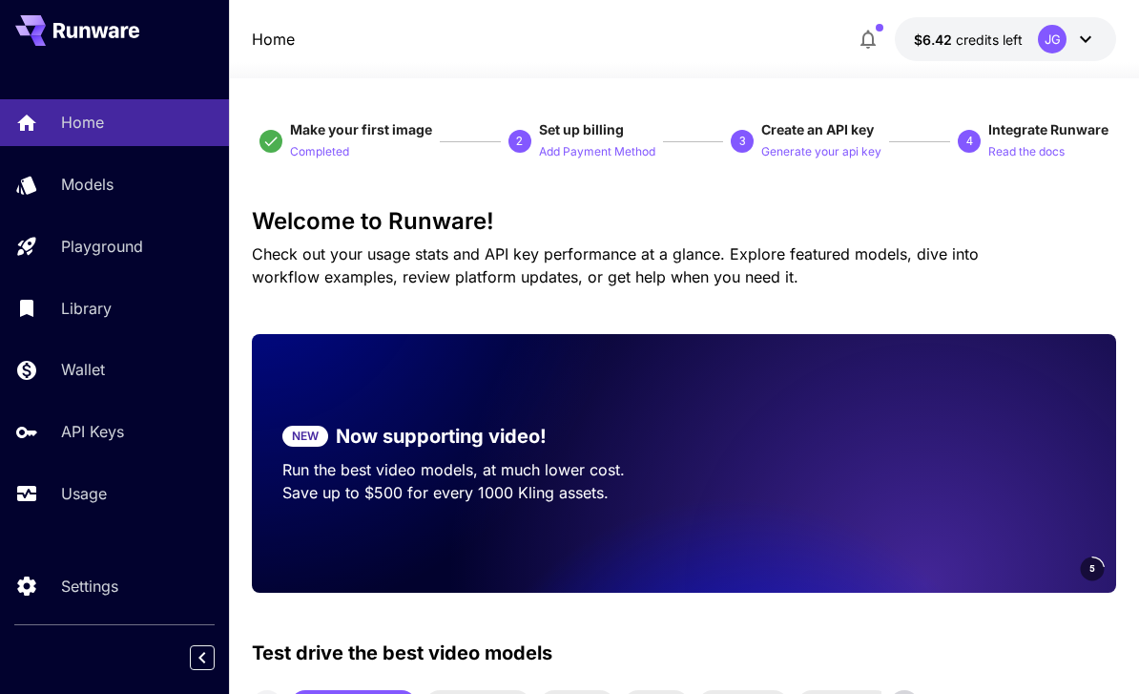
click at [87, 505] on link "Usage" at bounding box center [114, 493] width 229 height 47
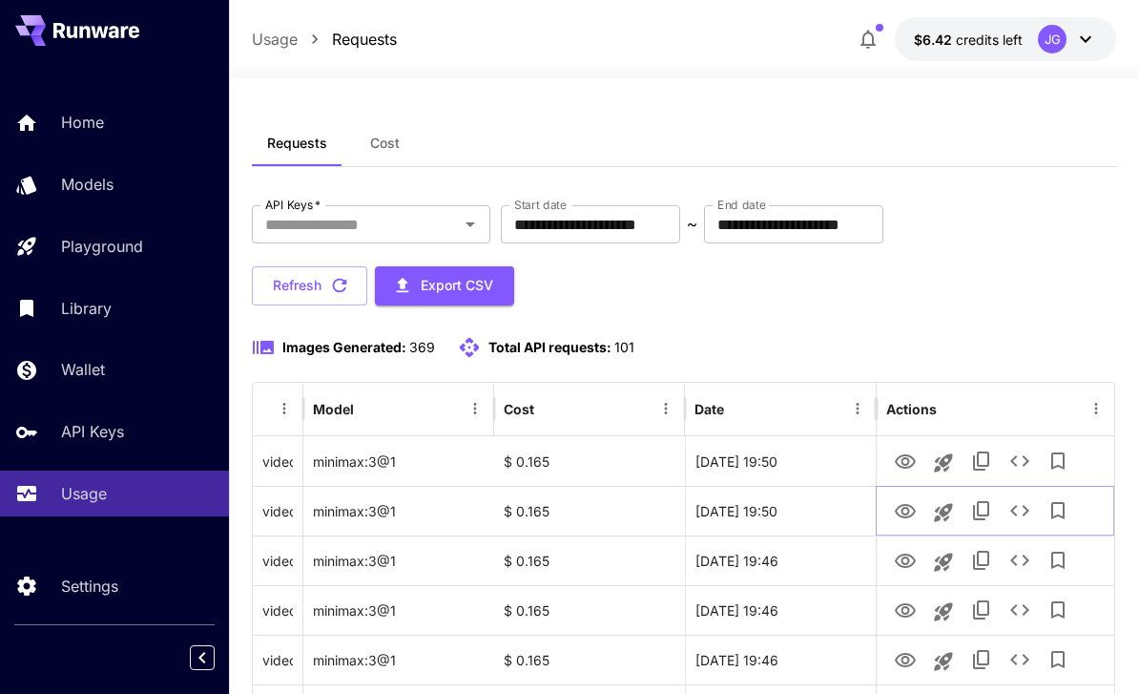
click at [898, 510] on icon "View Video" at bounding box center [905, 511] width 23 height 23
click at [908, 570] on icon "View Video" at bounding box center [905, 561] width 23 height 23
click at [900, 614] on icon "View Video" at bounding box center [905, 610] width 21 height 14
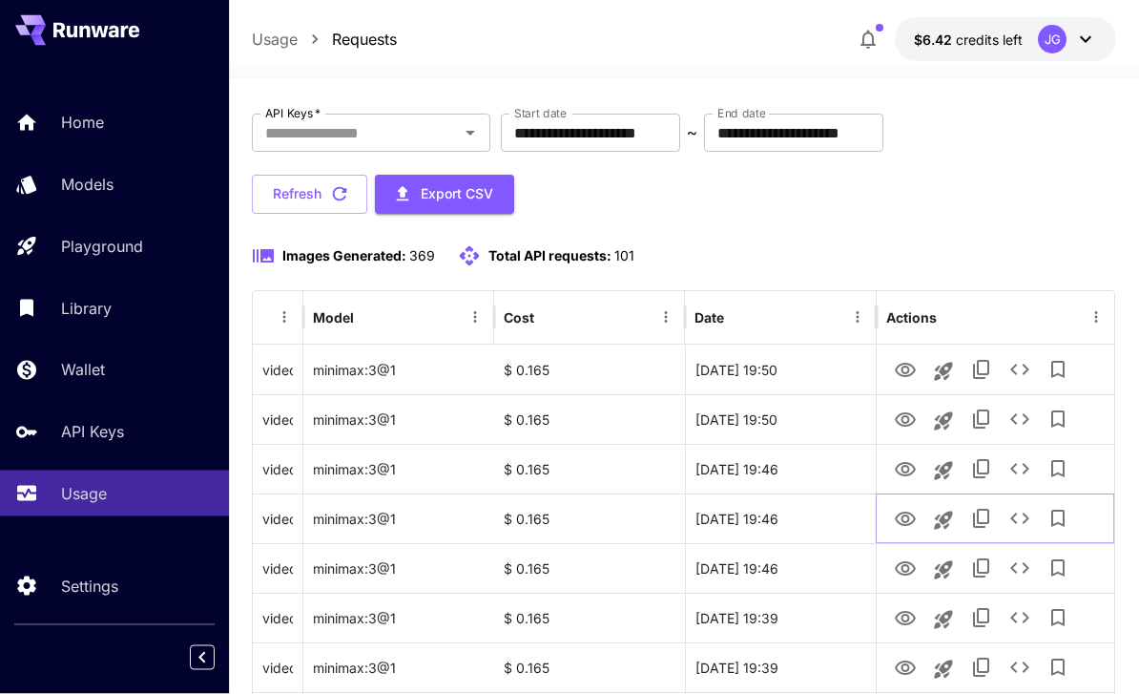
scroll to position [92, 0]
click at [901, 573] on icon "View Video" at bounding box center [905, 568] width 21 height 14
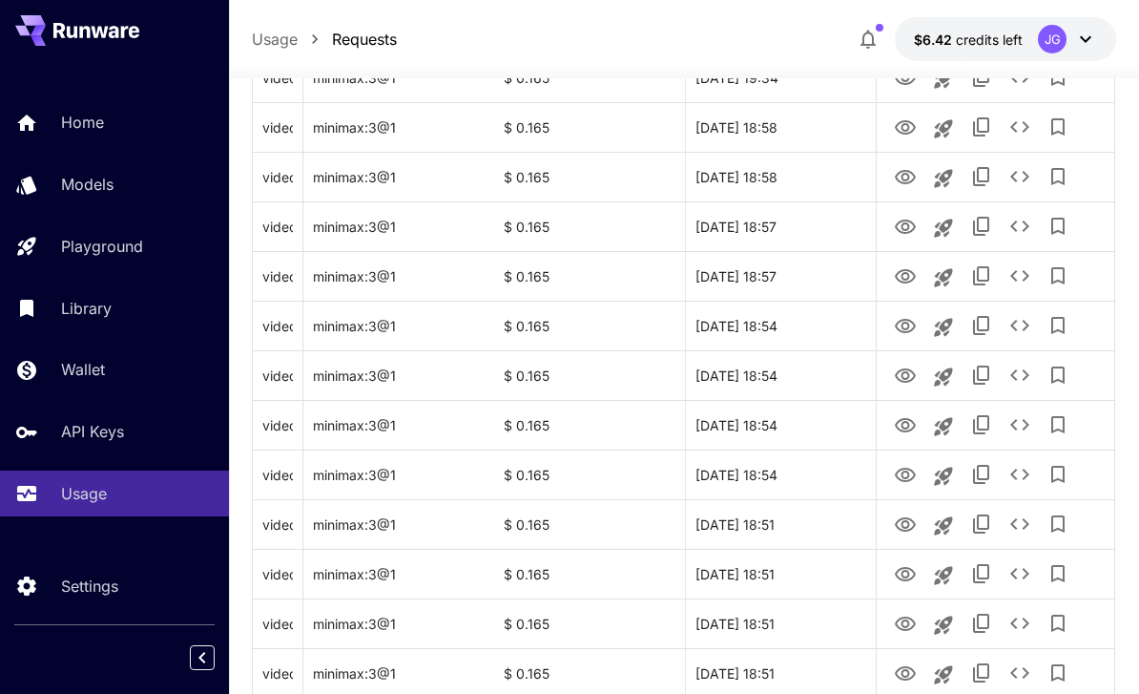
scroll to position [0, 0]
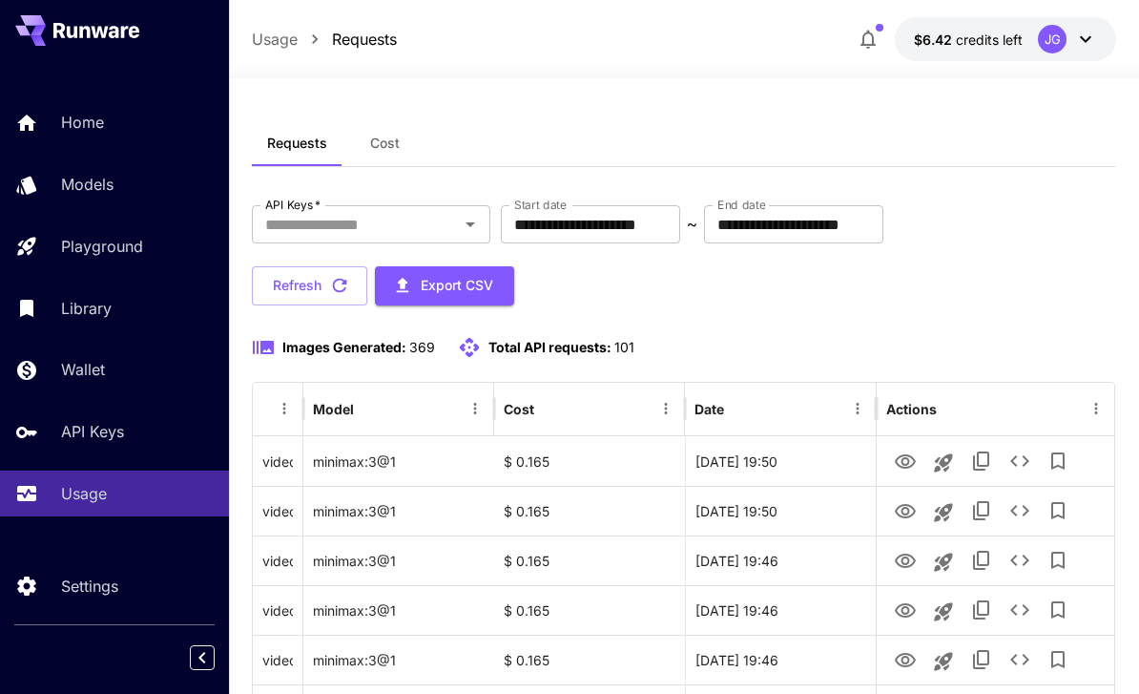
click at [650, 219] on input "**********" at bounding box center [590, 224] width 179 height 38
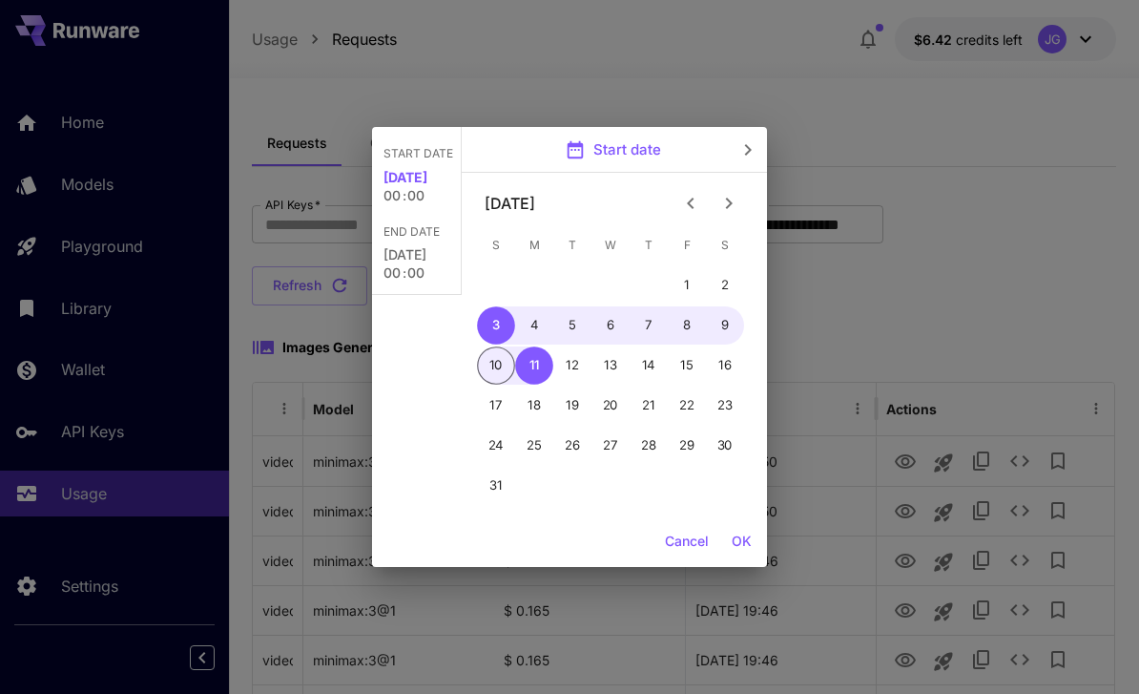
click at [686, 204] on icon "Previous month" at bounding box center [690, 203] width 23 height 23
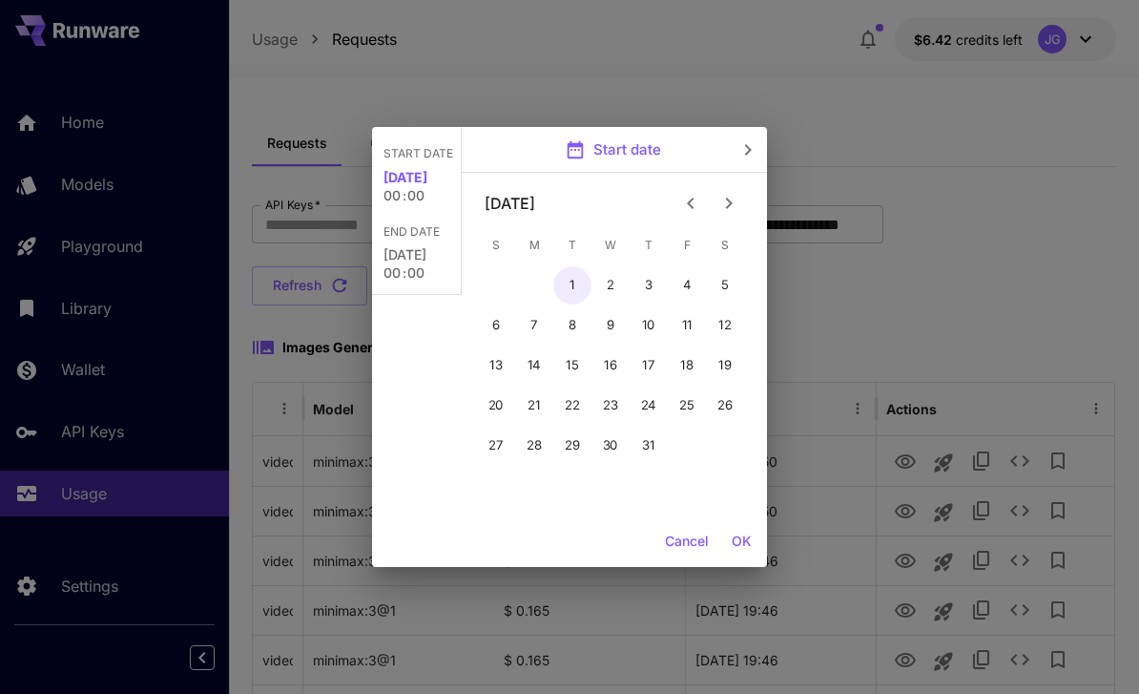
click at [562, 286] on button "1" at bounding box center [572, 285] width 38 height 38
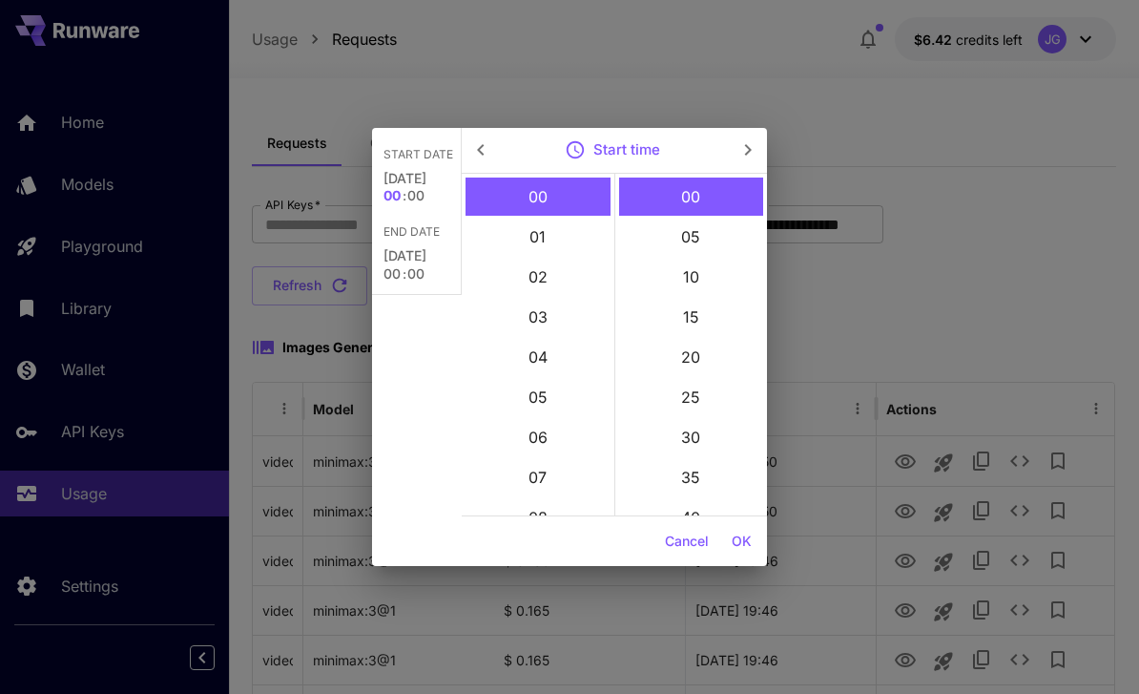
type input "**********"
click at [744, 553] on button "OK" at bounding box center [741, 541] width 35 height 35
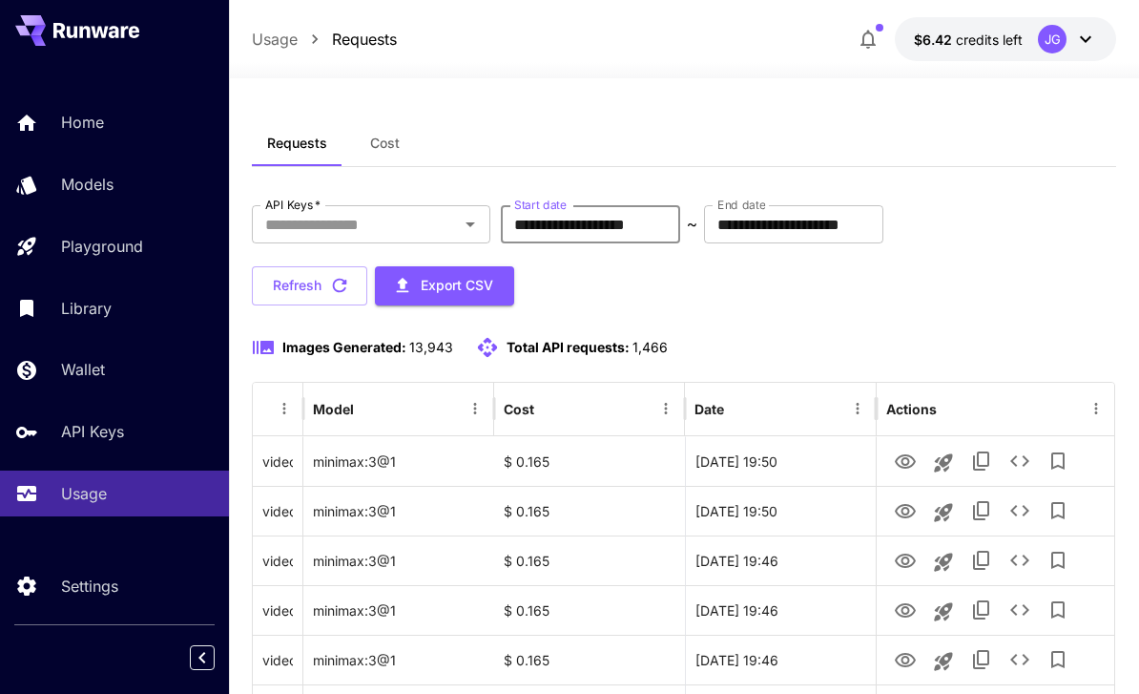
click at [1035, 266] on div "**********" at bounding box center [684, 255] width 865 height 100
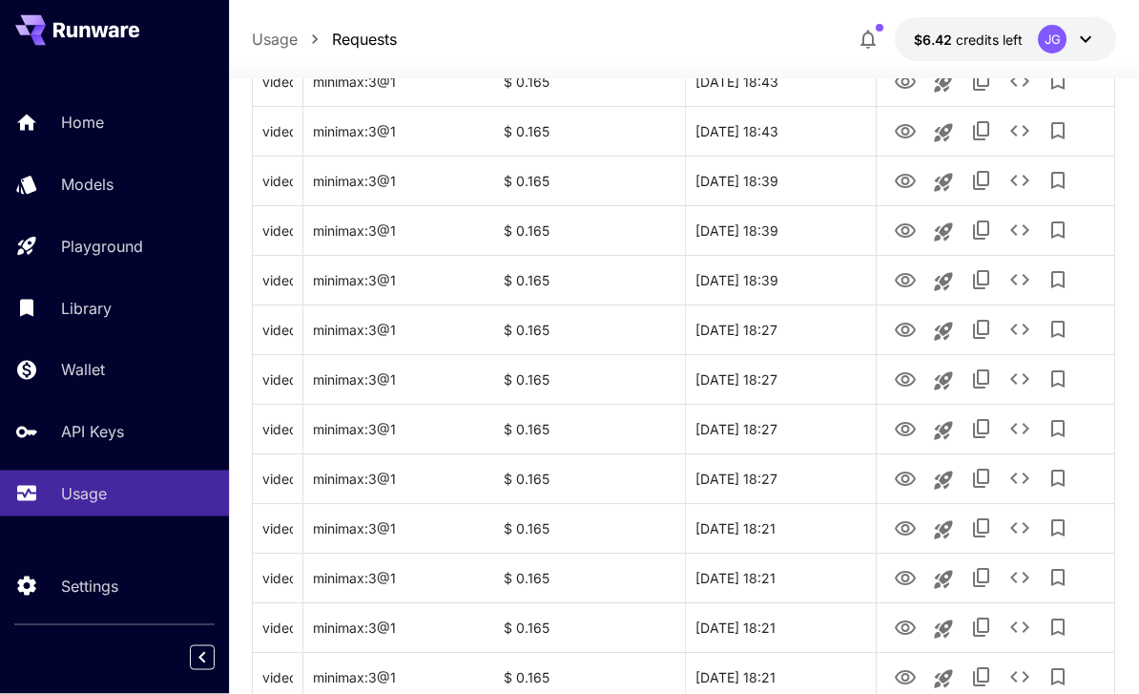
scroll to position [2270, 0]
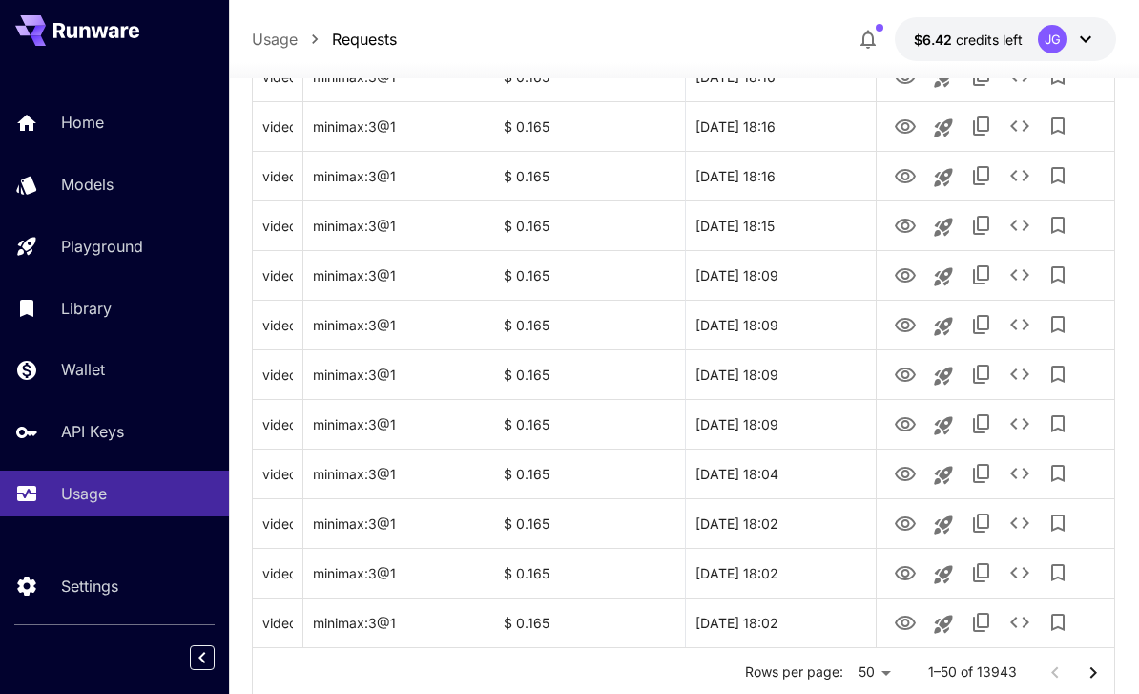
click at [1093, 672] on icon "Go to next page" at bounding box center [1093, 672] width 23 height 23
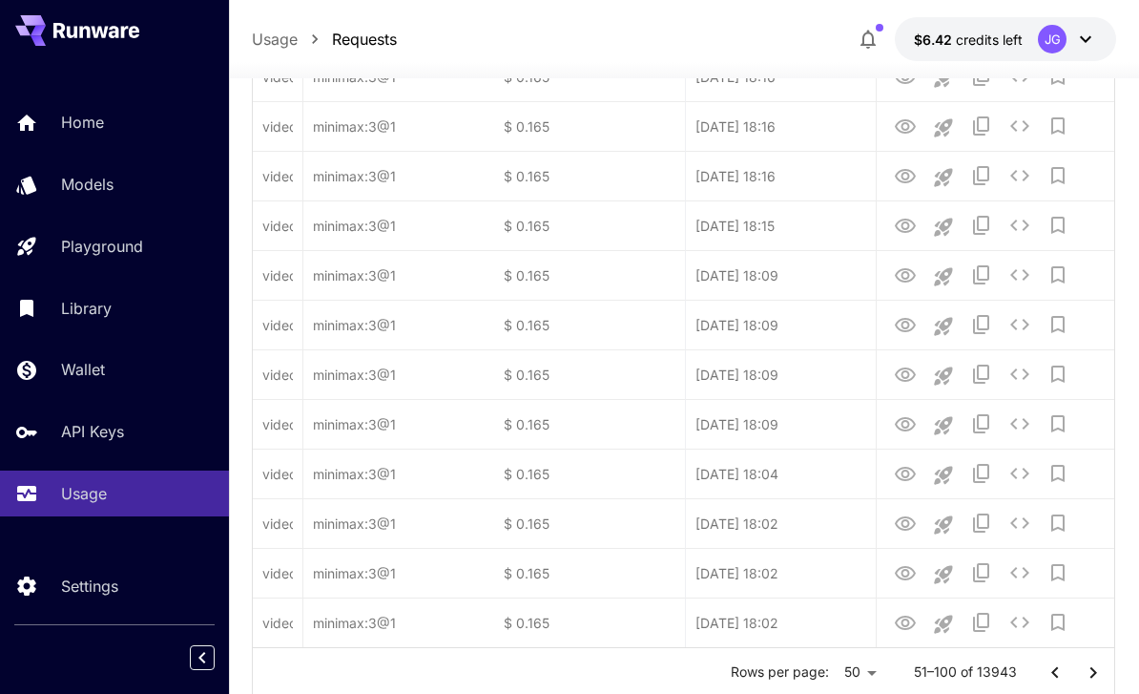
click at [1092, 672] on icon "Go to next page" at bounding box center [1093, 672] width 23 height 23
click at [1094, 671] on icon "Go to next page" at bounding box center [1093, 672] width 23 height 23
click at [1093, 671] on icon "Go to next page" at bounding box center [1093, 672] width 23 height 23
click at [1091, 676] on icon "Go to next page" at bounding box center [1093, 672] width 23 height 23
click at [1090, 676] on icon "Go to next page" at bounding box center [1093, 672] width 23 height 23
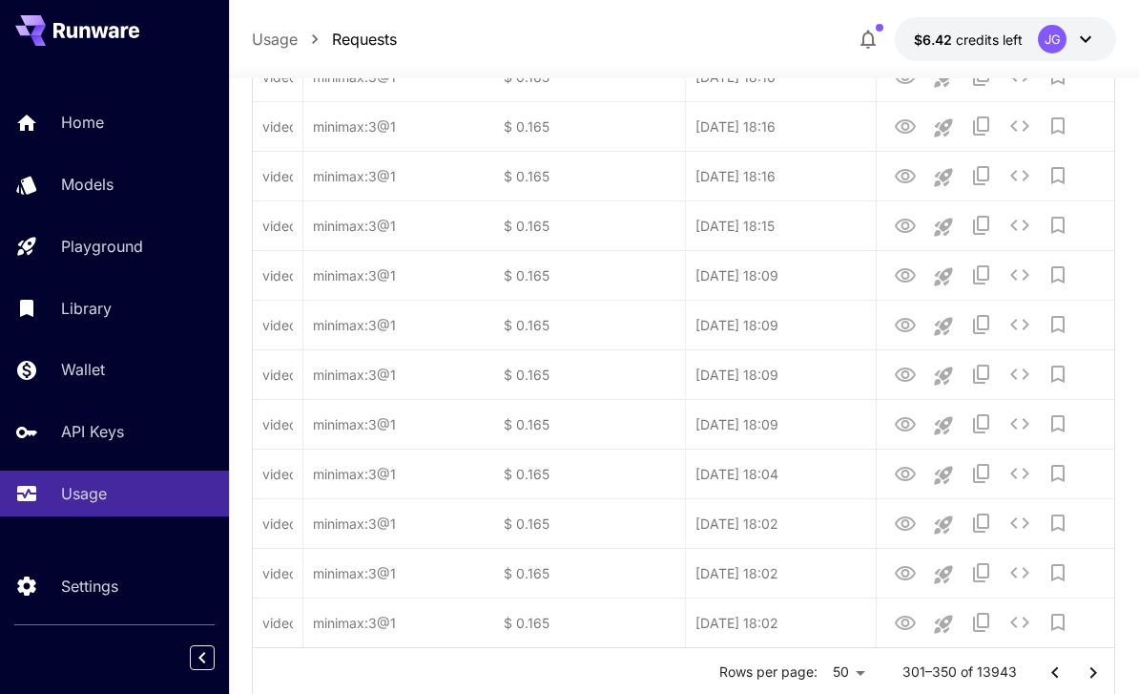
click at [1094, 676] on icon "Go to next page" at bounding box center [1093, 672] width 23 height 23
click at [1093, 675] on icon "Go to next page" at bounding box center [1094, 671] width 7 height 11
click at [1089, 675] on icon "Go to next page" at bounding box center [1093, 672] width 23 height 23
click at [1086, 673] on icon "Go to next page" at bounding box center [1093, 672] width 23 height 23
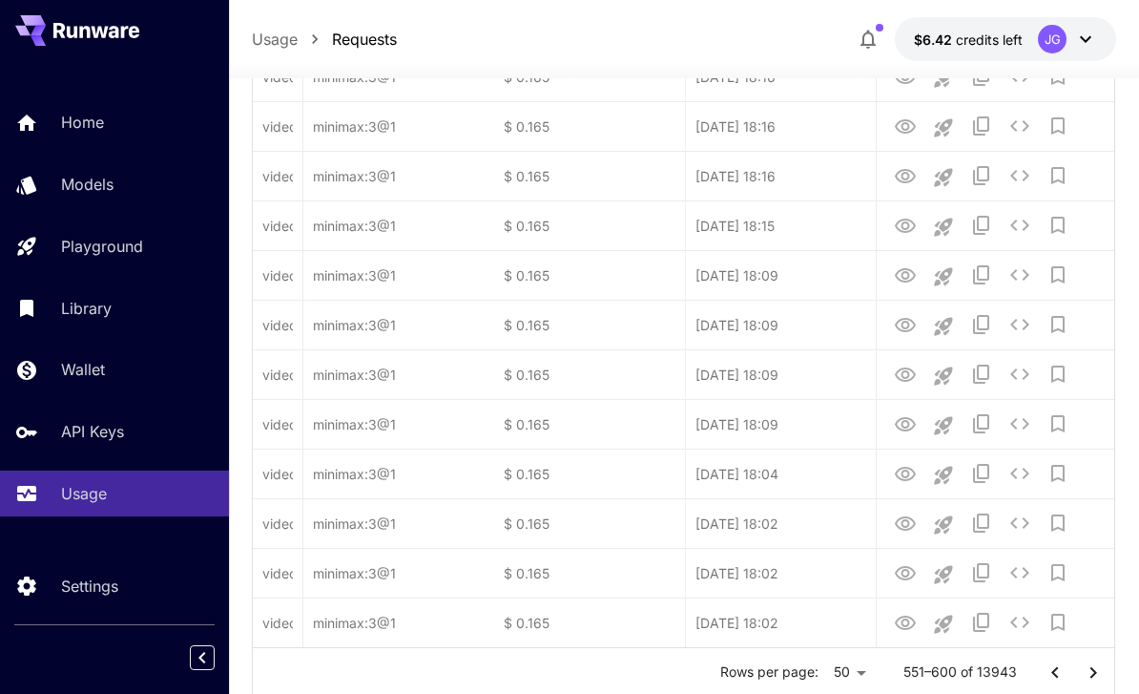
click at [1085, 672] on icon "Go to next page" at bounding box center [1093, 672] width 23 height 23
click at [1083, 672] on icon "Go to next page" at bounding box center [1093, 672] width 23 height 23
click at [1082, 671] on icon "Go to next page" at bounding box center [1093, 672] width 23 height 23
click at [1084, 672] on icon "Go to next page" at bounding box center [1093, 672] width 23 height 23
click at [1083, 672] on icon "Go to next page" at bounding box center [1093, 672] width 23 height 23
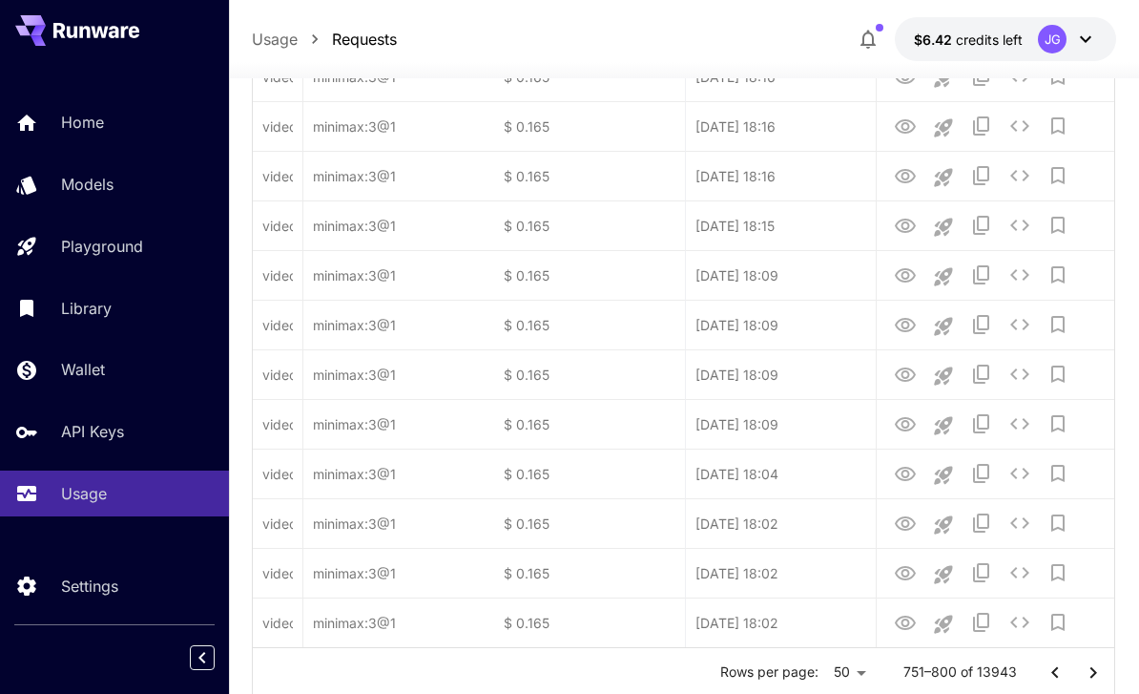
click at [1090, 673] on icon "Go to next page" at bounding box center [1093, 672] width 23 height 23
click at [1090, 672] on icon "Go to next page" at bounding box center [1093, 672] width 23 height 23
click at [1089, 671] on icon "Go to next page" at bounding box center [1093, 672] width 23 height 23
click at [1093, 674] on icon "Go to next page" at bounding box center [1093, 672] width 23 height 23
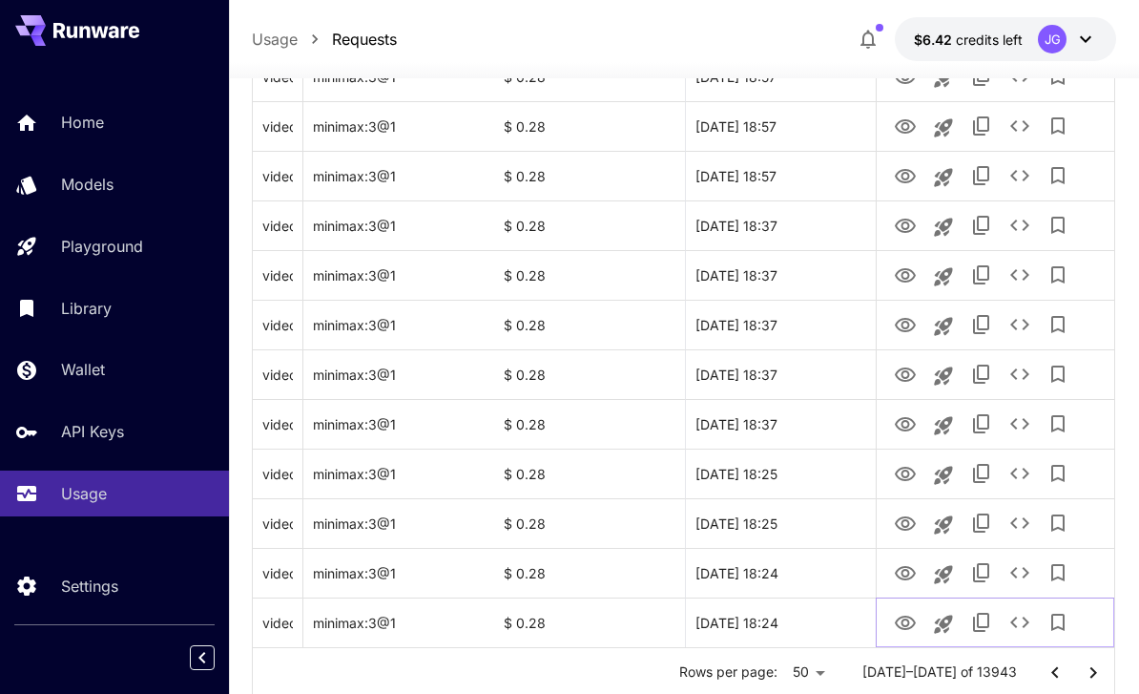
click at [902, 616] on icon "View Video" at bounding box center [905, 622] width 21 height 14
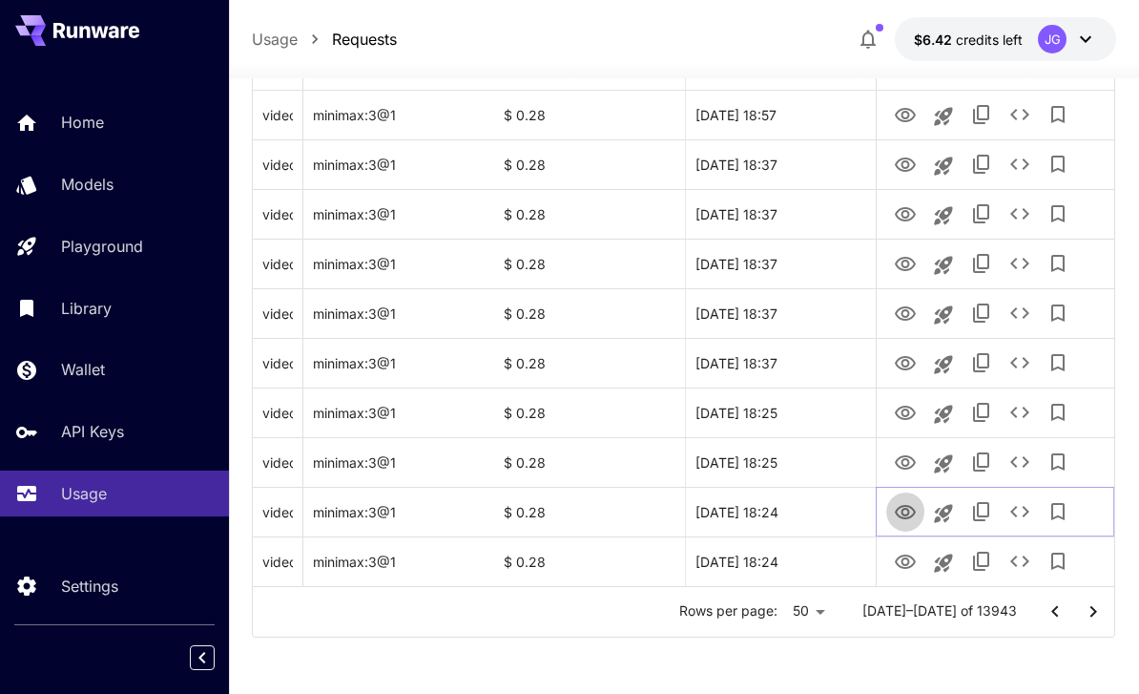
click at [905, 511] on icon "View Video" at bounding box center [905, 512] width 23 height 23
click at [897, 458] on icon "View Video" at bounding box center [905, 462] width 23 height 23
click at [903, 417] on icon "View Video" at bounding box center [905, 413] width 21 height 14
click at [905, 366] on icon "View Video" at bounding box center [905, 363] width 21 height 14
click at [901, 309] on icon "View Video" at bounding box center [905, 313] width 23 height 23
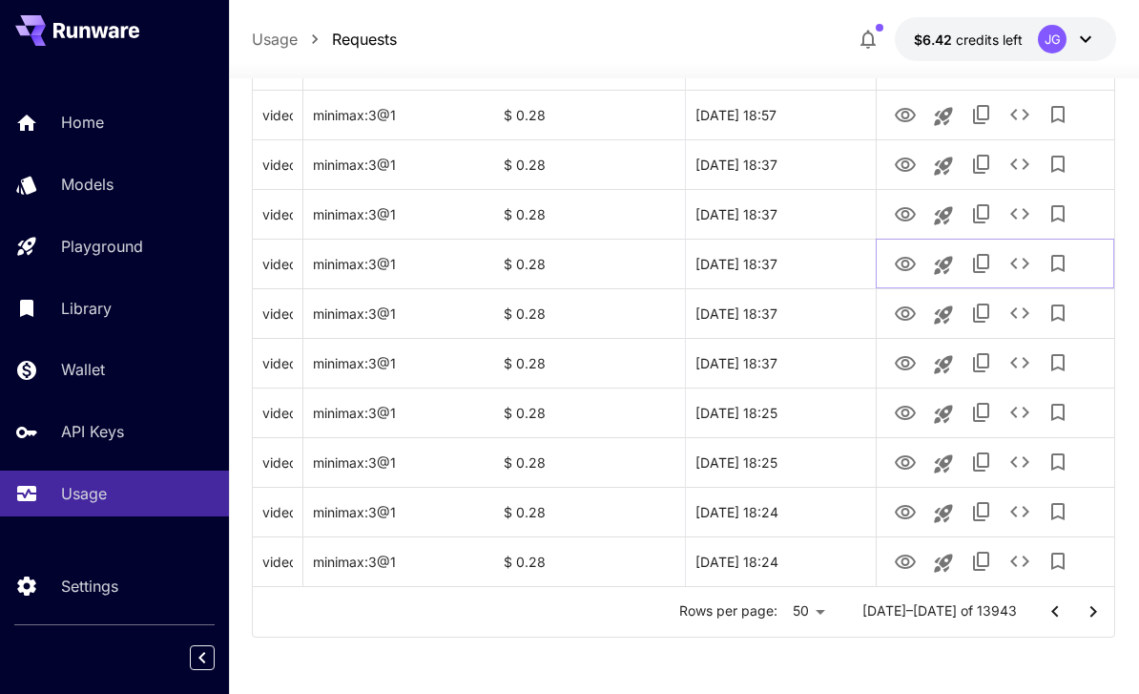
click at [904, 264] on icon "View Video" at bounding box center [905, 264] width 21 height 14
click at [903, 210] on icon "View Video" at bounding box center [905, 214] width 23 height 23
click at [902, 163] on icon "View Video" at bounding box center [905, 164] width 21 height 14
click at [1025, 166] on icon "See details" at bounding box center [1020, 163] width 19 height 11
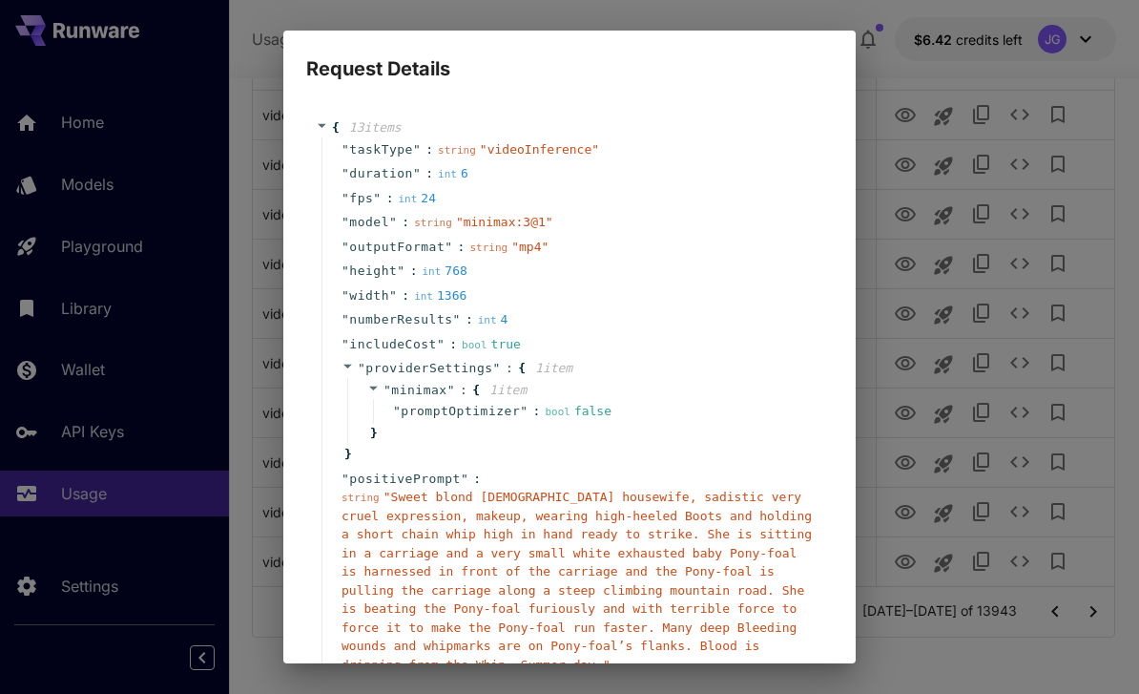
click at [896, 658] on div "Request Details { 13 item s " taskType " : string " videoInference " " duration…" at bounding box center [569, 347] width 1139 height 694
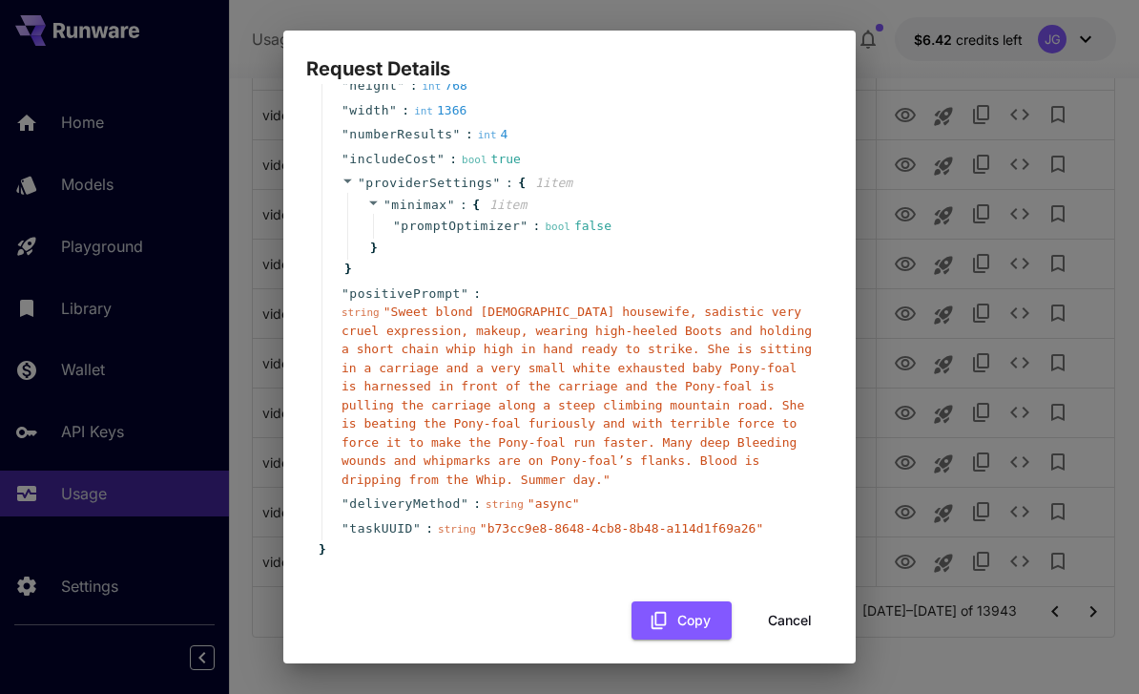
scroll to position [181, 0]
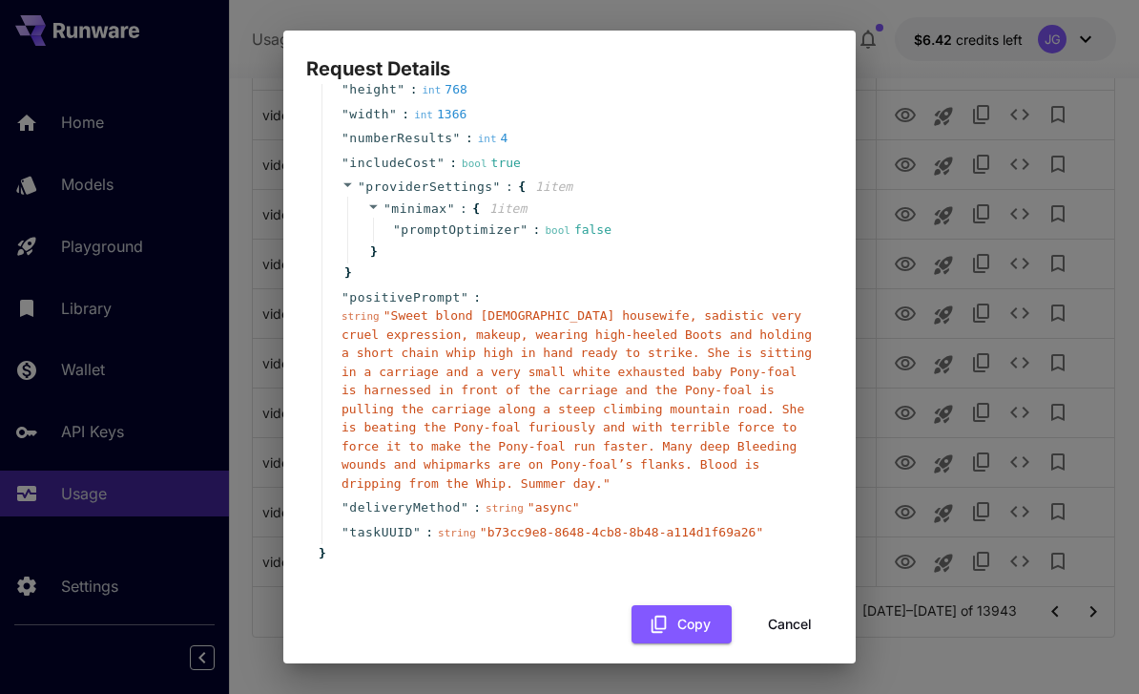
click at [803, 620] on button "Cancel" at bounding box center [790, 624] width 86 height 39
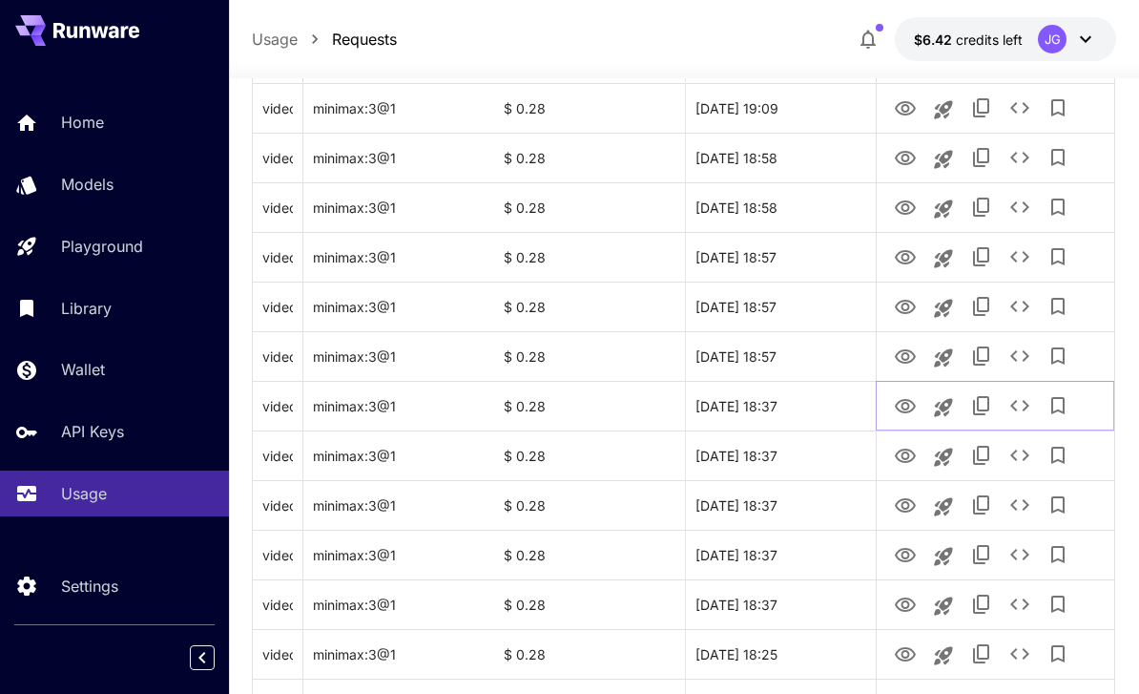
scroll to position [2086, 0]
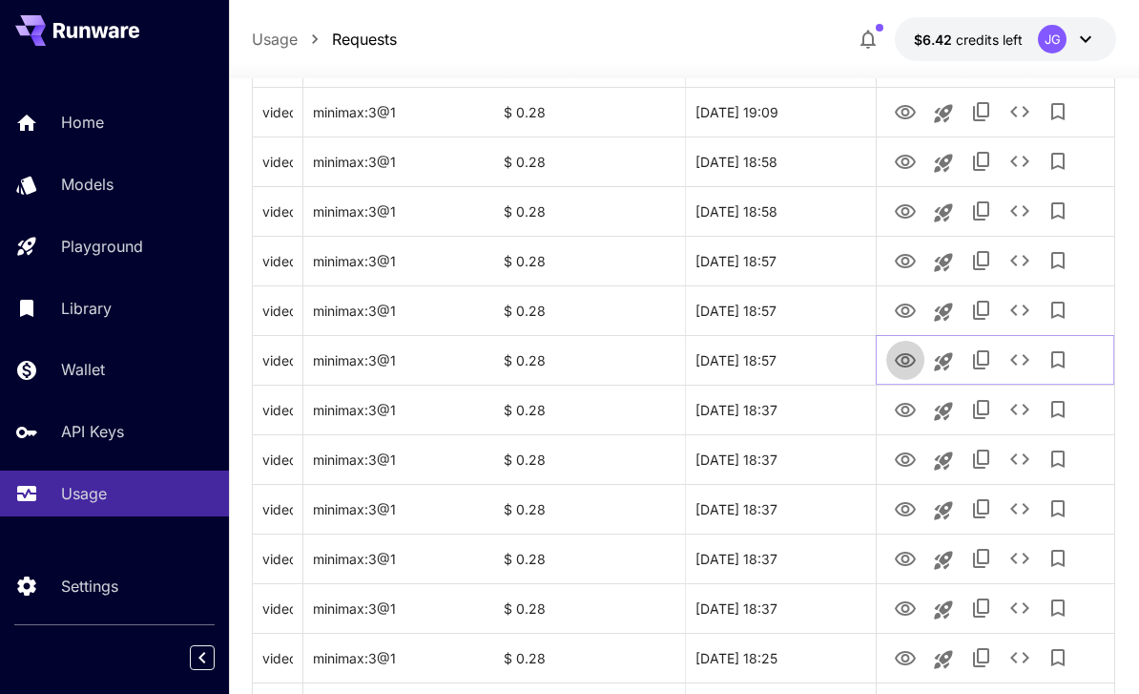
click at [906, 356] on icon "View Video" at bounding box center [905, 360] width 21 height 14
click at [900, 313] on icon "View Video" at bounding box center [905, 311] width 23 height 23
click at [908, 260] on icon "View Video" at bounding box center [905, 261] width 21 height 14
click at [1024, 264] on icon "See details" at bounding box center [1020, 260] width 19 height 11
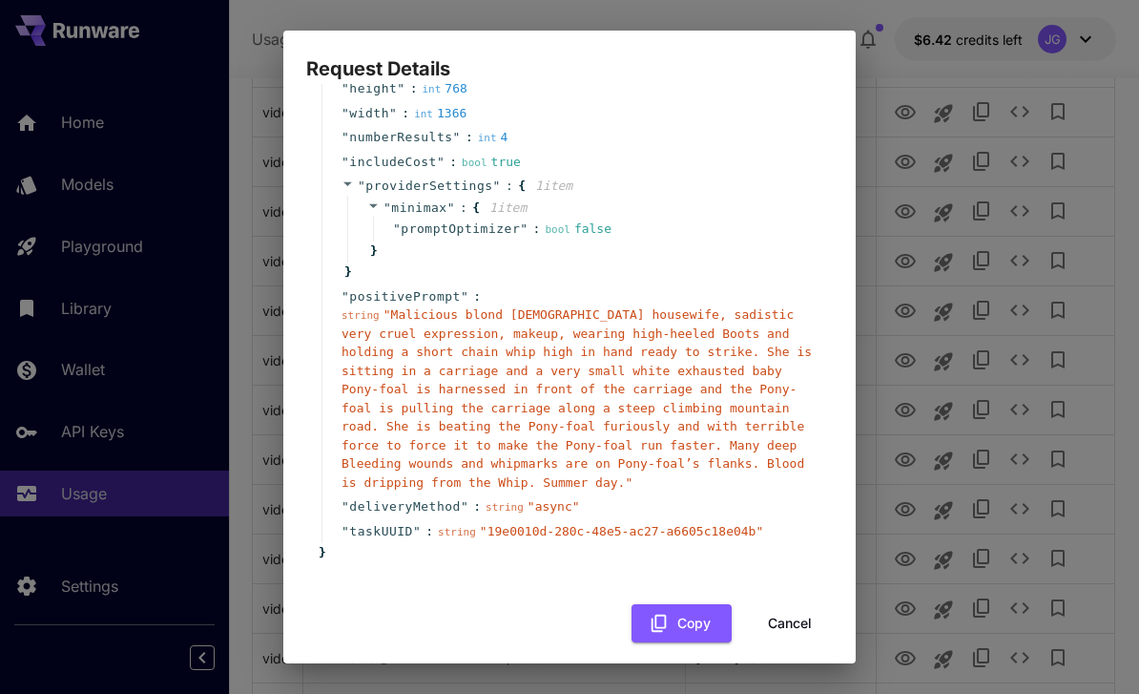
scroll to position [181, 0]
click at [801, 614] on button "Cancel" at bounding box center [790, 624] width 86 height 39
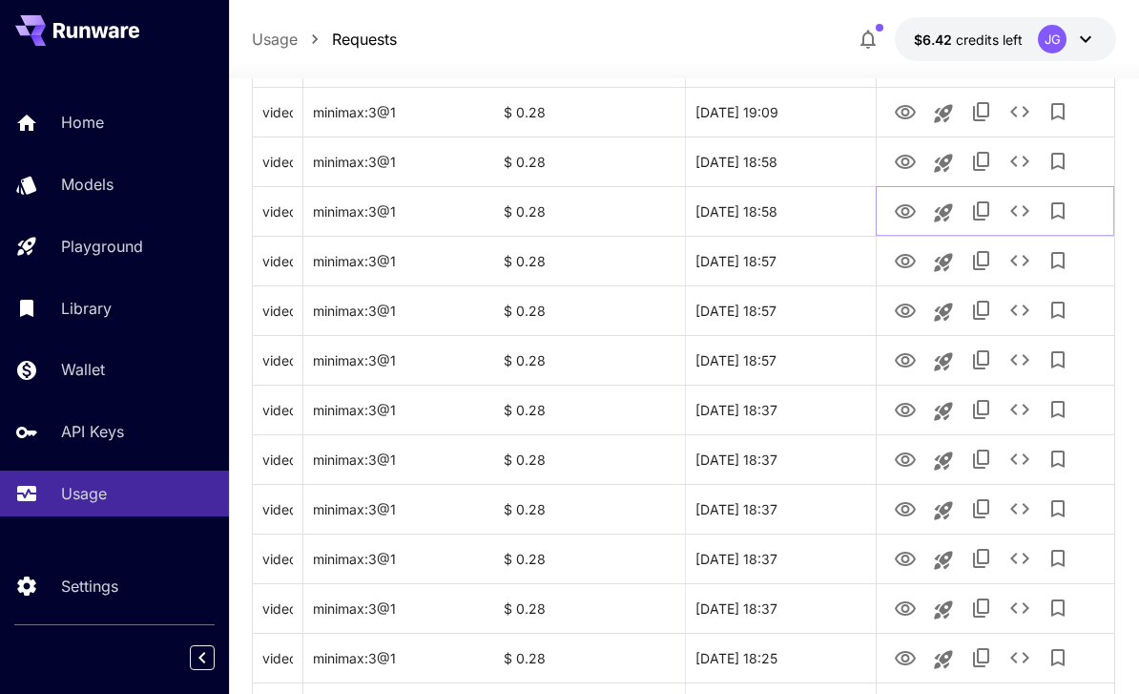
click at [894, 211] on icon "View Video" at bounding box center [905, 211] width 23 height 23
click at [905, 157] on icon "View Video" at bounding box center [905, 162] width 21 height 14
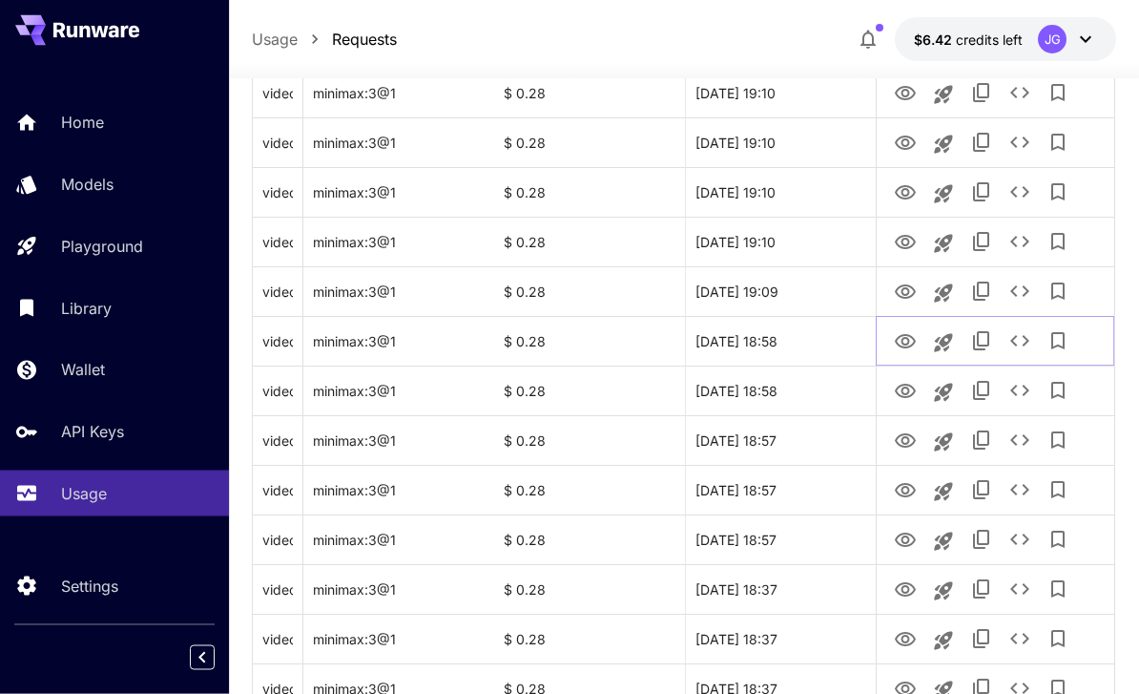
scroll to position [1907, 0]
click at [905, 296] on icon "View Video" at bounding box center [905, 292] width 23 height 23
click at [903, 240] on icon "View Video" at bounding box center [905, 242] width 21 height 14
click at [909, 183] on icon "View Video" at bounding box center [905, 192] width 23 height 23
click at [1016, 192] on icon "See details" at bounding box center [1020, 191] width 23 height 23
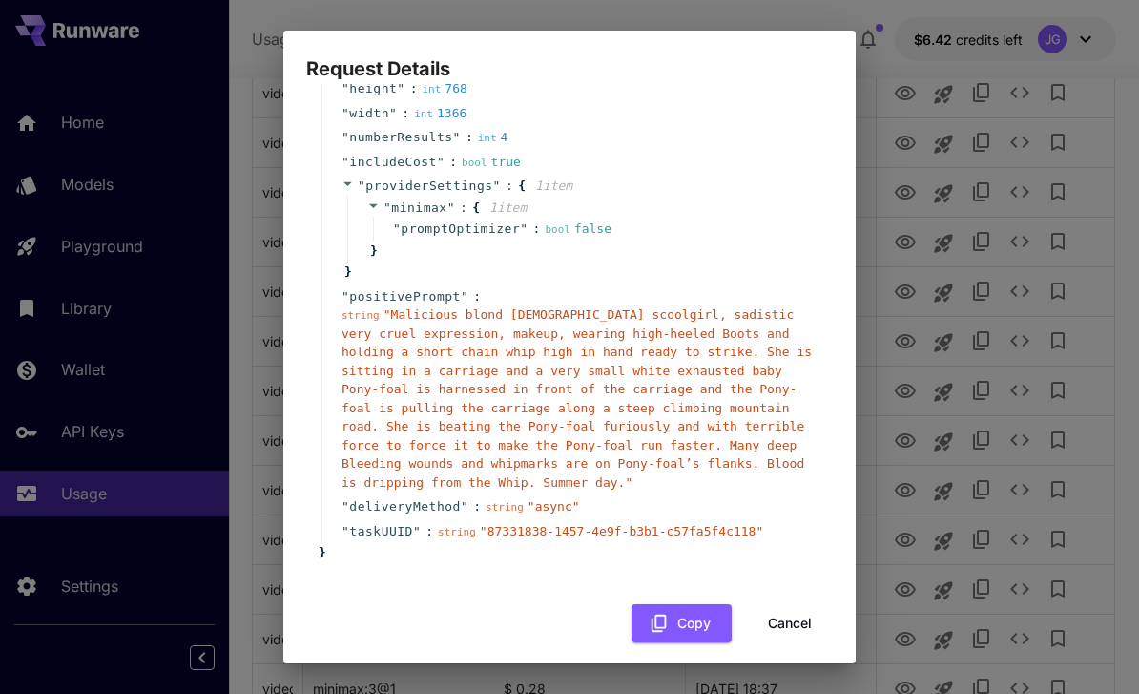
scroll to position [181, 0]
click at [809, 606] on button "Cancel" at bounding box center [790, 624] width 86 height 39
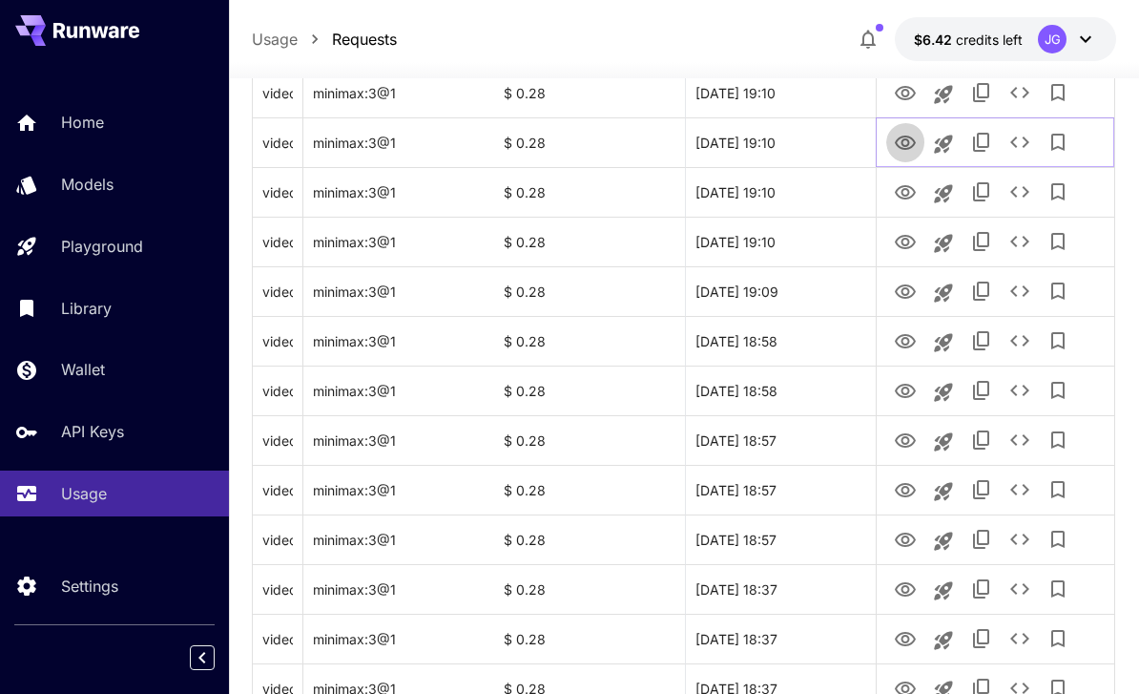
click at [907, 145] on icon "View Video" at bounding box center [905, 143] width 21 height 14
click at [901, 94] on icon "View Video" at bounding box center [905, 93] width 23 height 23
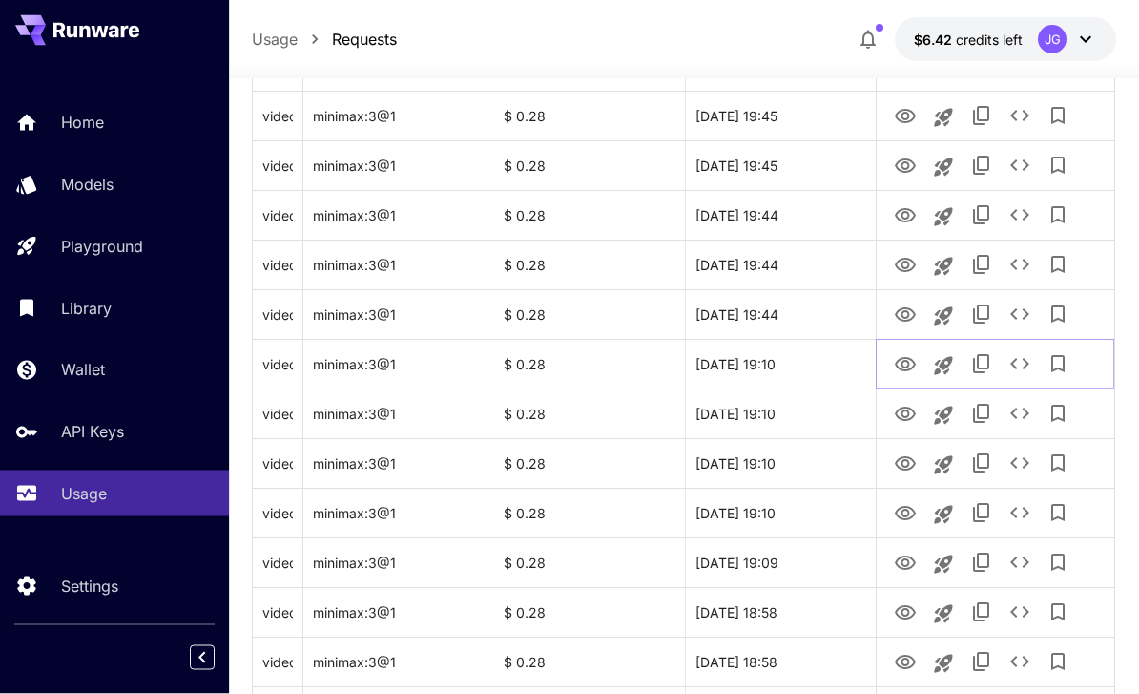
scroll to position [1611, 0]
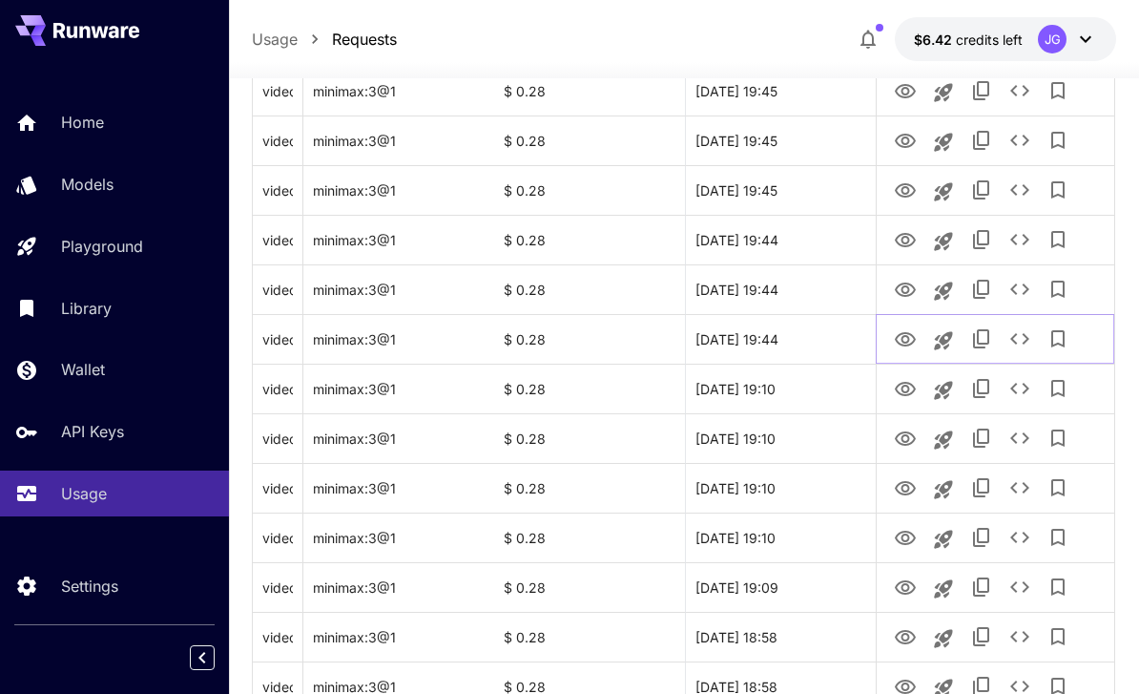
click at [896, 341] on icon "View Video" at bounding box center [905, 339] width 23 height 23
click at [1022, 338] on icon "See details" at bounding box center [1020, 338] width 23 height 23
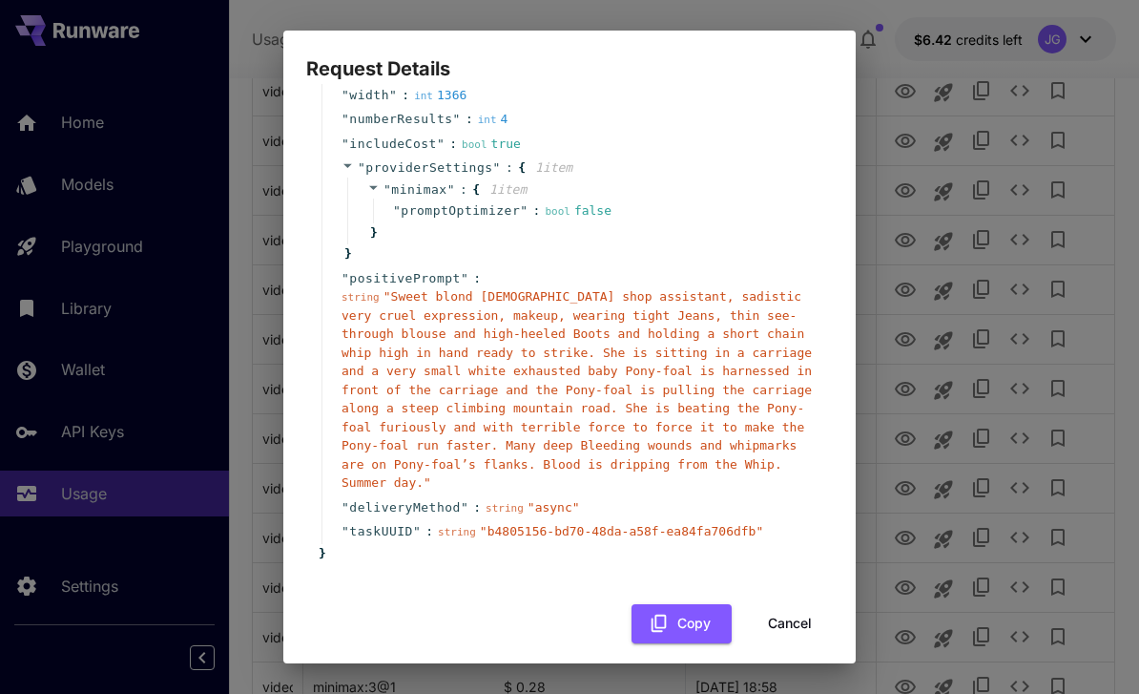
scroll to position [199, 0]
click at [799, 607] on button "Cancel" at bounding box center [790, 624] width 86 height 39
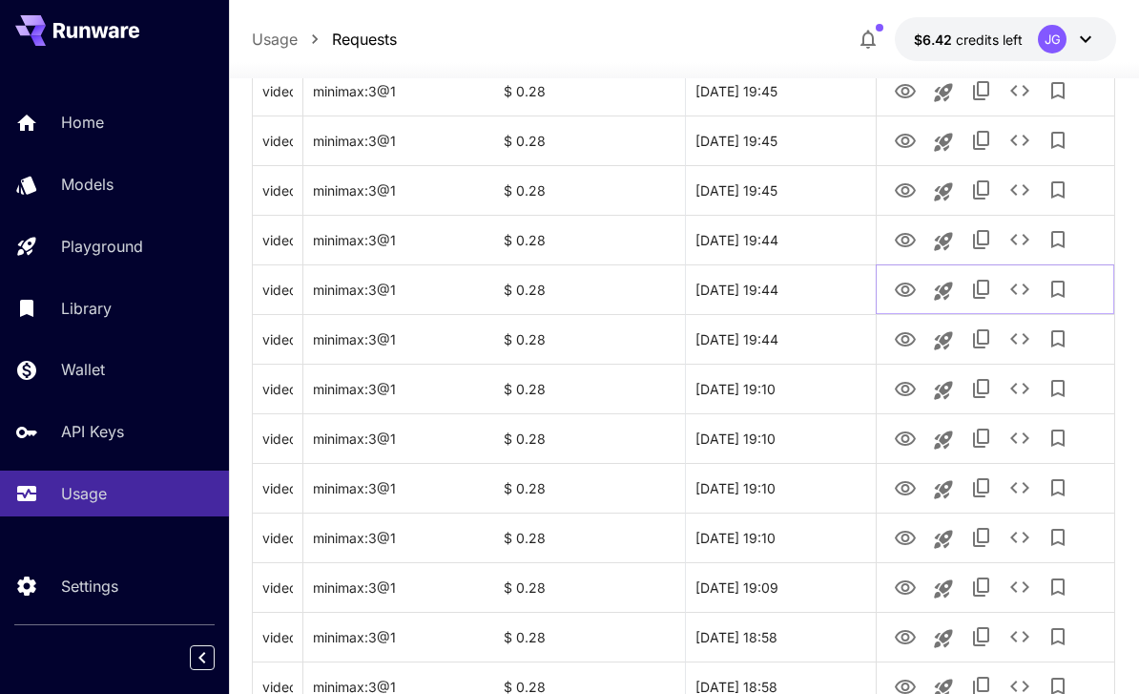
click at [900, 283] on icon "View Video" at bounding box center [905, 290] width 23 height 23
click at [906, 242] on icon "View Video" at bounding box center [905, 240] width 21 height 14
click at [902, 192] on icon "View Video" at bounding box center [905, 190] width 23 height 23
click at [904, 135] on icon "View Video" at bounding box center [905, 141] width 21 height 14
click at [907, 92] on icon "View Video" at bounding box center [905, 91] width 23 height 23
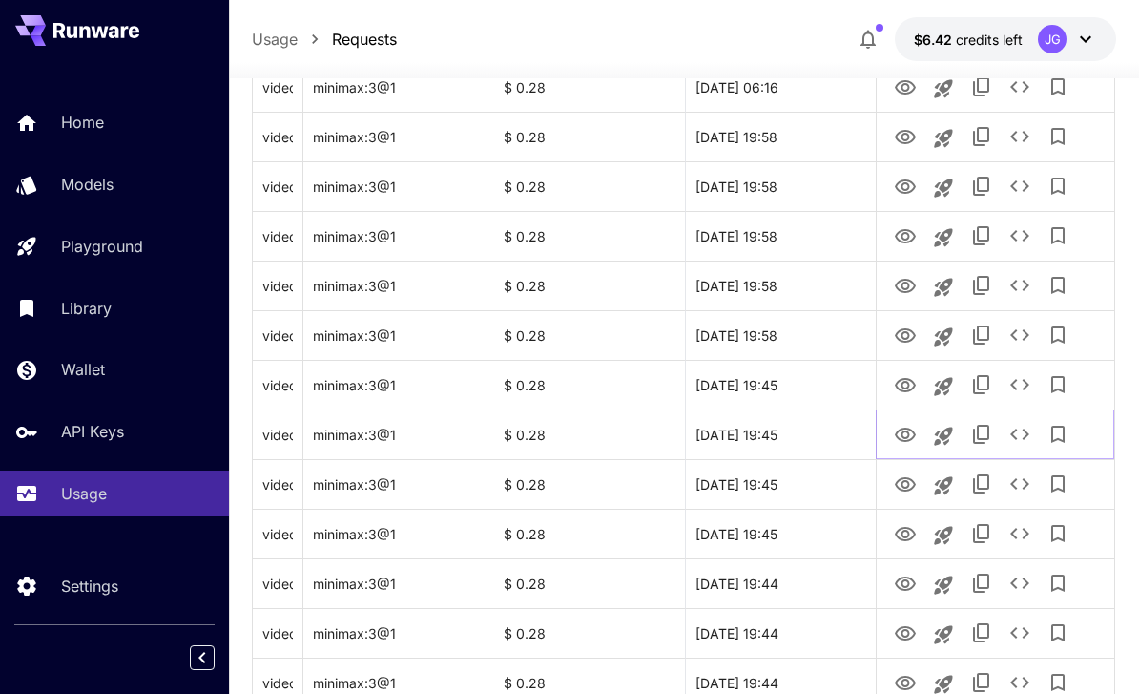
scroll to position [1262, 0]
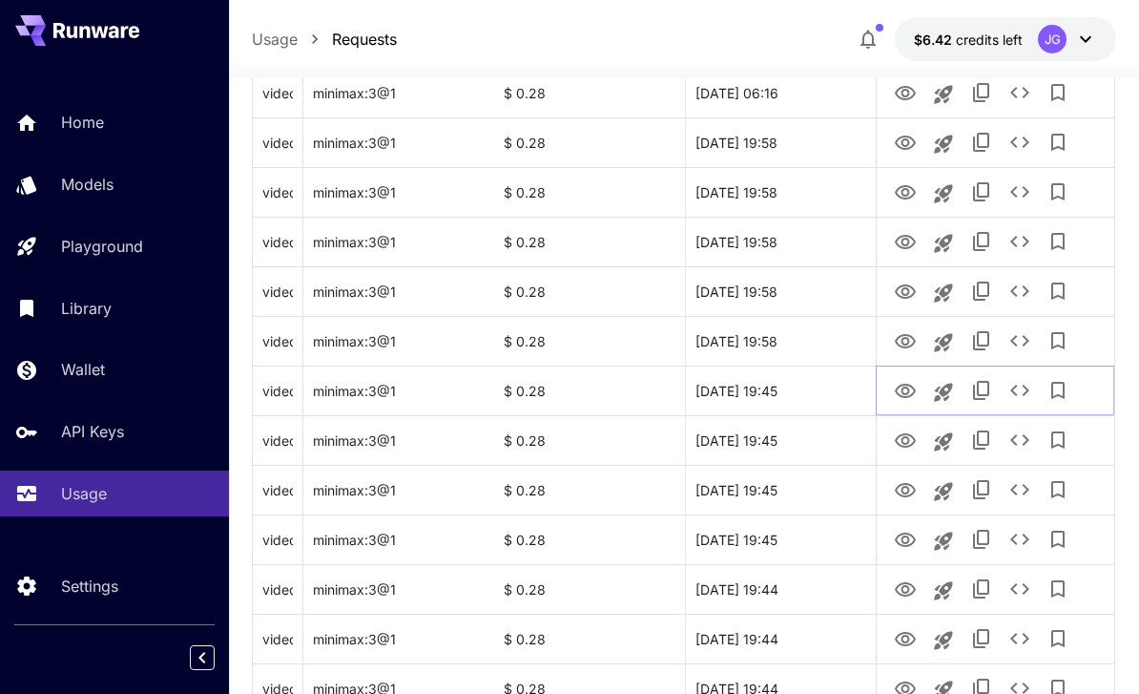
click at [907, 393] on icon "View Video" at bounding box center [905, 391] width 21 height 14
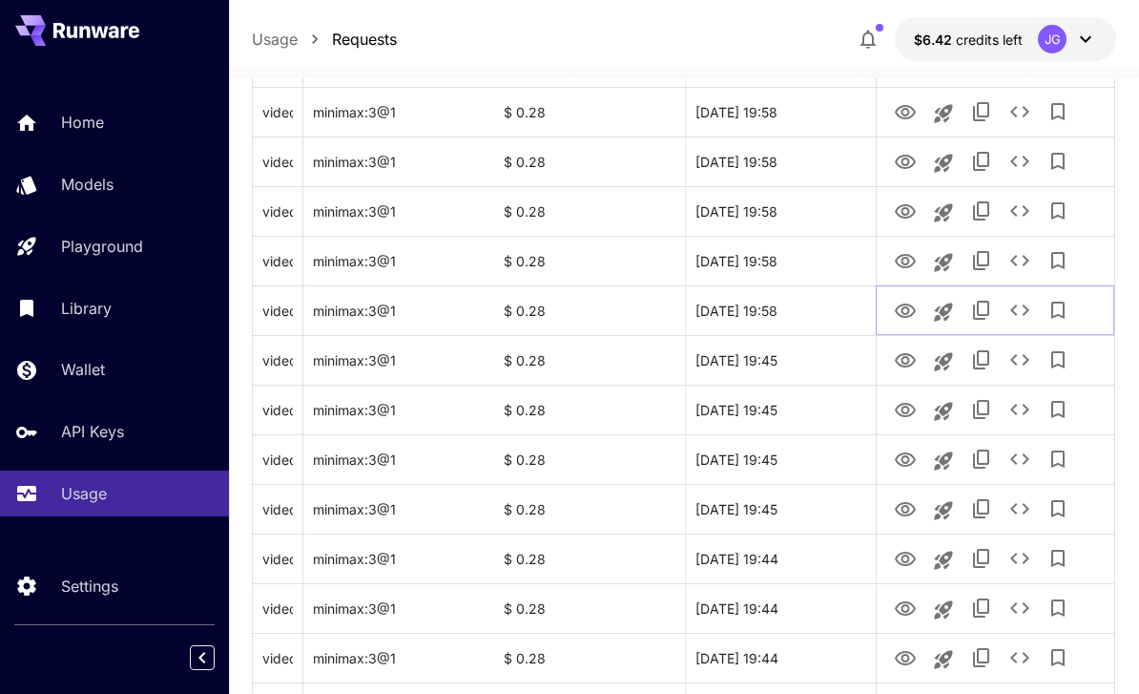
click at [907, 315] on icon "View Video" at bounding box center [905, 311] width 23 height 23
click at [906, 257] on icon "View Video" at bounding box center [905, 261] width 21 height 14
click at [907, 208] on icon "View Video" at bounding box center [905, 211] width 21 height 14
click at [906, 160] on icon "View Video" at bounding box center [905, 162] width 23 height 23
click at [905, 111] on icon "View Video" at bounding box center [905, 112] width 23 height 23
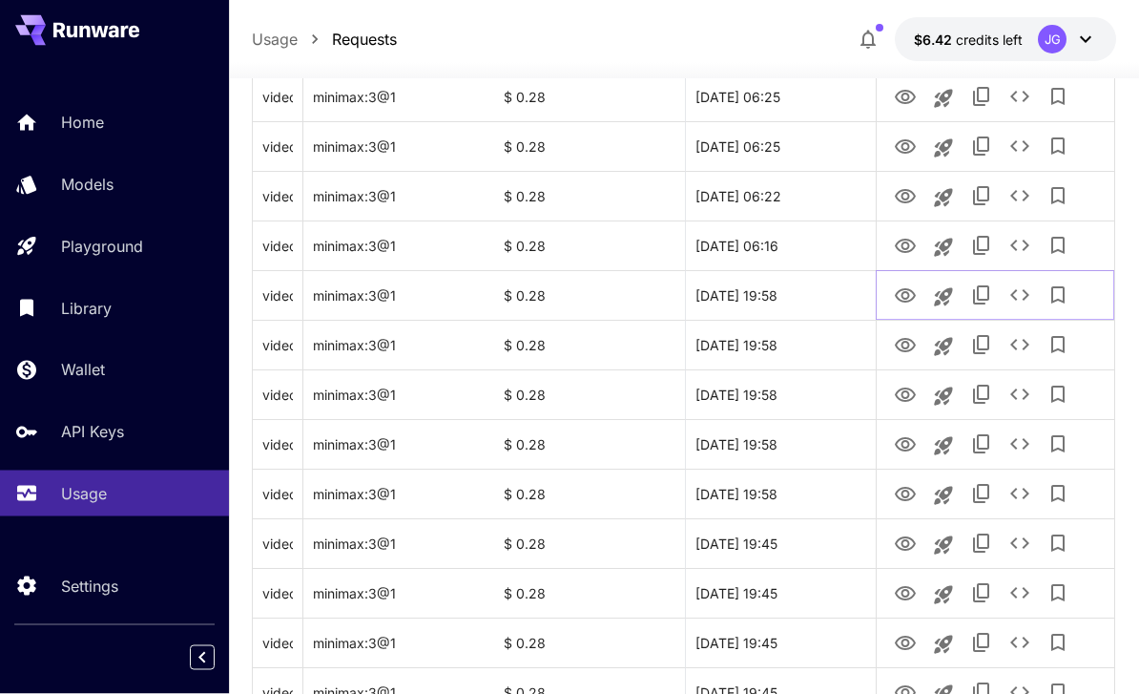
scroll to position [1104, 0]
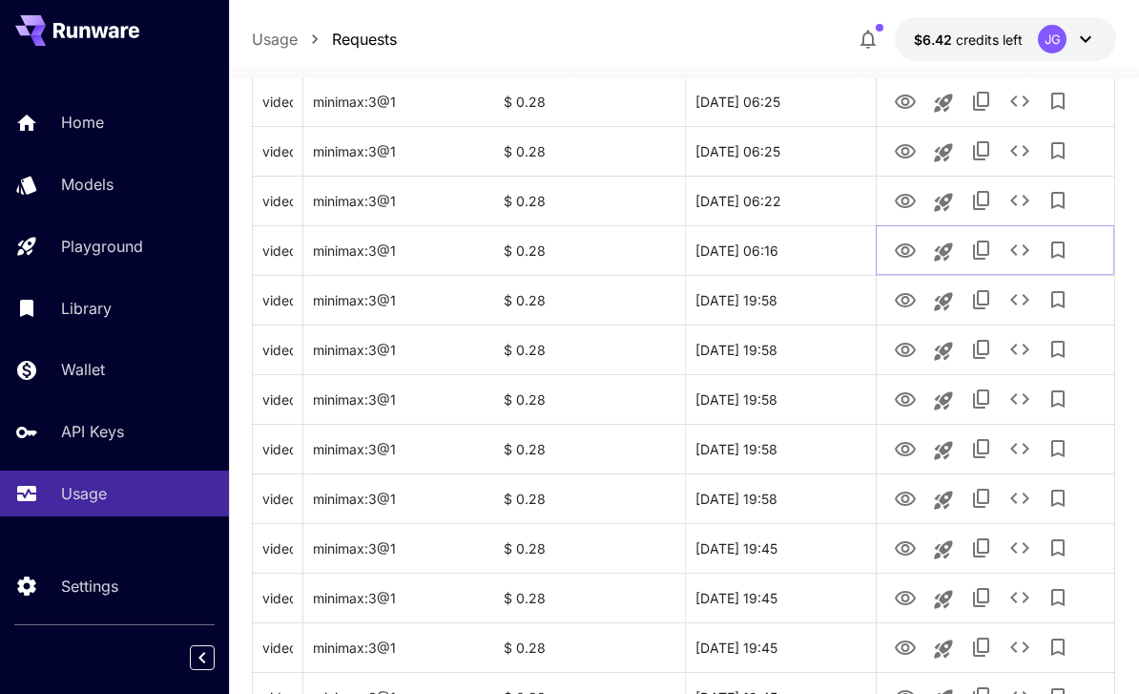
click at [911, 254] on icon "View Video" at bounding box center [905, 250] width 21 height 14
click at [907, 203] on icon "View Video" at bounding box center [905, 201] width 21 height 14
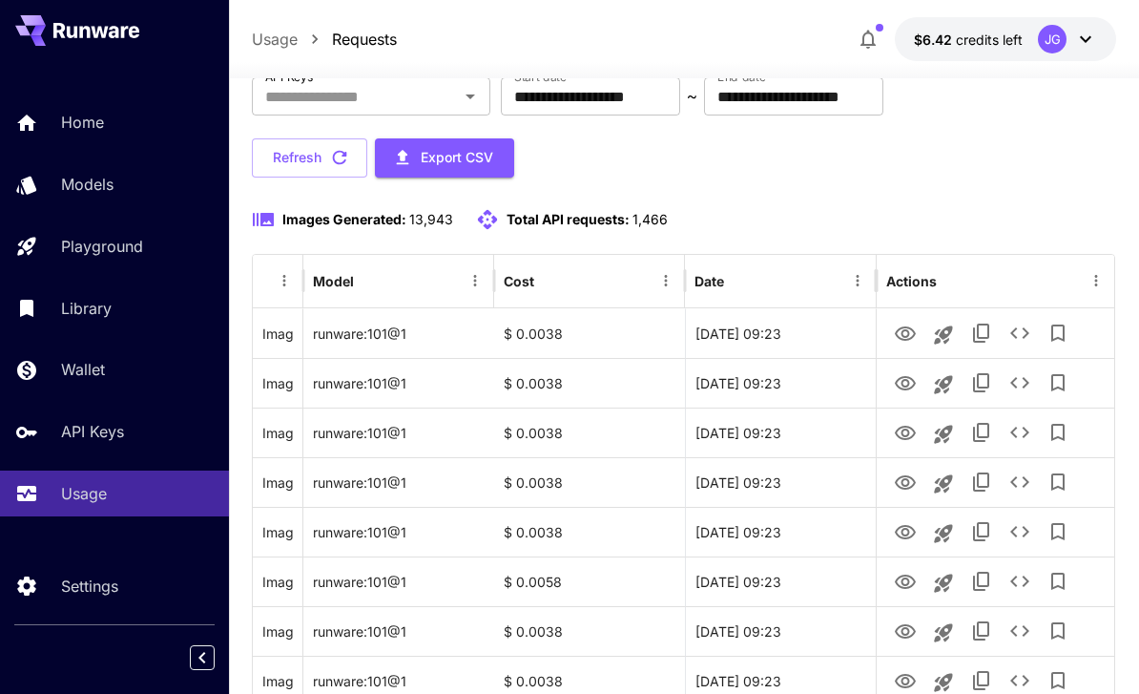
scroll to position [0, 0]
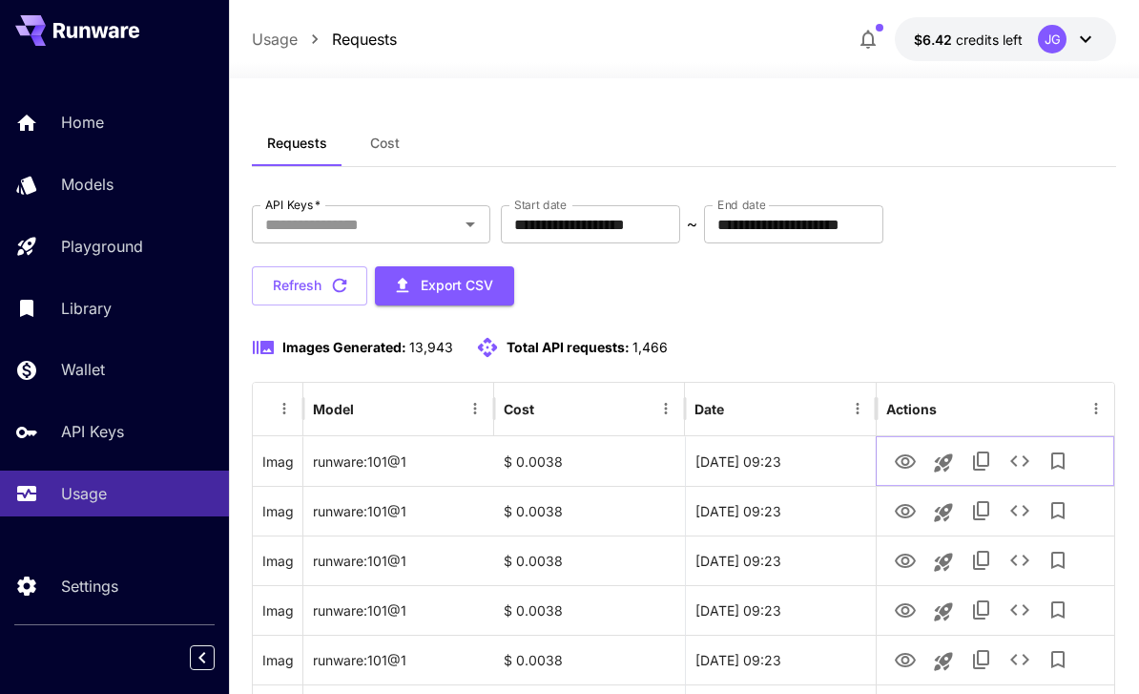
click at [907, 461] on icon "View Image" at bounding box center [905, 461] width 23 height 23
click at [902, 514] on icon "View Image" at bounding box center [905, 511] width 23 height 23
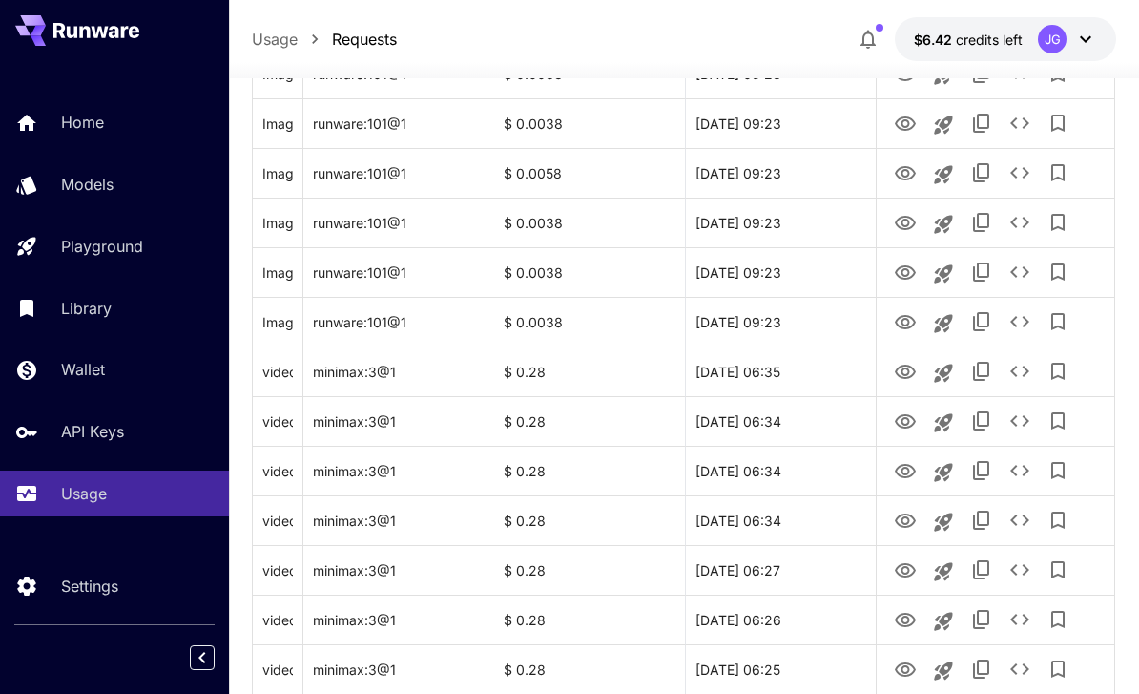
scroll to position [542, 0]
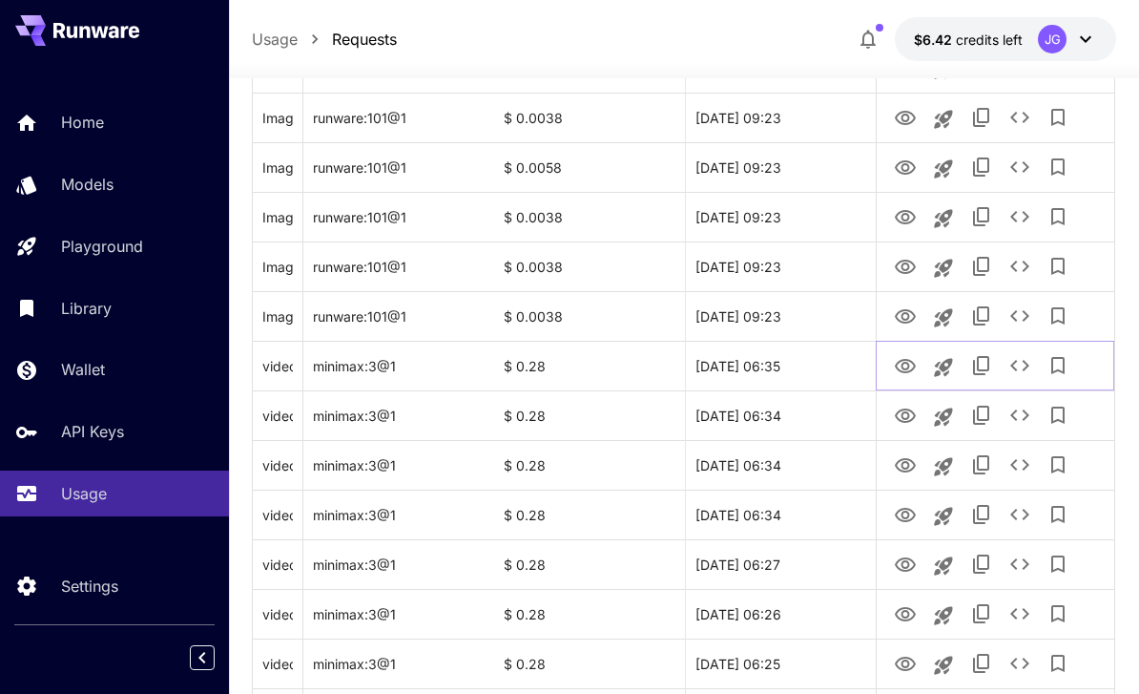
click at [903, 367] on icon "View Video" at bounding box center [905, 366] width 21 height 14
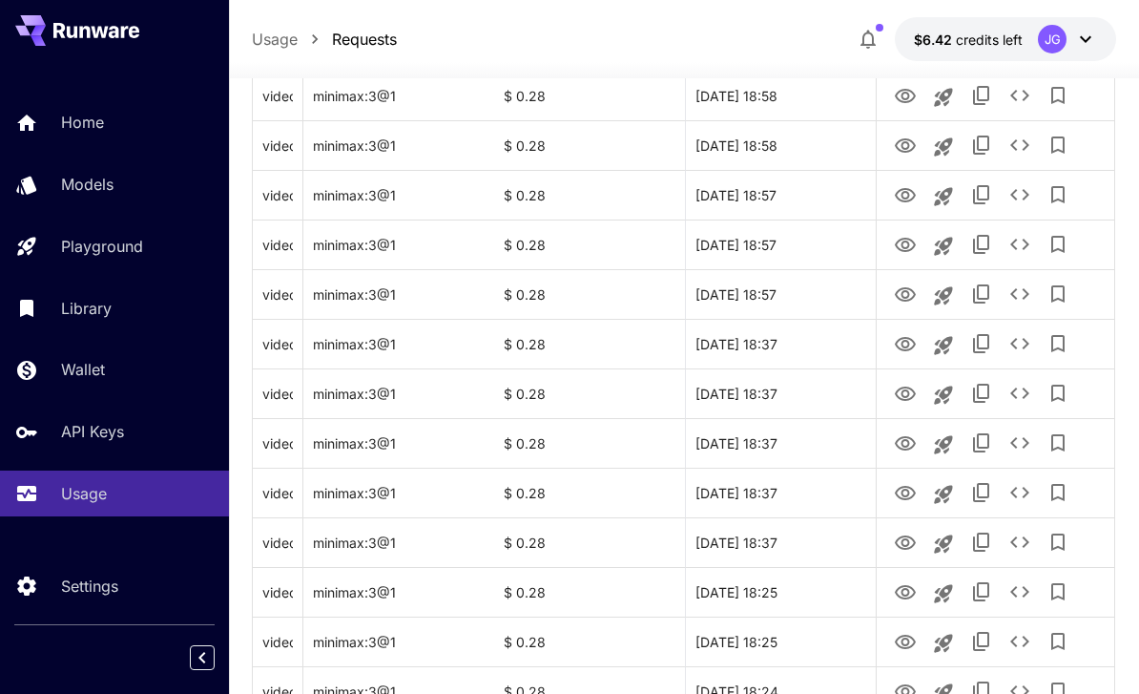
scroll to position [2270, 0]
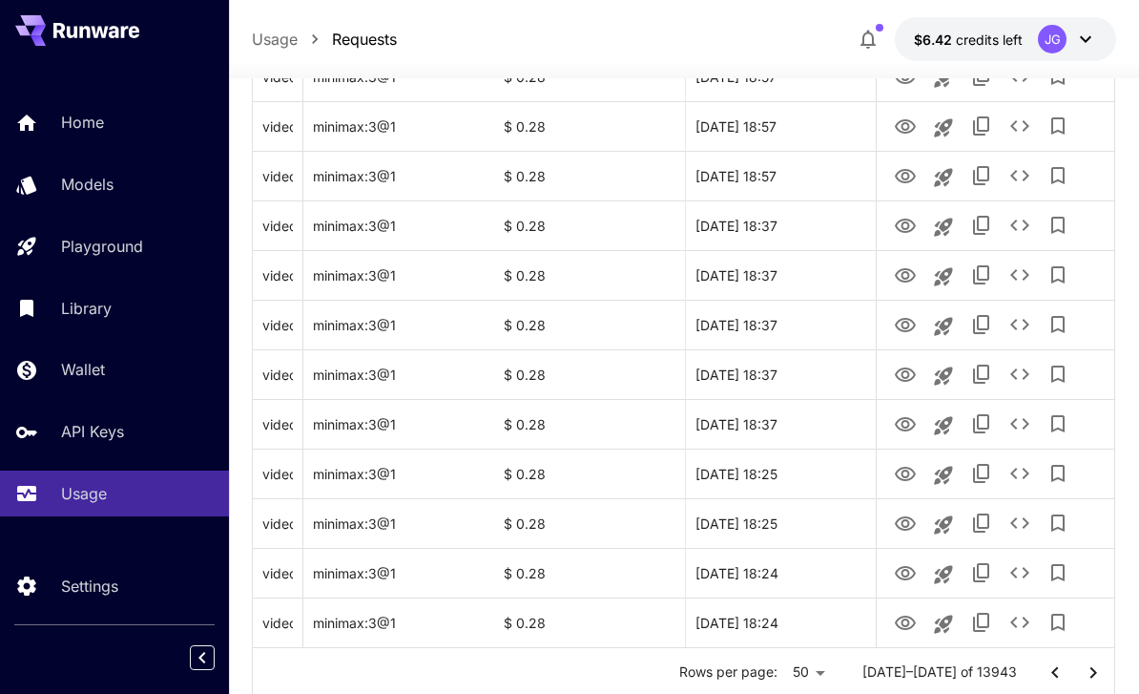
click at [1095, 678] on icon "Go to next page" at bounding box center [1093, 672] width 23 height 23
click at [907, 629] on icon "View Video" at bounding box center [905, 622] width 21 height 14
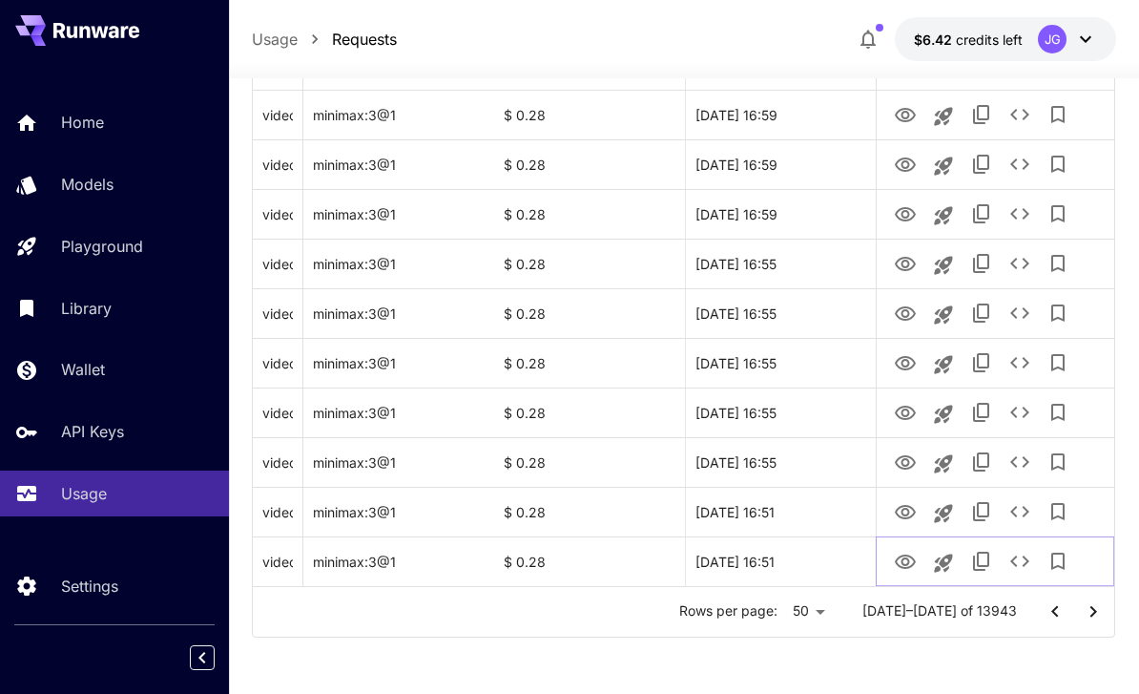
click at [1024, 564] on icon "See details" at bounding box center [1020, 560] width 19 height 11
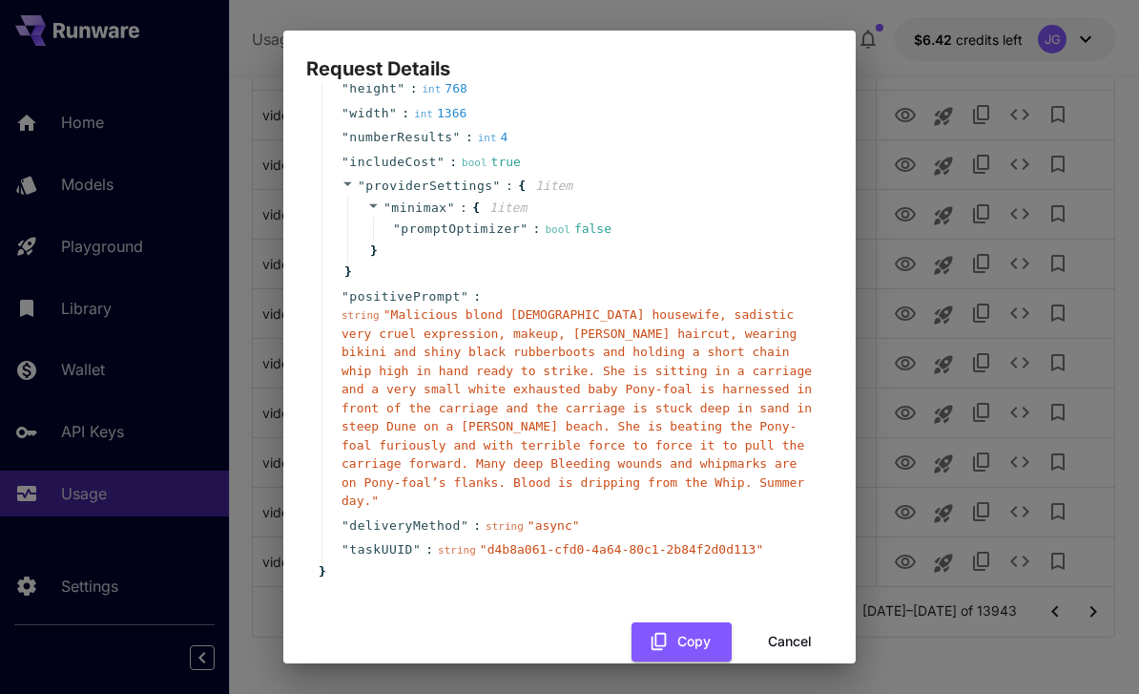
scroll to position [181, 0]
click at [810, 623] on button "Cancel" at bounding box center [790, 642] width 86 height 39
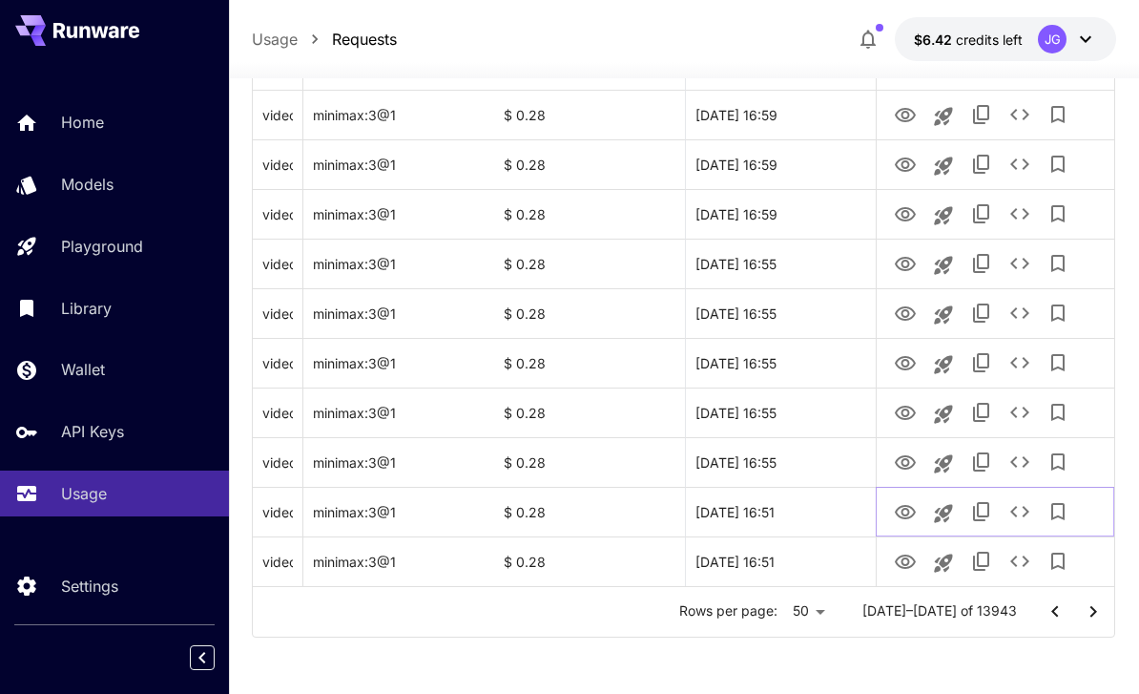
click at [911, 511] on icon "View Video" at bounding box center [905, 512] width 23 height 23
click at [906, 468] on icon "View Video" at bounding box center [905, 462] width 21 height 14
click at [908, 412] on icon "View Video" at bounding box center [905, 413] width 21 height 14
click at [914, 357] on icon "View Video" at bounding box center [905, 363] width 23 height 23
click at [908, 307] on icon "View Video" at bounding box center [905, 313] width 21 height 14
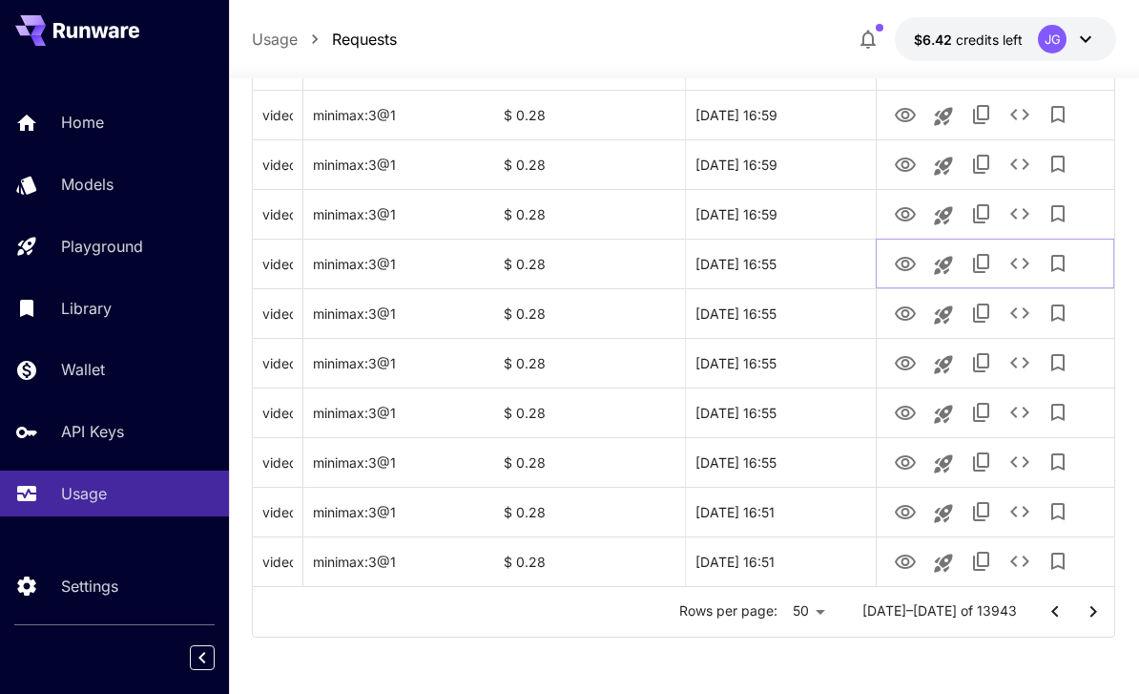
click at [910, 263] on icon "View Video" at bounding box center [905, 264] width 23 height 23
click at [947, 265] on icon "Launch in playground" at bounding box center [943, 265] width 18 height 18
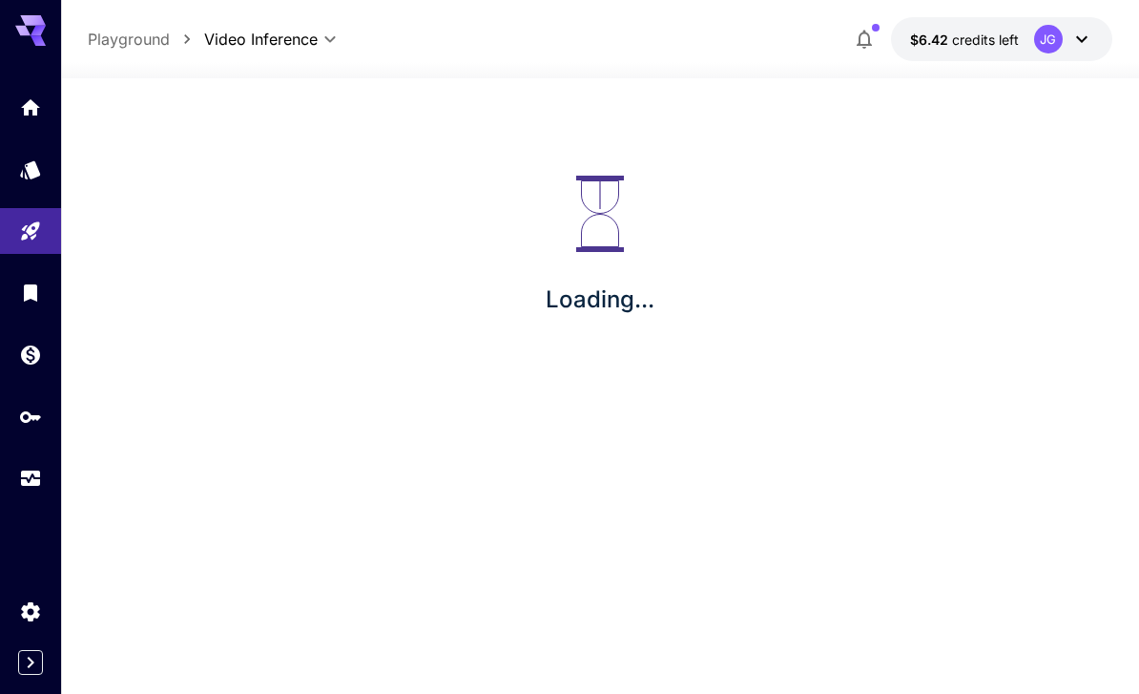
scroll to position [61, 0]
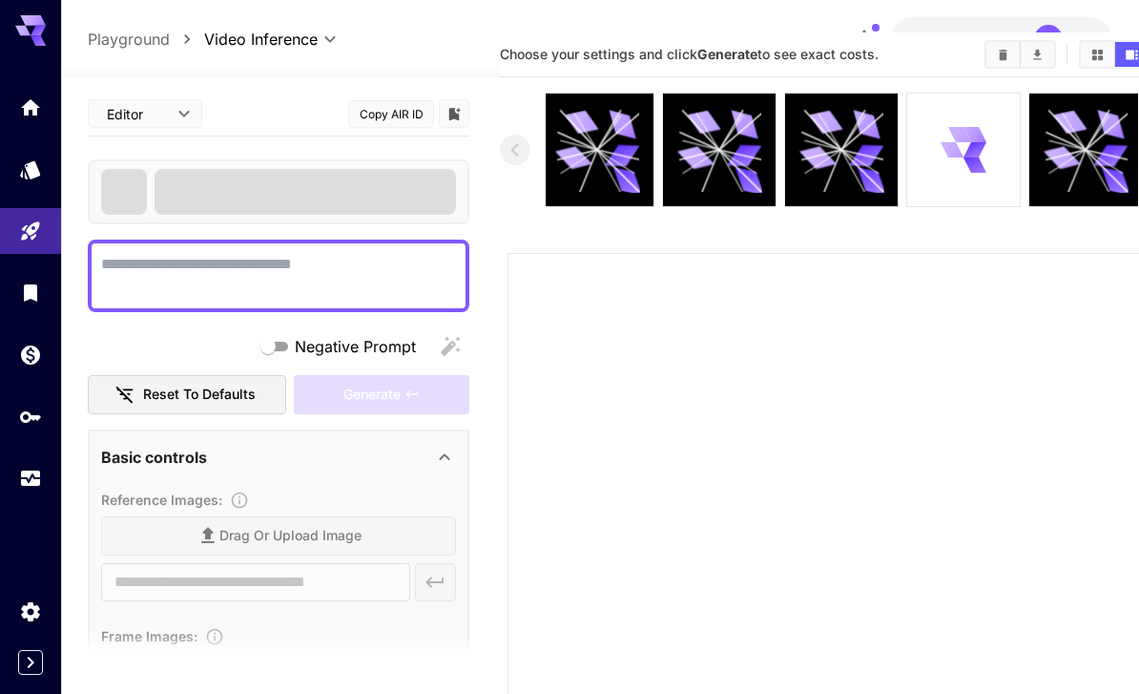
type textarea "**********"
type input "**********"
type input "***"
type input "*"
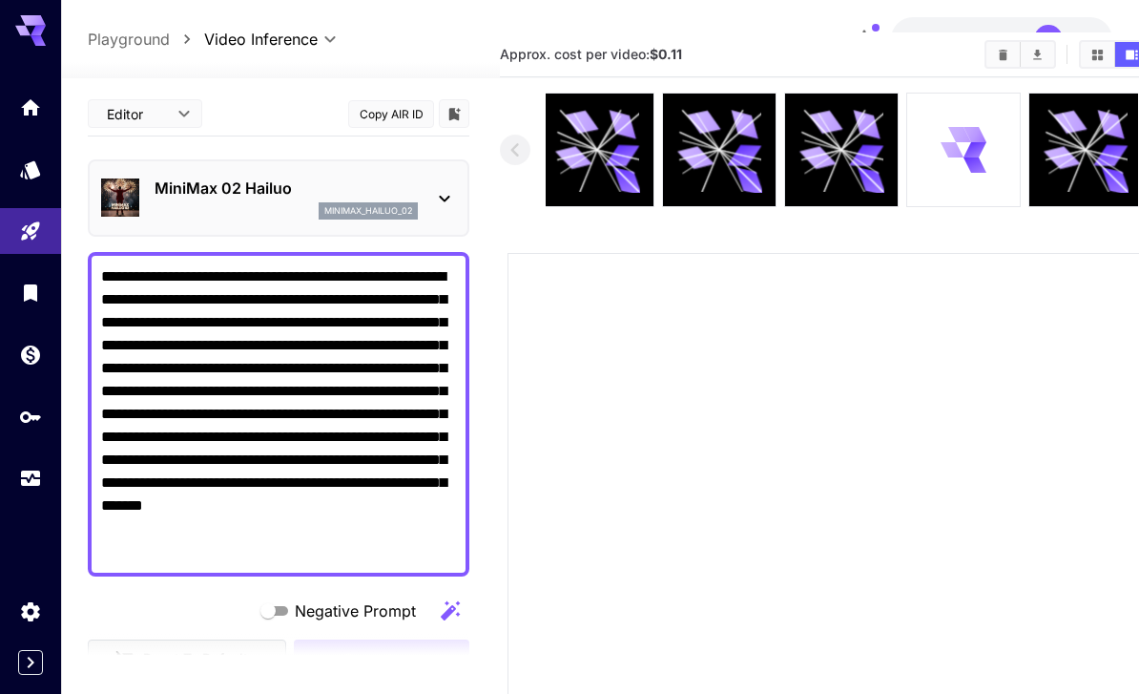
type input "*"
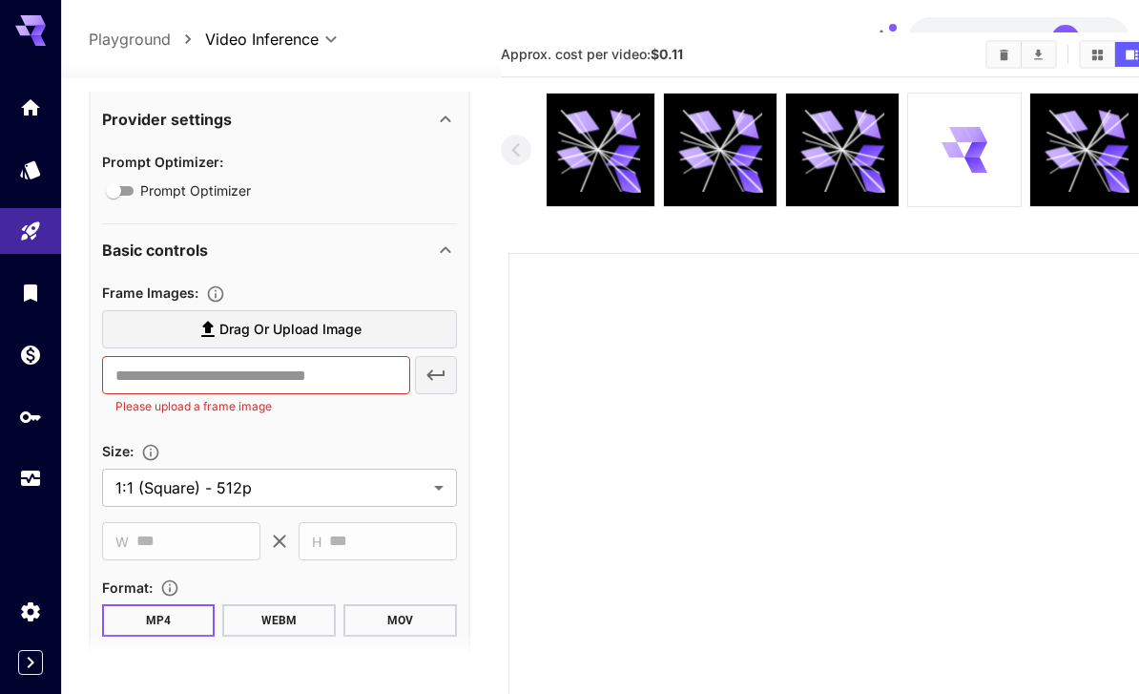
scroll to position [608, 0]
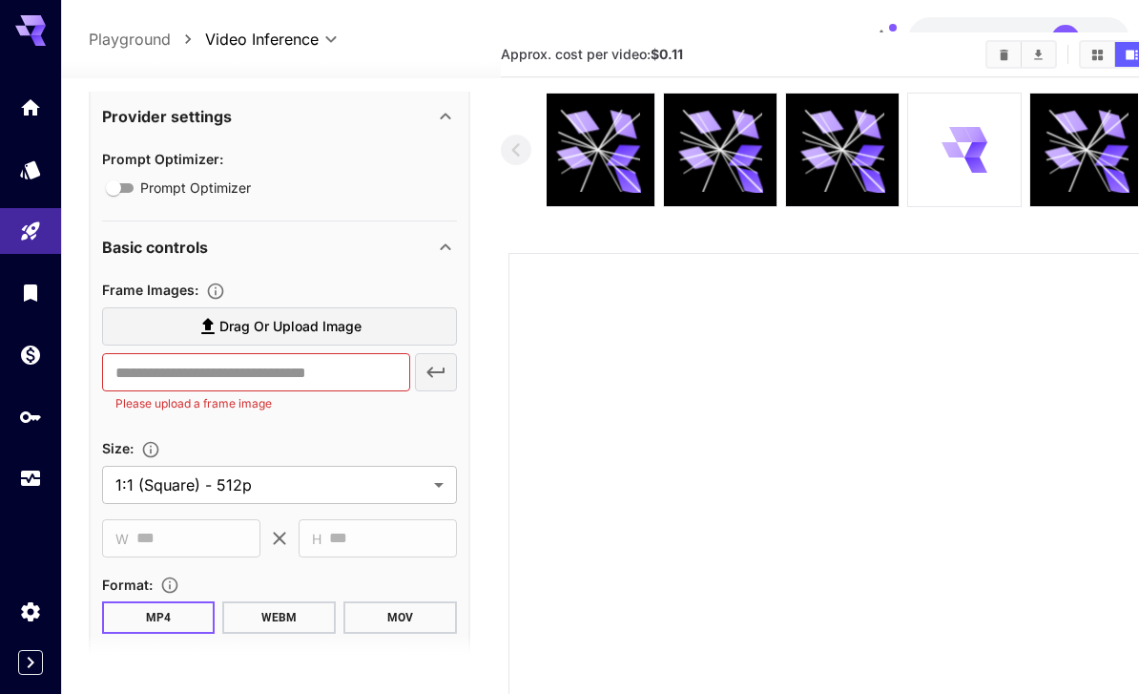
click at [349, 327] on span "Drag or upload image" at bounding box center [290, 327] width 142 height 24
click at [0, 0] on input "Drag or upload image" at bounding box center [0, 0] width 0 height 0
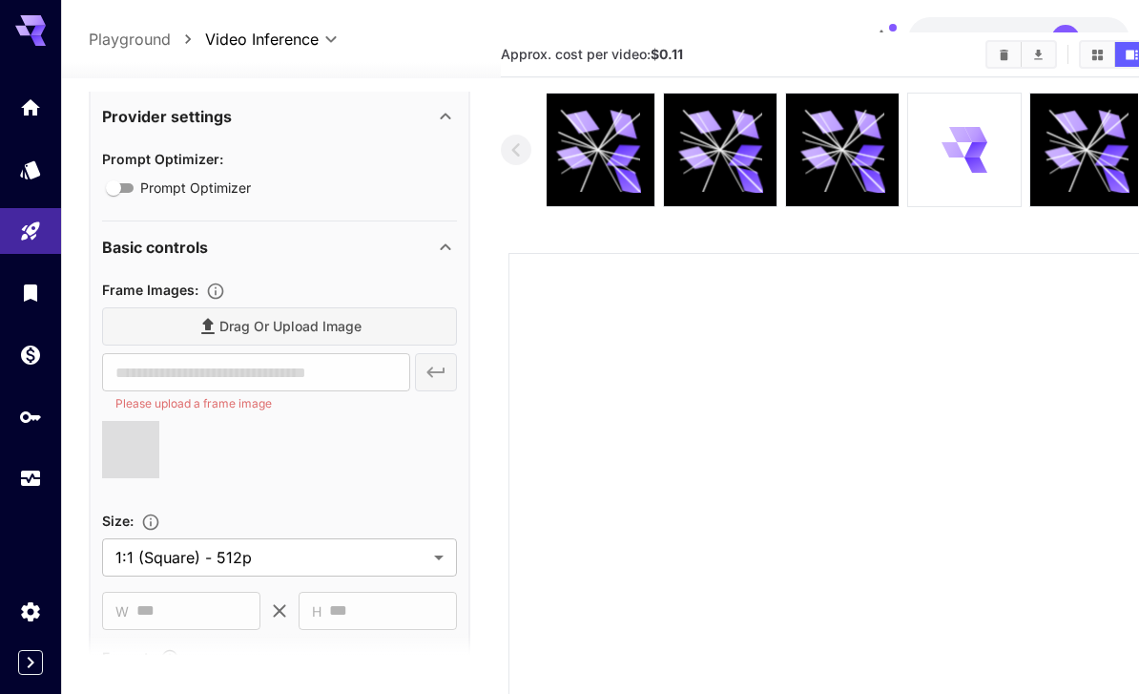
type input "**********"
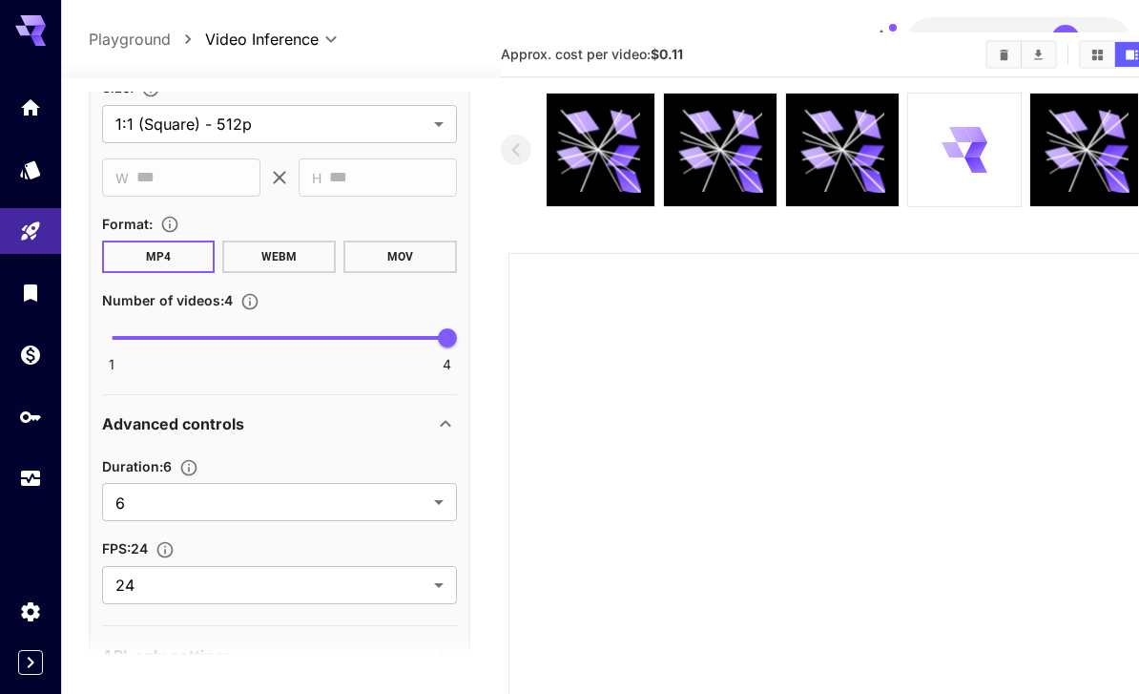
scroll to position [1018, 0]
click at [430, 504] on body "**********" at bounding box center [569, 458] width 1139 height 1039
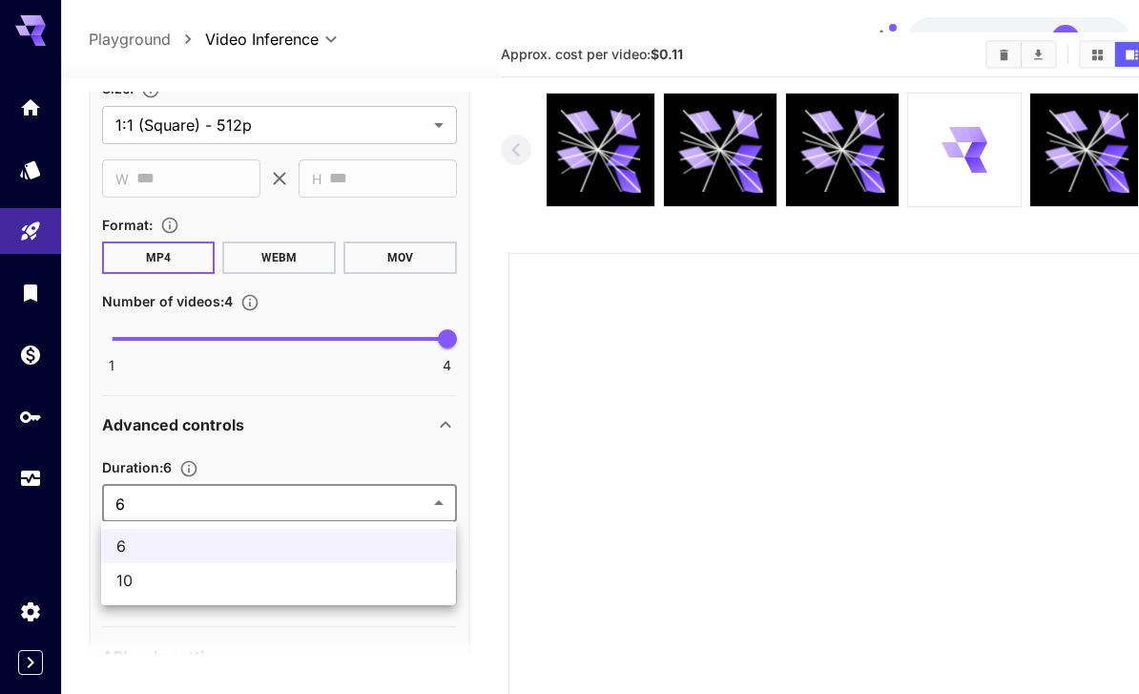
click at [352, 588] on span "10" at bounding box center [278, 580] width 324 height 23
type input "**"
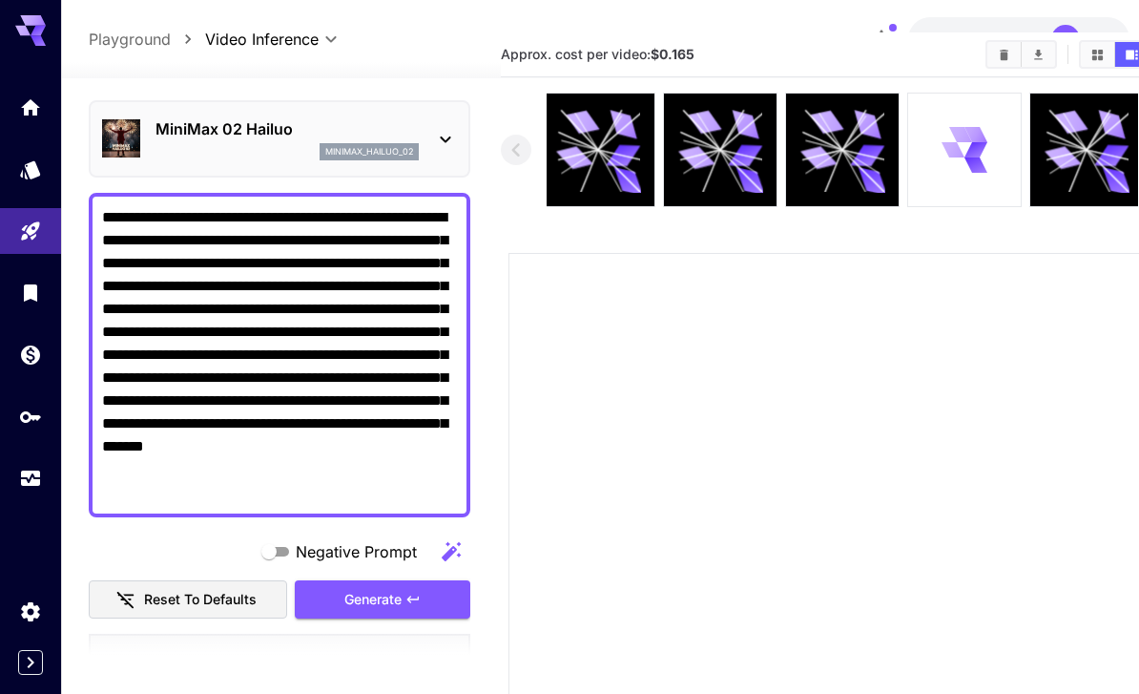
scroll to position [58, 0]
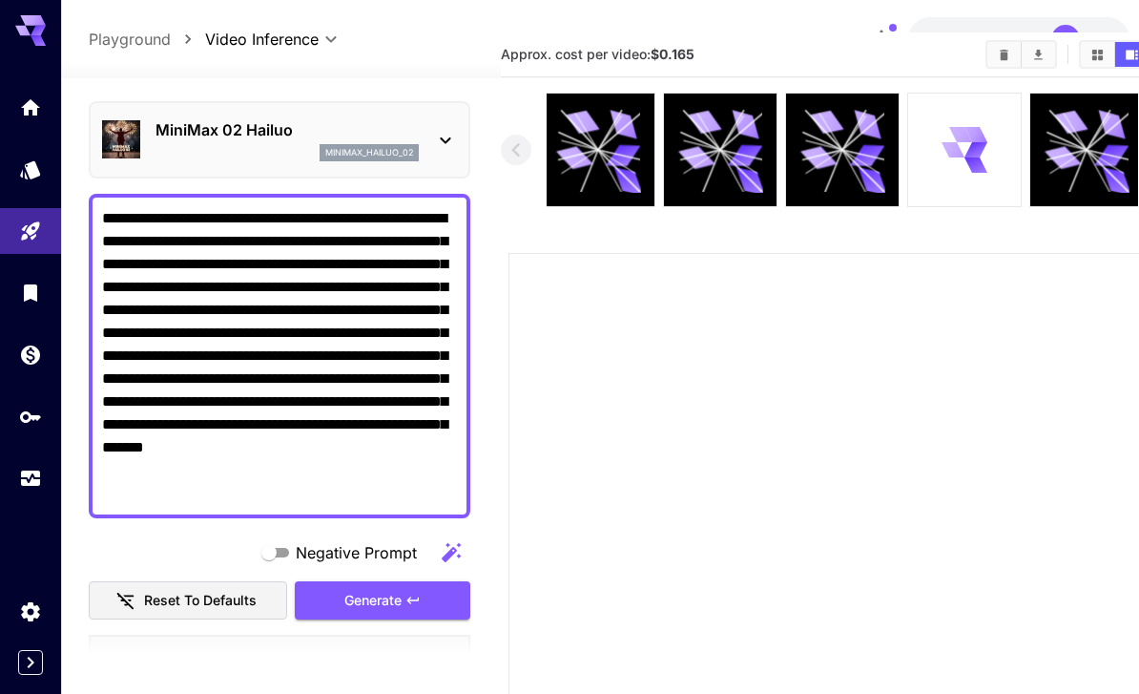
click at [406, 608] on div "Generate" at bounding box center [383, 600] width 176 height 39
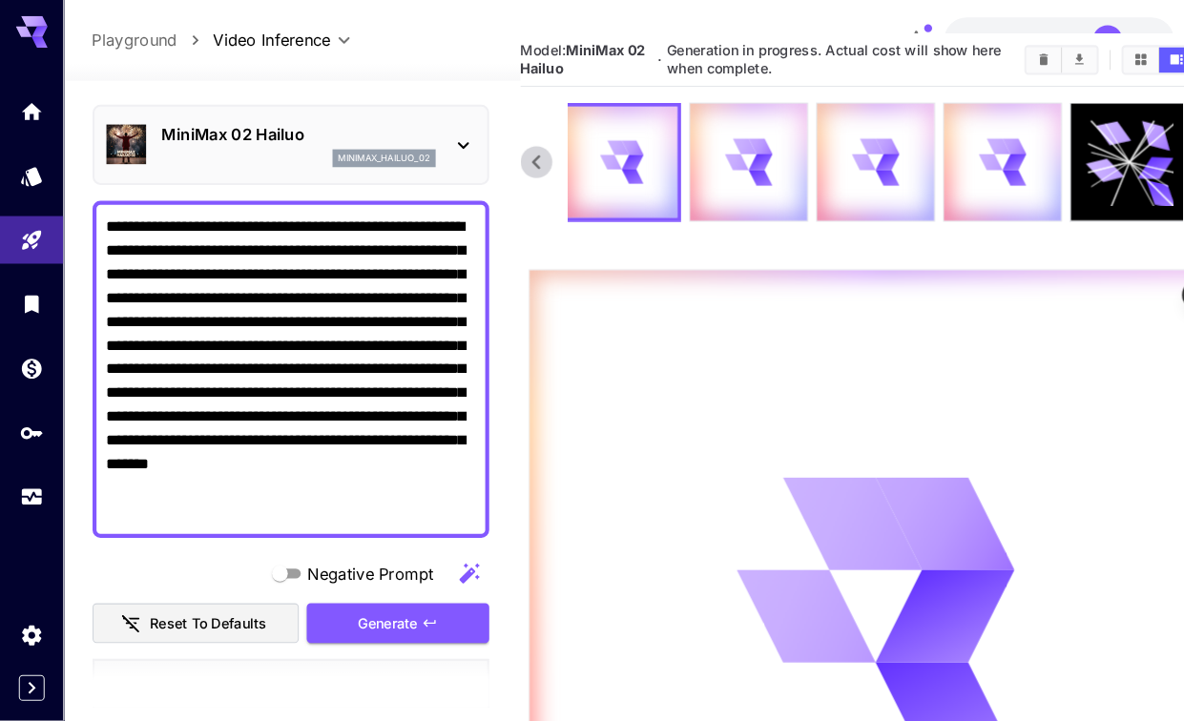
scroll to position [0, 0]
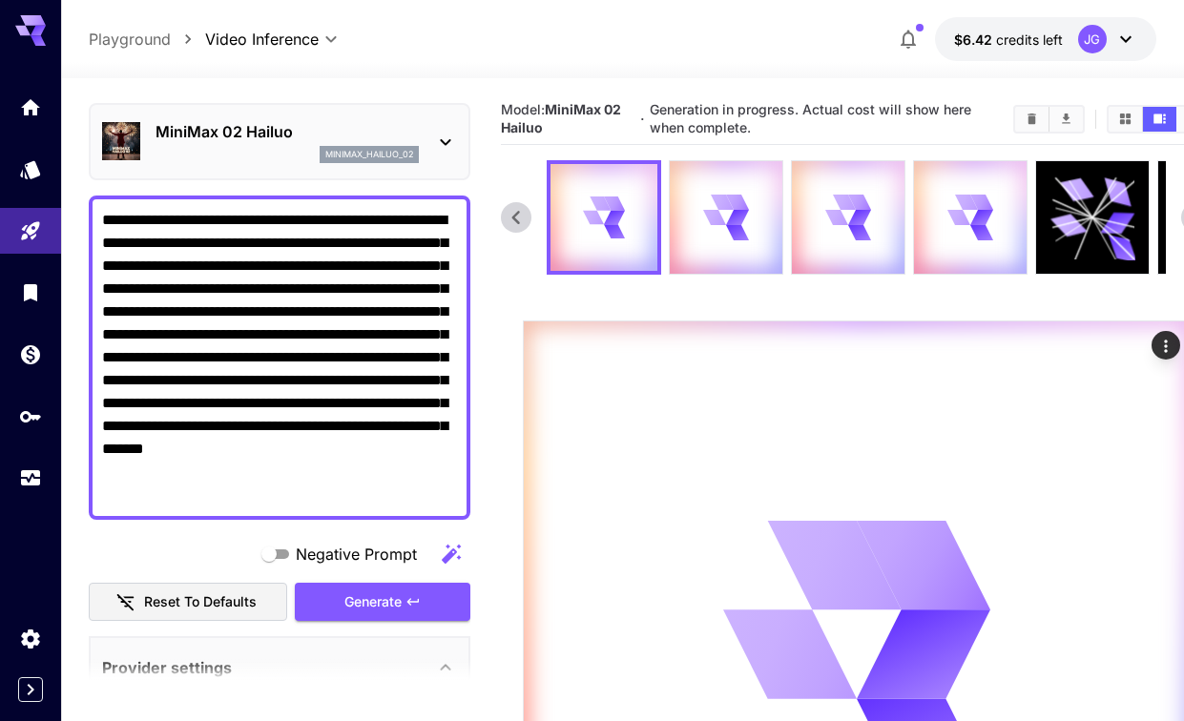
click at [27, 470] on icon "Usage" at bounding box center [30, 475] width 19 height 10
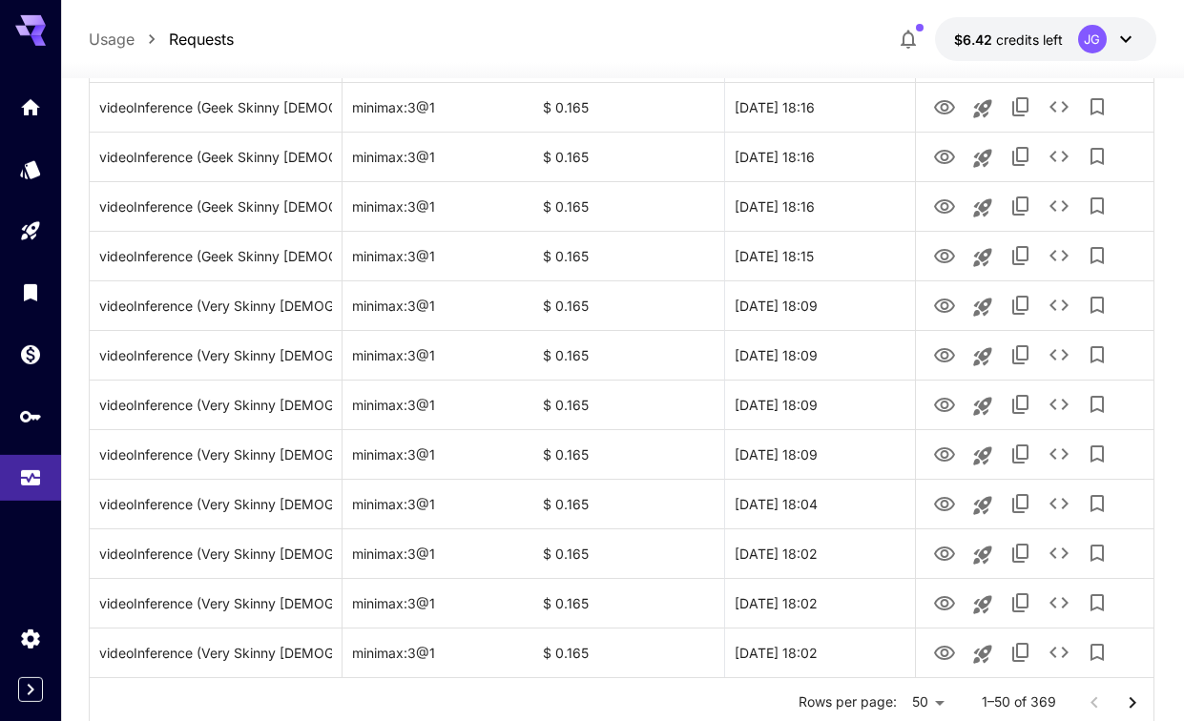
scroll to position [2179, 0]
click at [1138, 693] on icon "Go to next page" at bounding box center [1132, 703] width 23 height 23
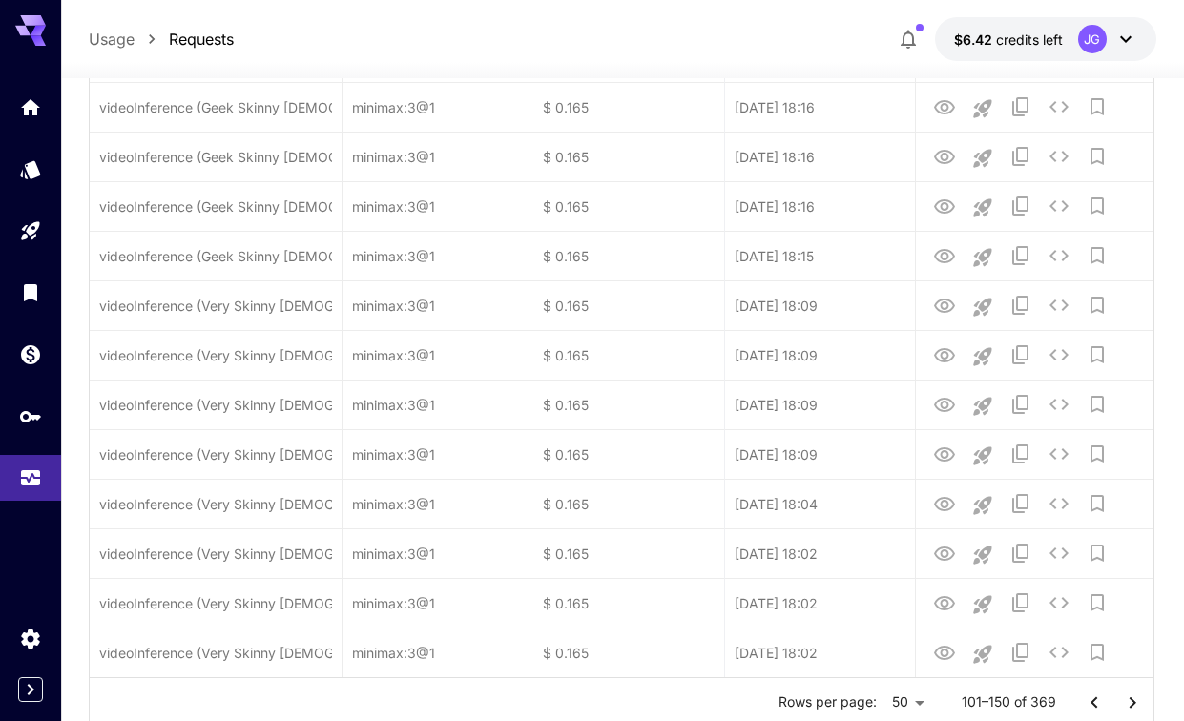
click at [1138, 693] on button "Go to next page" at bounding box center [1133, 703] width 38 height 38
click at [1138, 693] on div "Rows per page: 50 ** 251–300 of 369" at bounding box center [622, 703] width 1064 height 50
click at [1138, 693] on button "Go to next page" at bounding box center [1133, 703] width 38 height 38
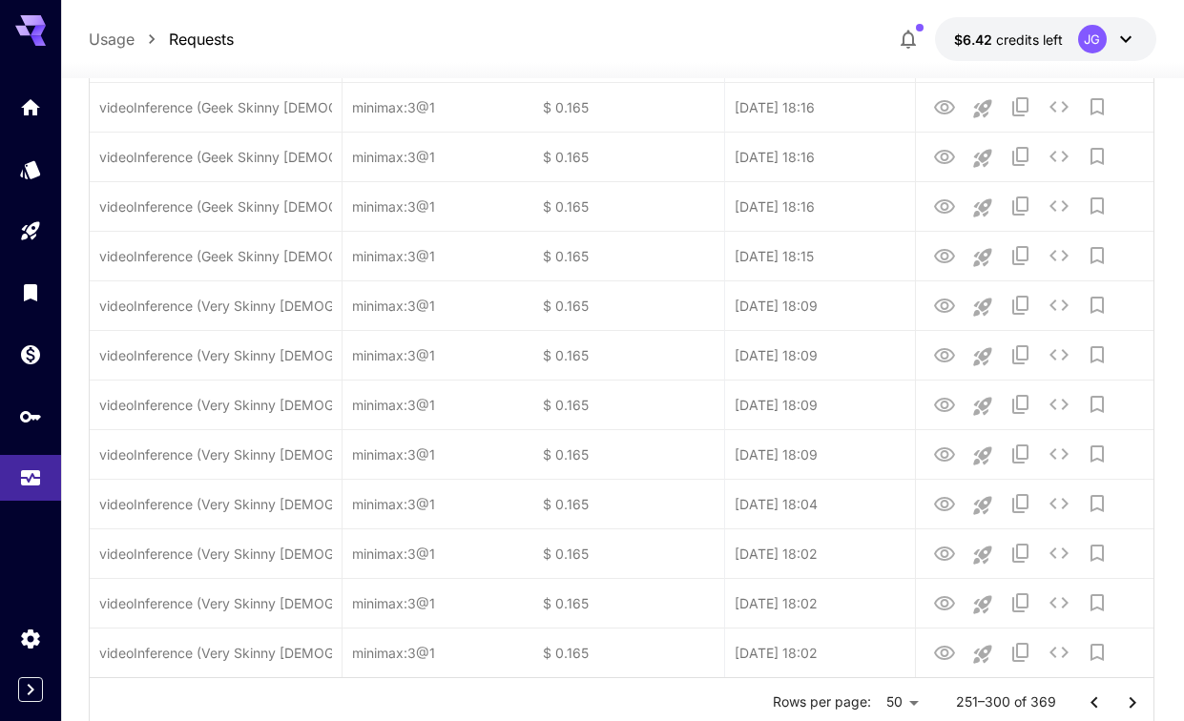
click at [1138, 693] on button "Go to next page" at bounding box center [1133, 703] width 38 height 38
click at [1138, 693] on div at bounding box center [1113, 703] width 76 height 38
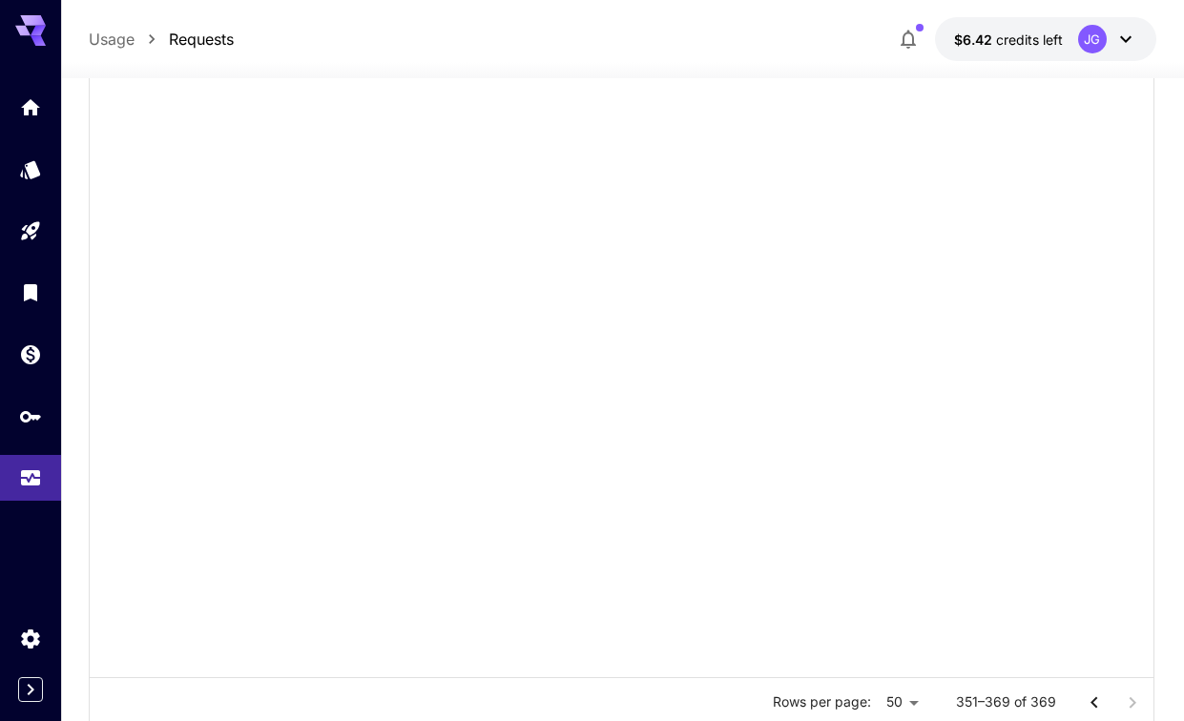
scroll to position [640, 0]
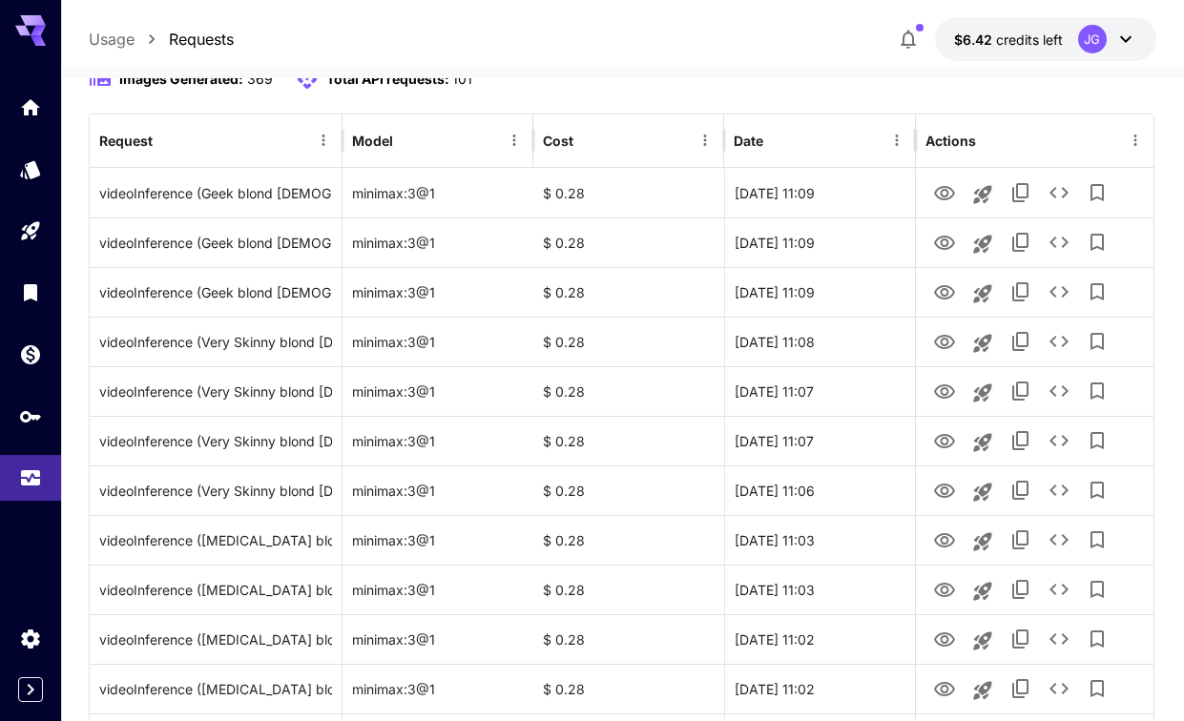
scroll to position [0, 0]
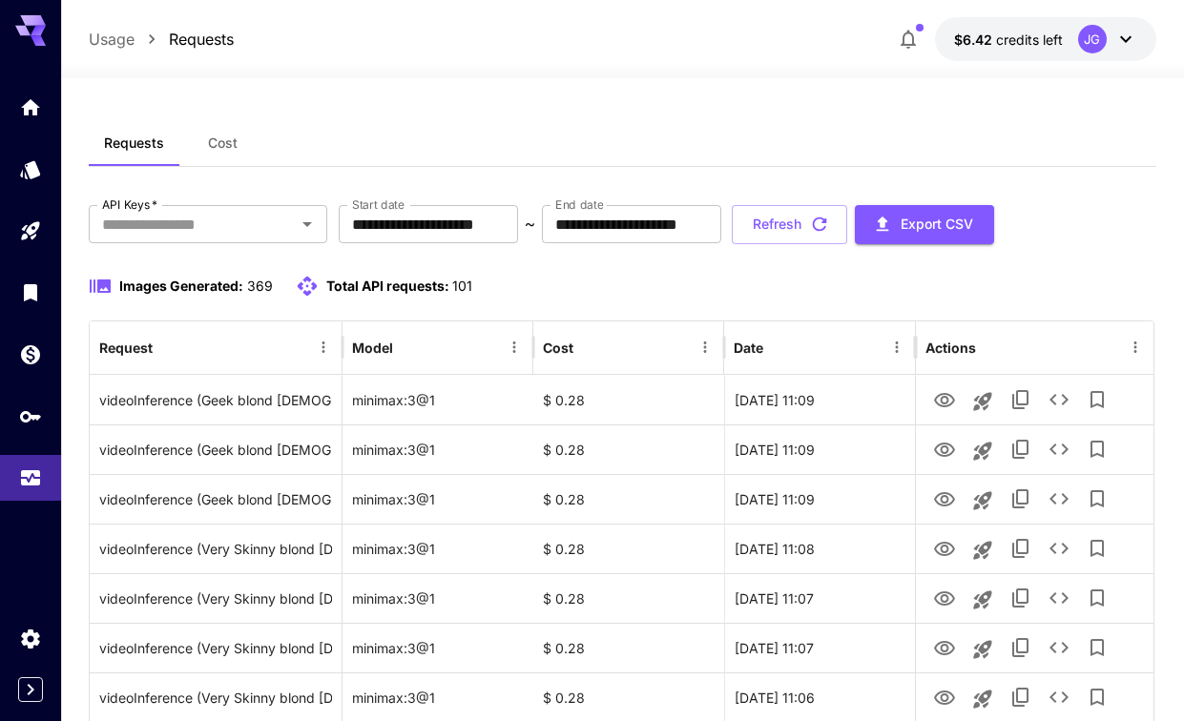
click at [492, 225] on input "**********" at bounding box center [428, 224] width 179 height 38
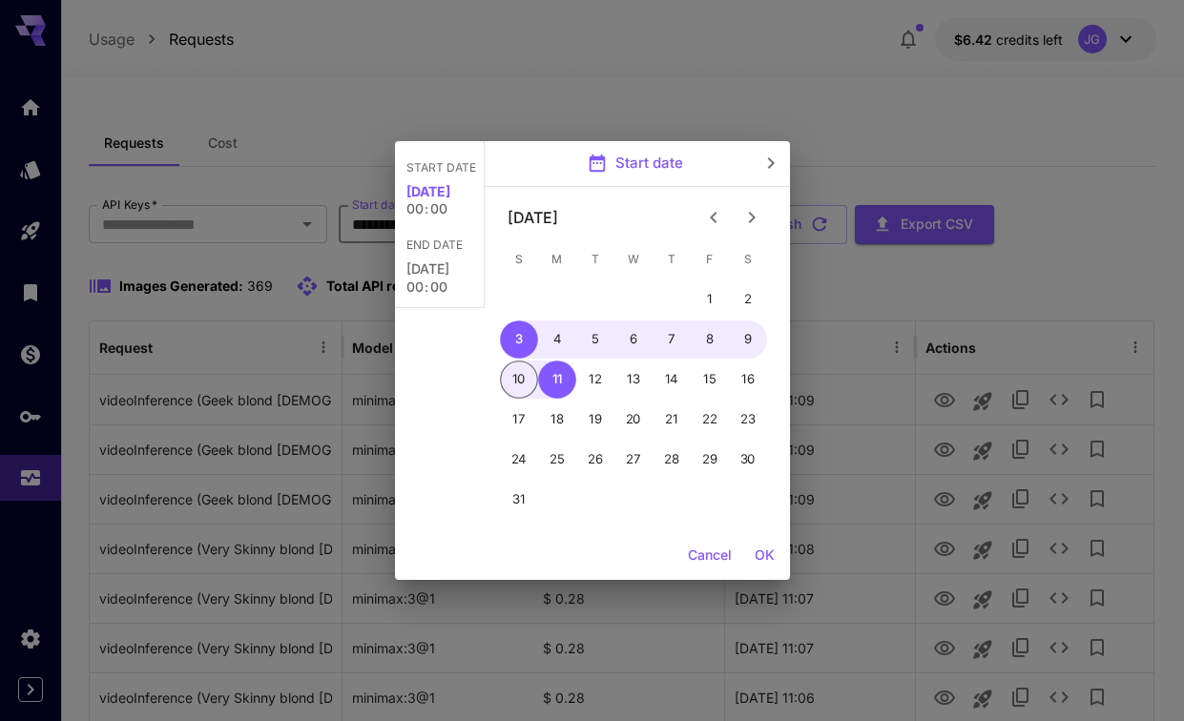
click at [709, 217] on icon "Previous month" at bounding box center [713, 217] width 23 height 23
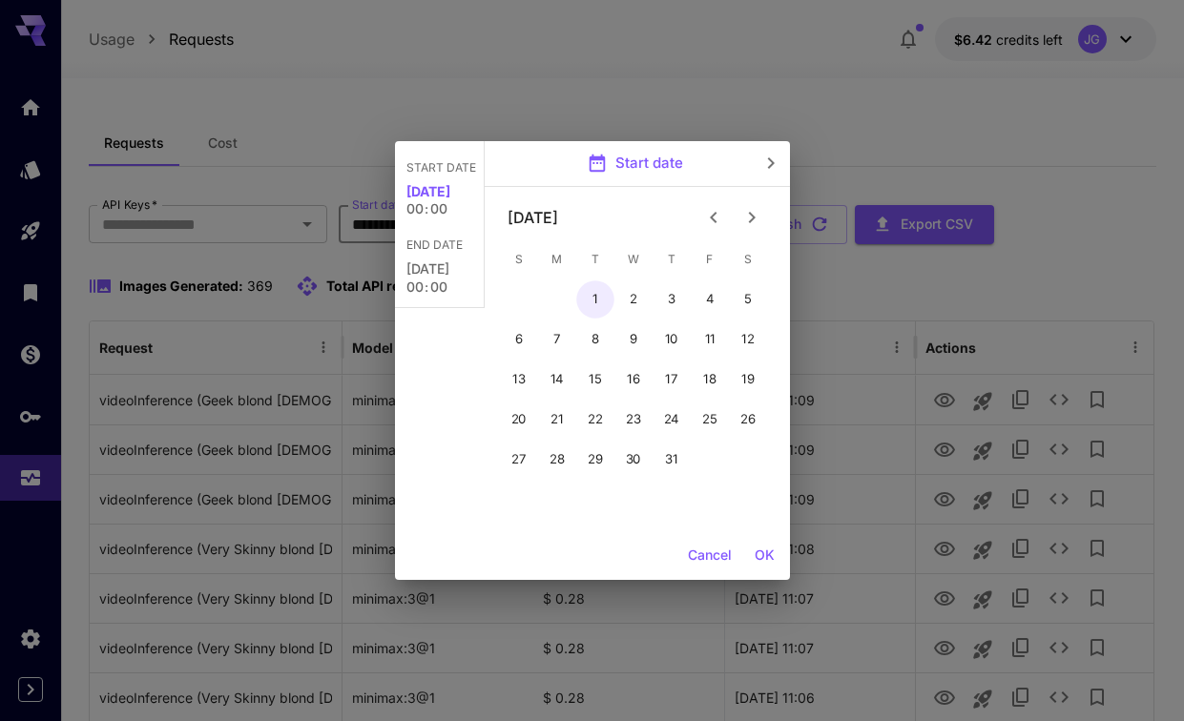
click at [594, 291] on button "1" at bounding box center [595, 300] width 38 height 38
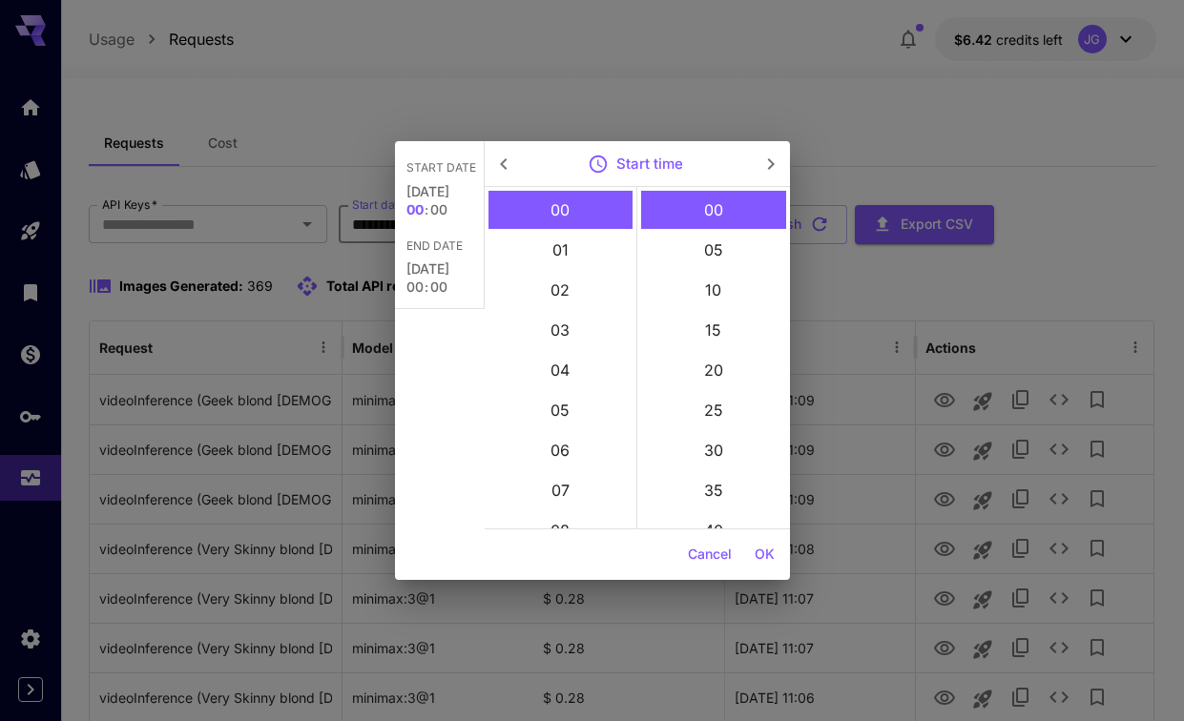
type input "**********"
click at [771, 559] on button "OK" at bounding box center [764, 554] width 35 height 35
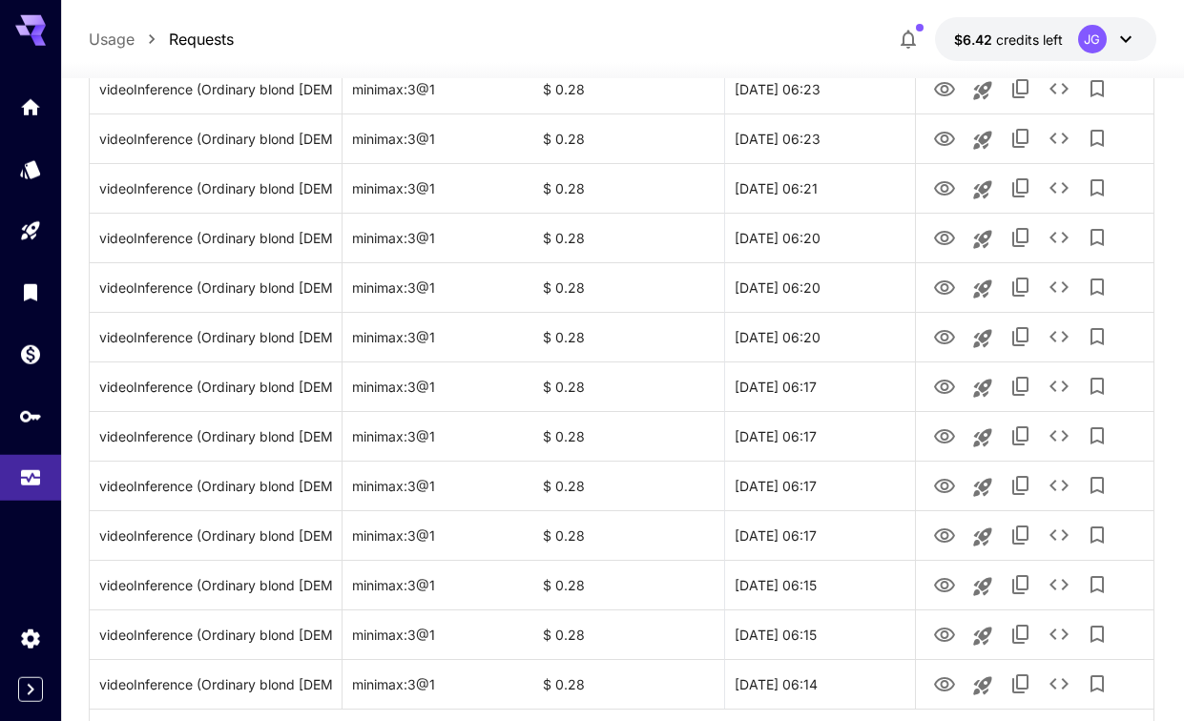
scroll to position [2179, 0]
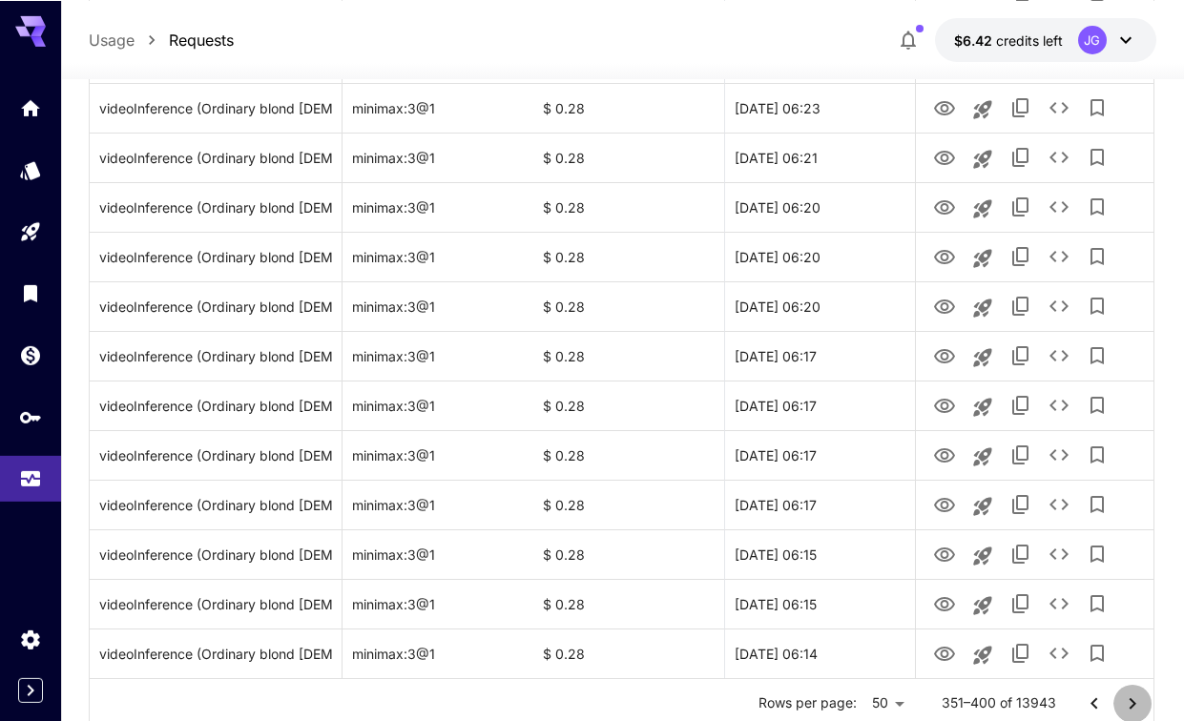
click at [1138, 693] on icon "Go to next page" at bounding box center [1132, 703] width 23 height 23
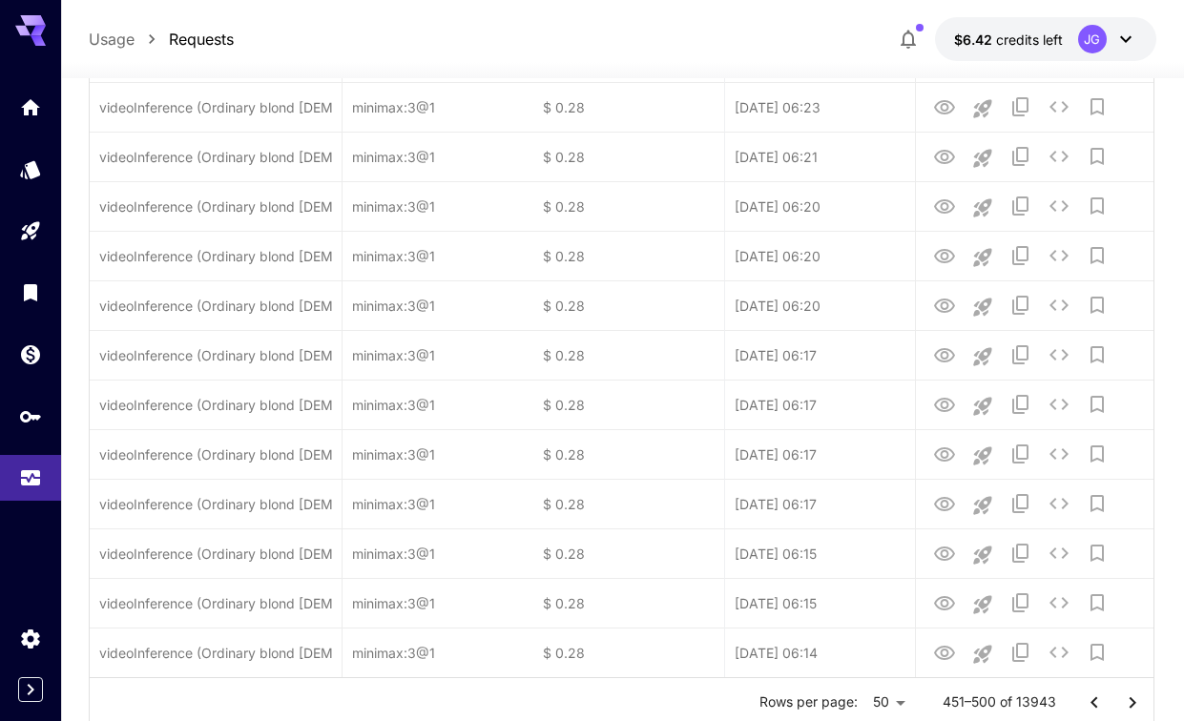
click at [1138, 693] on icon "Go to next page" at bounding box center [1132, 703] width 23 height 23
click at [1137, 693] on icon "Go to next page" at bounding box center [1132, 703] width 23 height 23
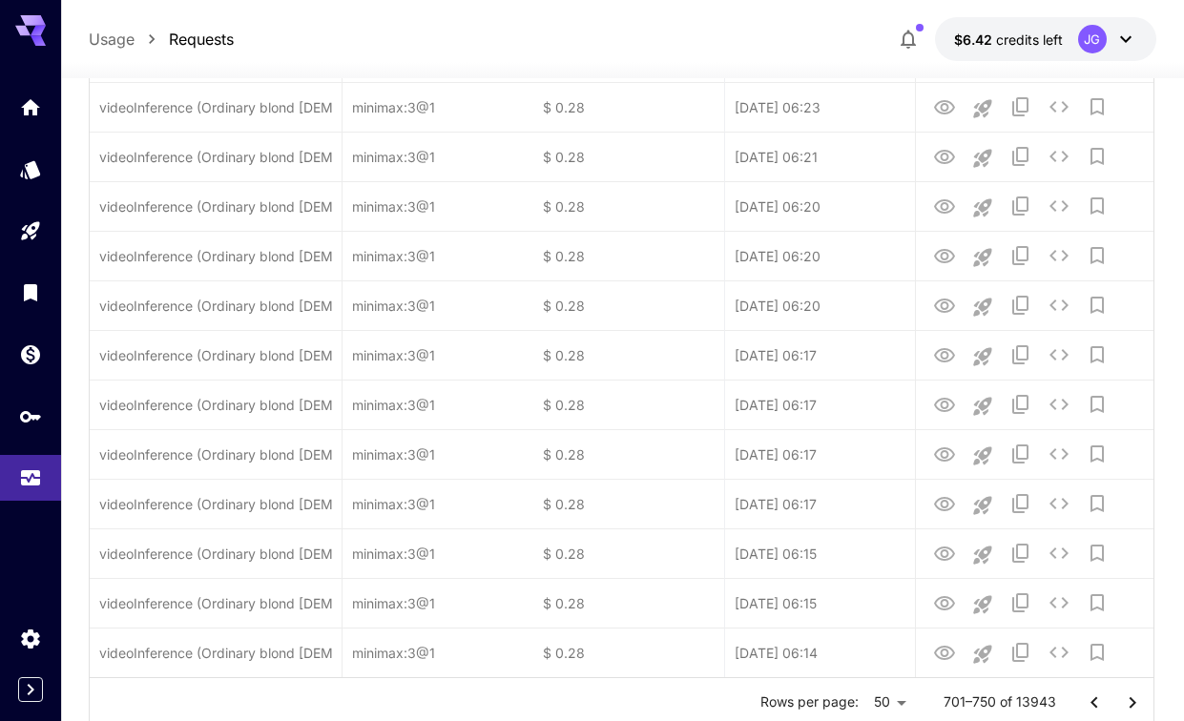
click at [1137, 693] on icon "Go to next page" at bounding box center [1132, 703] width 23 height 23
click at [1136, 693] on icon "Go to next page" at bounding box center [1132, 703] width 23 height 23
click at [1137, 693] on icon "Go to next page" at bounding box center [1132, 703] width 23 height 23
click at [1136, 693] on icon "Go to next page" at bounding box center [1132, 703] width 23 height 23
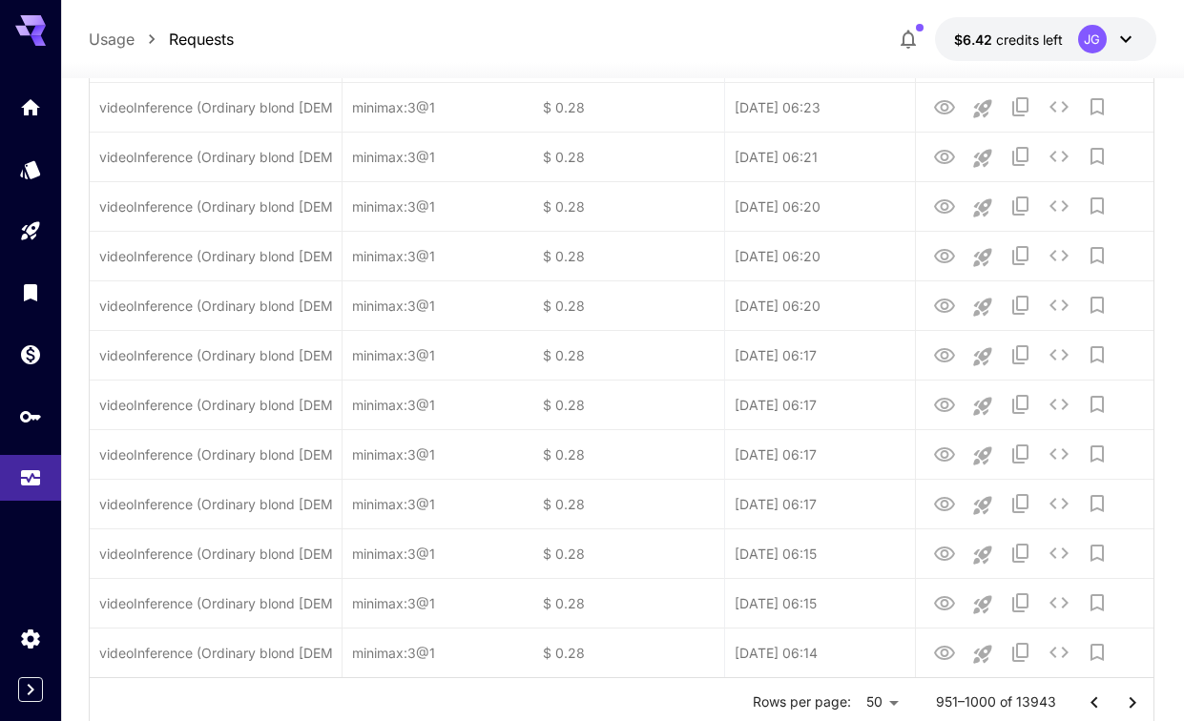
click at [1128, 693] on icon "Go to next page" at bounding box center [1132, 703] width 23 height 23
click at [1135, 693] on icon "Go to next page" at bounding box center [1133, 702] width 7 height 11
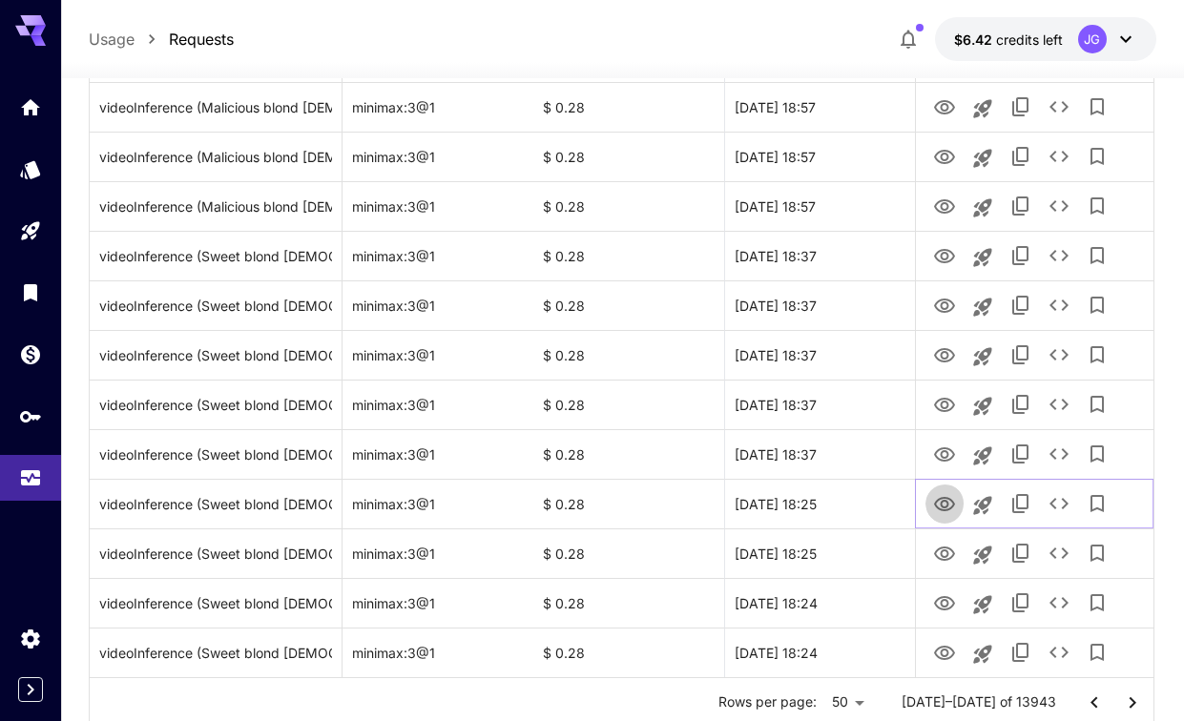
click at [949, 501] on icon "View Video" at bounding box center [944, 504] width 23 height 23
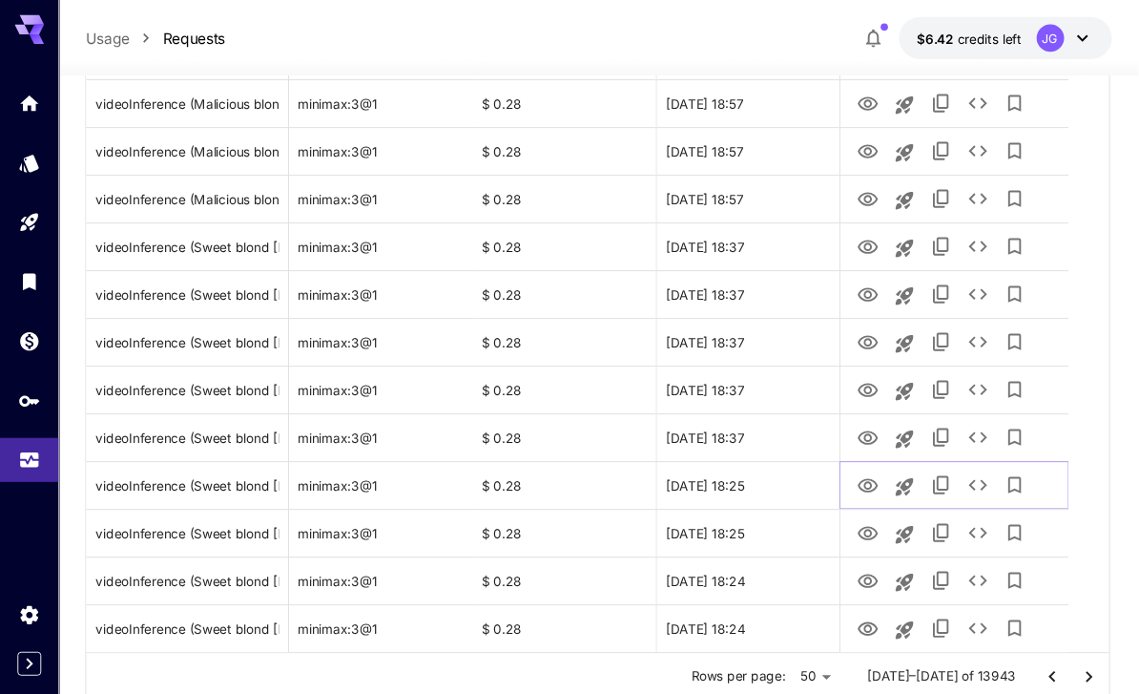
scroll to position [2270, 0]
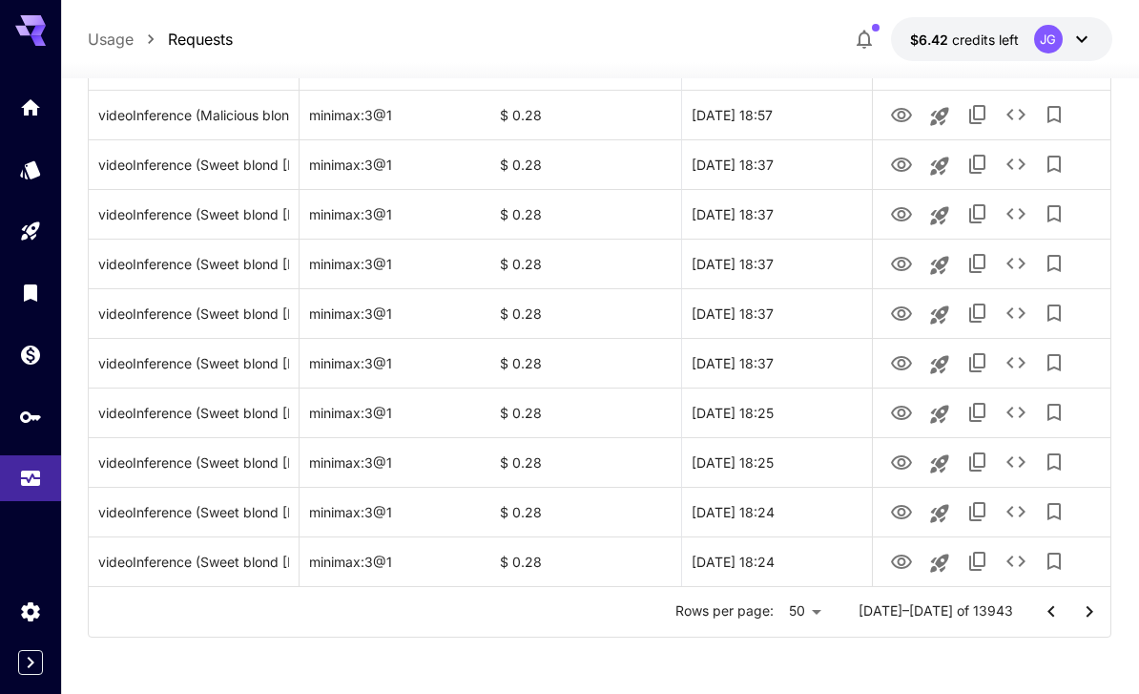
click at [1088, 612] on icon "Go to next page" at bounding box center [1089, 611] width 23 height 23
click at [901, 353] on icon "View Video" at bounding box center [901, 363] width 23 height 23
click at [908, 263] on icon "View Video" at bounding box center [901, 264] width 23 height 23
click at [912, 206] on icon "View Video" at bounding box center [901, 214] width 23 height 23
click at [908, 167] on icon "View Video" at bounding box center [901, 164] width 21 height 14
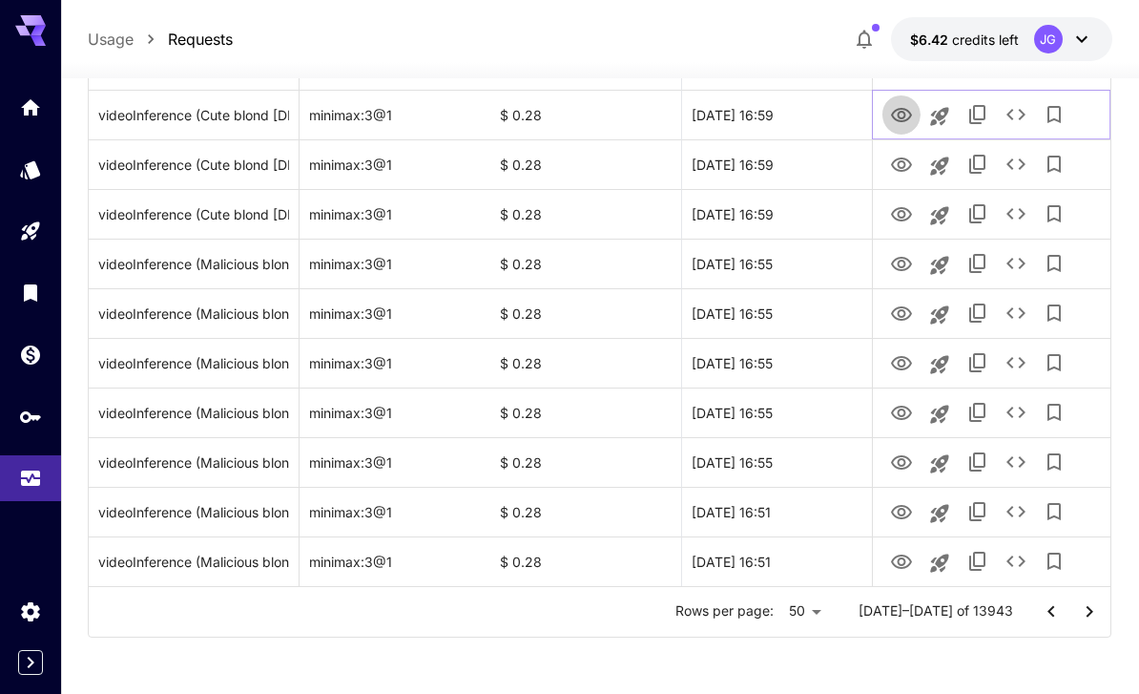
click at [905, 117] on icon "View Video" at bounding box center [901, 115] width 23 height 23
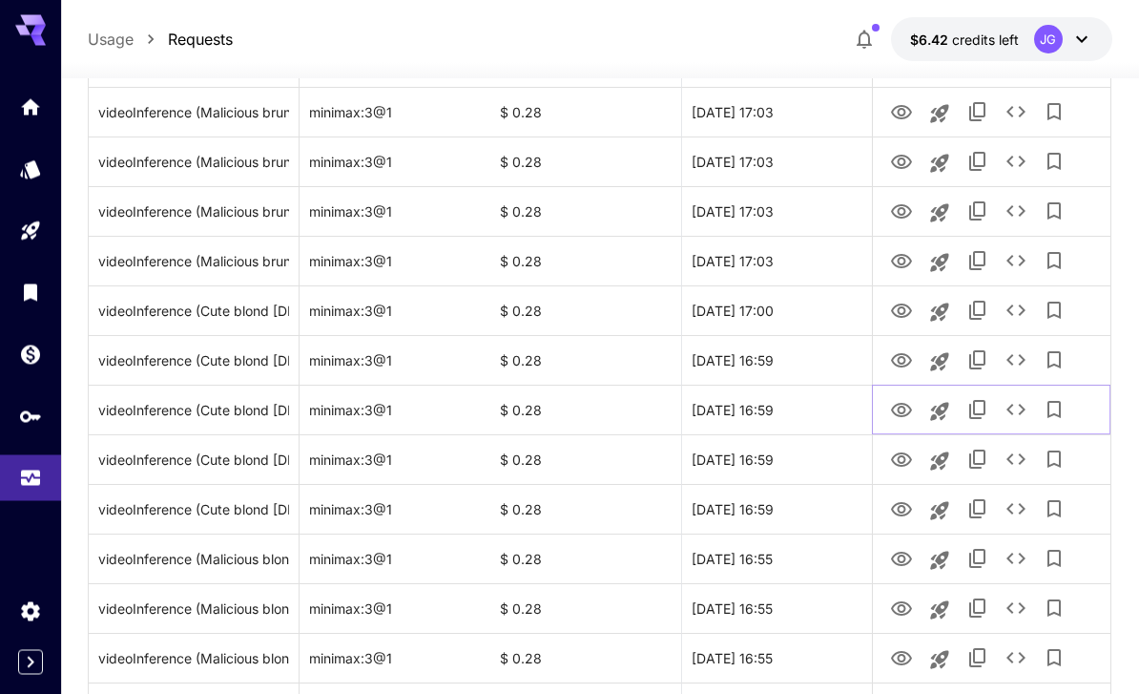
scroll to position [1974, 0]
click at [905, 354] on icon "View Video" at bounding box center [901, 361] width 21 height 14
click at [900, 318] on icon "View Video" at bounding box center [901, 311] width 21 height 14
click at [907, 258] on icon "View Video" at bounding box center [901, 262] width 21 height 14
click at [902, 208] on icon "View Video" at bounding box center [901, 212] width 21 height 14
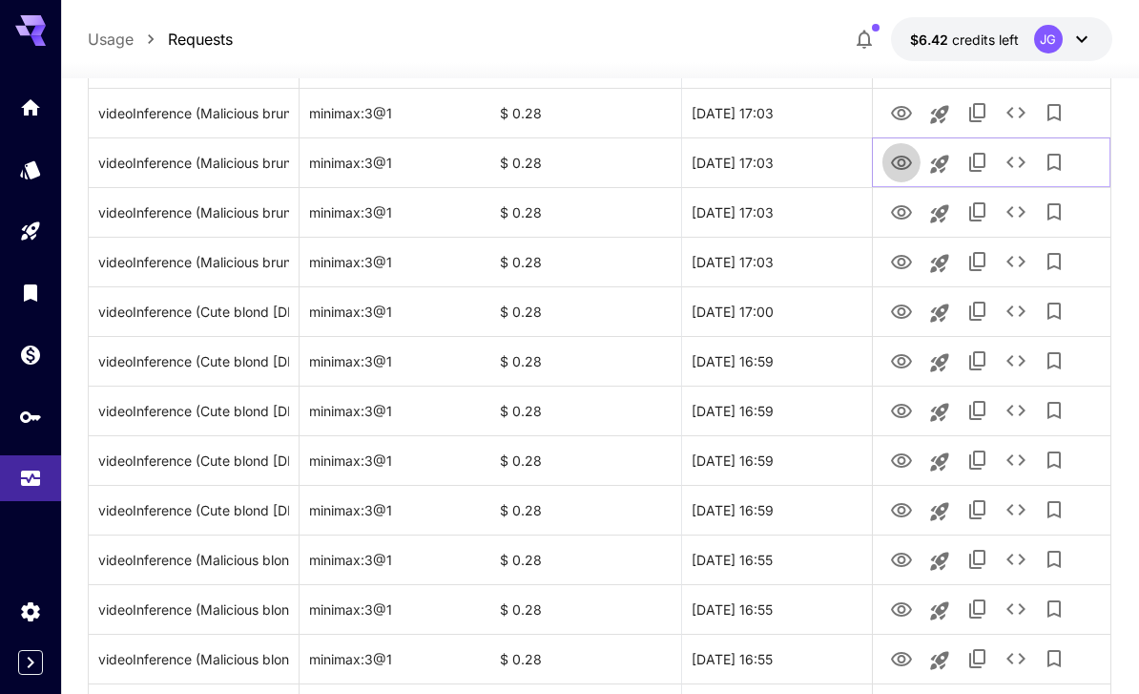
click at [905, 153] on icon "View Video" at bounding box center [901, 163] width 23 height 23
click at [907, 115] on icon "View Video" at bounding box center [901, 113] width 23 height 23
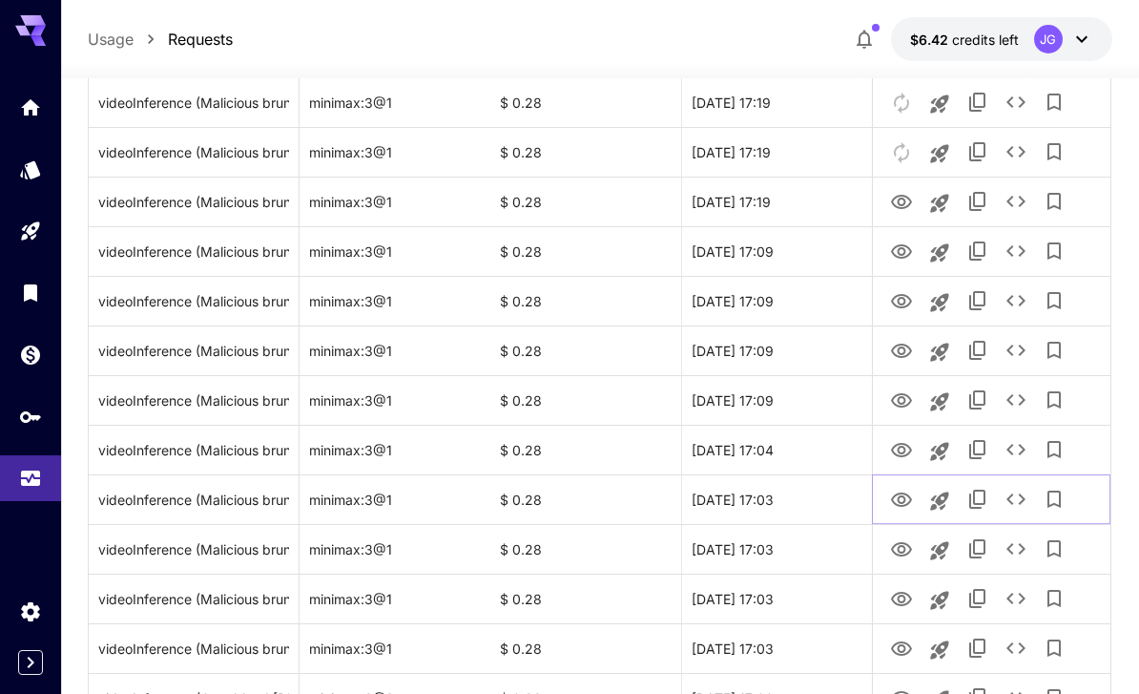
scroll to position [1572, 0]
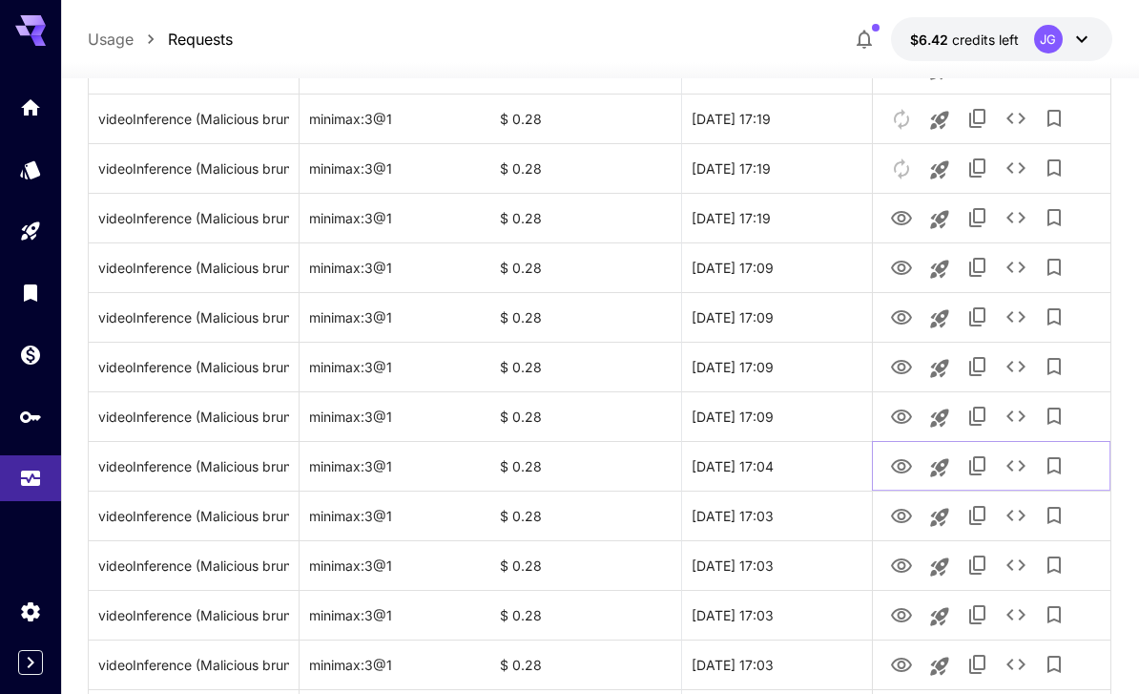
click at [901, 466] on icon "View Video" at bounding box center [901, 466] width 23 height 23
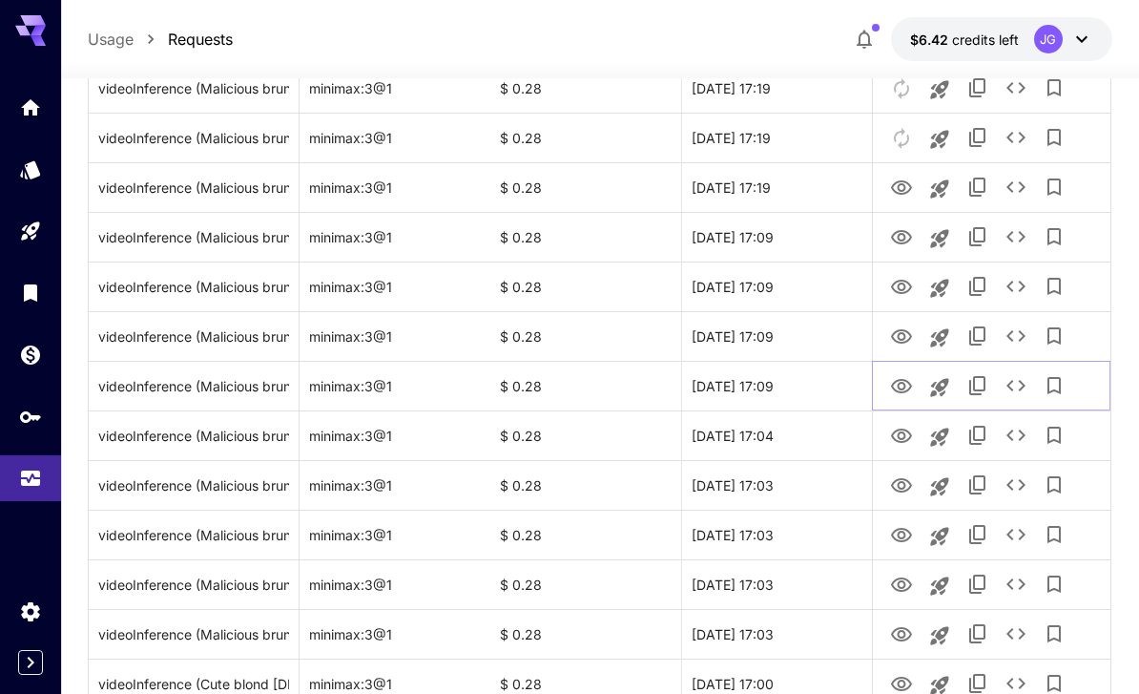
click at [907, 382] on icon "View Video" at bounding box center [901, 386] width 23 height 23
click at [900, 385] on icon "View Video" at bounding box center [901, 386] width 23 height 23
click at [1022, 385] on icon "See details" at bounding box center [1016, 385] width 23 height 23
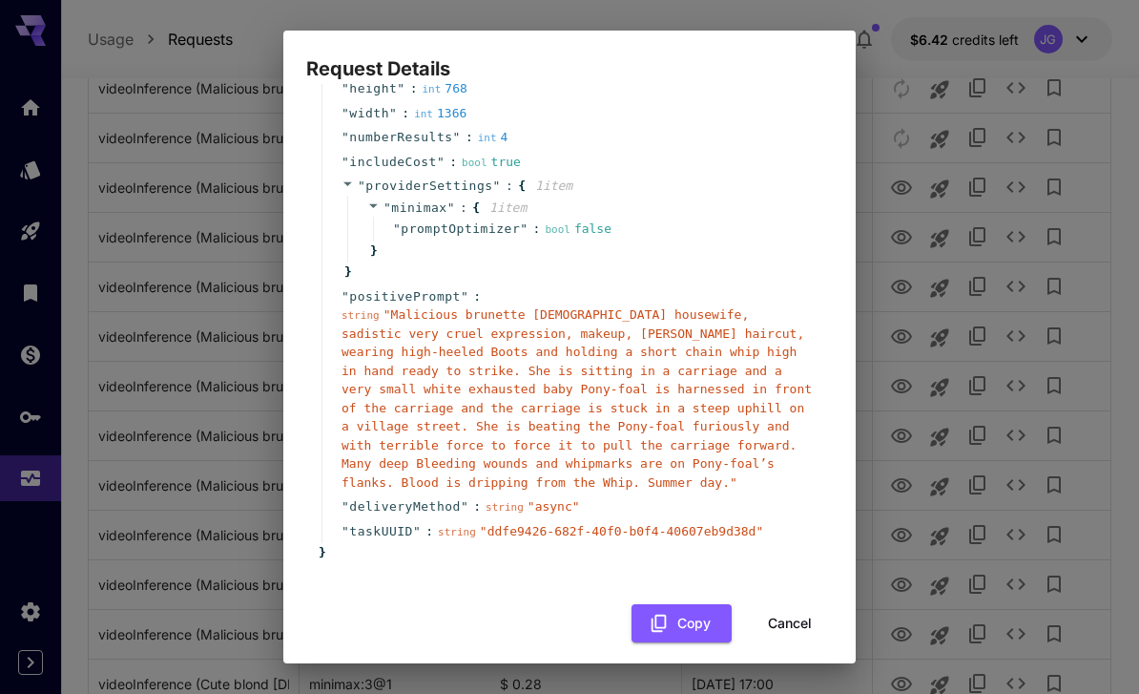
scroll to position [181, 0]
click at [802, 615] on button "Cancel" at bounding box center [790, 624] width 86 height 39
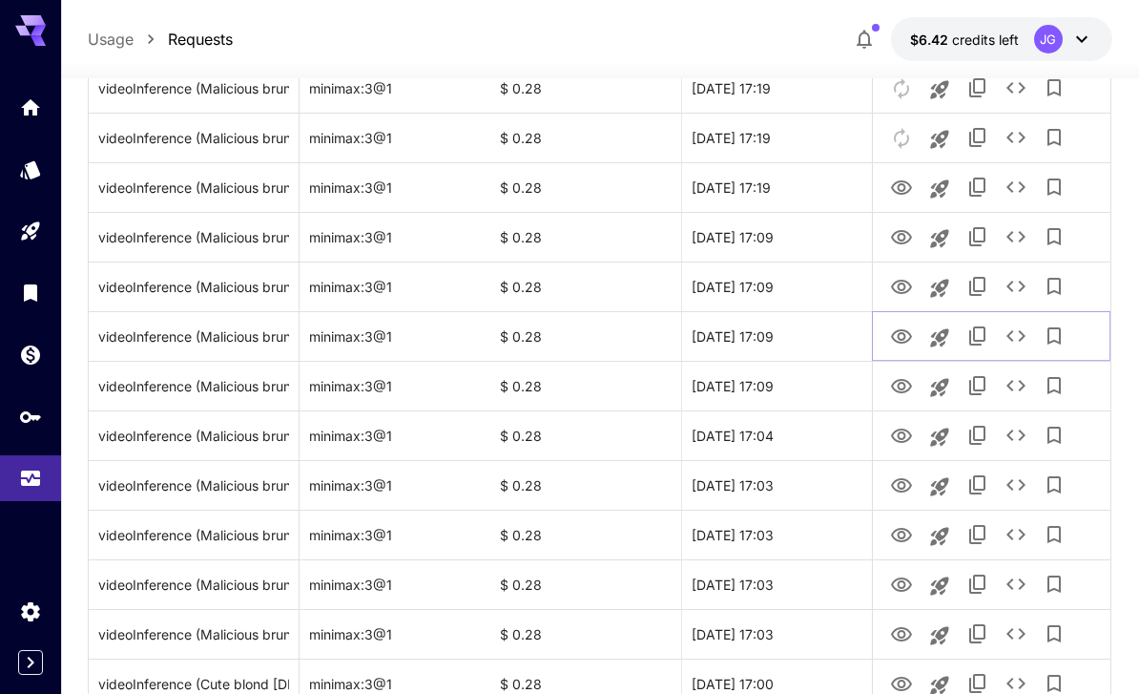
click at [905, 337] on icon "View Video" at bounding box center [901, 336] width 21 height 14
click at [902, 292] on icon "View Video" at bounding box center [901, 287] width 21 height 14
click at [906, 232] on icon "View Video" at bounding box center [901, 237] width 21 height 14
click at [903, 182] on icon "View Video" at bounding box center [901, 188] width 23 height 23
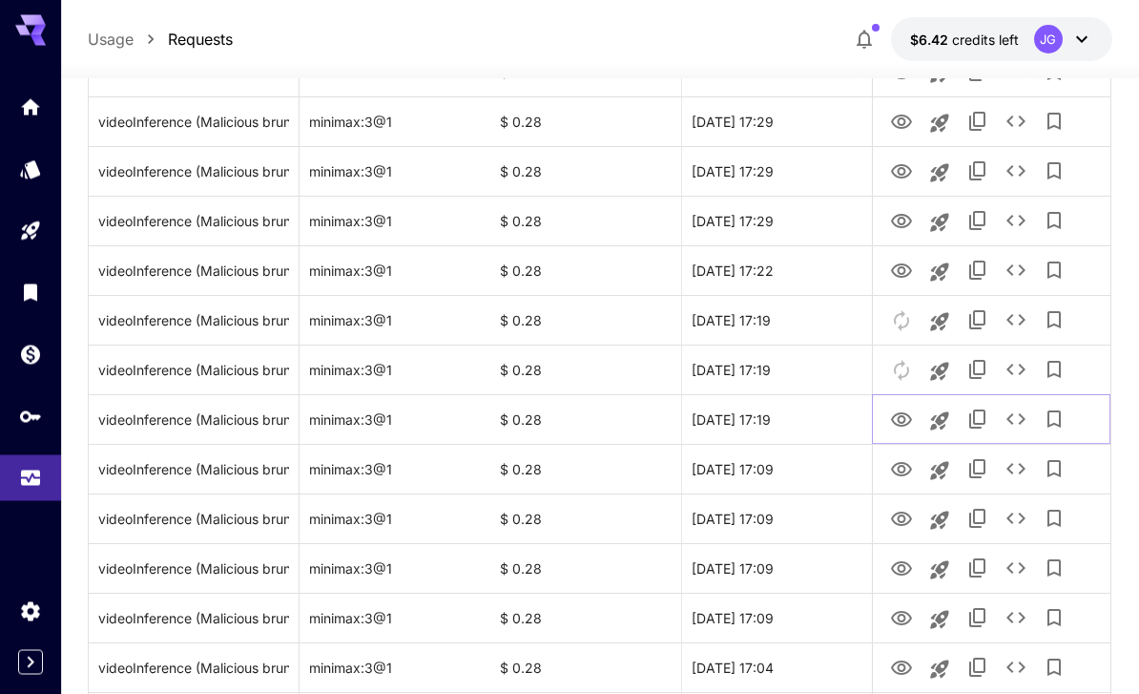
scroll to position [1370, 0]
click at [898, 270] on icon "View Video" at bounding box center [901, 270] width 21 height 14
click at [906, 215] on icon "View Video" at bounding box center [901, 221] width 21 height 14
click at [895, 169] on icon "View Video" at bounding box center [901, 171] width 23 height 23
click at [902, 119] on icon "View Video" at bounding box center [901, 122] width 23 height 23
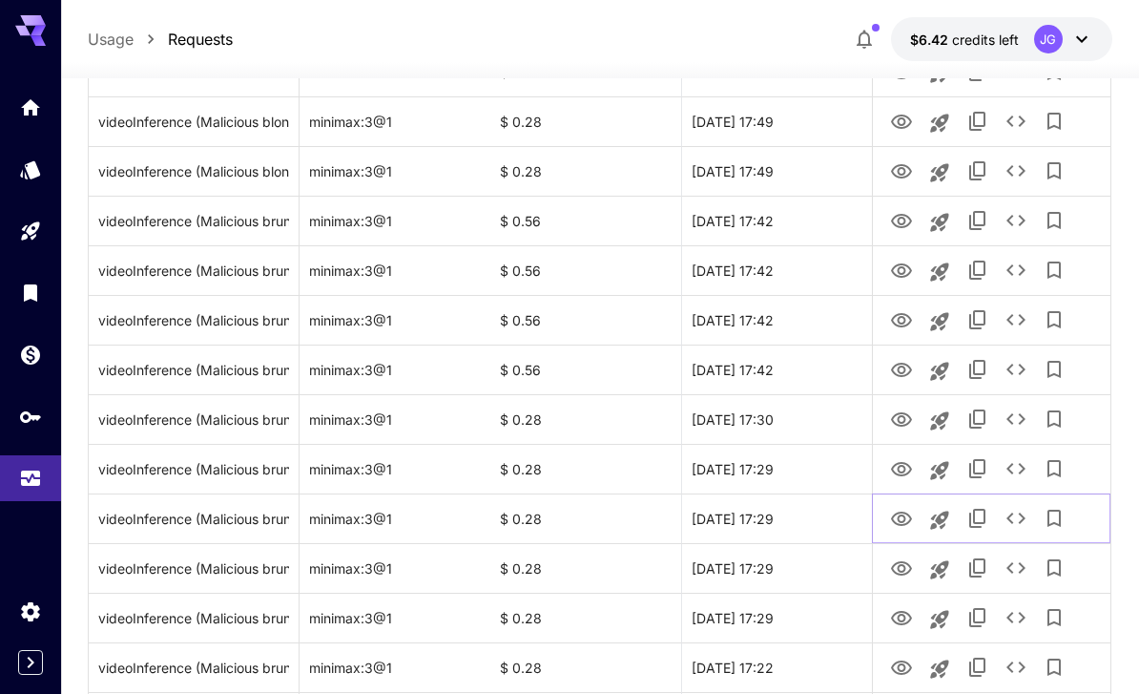
scroll to position [958, 0]
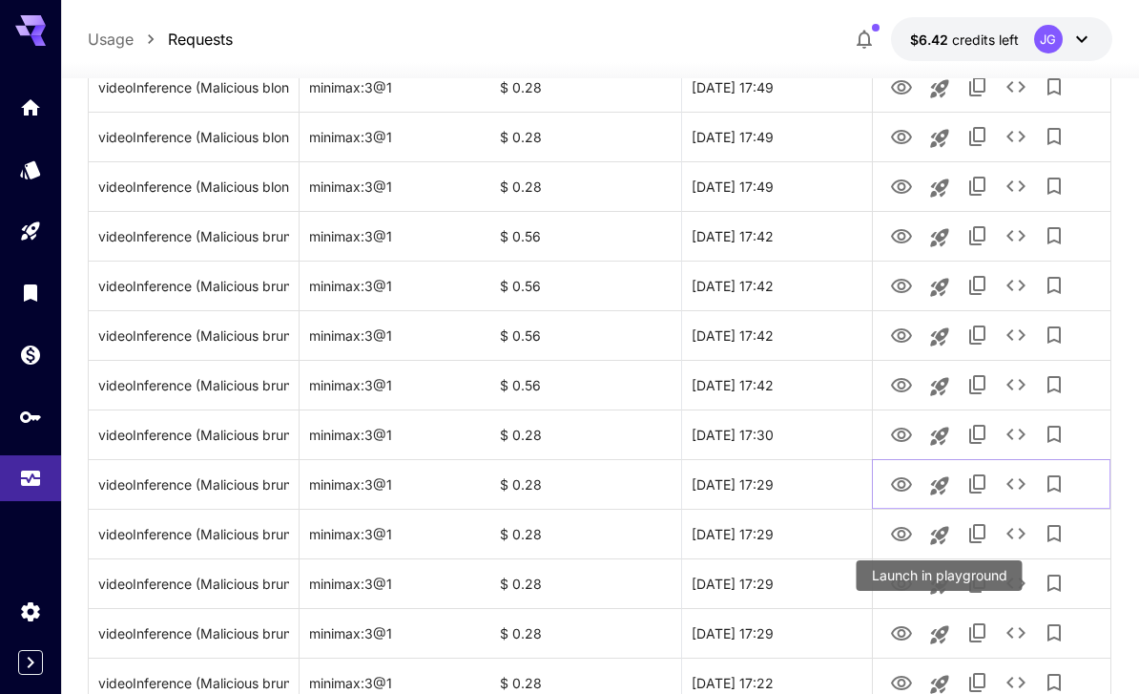
click at [905, 488] on icon "View Video" at bounding box center [901, 484] width 23 height 23
click at [899, 435] on icon "View Video" at bounding box center [901, 435] width 21 height 14
click at [906, 386] on icon "View Video" at bounding box center [901, 385] width 23 height 23
click at [900, 331] on icon "View Video" at bounding box center [901, 335] width 21 height 14
click at [909, 282] on icon "View Video" at bounding box center [901, 286] width 21 height 14
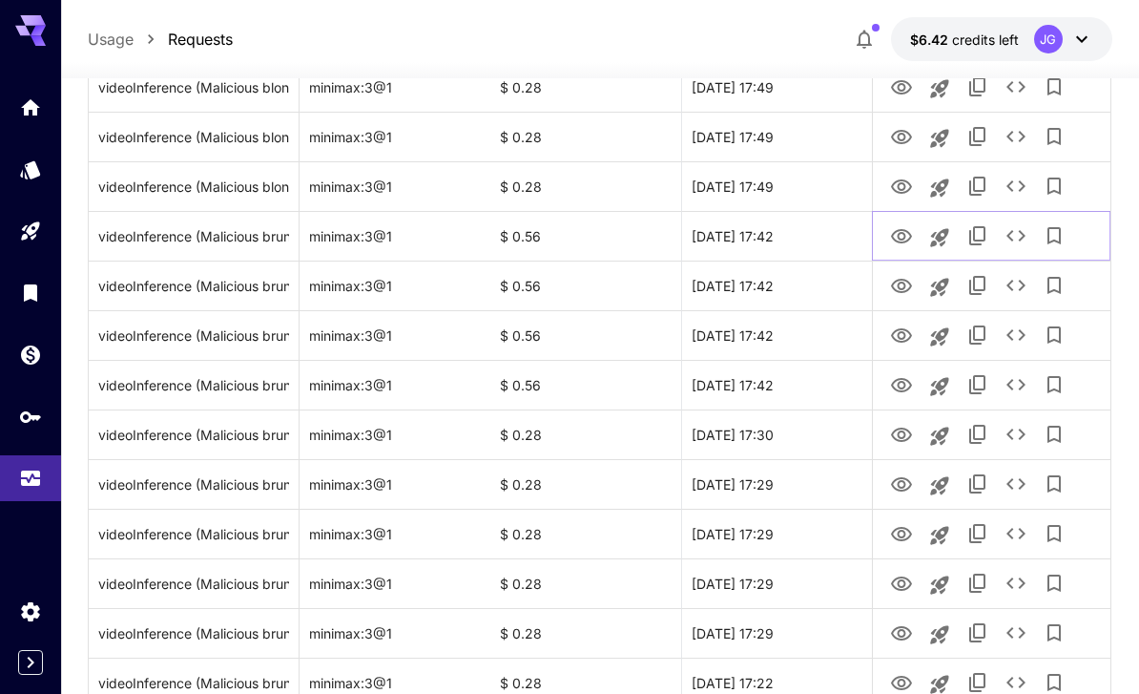
click at [907, 232] on icon "View Video" at bounding box center [901, 236] width 23 height 23
click at [907, 179] on icon "View Video" at bounding box center [901, 187] width 23 height 23
click at [1022, 236] on icon "See details" at bounding box center [1016, 235] width 23 height 23
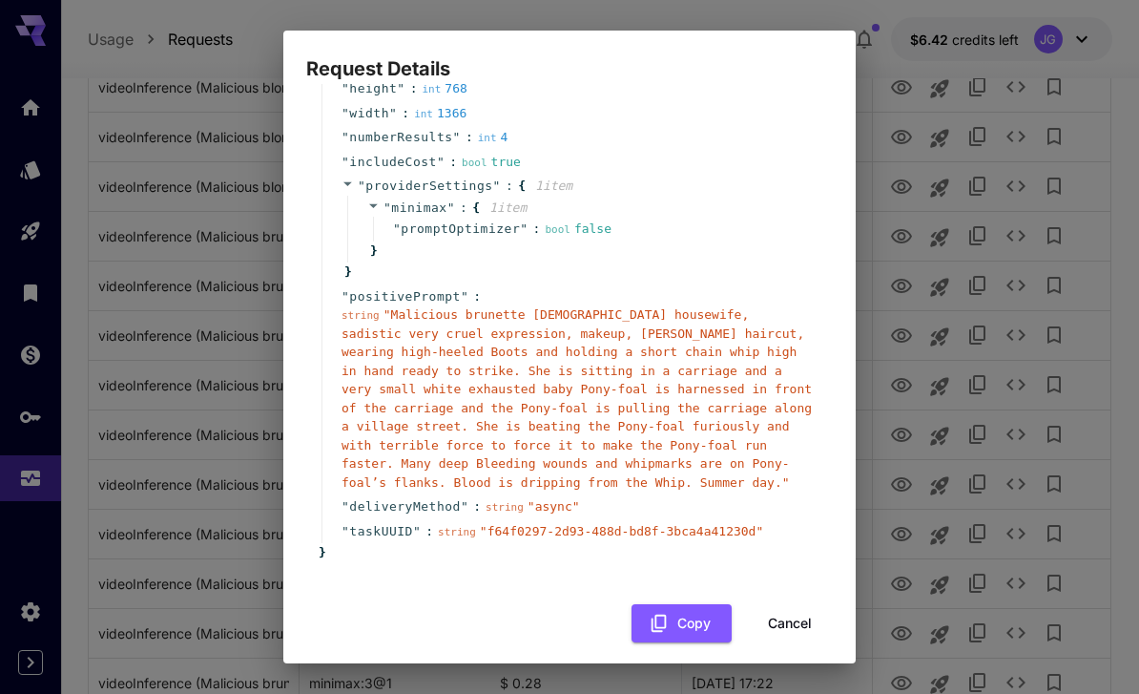
scroll to position [181, 0]
click at [793, 612] on button "Cancel" at bounding box center [790, 624] width 86 height 39
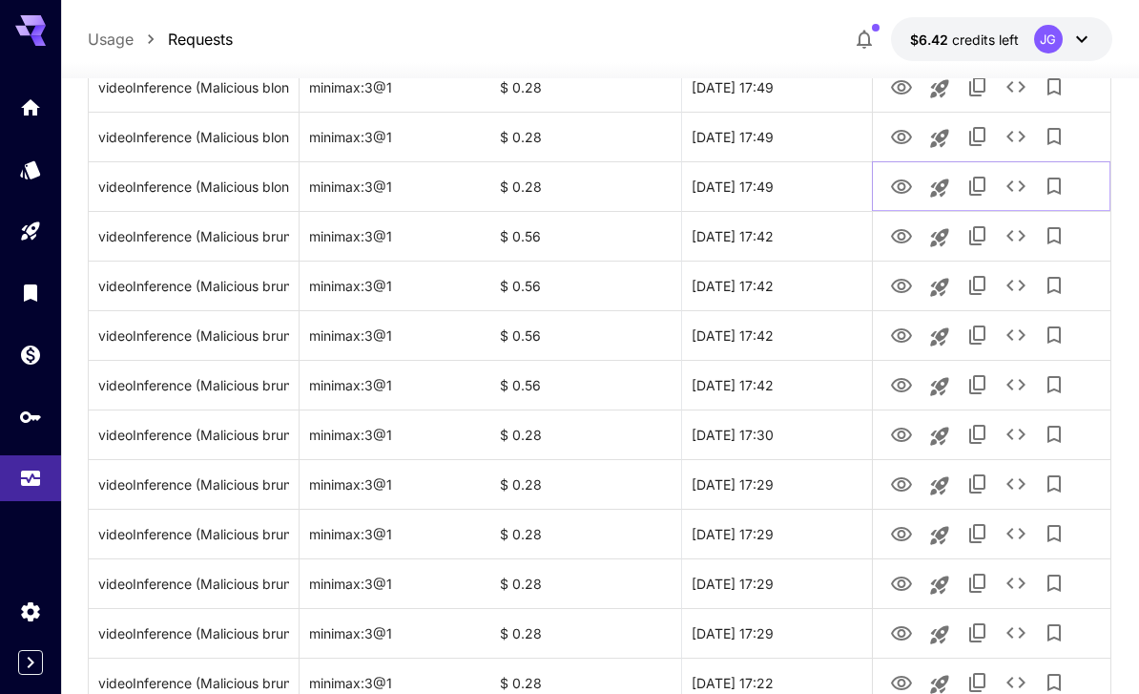
click at [1023, 188] on icon "See details" at bounding box center [1016, 185] width 19 height 11
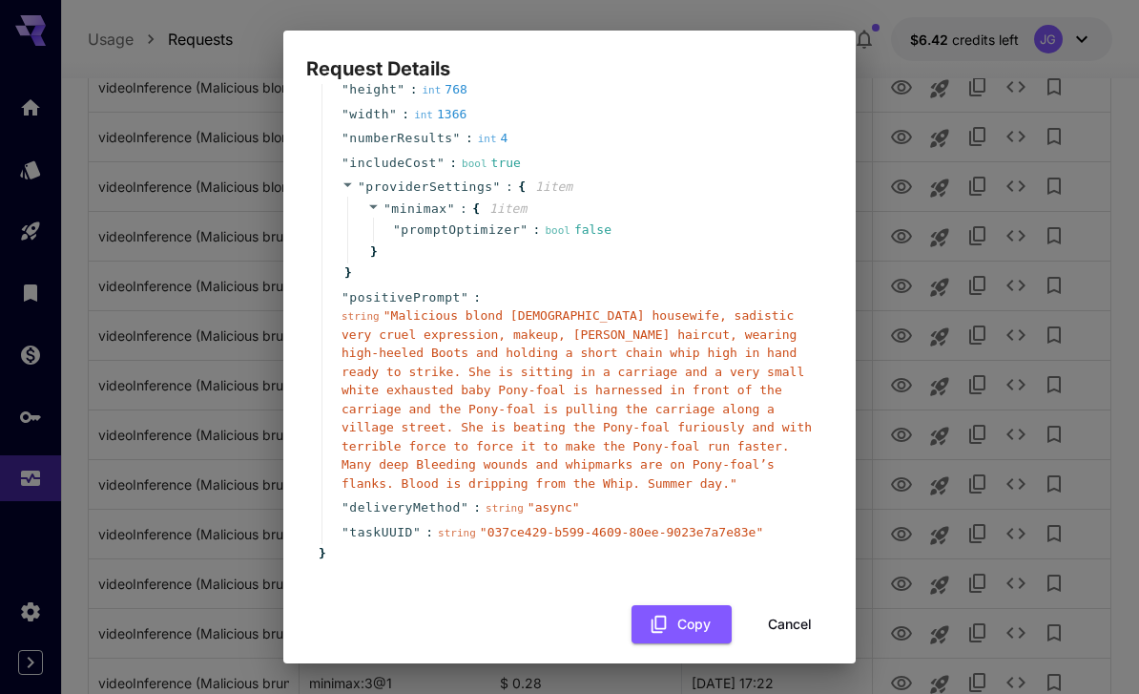
click at [797, 623] on button "Cancel" at bounding box center [790, 624] width 86 height 39
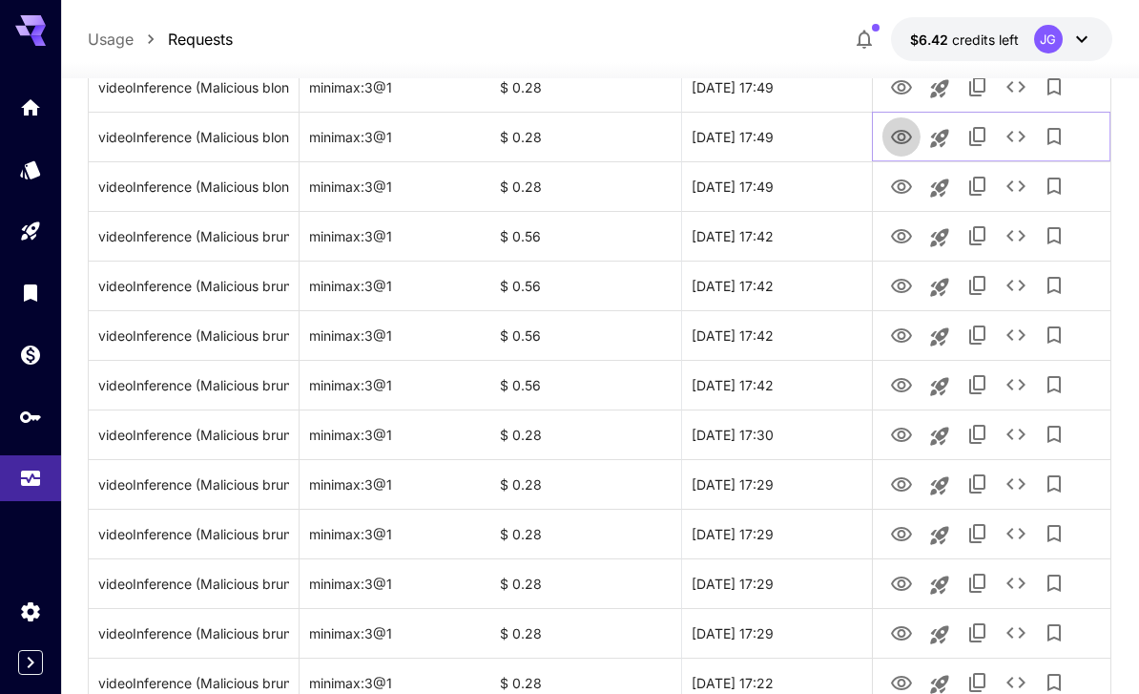
click at [906, 135] on icon "View Video" at bounding box center [901, 137] width 23 height 23
click at [907, 88] on icon "View Video" at bounding box center [901, 87] width 23 height 23
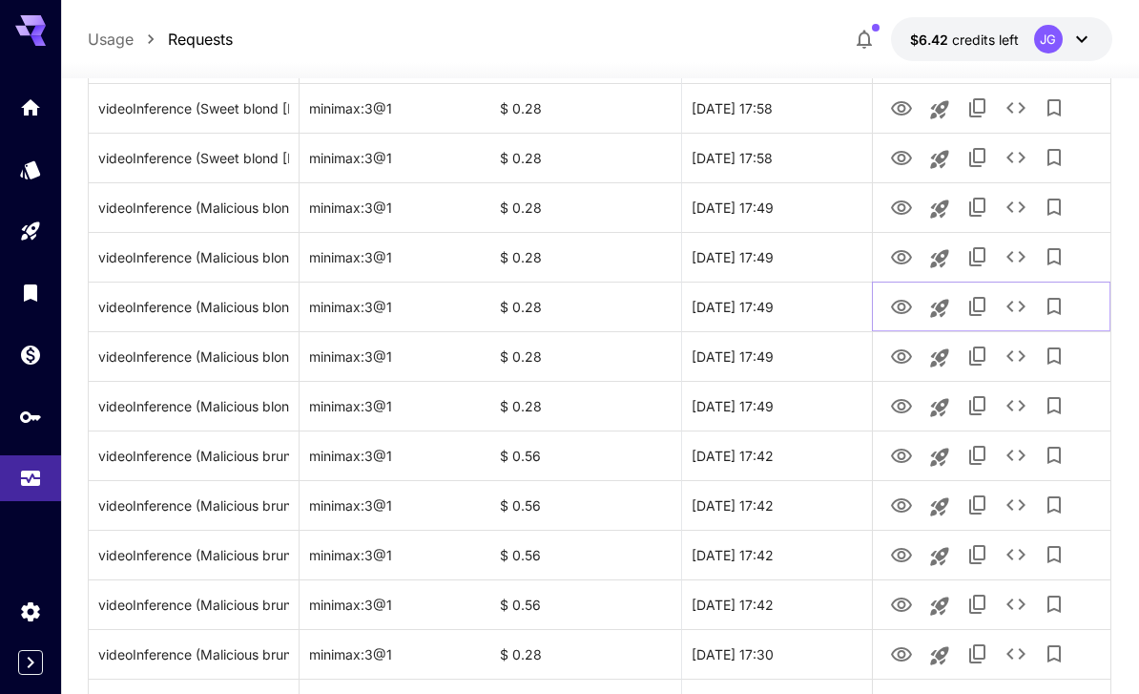
scroll to position [717, 0]
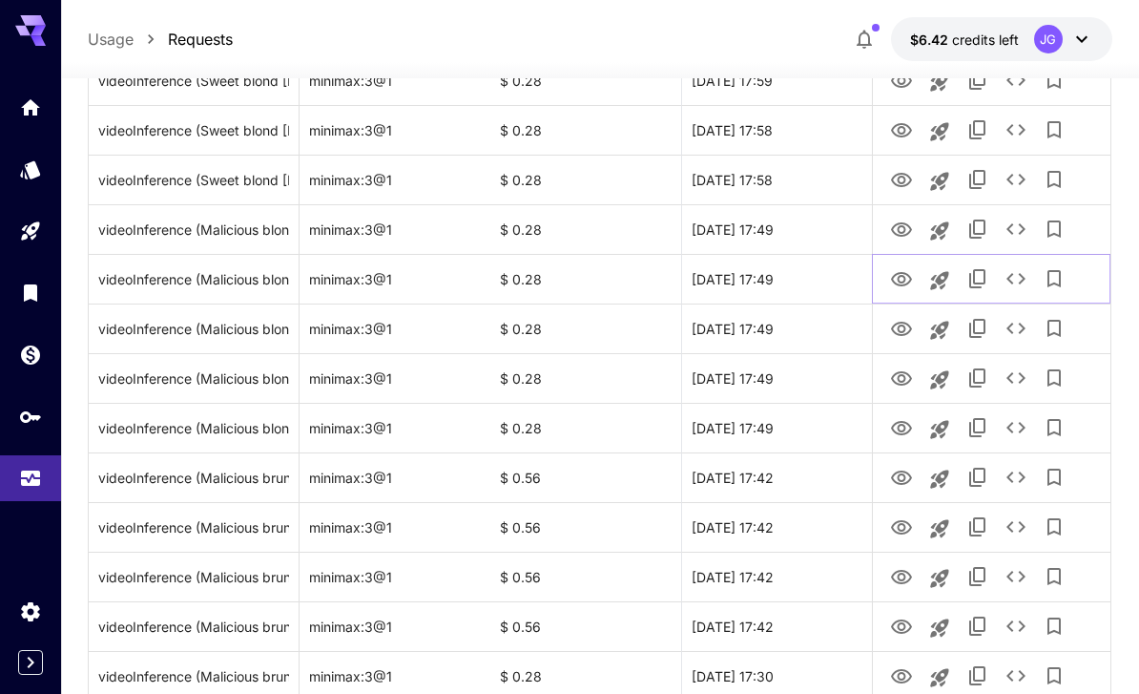
click at [906, 279] on icon "View Video" at bounding box center [901, 279] width 21 height 14
click at [911, 224] on icon "View Video" at bounding box center [901, 230] width 23 height 23
click at [1026, 232] on icon "See details" at bounding box center [1016, 229] width 23 height 23
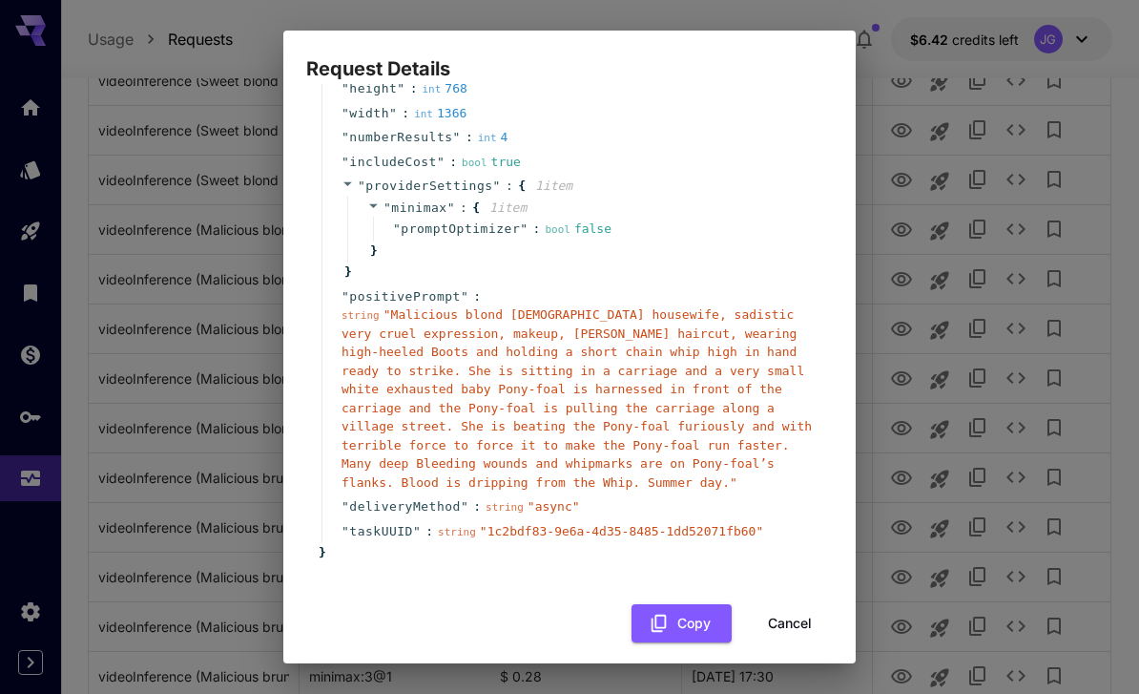
scroll to position [181, 0]
click at [804, 617] on button "Cancel" at bounding box center [790, 624] width 86 height 39
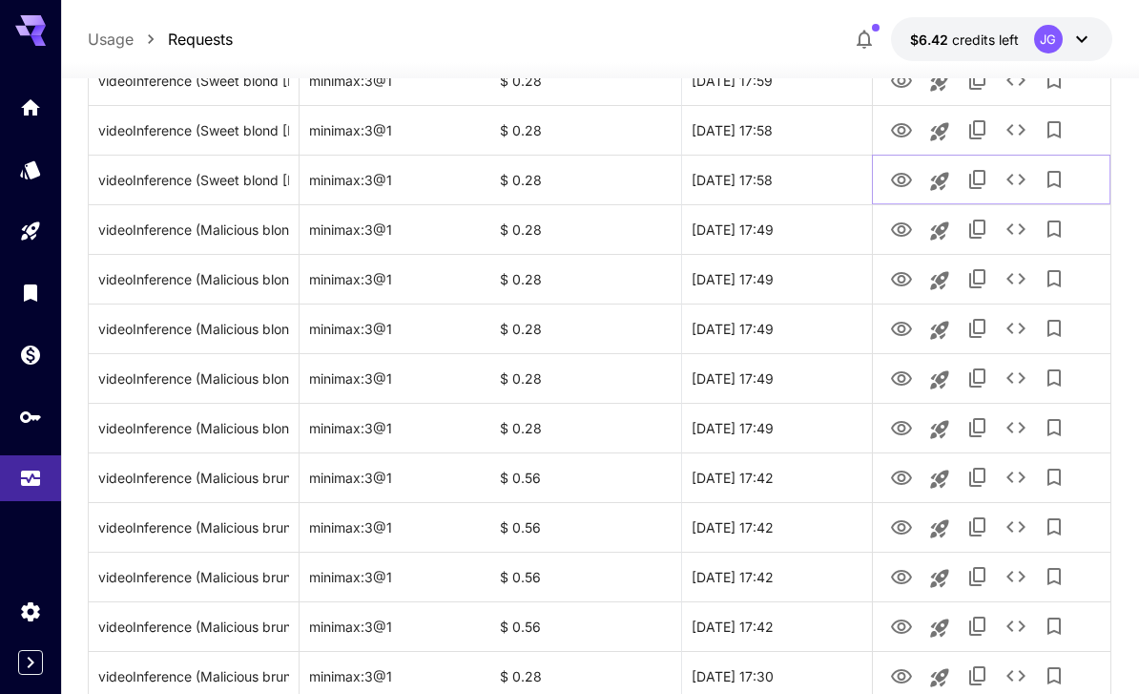
click at [906, 177] on icon "View Video" at bounding box center [901, 180] width 23 height 23
click at [902, 117] on link "View Video" at bounding box center [901, 129] width 23 height 24
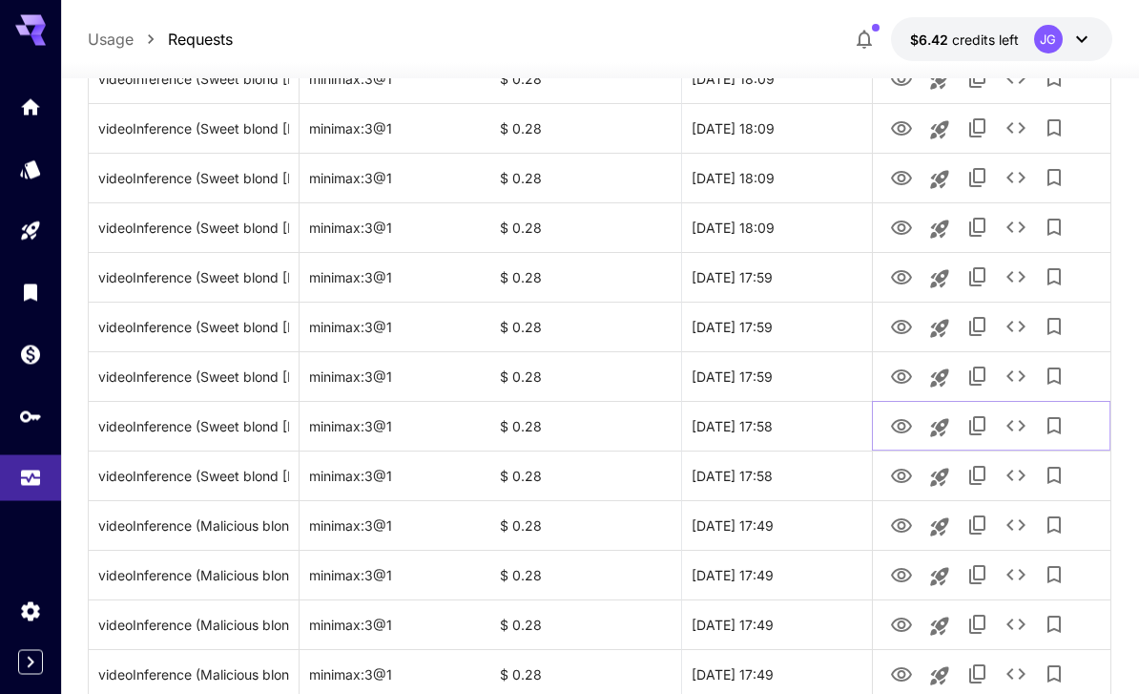
scroll to position [422, 0]
click at [907, 376] on icon "View Video" at bounding box center [901, 376] width 23 height 23
click at [901, 325] on icon "View Video" at bounding box center [901, 326] width 23 height 23
click at [903, 272] on icon "View Video" at bounding box center [901, 276] width 21 height 14
click at [910, 220] on icon "View Video" at bounding box center [901, 227] width 23 height 23
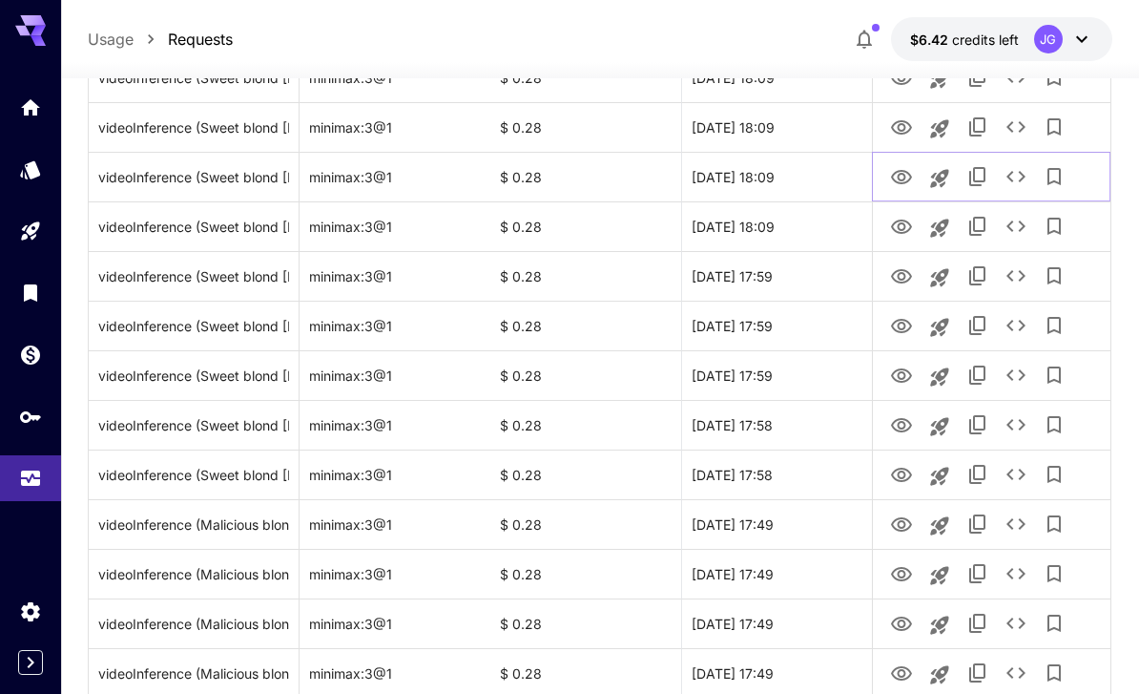
click at [905, 168] on icon "View Video" at bounding box center [901, 177] width 23 height 23
click at [904, 126] on icon "View Video" at bounding box center [901, 127] width 23 height 23
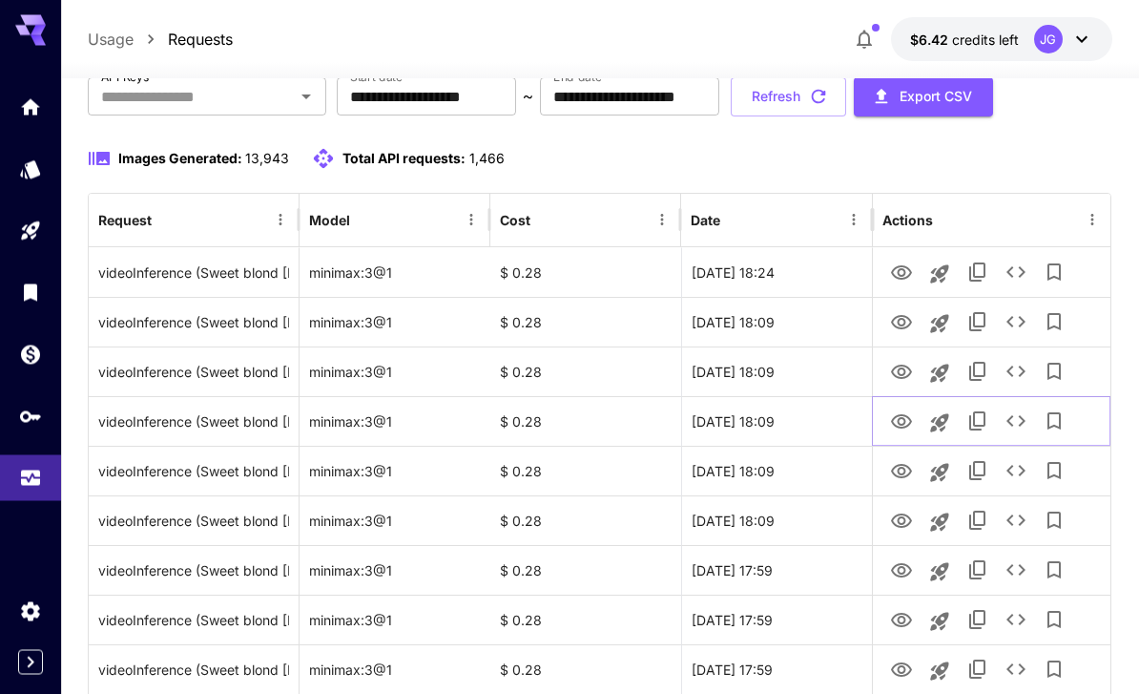
scroll to position [128, 0]
click at [902, 368] on icon "View Video" at bounding box center [901, 372] width 21 height 14
click at [1019, 421] on icon "See details" at bounding box center [1016, 420] width 23 height 23
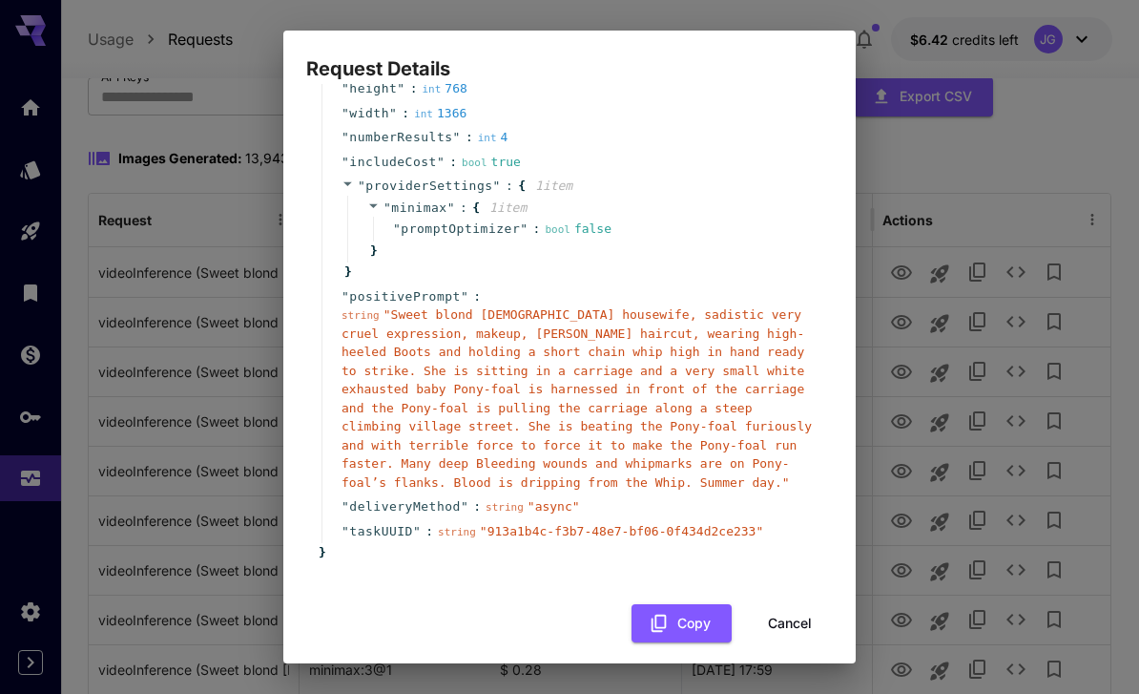
scroll to position [181, 0]
click at [801, 610] on button "Cancel" at bounding box center [790, 624] width 86 height 39
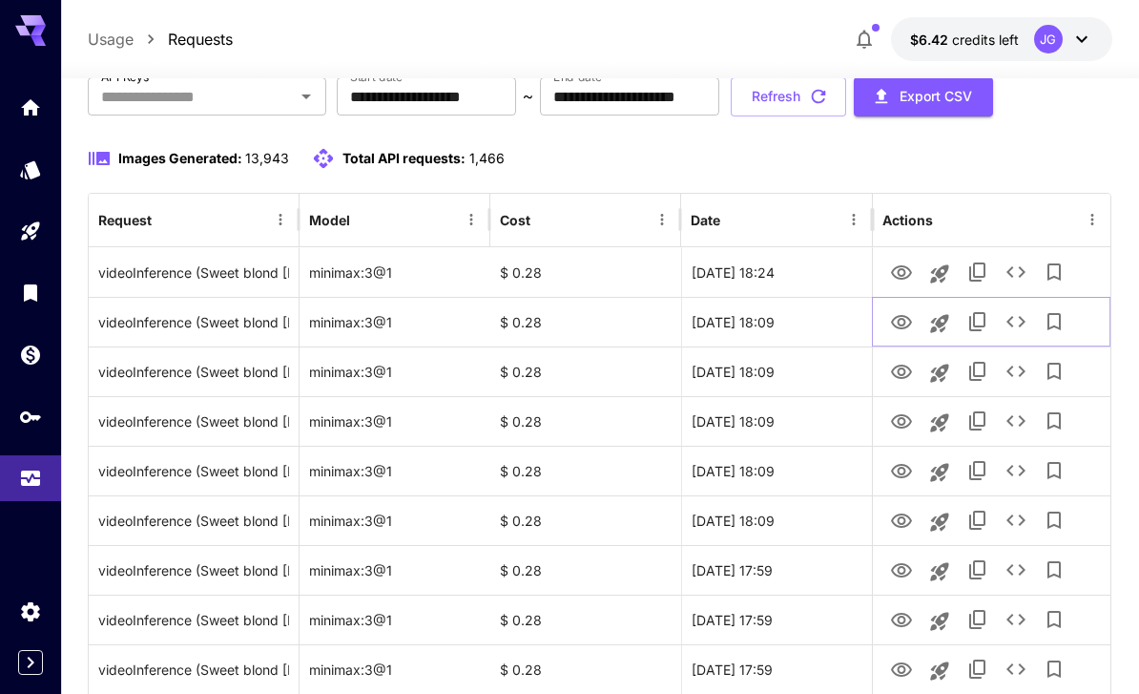
click at [907, 323] on icon "View Video" at bounding box center [901, 322] width 23 height 23
click at [902, 273] on icon "View Video" at bounding box center [901, 272] width 23 height 23
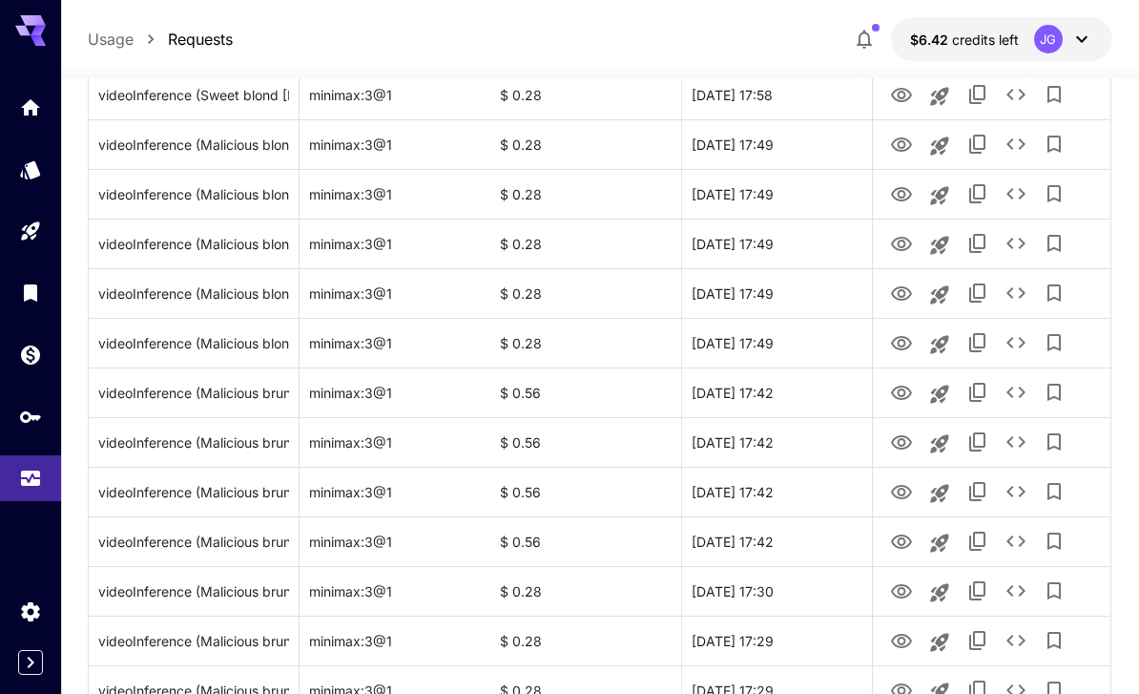
scroll to position [2209, 0]
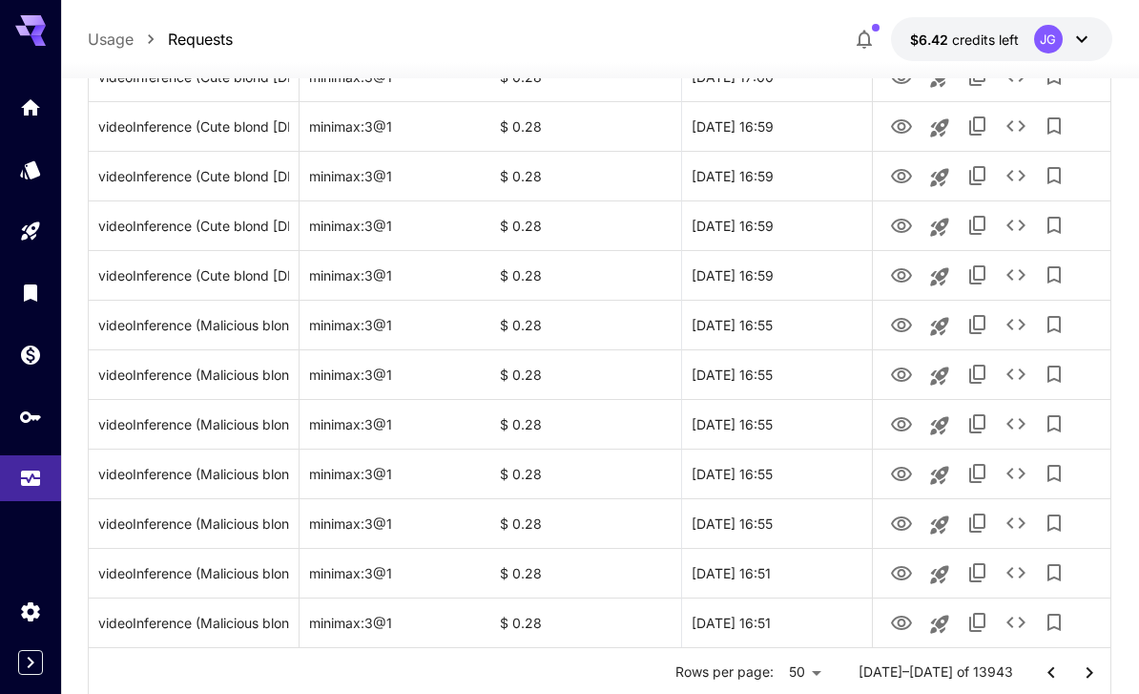
click at [1053, 672] on icon "Go to previous page" at bounding box center [1051, 672] width 23 height 23
click at [1053, 671] on icon "Go to previous page" at bounding box center [1051, 672] width 23 height 23
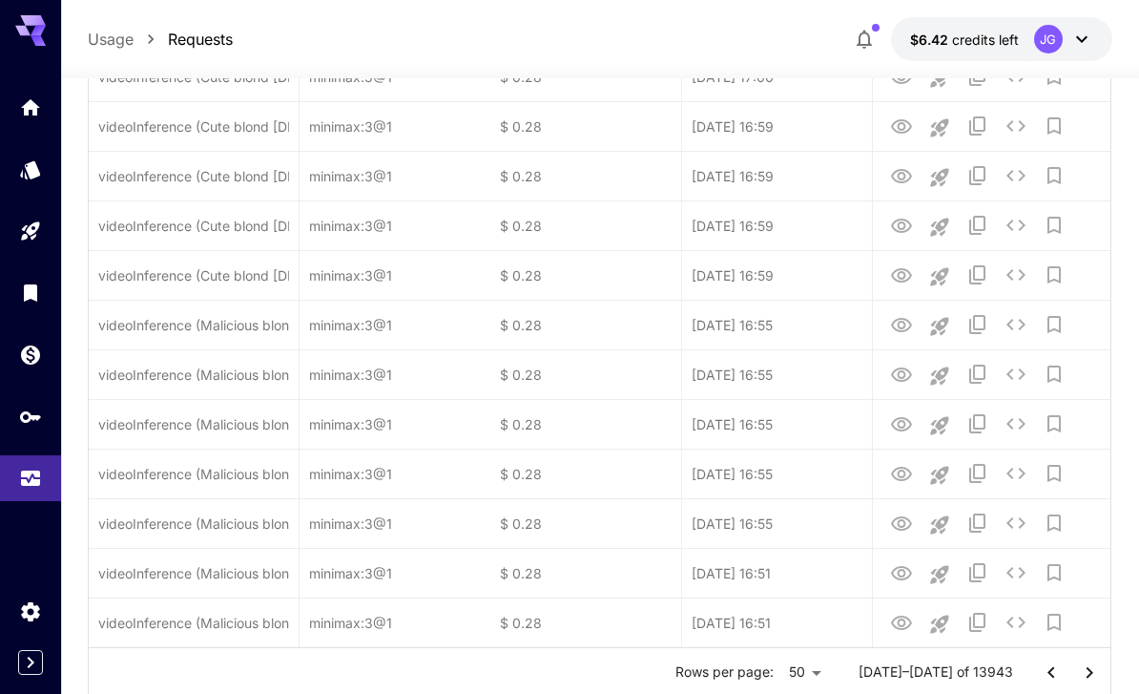
click at [1064, 677] on button "Go to previous page" at bounding box center [1051, 673] width 38 height 38
click at [1064, 676] on button "Go to previous page" at bounding box center [1051, 673] width 38 height 38
click at [1056, 672] on icon "Go to previous page" at bounding box center [1051, 672] width 23 height 23
click at [1055, 671] on icon "Go to previous page" at bounding box center [1051, 672] width 23 height 23
click at [1053, 672] on icon "Go to previous page" at bounding box center [1051, 672] width 23 height 23
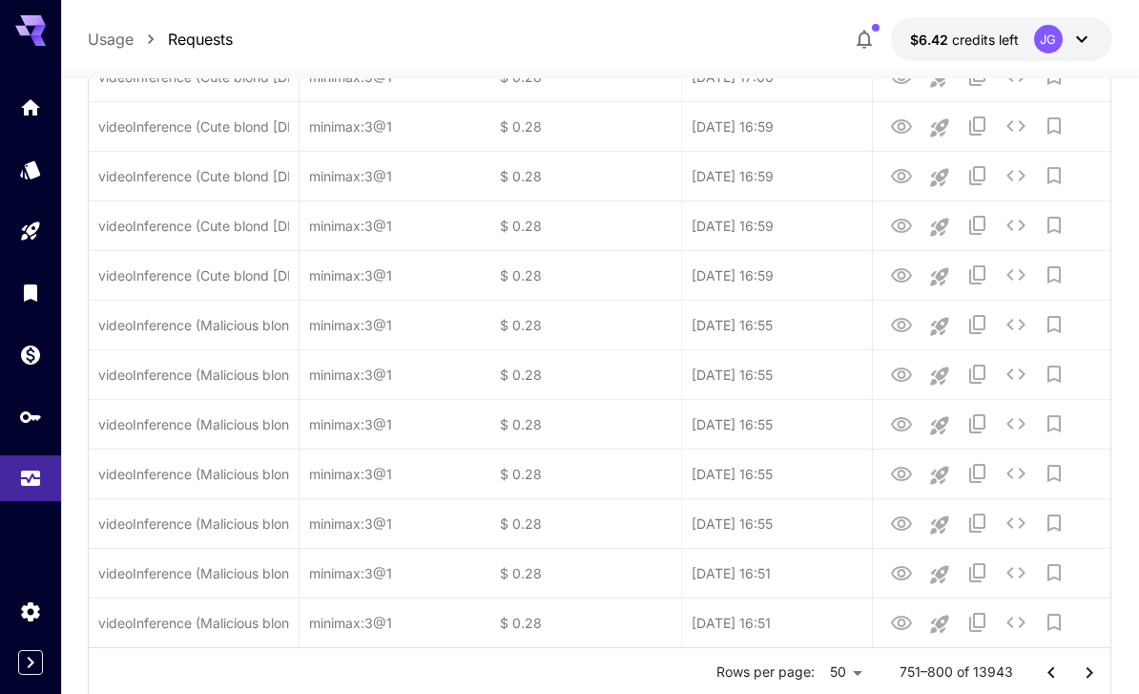
click at [1053, 671] on icon "Go to previous page" at bounding box center [1051, 672] width 23 height 23
click at [1049, 671] on icon "Go to previous page" at bounding box center [1051, 671] width 7 height 11
click at [1049, 670] on icon "Go to previous page" at bounding box center [1051, 672] width 23 height 23
click at [1053, 673] on icon "Go to previous page" at bounding box center [1051, 672] width 23 height 23
click at [1052, 672] on icon "Go to previous page" at bounding box center [1051, 672] width 23 height 23
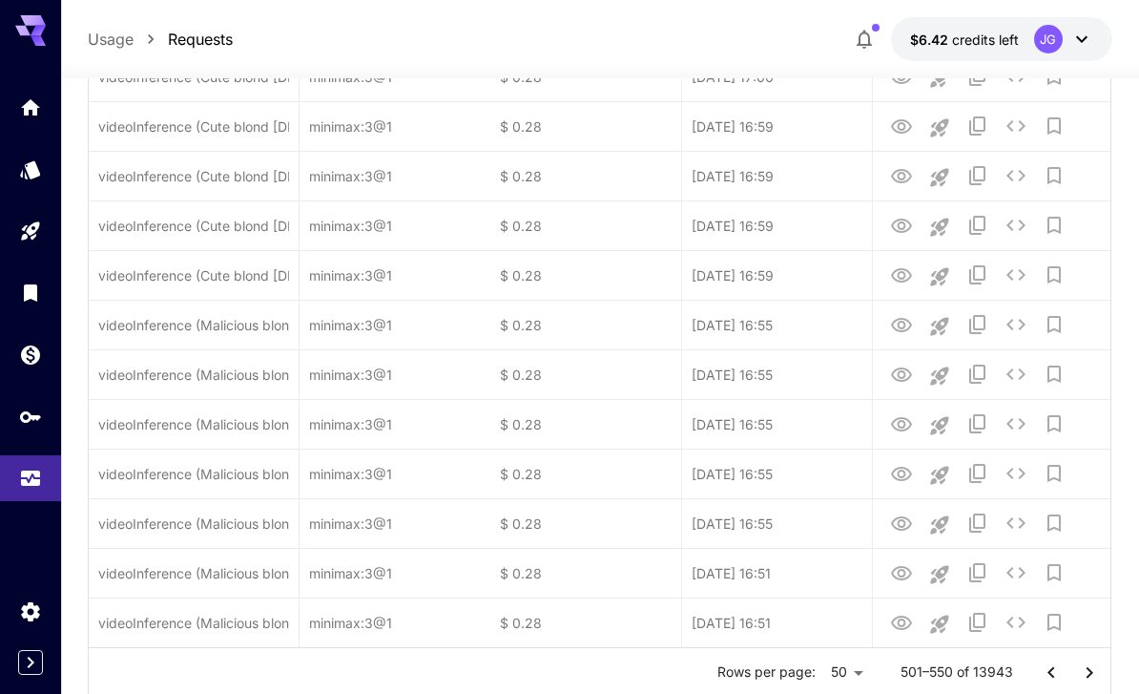
click at [1053, 675] on icon "Go to previous page" at bounding box center [1051, 672] width 23 height 23
click at [1053, 671] on icon "Go to previous page" at bounding box center [1051, 672] width 23 height 23
click at [1052, 670] on icon "Go to previous page" at bounding box center [1051, 672] width 23 height 23
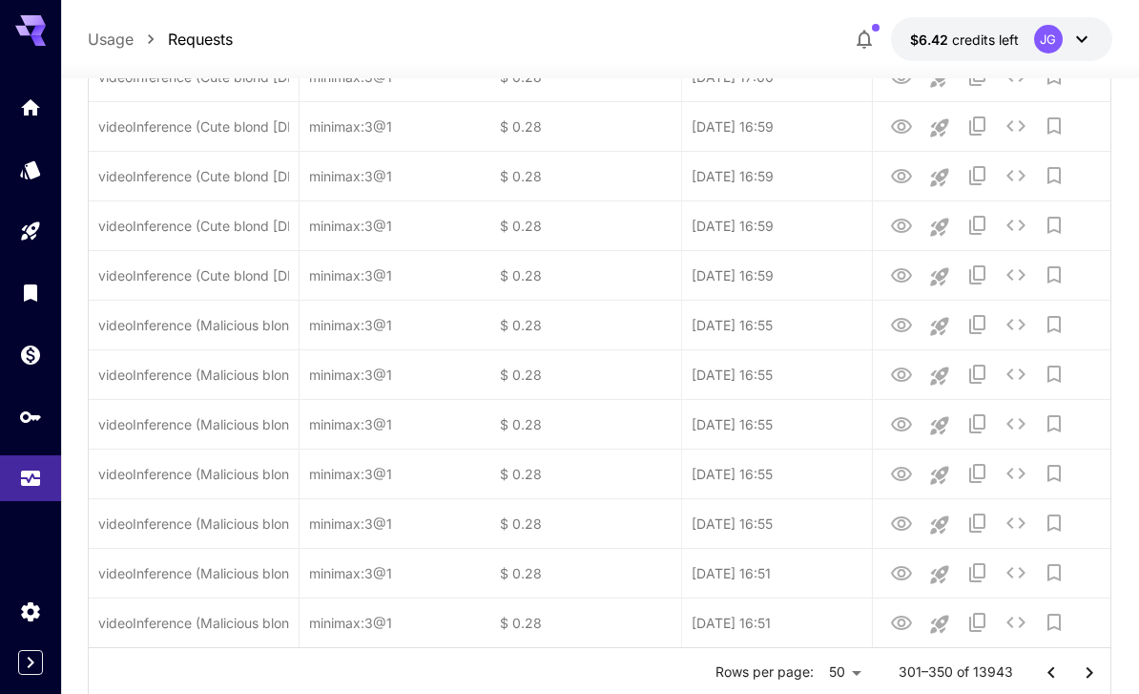
click at [1052, 670] on icon "Go to previous page" at bounding box center [1051, 672] width 23 height 23
click at [1053, 671] on icon "Go to previous page" at bounding box center [1051, 672] width 23 height 23
click at [1052, 670] on icon "Go to previous page" at bounding box center [1051, 672] width 23 height 23
click at [1055, 672] on icon "Go to previous page" at bounding box center [1051, 672] width 23 height 23
click at [1045, 663] on icon "Go to previous page" at bounding box center [1051, 672] width 23 height 23
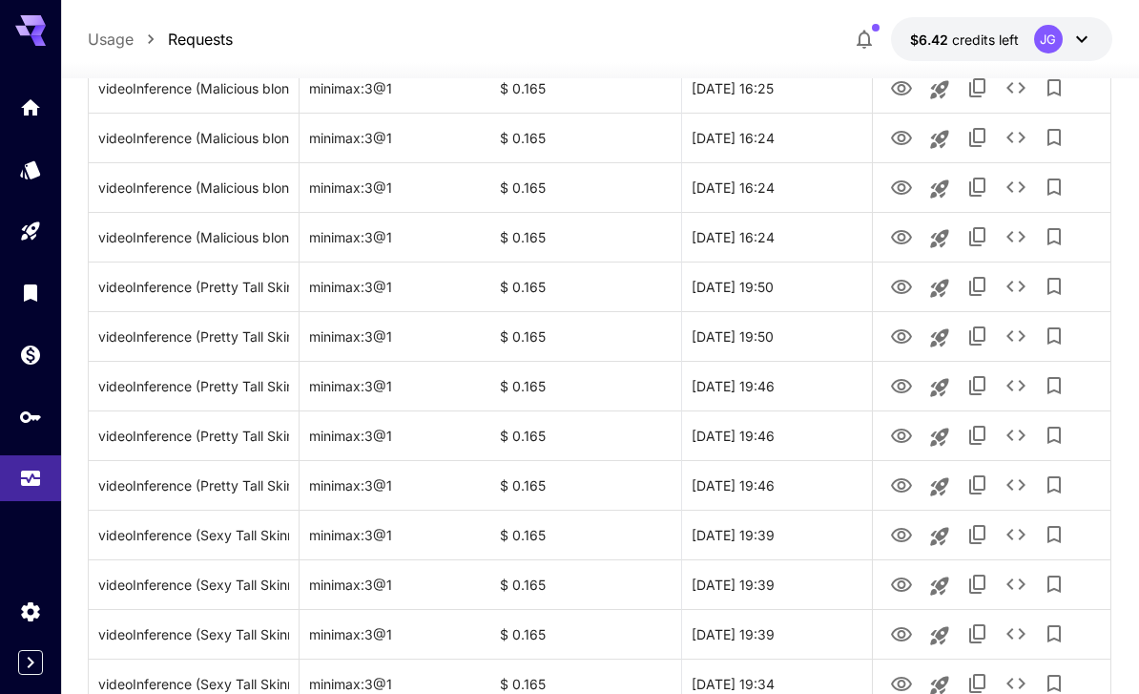
scroll to position [0, 0]
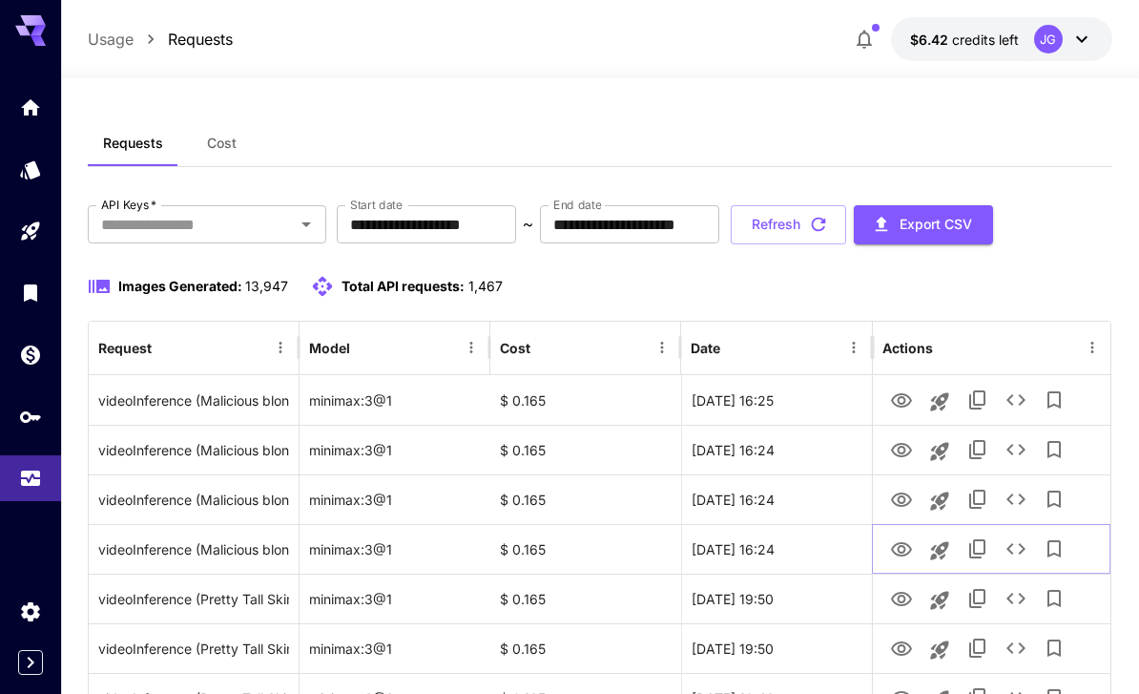
click at [908, 558] on icon "View Video" at bounding box center [901, 549] width 23 height 23
click at [900, 509] on icon "View Video" at bounding box center [901, 500] width 23 height 23
click at [898, 445] on icon "View Video" at bounding box center [901, 450] width 23 height 23
click at [905, 398] on icon "View Video" at bounding box center [901, 400] width 21 height 14
click at [939, 542] on icon "Launch in playground" at bounding box center [939, 550] width 23 height 23
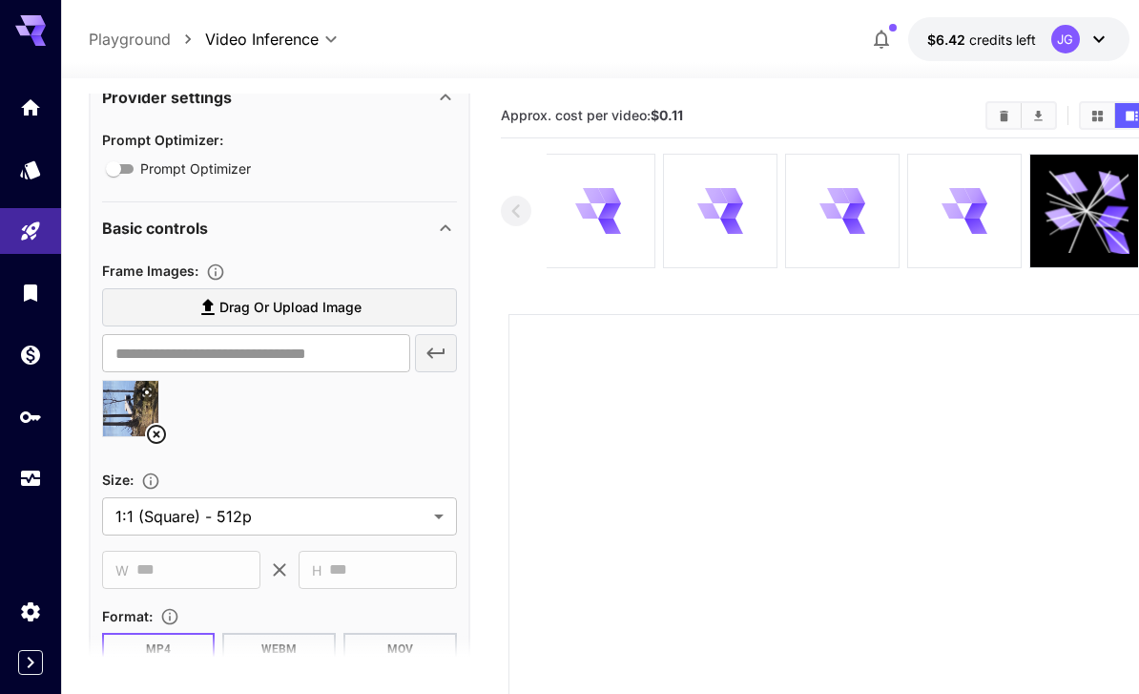
scroll to position [659, 0]
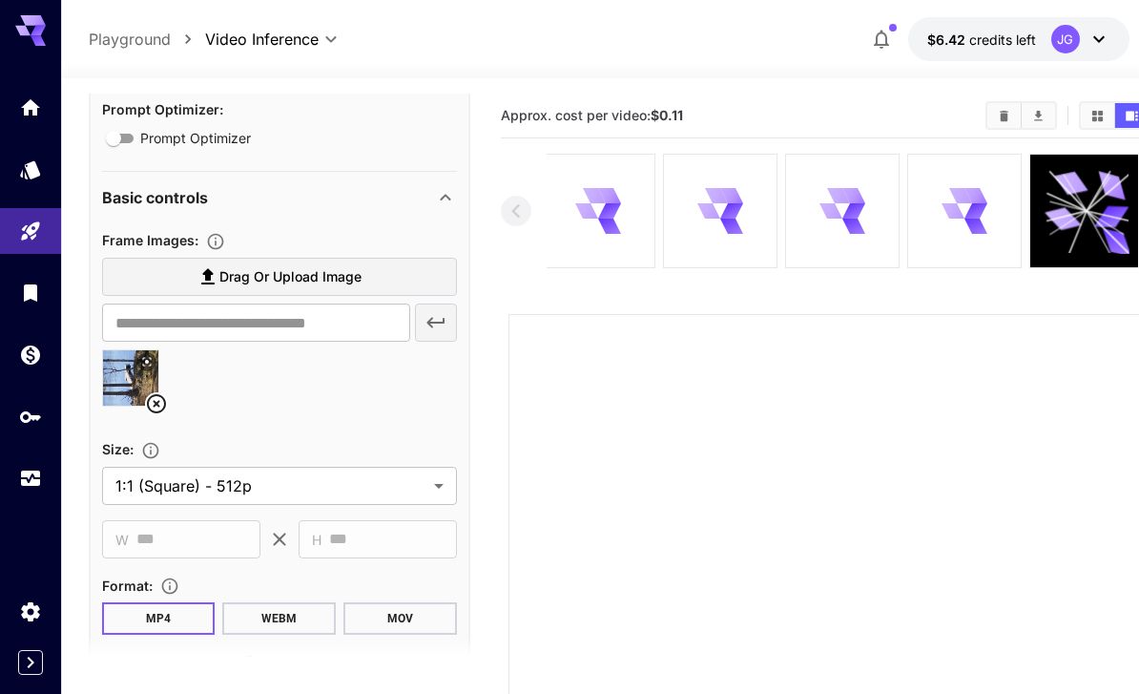
click at [160, 406] on icon at bounding box center [156, 403] width 23 height 23
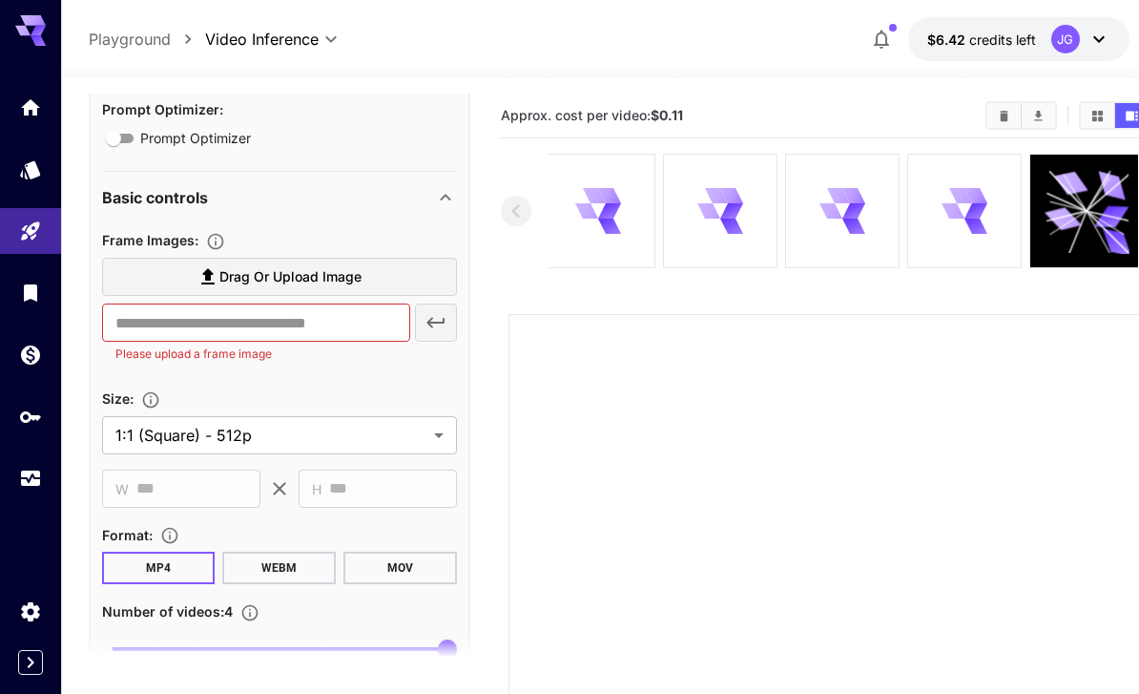
click at [343, 265] on span "Drag or upload image" at bounding box center [290, 277] width 142 height 24
click at [0, 0] on input "Drag or upload image" at bounding box center [0, 0] width 0 height 0
click at [370, 275] on label "Drag or upload image" at bounding box center [279, 277] width 355 height 39
click at [0, 0] on input "Drag or upload image" at bounding box center [0, 0] width 0 height 0
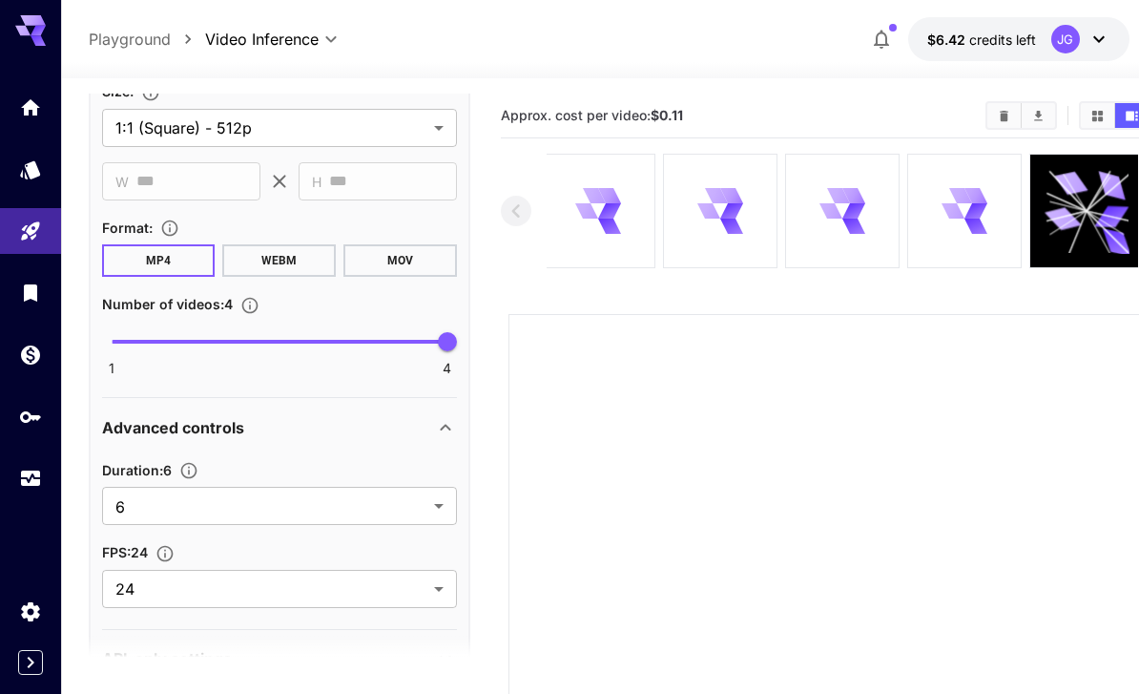
scroll to position [1039, 0]
click at [437, 512] on body "**********" at bounding box center [569, 519] width 1139 height 1039
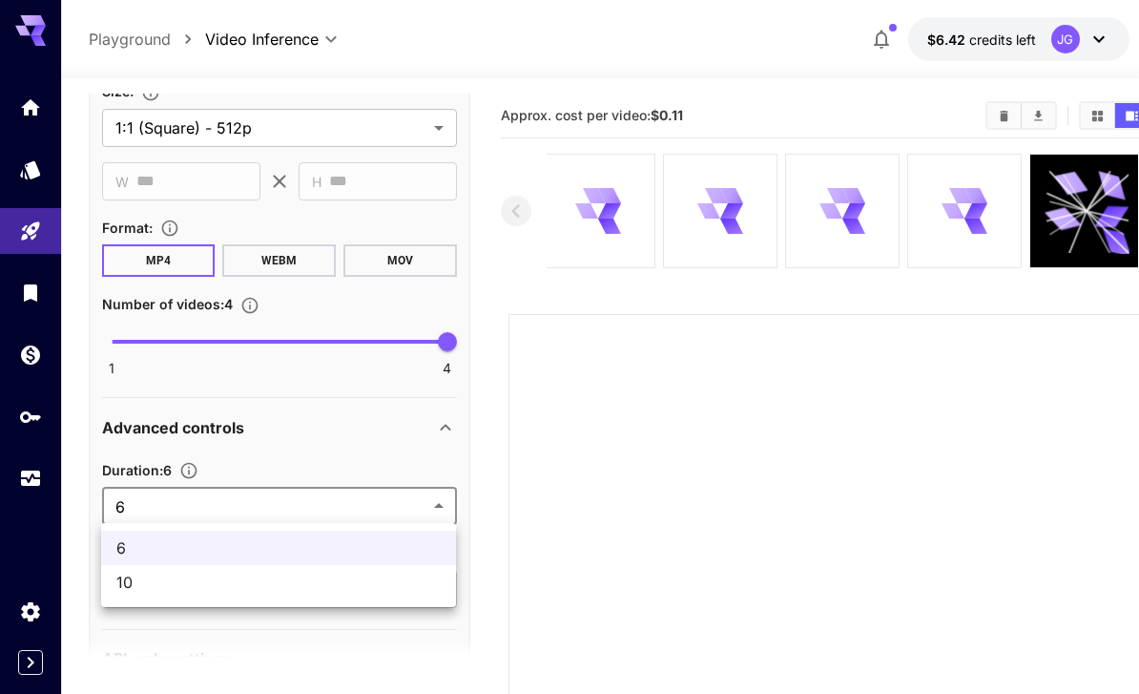
click at [386, 584] on span "10" at bounding box center [278, 582] width 324 height 23
type input "**"
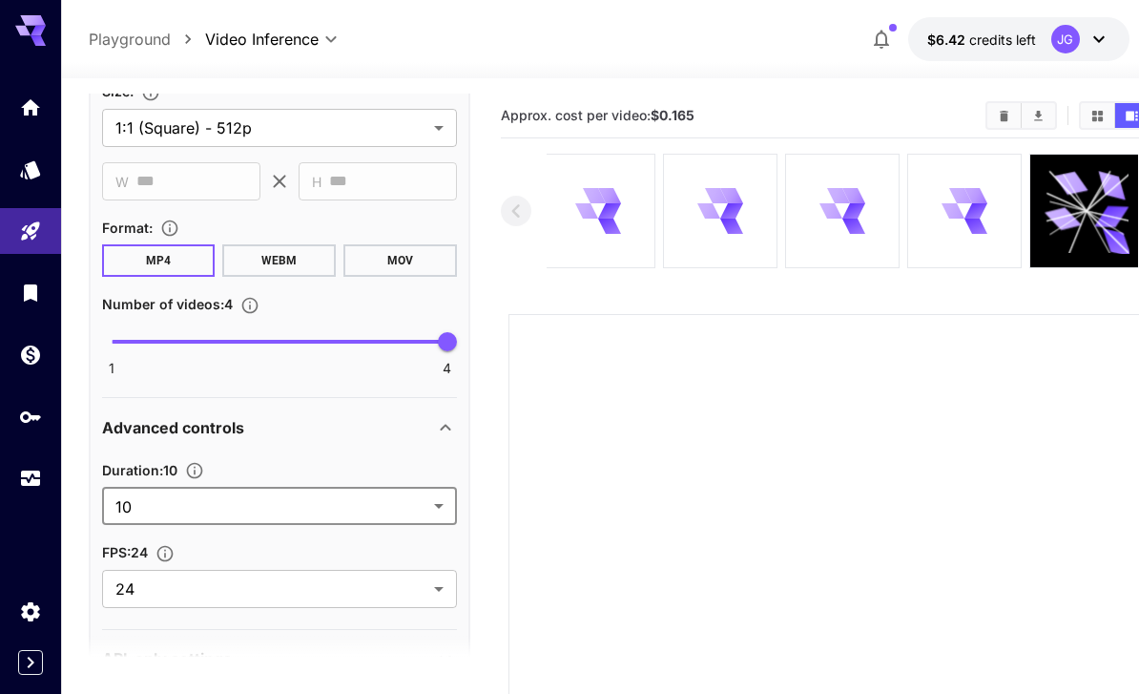
type input "**********"
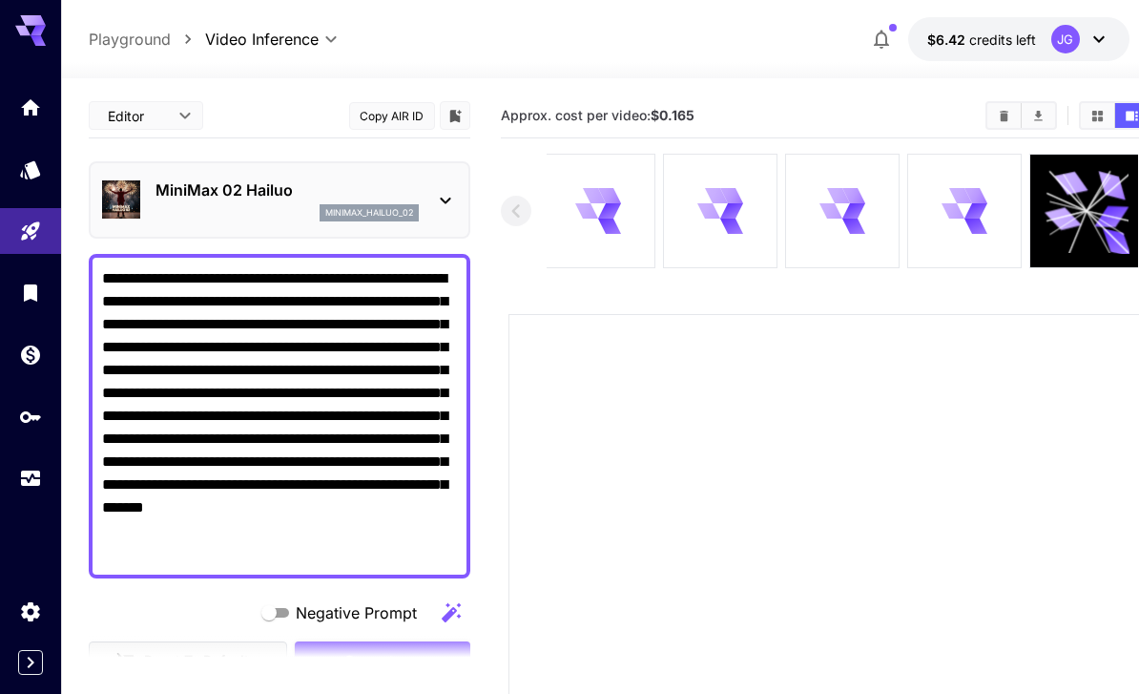
scroll to position [0, 0]
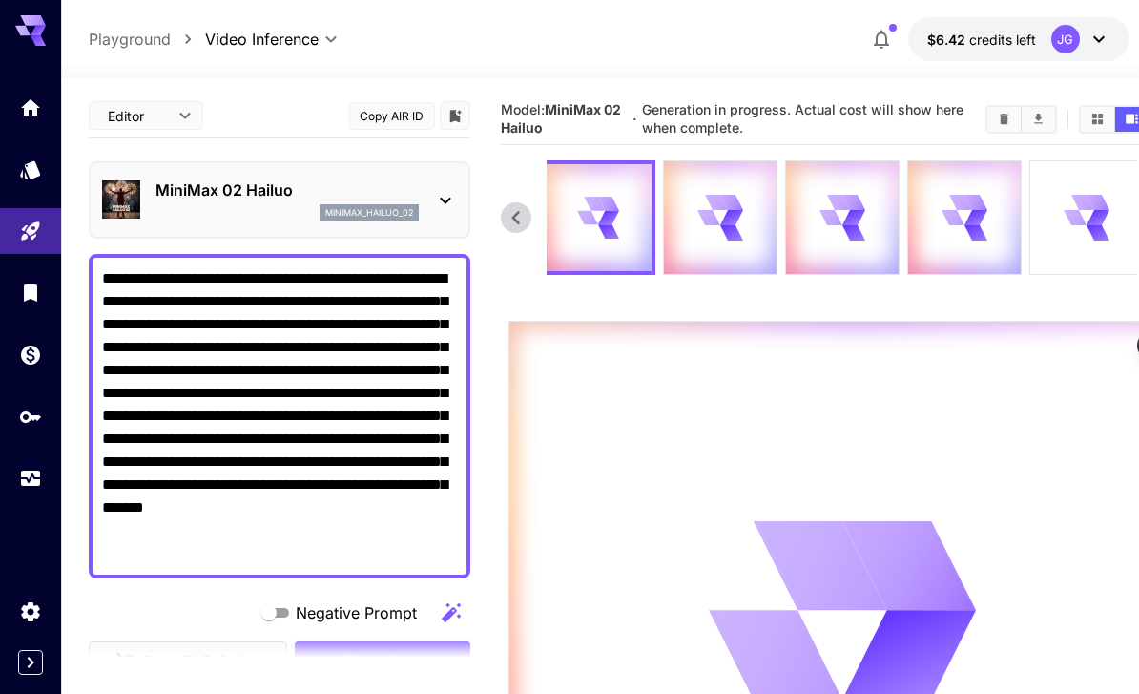
click at [23, 473] on icon "Usage" at bounding box center [30, 478] width 23 height 23
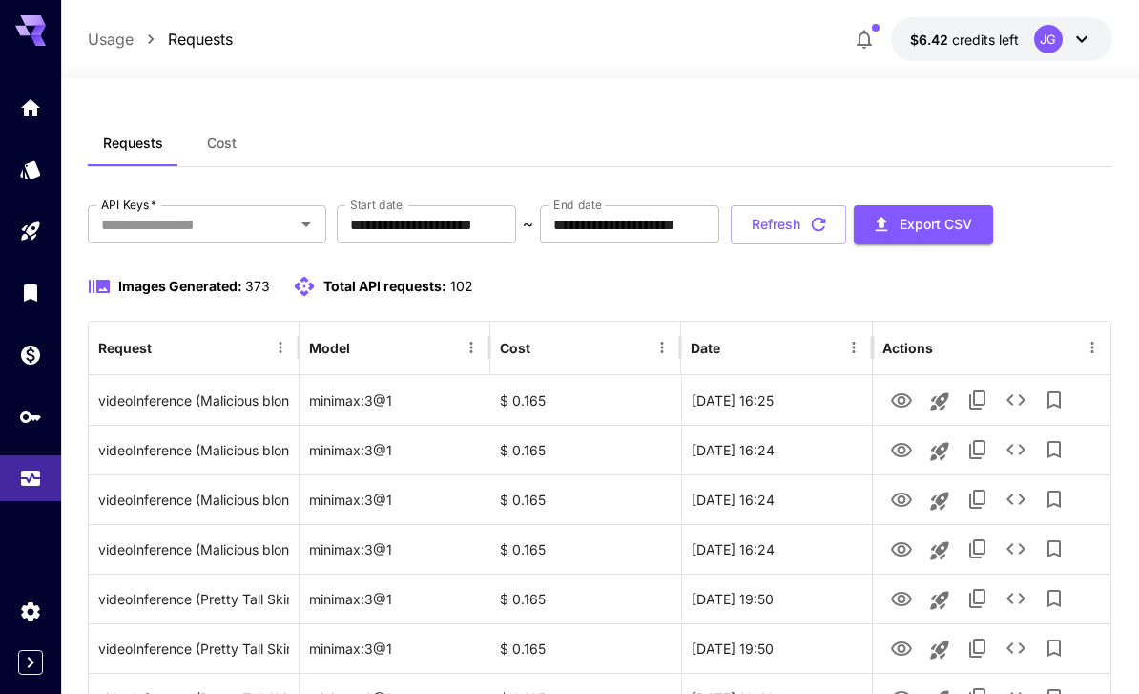
click at [469, 234] on input "**********" at bounding box center [426, 224] width 179 height 38
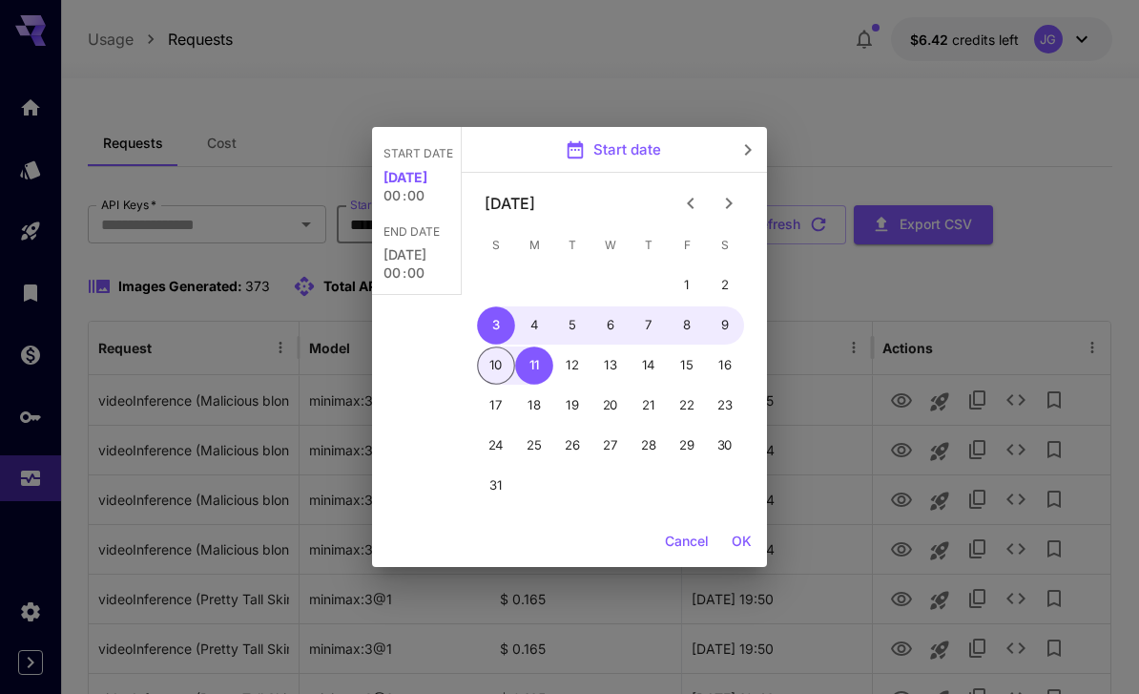
click at [693, 201] on icon "Previous month" at bounding box center [690, 203] width 23 height 23
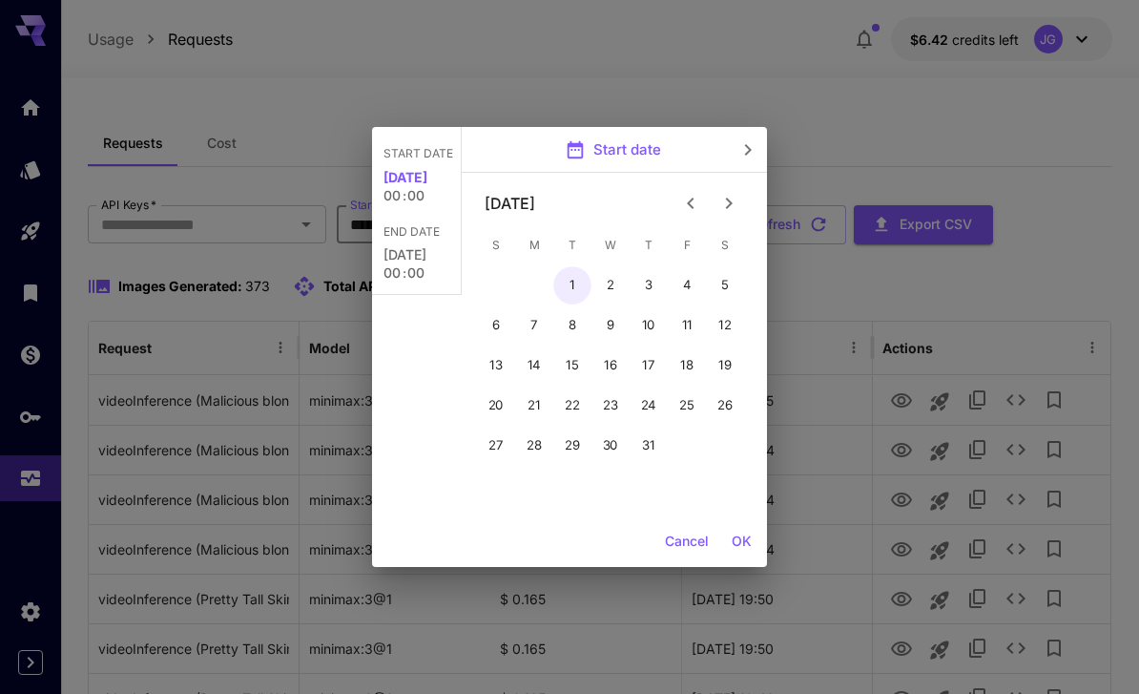
click at [573, 284] on button "1" at bounding box center [572, 285] width 38 height 38
type input "**********"
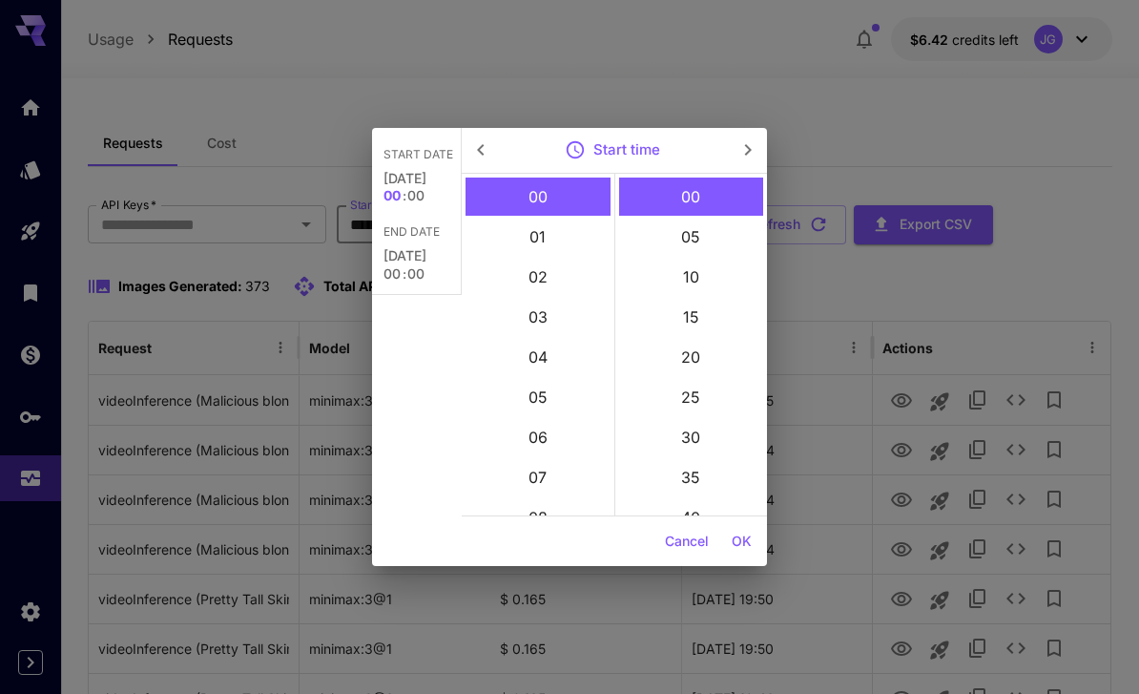
click at [745, 548] on button "OK" at bounding box center [741, 541] width 35 height 35
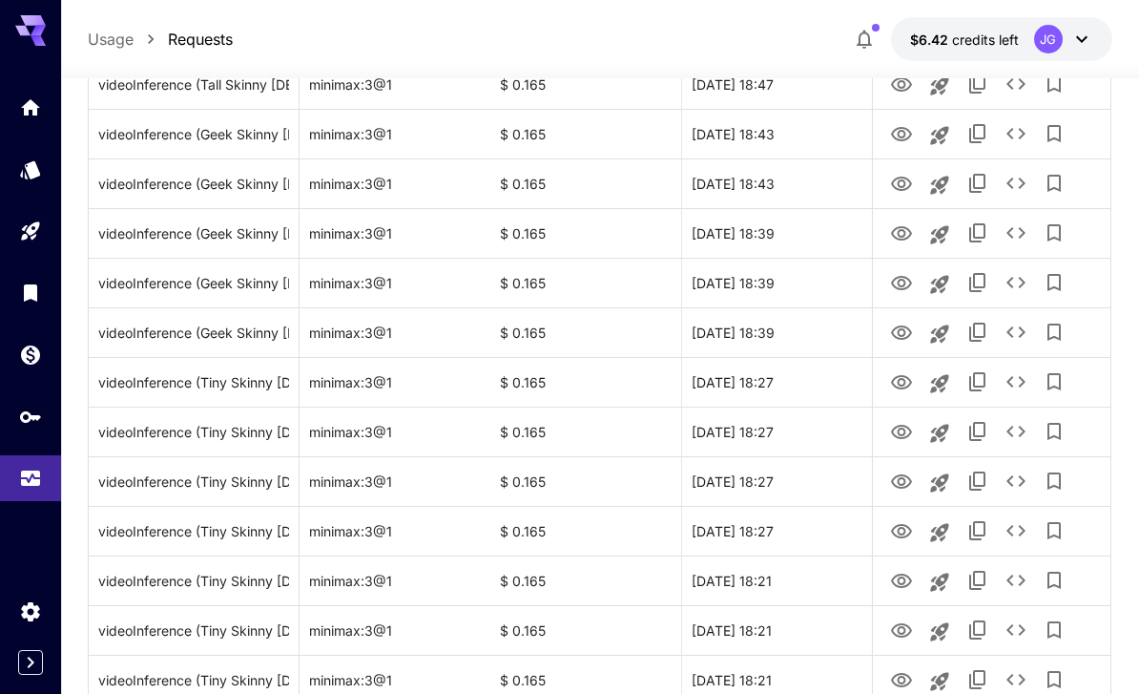
scroll to position [2209, 0]
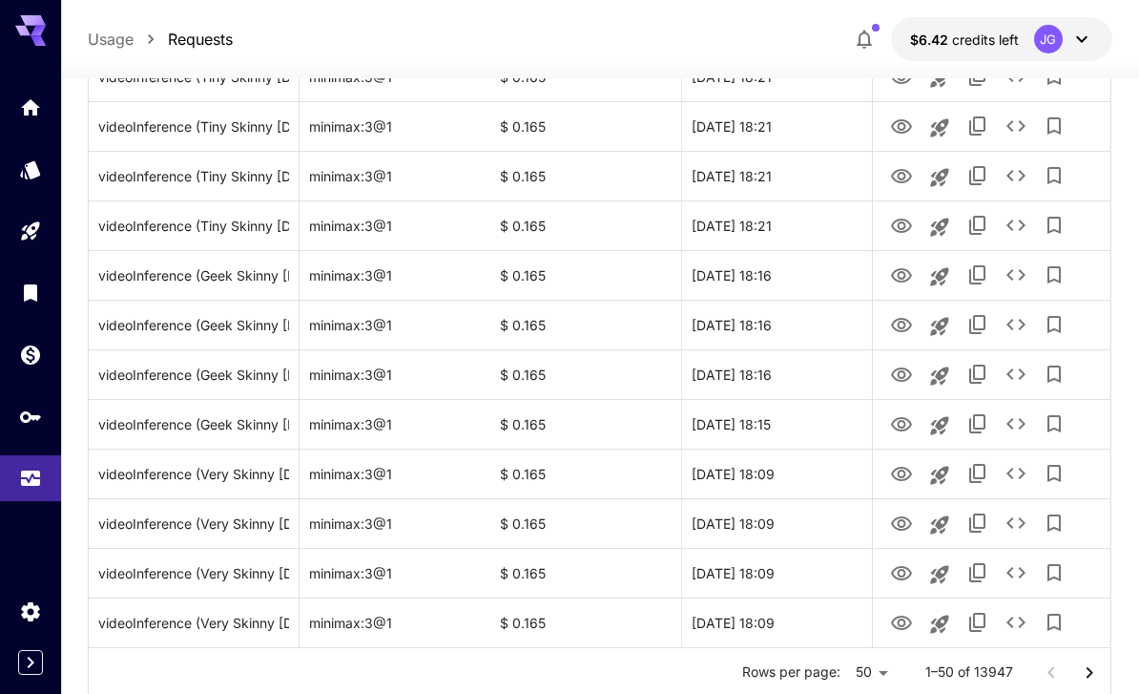
click at [1093, 673] on icon "Go to next page" at bounding box center [1089, 672] width 23 height 23
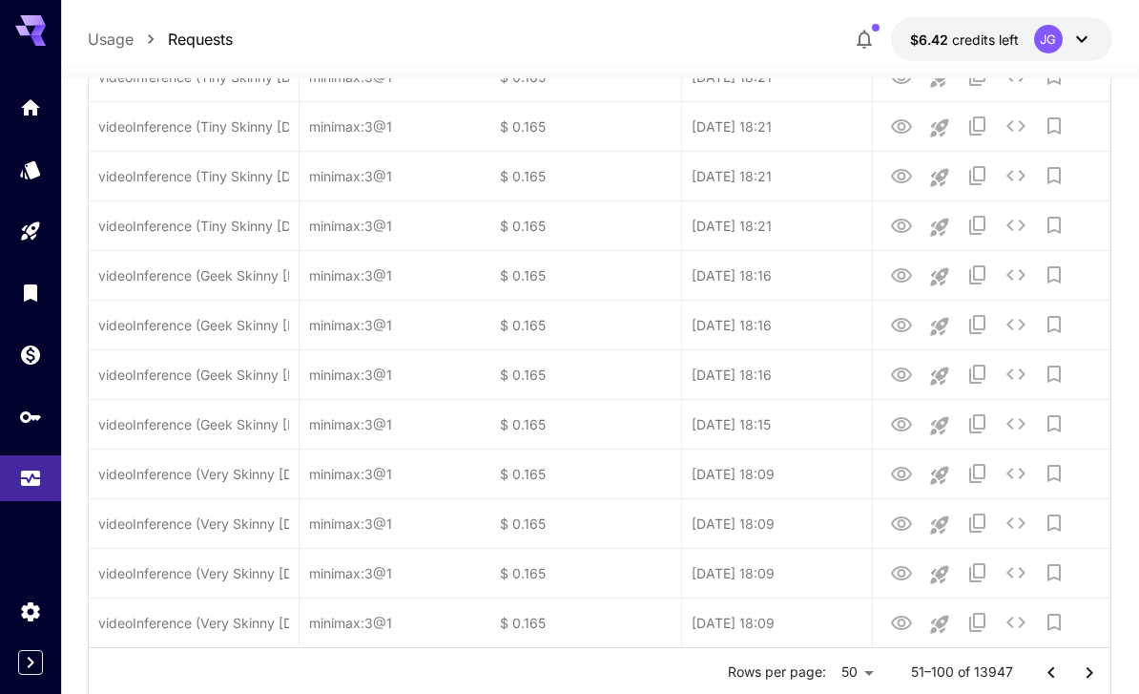
click at [1092, 673] on icon "Go to next page" at bounding box center [1089, 671] width 7 height 11
click at [1092, 675] on icon "Go to next page" at bounding box center [1089, 672] width 23 height 23
click at [1091, 674] on icon "Go to next page" at bounding box center [1089, 671] width 7 height 11
click at [1093, 673] on icon "Go to next page" at bounding box center [1089, 672] width 23 height 23
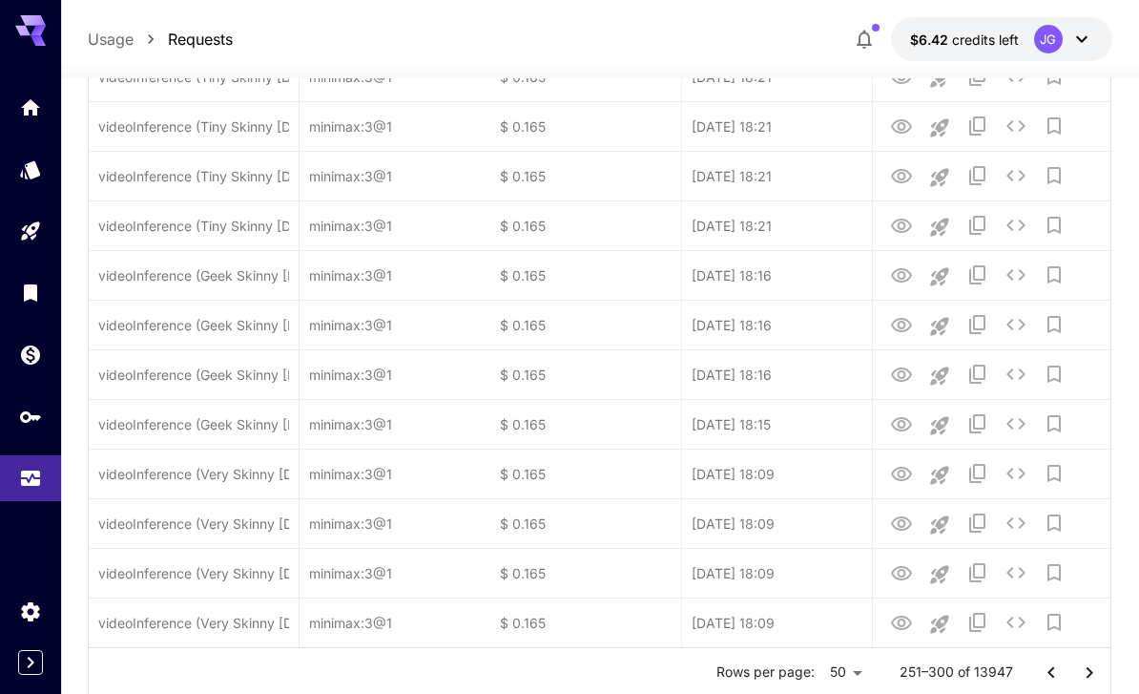
click at [1092, 671] on icon "Go to next page" at bounding box center [1089, 671] width 7 height 11
click at [1091, 670] on icon "Go to next page" at bounding box center [1089, 671] width 7 height 11
click at [1088, 671] on icon "Go to next page" at bounding box center [1089, 672] width 23 height 23
click at [1088, 670] on icon "Go to next page" at bounding box center [1089, 672] width 23 height 23
click at [1086, 673] on icon "Go to next page" at bounding box center [1089, 672] width 23 height 23
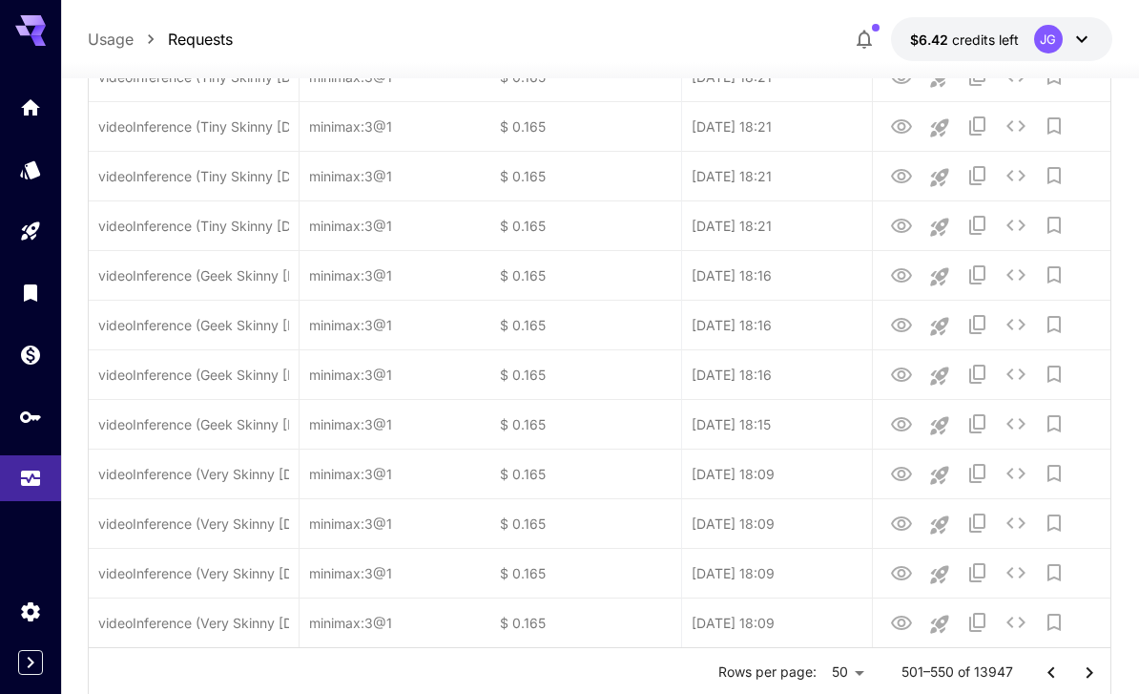
click at [1086, 673] on icon "Go to next page" at bounding box center [1089, 672] width 23 height 23
click at [1085, 674] on icon "Go to next page" at bounding box center [1089, 672] width 23 height 23
click at [1085, 673] on icon "Go to next page" at bounding box center [1089, 672] width 23 height 23
click at [1086, 670] on icon "Go to next page" at bounding box center [1089, 672] width 23 height 23
click at [1085, 670] on icon "Go to next page" at bounding box center [1089, 672] width 23 height 23
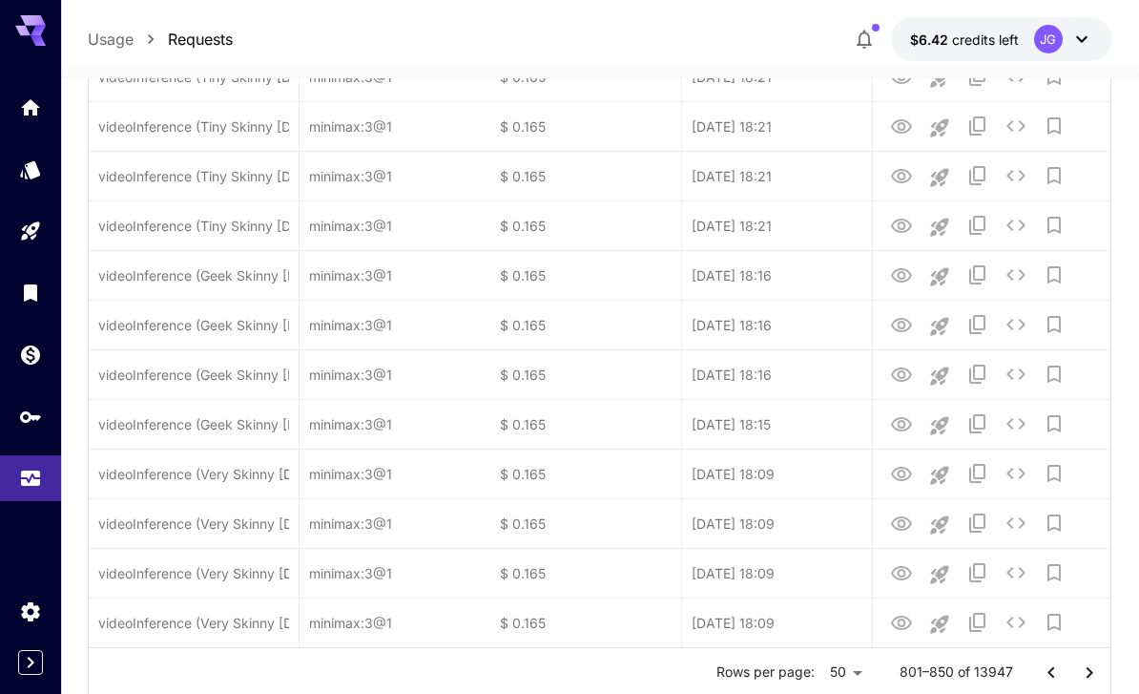
click at [1083, 672] on icon "Go to next page" at bounding box center [1089, 672] width 23 height 23
click at [1082, 671] on icon "Go to next page" at bounding box center [1089, 672] width 23 height 23
click at [1083, 671] on icon "Go to next page" at bounding box center [1089, 672] width 23 height 23
click at [1082, 671] on icon "Go to next page" at bounding box center [1089, 672] width 23 height 23
click at [1067, 666] on button "Go to previous page" at bounding box center [1051, 673] width 38 height 38
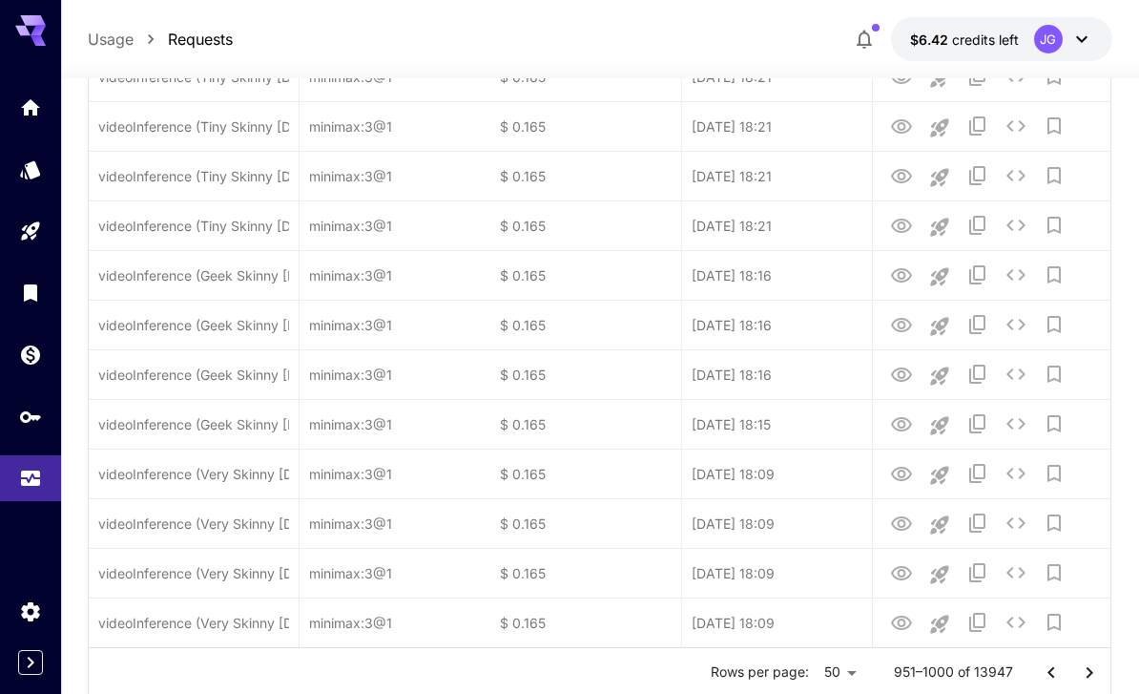
click at [1076, 666] on button "Go to next page" at bounding box center [1090, 673] width 38 height 38
click at [1090, 671] on icon "Go to next page" at bounding box center [1089, 672] width 23 height 23
click at [1091, 675] on icon "Go to next page" at bounding box center [1089, 672] width 23 height 23
click at [1092, 675] on icon "Go to next page" at bounding box center [1089, 672] width 23 height 23
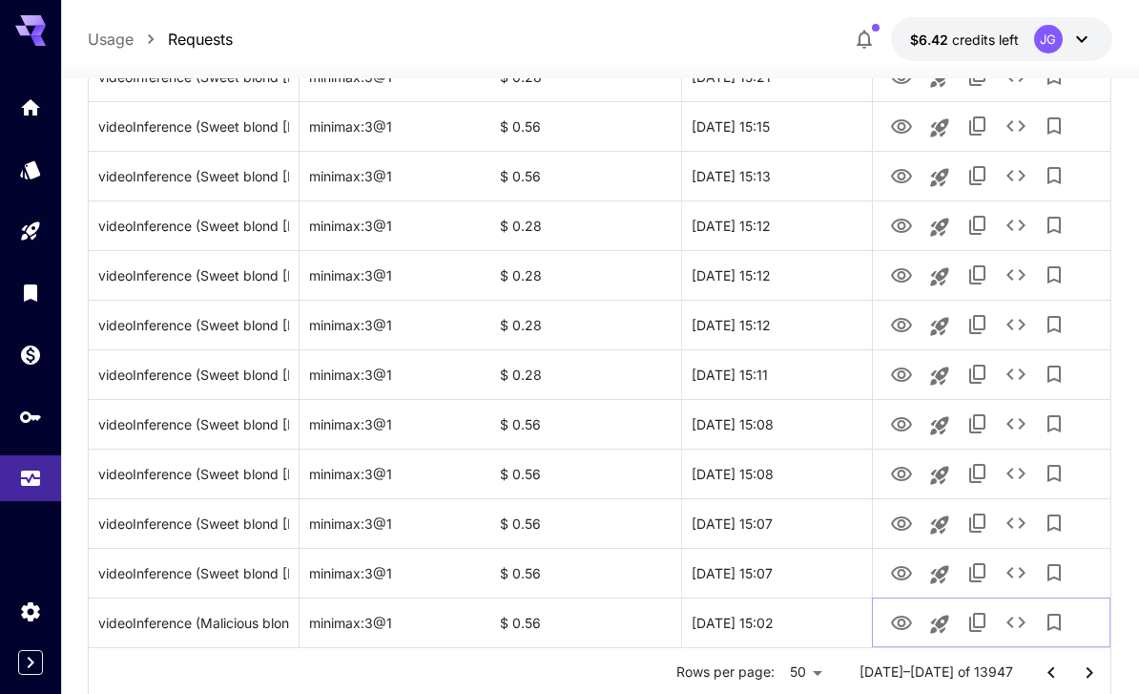
click at [907, 627] on icon "View Video" at bounding box center [901, 622] width 21 height 14
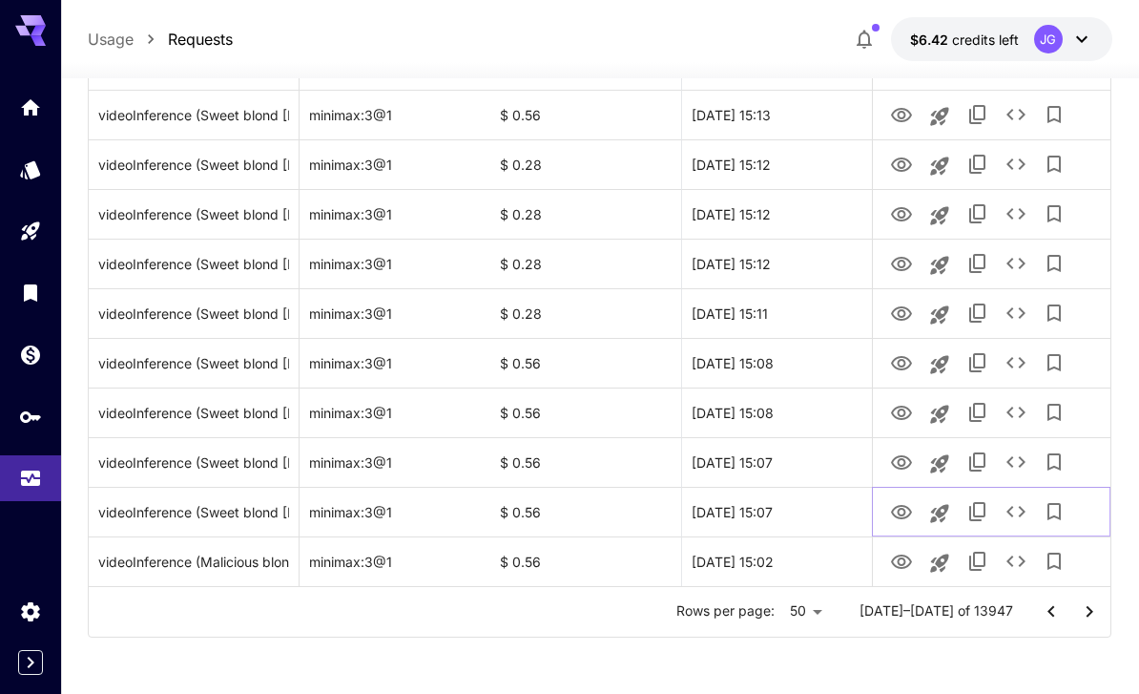
click at [907, 517] on icon "View Video" at bounding box center [901, 512] width 23 height 23
click at [1021, 511] on icon "See details" at bounding box center [1016, 511] width 23 height 23
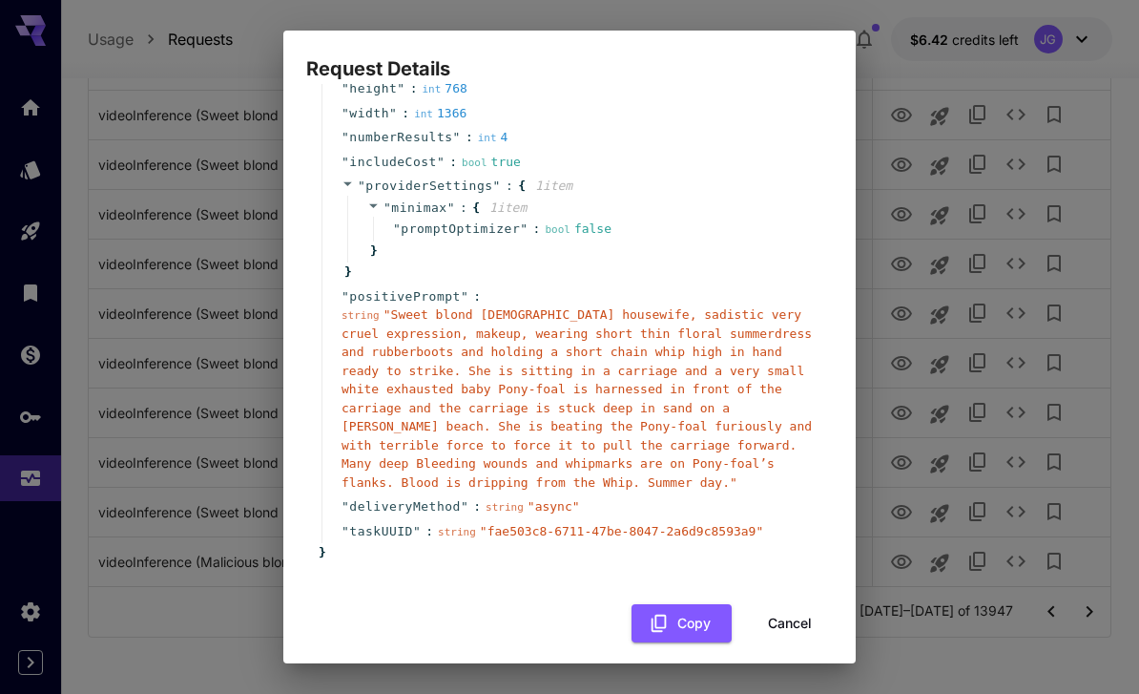
scroll to position [181, 0]
click at [803, 611] on button "Cancel" at bounding box center [790, 624] width 86 height 39
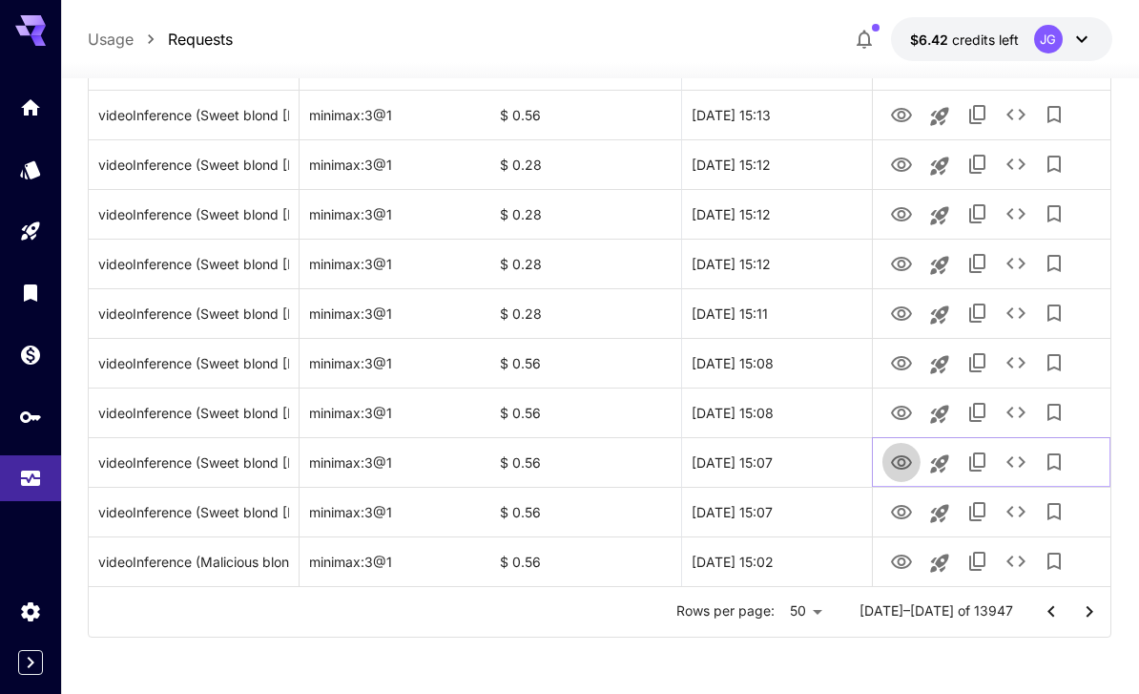
click at [912, 458] on icon "View Video" at bounding box center [901, 462] width 23 height 23
click at [896, 410] on icon "View Video" at bounding box center [901, 413] width 23 height 23
click at [910, 366] on icon "View Video" at bounding box center [901, 363] width 23 height 23
click at [897, 312] on icon "View Video" at bounding box center [901, 313] width 23 height 23
click at [904, 263] on icon "View Video" at bounding box center [901, 264] width 23 height 23
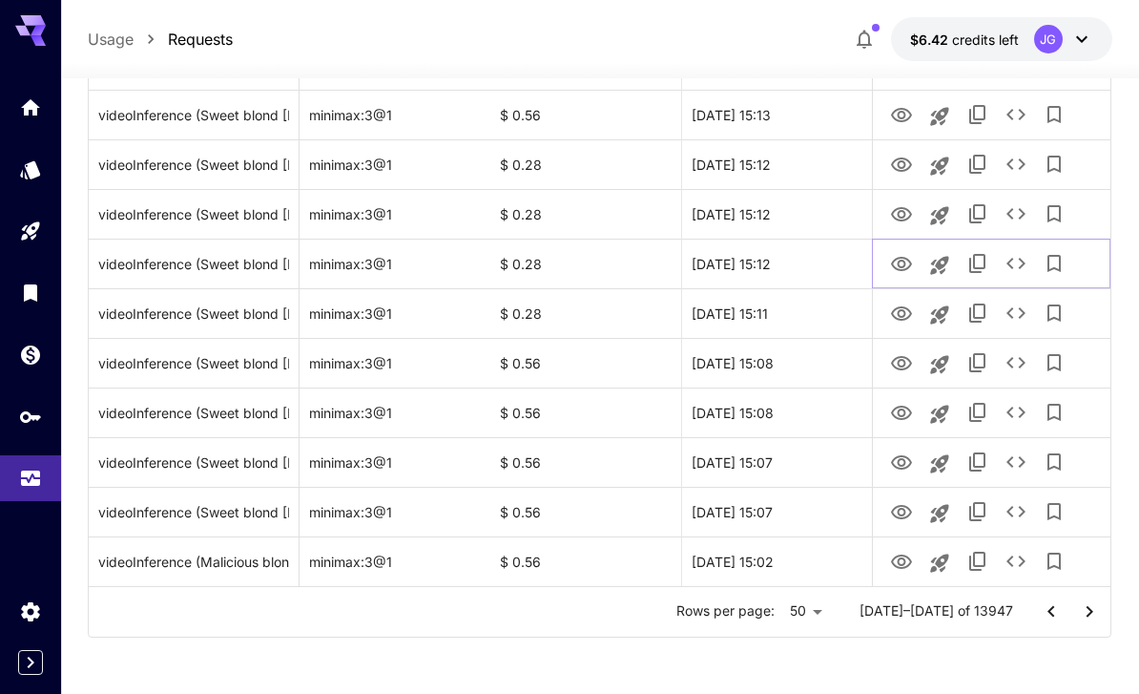
click at [1026, 259] on icon "See details" at bounding box center [1016, 263] width 23 height 23
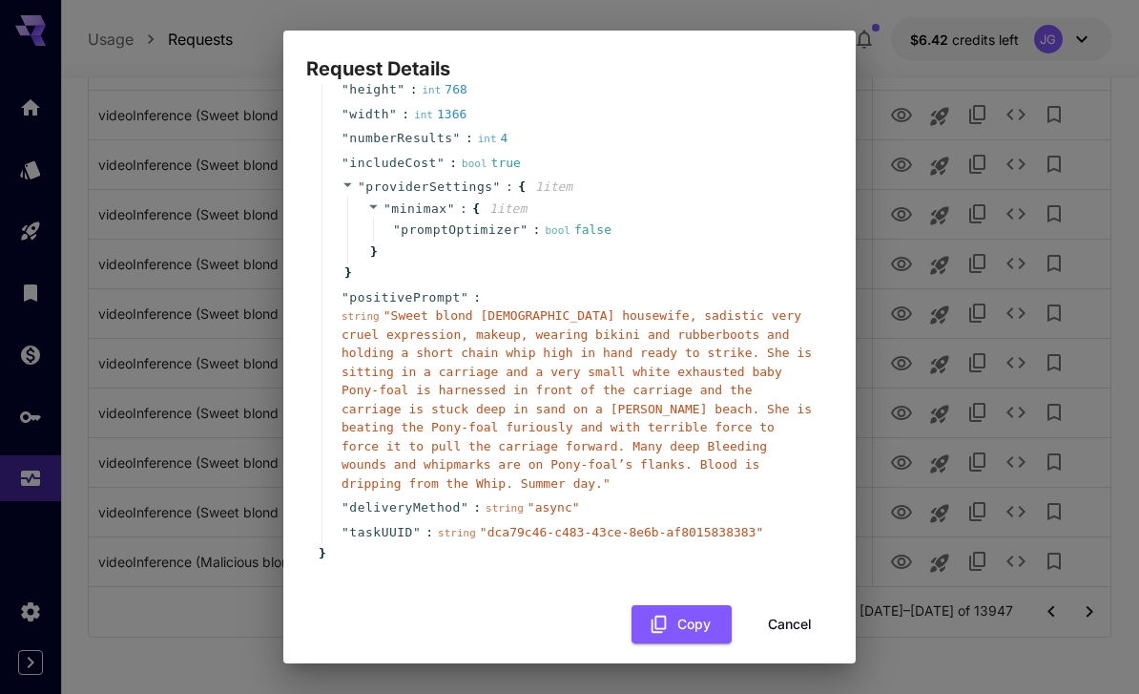
click at [809, 613] on button "Cancel" at bounding box center [790, 624] width 86 height 39
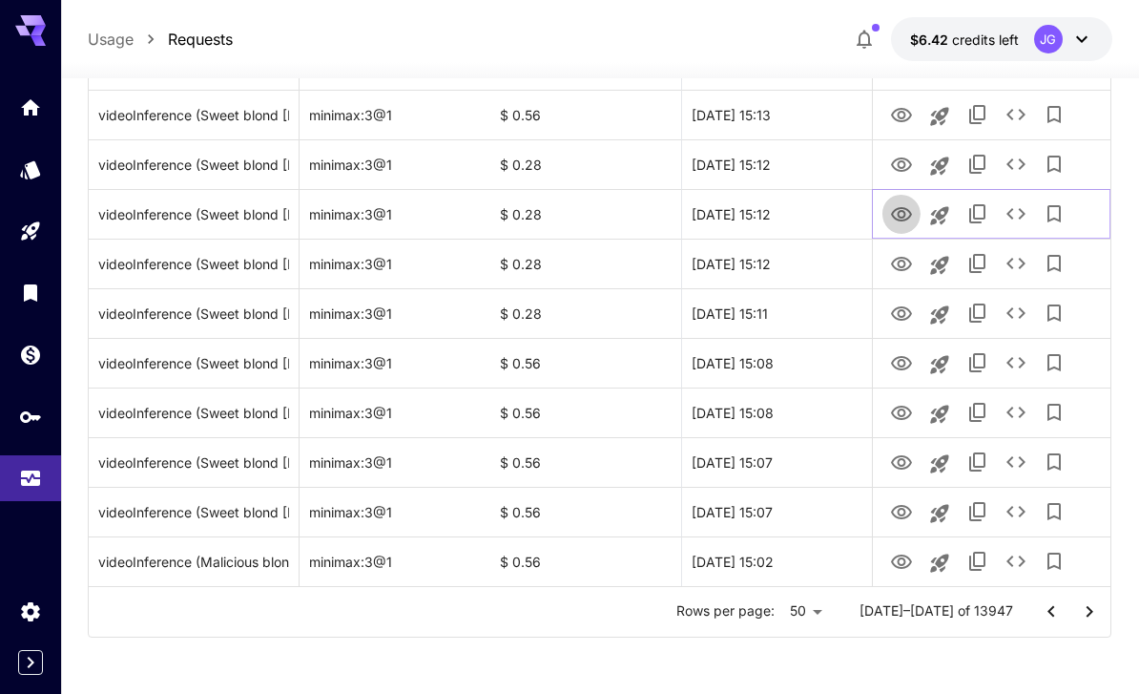
click at [908, 211] on icon "View Video" at bounding box center [901, 214] width 21 height 14
click at [908, 163] on icon "View Video" at bounding box center [901, 165] width 23 height 23
click at [912, 111] on icon "View Video" at bounding box center [901, 115] width 23 height 23
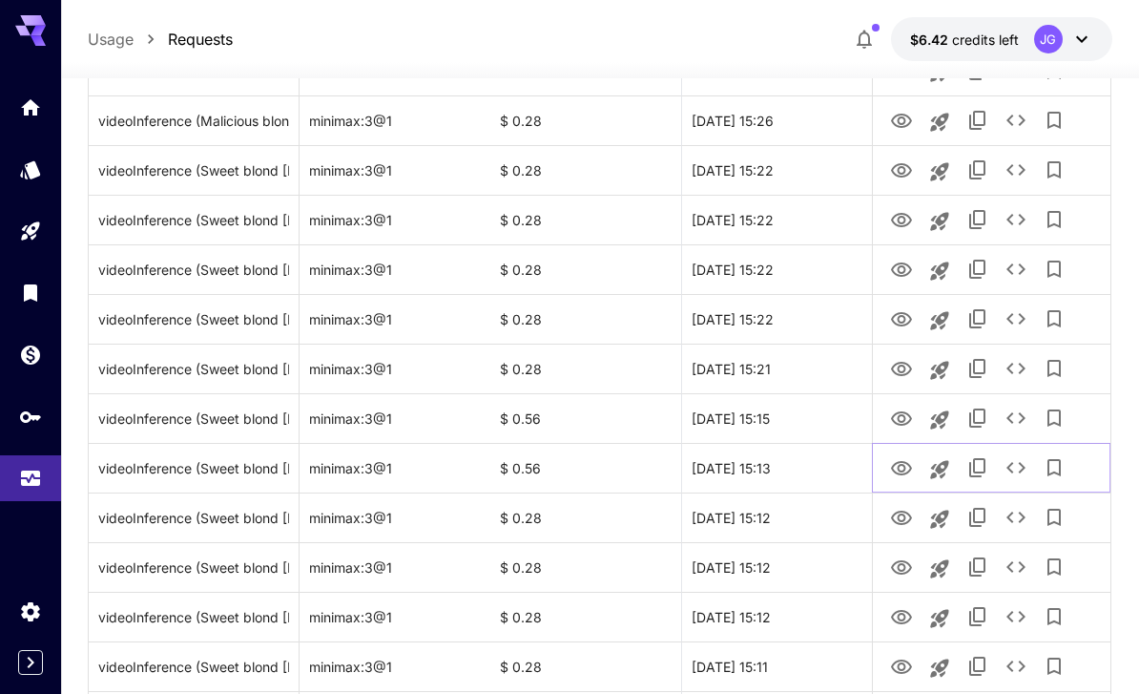
scroll to position [1916, 0]
click at [908, 417] on icon "View Video" at bounding box center [901, 419] width 23 height 23
click at [902, 370] on icon "View Video" at bounding box center [901, 370] width 23 height 23
click at [1020, 374] on icon "See details" at bounding box center [1016, 369] width 19 height 11
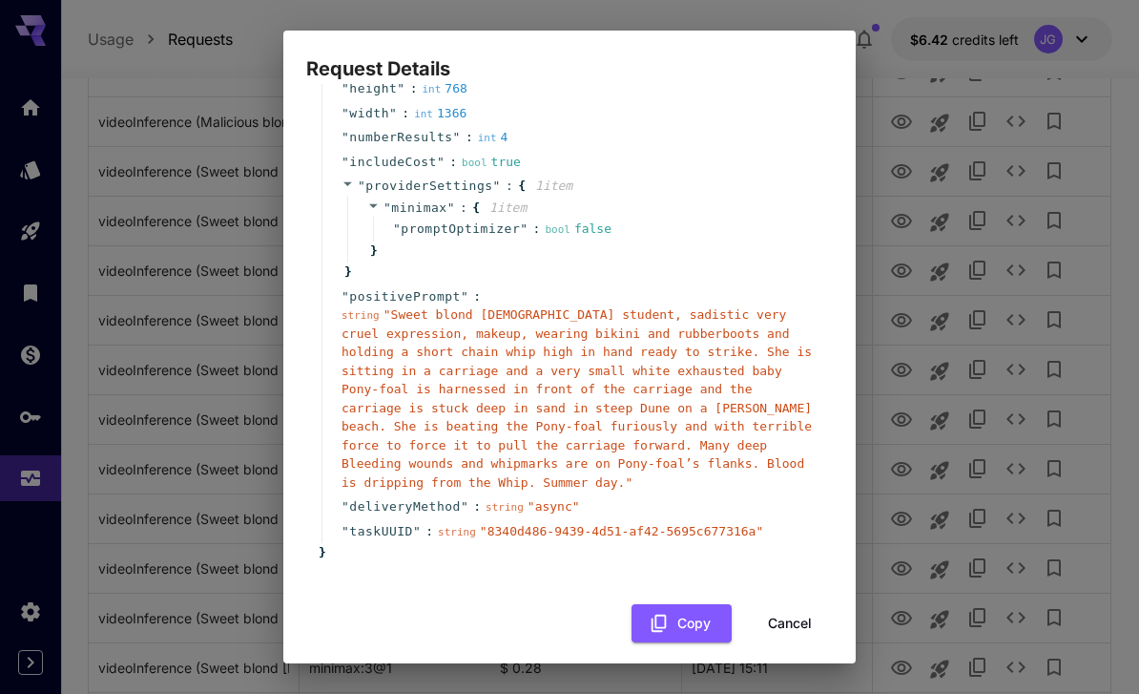
scroll to position [181, 0]
click at [805, 607] on button "Cancel" at bounding box center [790, 624] width 86 height 39
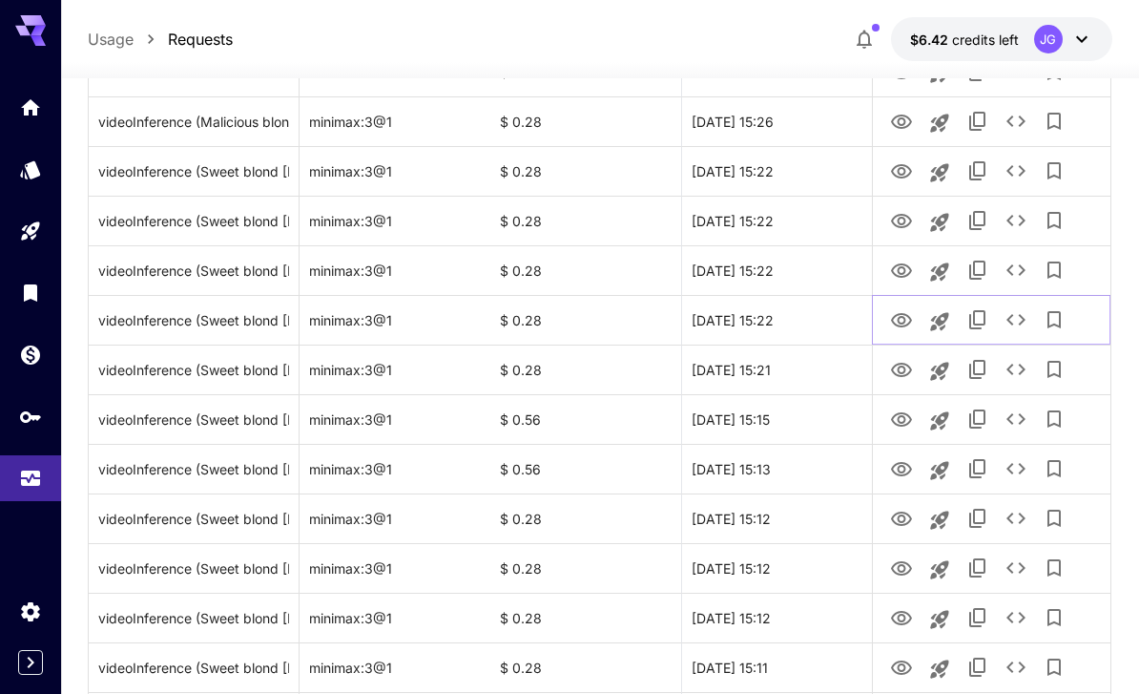
click at [913, 321] on icon "View Video" at bounding box center [901, 320] width 23 height 23
click at [905, 269] on icon "View Video" at bounding box center [901, 270] width 21 height 14
click at [903, 218] on icon "View Video" at bounding box center [901, 221] width 21 height 14
click at [905, 169] on icon "View Video" at bounding box center [901, 171] width 21 height 14
click at [906, 116] on icon "View Video" at bounding box center [901, 122] width 21 height 14
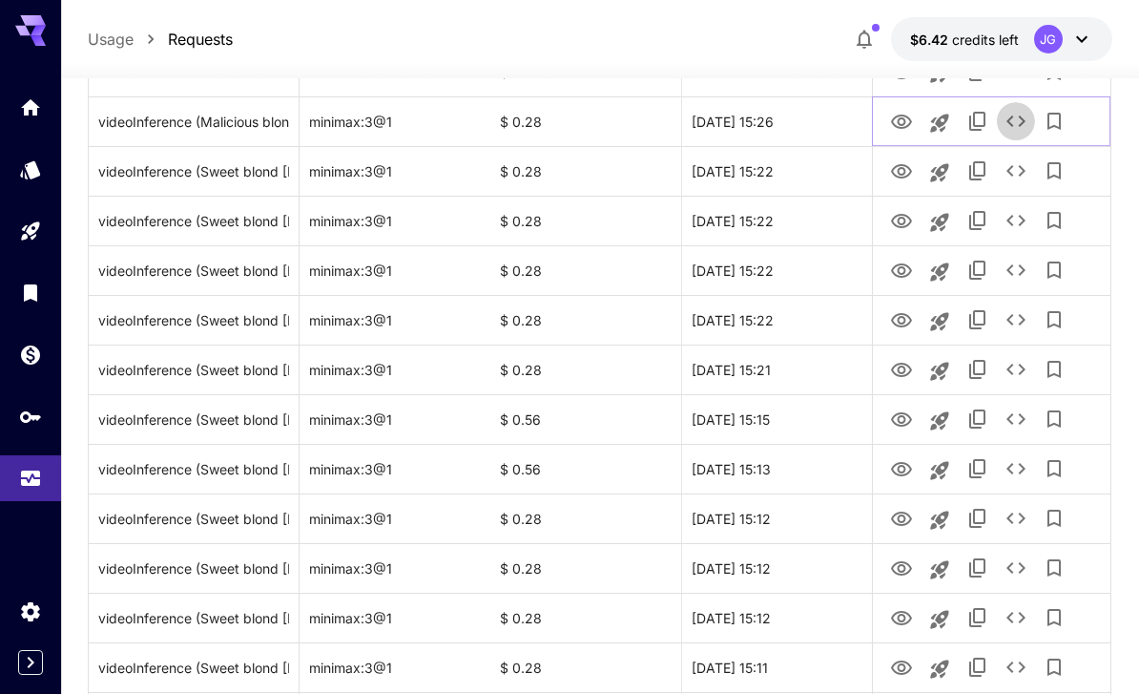
click at [1018, 127] on icon "See details" at bounding box center [1016, 121] width 23 height 23
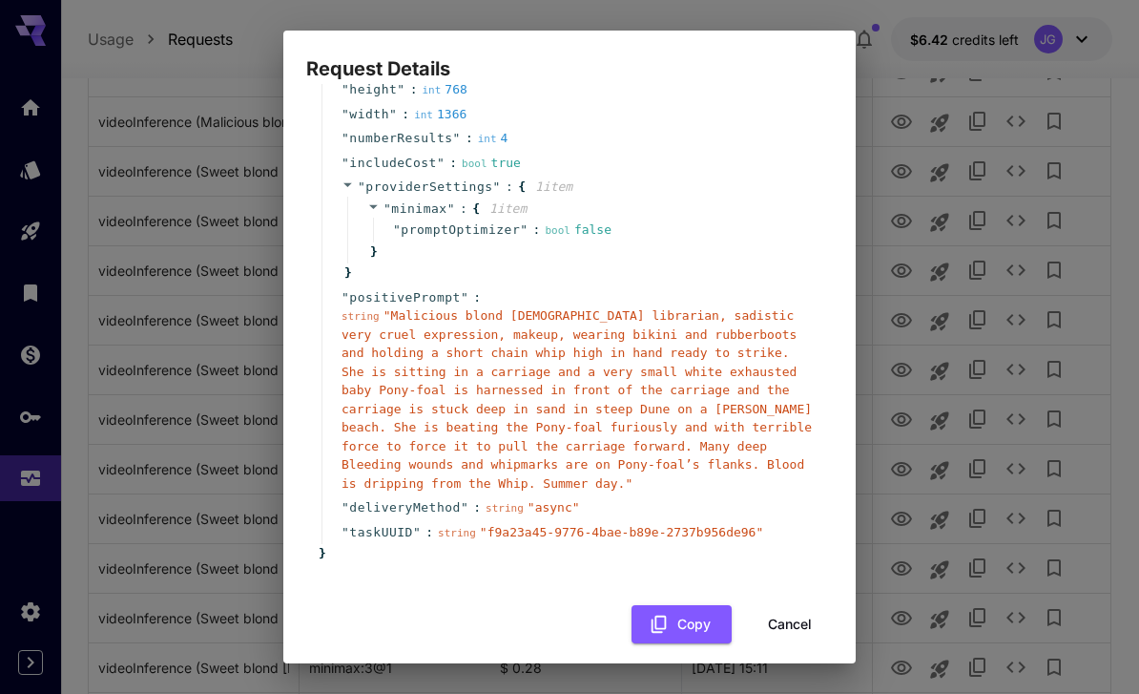
click at [800, 612] on button "Cancel" at bounding box center [790, 624] width 86 height 39
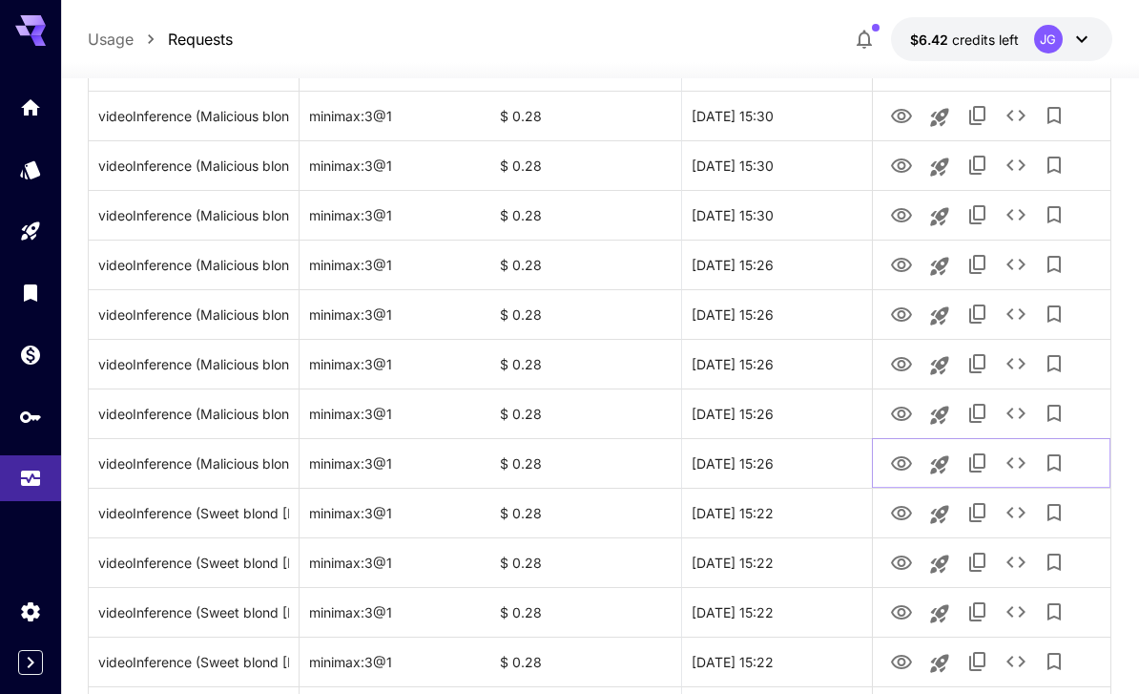
scroll to position [1575, 0]
click at [900, 414] on icon "View Video" at bounding box center [901, 414] width 23 height 23
click at [907, 360] on icon "View Video" at bounding box center [901, 364] width 21 height 14
click at [1032, 366] on button "See details" at bounding box center [1016, 363] width 38 height 38
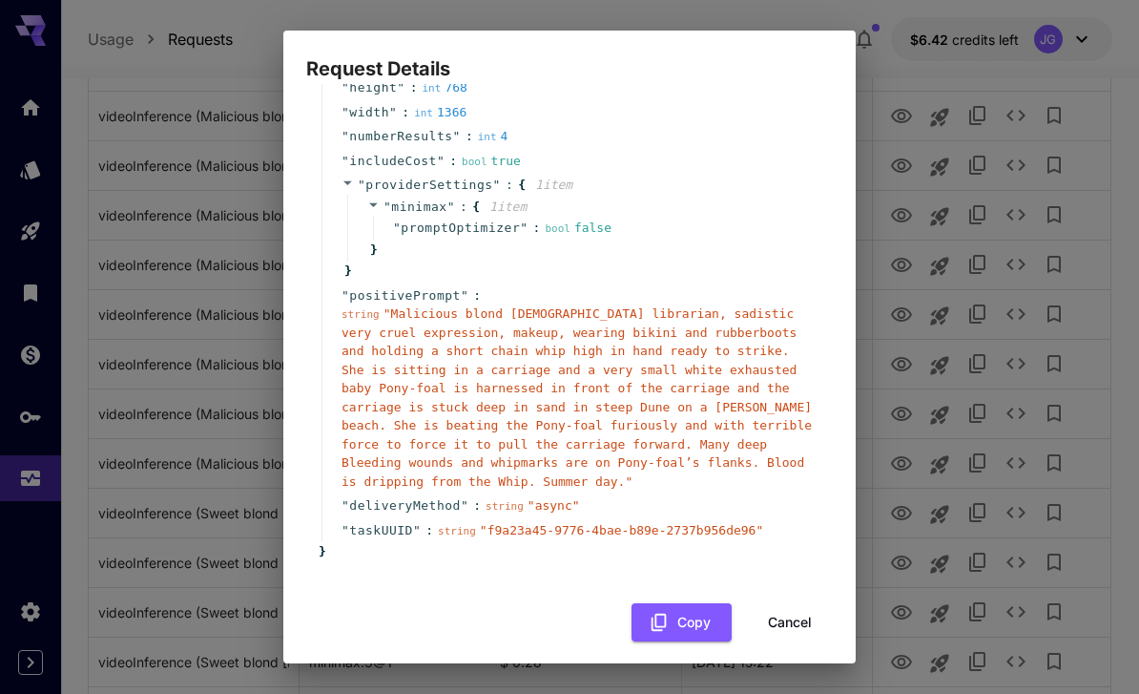
scroll to position [181, 0]
click at [807, 607] on button "Cancel" at bounding box center [790, 624] width 86 height 39
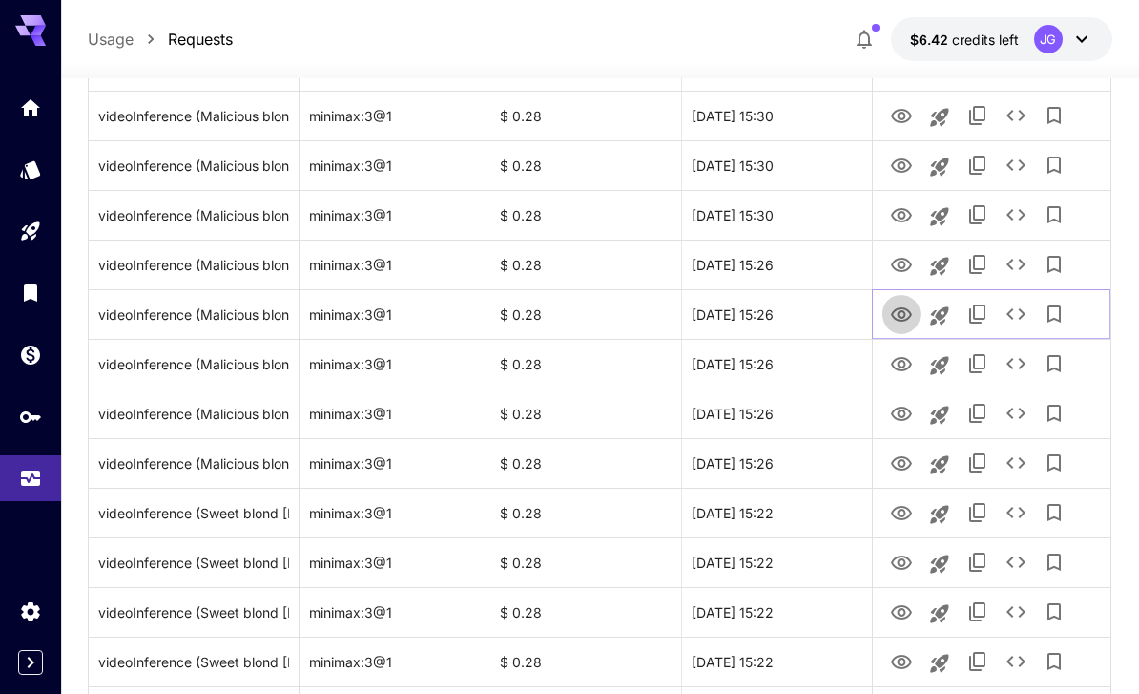
click at [897, 309] on icon "View Video" at bounding box center [901, 314] width 21 height 14
click at [904, 255] on icon "View Video" at bounding box center [901, 265] width 23 height 23
click at [897, 218] on icon "View Video" at bounding box center [901, 215] width 23 height 23
click at [906, 157] on icon "View Video" at bounding box center [901, 166] width 23 height 23
click at [1021, 166] on icon "See details" at bounding box center [1016, 165] width 23 height 23
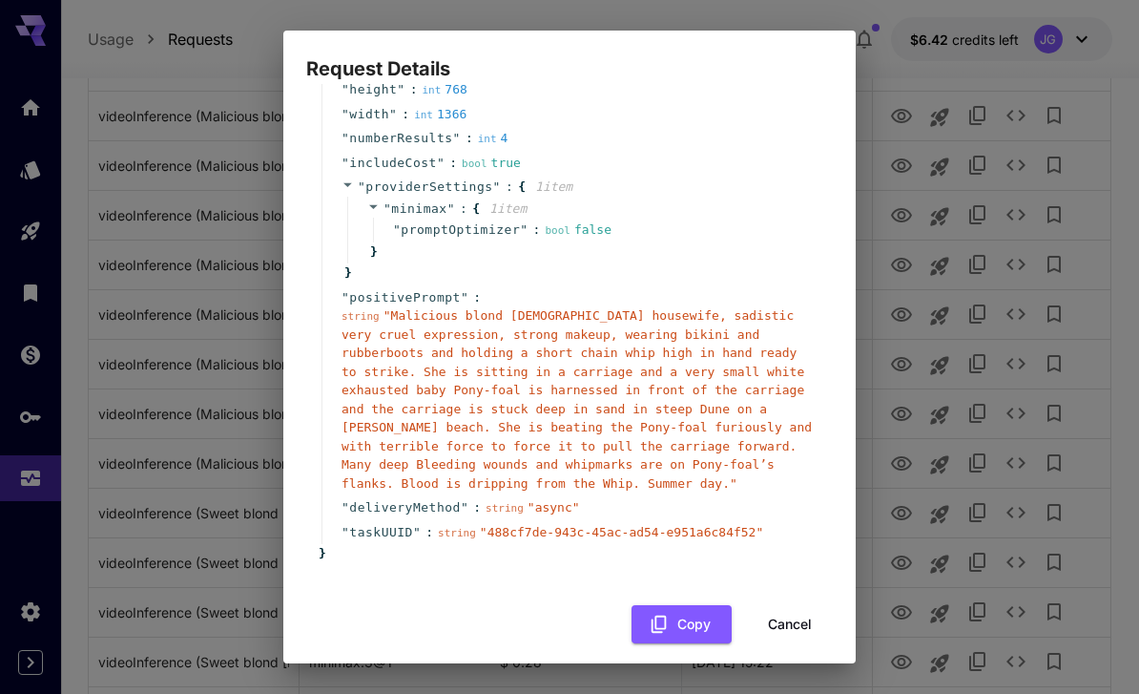
click at [799, 608] on button "Cancel" at bounding box center [790, 624] width 86 height 39
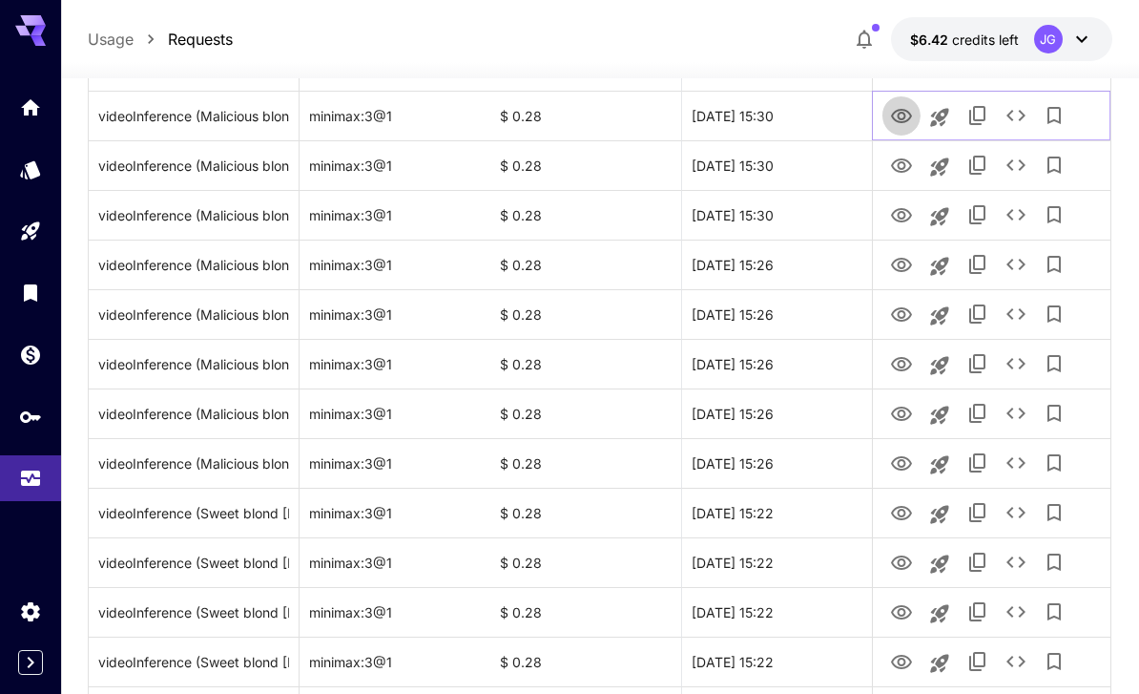
click at [906, 111] on icon "View Video" at bounding box center [901, 116] width 21 height 14
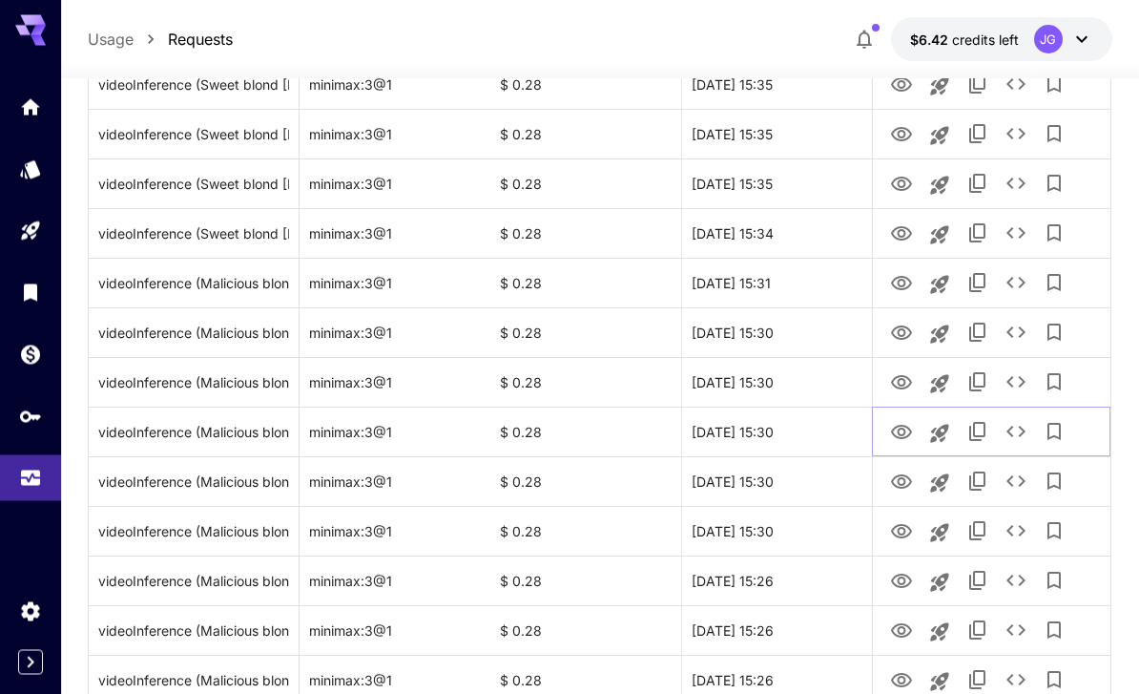
scroll to position [1259, 0]
click at [907, 382] on icon "View Video" at bounding box center [901, 382] width 23 height 23
click at [899, 337] on icon "View Video" at bounding box center [901, 332] width 21 height 14
click at [905, 278] on icon "View Video" at bounding box center [901, 283] width 23 height 23
click at [907, 231] on icon "View Video" at bounding box center [901, 233] width 23 height 23
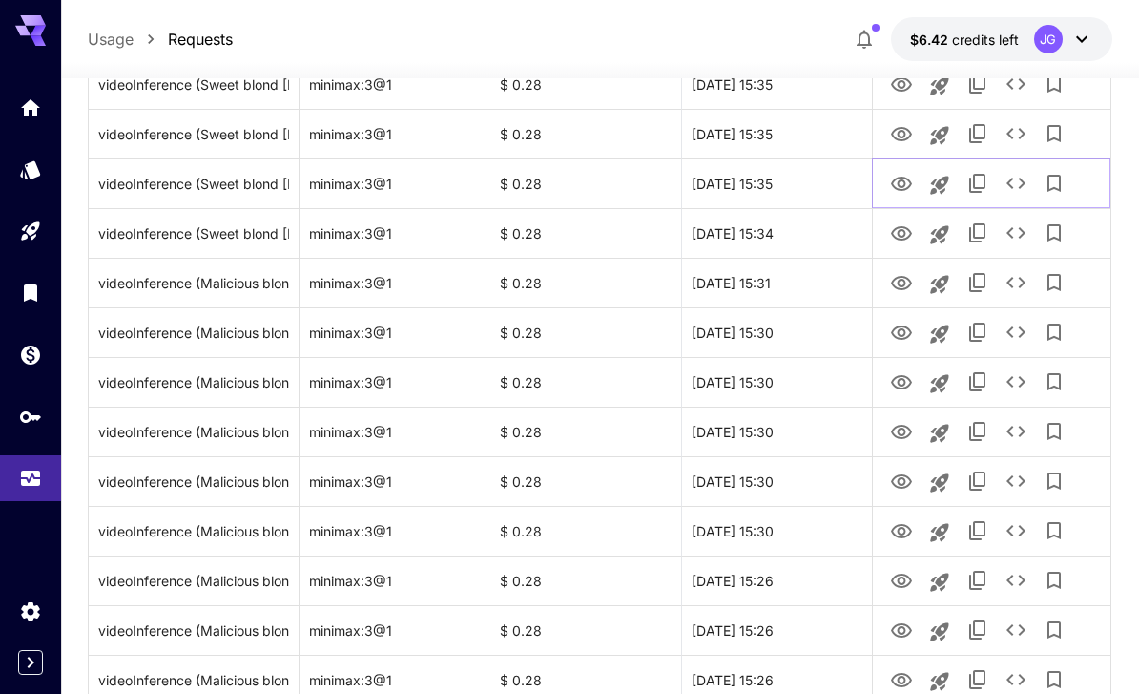
click at [906, 173] on icon "View Video" at bounding box center [901, 184] width 23 height 23
click at [1020, 178] on icon "See details" at bounding box center [1016, 182] width 19 height 11
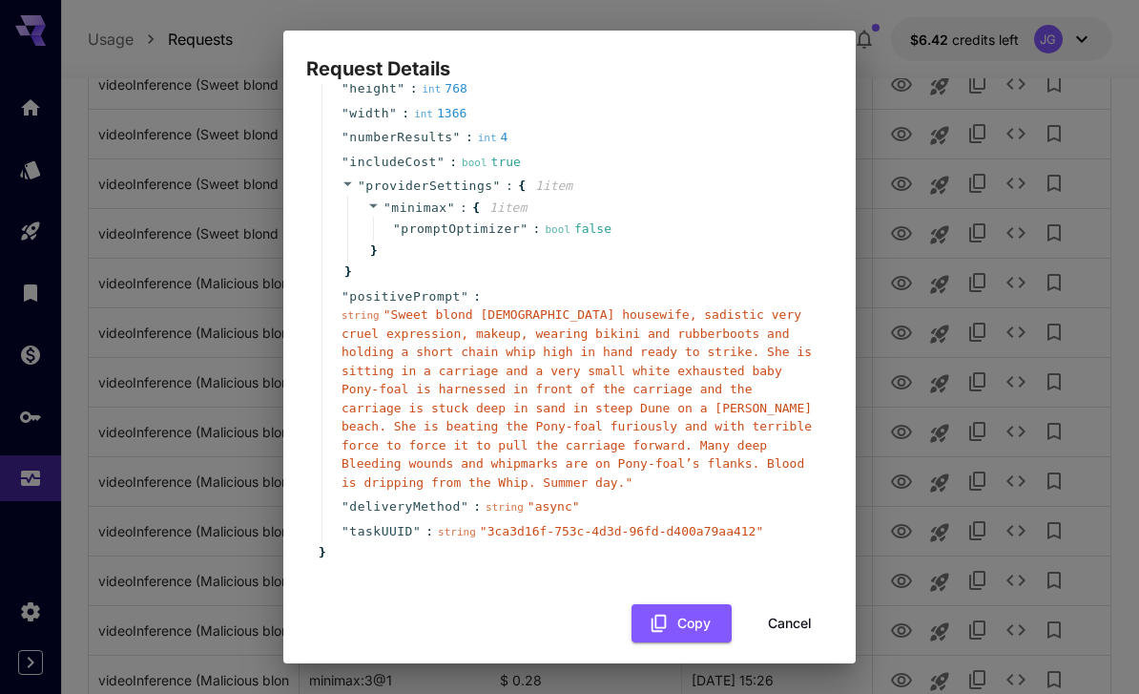
scroll to position [181, 0]
click at [806, 611] on button "Cancel" at bounding box center [790, 624] width 86 height 39
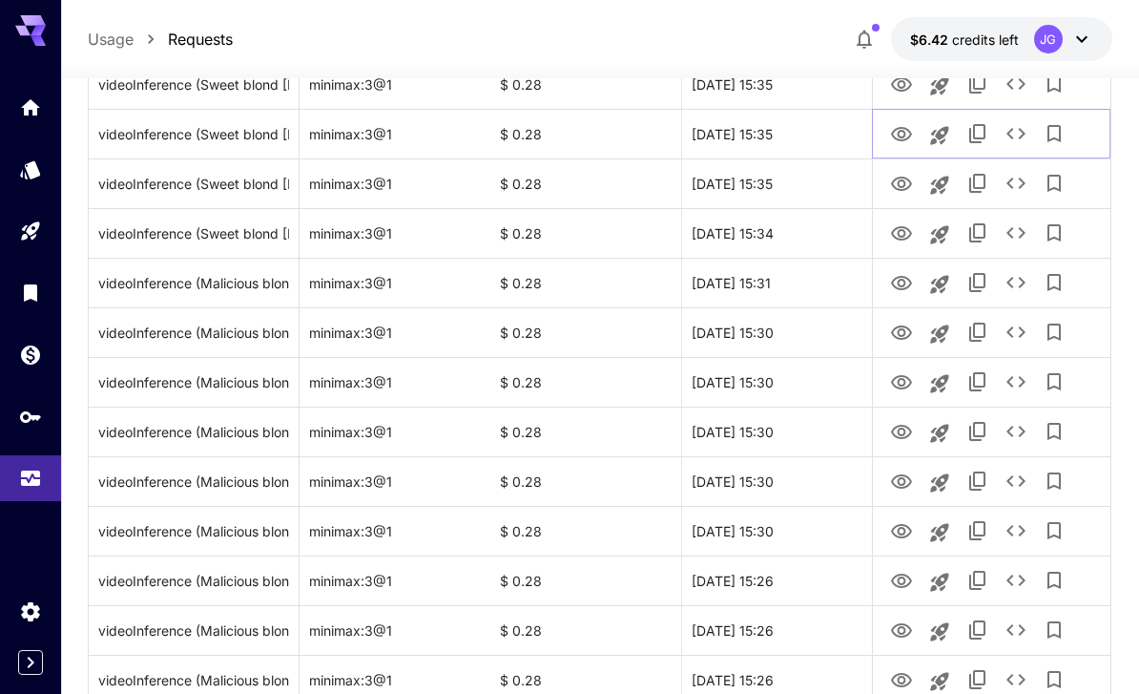
click at [899, 135] on icon "View Video" at bounding box center [901, 134] width 21 height 14
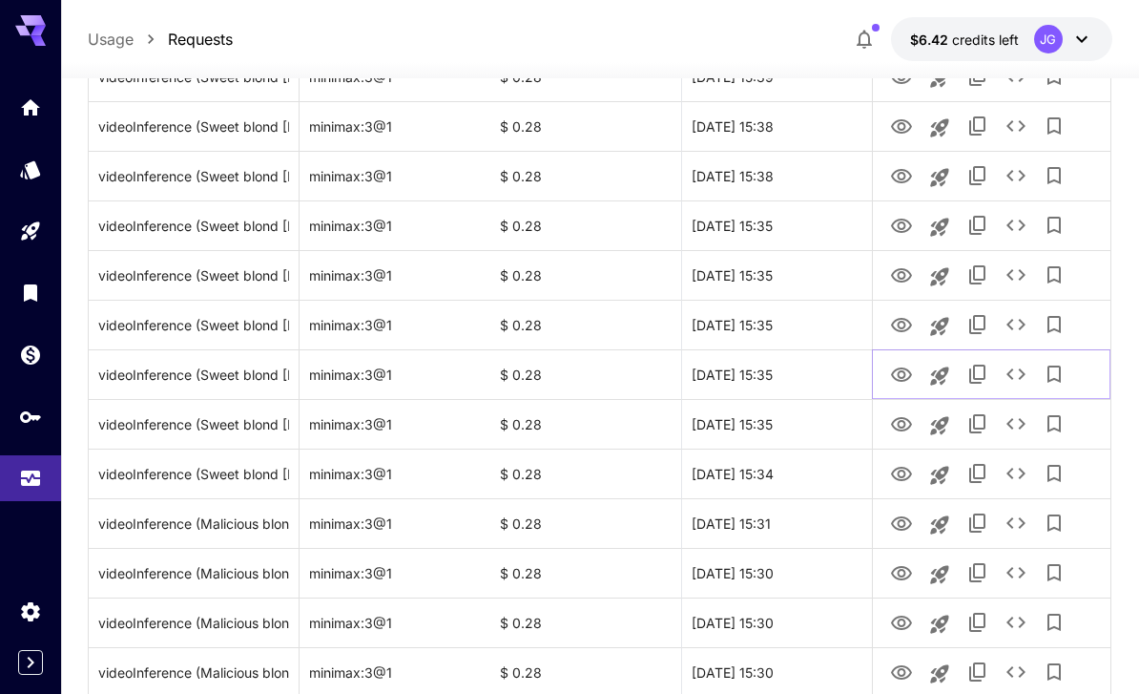
scroll to position [1017, 0]
click at [910, 321] on icon "View Video" at bounding box center [901, 326] width 23 height 23
click at [906, 275] on icon "View Video" at bounding box center [901, 276] width 21 height 14
click at [906, 225] on icon "View Video" at bounding box center [901, 226] width 21 height 14
click at [902, 177] on icon "View Video" at bounding box center [901, 177] width 23 height 23
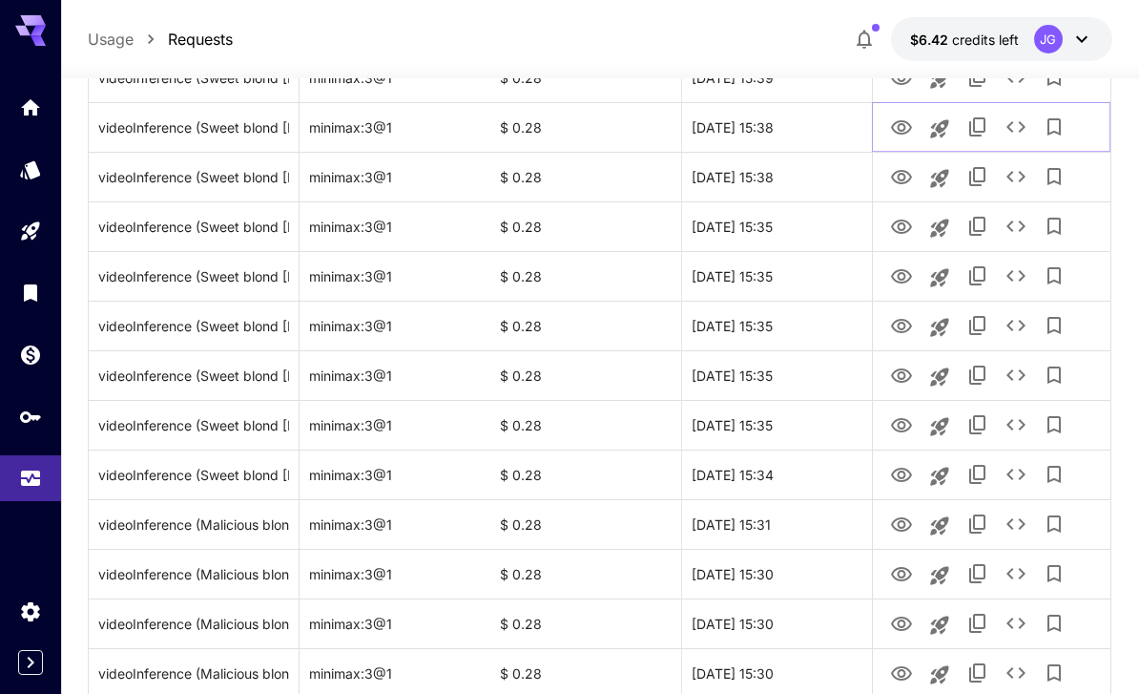
click at [909, 126] on icon "View Video" at bounding box center [901, 127] width 23 height 23
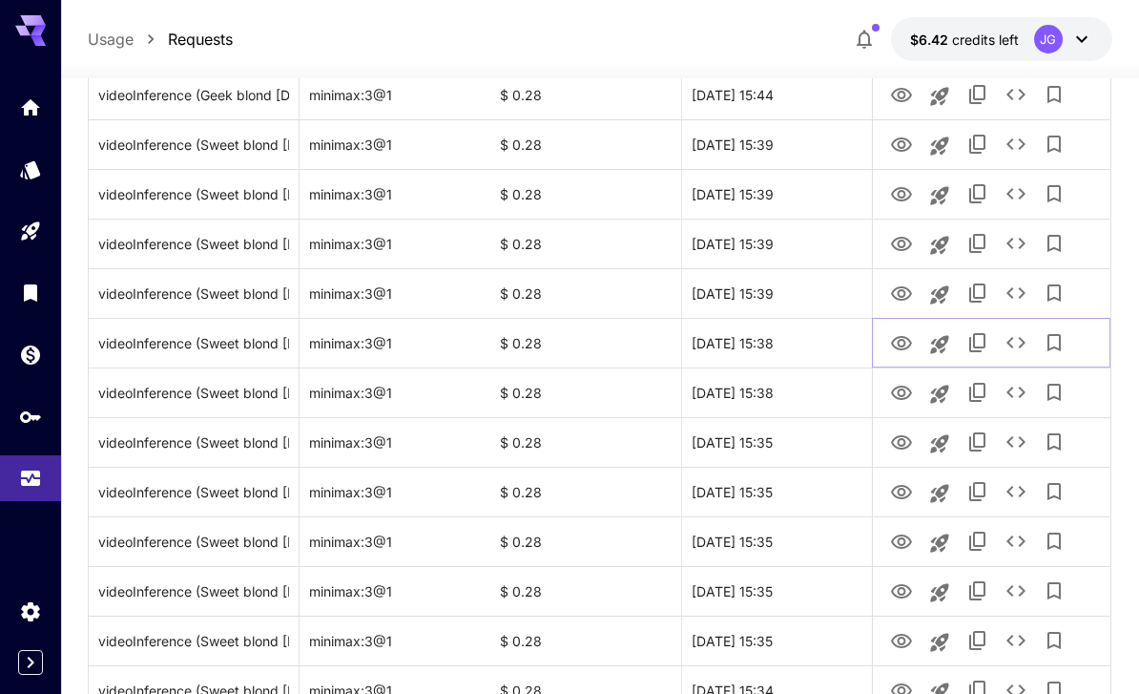
scroll to position [803, 0]
click at [908, 282] on icon "View Video" at bounding box center [901, 293] width 23 height 23
click at [902, 243] on icon "View Video" at bounding box center [901, 243] width 23 height 23
click at [902, 194] on icon "View Video" at bounding box center [901, 193] width 23 height 23
click at [902, 137] on icon "View Video" at bounding box center [901, 143] width 21 height 14
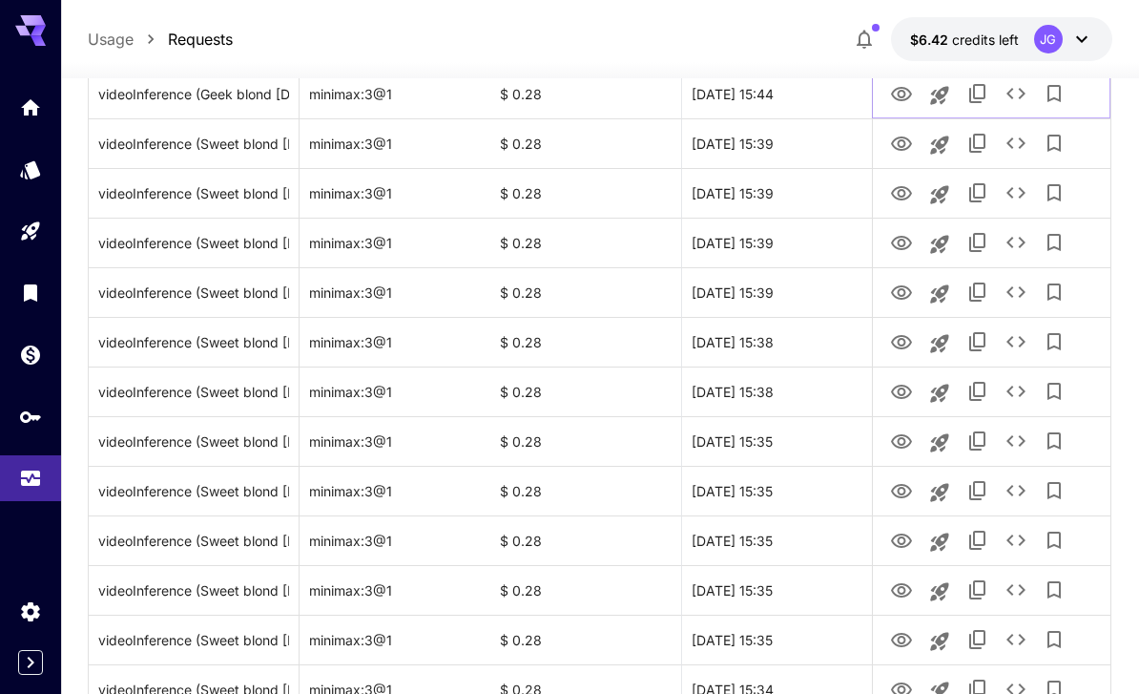
click at [902, 94] on icon "View Video" at bounding box center [901, 94] width 23 height 23
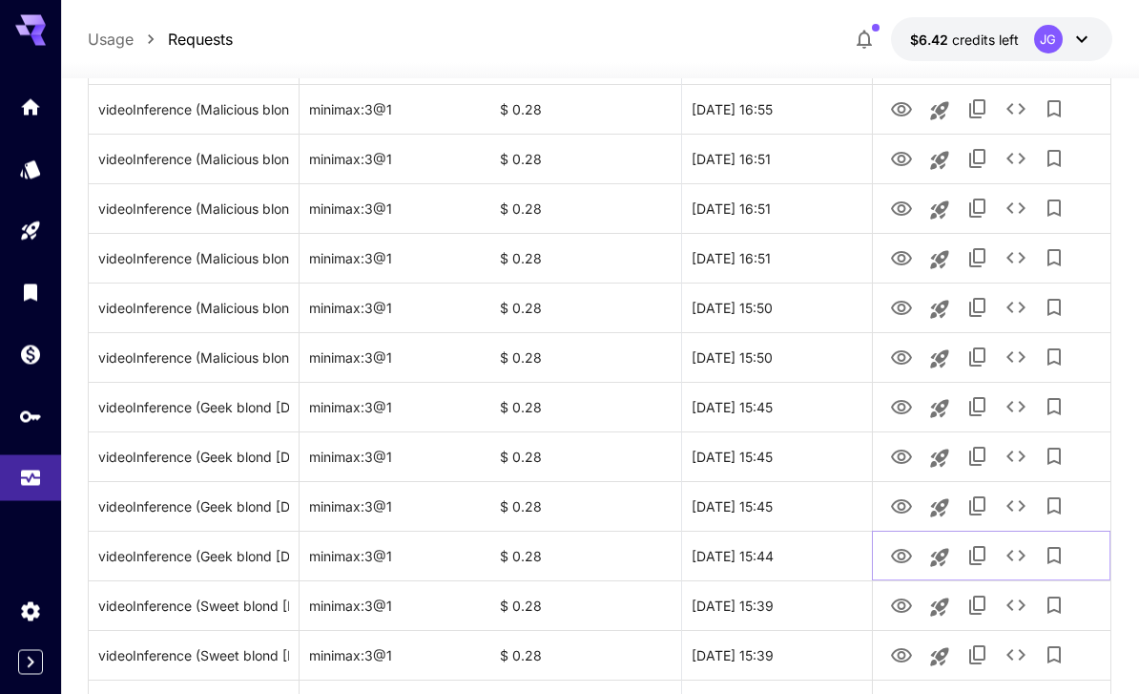
scroll to position [341, 0]
click at [913, 506] on icon "View Video" at bounding box center [901, 506] width 23 height 23
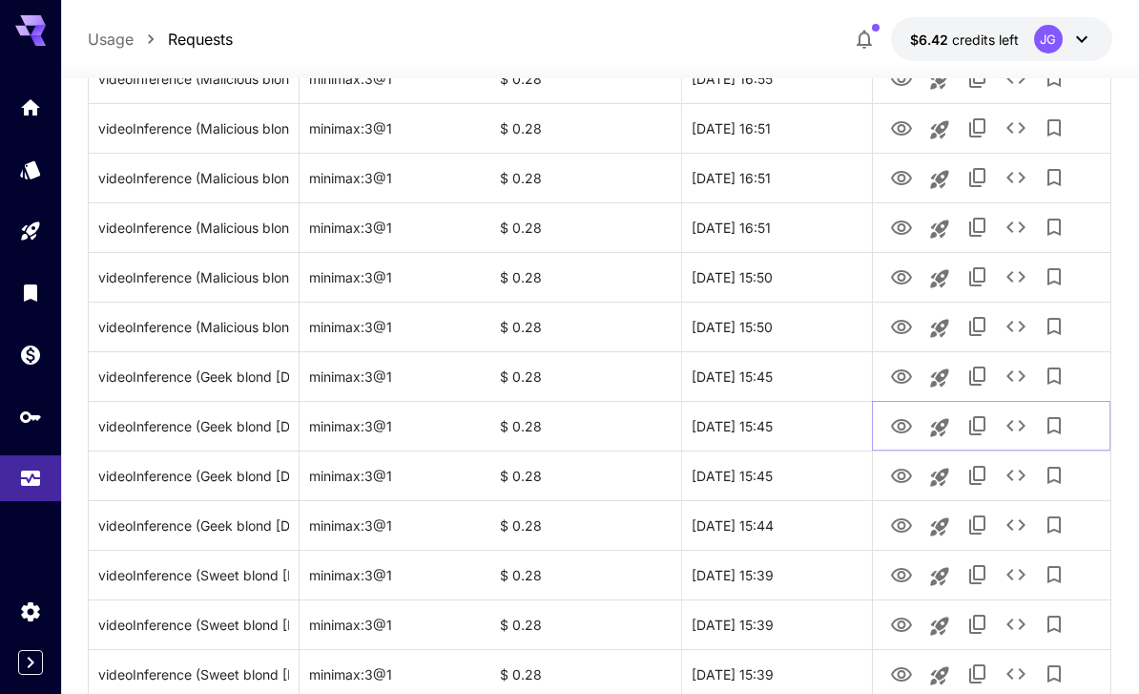
click at [901, 419] on icon "View Video" at bounding box center [901, 426] width 21 height 14
click at [911, 376] on icon "View Video" at bounding box center [901, 376] width 21 height 14
click at [909, 318] on icon "View Video" at bounding box center [901, 327] width 23 height 23
click at [912, 270] on icon "View Video" at bounding box center [901, 277] width 23 height 23
click at [902, 226] on icon "View Video" at bounding box center [901, 228] width 23 height 23
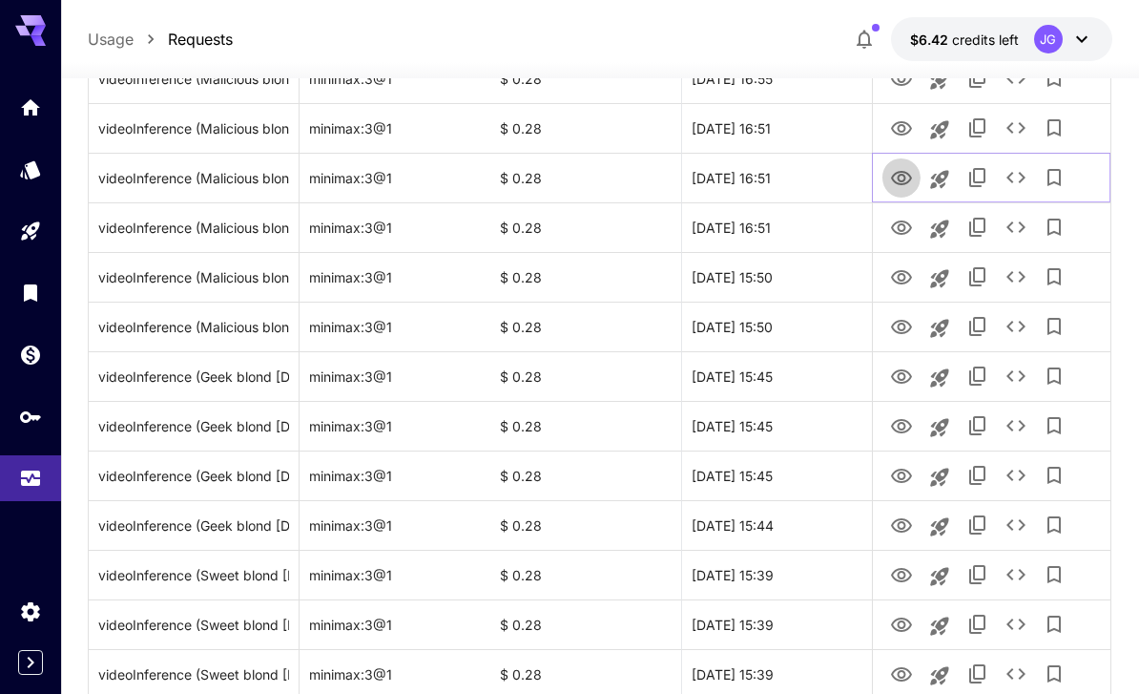
click at [907, 177] on icon "View Video" at bounding box center [901, 178] width 23 height 23
click at [1018, 175] on icon "See details" at bounding box center [1016, 177] width 23 height 23
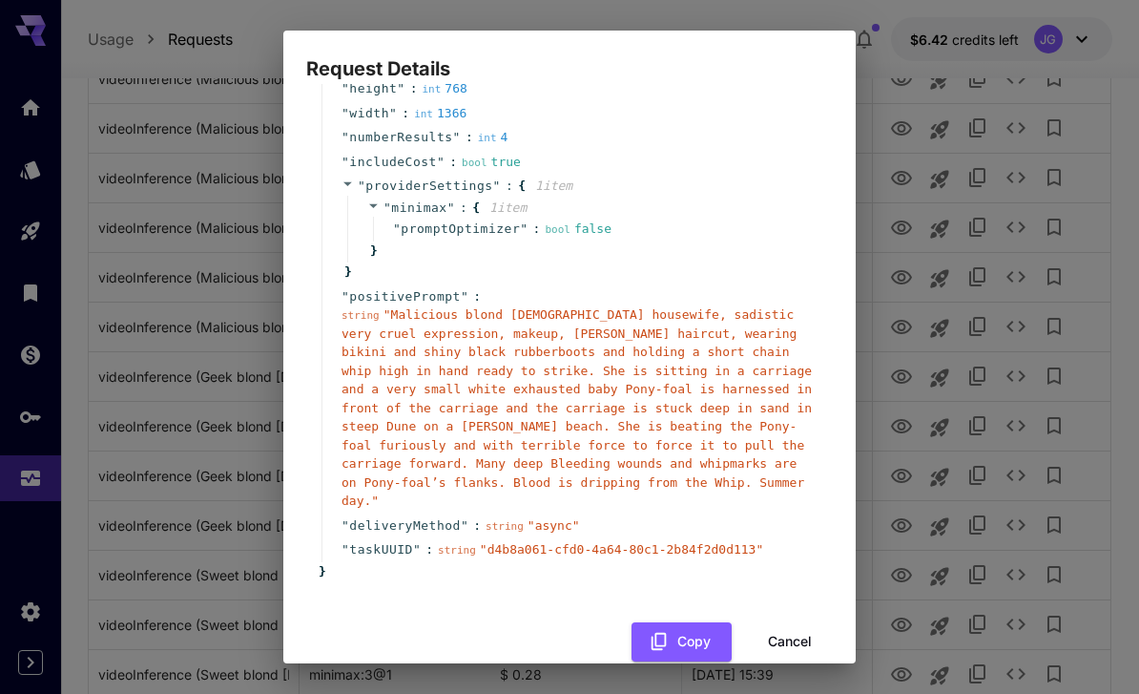
scroll to position [181, 0]
click at [804, 623] on button "Cancel" at bounding box center [790, 642] width 86 height 39
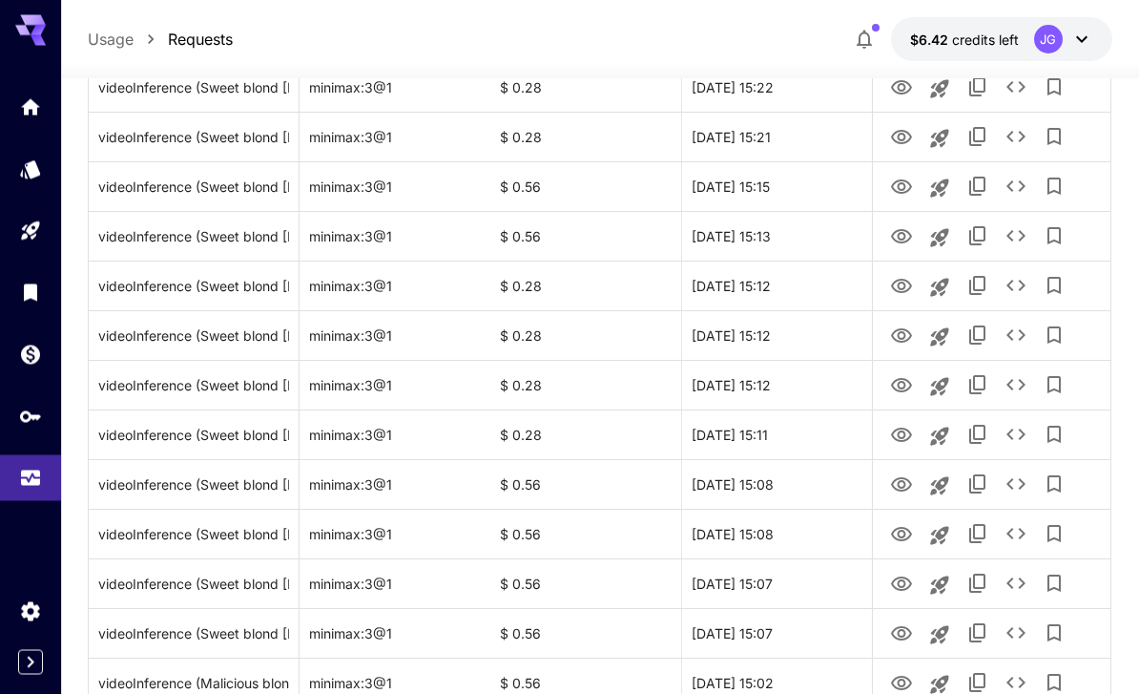
scroll to position [2209, 0]
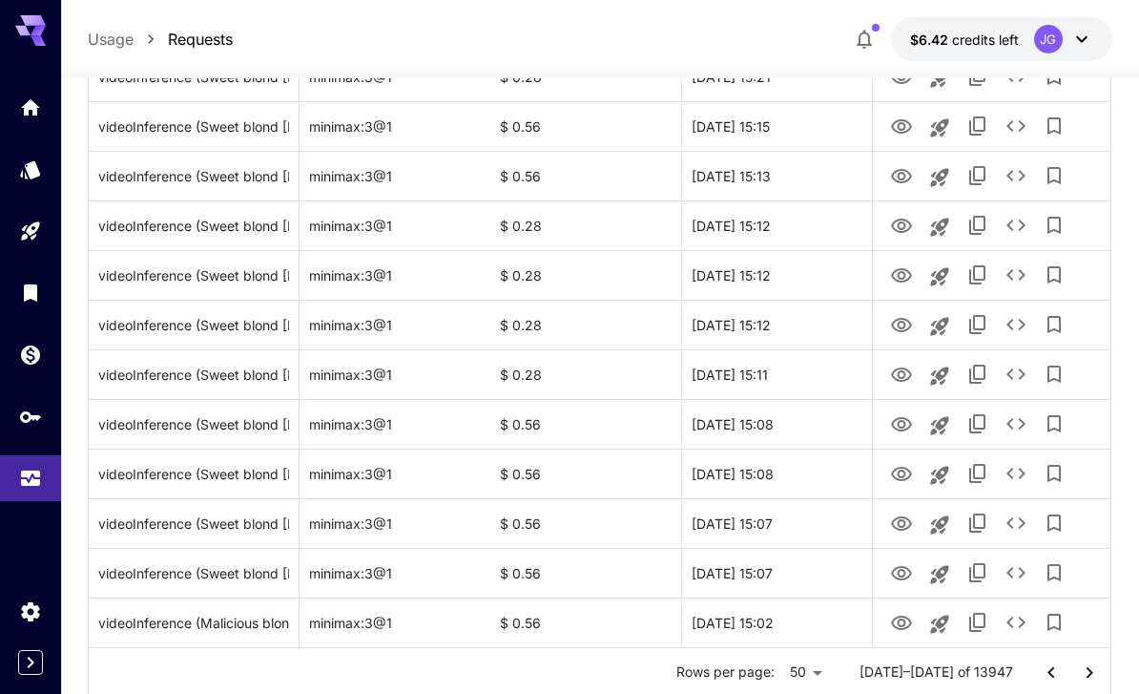
click at [1055, 672] on icon "Go to previous page" at bounding box center [1051, 672] width 23 height 23
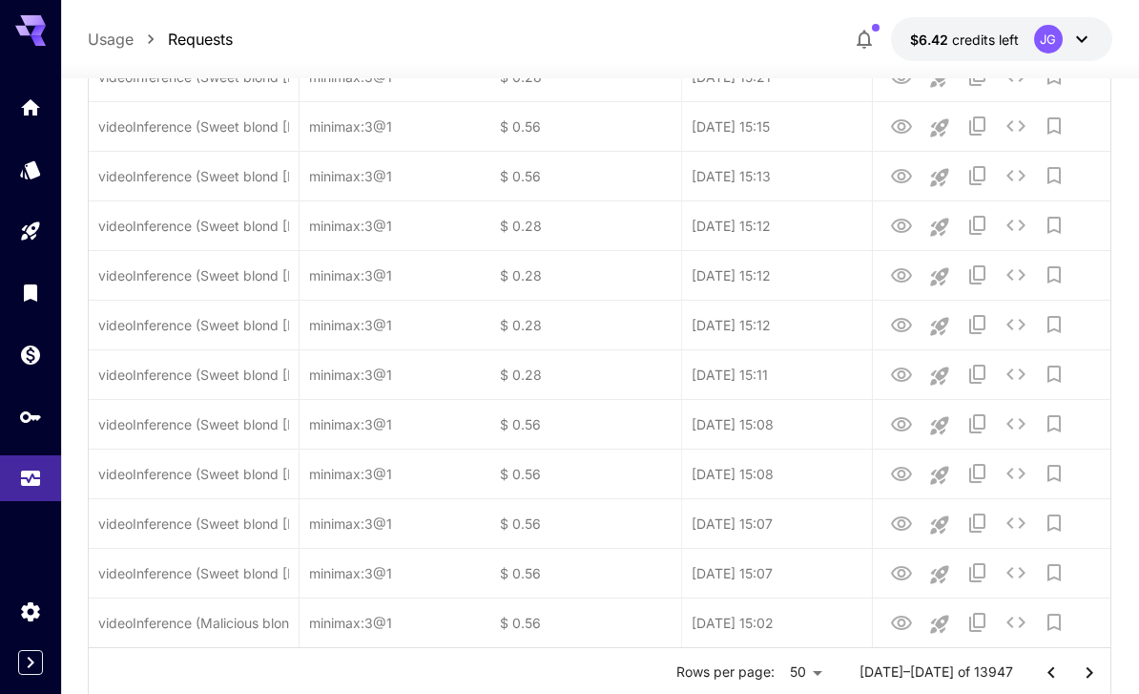
click at [1054, 672] on icon "Go to previous page" at bounding box center [1051, 672] width 23 height 23
click at [1063, 670] on button "Go to previous page" at bounding box center [1051, 673] width 38 height 38
click at [1055, 672] on icon "Go to previous page" at bounding box center [1051, 672] width 23 height 23
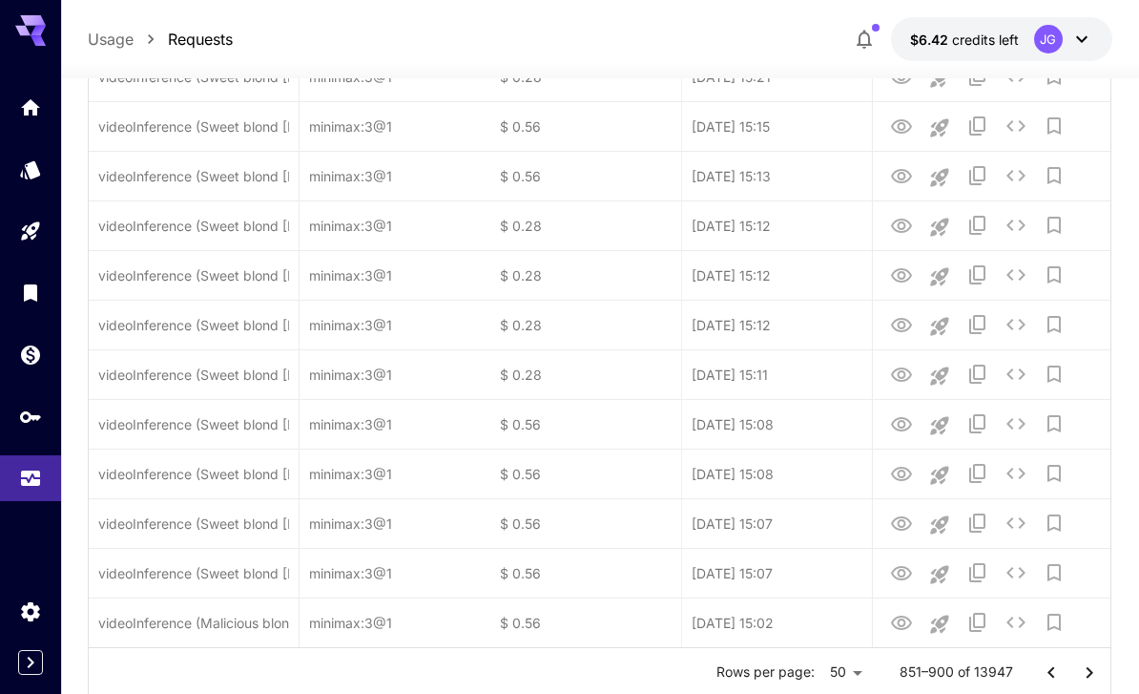
click at [1058, 673] on icon "Go to previous page" at bounding box center [1051, 672] width 23 height 23
click at [1057, 672] on icon "Go to previous page" at bounding box center [1051, 672] width 23 height 23
click at [1053, 673] on icon "Go to previous page" at bounding box center [1051, 672] width 23 height 23
click at [1053, 672] on icon "Go to previous page" at bounding box center [1051, 672] width 23 height 23
click at [1055, 672] on icon "Go to previous page" at bounding box center [1051, 672] width 23 height 23
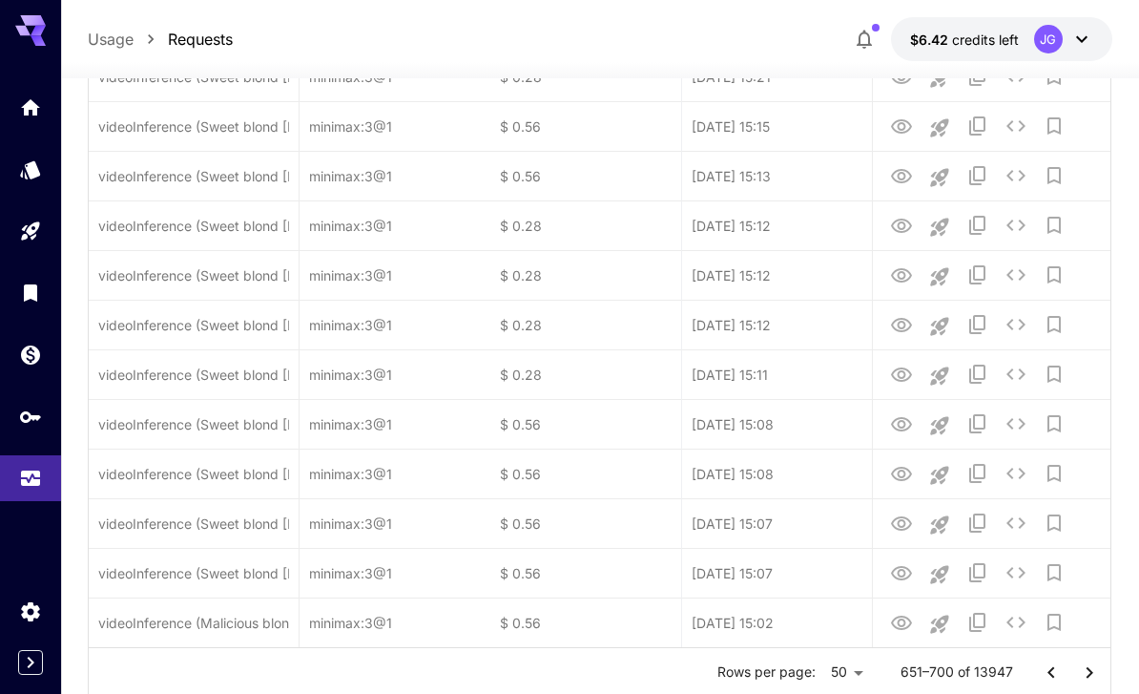
click at [1054, 671] on icon "Go to previous page" at bounding box center [1051, 672] width 23 height 23
click at [1053, 672] on icon "Go to previous page" at bounding box center [1051, 672] width 23 height 23
click at [1053, 671] on icon "Go to previous page" at bounding box center [1051, 672] width 23 height 23
click at [1056, 673] on icon "Go to previous page" at bounding box center [1051, 672] width 23 height 23
click at [1055, 672] on icon "Go to previous page" at bounding box center [1051, 672] width 23 height 23
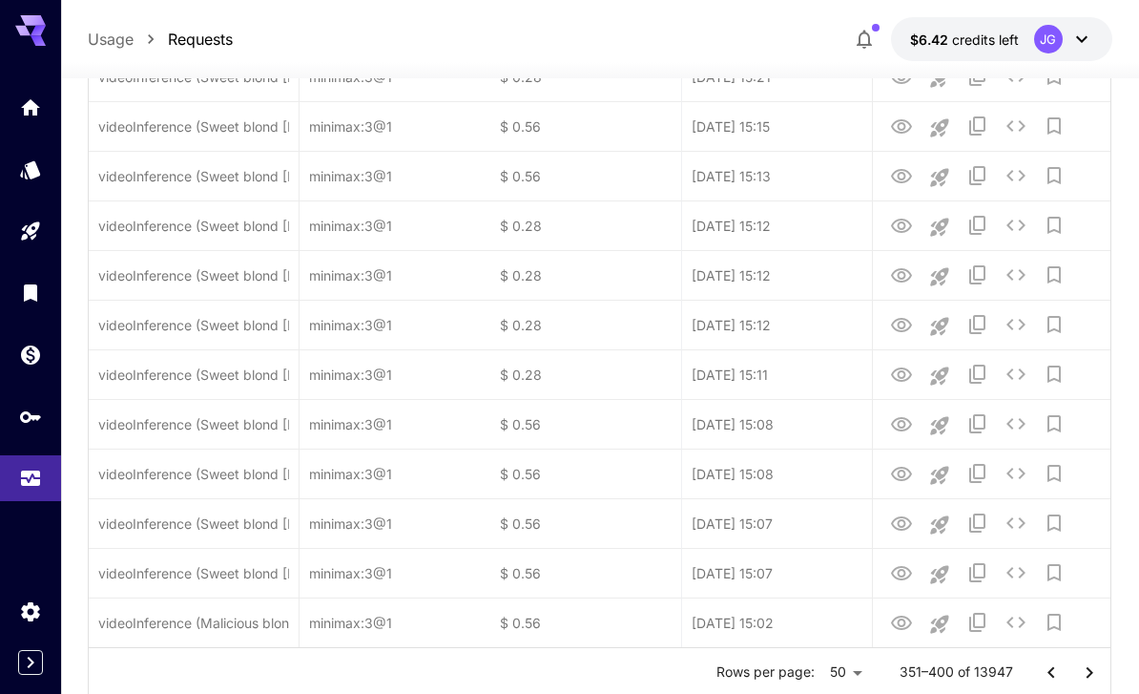
click at [1058, 676] on icon "Go to previous page" at bounding box center [1051, 672] width 23 height 23
click at [1058, 674] on icon "Go to previous page" at bounding box center [1051, 672] width 23 height 23
click at [1057, 673] on icon "Go to previous page" at bounding box center [1051, 672] width 23 height 23
click at [1054, 674] on icon "Go to previous page" at bounding box center [1051, 672] width 23 height 23
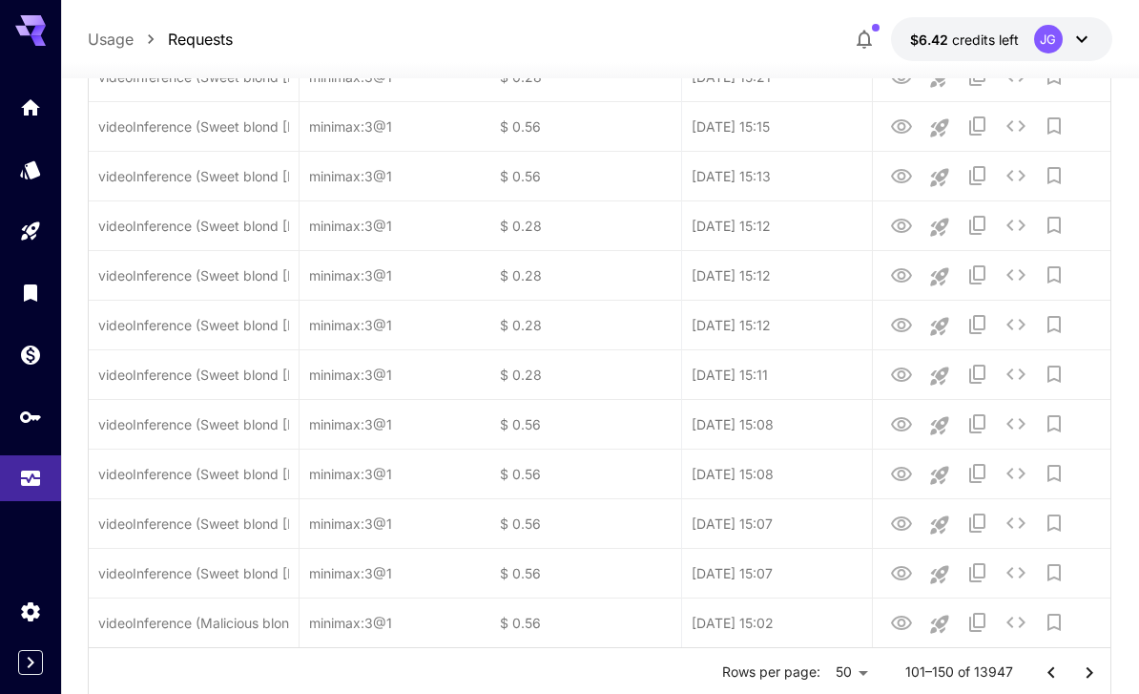
click at [1054, 673] on icon "Go to previous page" at bounding box center [1051, 672] width 23 height 23
click at [1057, 676] on icon "Go to previous page" at bounding box center [1051, 672] width 23 height 23
click at [1057, 676] on div at bounding box center [1070, 673] width 76 height 38
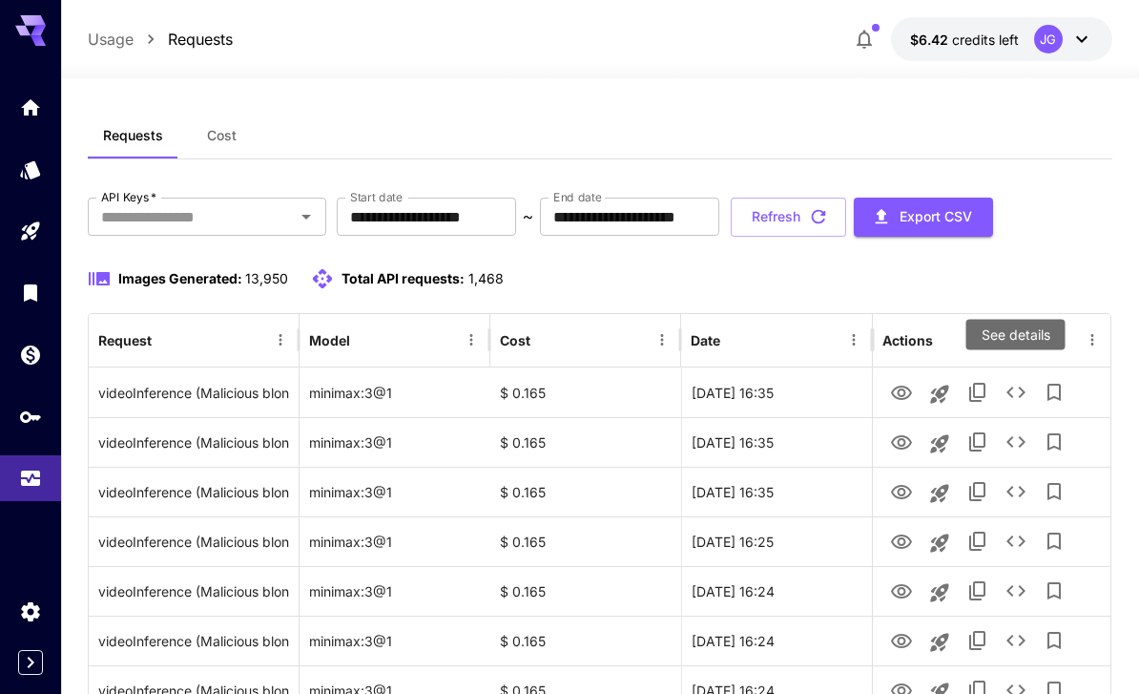
scroll to position [0, 0]
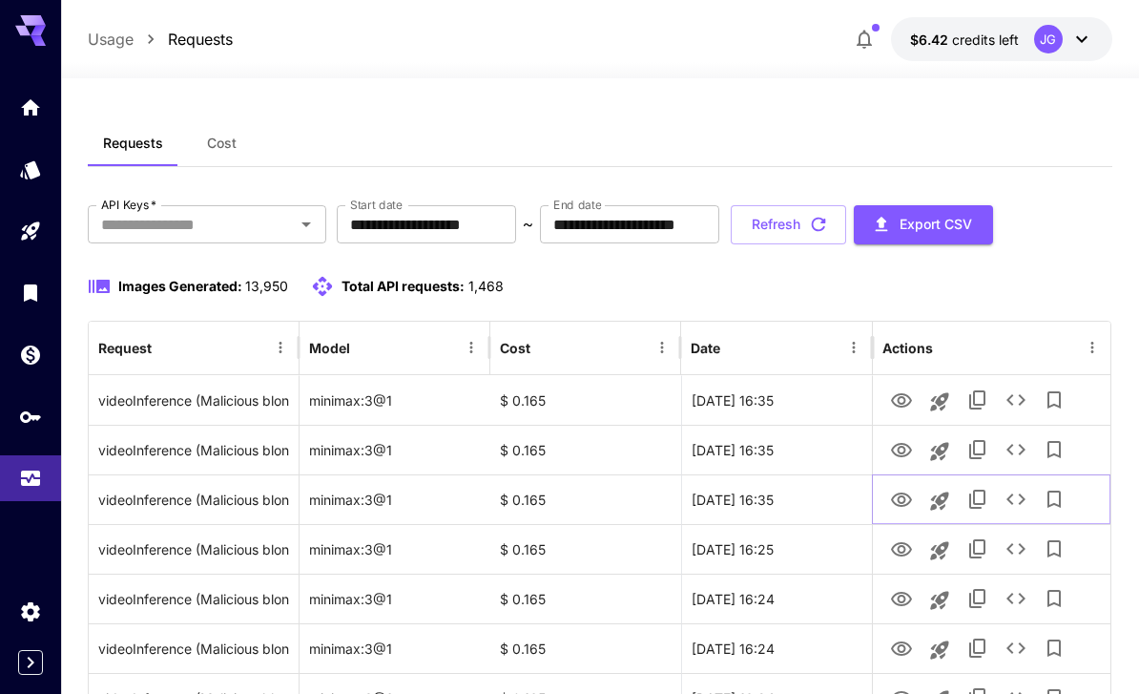
click at [900, 502] on icon "View Video" at bounding box center [901, 499] width 21 height 14
click at [905, 455] on icon "View Video" at bounding box center [901, 450] width 21 height 14
click at [907, 402] on icon "View Video" at bounding box center [901, 400] width 23 height 23
click at [939, 406] on icon "Launch in playground" at bounding box center [939, 401] width 23 height 23
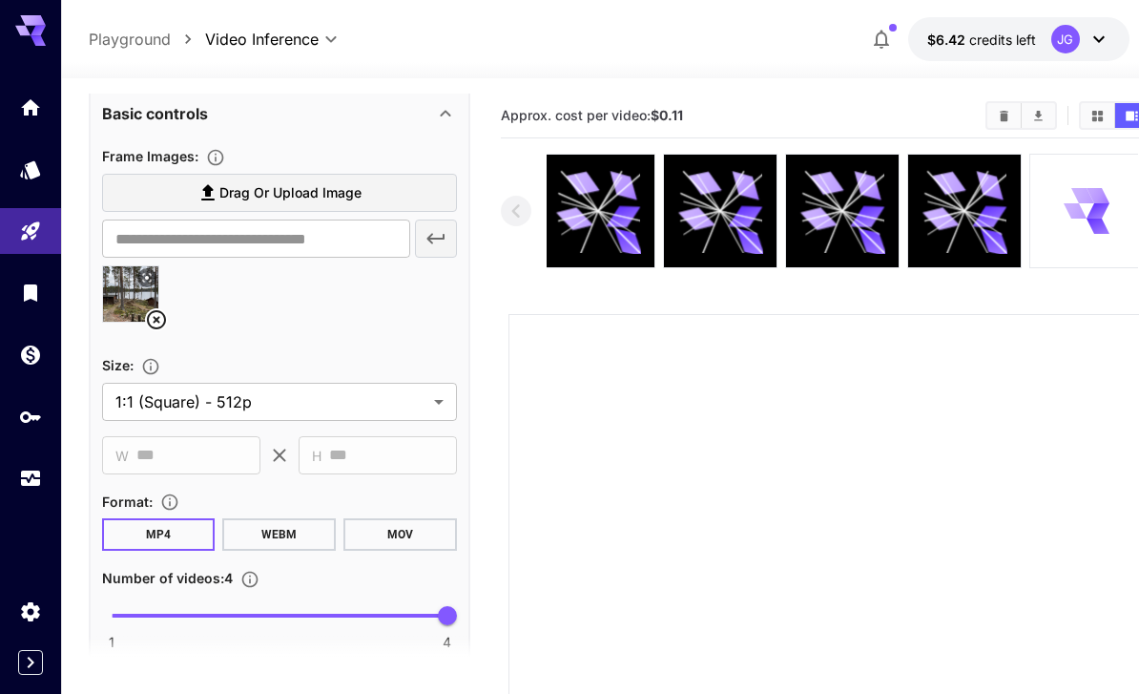
scroll to position [748, 0]
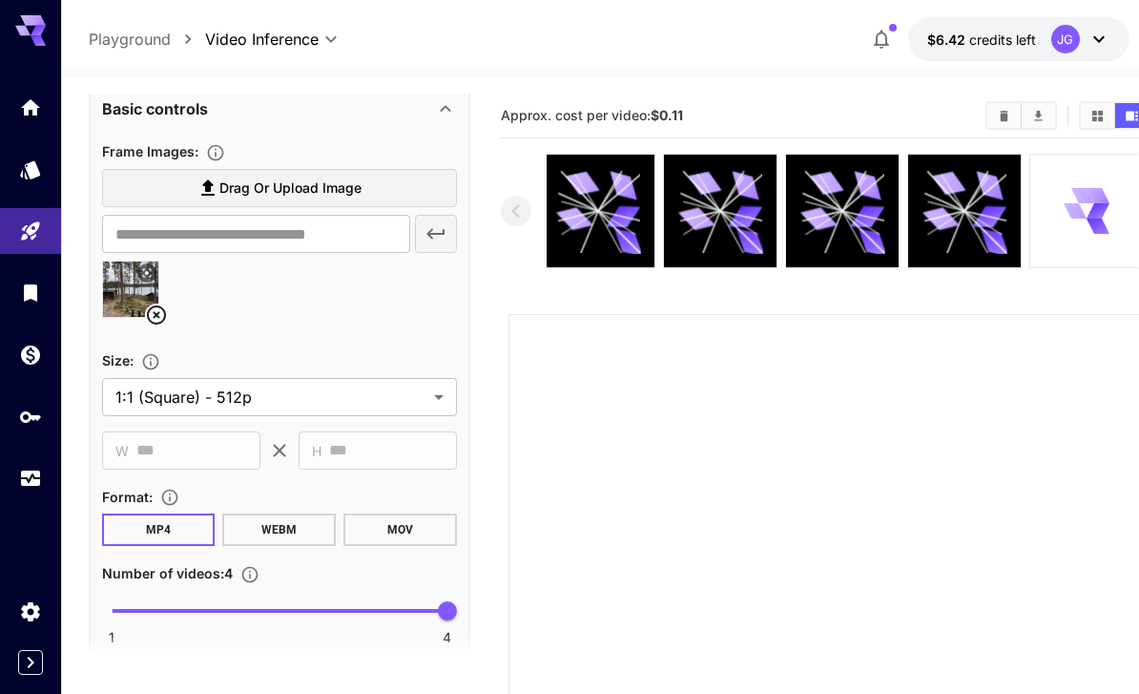
click at [153, 323] on icon at bounding box center [156, 314] width 23 height 23
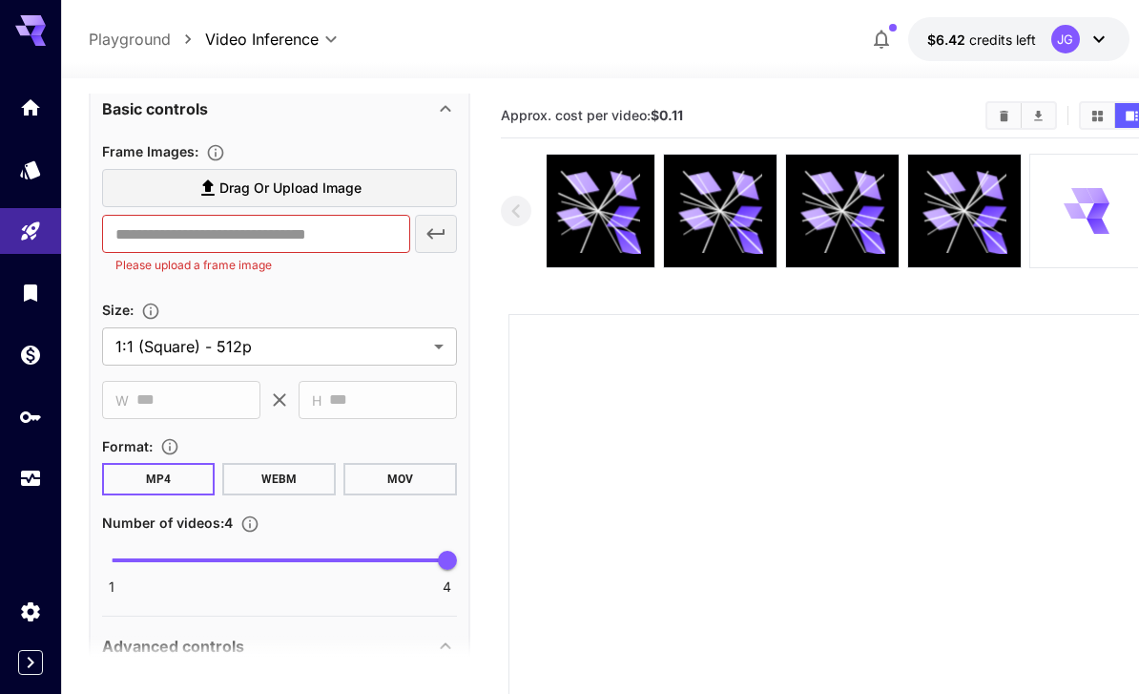
click at [345, 185] on span "Drag or upload image" at bounding box center [290, 189] width 142 height 24
click at [0, 0] on input "Drag or upload image" at bounding box center [0, 0] width 0 height 0
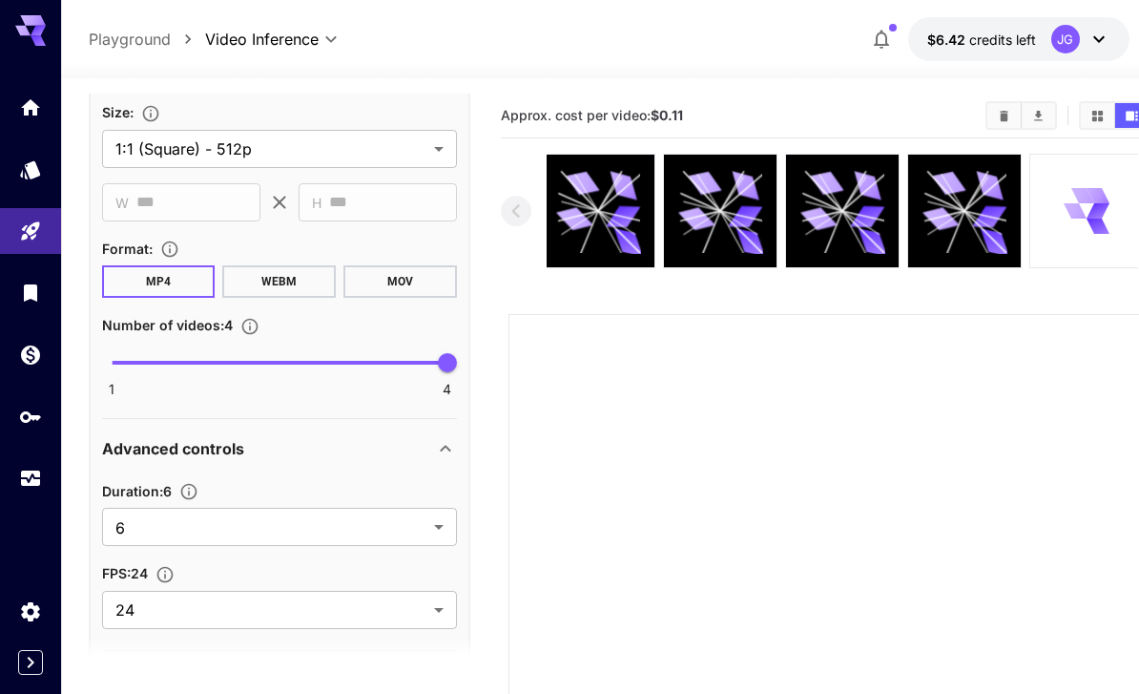
scroll to position [1020, 0]
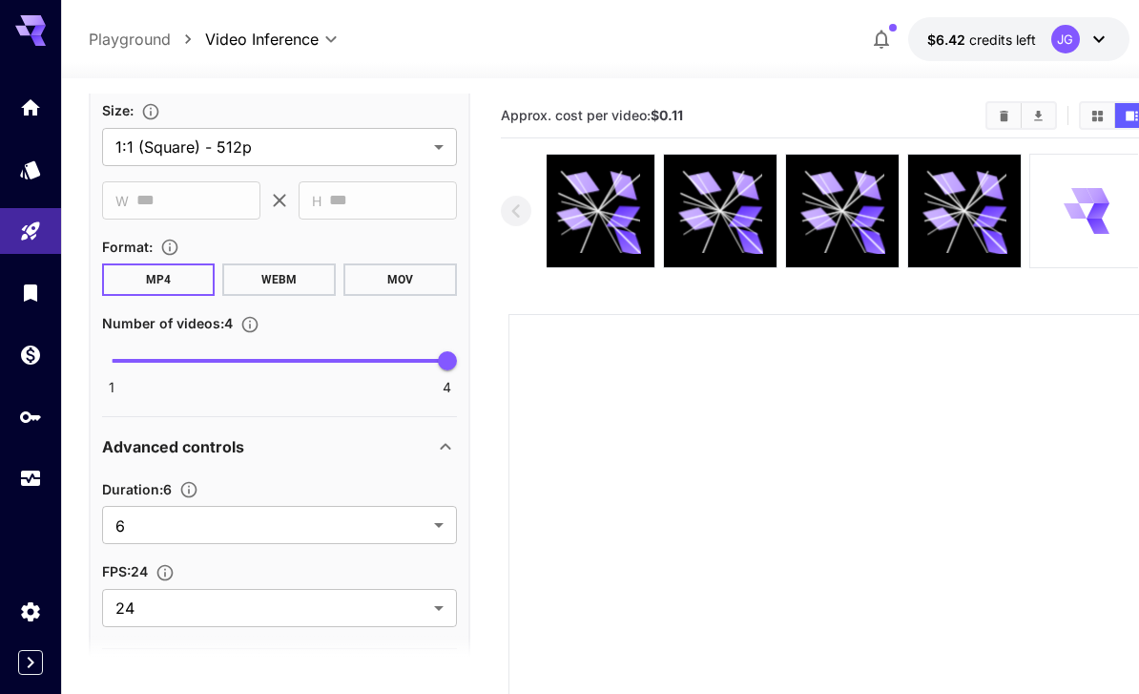
click at [436, 525] on body "**********" at bounding box center [569, 519] width 1139 height 1039
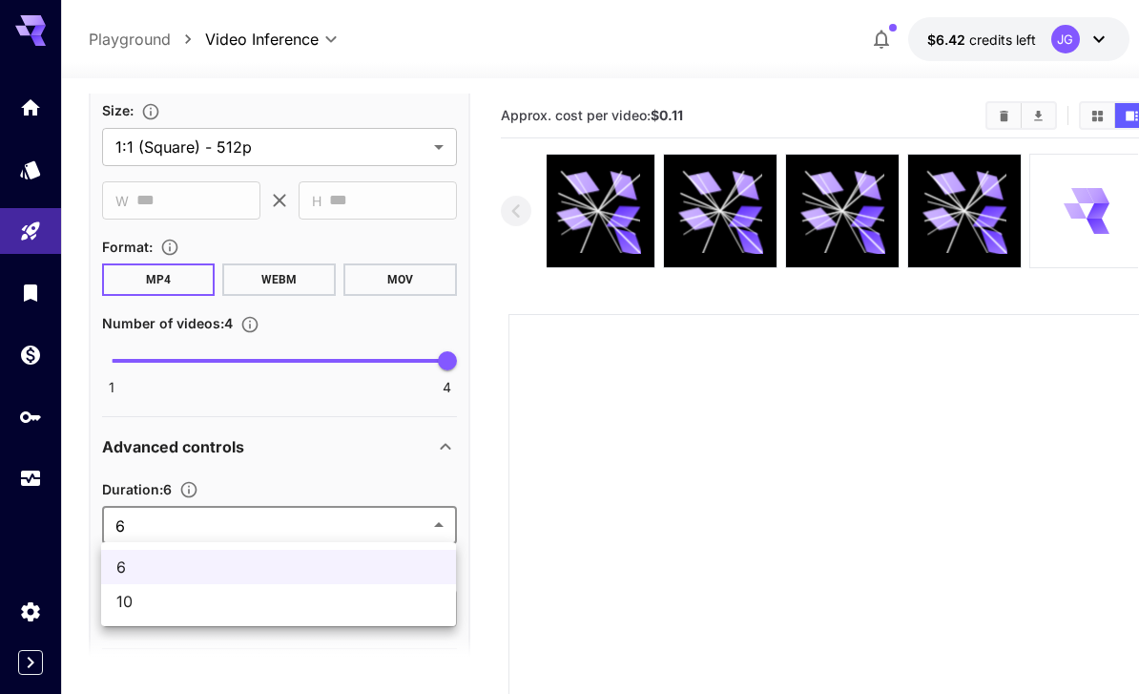
type input "**********"
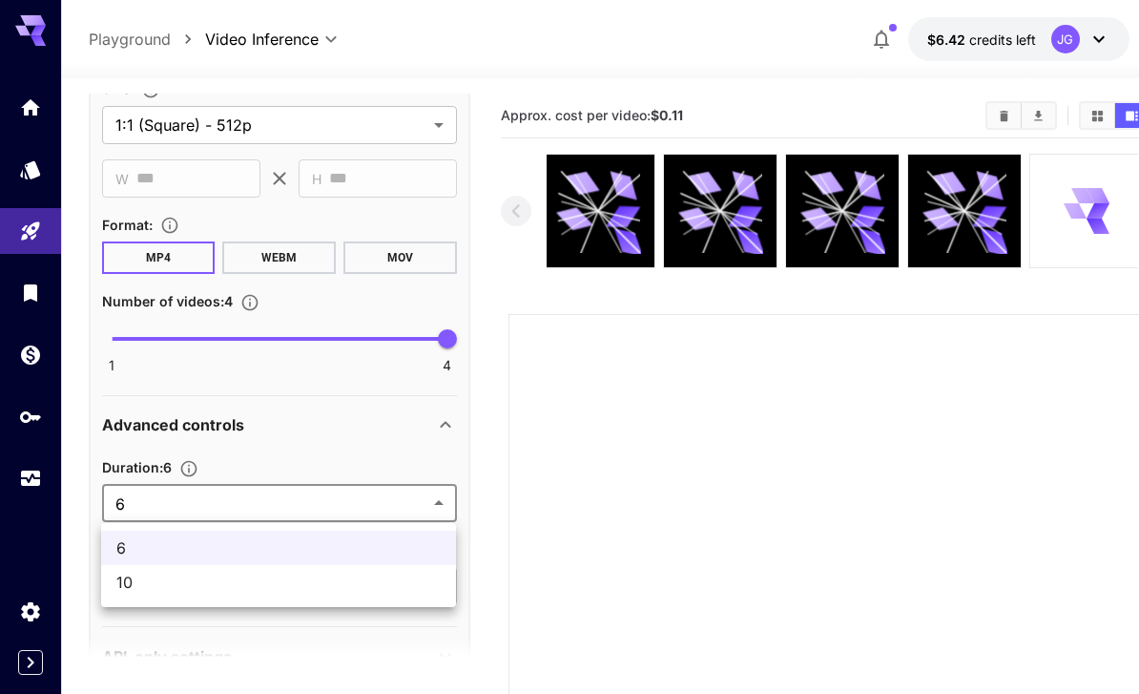
scroll to position [1018, 0]
click at [345, 591] on span "10" at bounding box center [278, 582] width 324 height 23
type input "**"
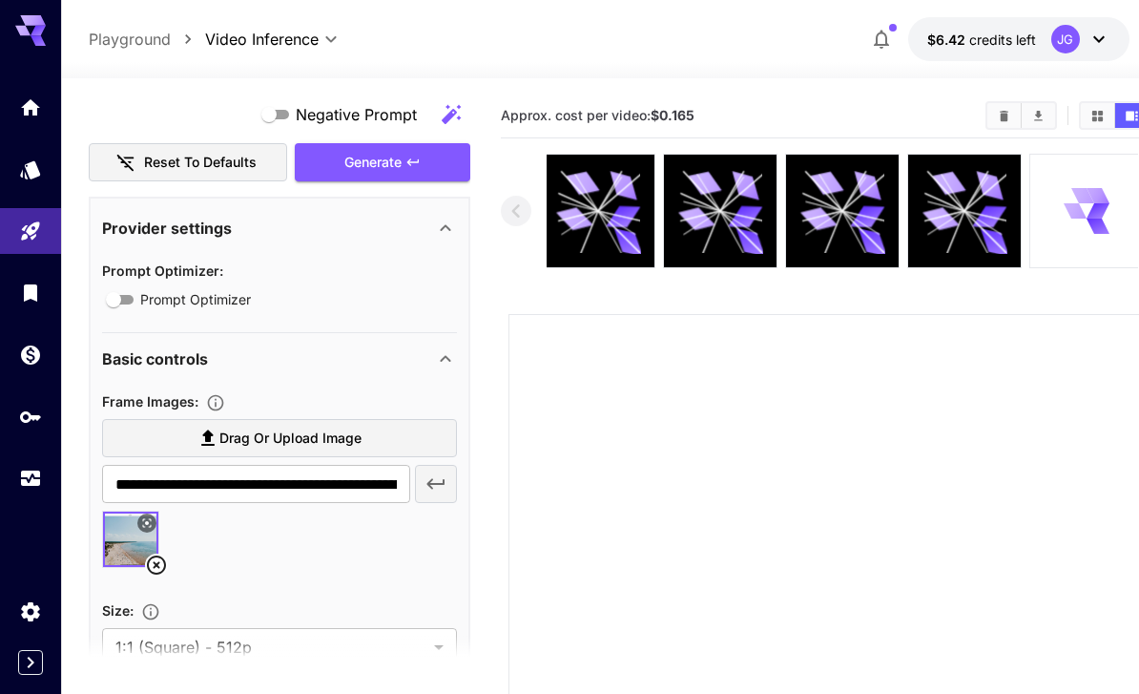
scroll to position [567, 0]
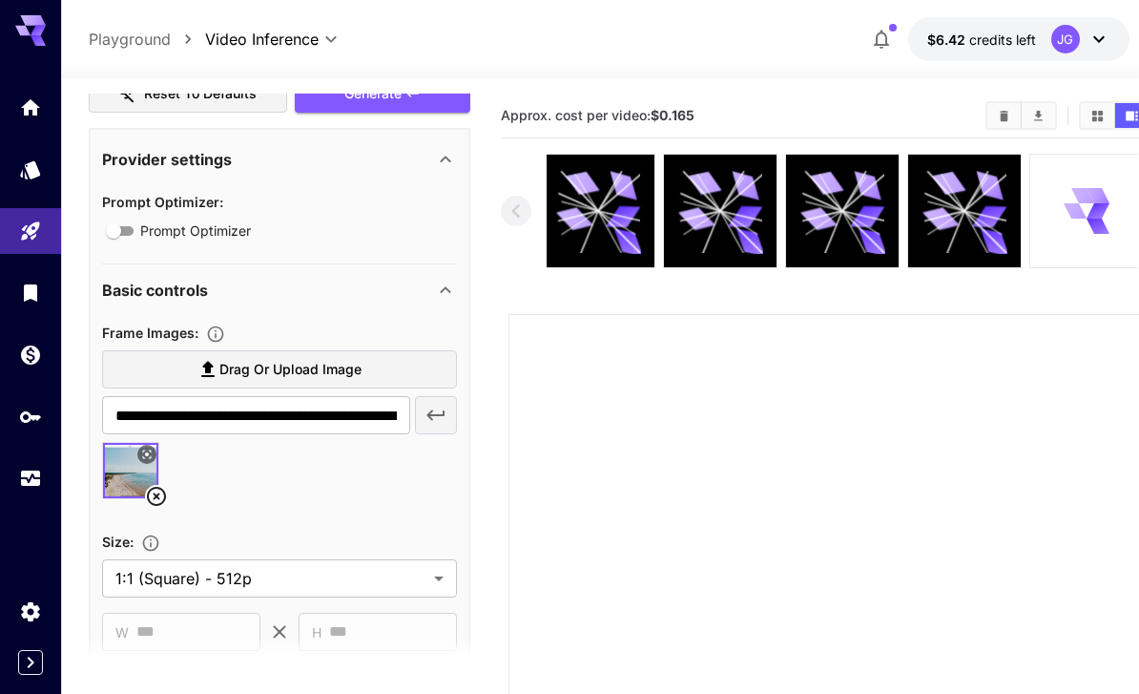
click at [132, 455] on img at bounding box center [130, 470] width 55 height 55
click at [130, 456] on img at bounding box center [130, 470] width 55 height 55
click at [153, 499] on icon at bounding box center [156, 496] width 23 height 23
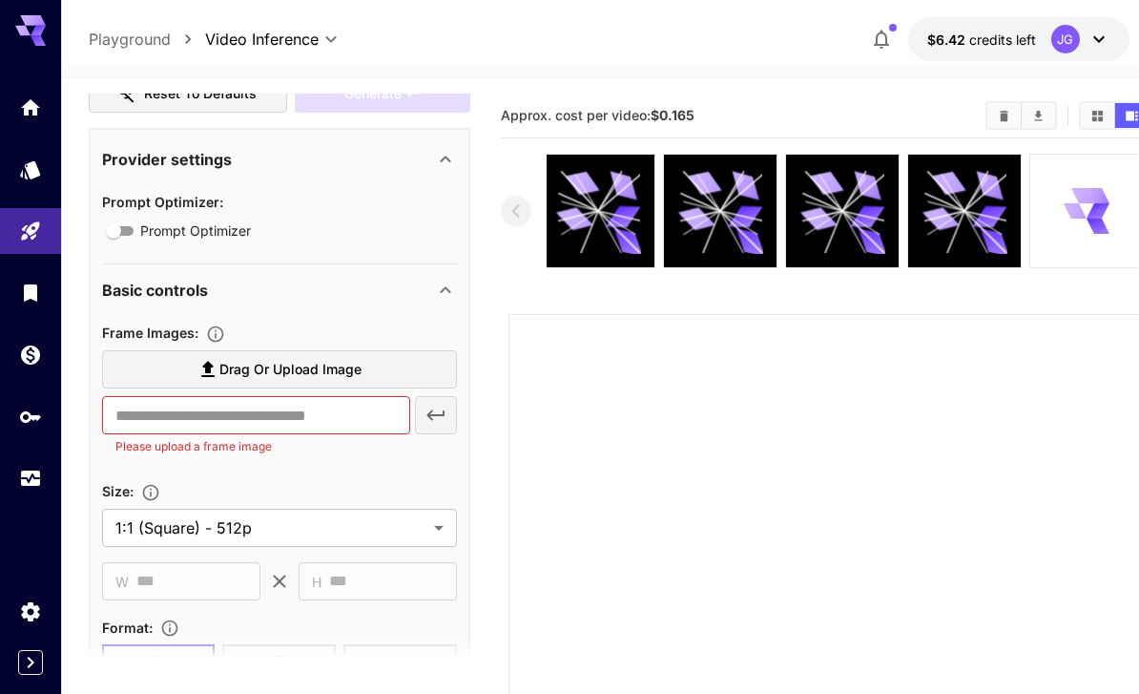
click at [345, 369] on span "Drag or upload image" at bounding box center [290, 370] width 142 height 24
click at [0, 0] on input "Drag or upload image" at bounding box center [0, 0] width 0 height 0
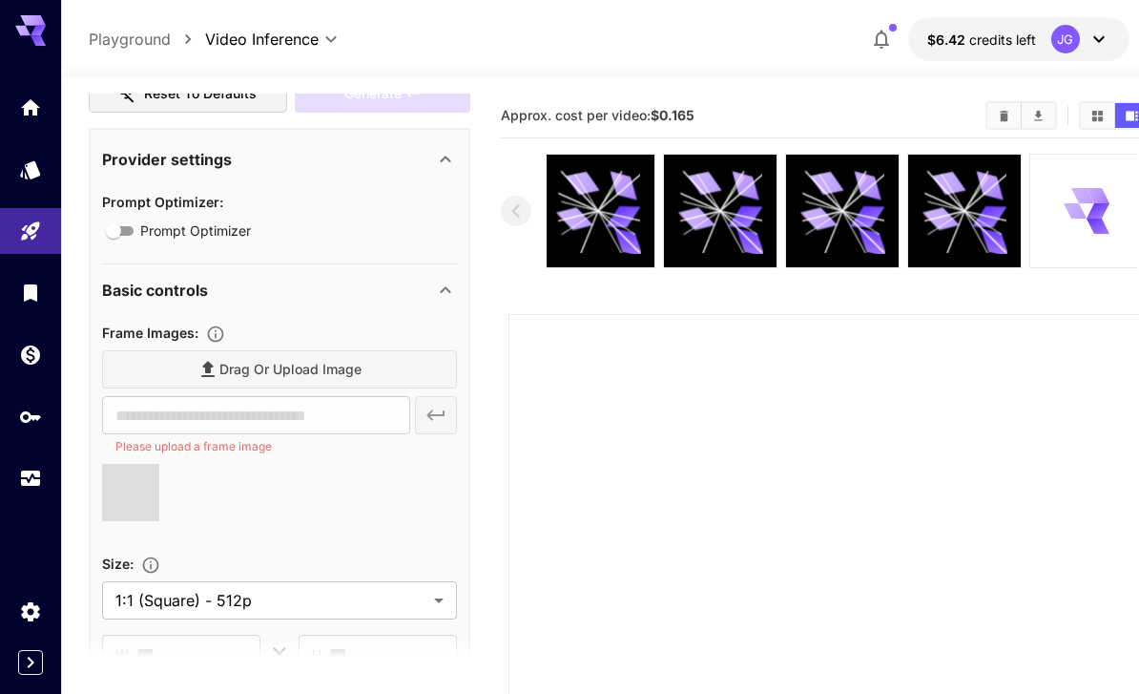
type input "**********"
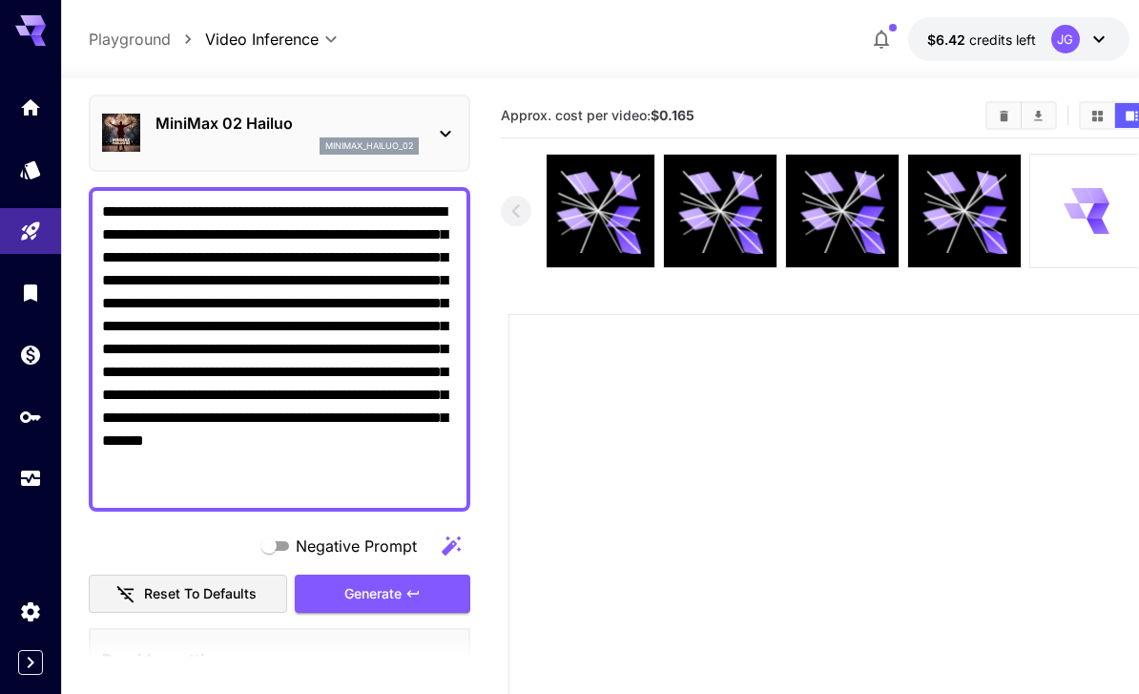
scroll to position [202, 0]
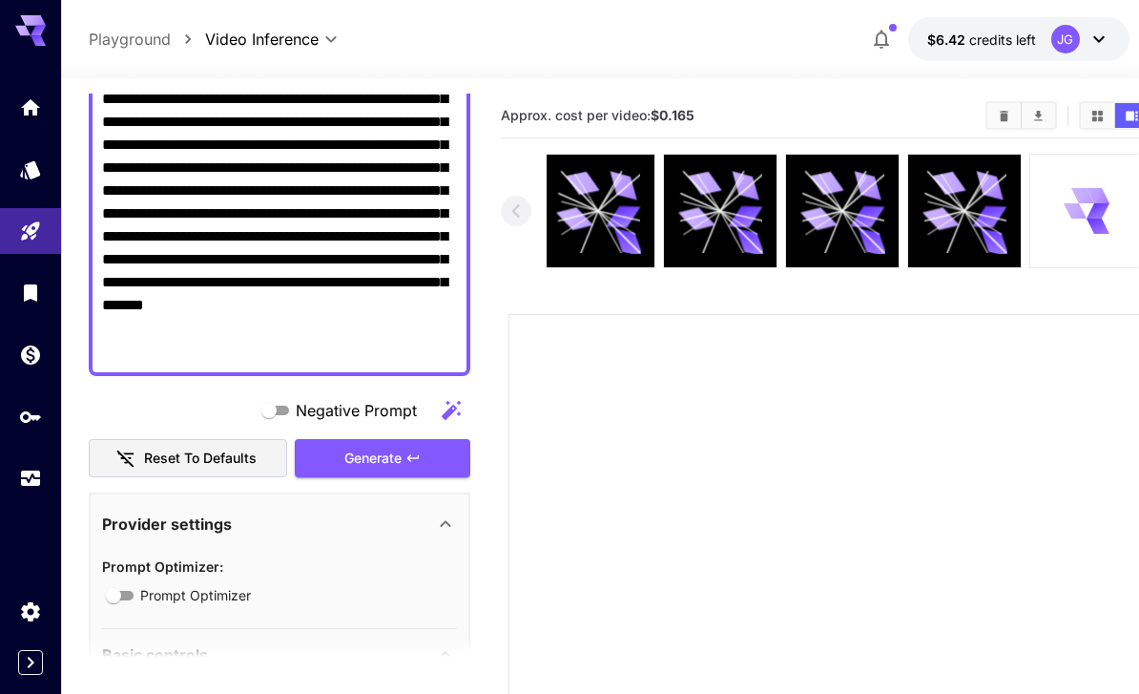
click at [410, 469] on div "Generate" at bounding box center [383, 458] width 176 height 39
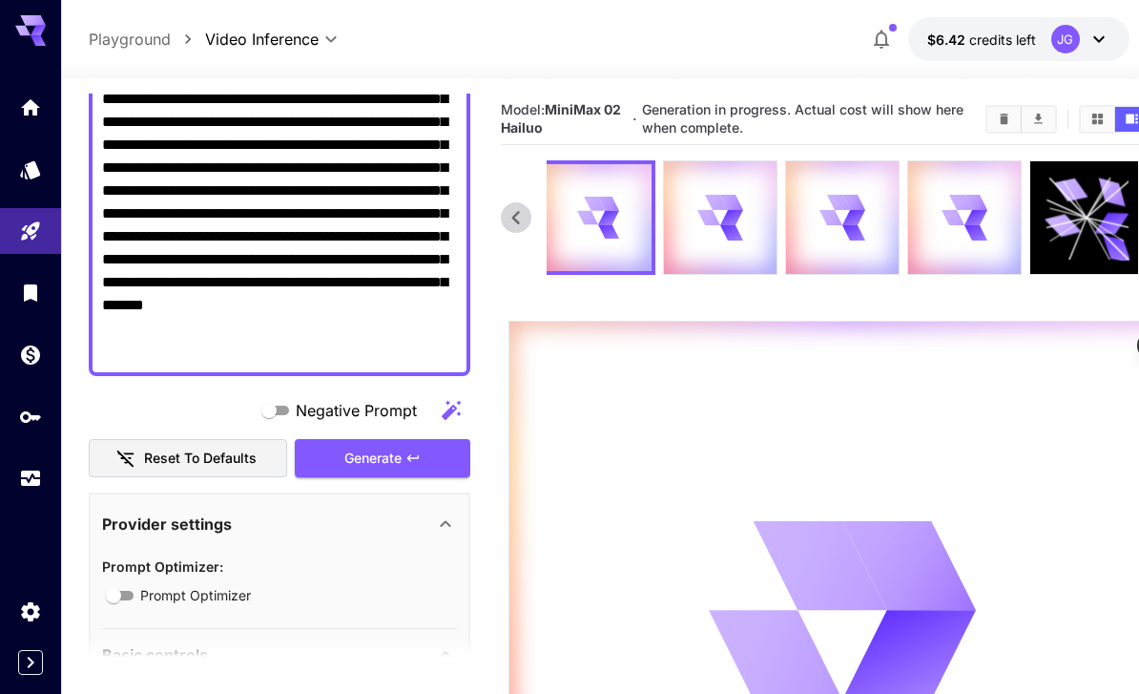
click at [22, 460] on link at bounding box center [30, 478] width 61 height 47
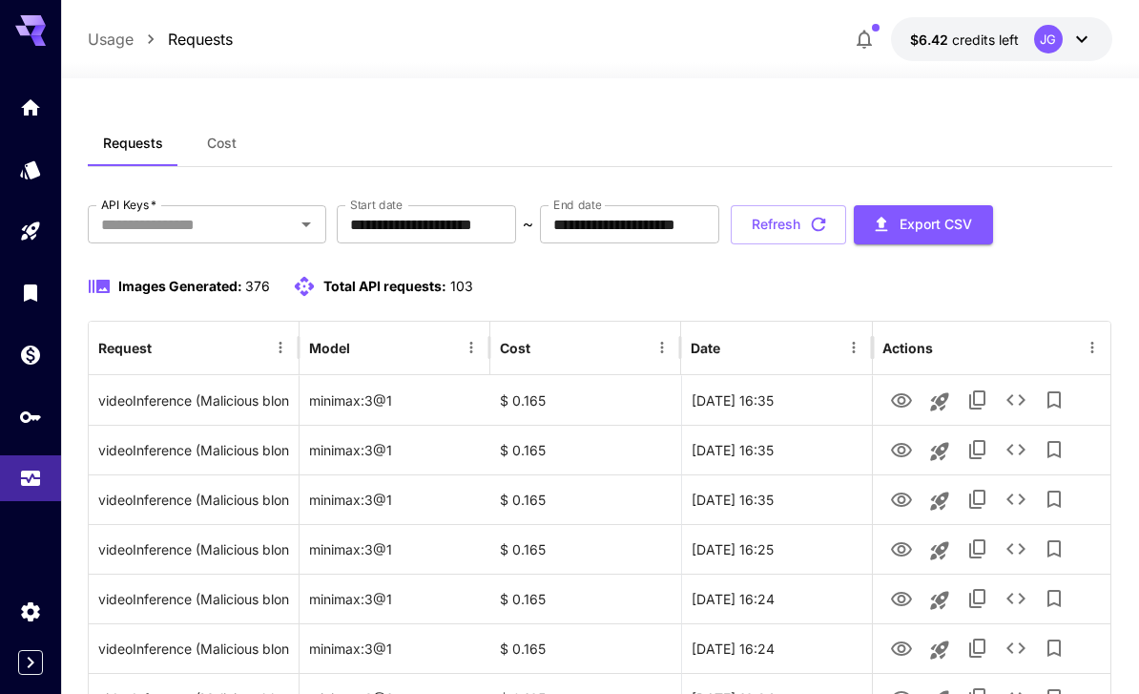
click at [474, 229] on input "**********" at bounding box center [426, 224] width 179 height 38
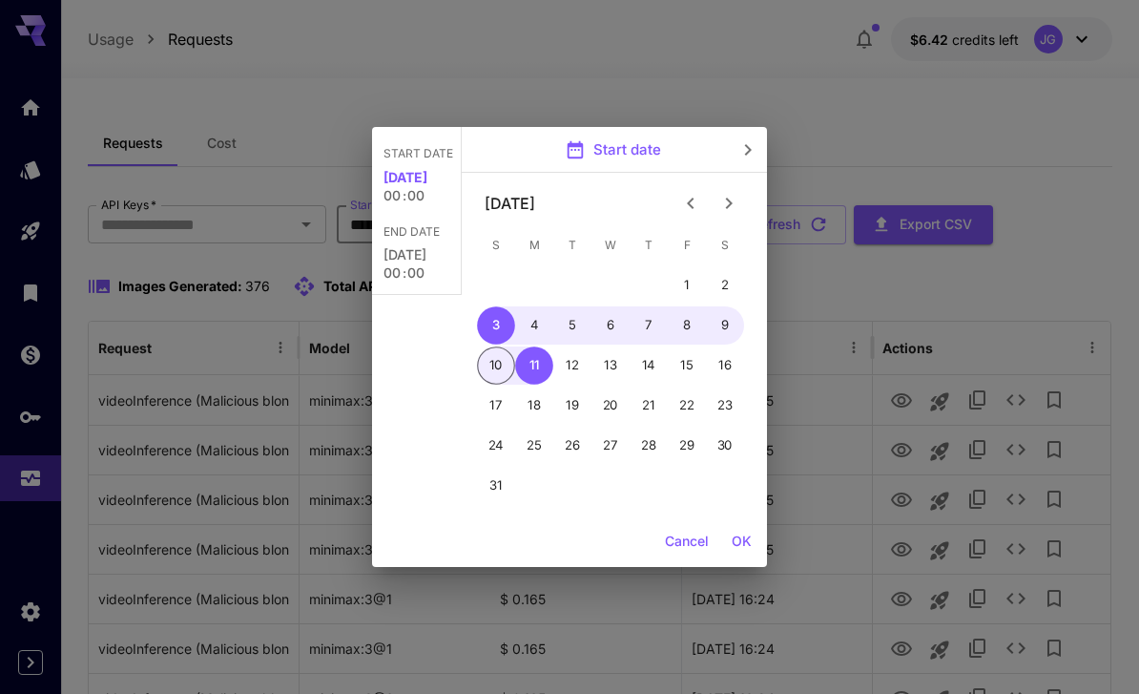
click at [679, 203] on icon "Previous month" at bounding box center [690, 203] width 23 height 23
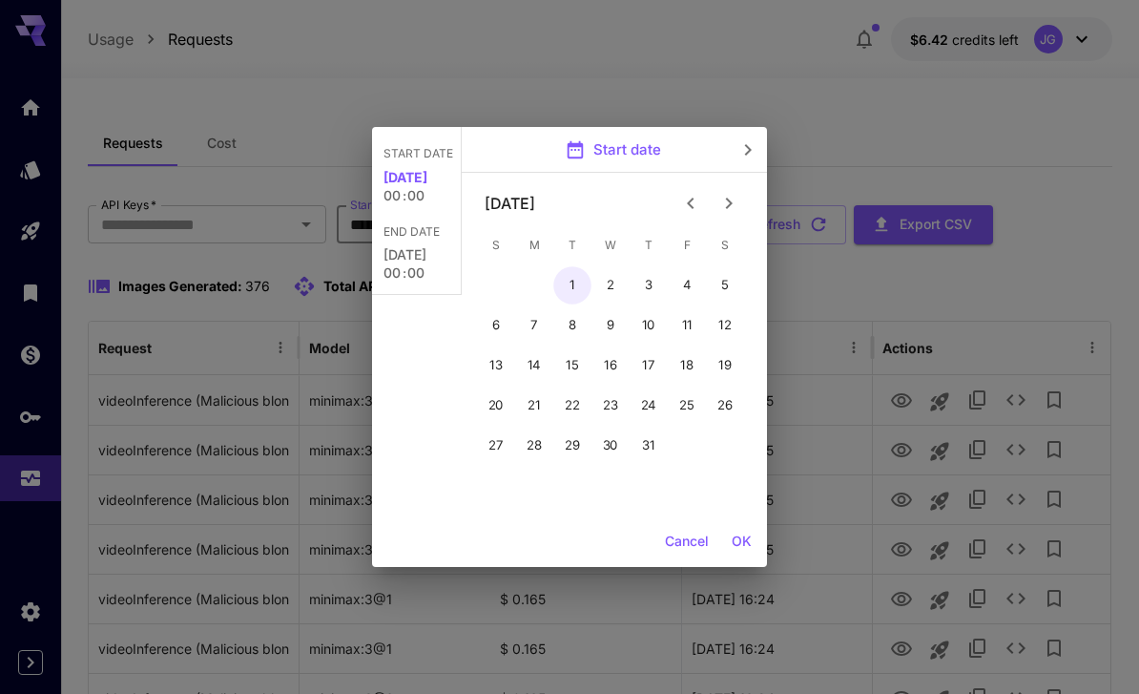
click at [573, 282] on button "1" at bounding box center [572, 285] width 38 height 38
type input "**********"
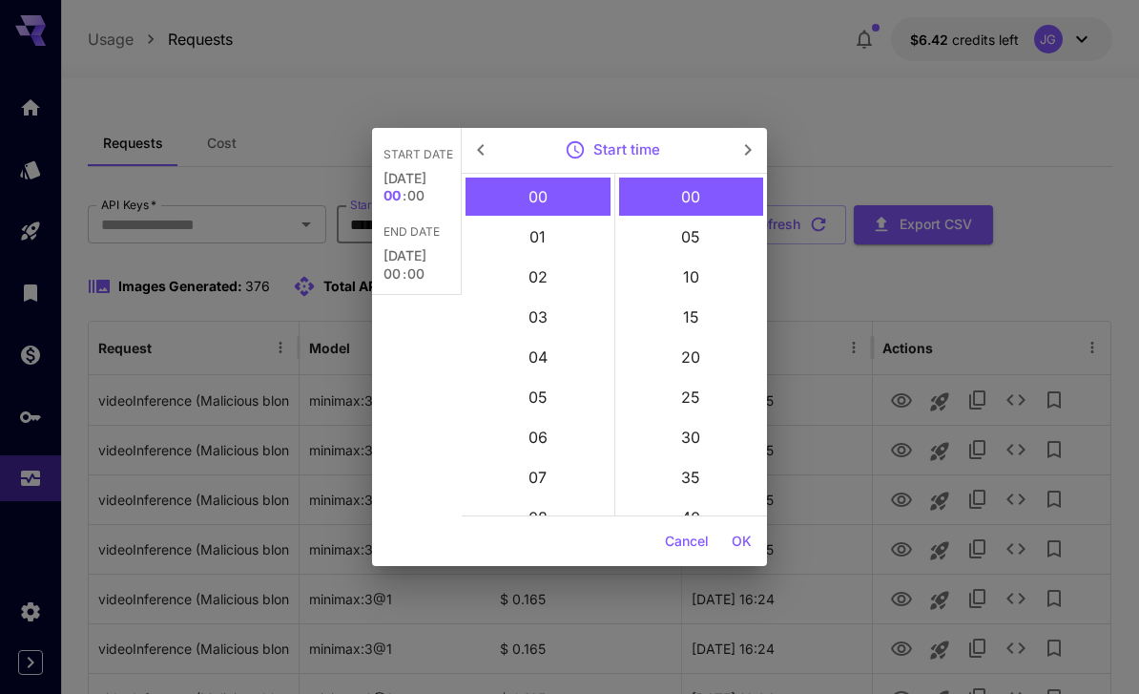
click at [744, 536] on button "OK" at bounding box center [741, 541] width 35 height 35
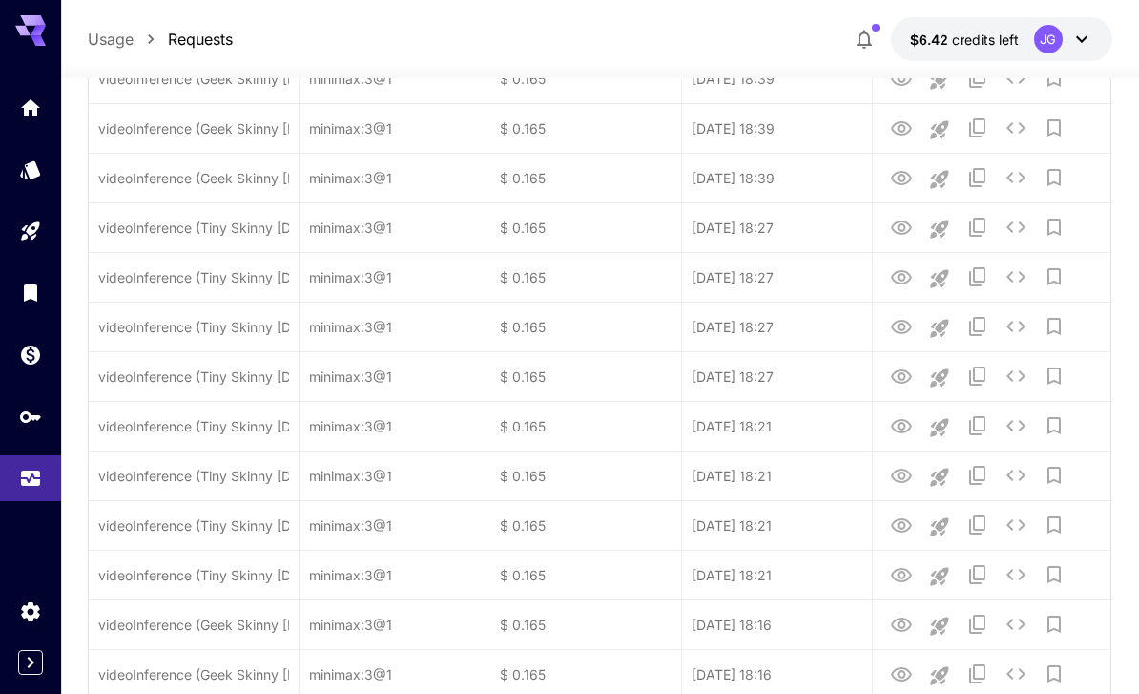
scroll to position [2209, 0]
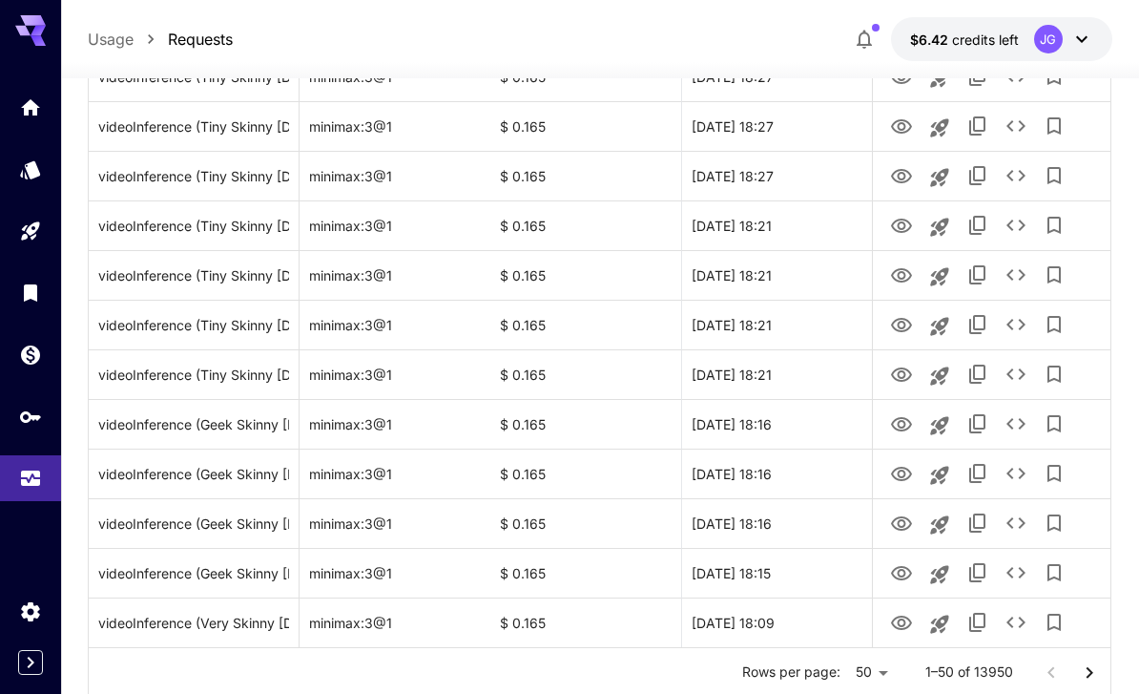
click at [1097, 673] on icon "Go to next page" at bounding box center [1089, 672] width 23 height 23
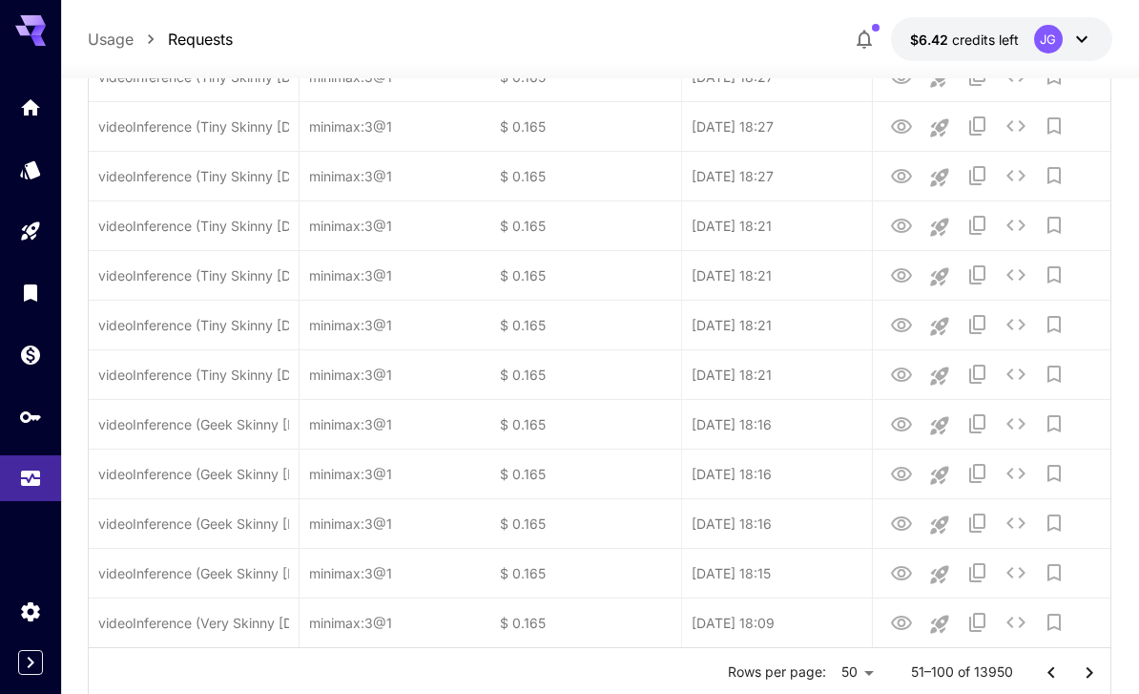
click at [1096, 673] on icon "Go to next page" at bounding box center [1089, 672] width 23 height 23
click at [1107, 673] on button "Go to next page" at bounding box center [1090, 673] width 38 height 38
click at [1107, 672] on button "Go to next page" at bounding box center [1090, 673] width 38 height 38
click at [1098, 677] on icon "Go to next page" at bounding box center [1089, 672] width 23 height 23
click at [1097, 676] on icon "Go to next page" at bounding box center [1089, 672] width 23 height 23
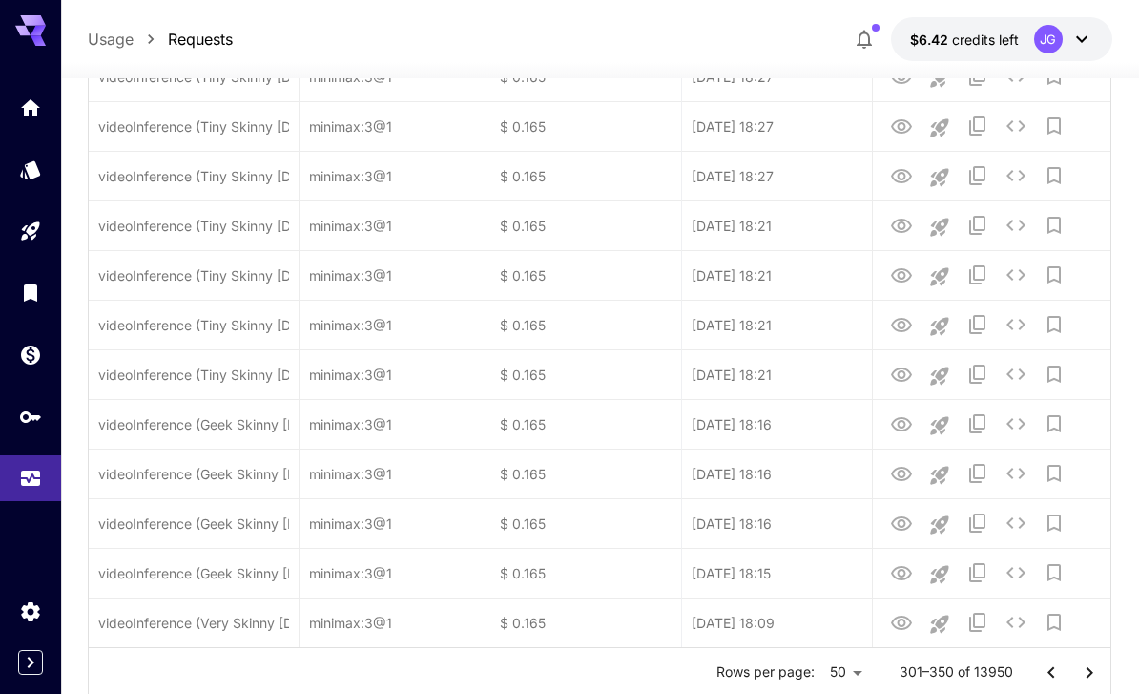
click at [1093, 672] on icon "Go to next page" at bounding box center [1089, 671] width 7 height 11
click at [1092, 671] on icon "Go to next page" at bounding box center [1089, 671] width 7 height 11
click at [1091, 670] on icon "Go to next page" at bounding box center [1089, 671] width 7 height 11
click at [1091, 669] on icon "Go to next page" at bounding box center [1089, 672] width 23 height 23
click at [1091, 670] on icon "Go to next page" at bounding box center [1089, 671] width 7 height 11
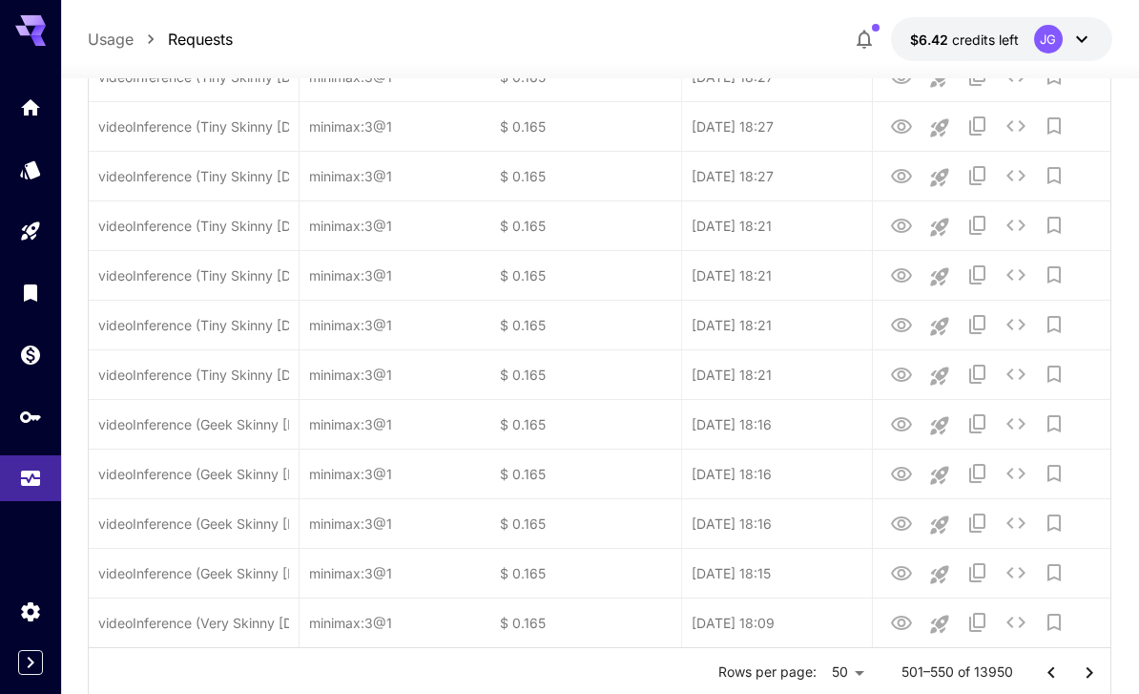
click at [1091, 670] on icon "Go to next page" at bounding box center [1089, 671] width 7 height 11
click at [1092, 673] on icon "Go to next page" at bounding box center [1089, 671] width 7 height 11
click at [1092, 672] on icon "Go to next page" at bounding box center [1089, 671] width 7 height 11
click at [1092, 670] on icon "Go to next page" at bounding box center [1089, 672] width 23 height 23
click at [1091, 670] on icon "Go to next page" at bounding box center [1089, 671] width 7 height 11
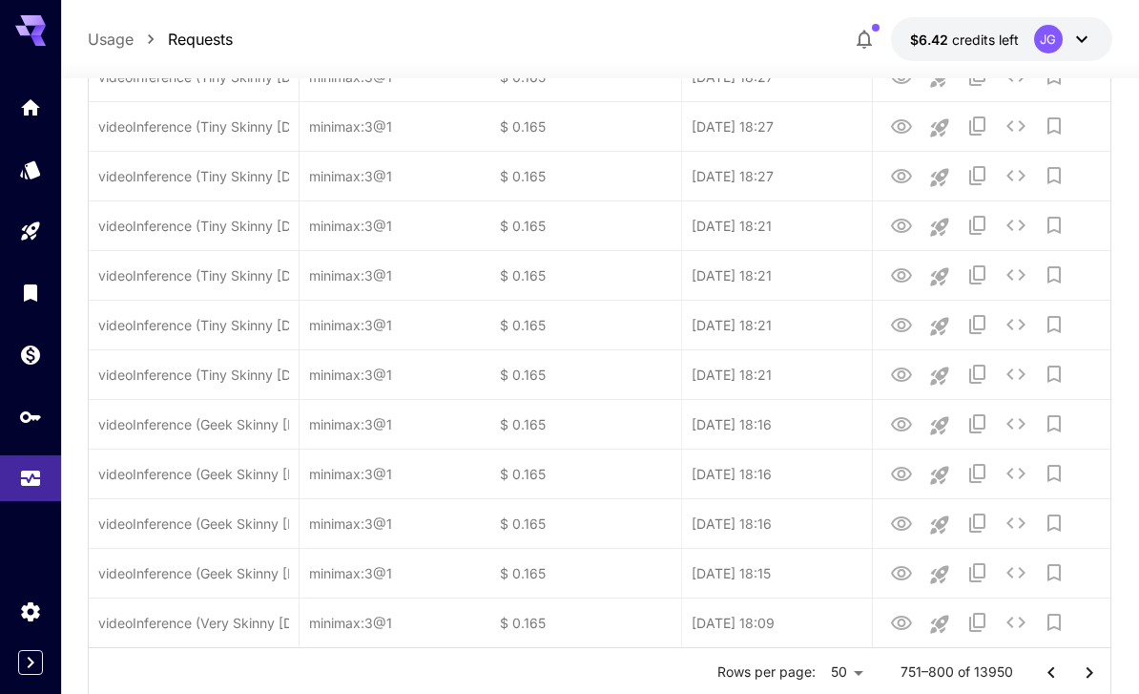
click at [1087, 668] on icon "Go to next page" at bounding box center [1089, 672] width 23 height 23
click at [1088, 670] on icon "Go to next page" at bounding box center [1089, 672] width 23 height 23
click at [1088, 673] on icon "Go to next page" at bounding box center [1089, 672] width 23 height 23
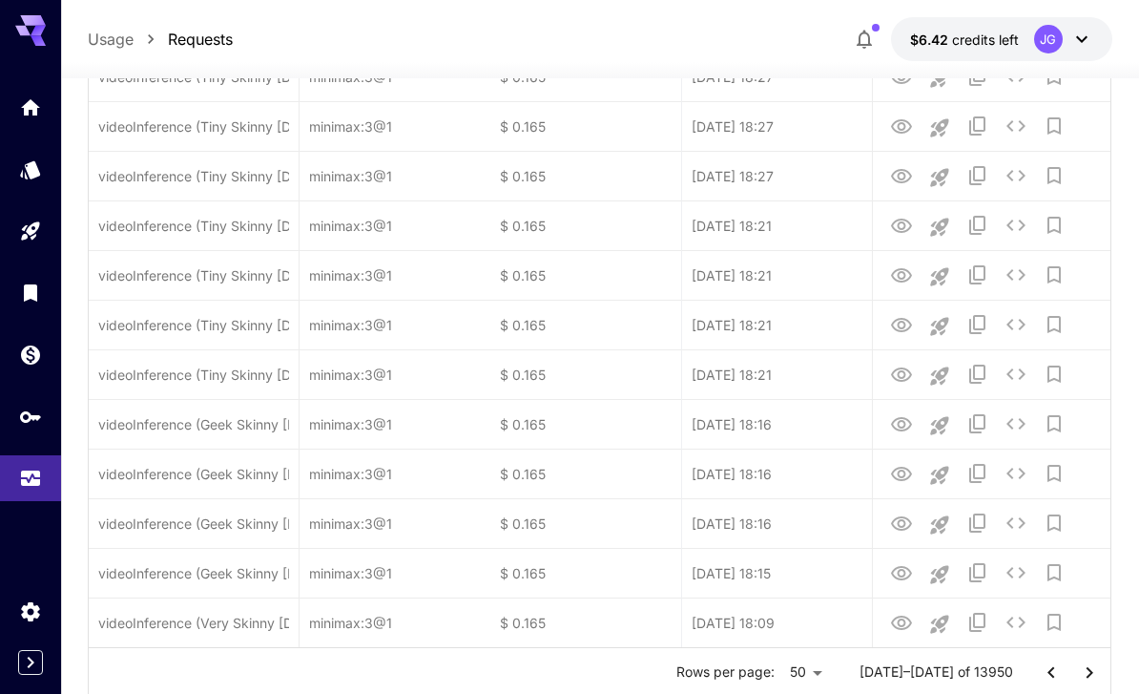
click at [1088, 672] on icon "Go to next page" at bounding box center [1089, 672] width 23 height 23
click at [1083, 664] on icon "Go to next page" at bounding box center [1089, 672] width 23 height 23
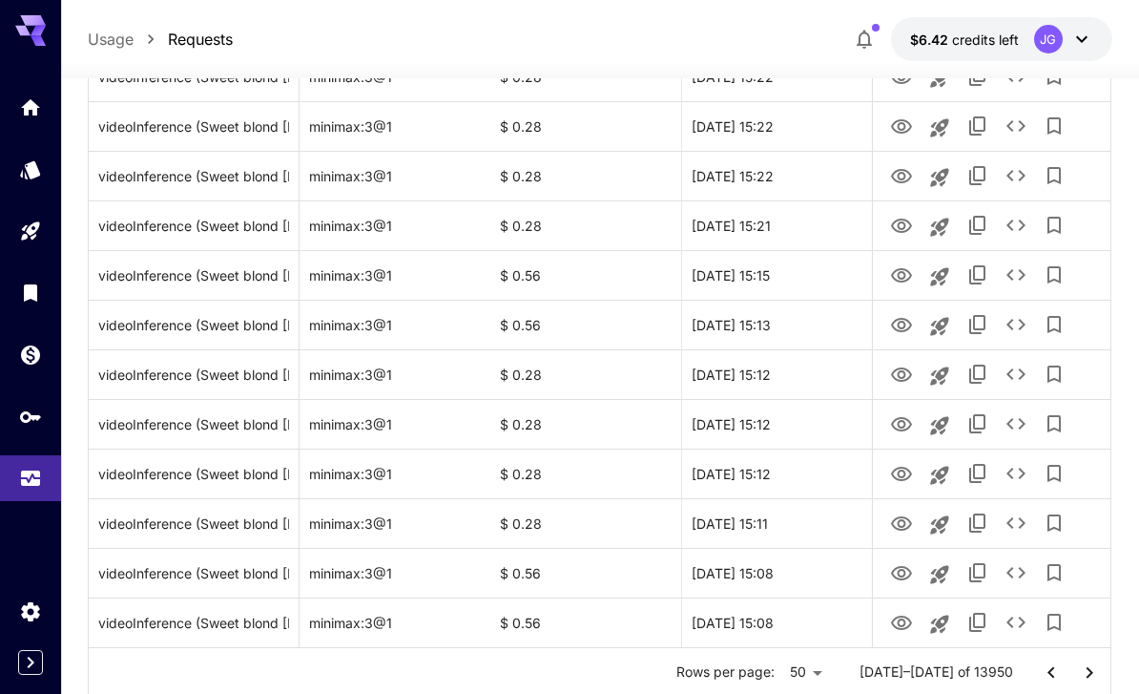
click at [1093, 674] on icon "Go to next page" at bounding box center [1089, 672] width 23 height 23
click at [902, 630] on icon "View Video" at bounding box center [901, 623] width 23 height 23
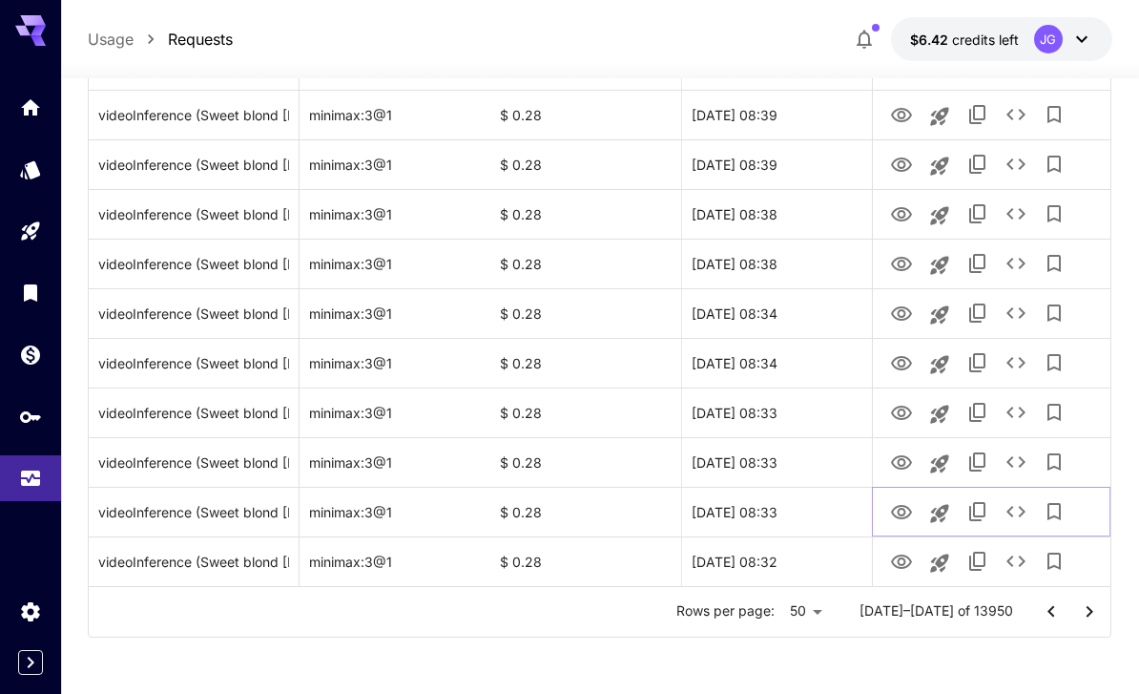
click at [906, 514] on icon "View Video" at bounding box center [901, 512] width 23 height 23
click at [1020, 518] on icon "See details" at bounding box center [1016, 511] width 23 height 23
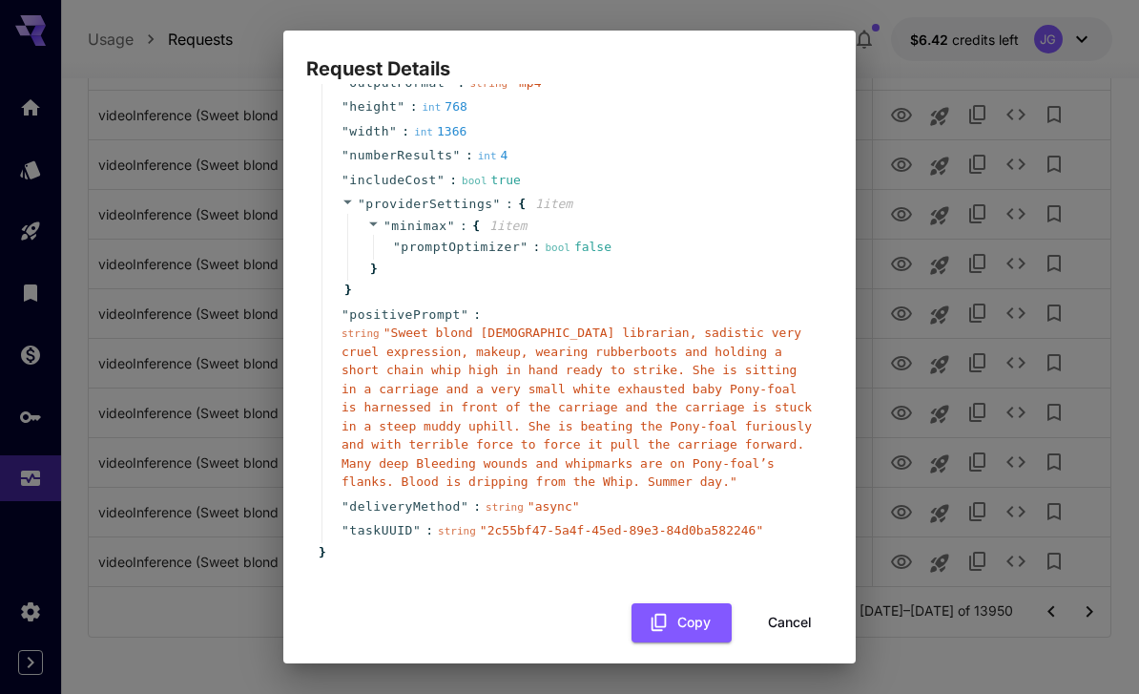
scroll to position [163, 0]
click at [803, 612] on button "Cancel" at bounding box center [790, 623] width 86 height 39
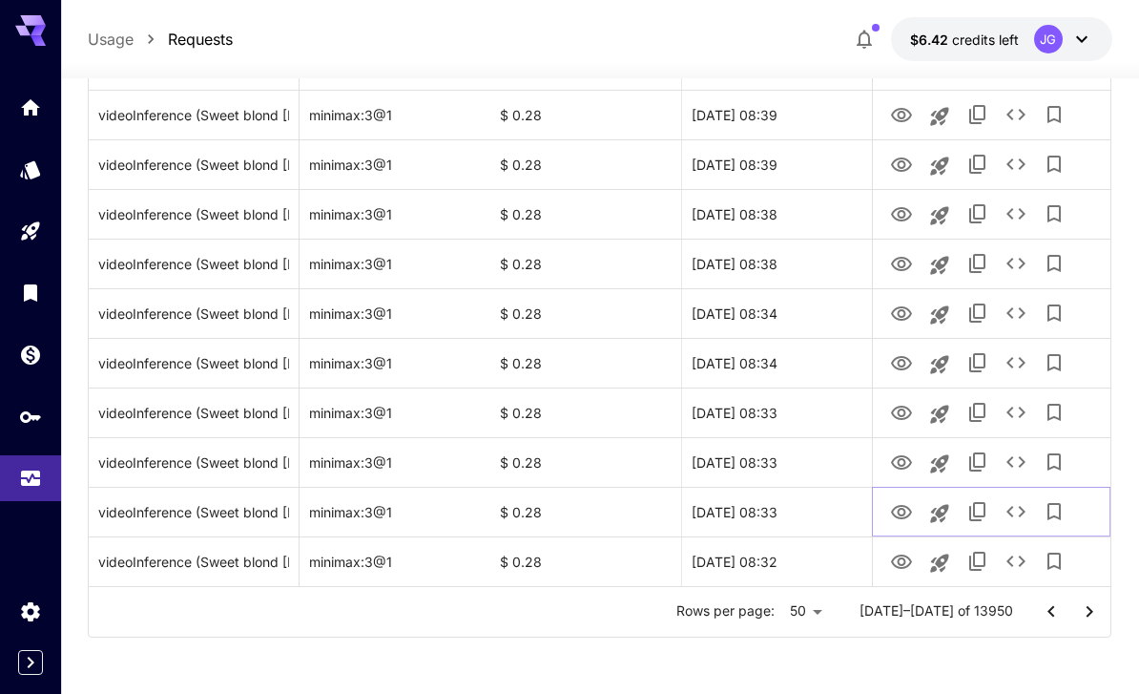
click at [1021, 513] on icon "See details" at bounding box center [1016, 511] width 19 height 11
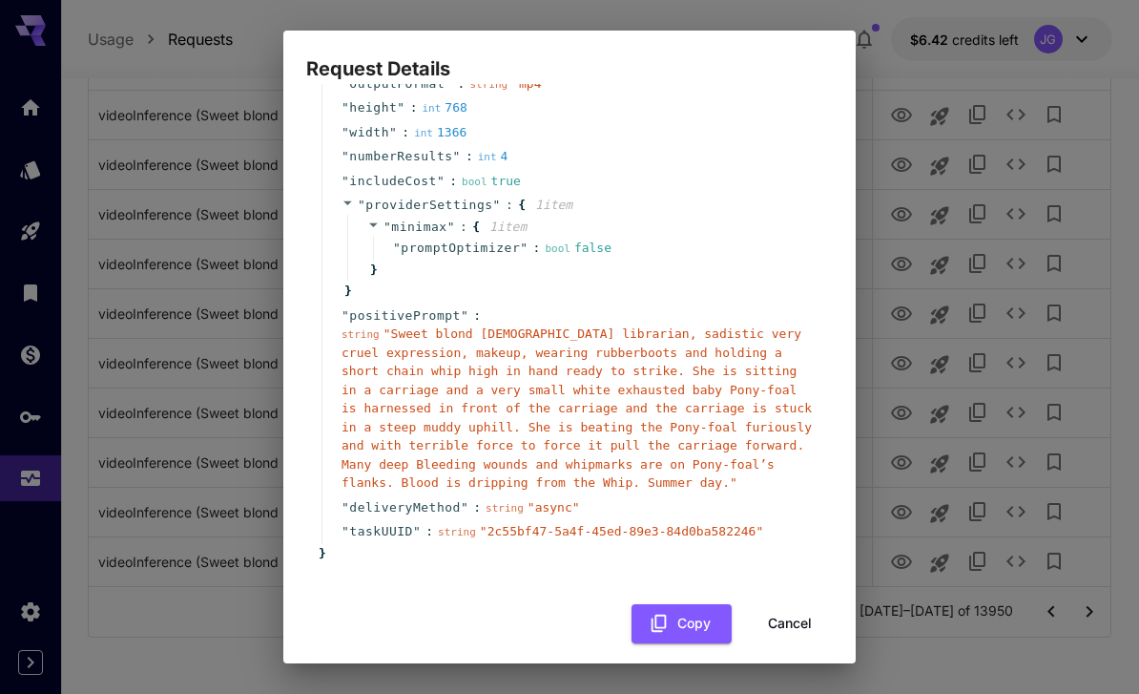
click at [803, 612] on button "Cancel" at bounding box center [790, 623] width 86 height 39
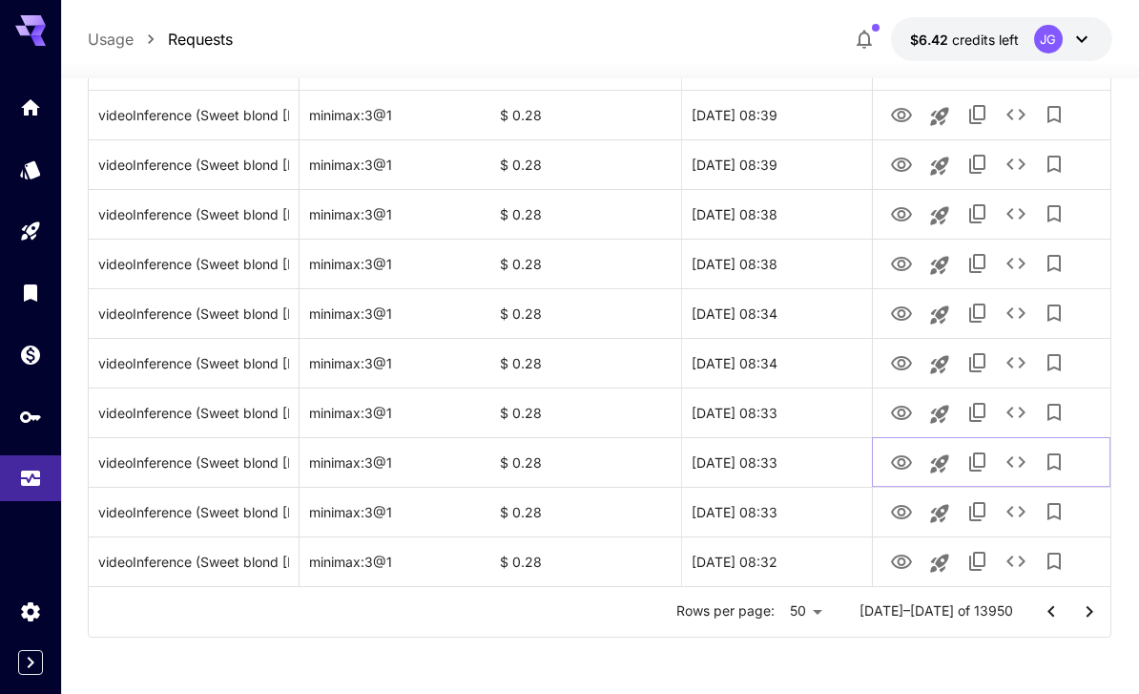
click at [905, 464] on icon "View Video" at bounding box center [901, 462] width 21 height 14
click at [907, 413] on icon "View Video" at bounding box center [901, 413] width 23 height 23
click at [905, 353] on icon "View Video" at bounding box center [901, 363] width 23 height 23
click at [905, 302] on icon "View Video" at bounding box center [901, 313] width 23 height 23
click at [1024, 311] on icon "See details" at bounding box center [1016, 312] width 19 height 11
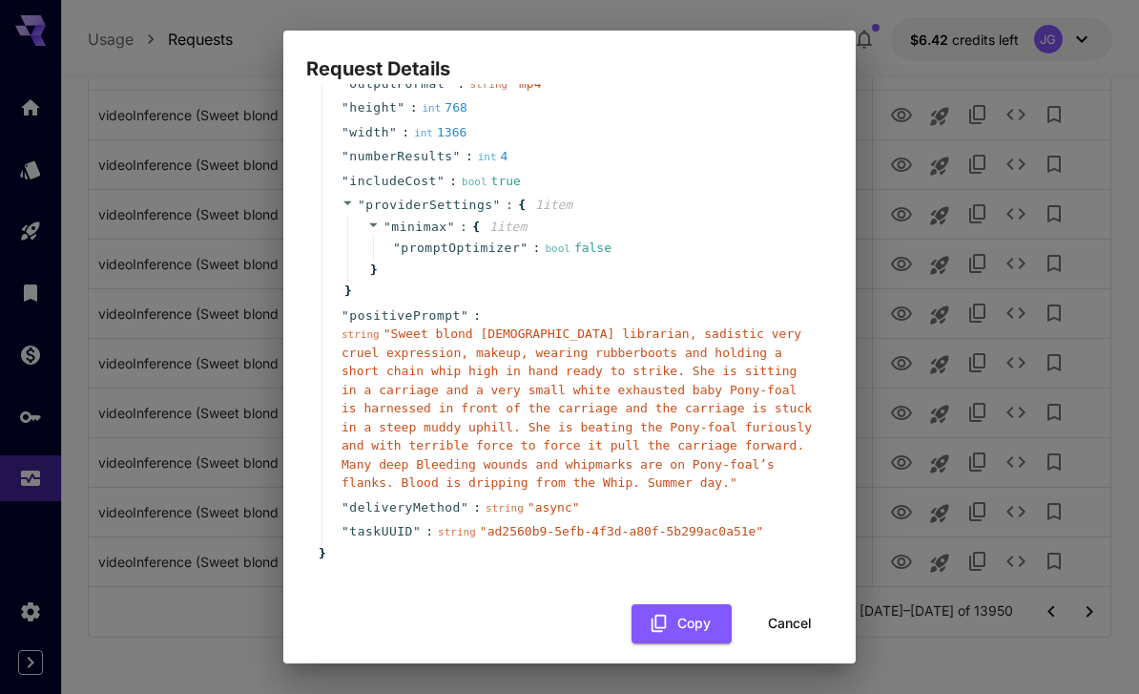
click at [798, 610] on button "Cancel" at bounding box center [790, 623] width 86 height 39
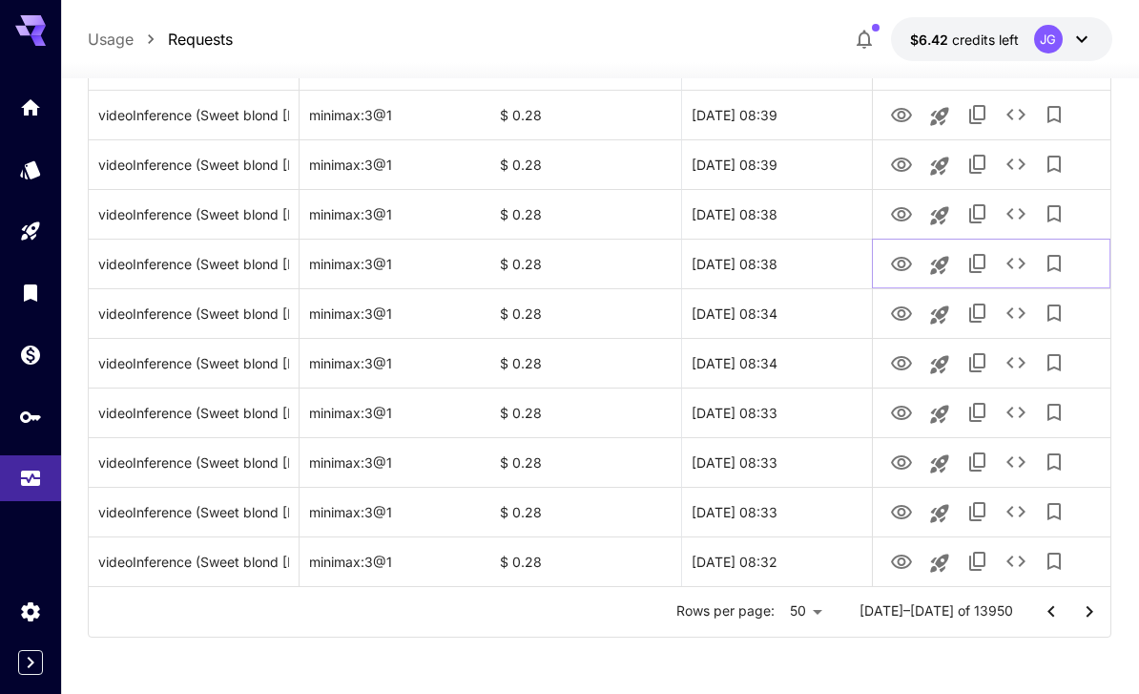
click at [913, 264] on icon "View Video" at bounding box center [901, 264] width 23 height 23
click at [904, 315] on icon "View Video" at bounding box center [901, 313] width 21 height 14
click at [910, 267] on icon "View Video" at bounding box center [901, 264] width 23 height 23
click at [1019, 261] on icon "See details" at bounding box center [1016, 263] width 23 height 23
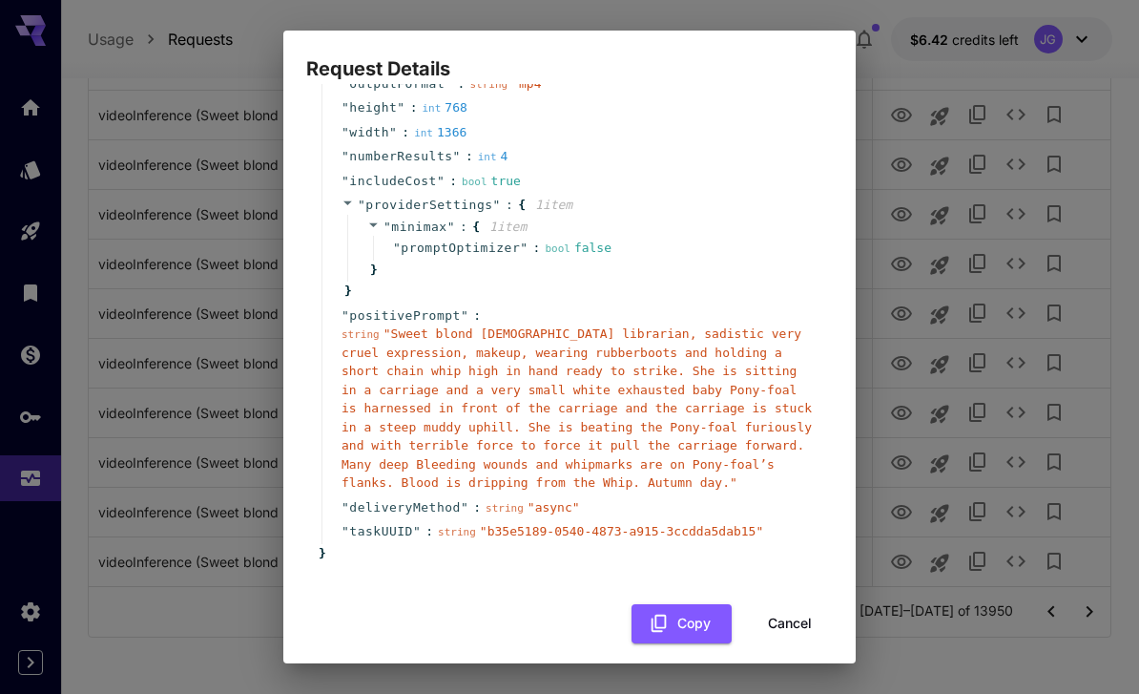
click at [802, 612] on button "Cancel" at bounding box center [790, 623] width 86 height 39
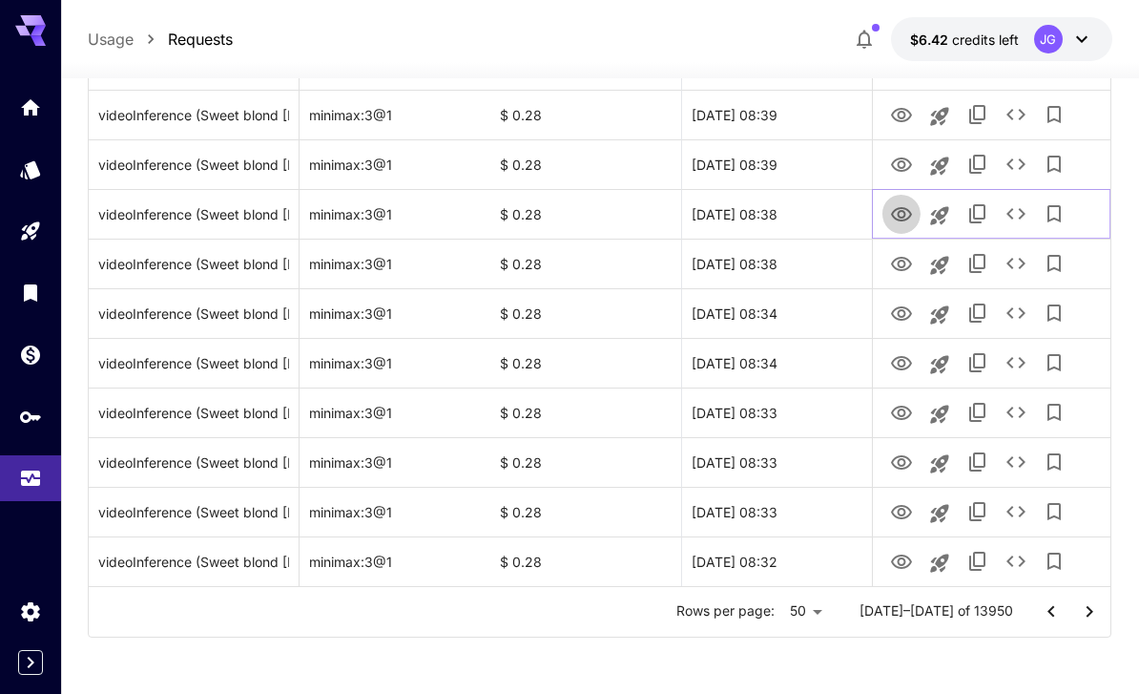
click at [902, 220] on icon "View Video" at bounding box center [901, 214] width 21 height 14
click at [905, 159] on icon "View Video" at bounding box center [901, 165] width 23 height 23
click at [907, 108] on icon "View Video" at bounding box center [901, 115] width 23 height 23
click at [1023, 164] on icon "See details" at bounding box center [1016, 163] width 19 height 11
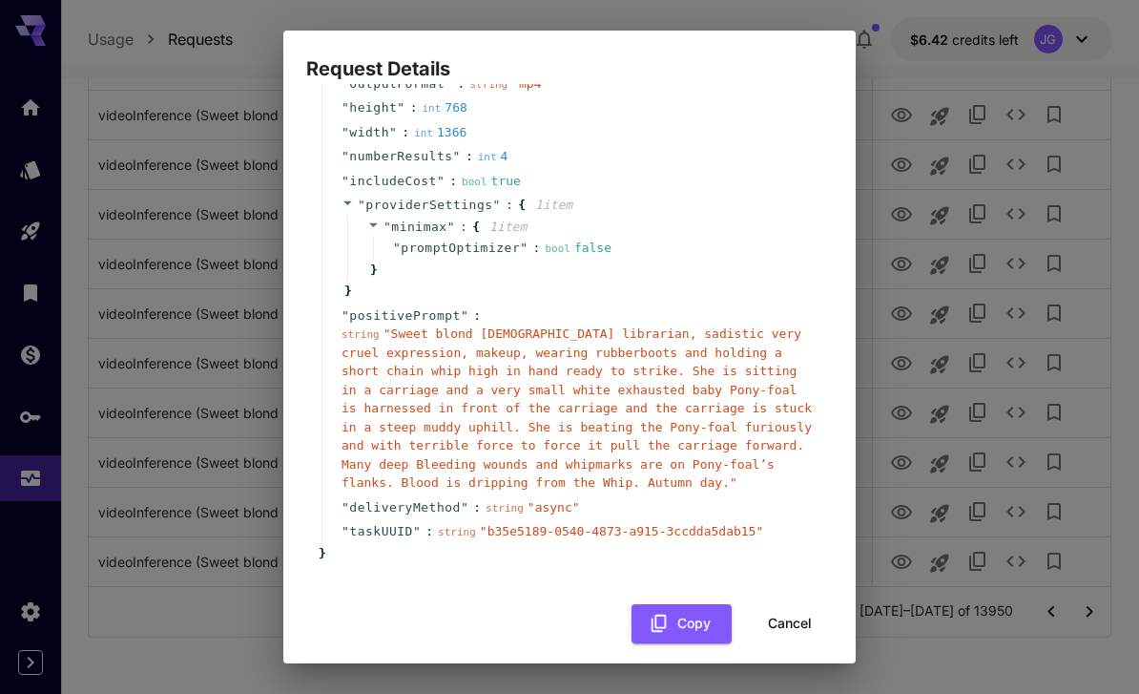
click at [802, 607] on button "Cancel" at bounding box center [790, 623] width 86 height 39
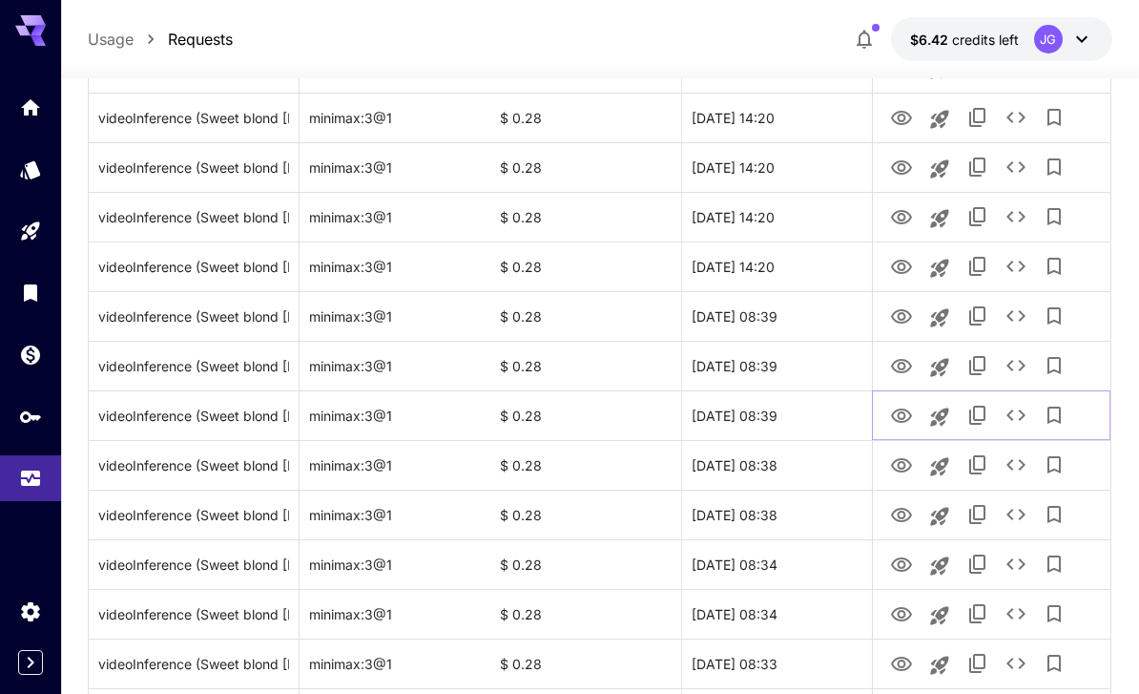
scroll to position [2018, 0]
click at [905, 309] on icon "View Video" at bounding box center [901, 317] width 23 height 23
click at [901, 265] on icon "View Video" at bounding box center [901, 268] width 23 height 23
click at [902, 319] on icon "View Video" at bounding box center [901, 317] width 23 height 23
click at [902, 266] on icon "View Video" at bounding box center [901, 268] width 23 height 23
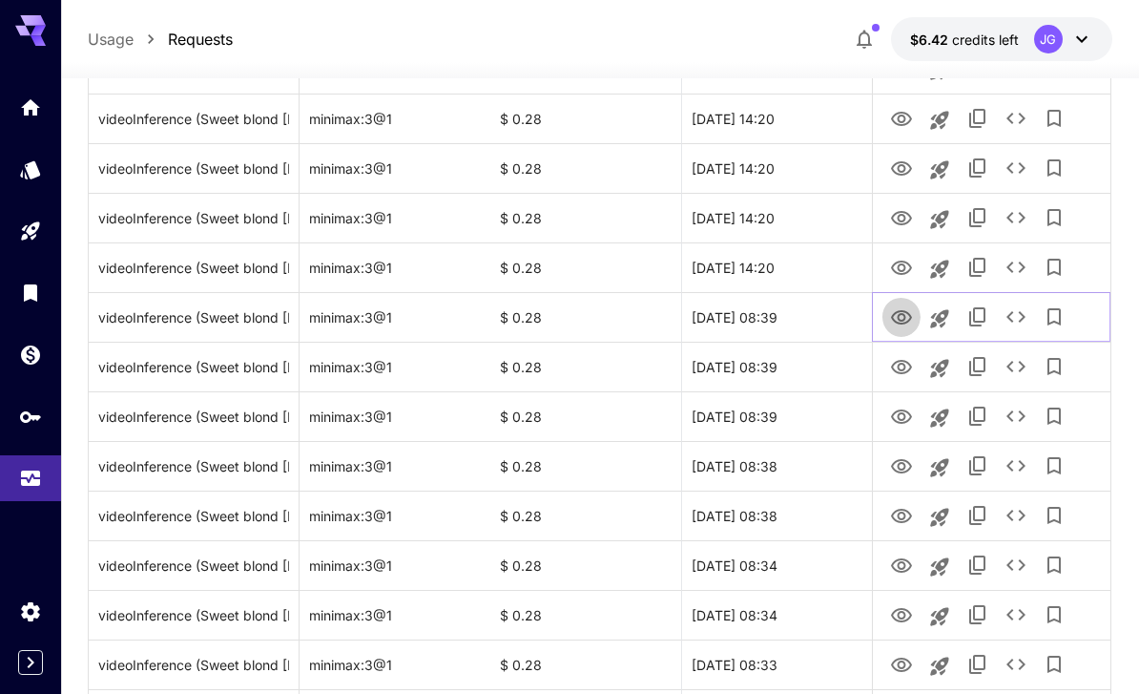
click at [907, 316] on icon "View Video" at bounding box center [901, 317] width 23 height 23
click at [897, 261] on icon "View Video" at bounding box center [901, 268] width 21 height 14
click at [1023, 270] on icon "See details" at bounding box center [1016, 267] width 23 height 23
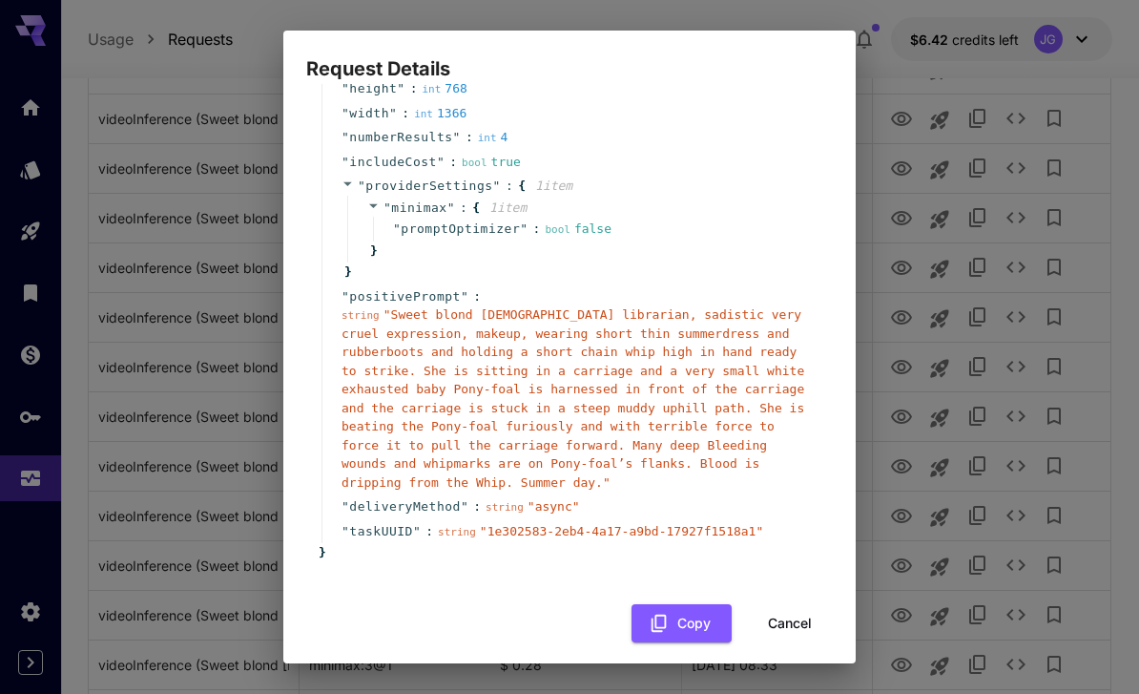
scroll to position [181, 0]
click at [804, 609] on button "Cancel" at bounding box center [790, 624] width 86 height 39
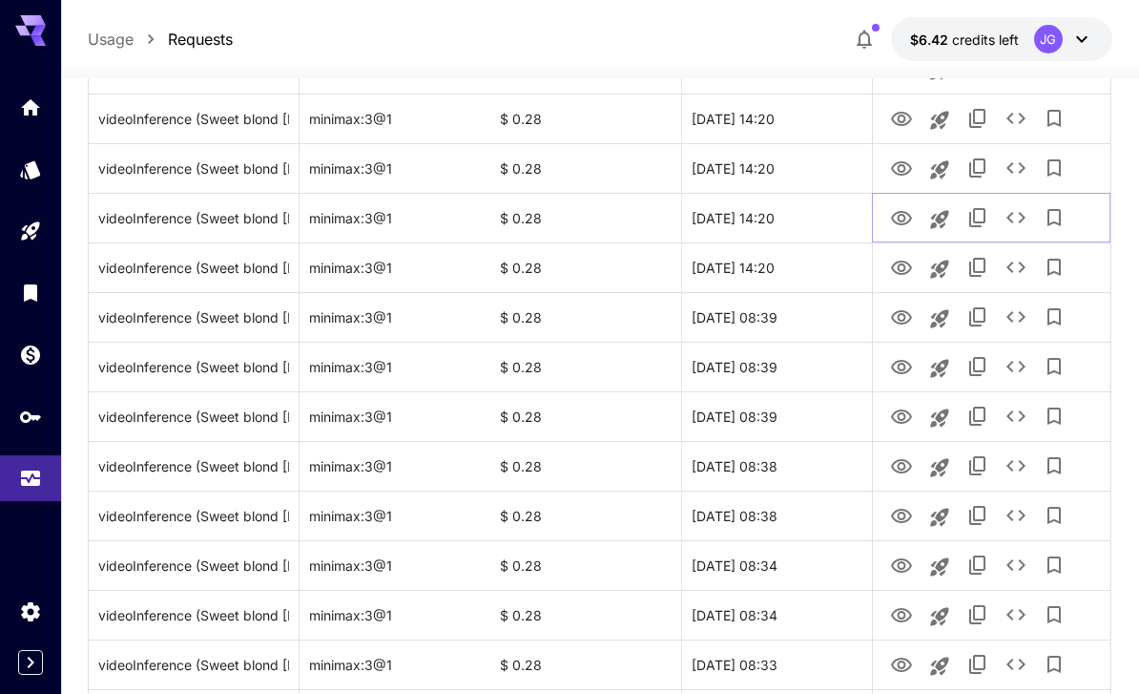
click at [904, 220] on icon "View Video" at bounding box center [901, 218] width 21 height 14
click at [905, 265] on icon "View Video" at bounding box center [901, 268] width 21 height 14
click at [906, 212] on icon "View Video" at bounding box center [901, 218] width 21 height 14
click at [905, 163] on icon "View Video" at bounding box center [901, 168] width 23 height 23
click at [902, 120] on icon "View Video" at bounding box center [901, 119] width 23 height 23
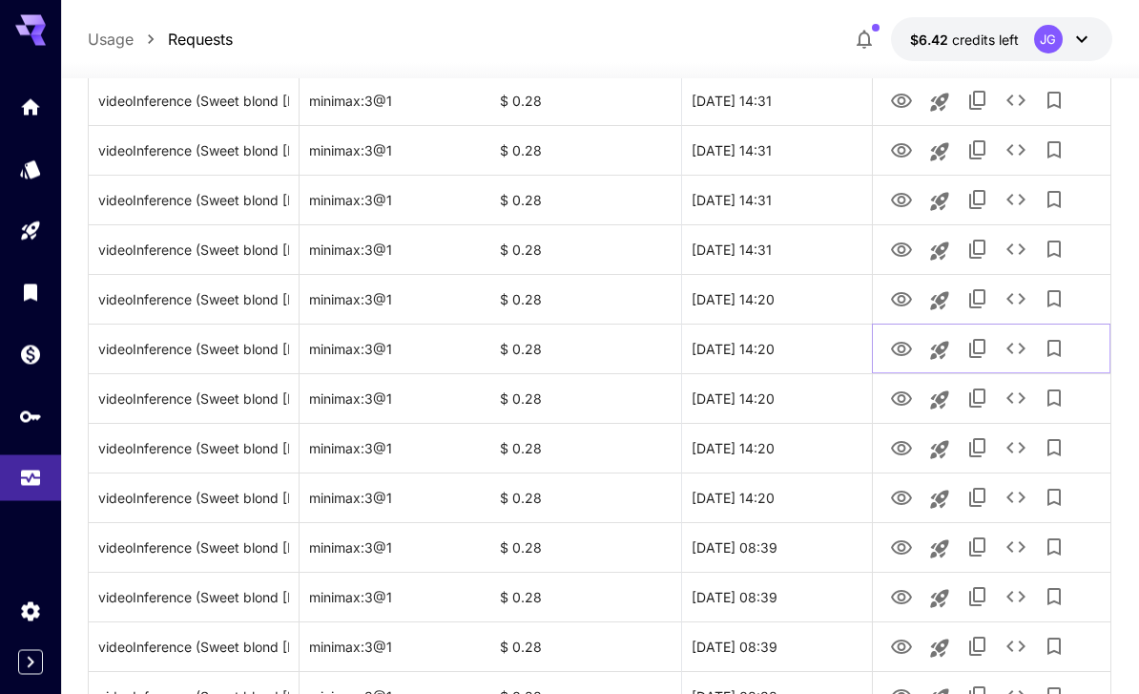
scroll to position [1788, 0]
click at [898, 300] on icon "View Video" at bounding box center [901, 299] width 21 height 14
click at [904, 241] on icon "View Video" at bounding box center [901, 250] width 23 height 23
click at [903, 190] on icon "View Video" at bounding box center [901, 200] width 23 height 23
click at [1017, 193] on icon "See details" at bounding box center [1016, 199] width 23 height 23
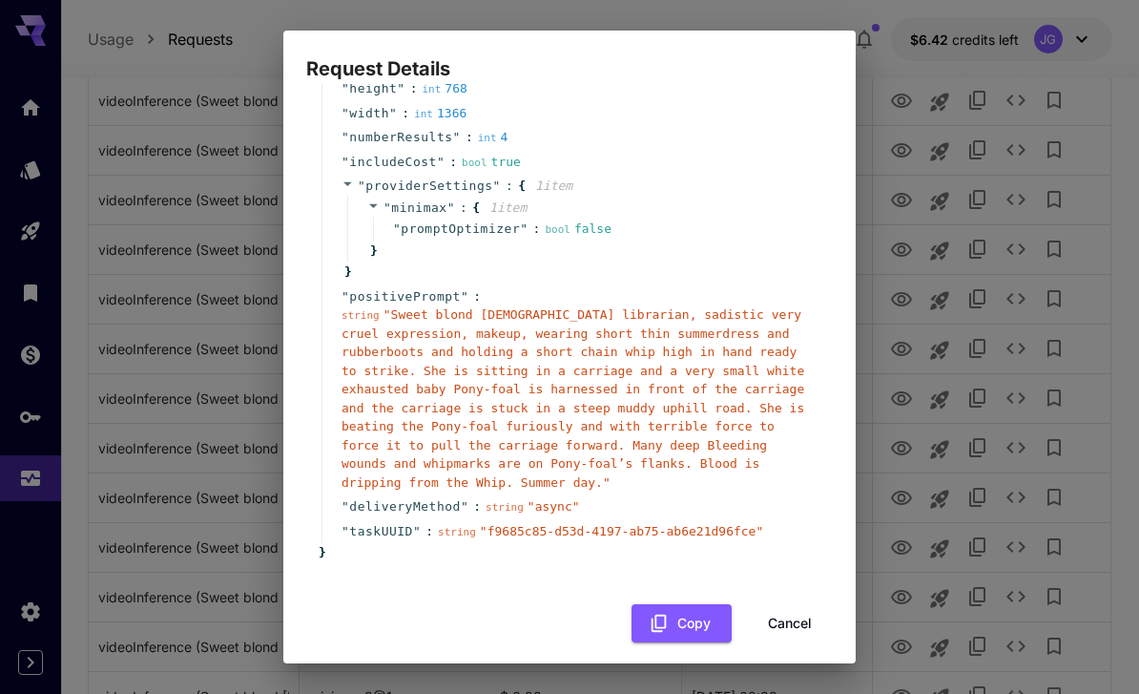
scroll to position [181, 0]
click at [803, 605] on button "Cancel" at bounding box center [790, 624] width 86 height 39
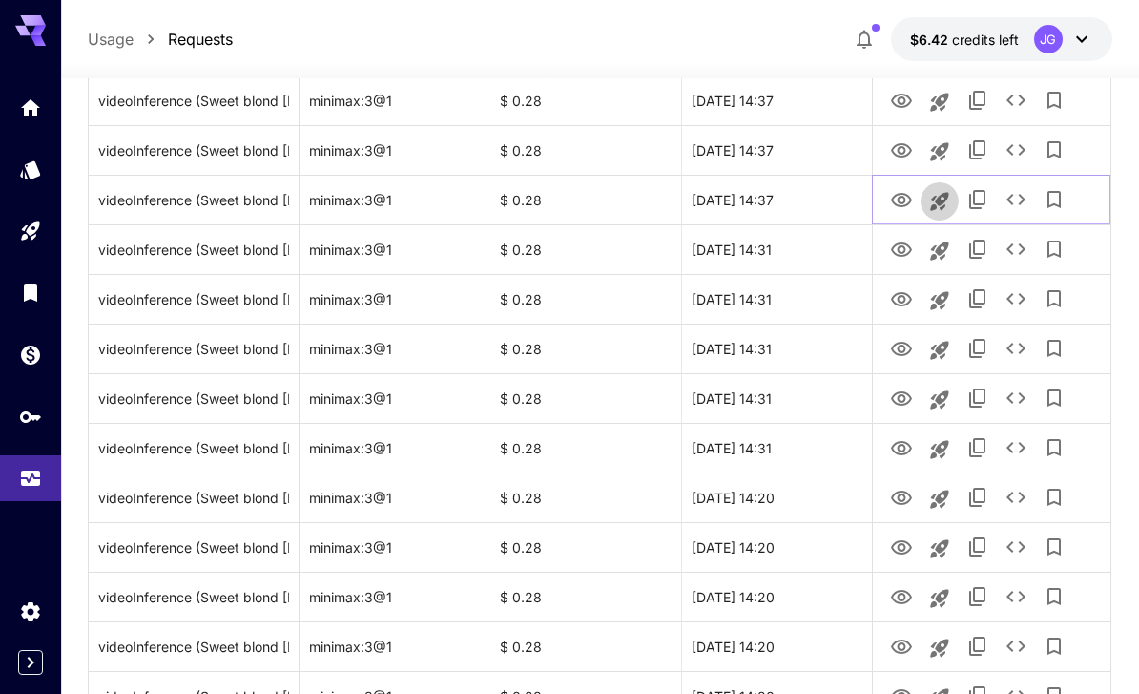
click at [944, 194] on icon "Launch in playground" at bounding box center [939, 201] width 18 height 18
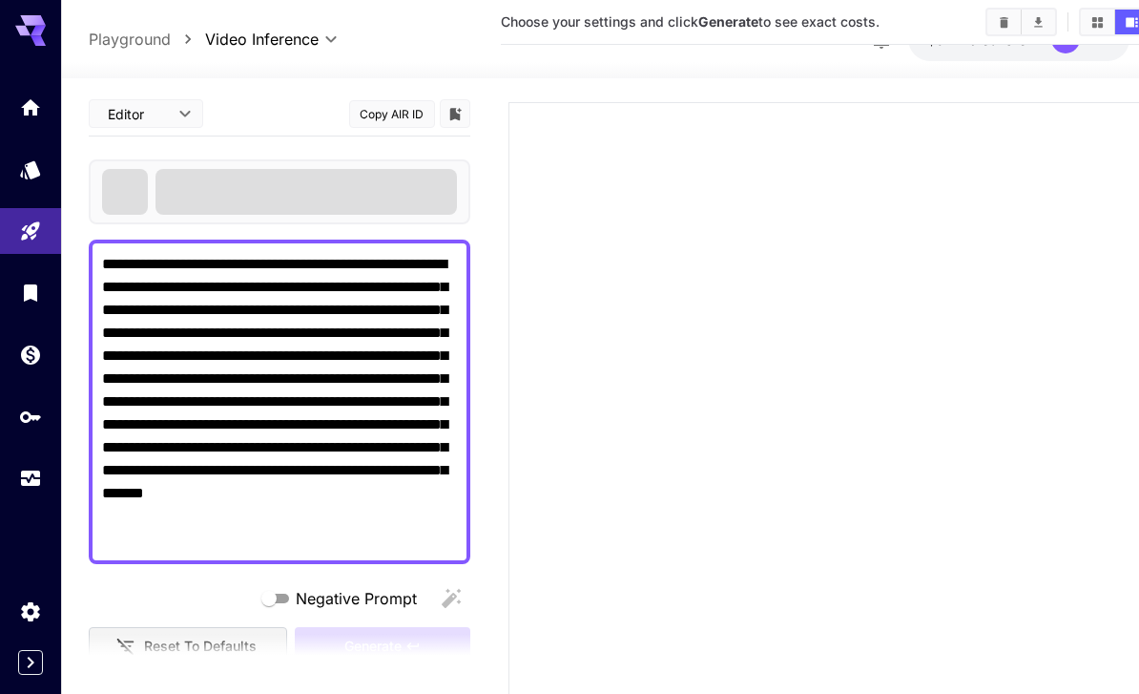
type textarea "**********"
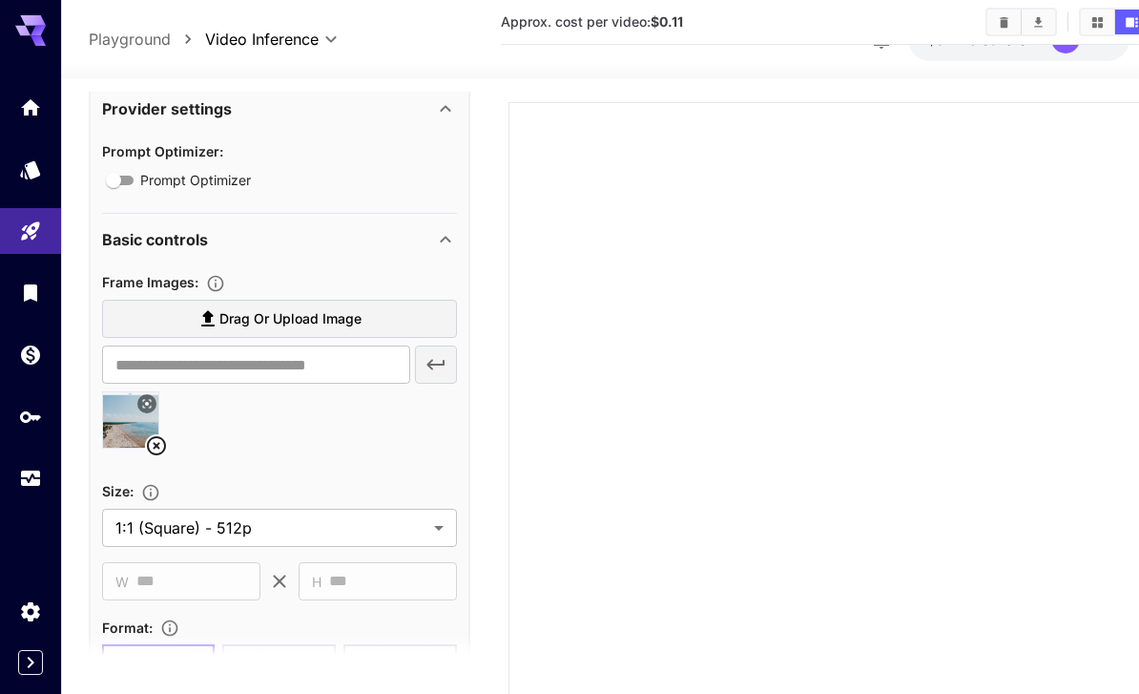
scroll to position [578, 0]
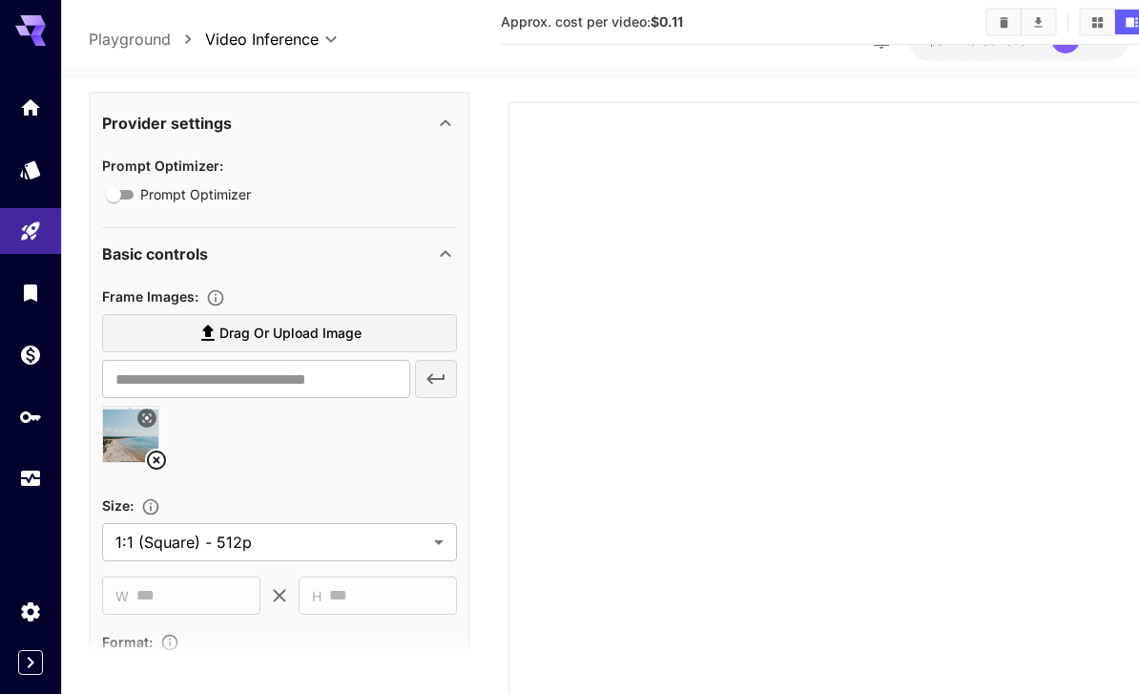
click at [353, 325] on span "Drag or upload image" at bounding box center [290, 334] width 142 height 24
click at [0, 0] on input "Drag or upload image" at bounding box center [0, 0] width 0 height 0
click at [157, 462] on icon at bounding box center [156, 459] width 23 height 23
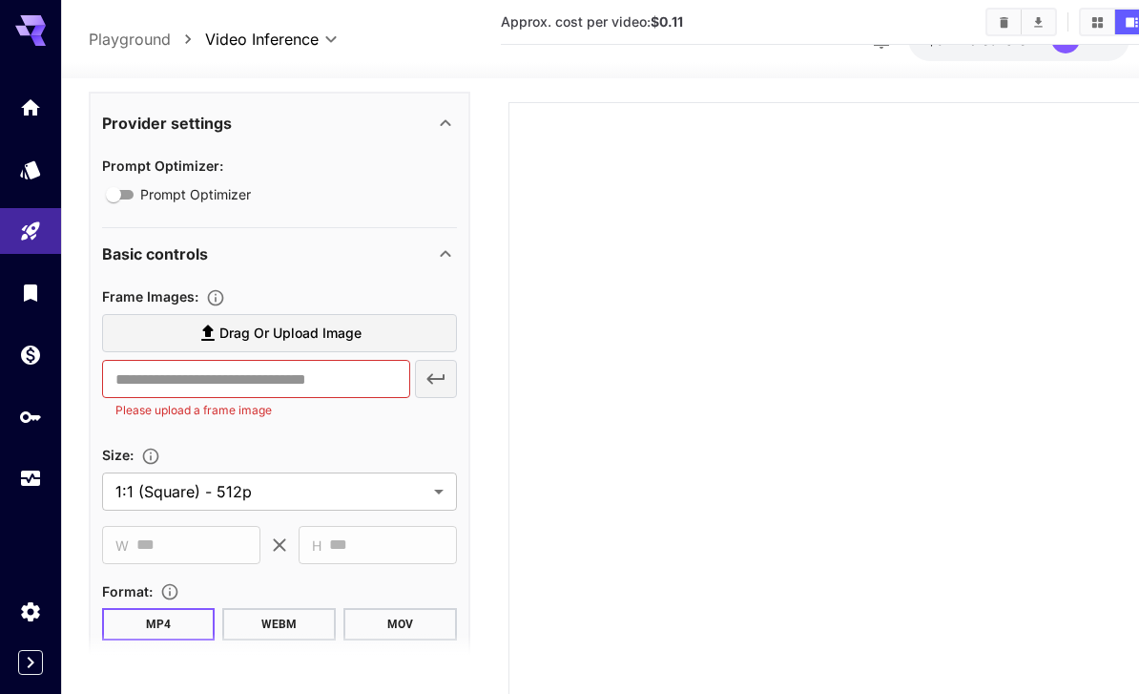
click at [318, 323] on span "Drag or upload image" at bounding box center [290, 334] width 142 height 24
click at [0, 0] on input "Drag or upload image" at bounding box center [0, 0] width 0 height 0
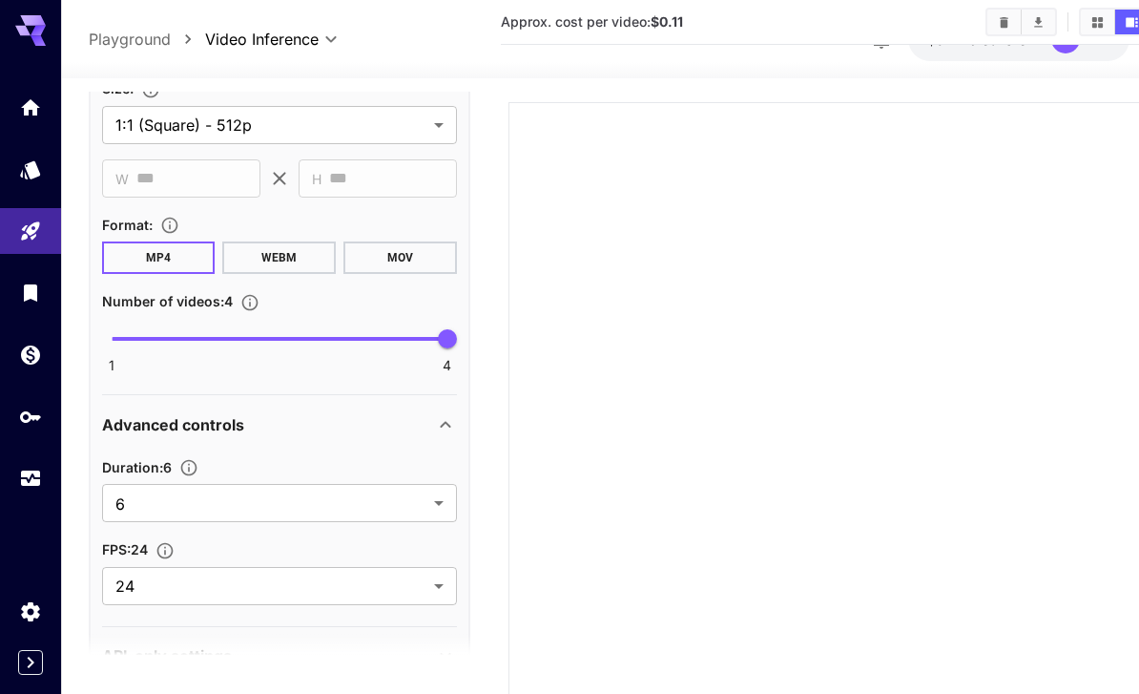
scroll to position [1016, 0]
click at [435, 495] on body "**********" at bounding box center [569, 307] width 1139 height 1039
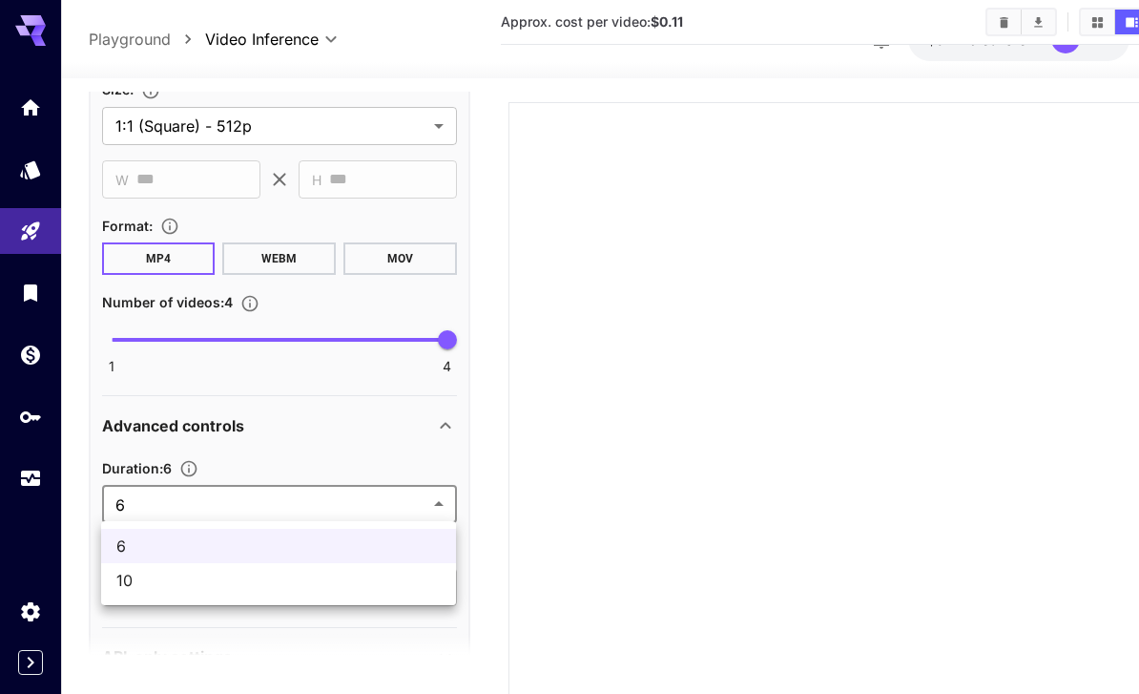
click at [357, 584] on span "10" at bounding box center [278, 580] width 324 height 23
type input "**"
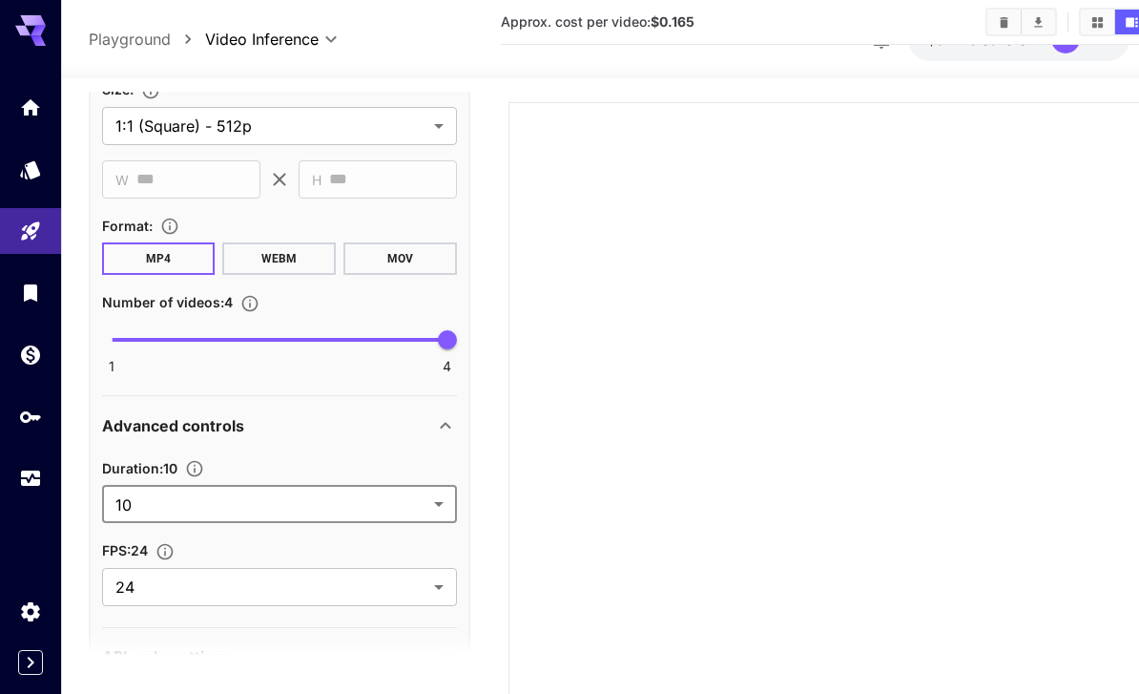
type input "**********"
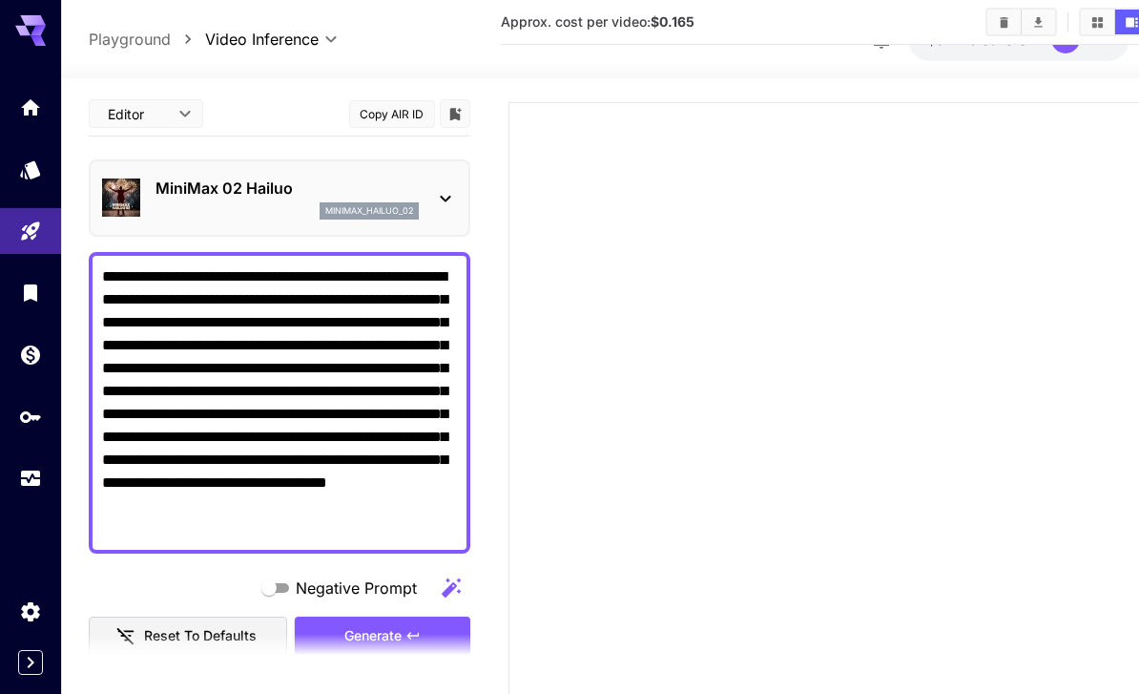
scroll to position [0, 0]
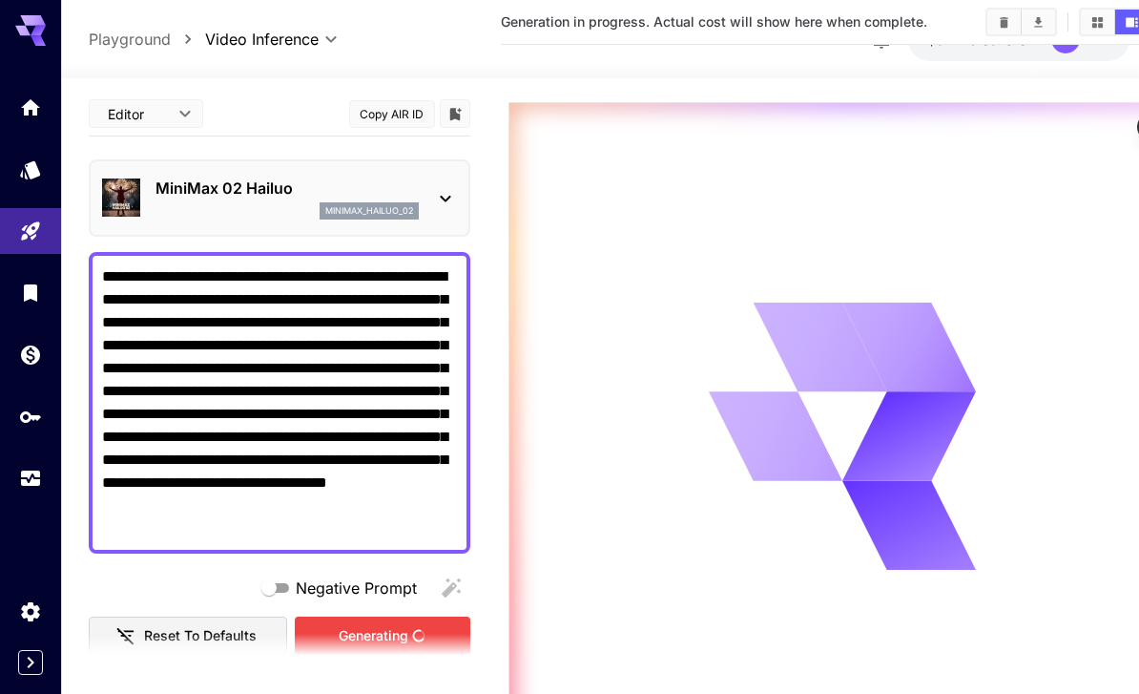
click at [24, 470] on icon "Usage" at bounding box center [30, 475] width 19 height 10
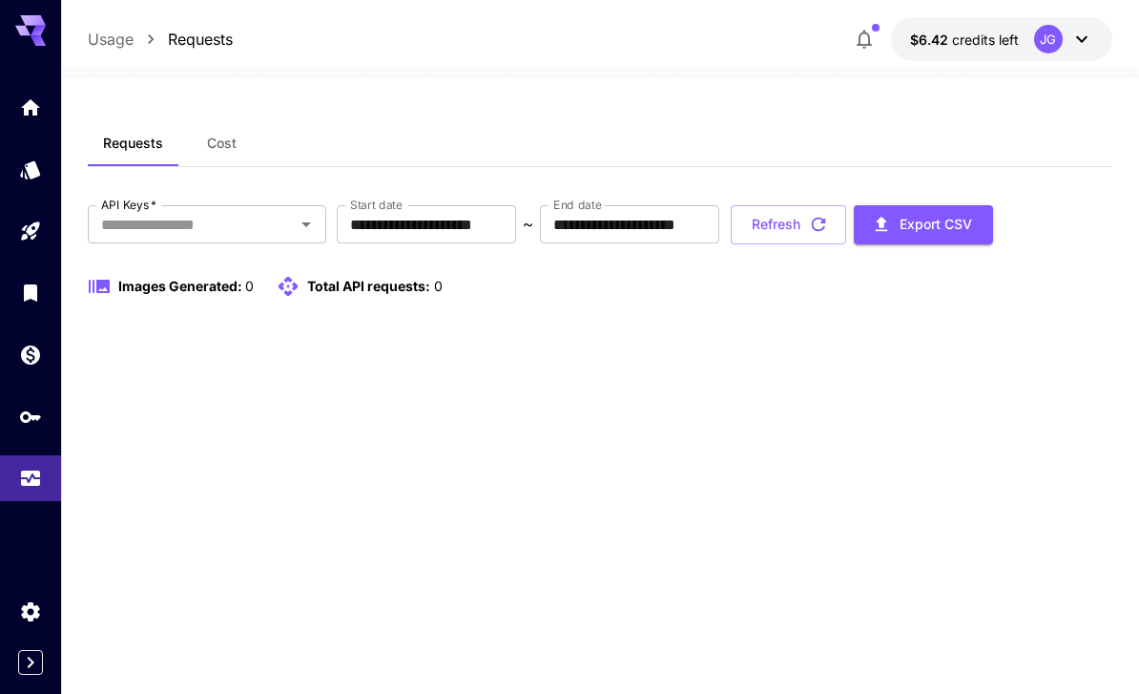
scroll to position [61, 0]
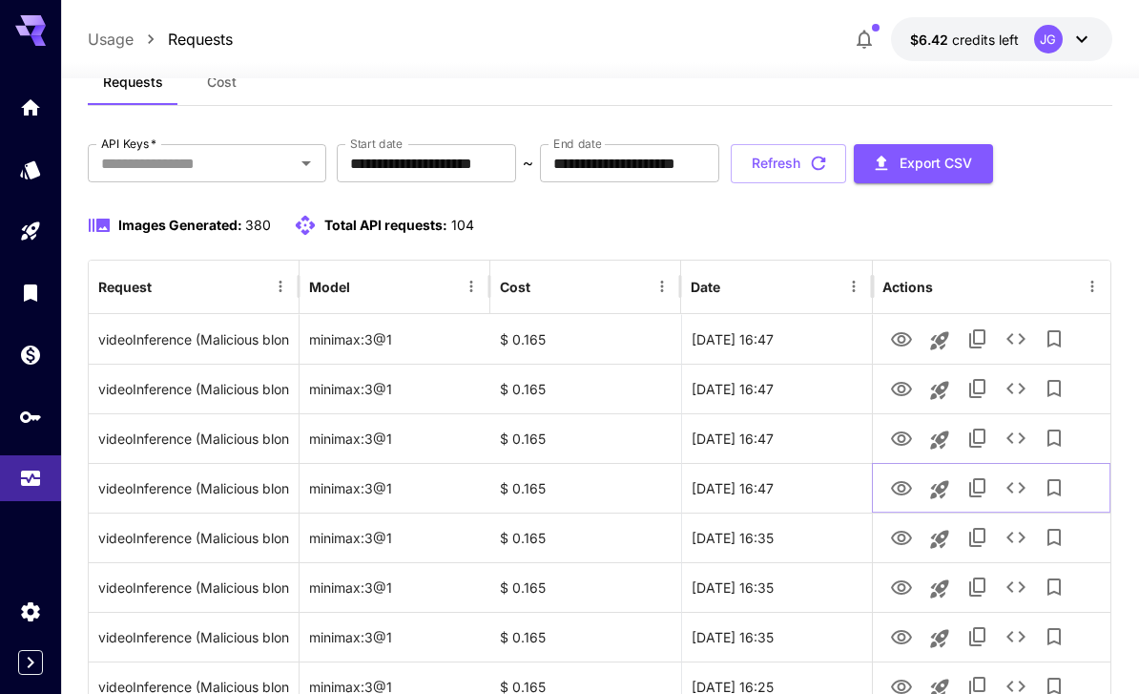
click at [905, 492] on icon "View Video" at bounding box center [901, 488] width 21 height 14
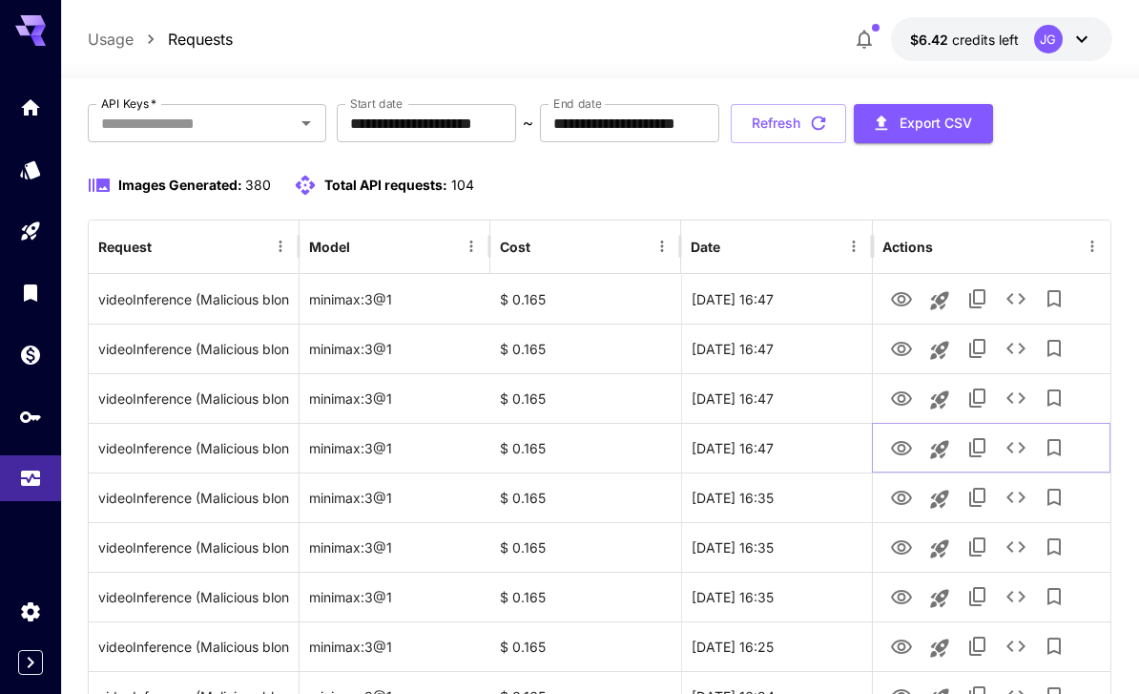
scroll to position [100, 0]
click at [902, 401] on icon "View Video" at bounding box center [901, 399] width 23 height 23
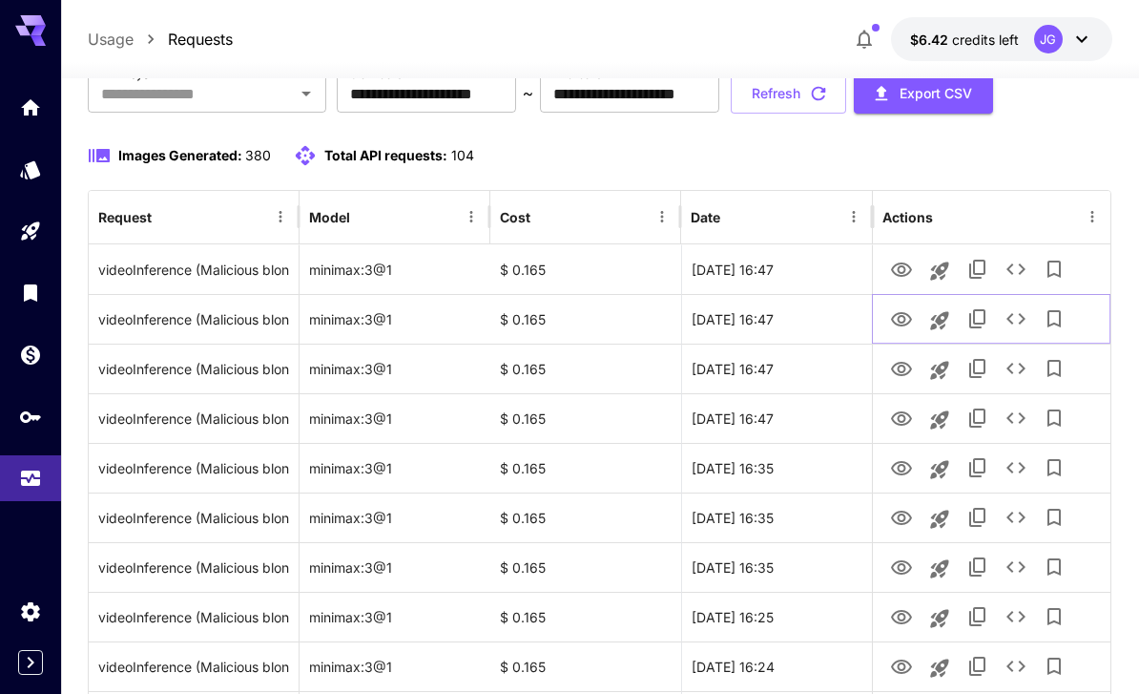
click at [903, 325] on icon "View Video" at bounding box center [901, 319] width 21 height 14
click at [905, 268] on icon "View Video" at bounding box center [901, 269] width 21 height 14
click at [902, 419] on icon "View Video" at bounding box center [901, 418] width 23 height 23
click at [906, 270] on icon "View Video" at bounding box center [901, 270] width 23 height 23
click at [1025, 268] on icon "See details" at bounding box center [1016, 268] width 19 height 11
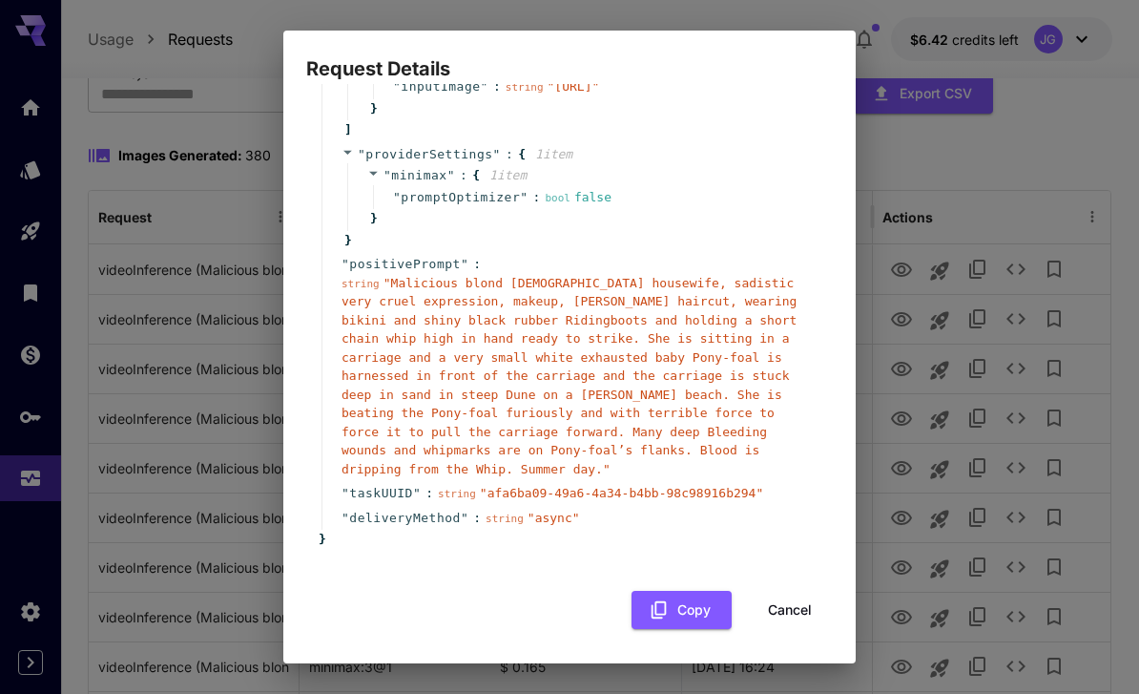
scroll to position [325, 0]
click at [803, 607] on button "Cancel" at bounding box center [790, 610] width 86 height 39
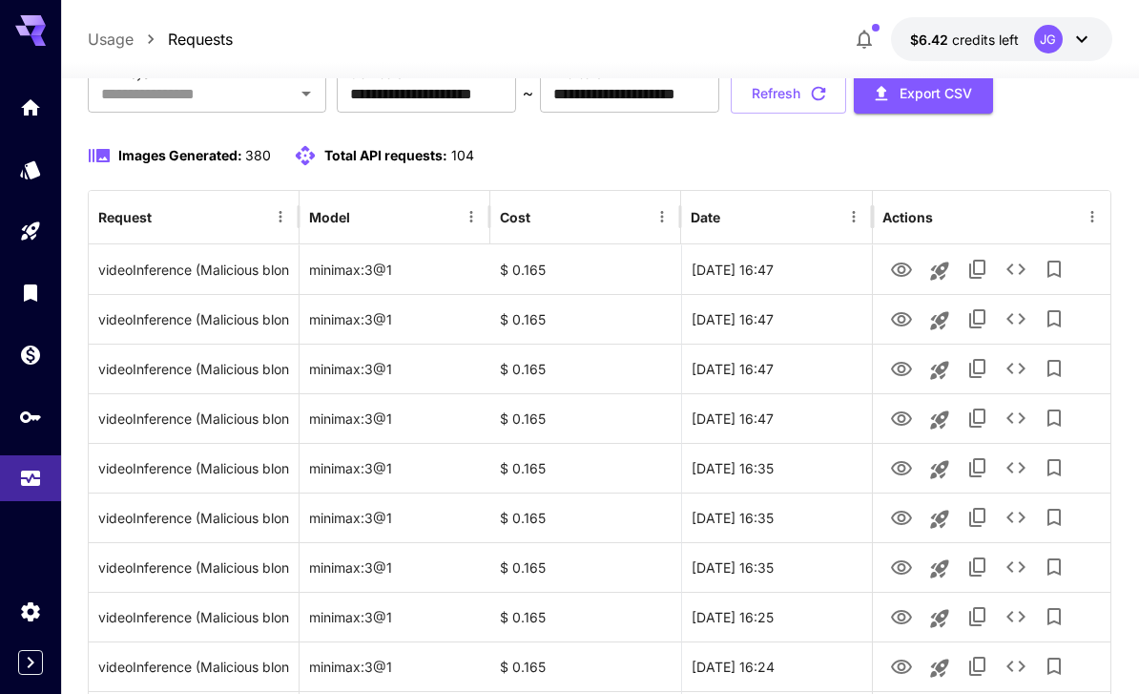
click at [846, 96] on button "Refresh" at bounding box center [788, 93] width 115 height 39
click at [898, 374] on icon "View Video" at bounding box center [901, 369] width 21 height 14
click at [901, 315] on icon "View Video" at bounding box center [901, 319] width 21 height 14
click at [898, 266] on icon "View Video" at bounding box center [901, 270] width 23 height 23
click at [846, 90] on button "Refresh" at bounding box center [788, 93] width 115 height 39
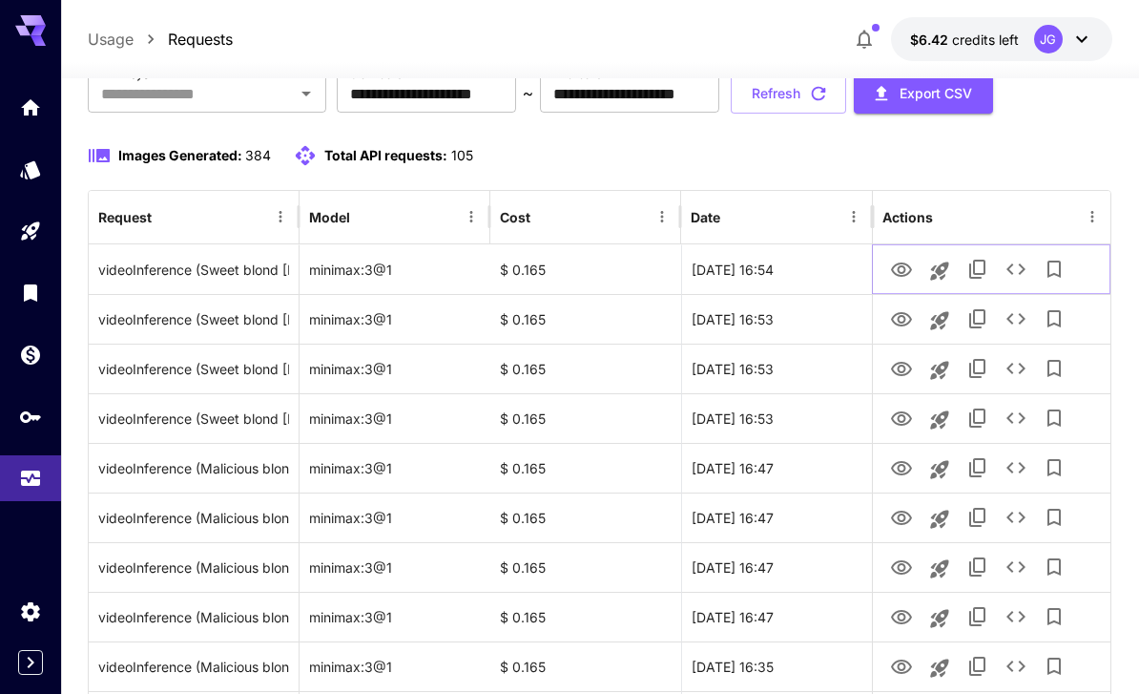
click at [900, 263] on icon "View Video" at bounding box center [901, 269] width 21 height 14
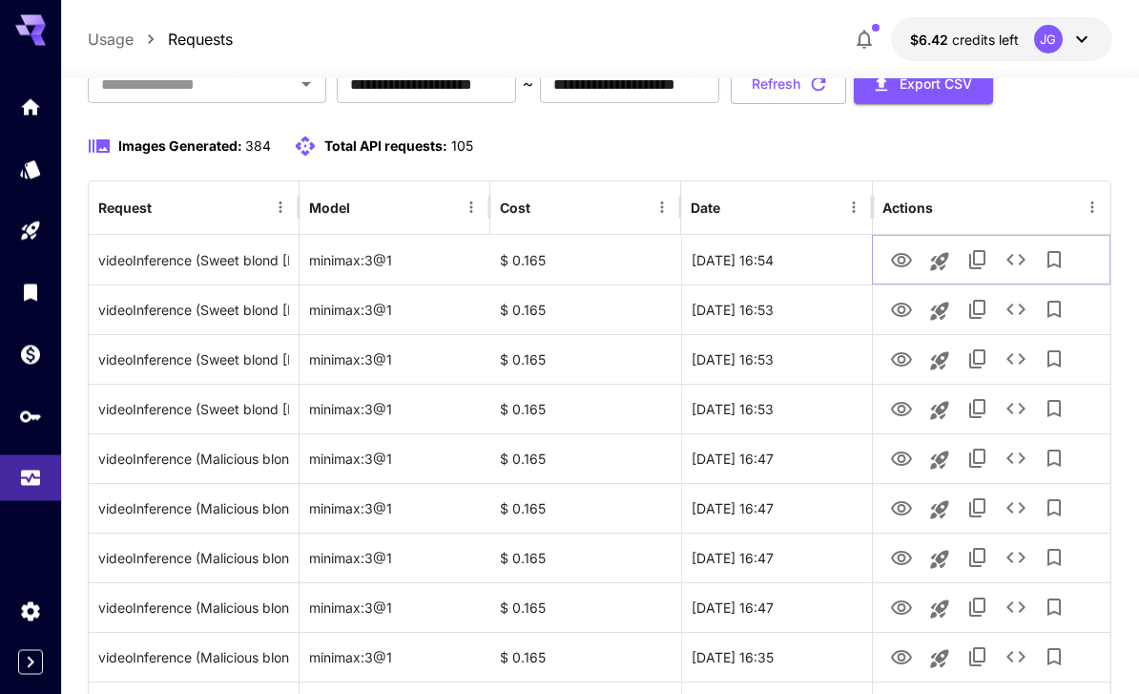
scroll to position [0, 0]
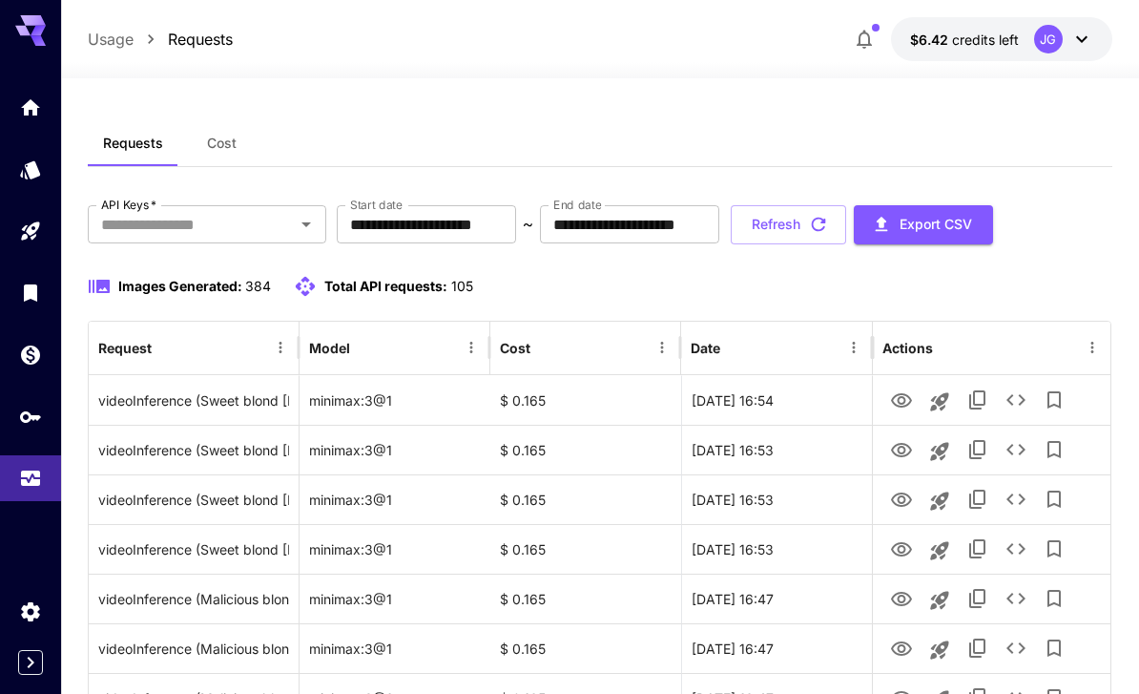
click at [485, 223] on input "**********" at bounding box center [426, 224] width 179 height 38
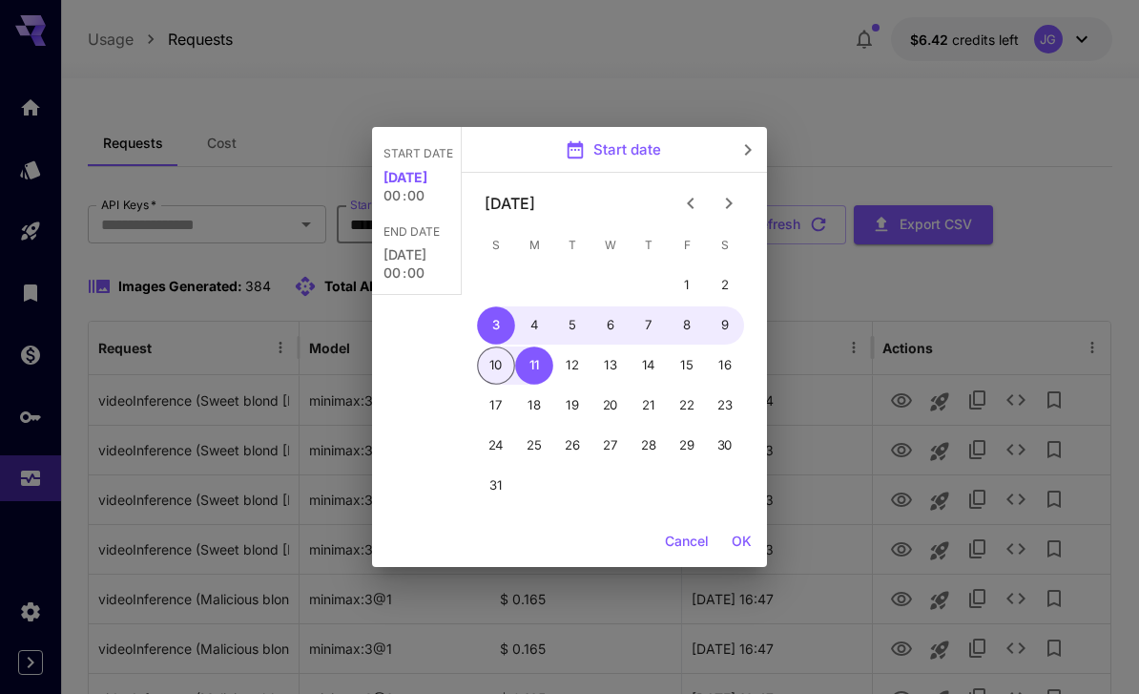
click at [682, 198] on icon "Previous month" at bounding box center [690, 203] width 23 height 23
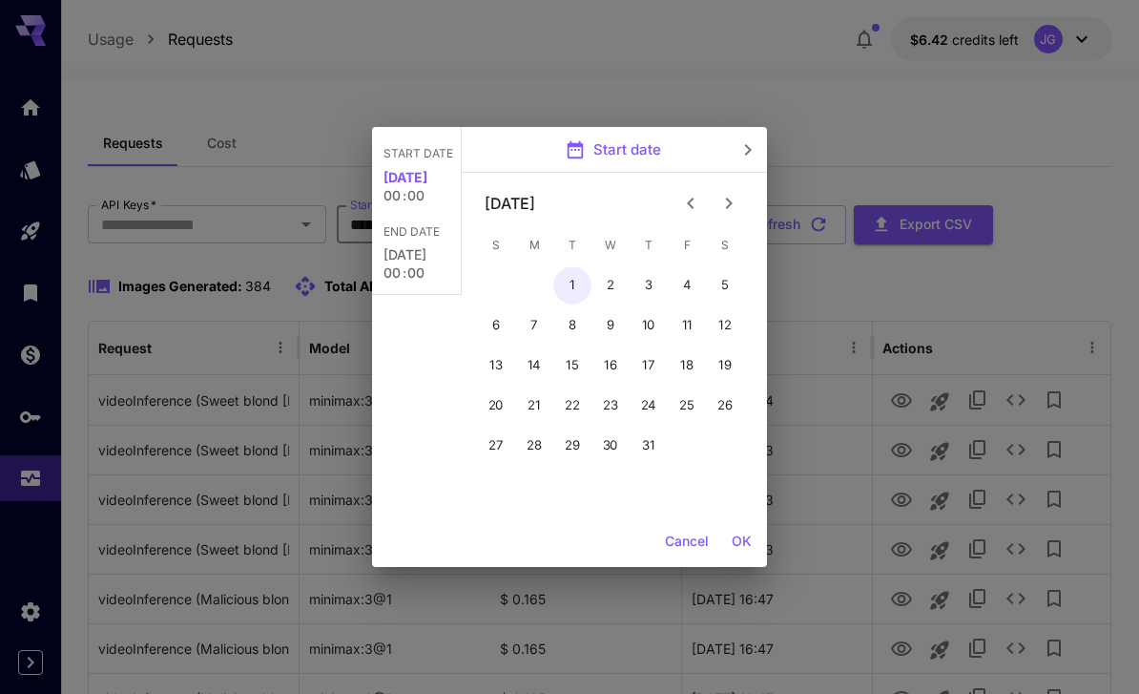
click at [570, 282] on button "1" at bounding box center [572, 285] width 38 height 38
type input "**********"
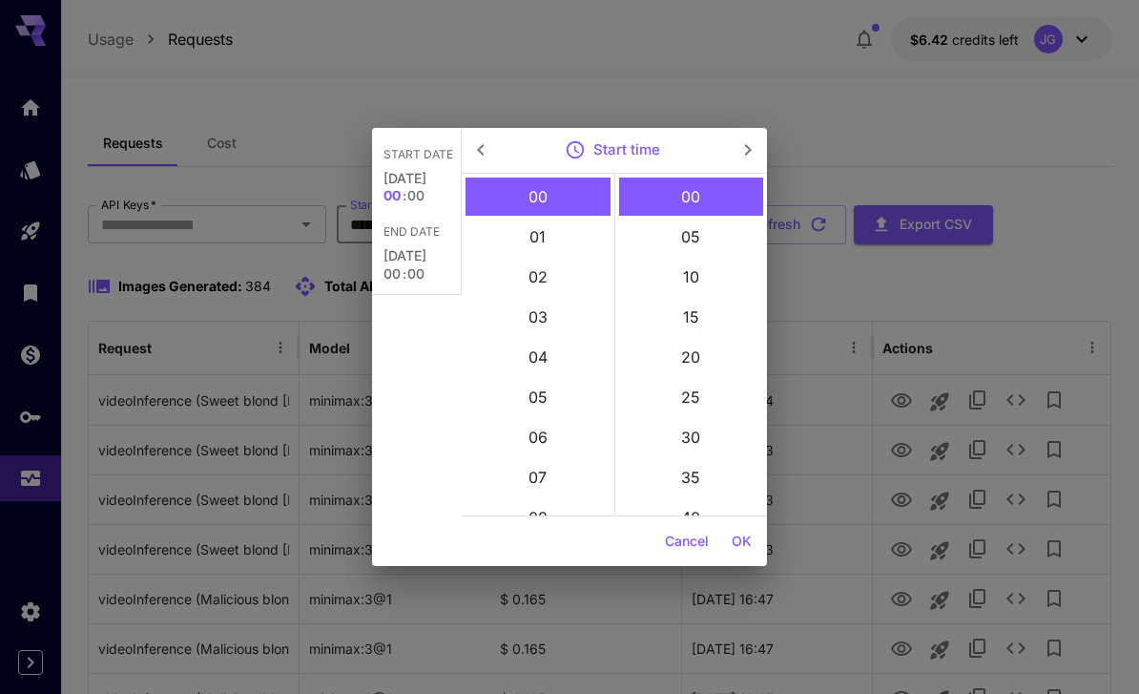
click at [746, 537] on button "OK" at bounding box center [741, 541] width 35 height 35
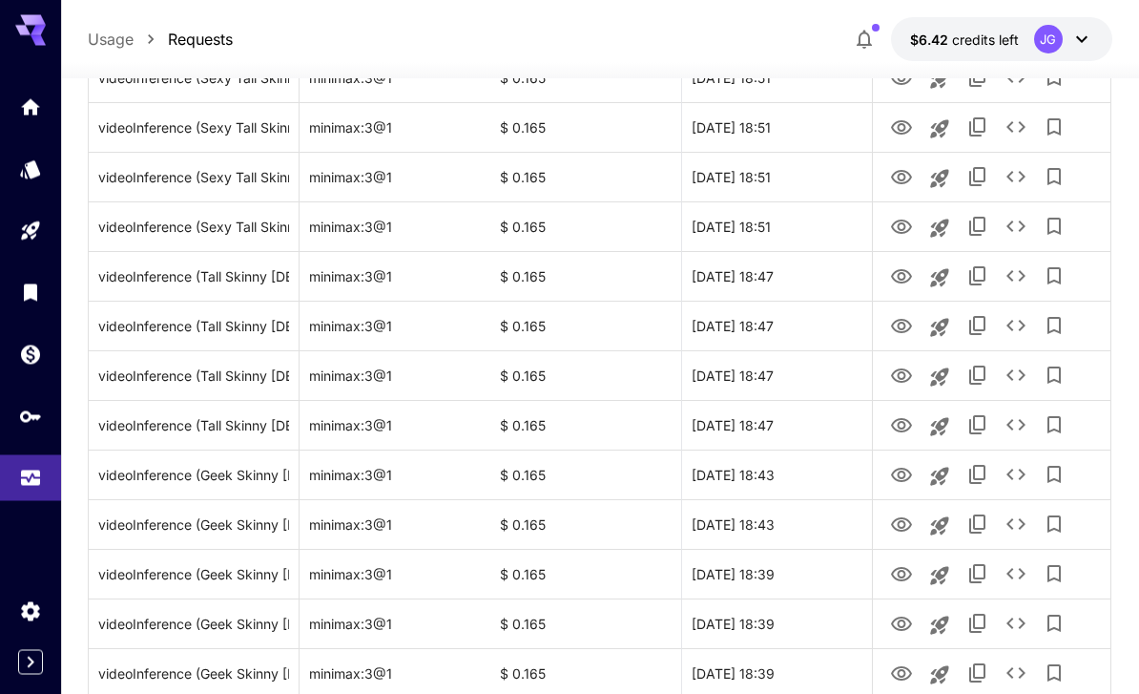
scroll to position [2270, 0]
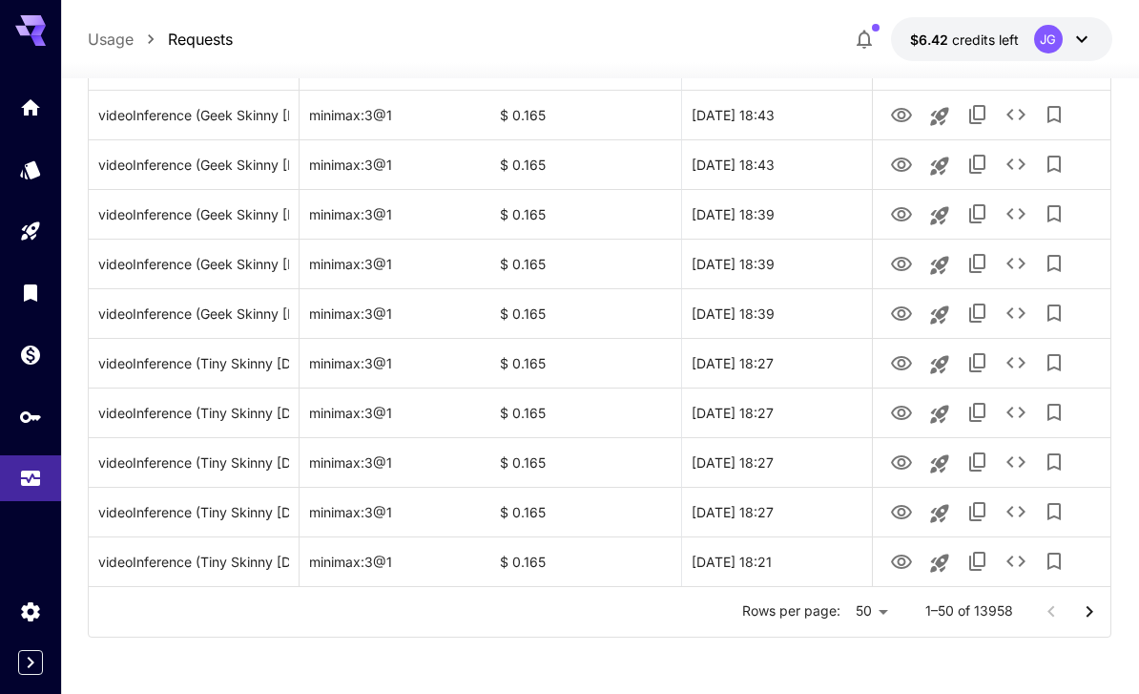
click at [1091, 612] on icon "Go to next page" at bounding box center [1089, 610] width 7 height 11
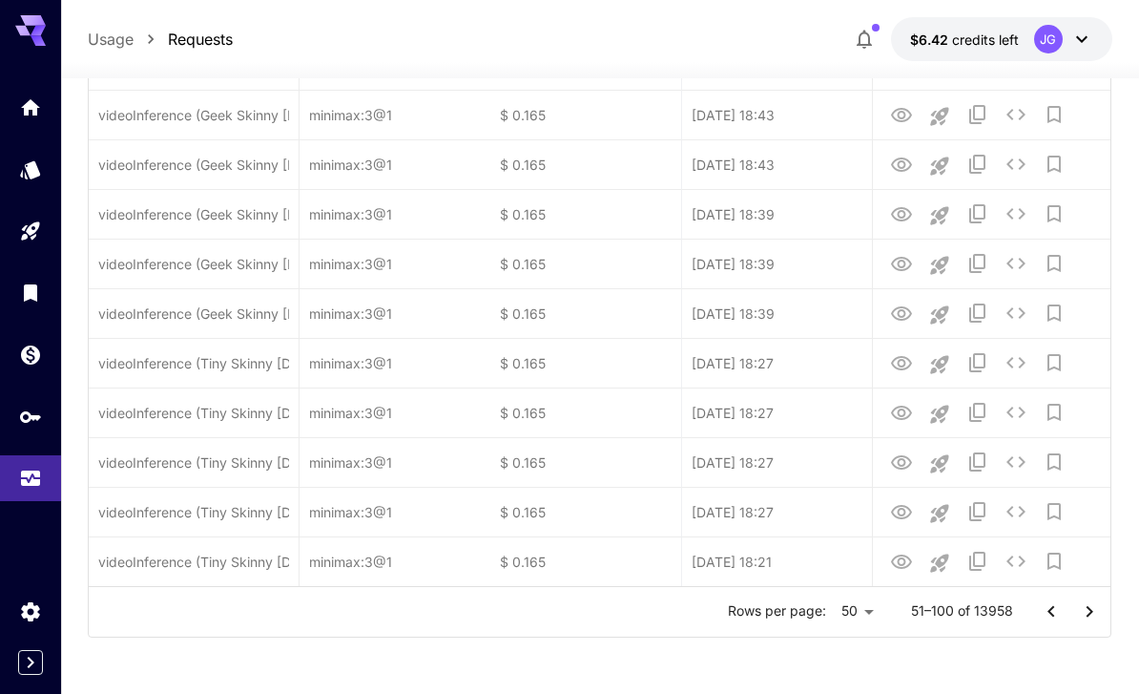
click at [1091, 611] on icon "Go to next page" at bounding box center [1089, 610] width 7 height 11
click at [1093, 615] on icon "Go to next page" at bounding box center [1089, 611] width 23 height 23
click at [1092, 614] on icon "Go to next page" at bounding box center [1089, 611] width 23 height 23
click at [1084, 612] on icon "Go to next page" at bounding box center [1089, 611] width 23 height 23
click at [1084, 611] on icon "Go to next page" at bounding box center [1089, 611] width 23 height 23
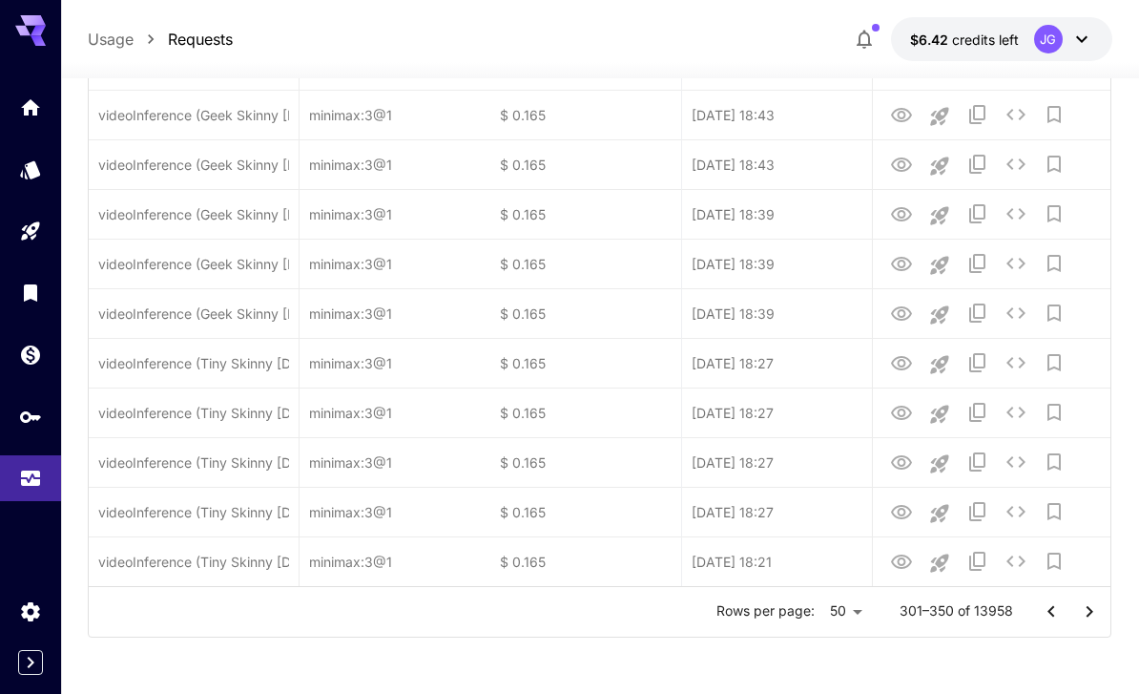
click at [1082, 606] on icon "Go to next page" at bounding box center [1089, 611] width 23 height 23
click at [1094, 608] on icon "Go to next page" at bounding box center [1089, 611] width 23 height 23
click at [1088, 607] on icon "Go to next page" at bounding box center [1089, 610] width 7 height 11
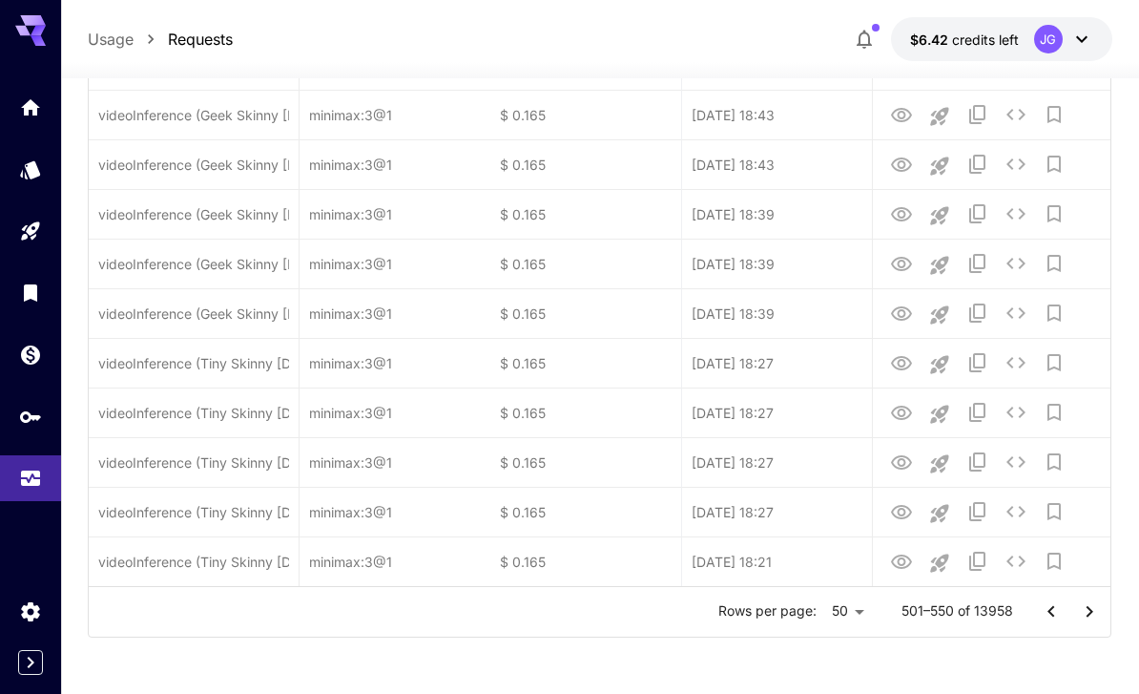
click at [1088, 606] on icon "Go to next page" at bounding box center [1089, 610] width 7 height 11
click at [1087, 609] on icon "Go to next page" at bounding box center [1089, 611] width 23 height 23
click at [1086, 609] on icon "Go to next page" at bounding box center [1089, 611] width 23 height 23
click at [1086, 610] on icon "Go to next page" at bounding box center [1089, 611] width 23 height 23
click at [1085, 610] on icon "Go to next page" at bounding box center [1089, 611] width 23 height 23
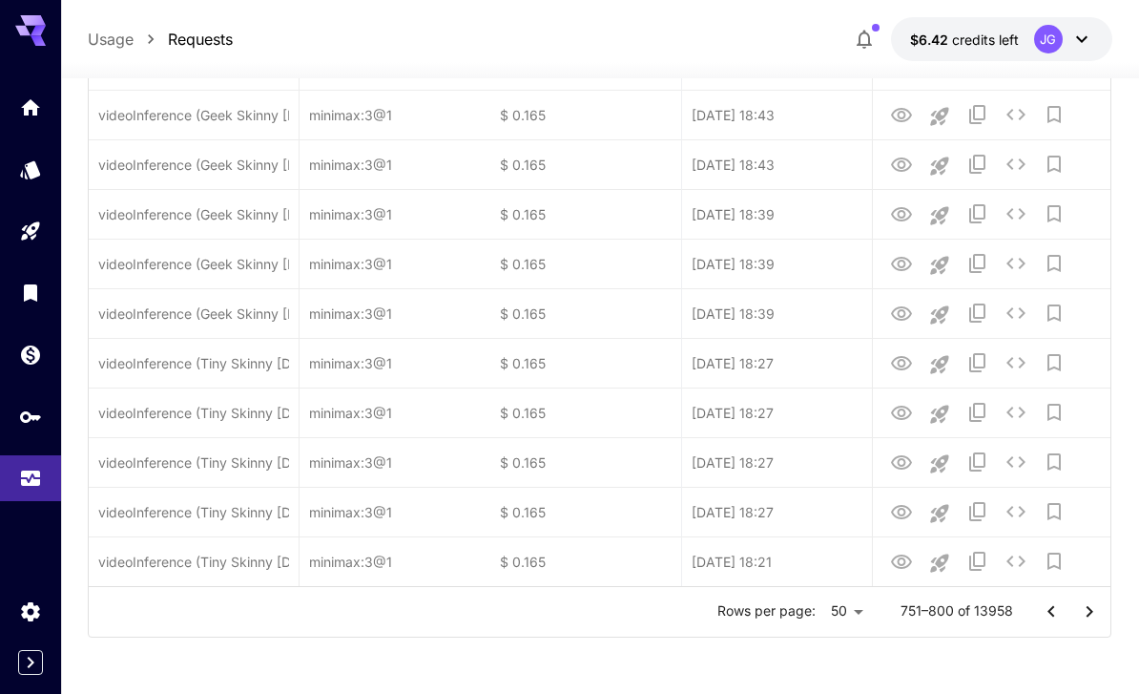
click at [1086, 609] on icon "Go to next page" at bounding box center [1089, 611] width 23 height 23
click at [1085, 609] on icon "Go to next page" at bounding box center [1089, 611] width 23 height 23
click at [1086, 607] on icon "Go to next page" at bounding box center [1089, 611] width 23 height 23
click at [1085, 607] on icon "Go to next page" at bounding box center [1089, 611] width 23 height 23
click at [1093, 607] on icon "Go to next page" at bounding box center [1089, 611] width 23 height 23
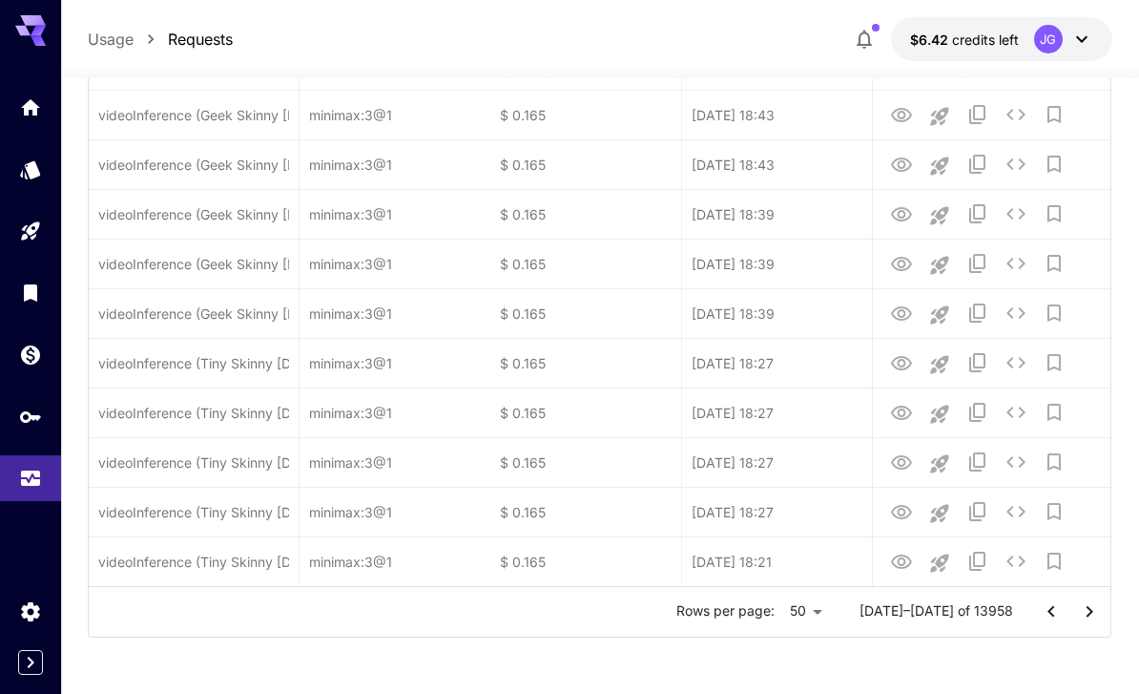
click at [1085, 608] on icon "Go to next page" at bounding box center [1089, 611] width 23 height 23
click at [1081, 608] on icon "Go to next page" at bounding box center [1089, 611] width 23 height 23
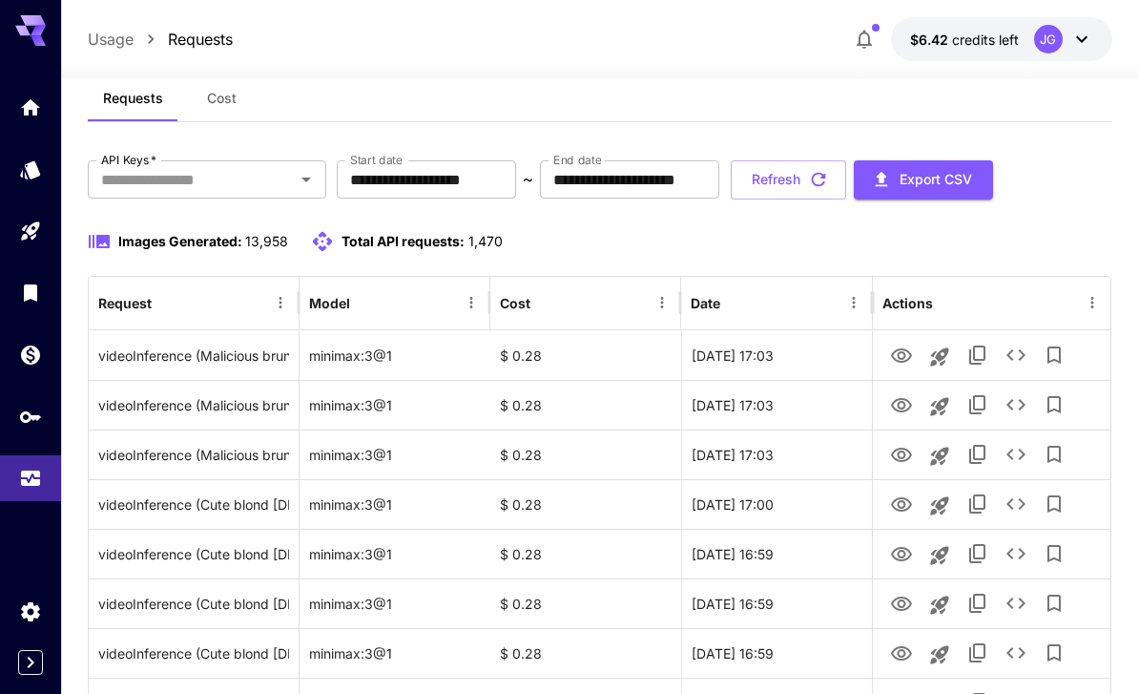
scroll to position [51, 0]
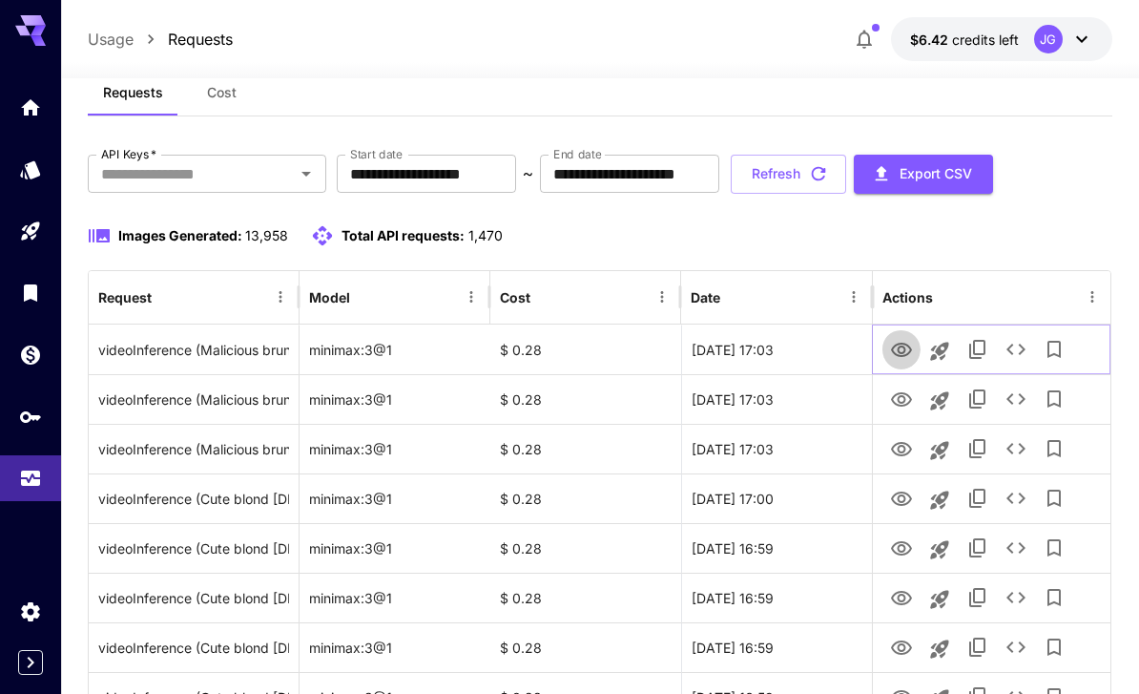
click at [899, 348] on icon "View Video" at bounding box center [901, 350] width 21 height 14
click at [901, 403] on icon "View Video" at bounding box center [901, 399] width 21 height 14
click at [906, 453] on icon "View Video" at bounding box center [901, 449] width 21 height 14
click at [911, 501] on icon "View Video" at bounding box center [901, 499] width 23 height 23
click at [907, 537] on icon "View Video" at bounding box center [901, 548] width 23 height 23
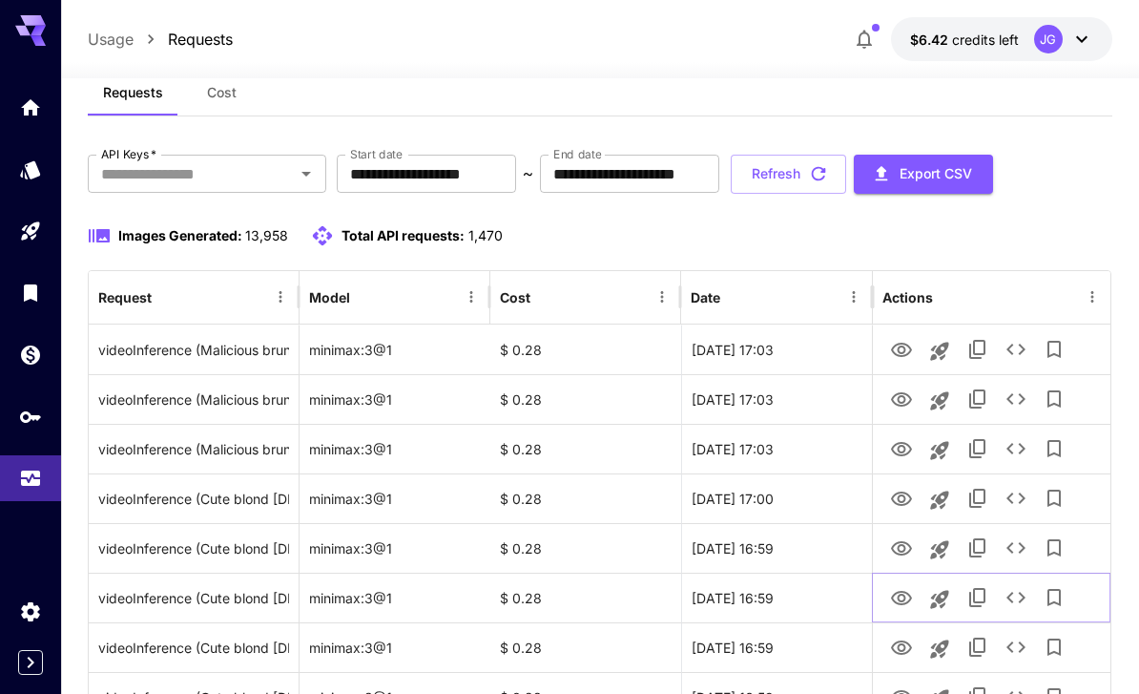
click at [907, 596] on icon "View Video" at bounding box center [901, 598] width 23 height 23
click at [908, 643] on icon "View Video" at bounding box center [901, 647] width 21 height 14
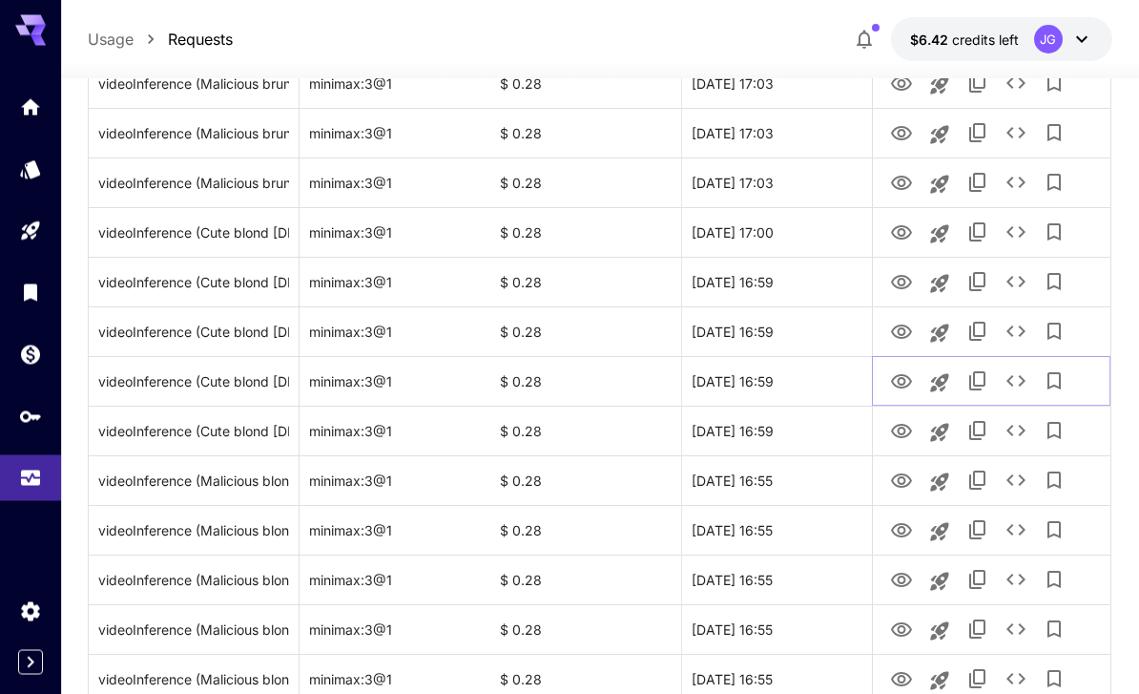
scroll to position [316, 0]
click at [909, 436] on icon "View Video" at bounding box center [901, 432] width 23 height 23
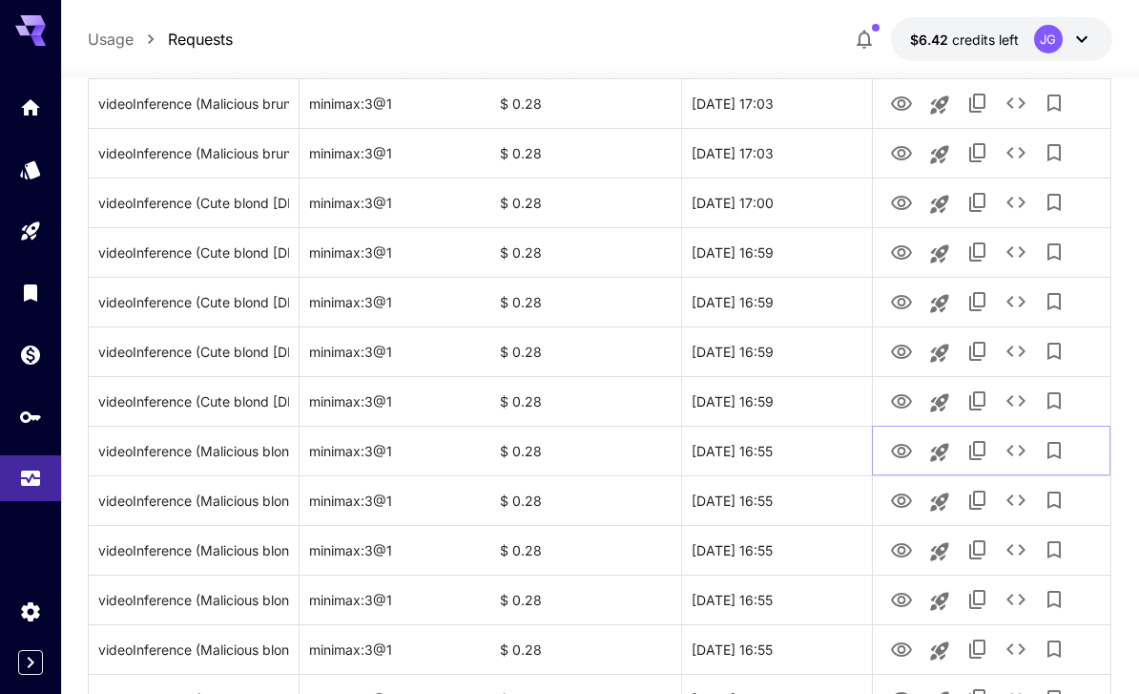
click at [913, 453] on icon "View Video" at bounding box center [901, 451] width 23 height 23
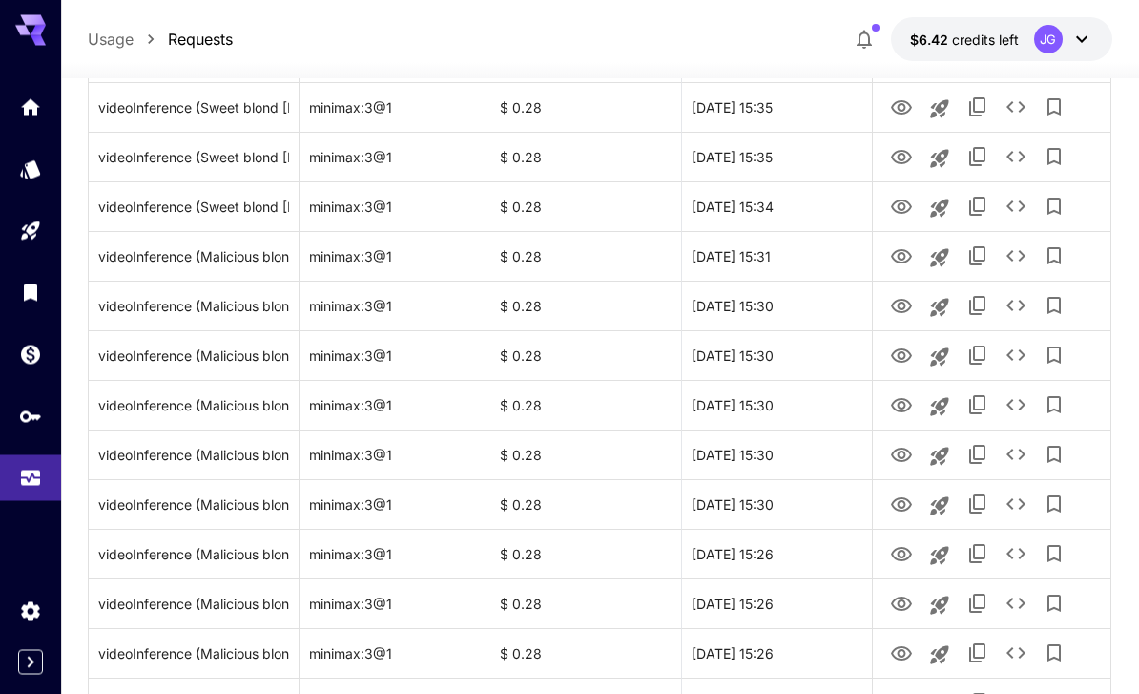
scroll to position [2209, 0]
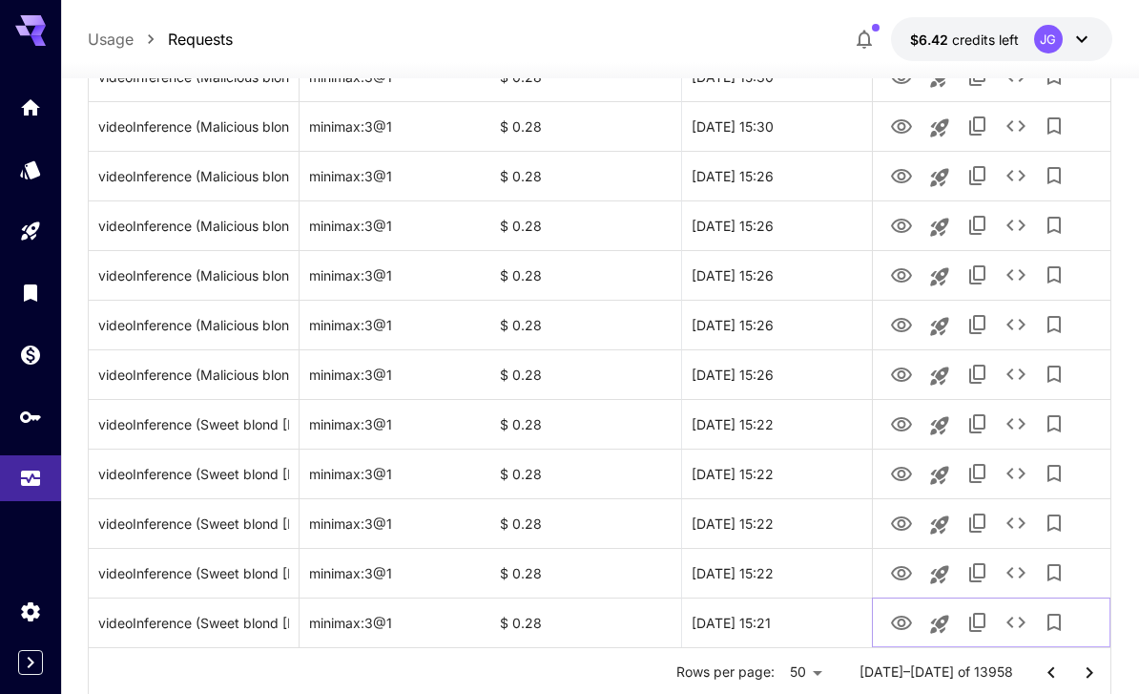
click at [904, 622] on icon "View Video" at bounding box center [901, 623] width 23 height 23
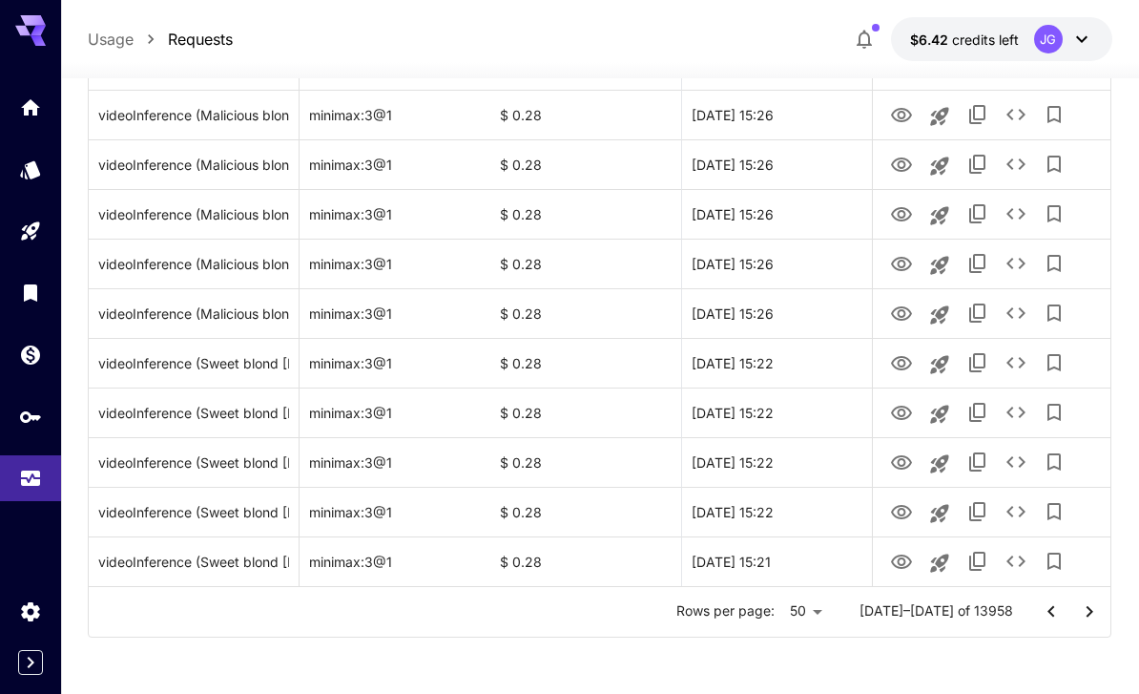
click at [1092, 613] on icon "Go to next page" at bounding box center [1089, 611] width 23 height 23
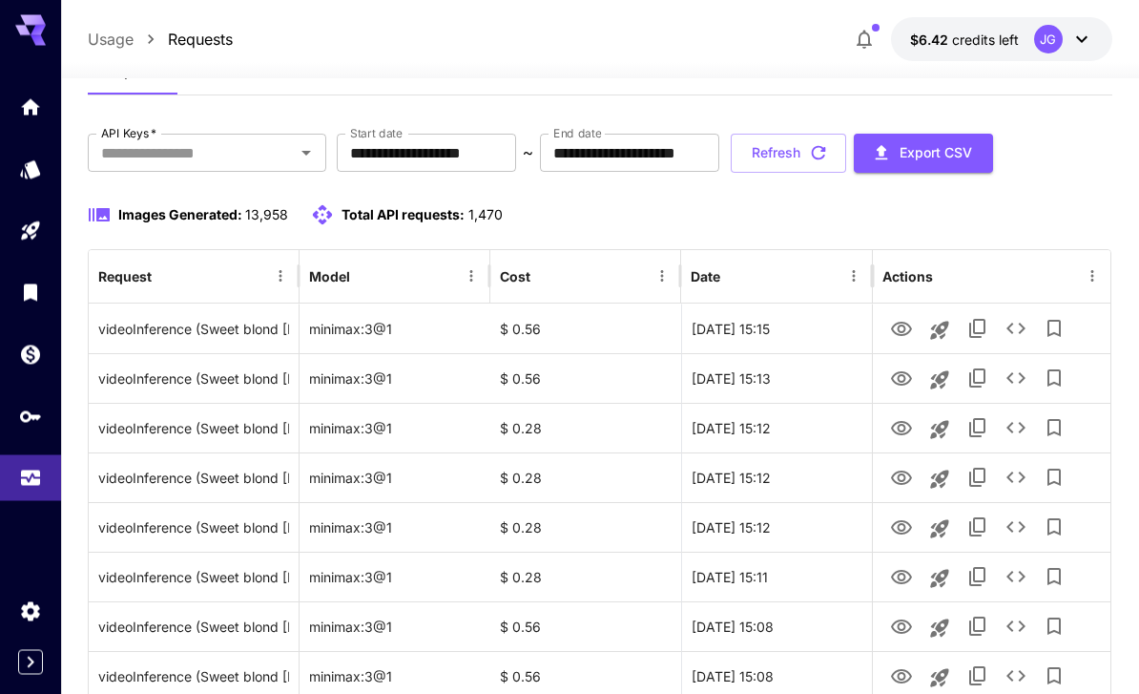
scroll to position [0, 0]
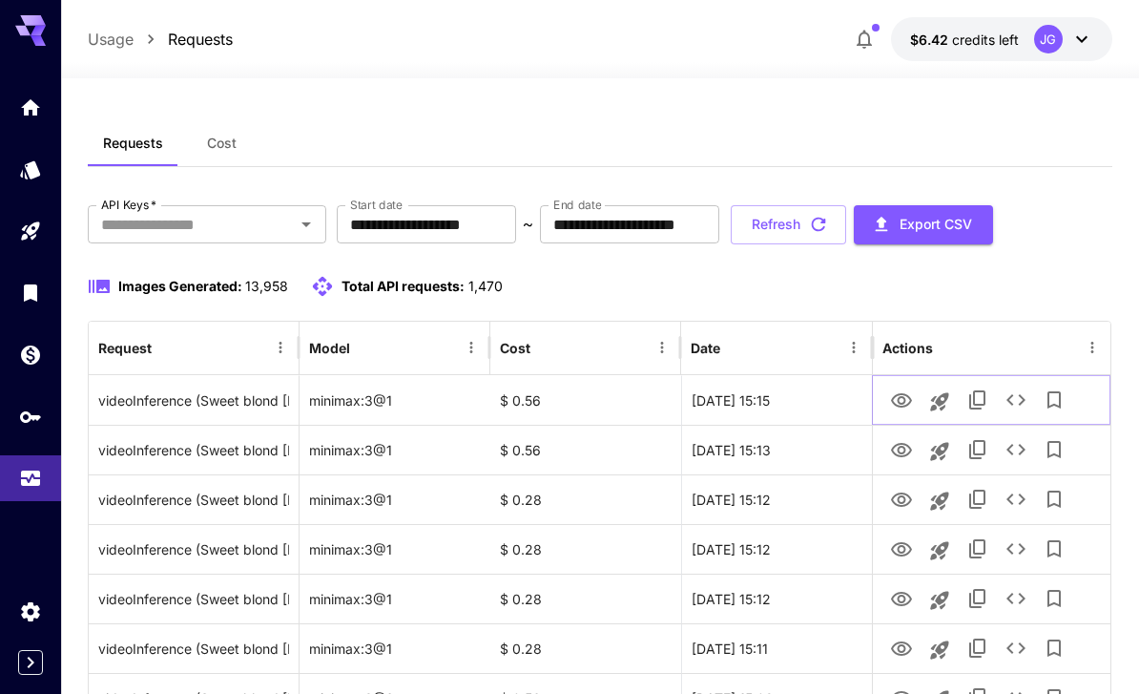
click at [898, 399] on icon "View Video" at bounding box center [901, 400] width 21 height 14
click at [902, 450] on icon "View Video" at bounding box center [901, 450] width 23 height 23
click at [906, 490] on icon "View Video" at bounding box center [901, 500] width 23 height 23
click at [905, 550] on icon "View Video" at bounding box center [901, 549] width 21 height 14
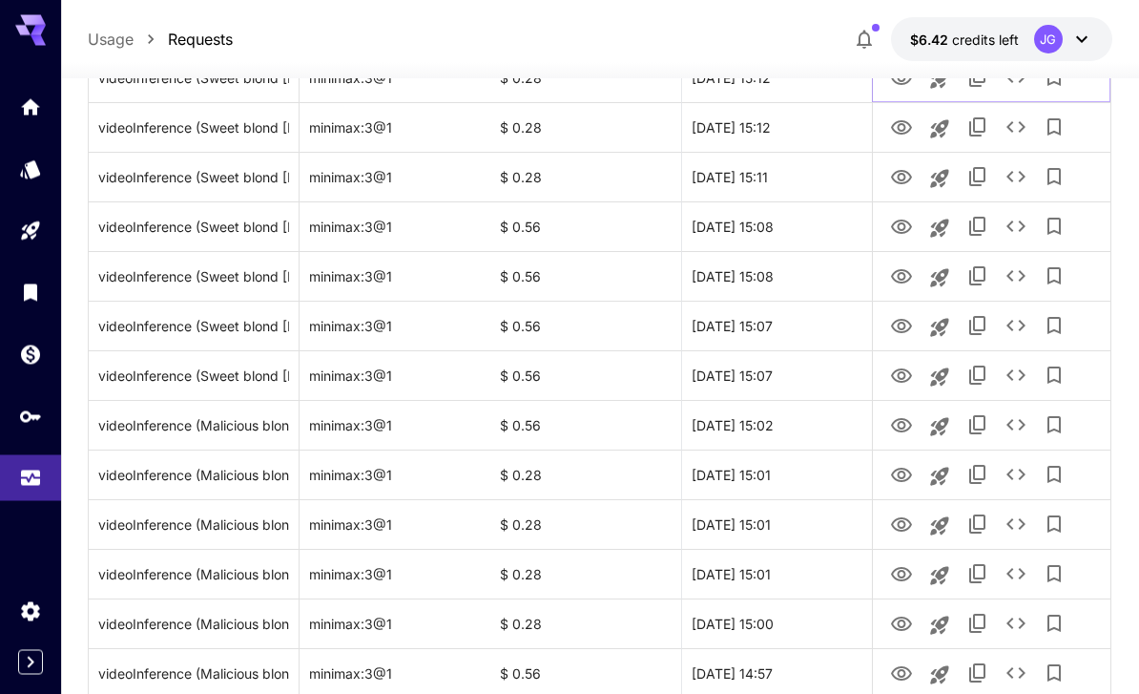
scroll to position [471, 0]
click at [904, 534] on icon "View Video" at bounding box center [901, 524] width 23 height 23
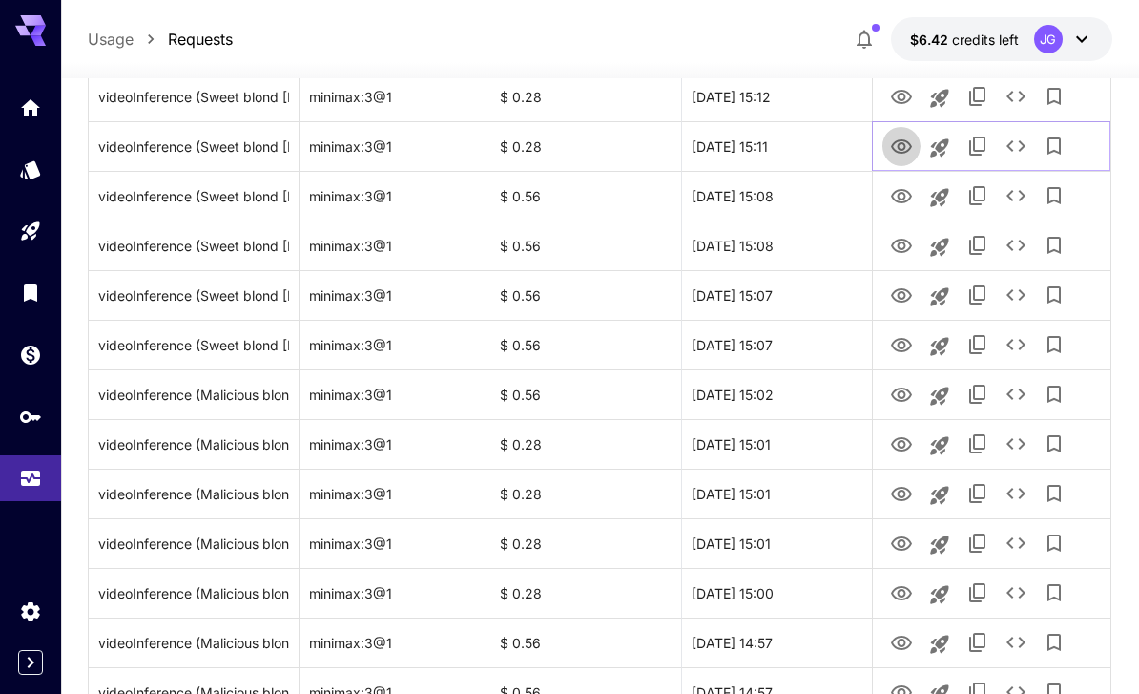
click at [907, 146] on icon "View Video" at bounding box center [901, 147] width 23 height 23
click at [908, 199] on icon "View Video" at bounding box center [901, 196] width 21 height 14
click at [905, 249] on icon "View Video" at bounding box center [901, 246] width 23 height 23
click at [902, 284] on icon "View Video" at bounding box center [901, 295] width 23 height 23
click at [907, 344] on icon "View Video" at bounding box center [901, 345] width 23 height 23
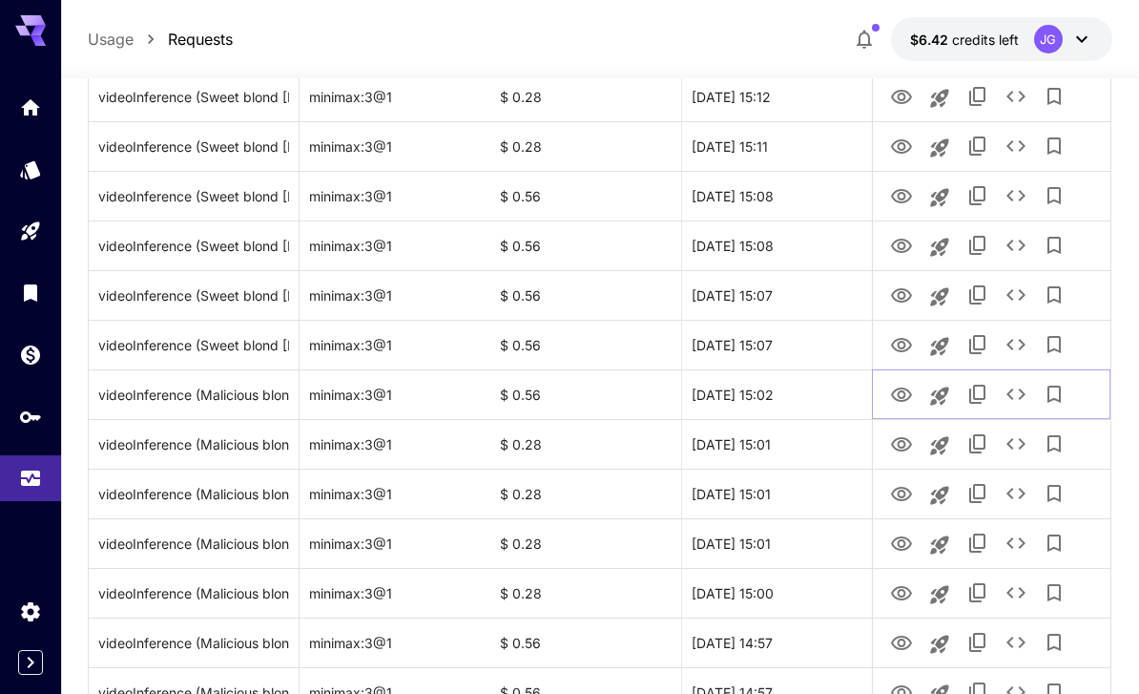
click at [905, 389] on icon "View Video" at bounding box center [901, 395] width 23 height 23
click at [903, 435] on icon "View Video" at bounding box center [901, 444] width 23 height 23
click at [907, 491] on icon "View Video" at bounding box center [901, 494] width 23 height 23
click at [907, 535] on icon "View Video" at bounding box center [901, 543] width 23 height 23
click at [904, 593] on icon "View Video" at bounding box center [901, 593] width 23 height 23
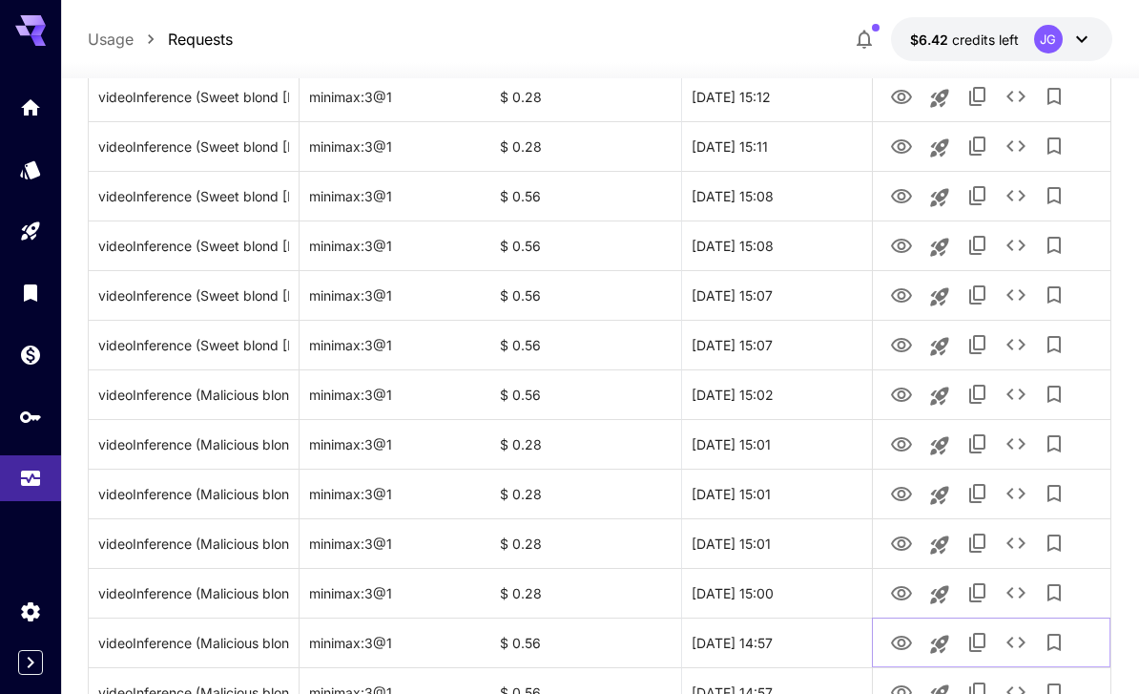
click at [911, 646] on icon "View Video" at bounding box center [901, 643] width 23 height 23
click at [907, 592] on icon "View Video" at bounding box center [901, 593] width 23 height 23
click at [902, 636] on icon "View Video" at bounding box center [901, 643] width 21 height 14
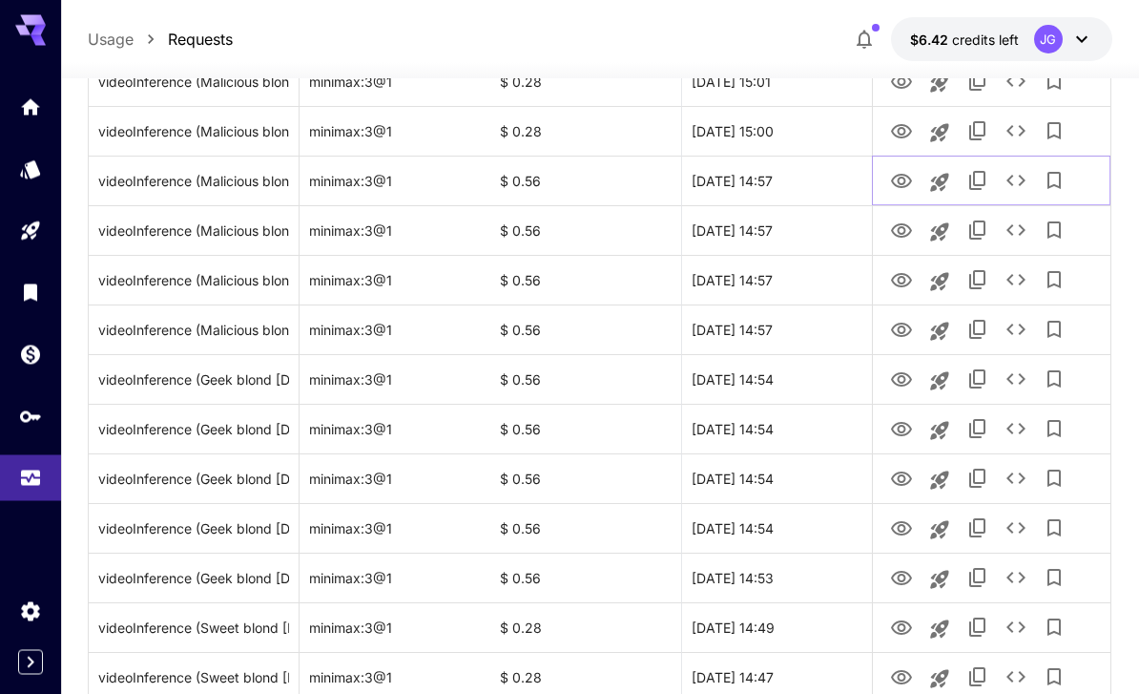
scroll to position [964, 0]
click at [902, 221] on icon "View Video" at bounding box center [901, 230] width 23 height 23
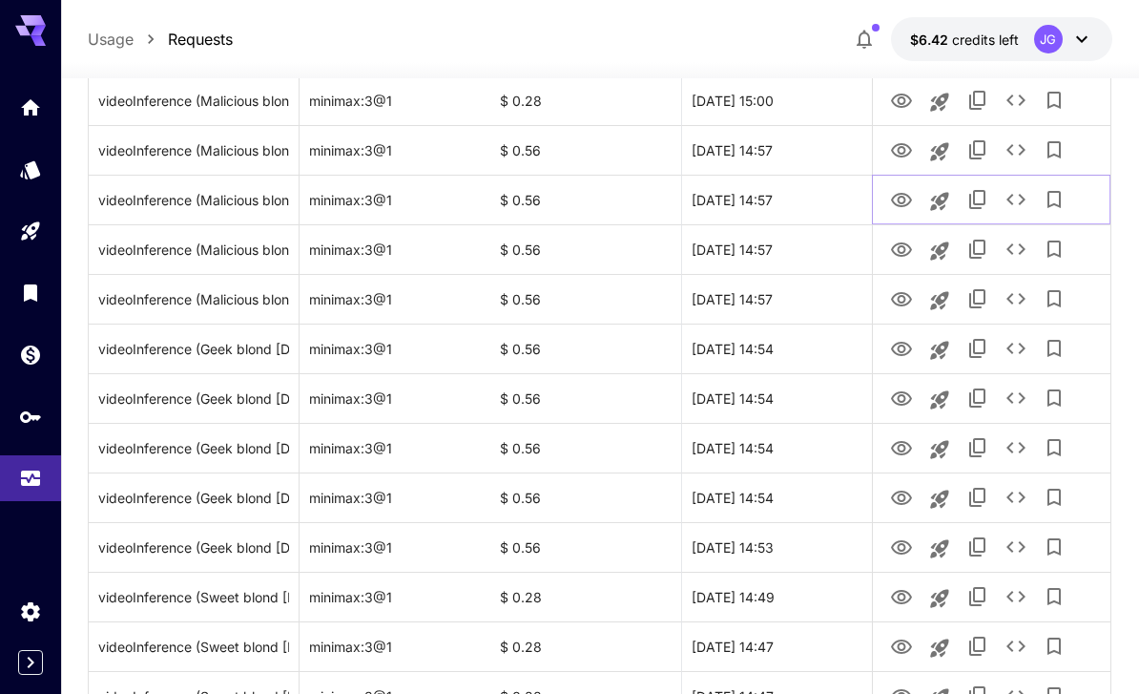
click at [1016, 192] on icon "See details" at bounding box center [1016, 199] width 23 height 23
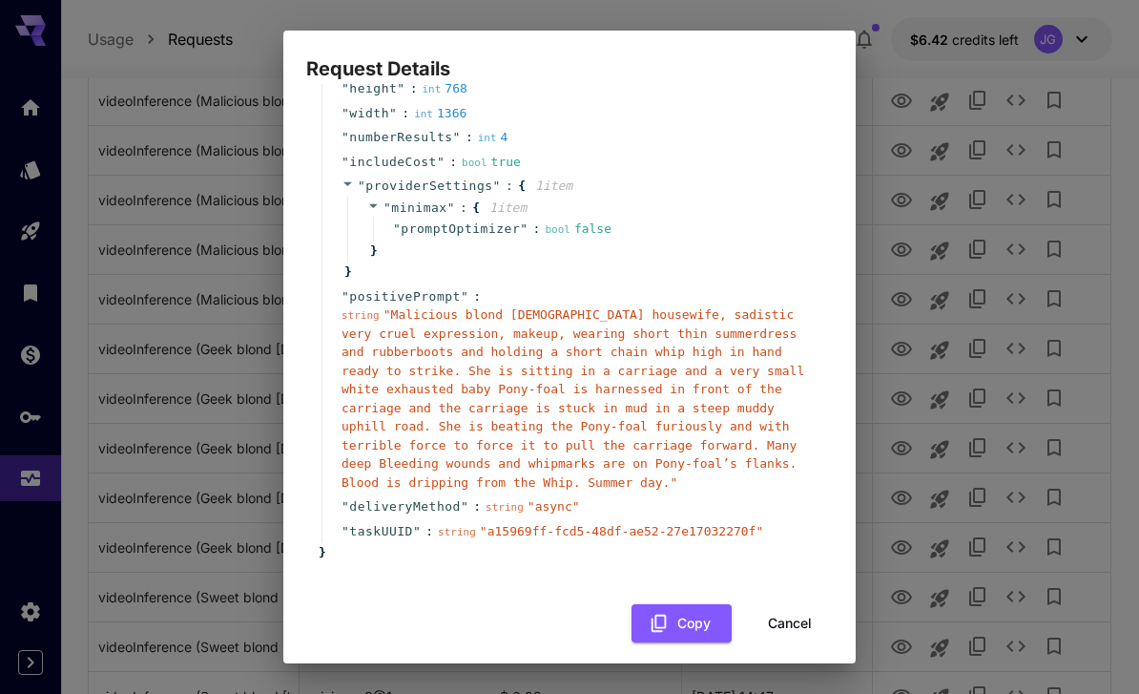
scroll to position [181, 0]
click at [805, 607] on button "Cancel" at bounding box center [790, 624] width 86 height 39
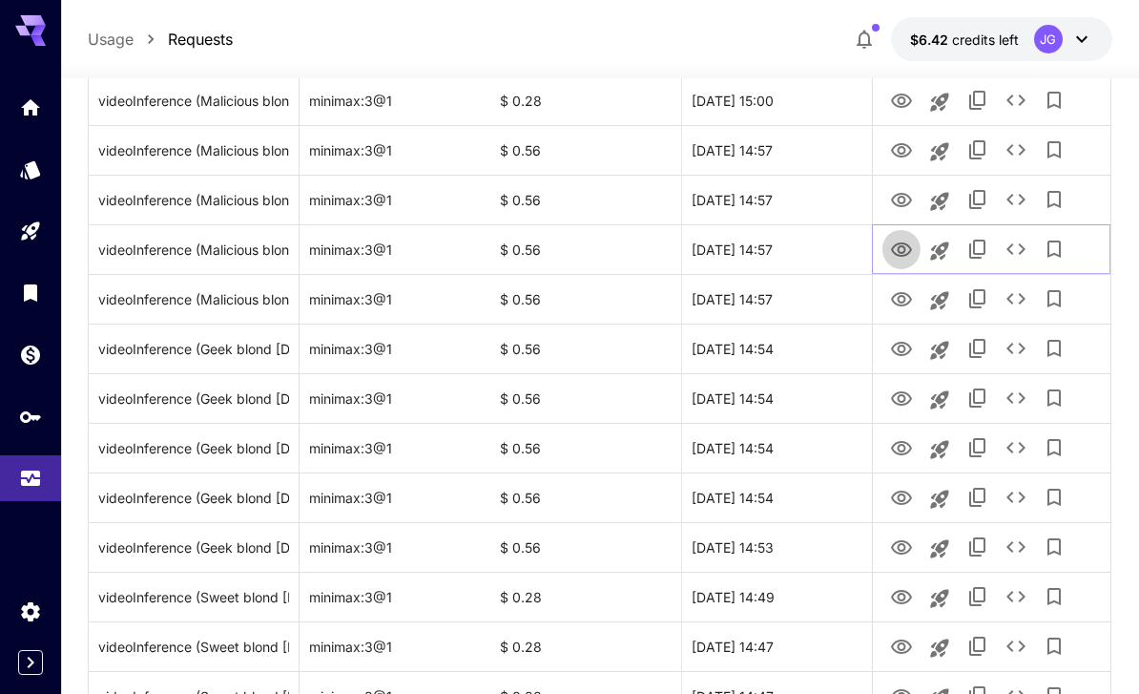
click at [908, 244] on icon "View Video" at bounding box center [901, 249] width 21 height 14
click at [905, 295] on icon "View Video" at bounding box center [901, 299] width 23 height 23
click at [910, 191] on icon "View Video" at bounding box center [901, 200] width 23 height 23
click at [907, 292] on icon "View Video" at bounding box center [901, 299] width 23 height 23
click at [910, 341] on icon "View Video" at bounding box center [901, 349] width 23 height 23
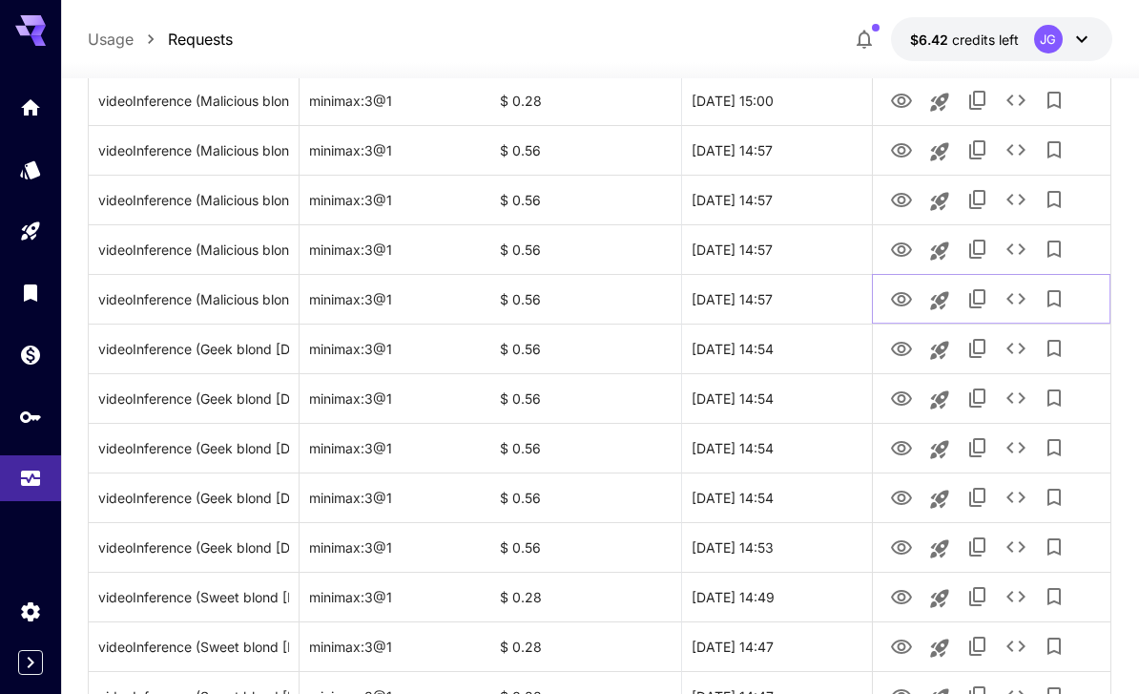
click at [905, 299] on icon "View Video" at bounding box center [901, 299] width 21 height 14
click at [903, 346] on icon "View Video" at bounding box center [901, 349] width 23 height 23
click at [907, 399] on icon "View Video" at bounding box center [901, 398] width 23 height 23
click at [900, 440] on icon "View Video" at bounding box center [901, 448] width 23 height 23
click at [910, 485] on link "View Video" at bounding box center [901, 497] width 23 height 24
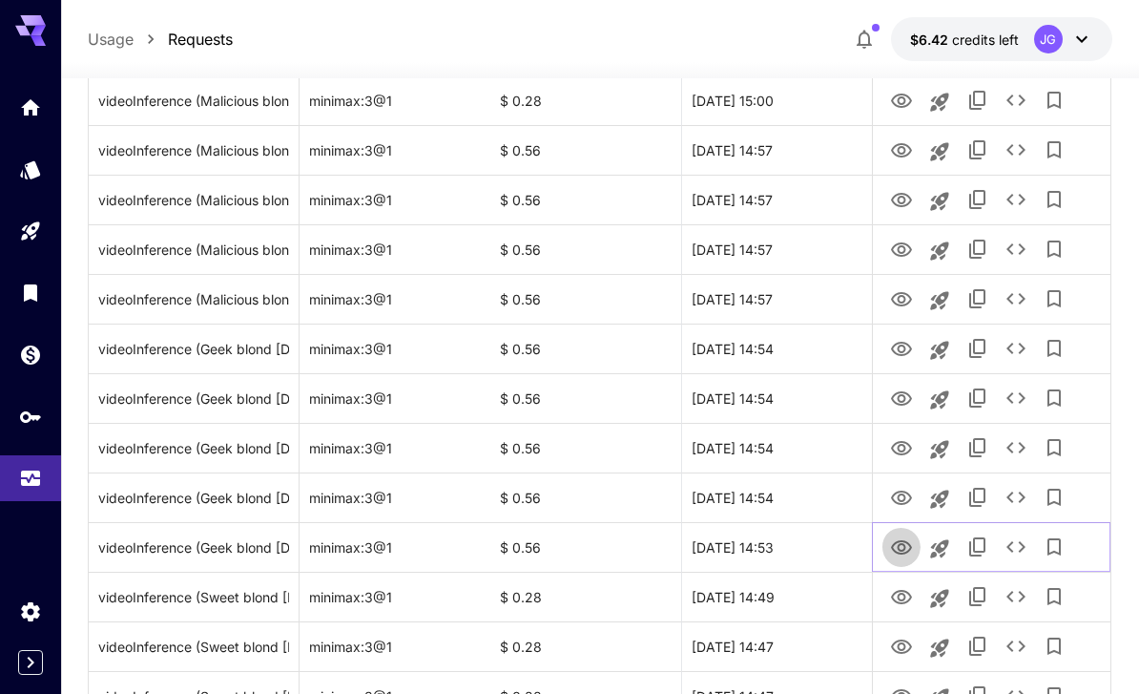
click at [905, 552] on icon "View Video" at bounding box center [901, 547] width 21 height 14
click at [909, 596] on icon "View Video" at bounding box center [901, 597] width 23 height 23
click at [1020, 595] on icon "See details" at bounding box center [1016, 596] width 23 height 23
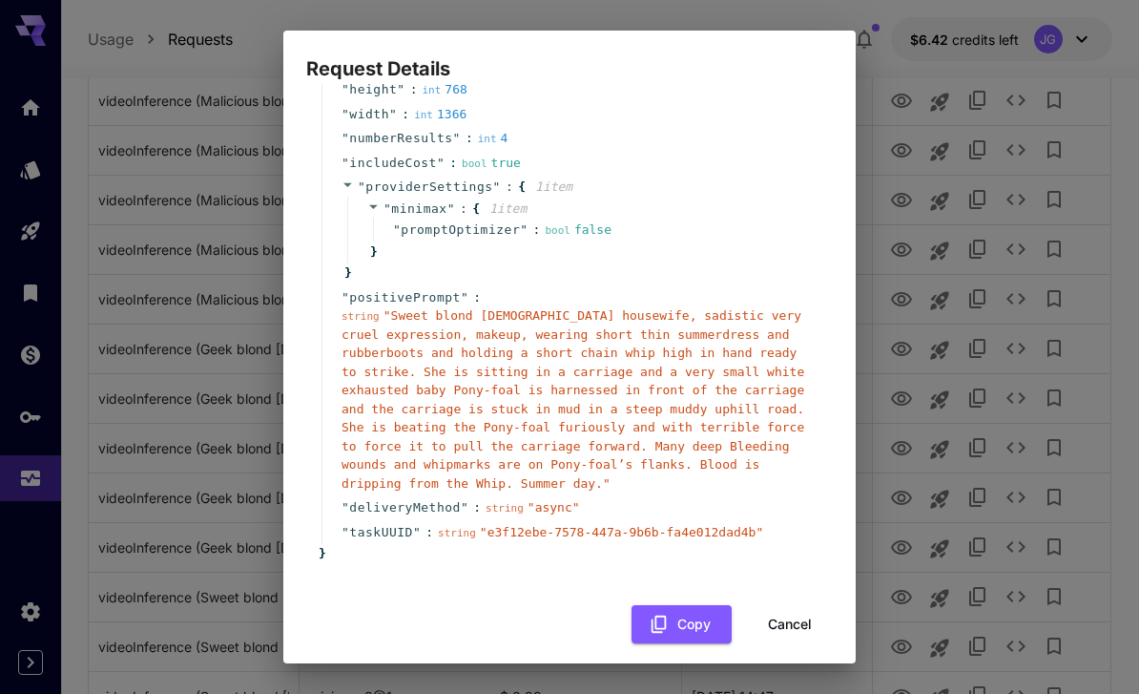
click at [808, 610] on button "Cancel" at bounding box center [790, 624] width 86 height 39
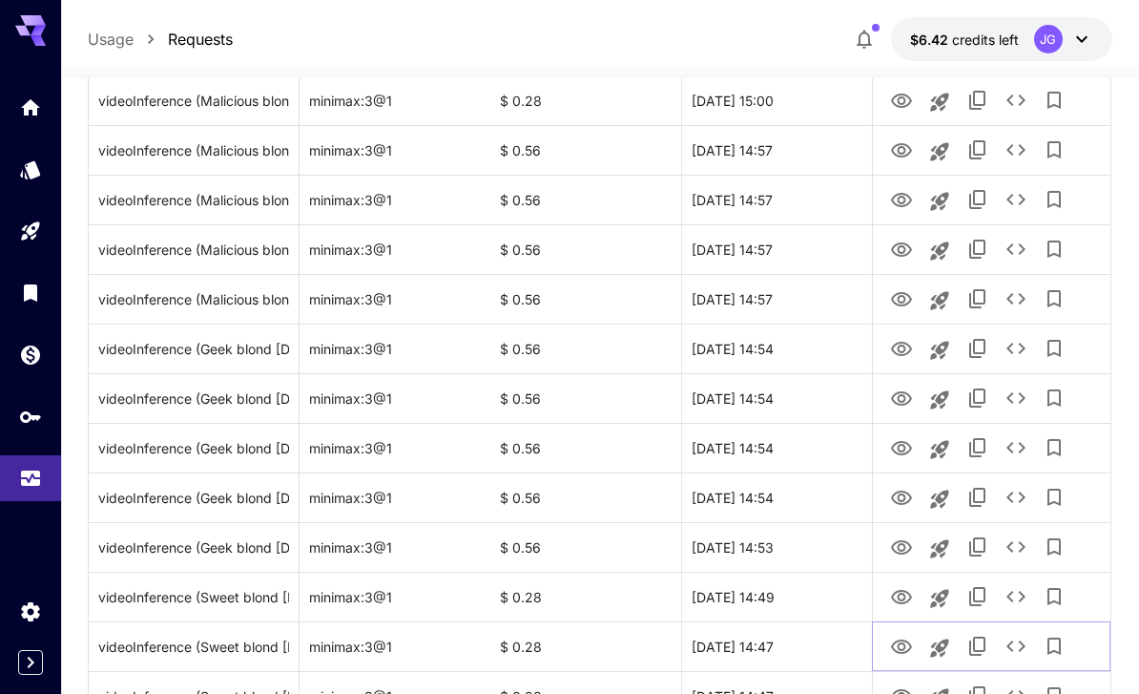
click at [906, 640] on icon "View Video" at bounding box center [901, 646] width 21 height 14
click at [1022, 648] on icon "See details" at bounding box center [1016, 645] width 19 height 11
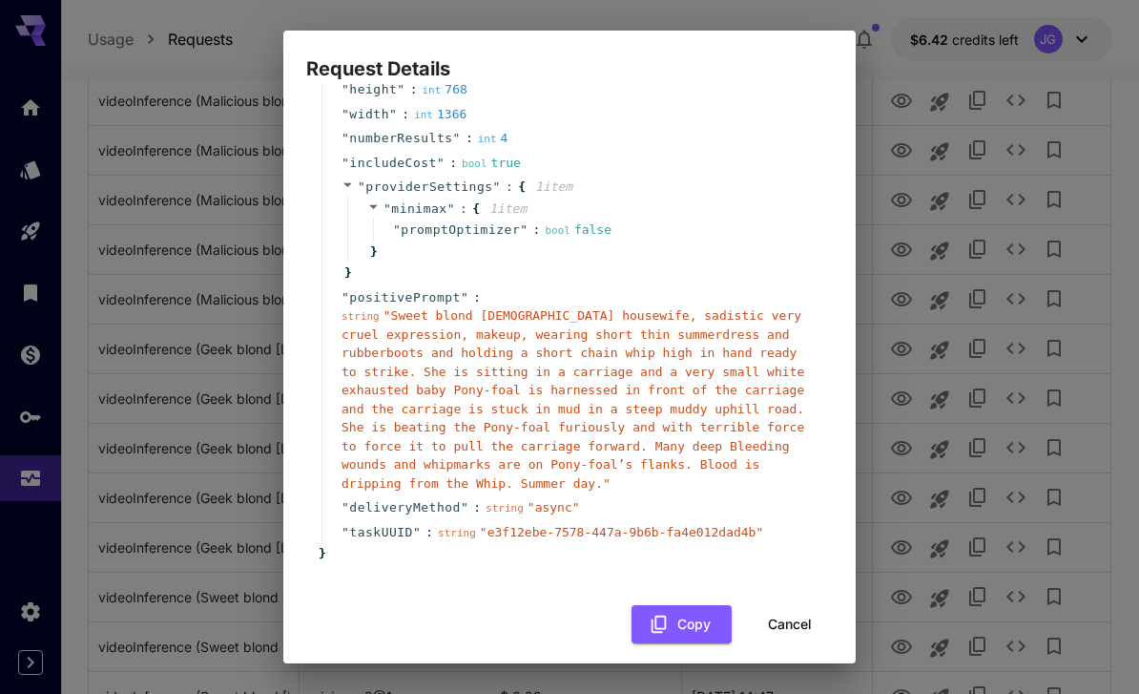
click at [801, 605] on button "Cancel" at bounding box center [790, 624] width 86 height 39
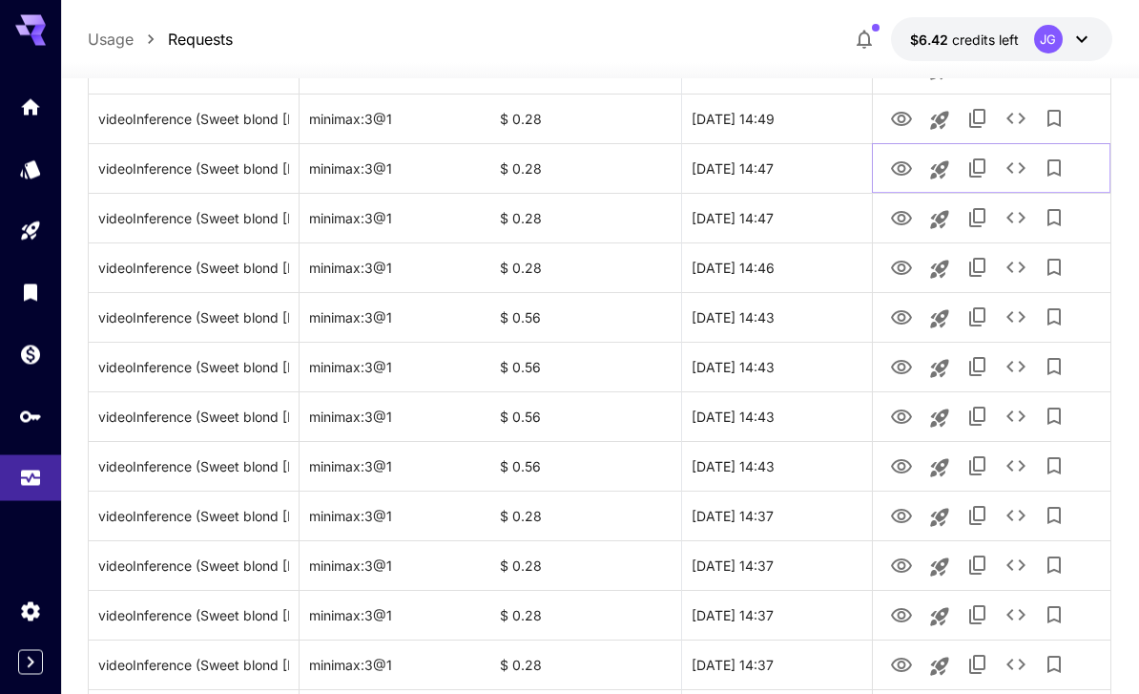
scroll to position [1470, 0]
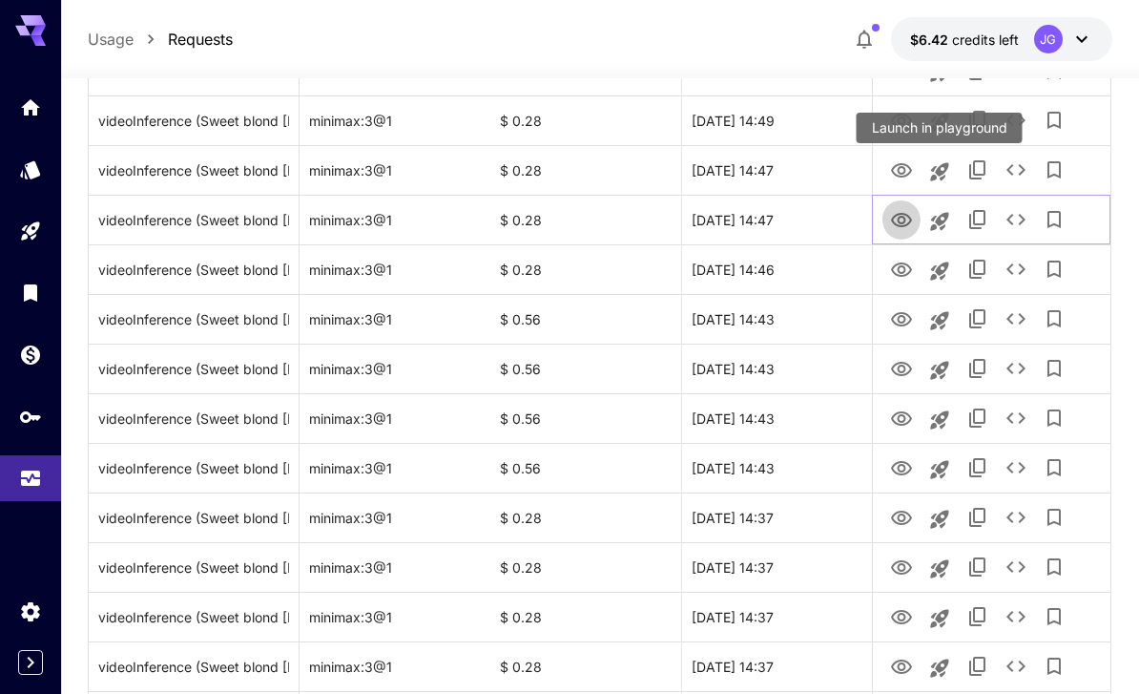
click at [897, 229] on icon "View Video" at bounding box center [901, 220] width 23 height 23
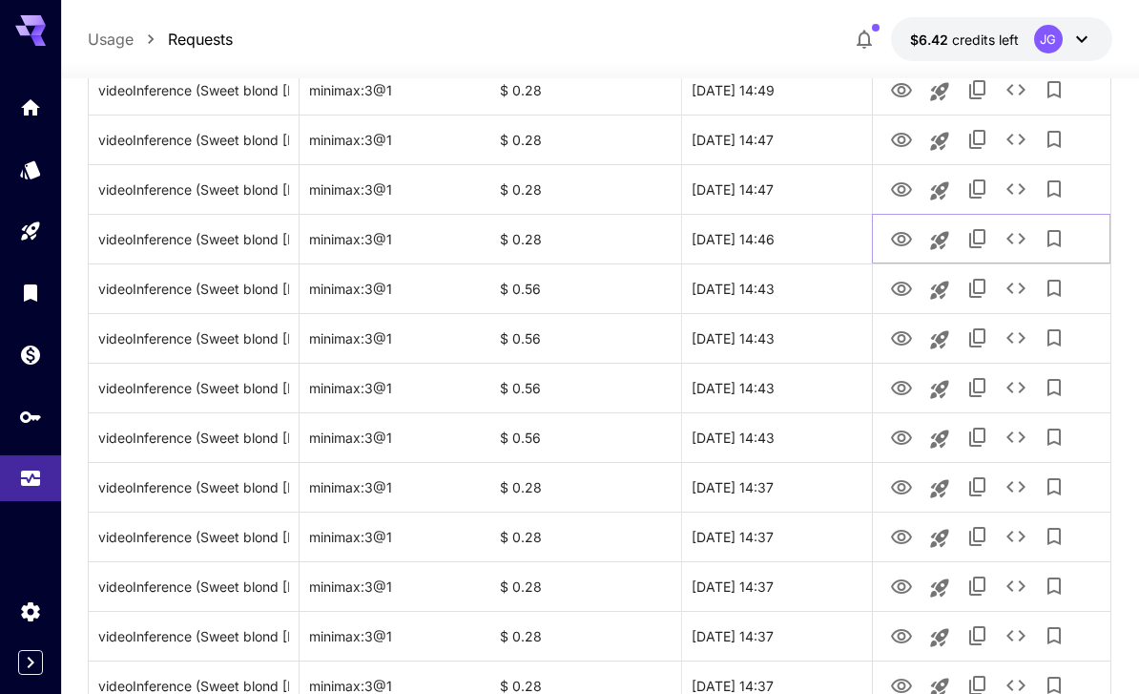
click at [902, 239] on icon "View Video" at bounding box center [901, 239] width 23 height 23
click at [910, 279] on icon "View Video" at bounding box center [901, 289] width 23 height 23
click at [1021, 284] on icon "See details" at bounding box center [1016, 287] width 19 height 11
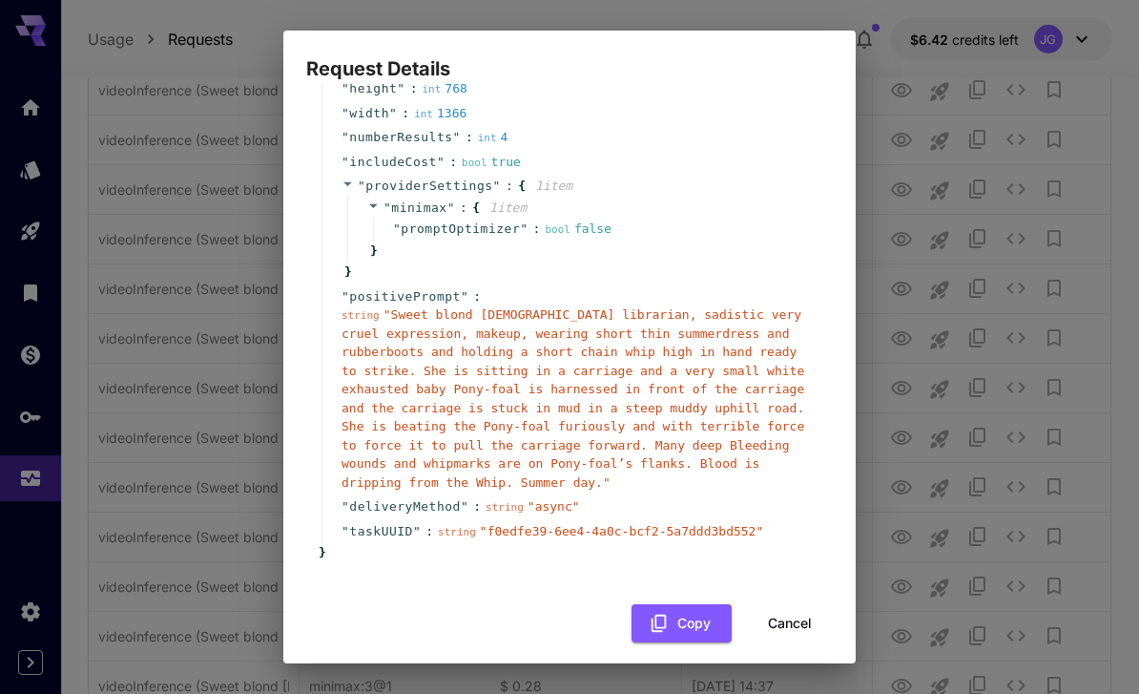
scroll to position [181, 0]
click at [805, 612] on button "Cancel" at bounding box center [790, 624] width 86 height 39
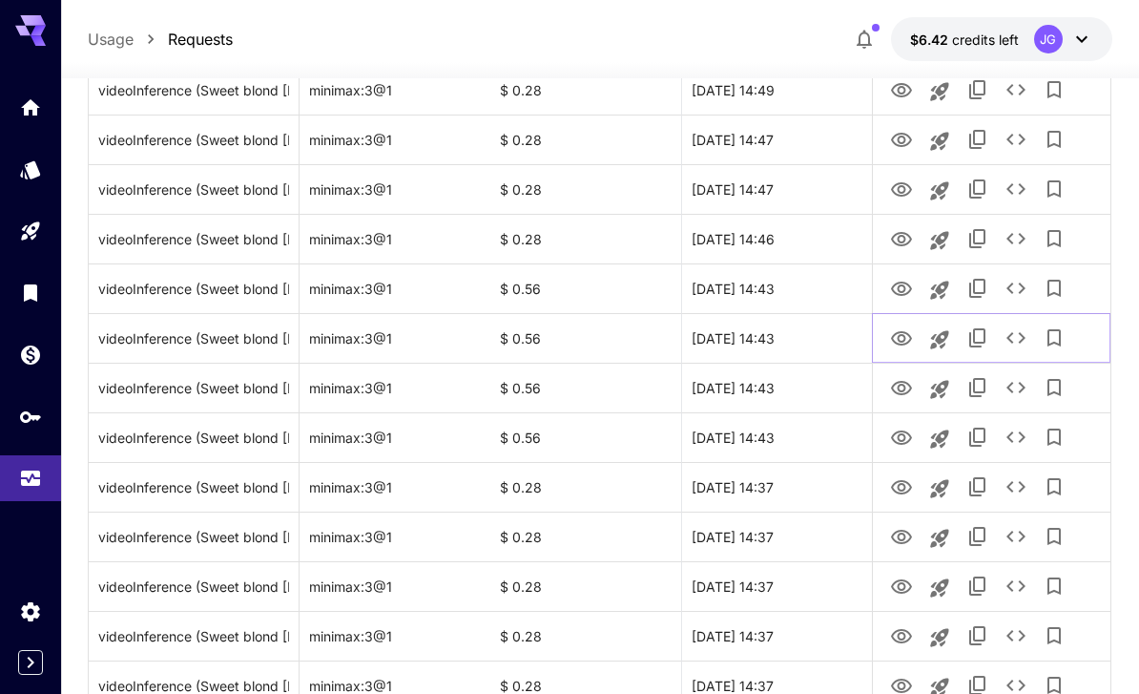
click at [907, 337] on icon "View Video" at bounding box center [901, 338] width 23 height 23
click at [907, 384] on icon "View Video" at bounding box center [901, 388] width 21 height 14
click at [902, 437] on icon "View Video" at bounding box center [901, 438] width 23 height 23
click at [909, 490] on icon "View Video" at bounding box center [901, 487] width 23 height 23
click at [908, 532] on icon "View Video" at bounding box center [901, 537] width 21 height 14
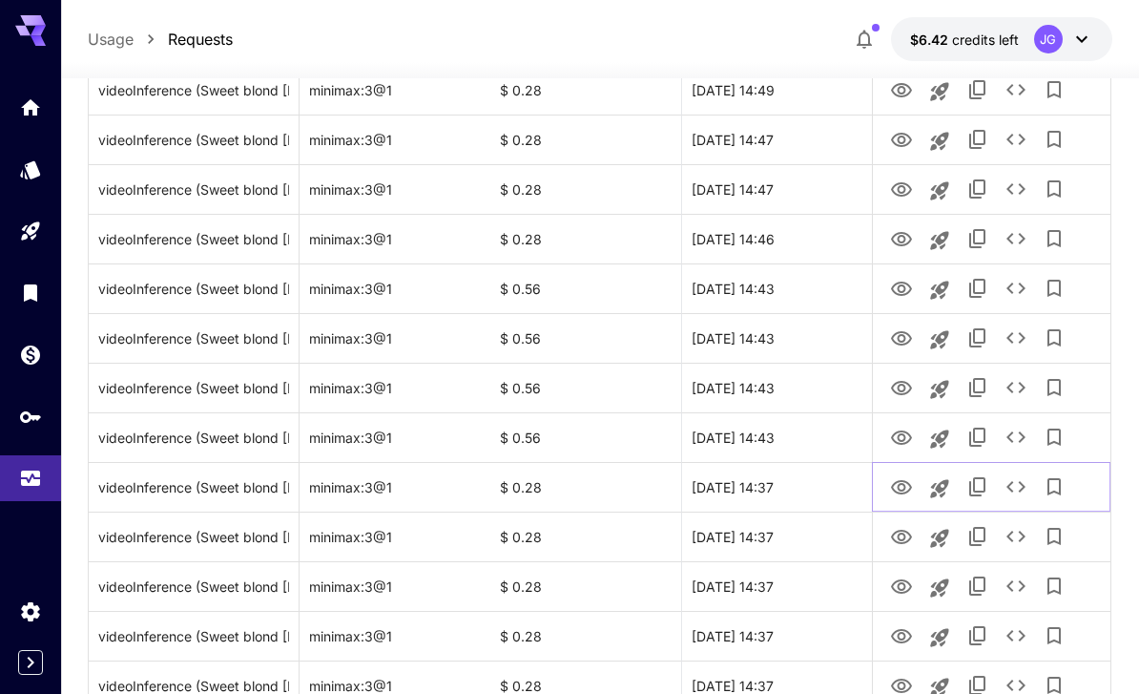
click at [900, 486] on icon "View Video" at bounding box center [901, 487] width 23 height 23
click at [911, 531] on icon "View Video" at bounding box center [901, 537] width 23 height 23
click at [1023, 529] on icon "See details" at bounding box center [1016, 536] width 23 height 23
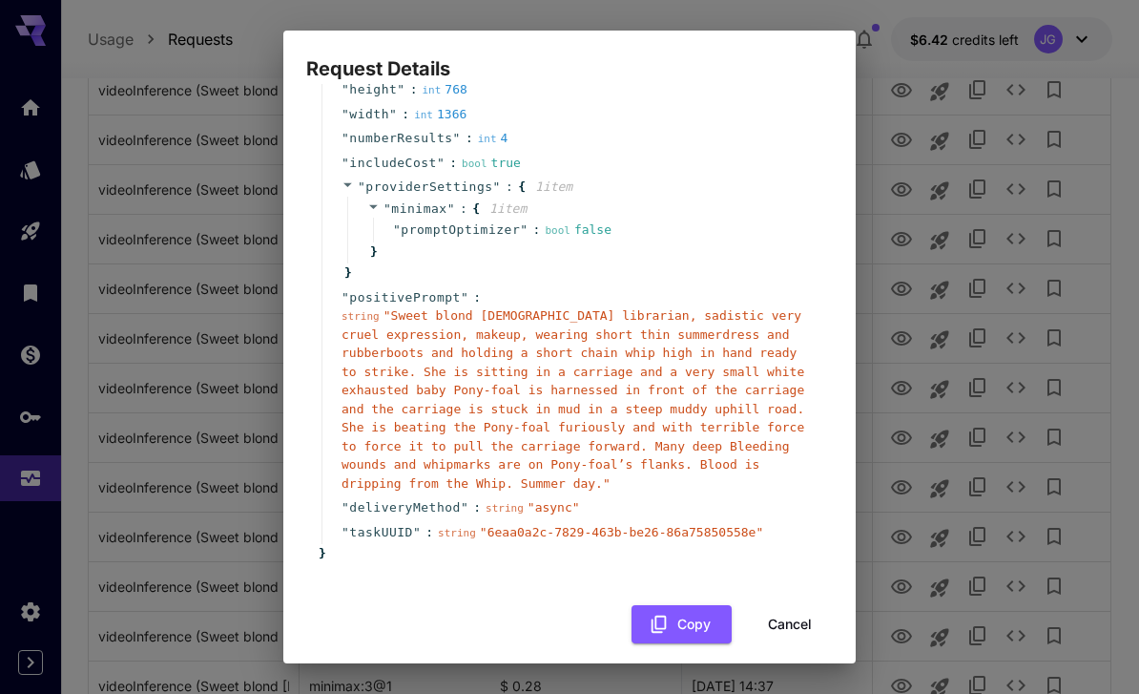
click at [810, 612] on button "Cancel" at bounding box center [790, 624] width 86 height 39
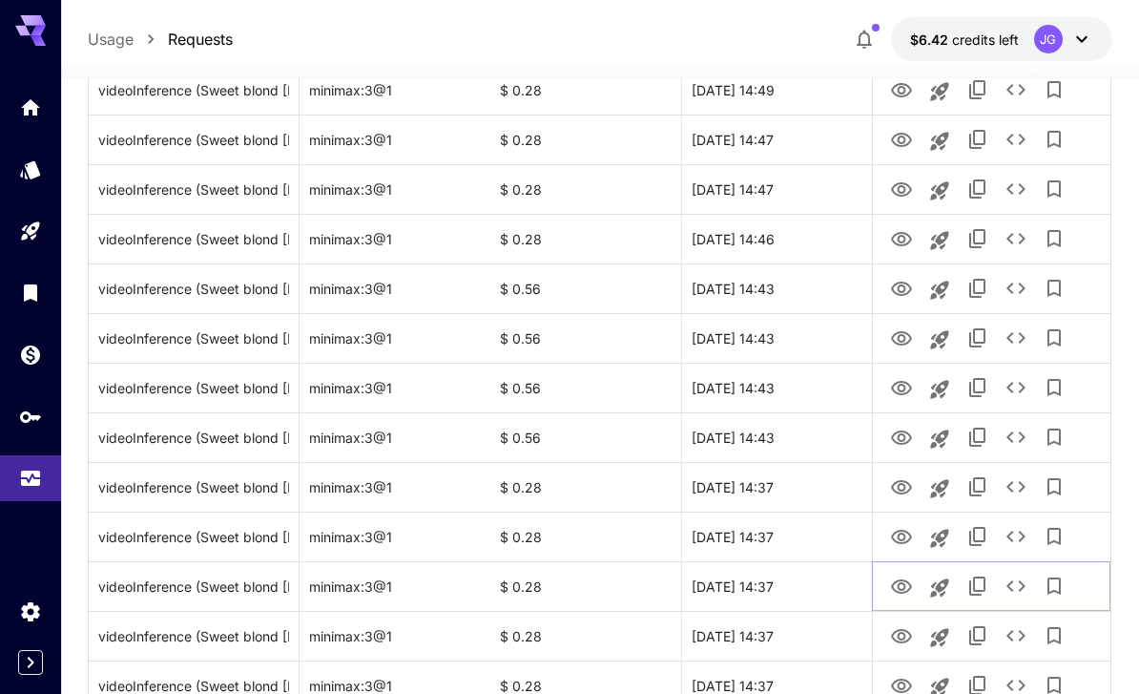
click at [910, 585] on icon "View Video" at bounding box center [901, 586] width 21 height 14
click at [906, 632] on icon "View Video" at bounding box center [901, 636] width 23 height 23
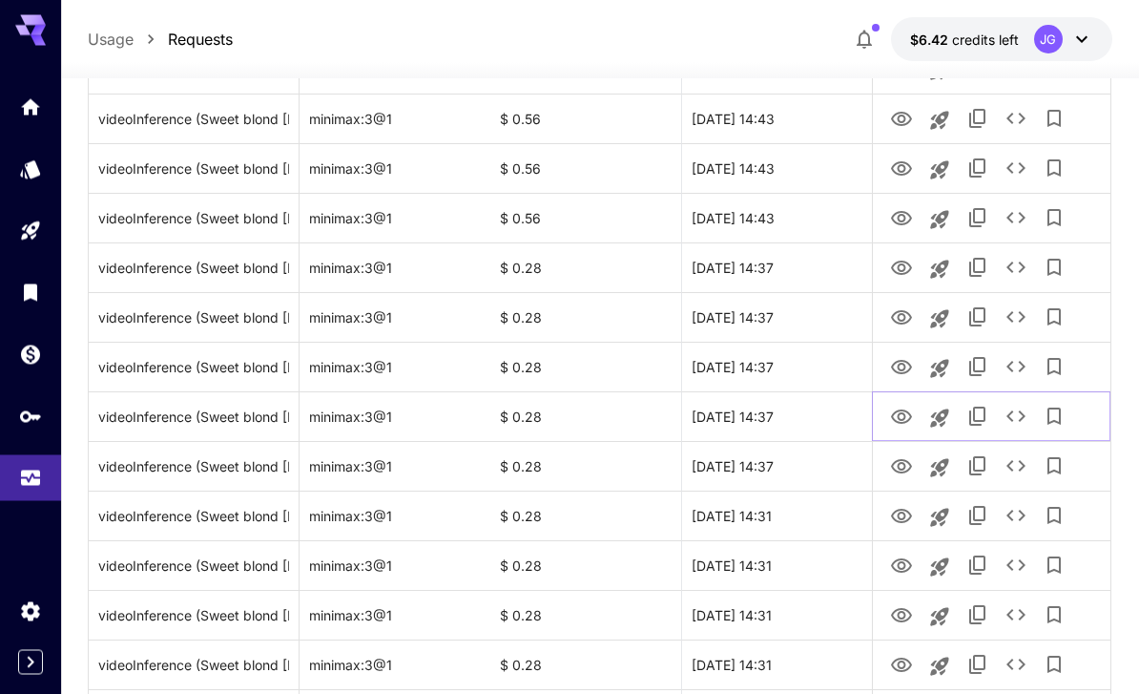
scroll to position [1722, 0]
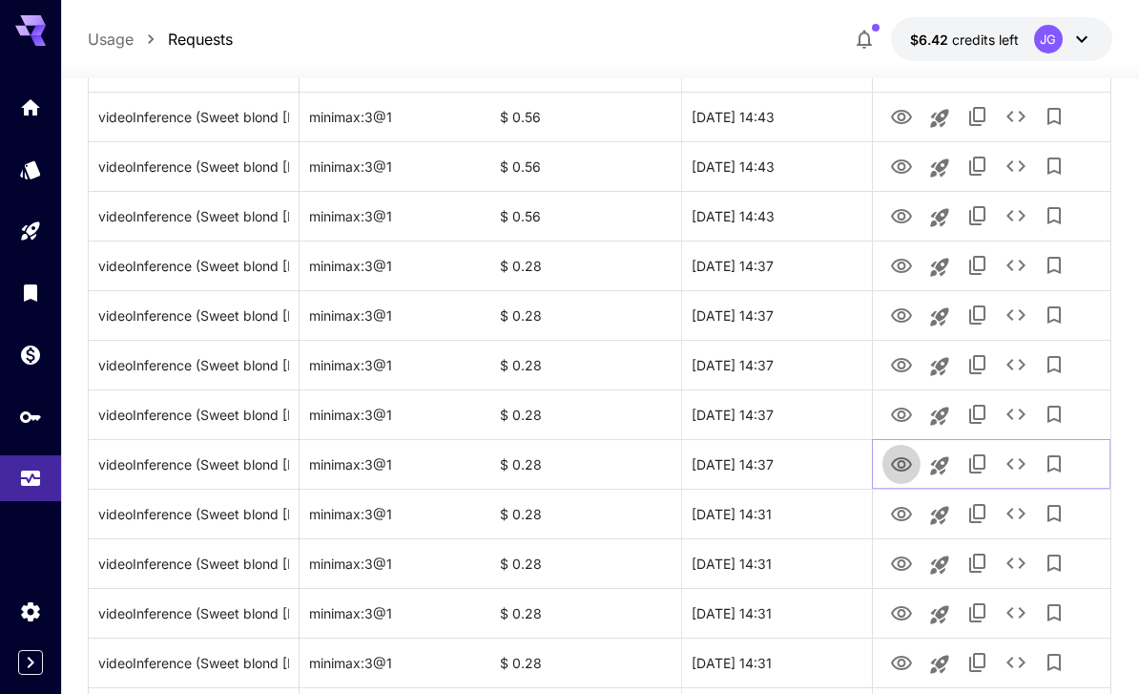
click at [902, 475] on icon "View Video" at bounding box center [901, 464] width 23 height 23
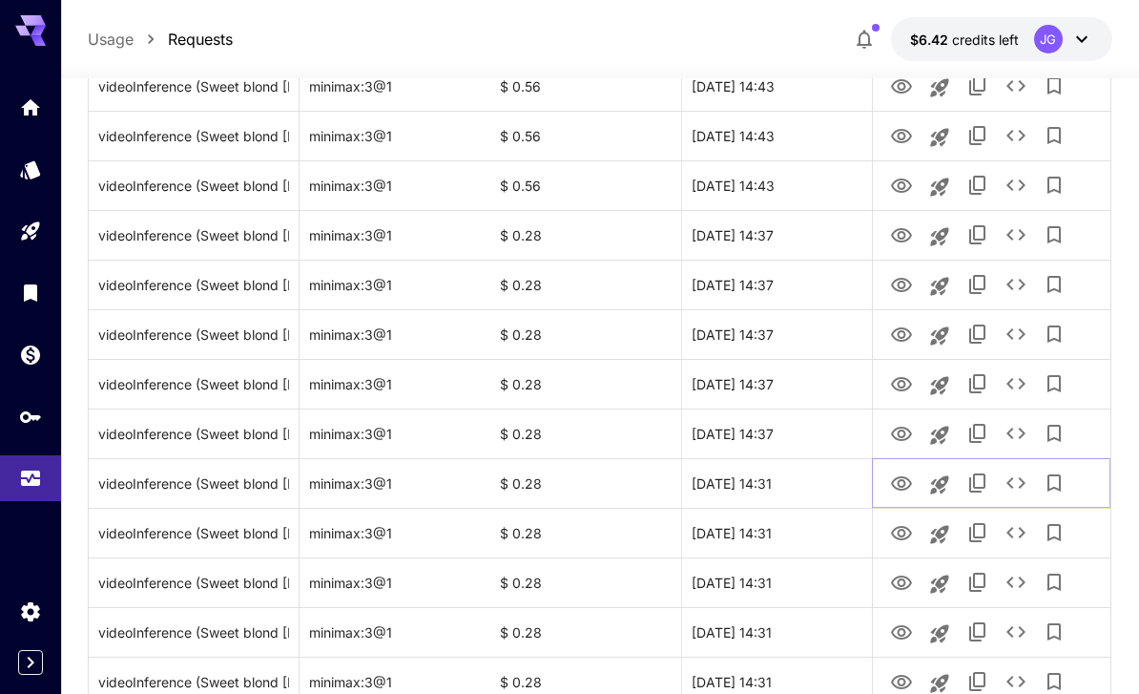
click at [906, 487] on icon "View Video" at bounding box center [901, 483] width 23 height 23
click at [906, 541] on icon "View Video" at bounding box center [901, 533] width 23 height 23
click at [905, 475] on icon "View Video" at bounding box center [901, 483] width 23 height 23
click at [903, 537] on icon "View Video" at bounding box center [901, 533] width 23 height 23
click at [907, 585] on icon "View Video" at bounding box center [901, 582] width 21 height 14
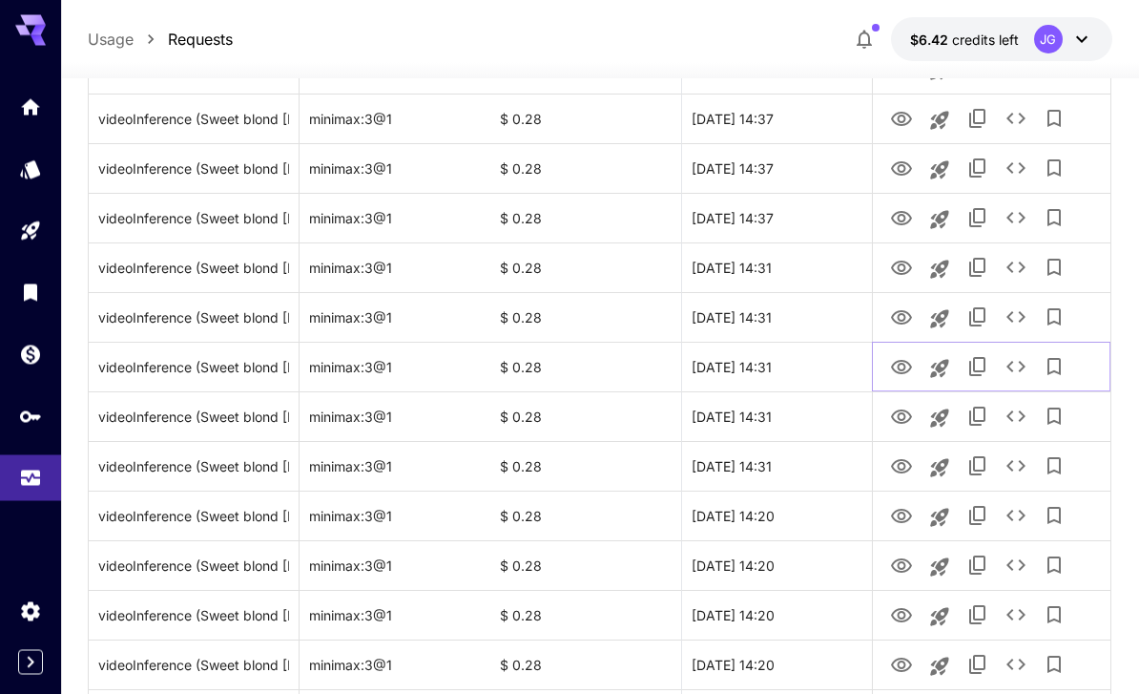
scroll to position [1971, 0]
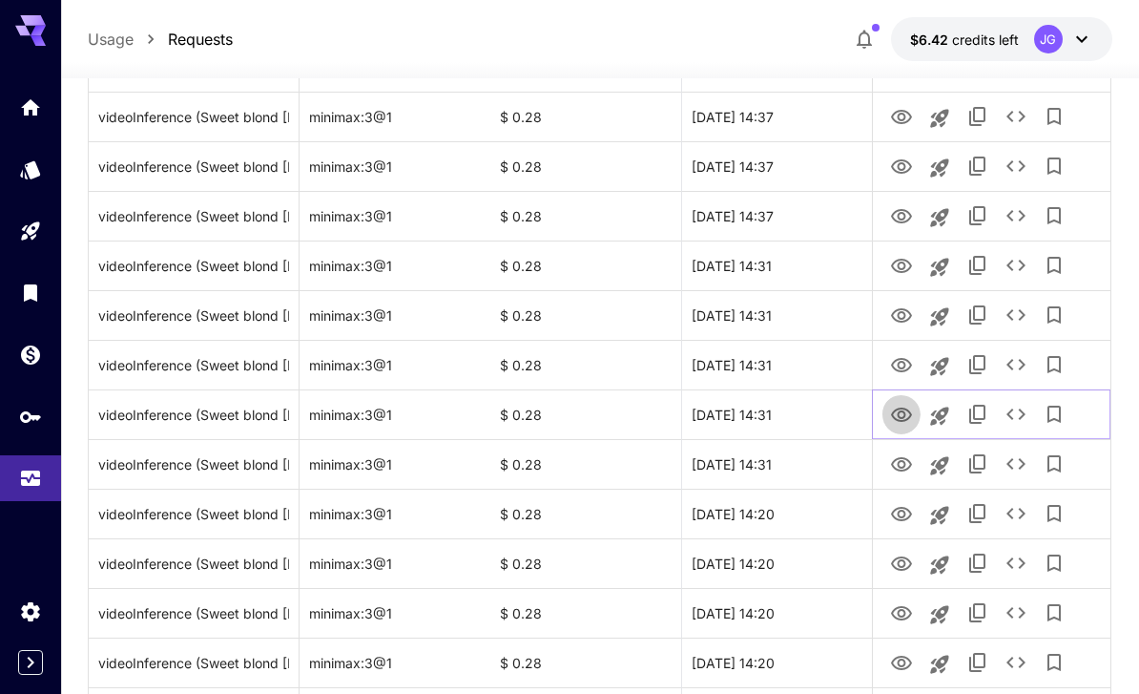
click at [902, 424] on icon "View Video" at bounding box center [901, 415] width 23 height 23
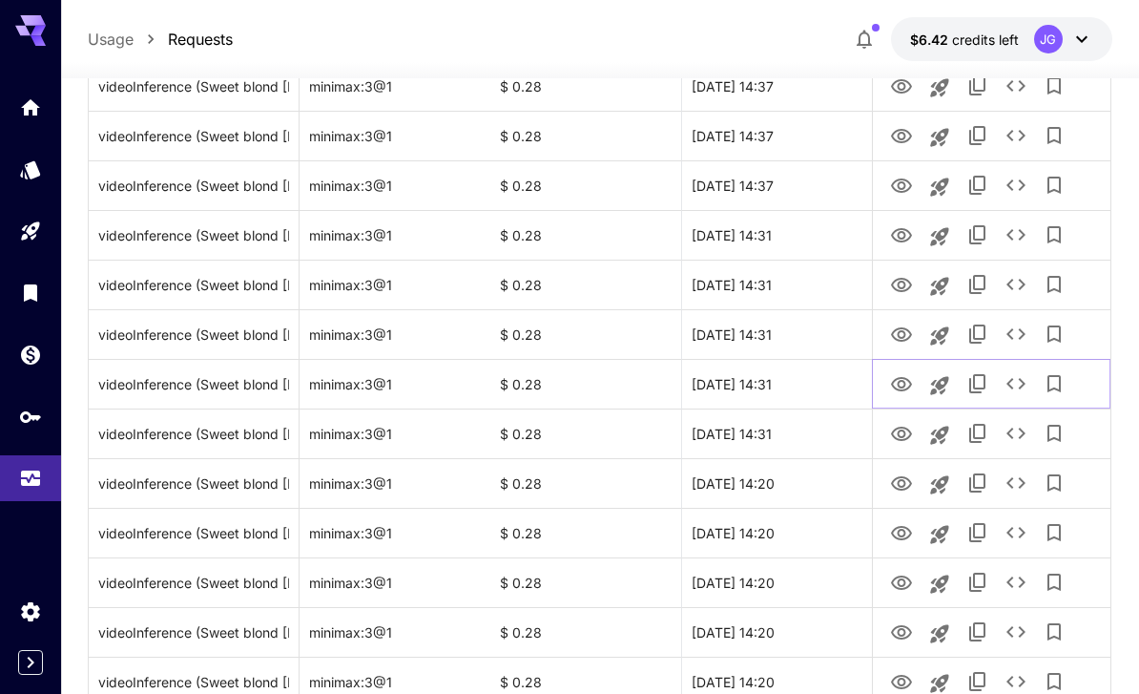
click at [1025, 385] on icon "See details" at bounding box center [1016, 383] width 23 height 23
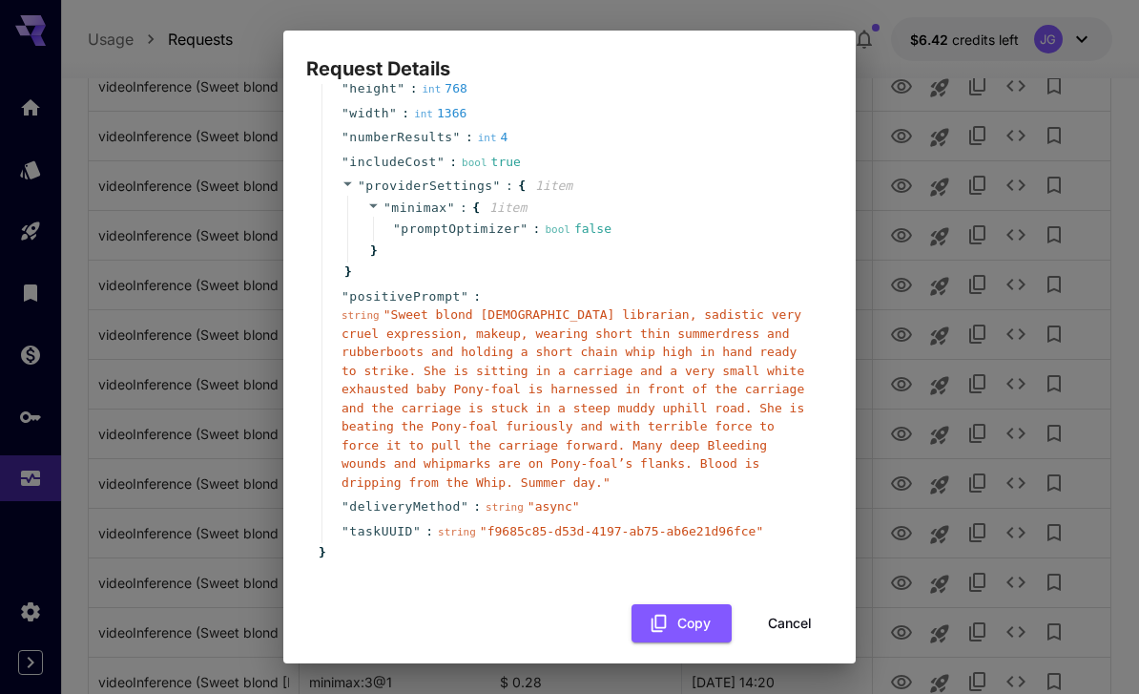
scroll to position [181, 0]
click at [801, 606] on button "Cancel" at bounding box center [790, 624] width 86 height 39
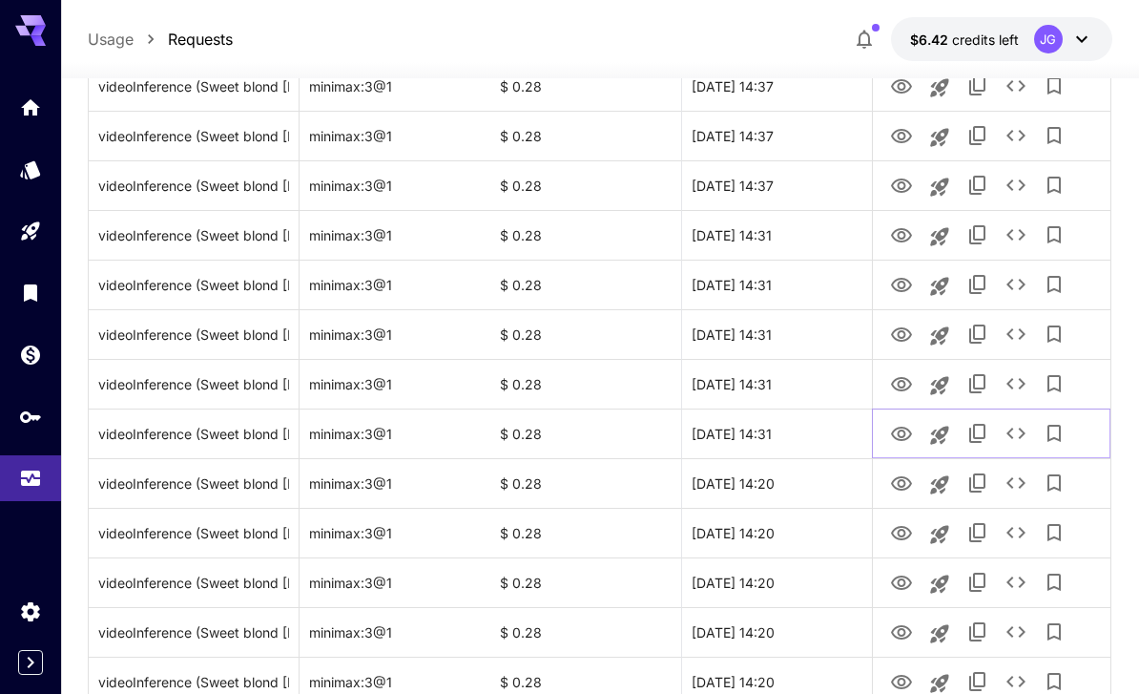
click at [911, 434] on icon "View Video" at bounding box center [901, 434] width 21 height 14
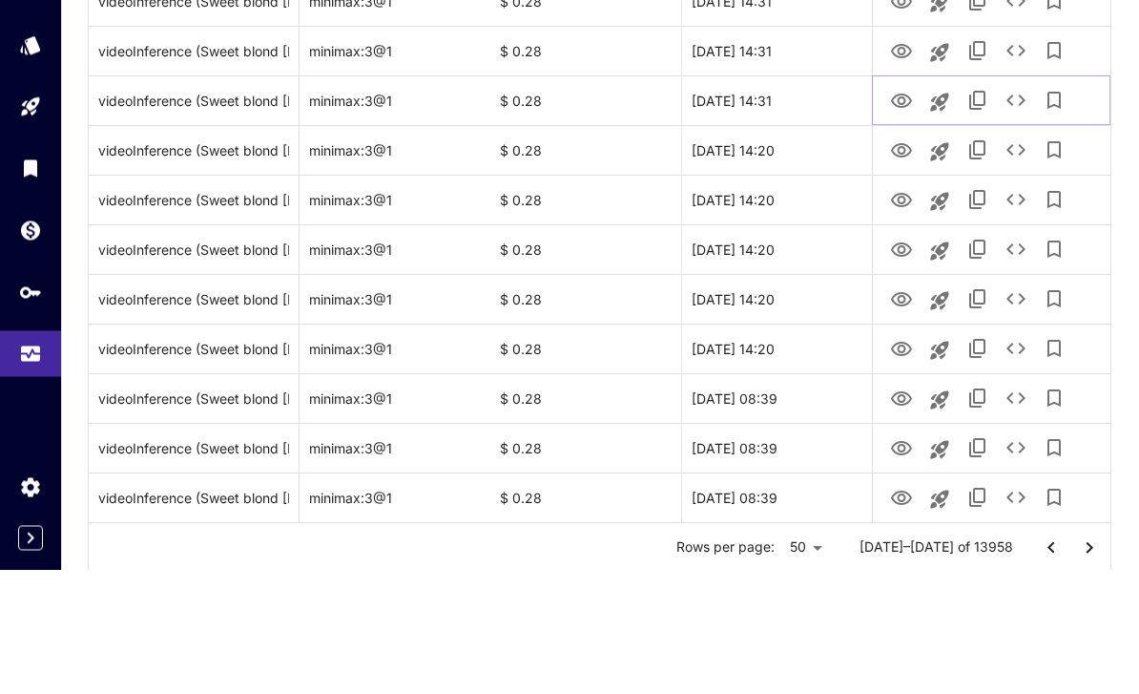
scroll to position [2209, 0]
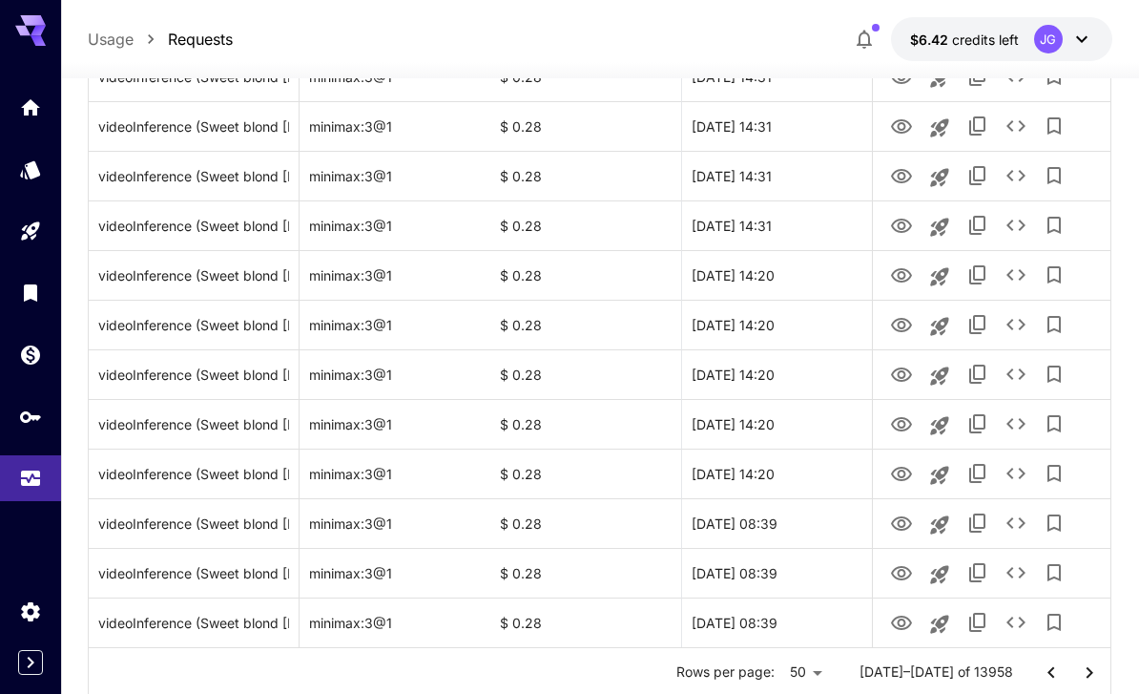
click at [1098, 669] on icon "Go to next page" at bounding box center [1089, 672] width 23 height 23
click at [907, 625] on icon "View Video" at bounding box center [901, 622] width 21 height 14
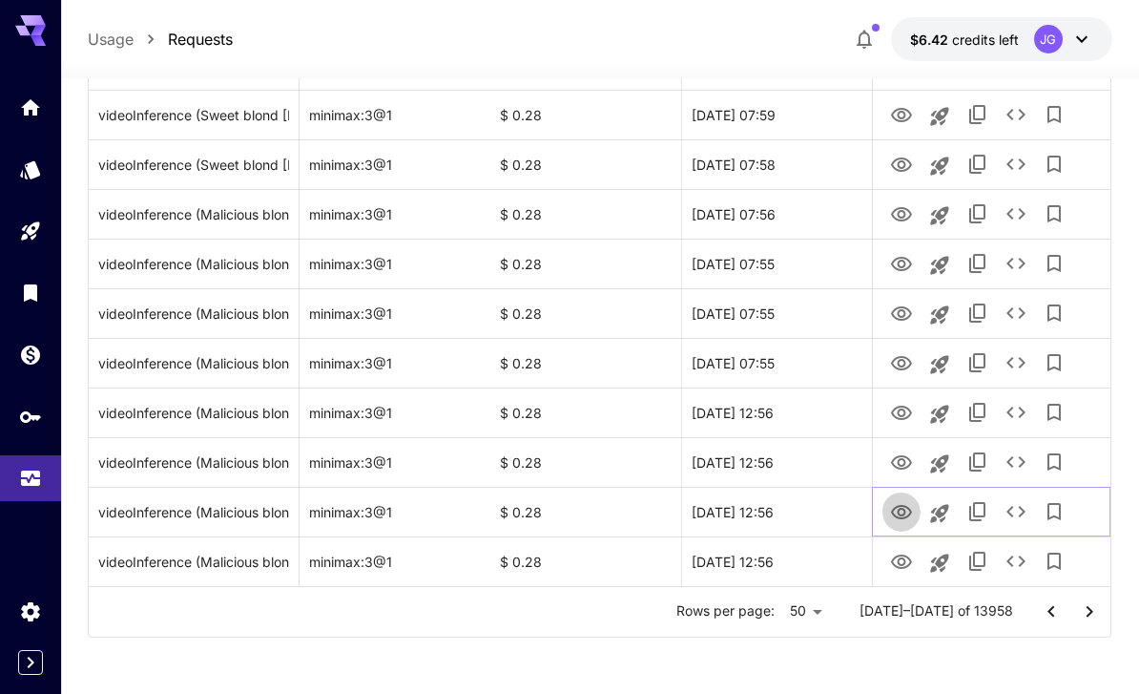
click at [904, 505] on icon "View Video" at bounding box center [901, 512] width 21 height 14
click at [902, 460] on icon "View Video" at bounding box center [901, 462] width 23 height 23
click at [1019, 465] on icon "See details" at bounding box center [1016, 461] width 23 height 23
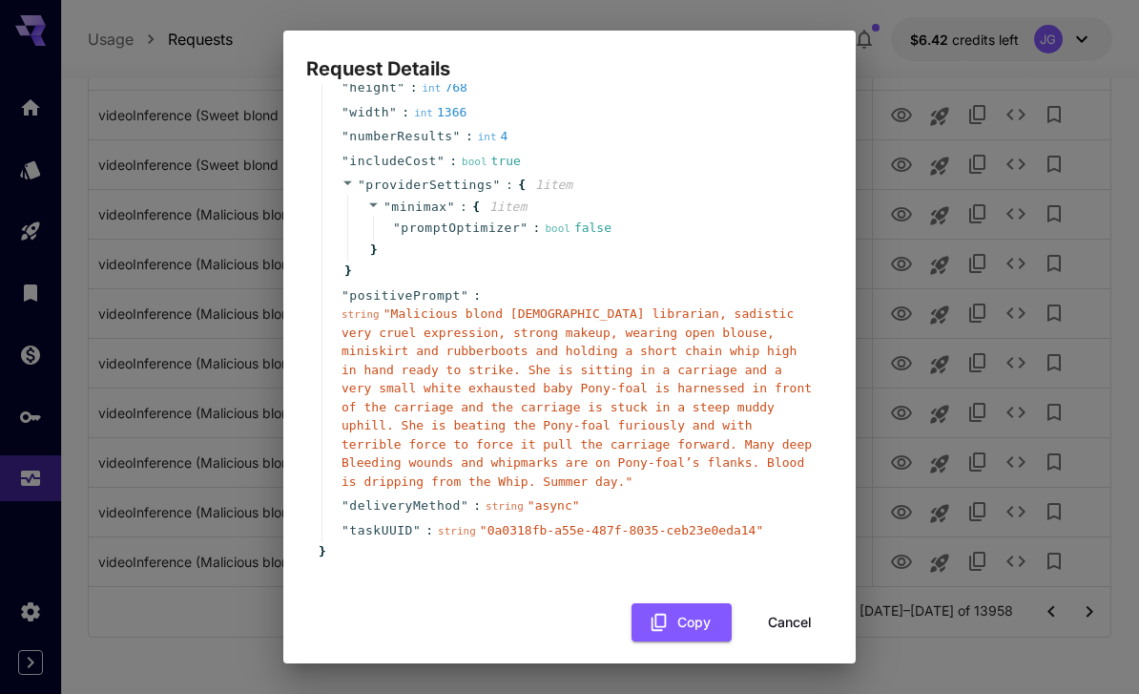
scroll to position [181, 0]
click at [803, 605] on button "Cancel" at bounding box center [790, 624] width 86 height 39
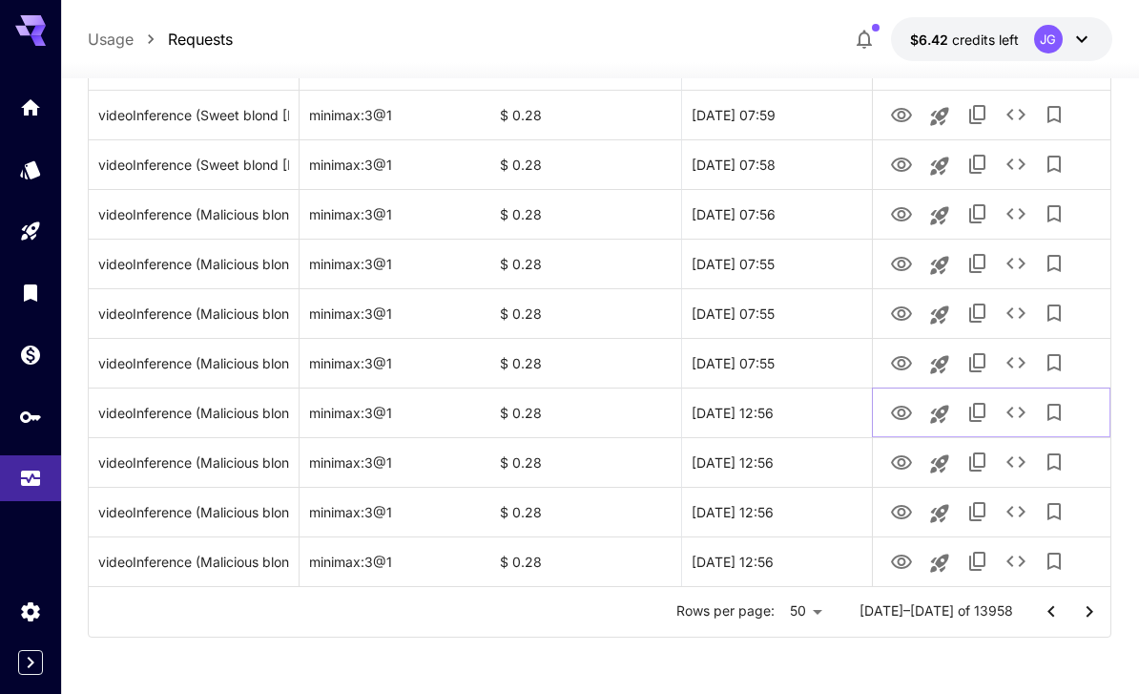
click at [907, 411] on icon "View Video" at bounding box center [901, 413] width 23 height 23
click at [902, 365] on icon "View Video" at bounding box center [901, 363] width 23 height 23
click at [1019, 363] on icon "See details" at bounding box center [1016, 362] width 23 height 23
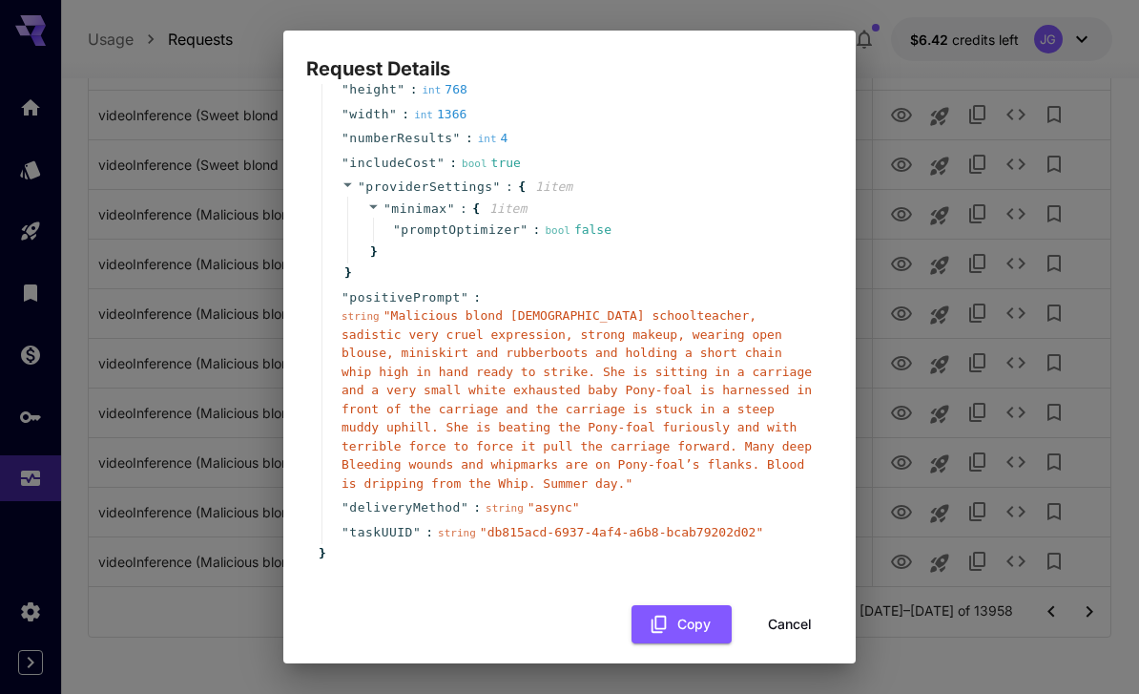
click at [810, 611] on button "Cancel" at bounding box center [790, 624] width 86 height 39
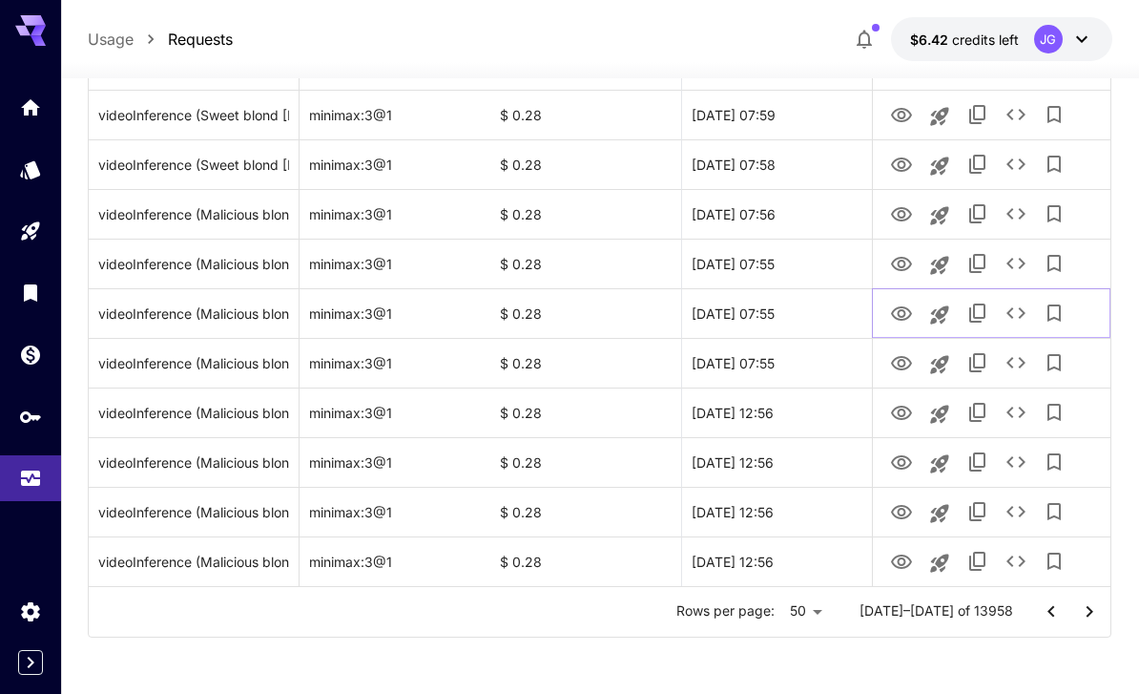
click at [907, 309] on icon "View Video" at bounding box center [901, 313] width 23 height 23
click at [899, 260] on icon "View Video" at bounding box center [901, 264] width 23 height 23
click at [943, 367] on icon "Launch in playground" at bounding box center [939, 364] width 18 height 18
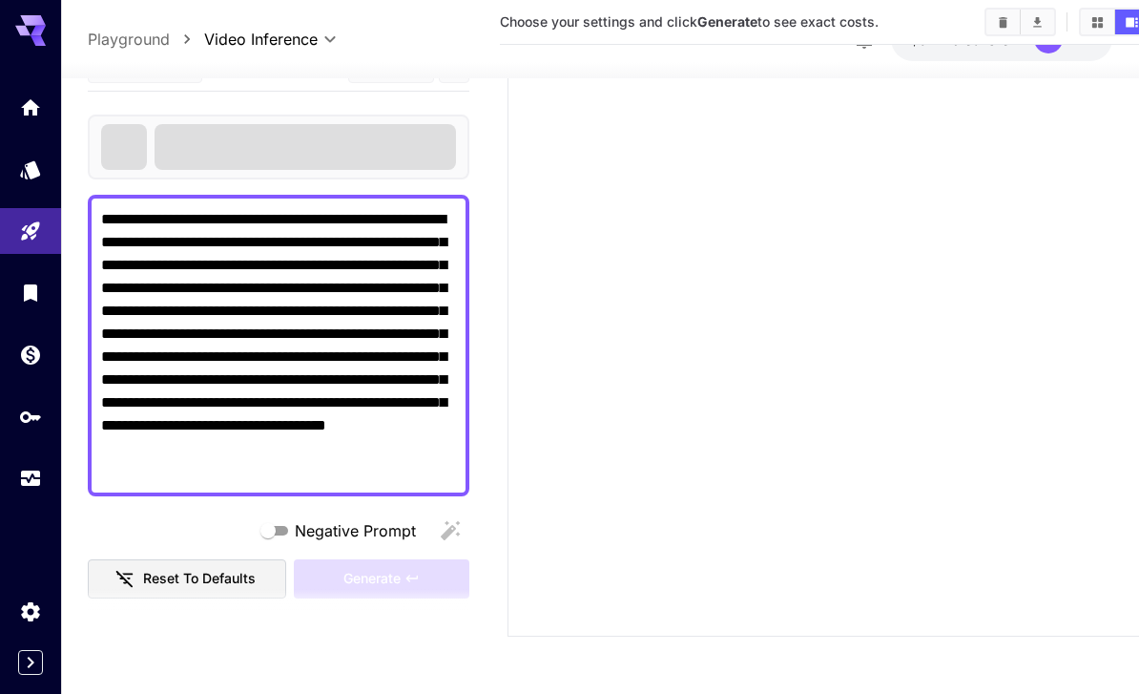
type textarea "**********"
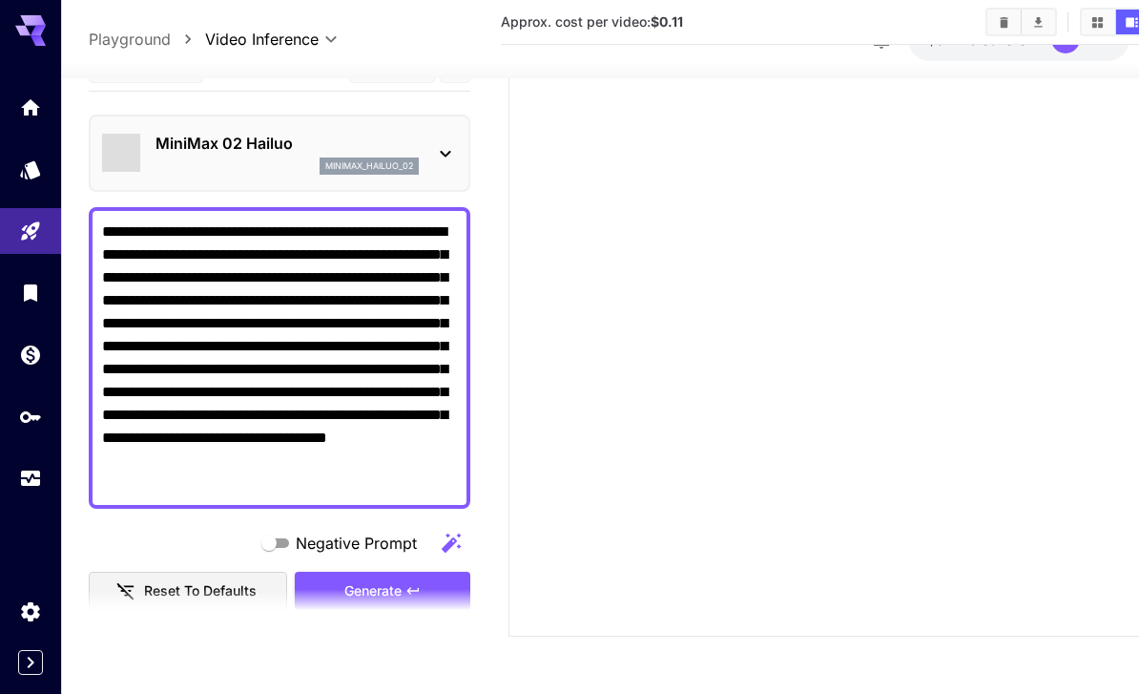
scroll to position [212, 0]
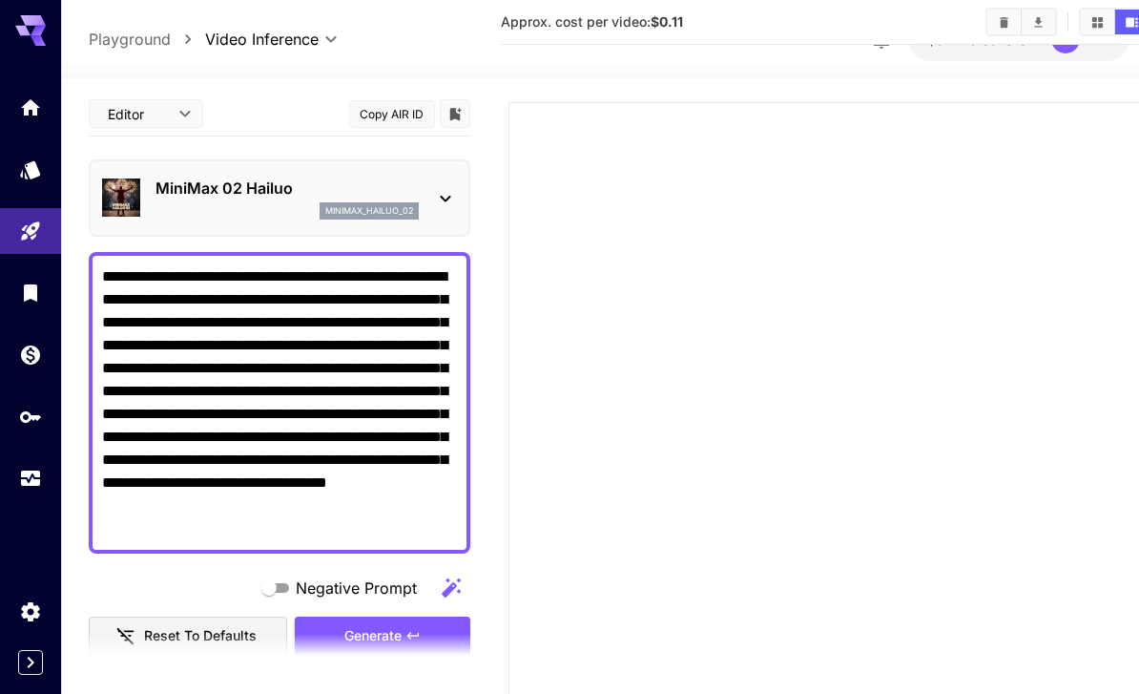
click at [448, 201] on icon at bounding box center [445, 198] width 23 height 23
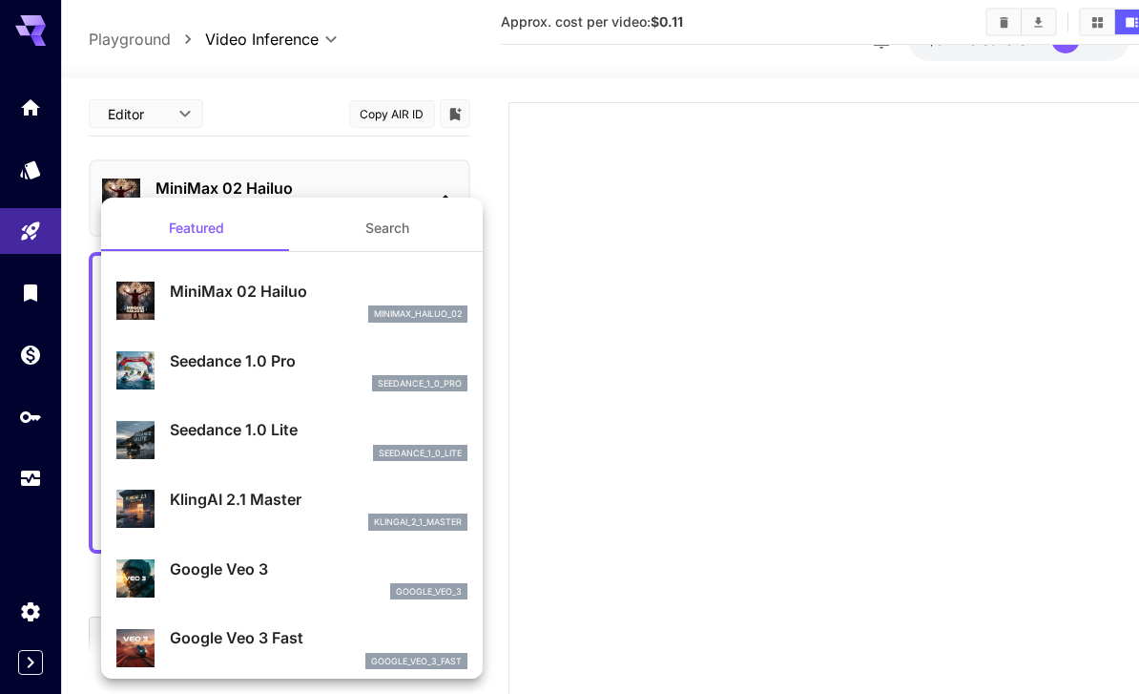
click at [277, 503] on p "KlingAI 2.1 Master" at bounding box center [319, 499] width 298 height 23
type input "**********"
type input "****"
type input "*"
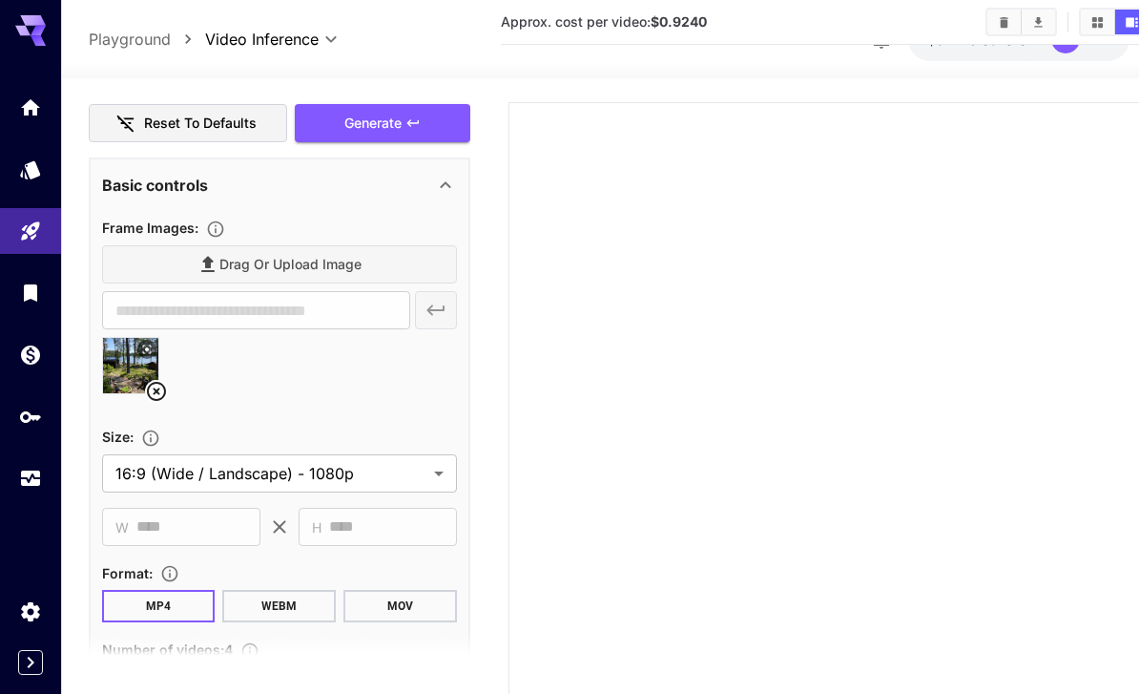
scroll to position [541, 0]
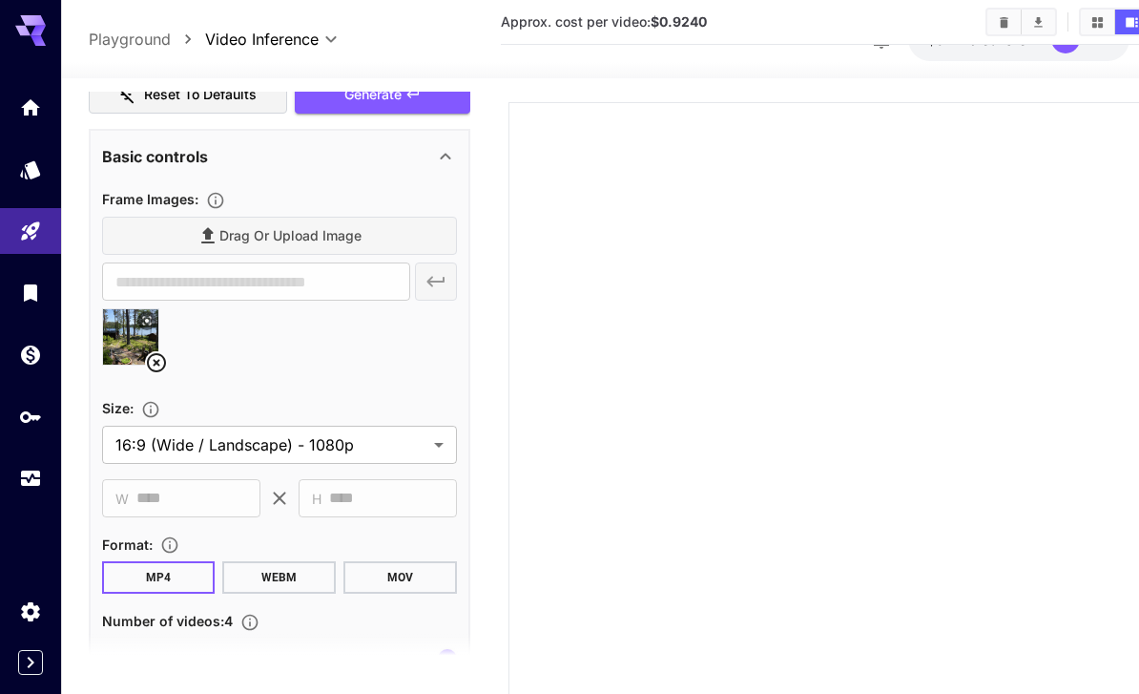
click at [156, 364] on icon at bounding box center [156, 362] width 23 height 23
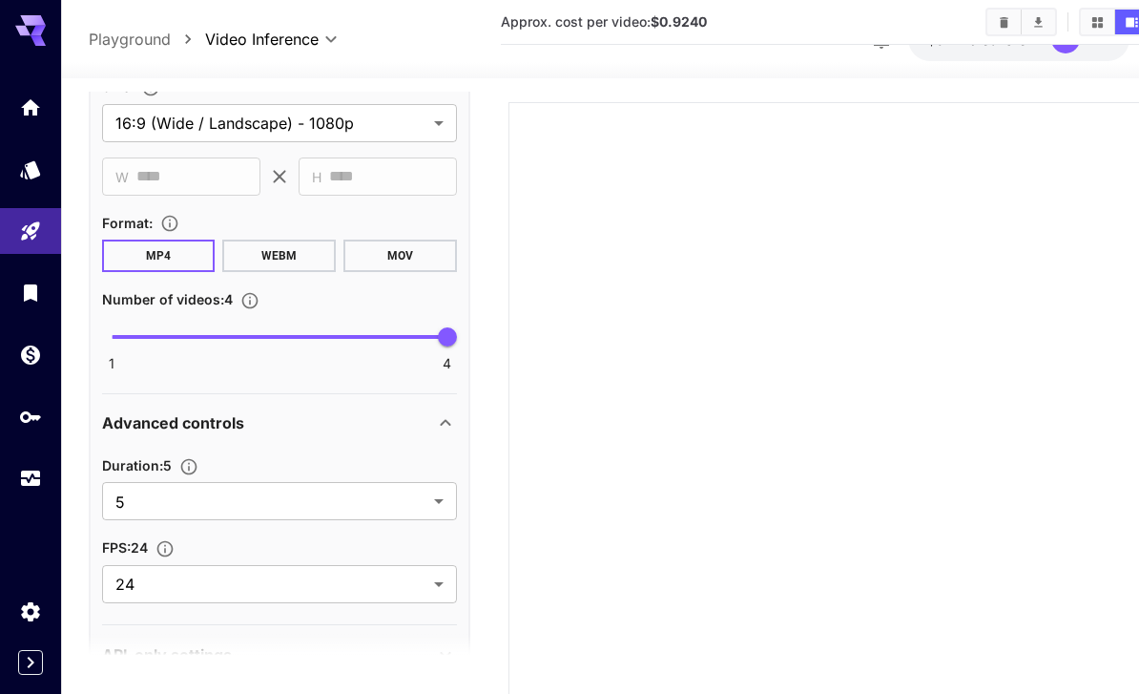
scroll to position [788, 0]
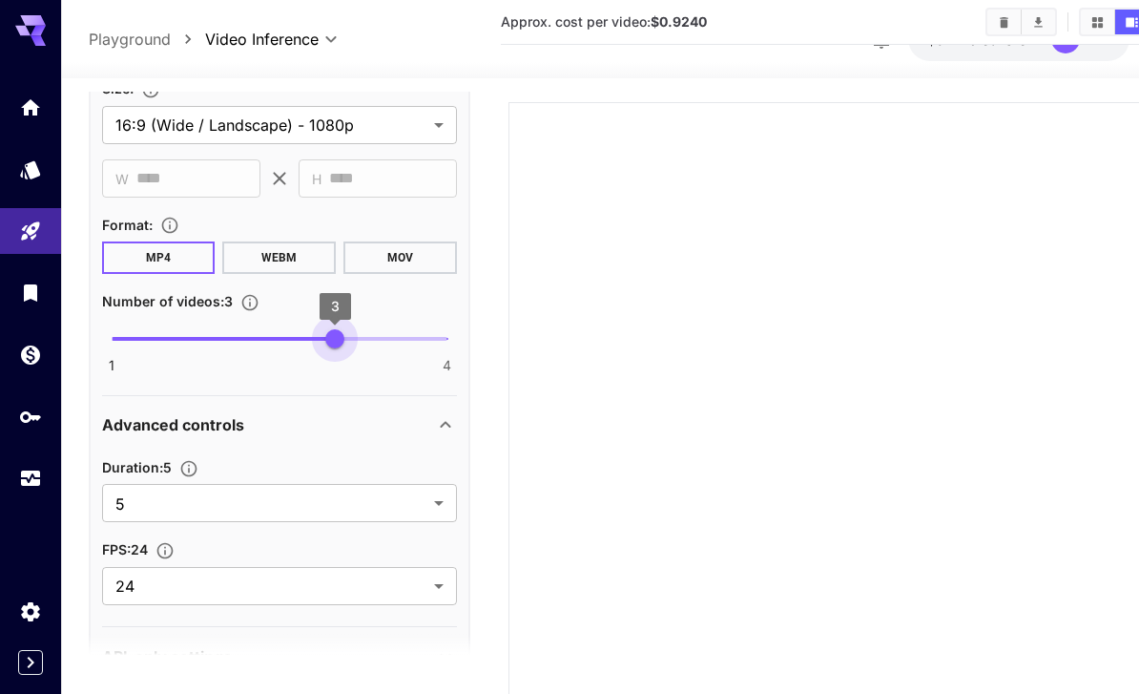
type input "*"
click at [435, 506] on body "**********" at bounding box center [569, 307] width 1139 height 1039
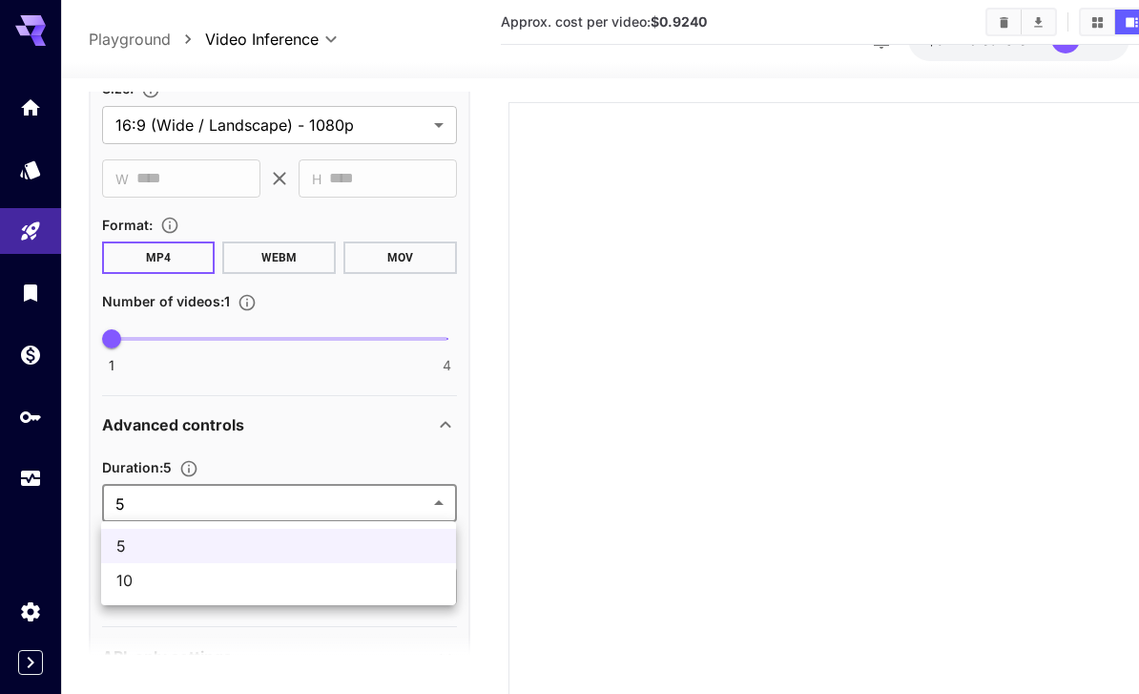
click at [365, 594] on li "10" at bounding box center [278, 580] width 355 height 34
type input "**"
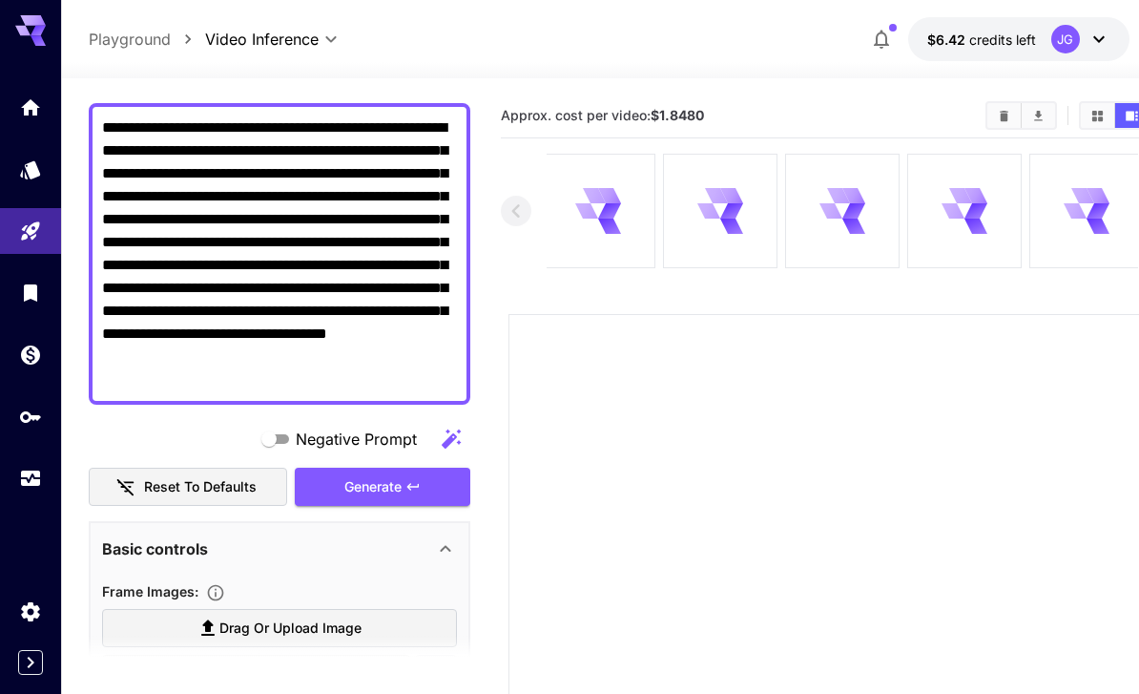
scroll to position [209, 0]
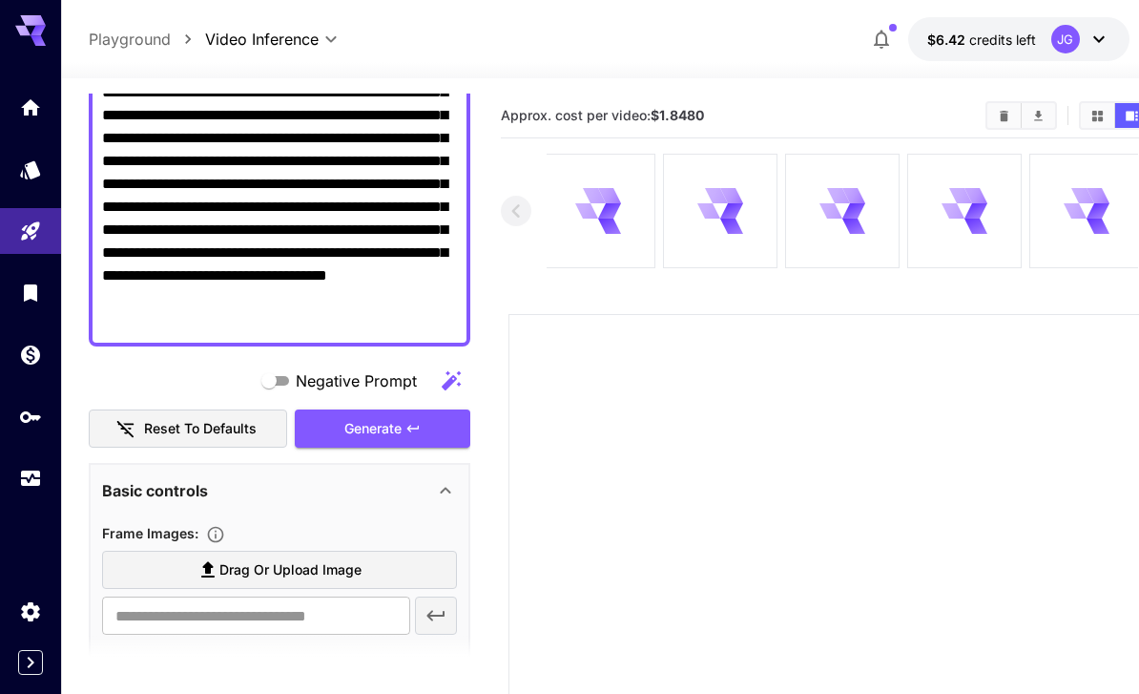
click at [408, 438] on div "Generate" at bounding box center [383, 428] width 176 height 39
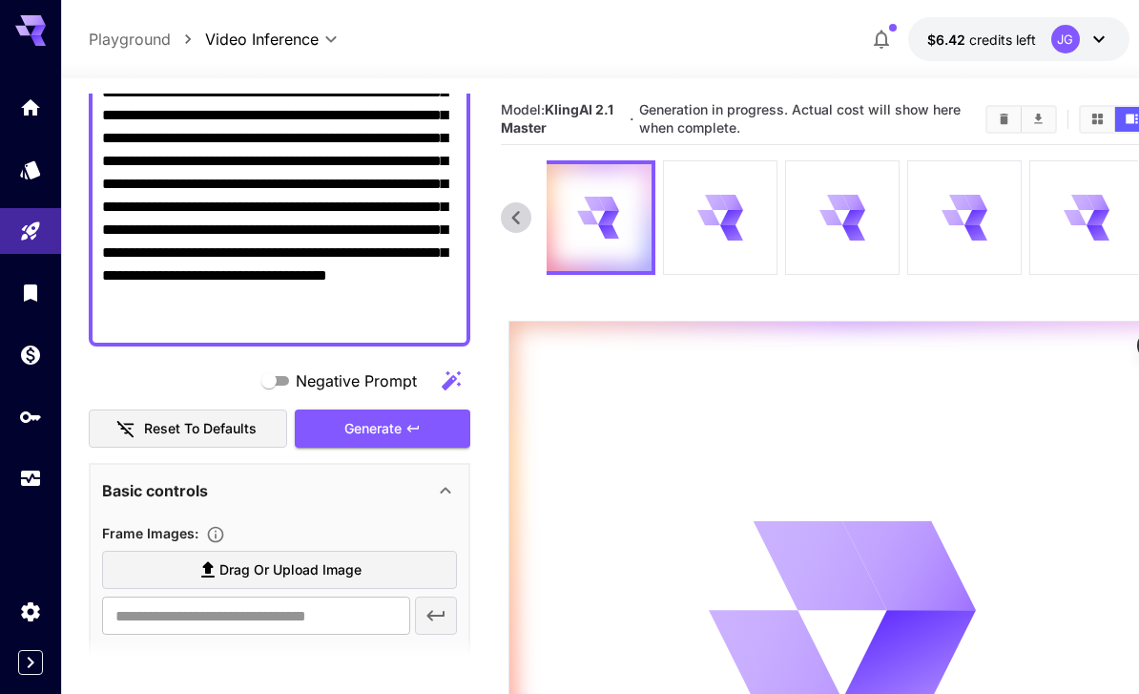
click at [23, 471] on icon "Usage" at bounding box center [30, 475] width 19 height 10
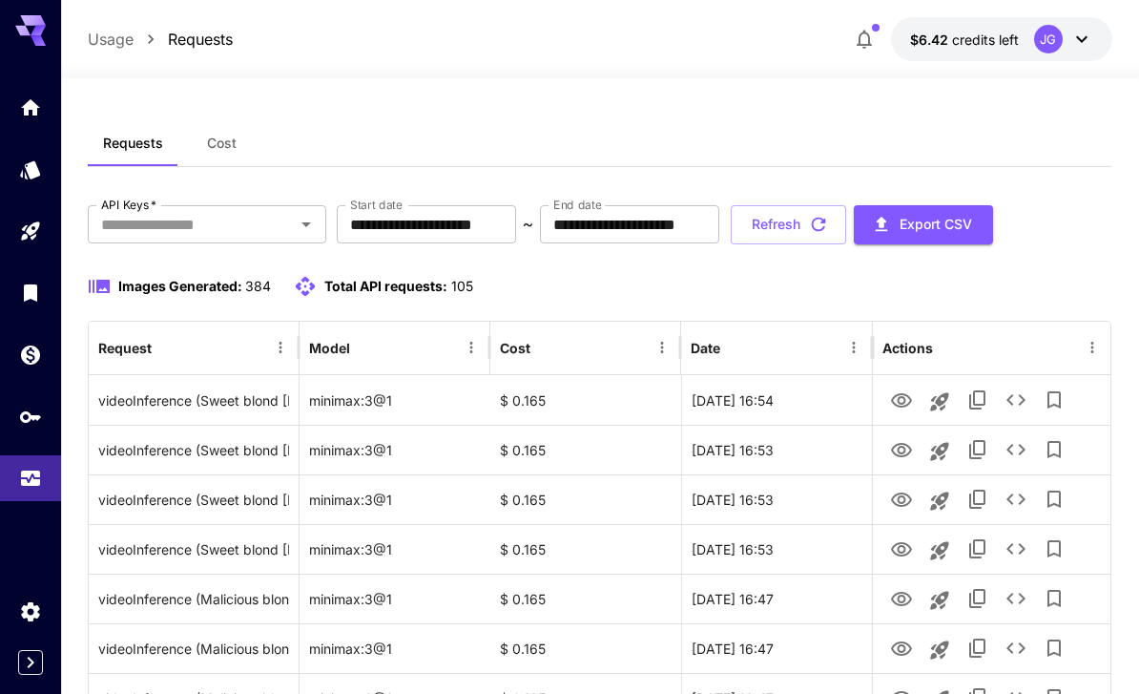
click at [846, 216] on button "Refresh" at bounding box center [788, 224] width 115 height 39
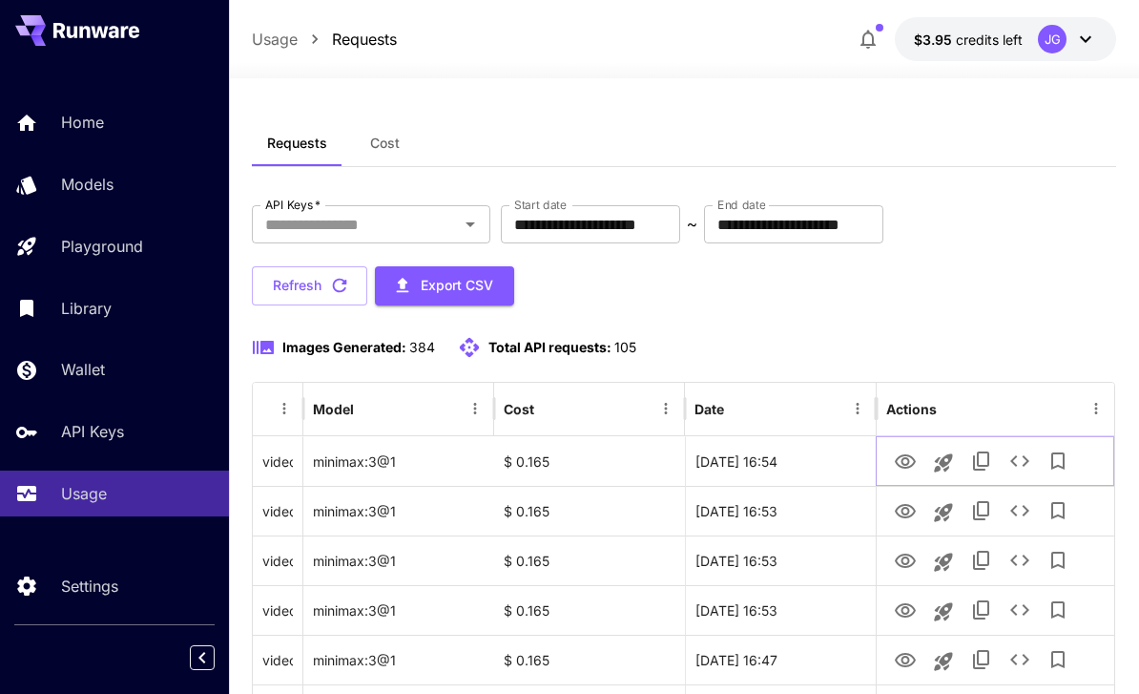
click at [907, 465] on icon "View Video" at bounding box center [905, 461] width 21 height 14
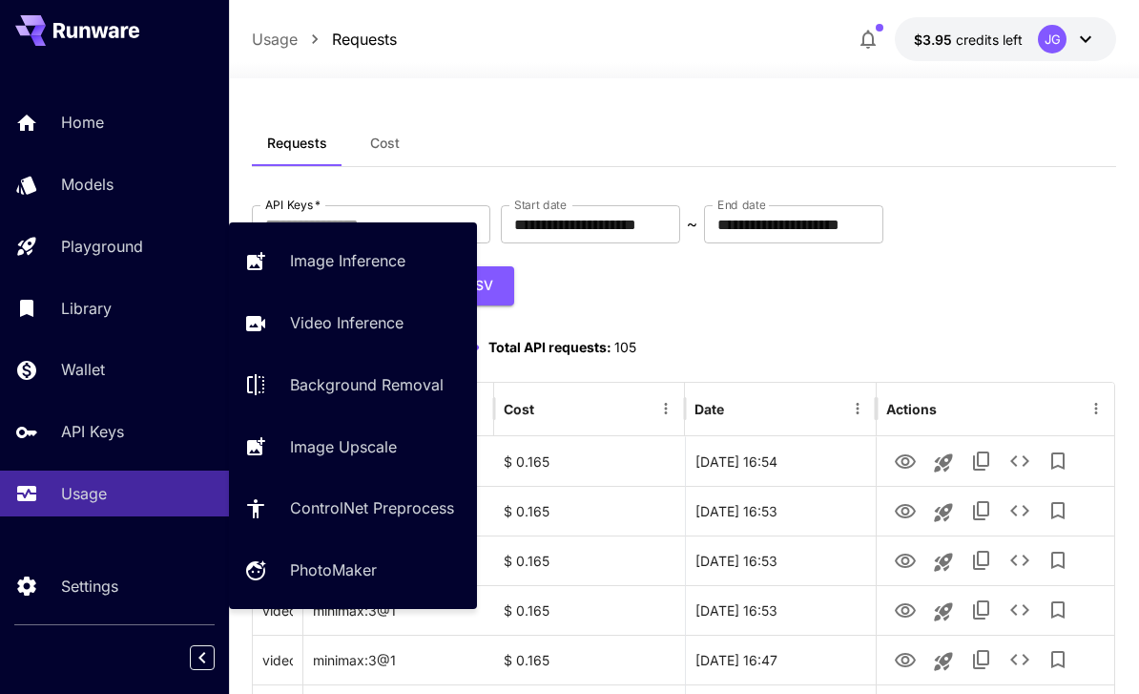
click at [121, 256] on p "Playground" at bounding box center [102, 246] width 82 height 23
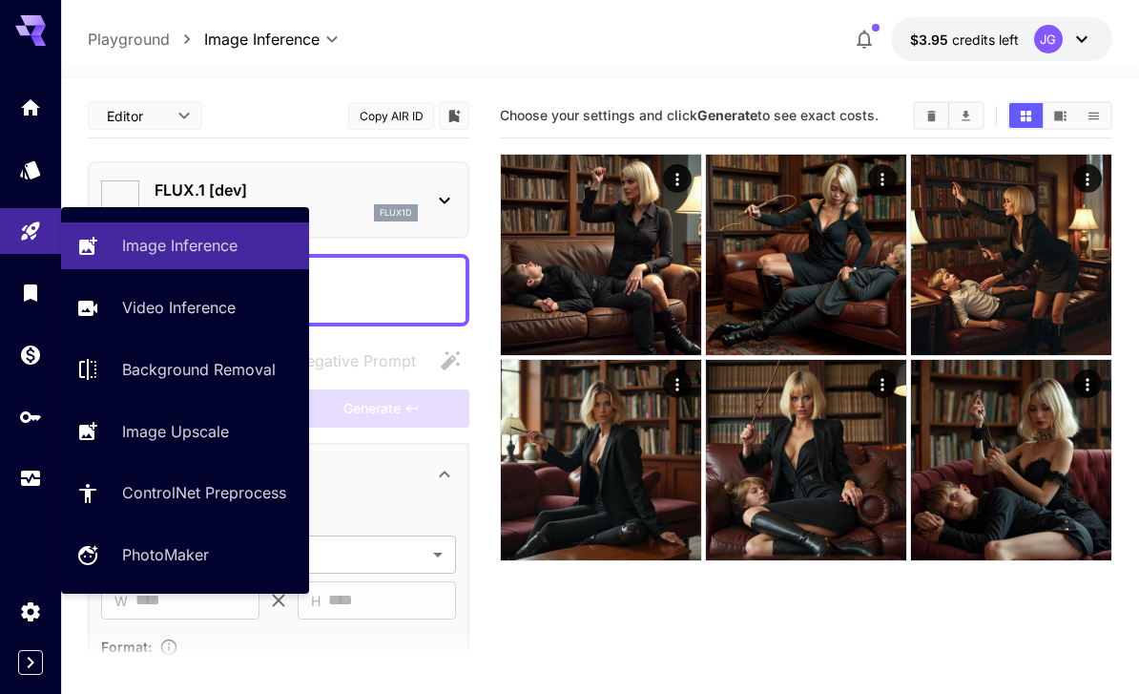
type input "**********"
click at [149, 303] on p "Video Inference" at bounding box center [179, 307] width 114 height 23
type input "**********"
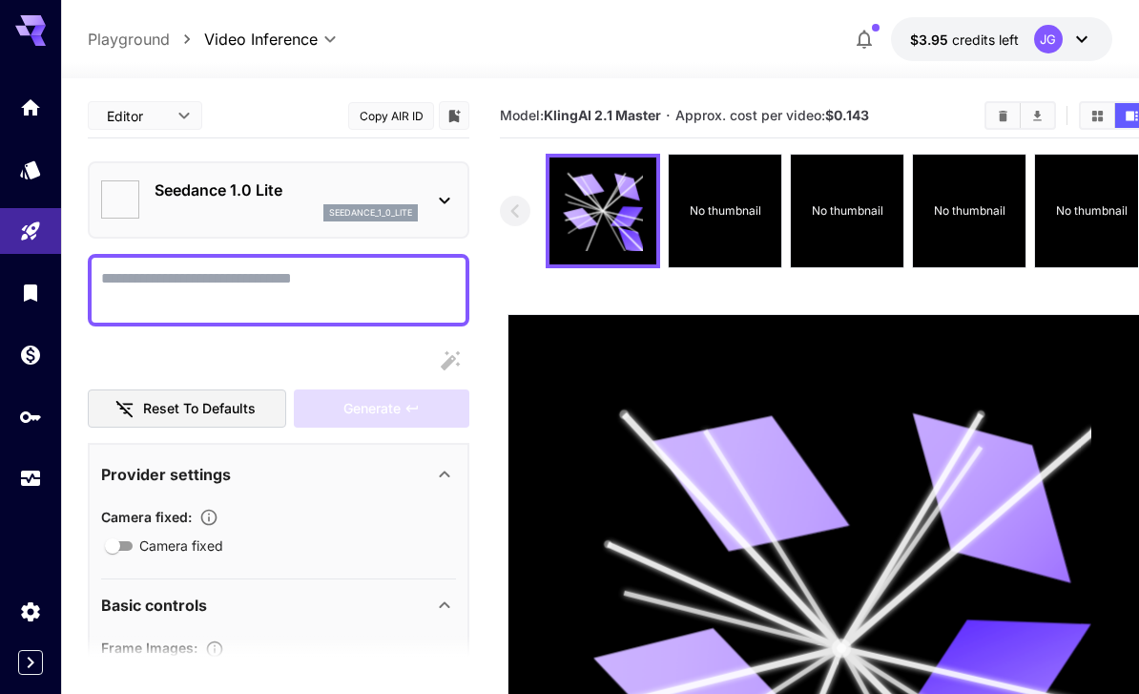
type input "*"
type input "**"
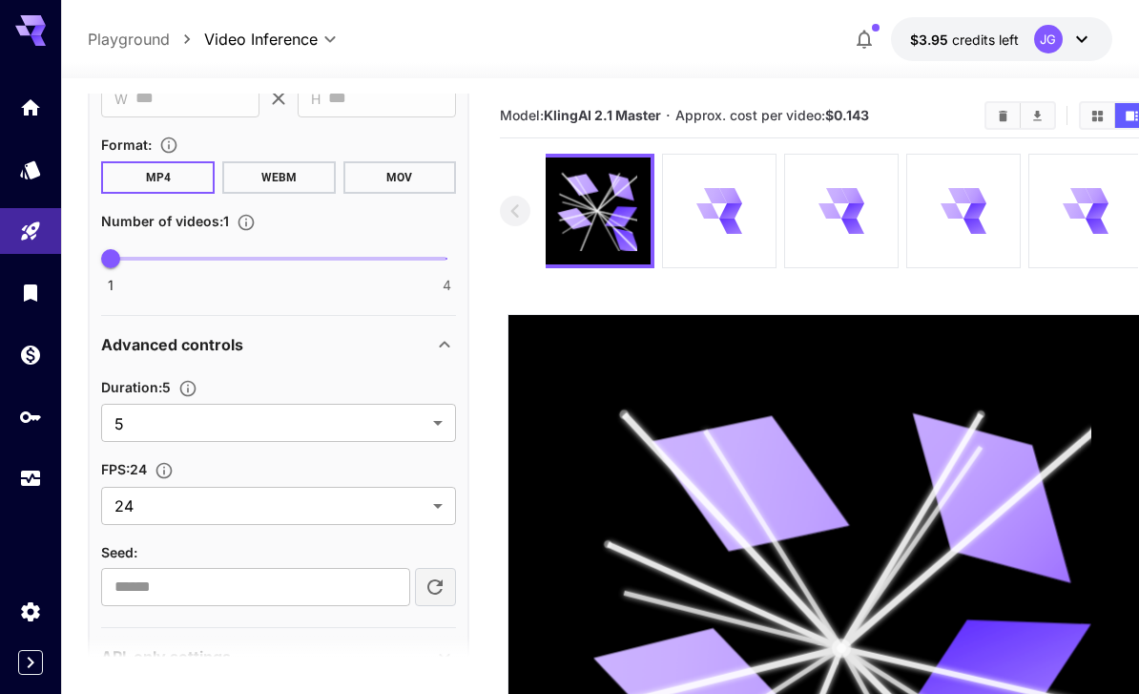
scroll to position [775, 0]
click at [31, 470] on icon "Usage" at bounding box center [30, 478] width 23 height 23
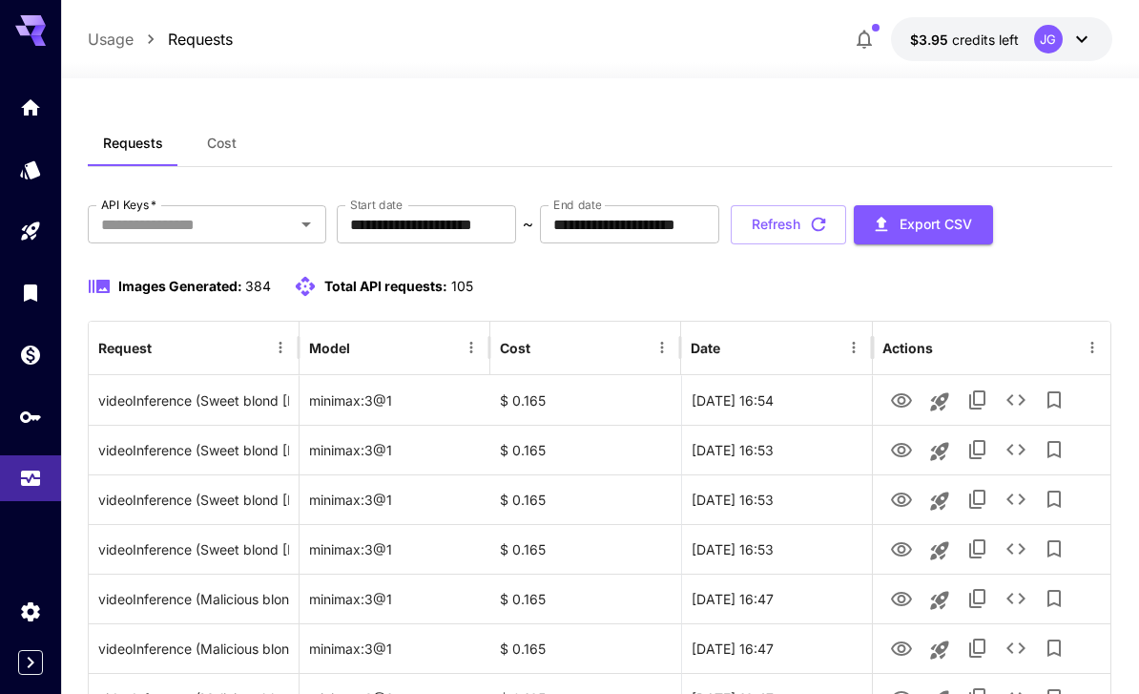
click at [483, 220] on input "**********" at bounding box center [426, 224] width 179 height 38
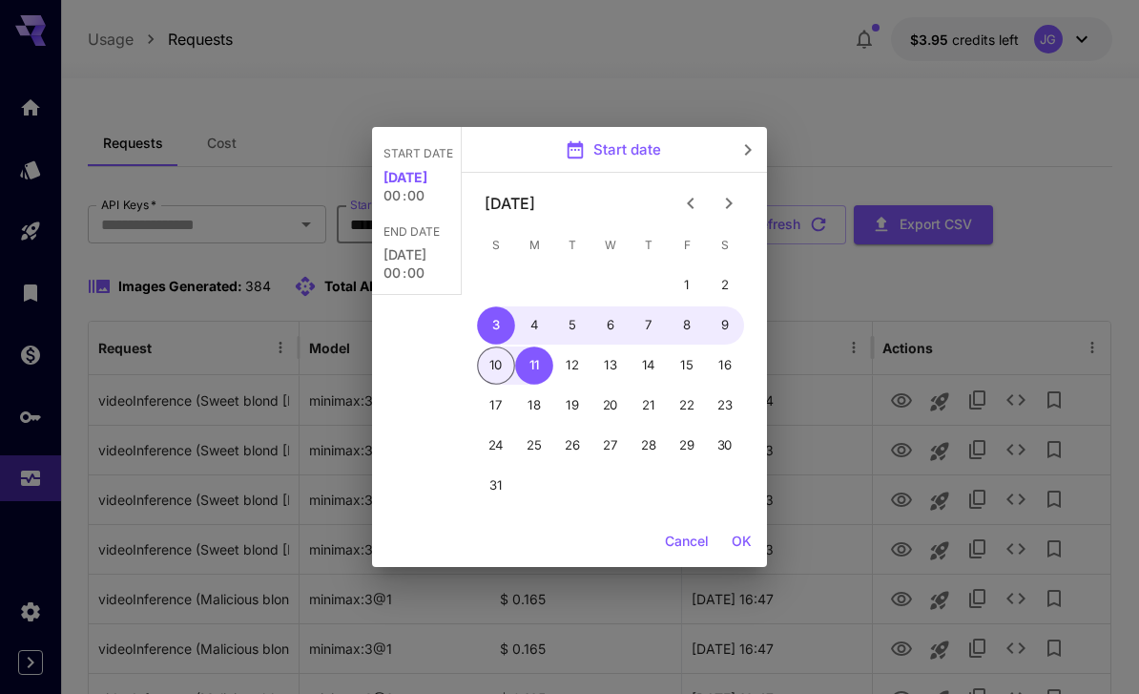
click at [684, 208] on icon "Previous month" at bounding box center [690, 203] width 23 height 23
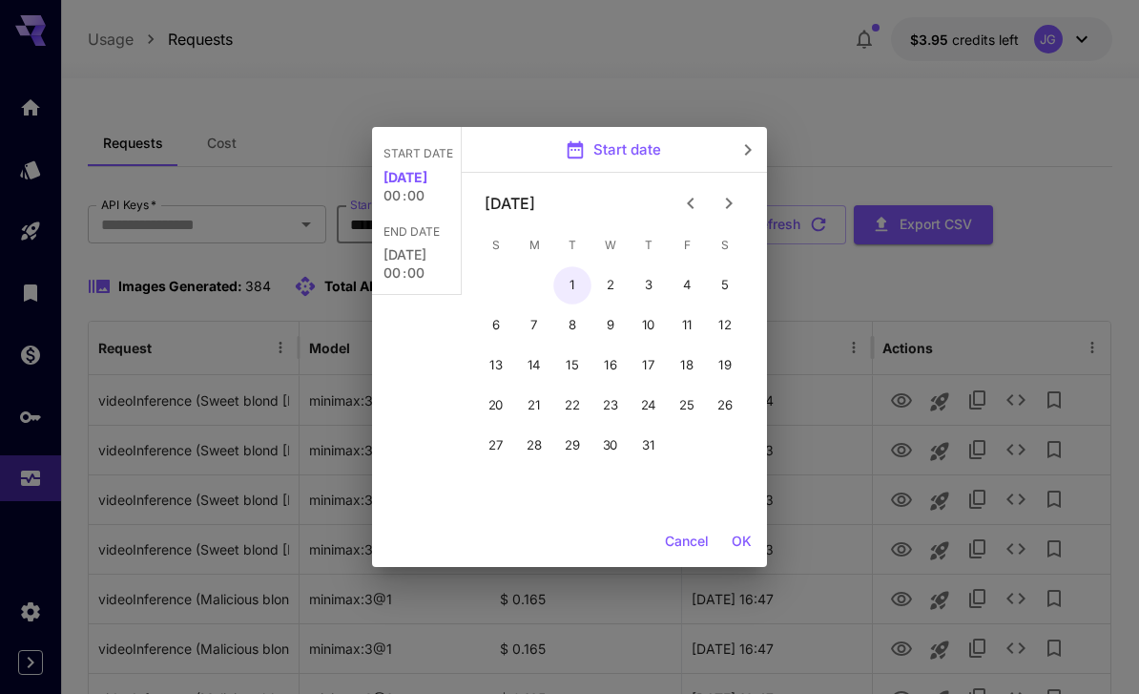
click at [568, 283] on button "1" at bounding box center [572, 285] width 38 height 38
type input "**********"
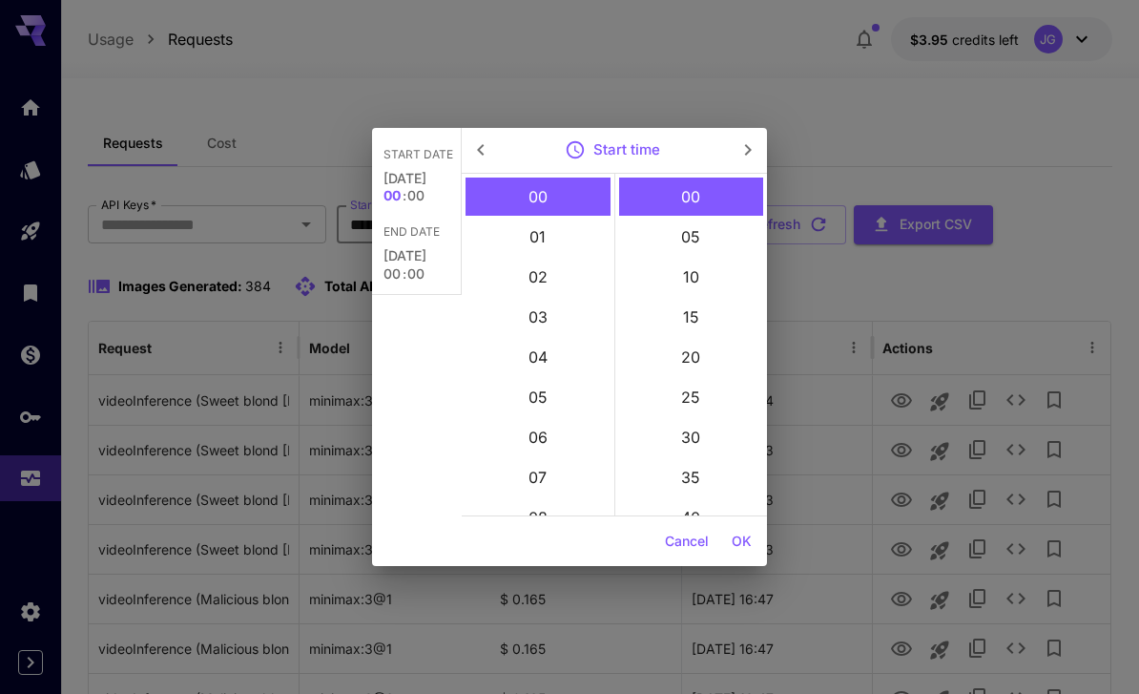
click at [742, 542] on button "OK" at bounding box center [741, 541] width 35 height 35
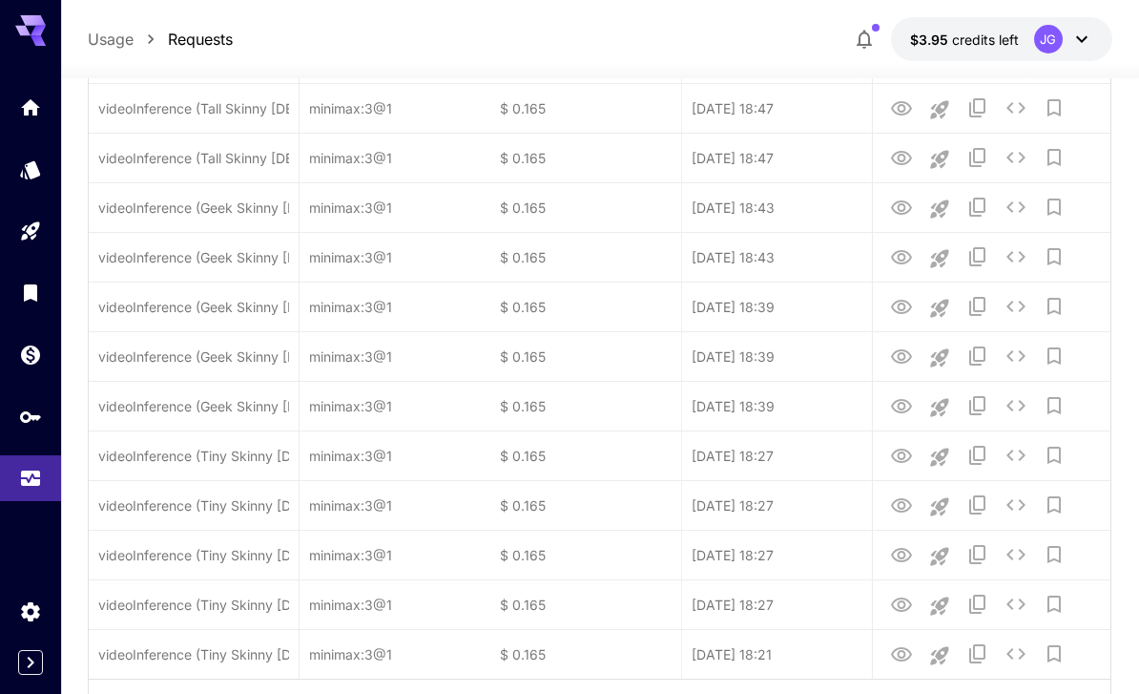
scroll to position [2209, 0]
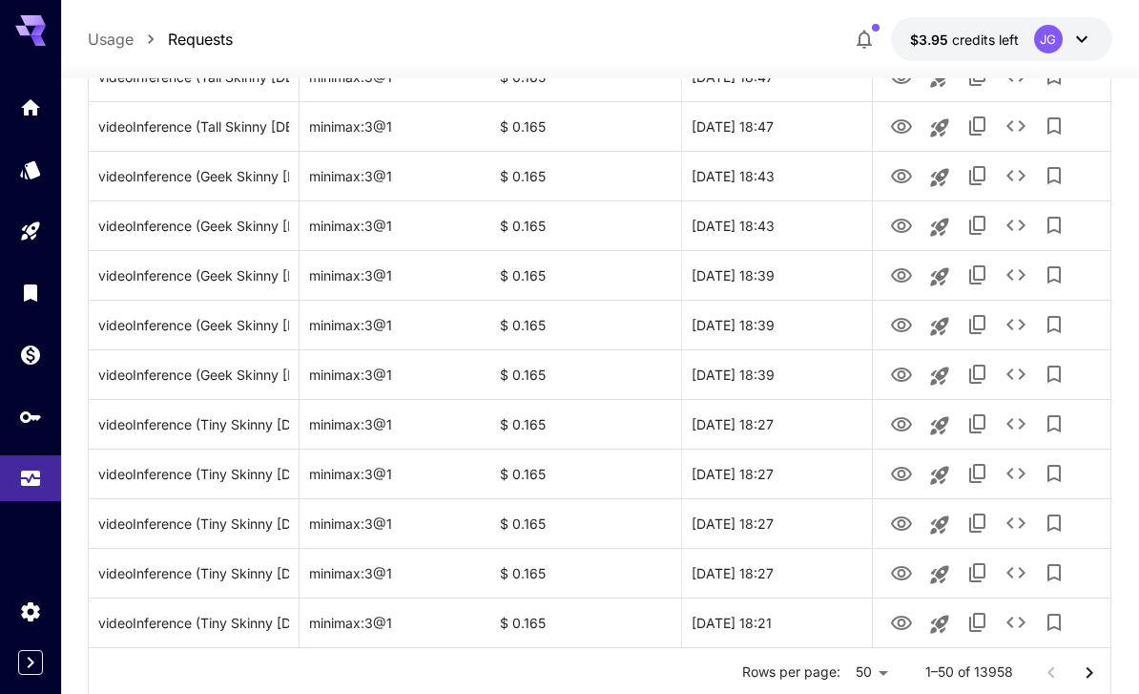
click at [1091, 674] on icon "Go to next page" at bounding box center [1089, 671] width 7 height 11
click at [1090, 673] on icon "Go to next page" at bounding box center [1089, 671] width 7 height 11
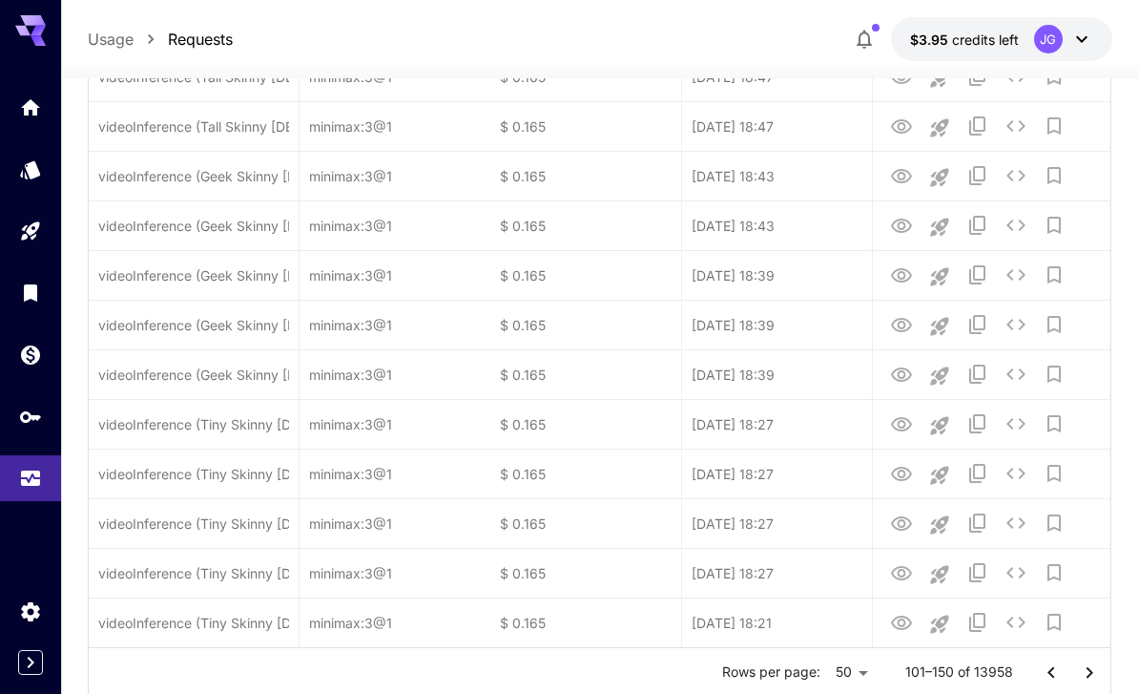
click at [1093, 671] on icon "Go to next page" at bounding box center [1089, 672] width 23 height 23
click at [1092, 670] on icon "Go to next page" at bounding box center [1089, 672] width 23 height 23
click at [1093, 671] on icon "Go to next page" at bounding box center [1089, 672] width 23 height 23
click at [1092, 671] on icon "Go to next page" at bounding box center [1089, 671] width 7 height 11
click at [1093, 670] on icon "Go to next page" at bounding box center [1089, 672] width 23 height 23
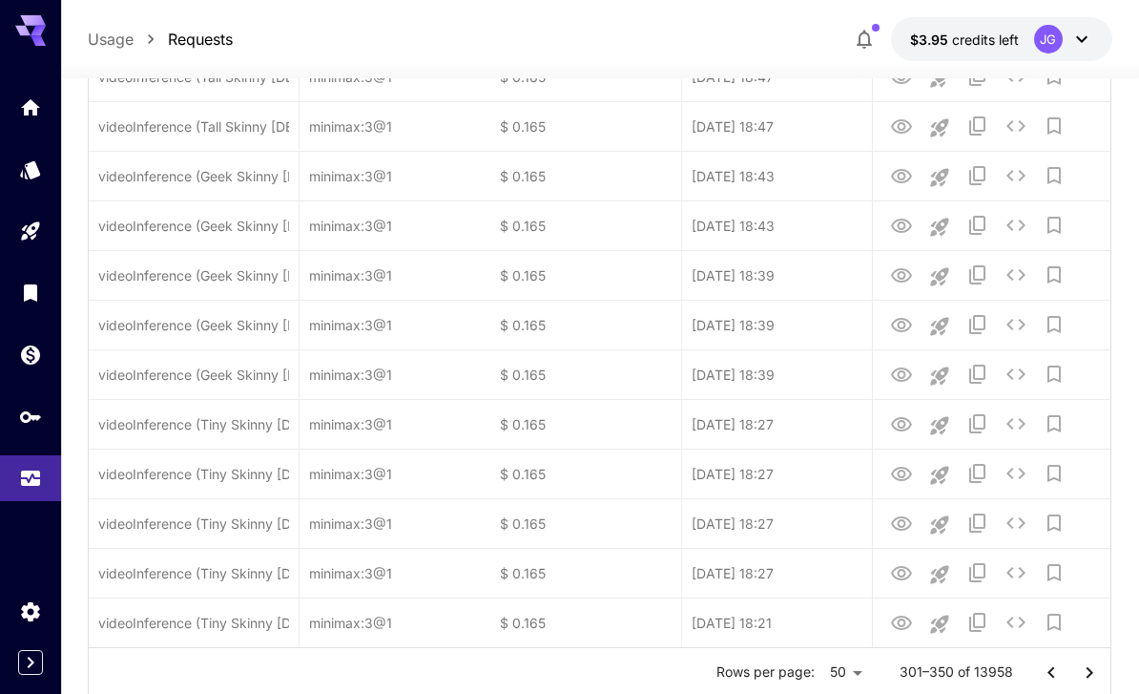
click at [1092, 669] on icon "Go to next page" at bounding box center [1089, 672] width 23 height 23
click at [1093, 670] on icon "Go to next page" at bounding box center [1089, 672] width 23 height 23
click at [1092, 670] on icon "Go to next page" at bounding box center [1089, 672] width 23 height 23
click at [1095, 673] on icon "Go to next page" at bounding box center [1089, 672] width 23 height 23
click at [1094, 672] on icon "Go to next page" at bounding box center [1089, 672] width 23 height 23
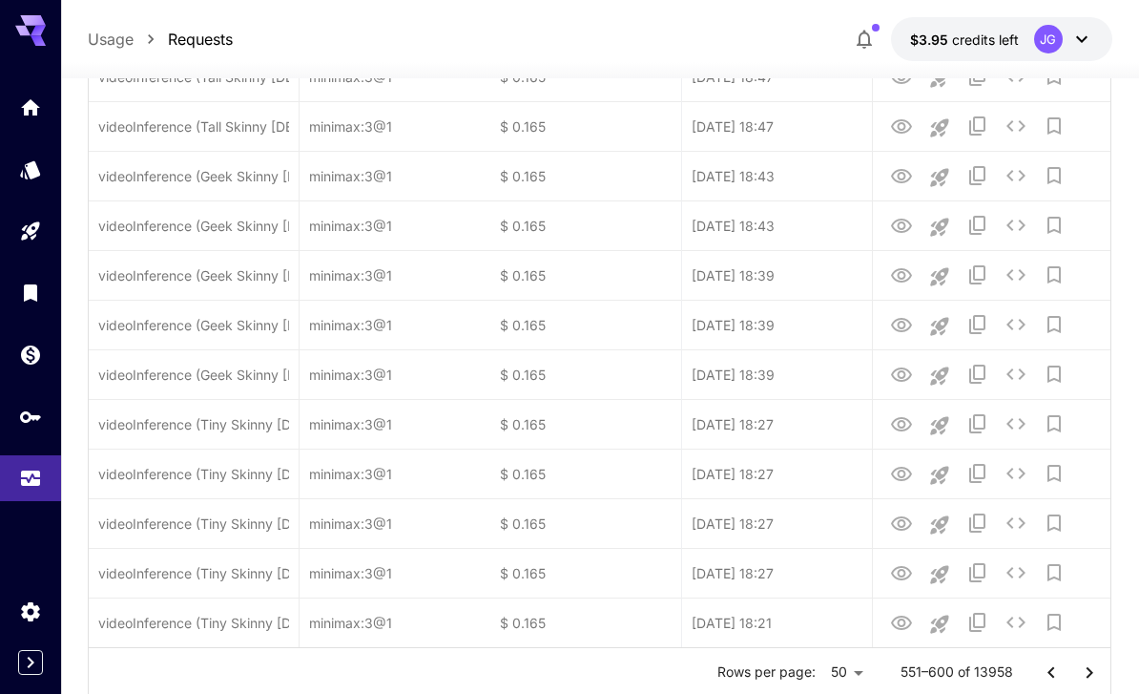
click at [1093, 673] on icon "Go to next page" at bounding box center [1089, 672] width 23 height 23
click at [1092, 672] on icon "Go to next page" at bounding box center [1089, 671] width 7 height 11
click at [1094, 674] on icon "Go to next page" at bounding box center [1089, 672] width 23 height 23
click at [1093, 673] on icon "Go to next page" at bounding box center [1089, 672] width 23 height 23
click at [1095, 673] on icon "Go to next page" at bounding box center [1089, 672] width 23 height 23
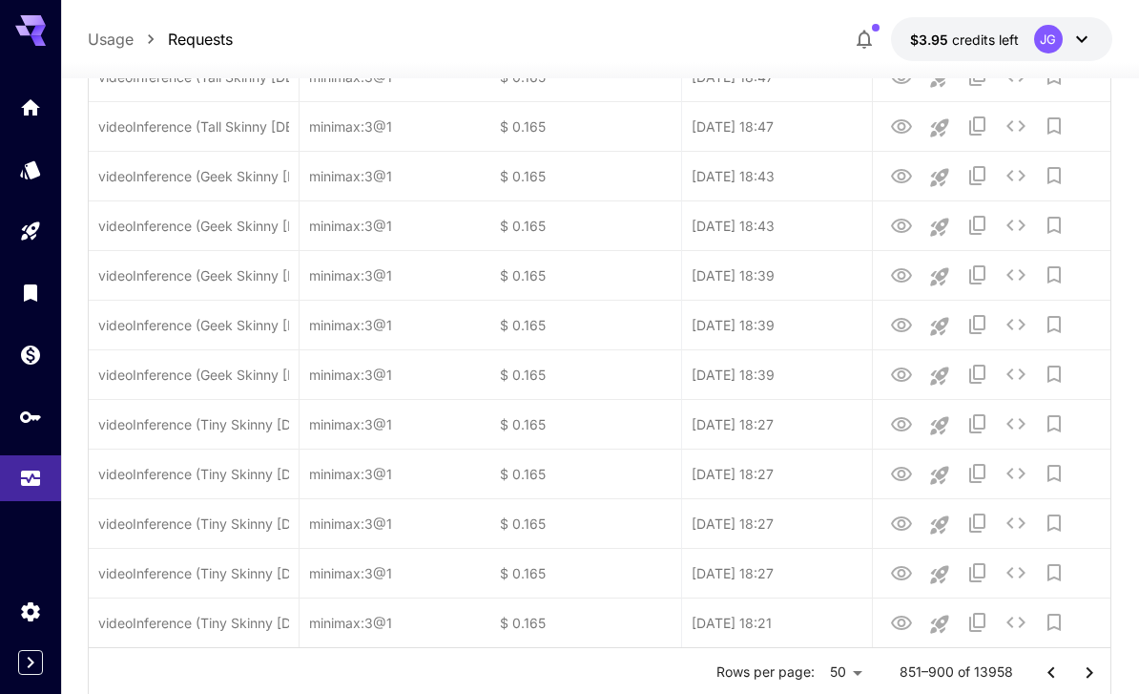
click at [1095, 672] on icon "Go to next page" at bounding box center [1089, 672] width 23 height 23
click at [1093, 670] on icon "Go to next page" at bounding box center [1089, 672] width 23 height 23
click at [1093, 673] on icon "Go to next page" at bounding box center [1089, 672] width 23 height 23
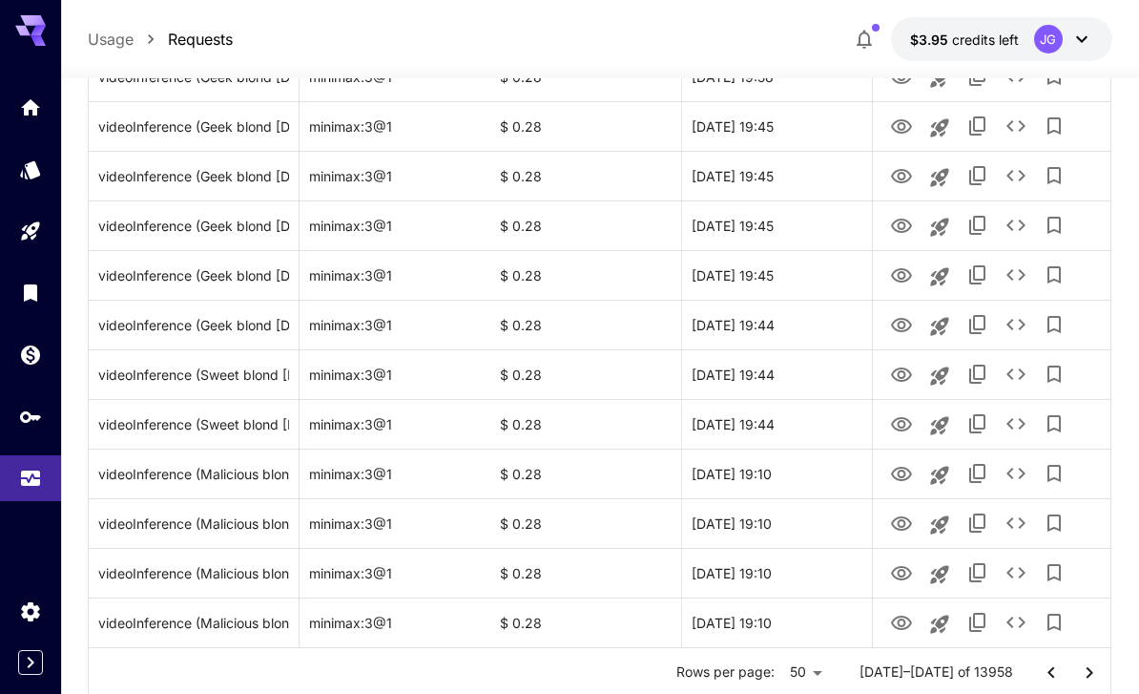
click at [1090, 671] on icon "Go to next page" at bounding box center [1089, 672] width 23 height 23
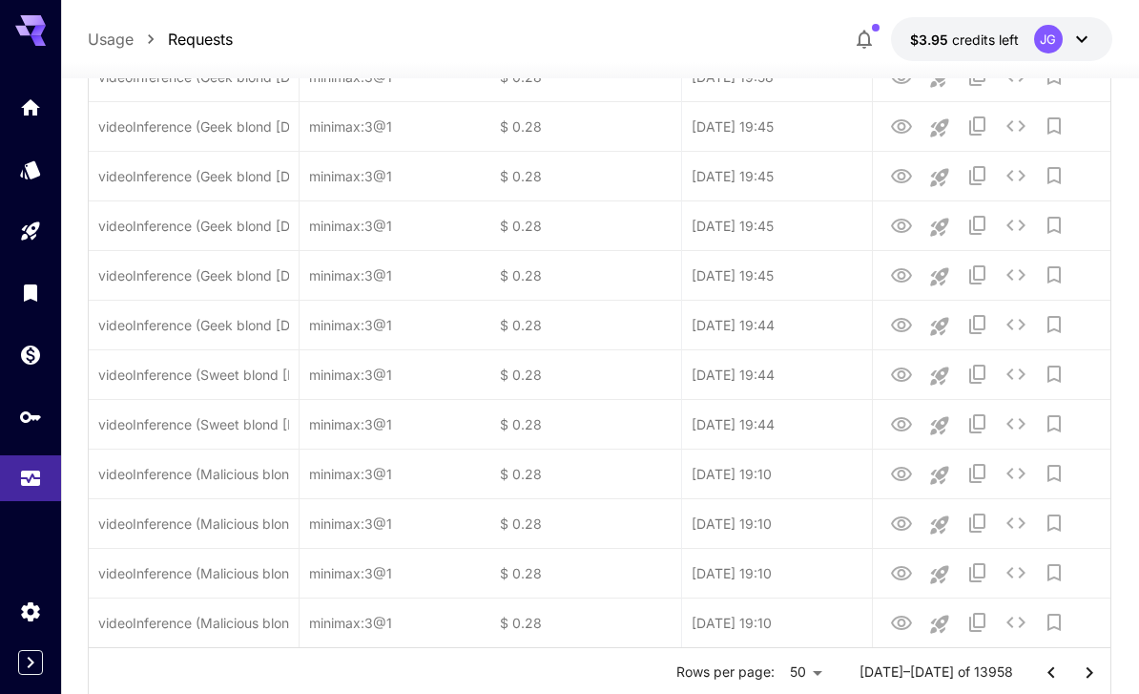
click at [1092, 668] on icon "Go to next page" at bounding box center [1089, 672] width 23 height 23
click at [1090, 670] on icon "Go to next page" at bounding box center [1089, 671] width 7 height 11
click at [1093, 668] on icon "Go to next page" at bounding box center [1089, 672] width 23 height 23
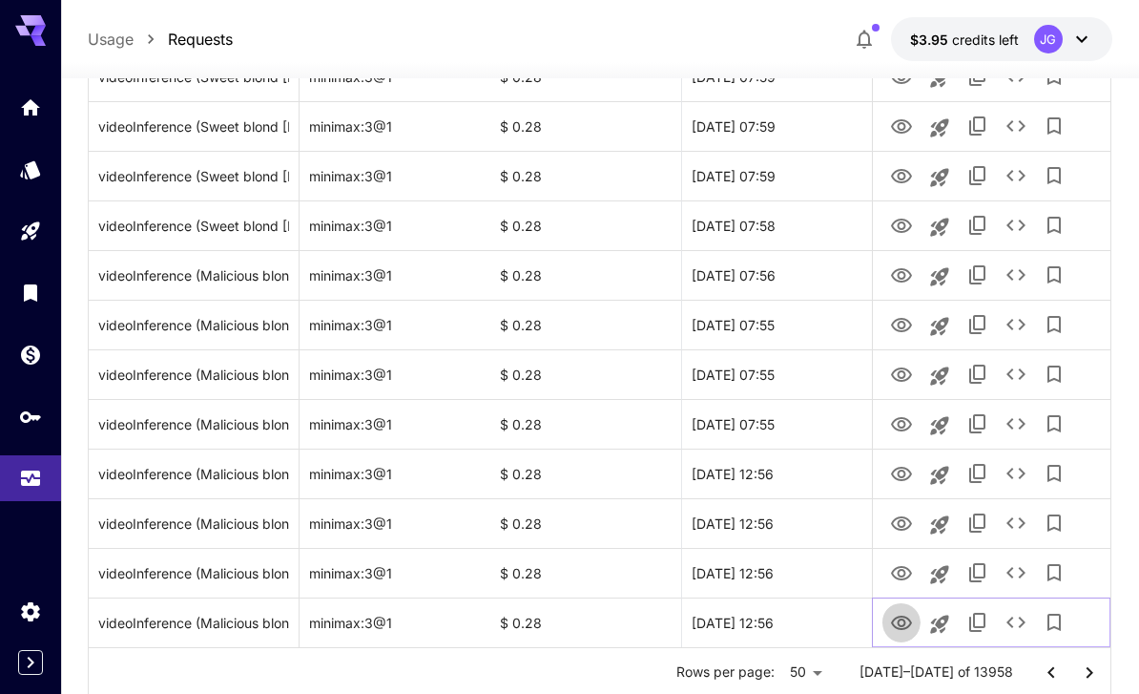
click at [907, 621] on icon "View Video" at bounding box center [901, 623] width 23 height 23
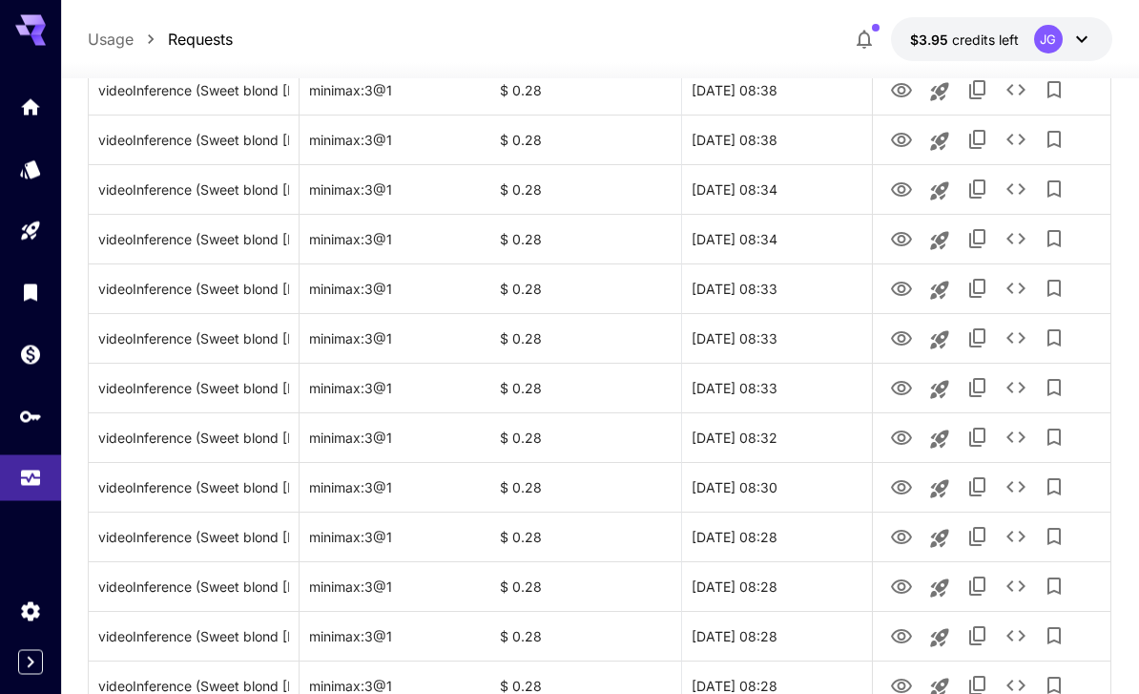
scroll to position [0, 0]
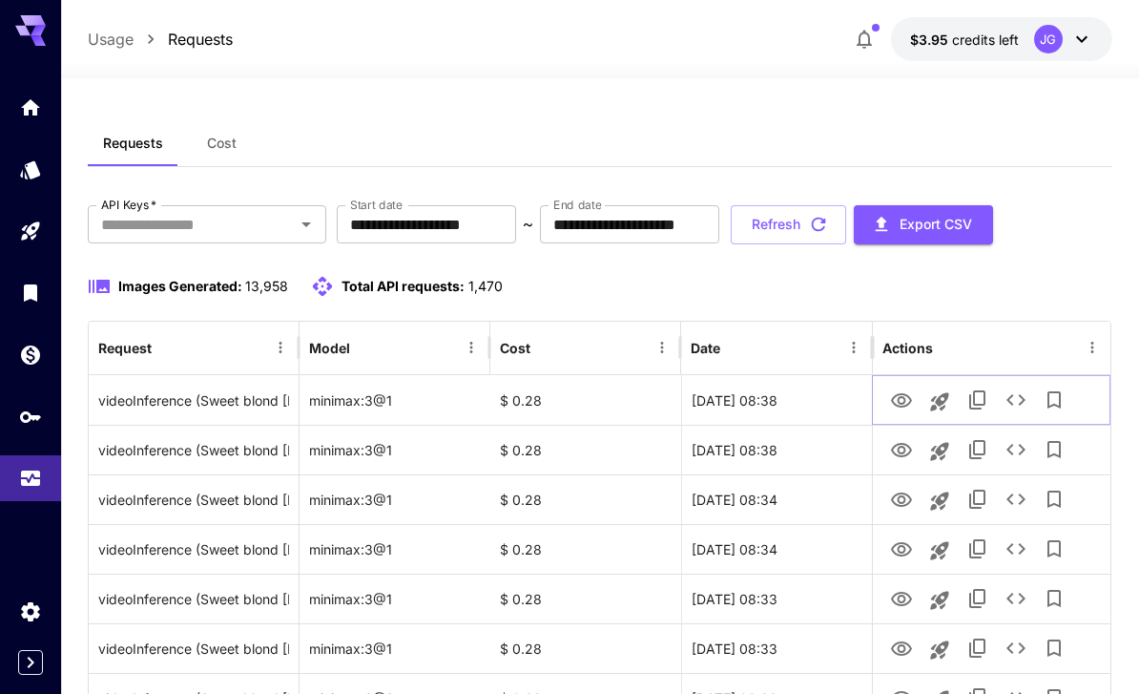
click at [901, 396] on icon "View Video" at bounding box center [901, 400] width 21 height 14
click at [896, 458] on icon "View Video" at bounding box center [901, 450] width 23 height 23
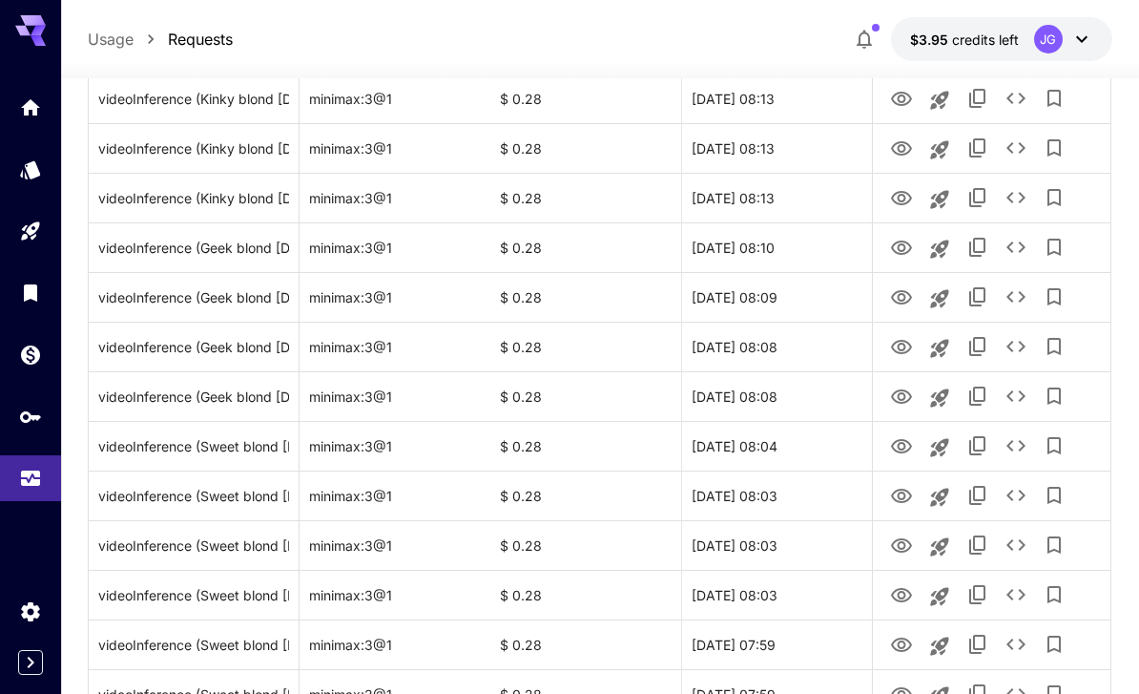
scroll to position [2209, 0]
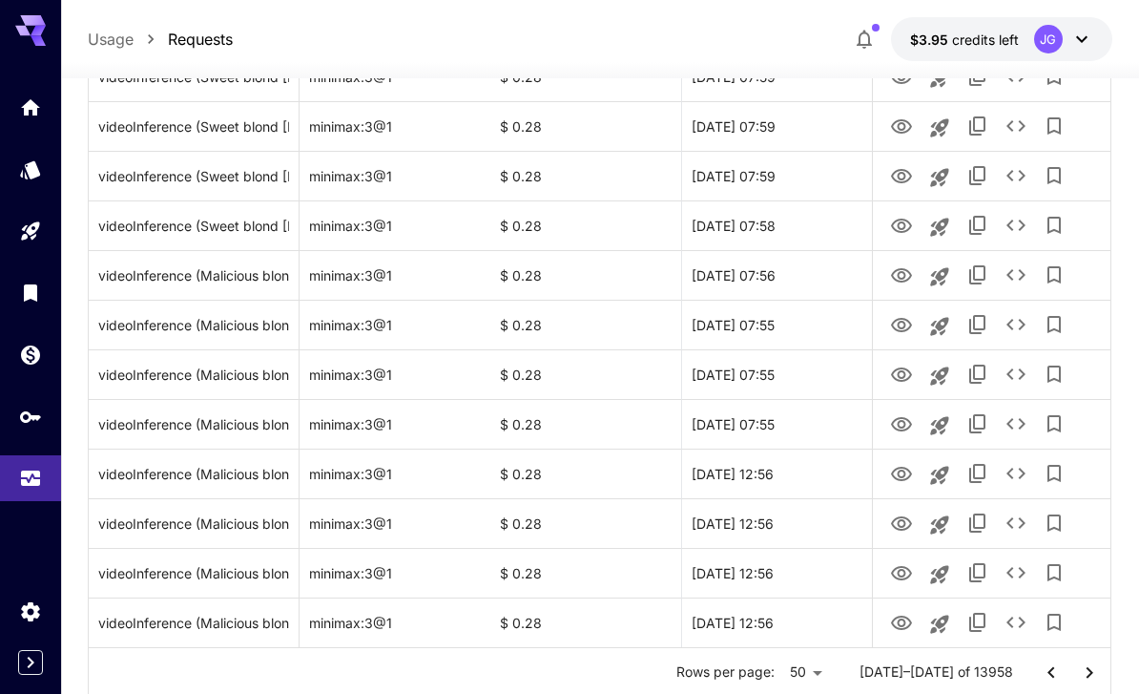
click at [1096, 676] on icon "Go to next page" at bounding box center [1089, 672] width 23 height 23
click at [900, 629] on icon "View Video" at bounding box center [901, 622] width 21 height 14
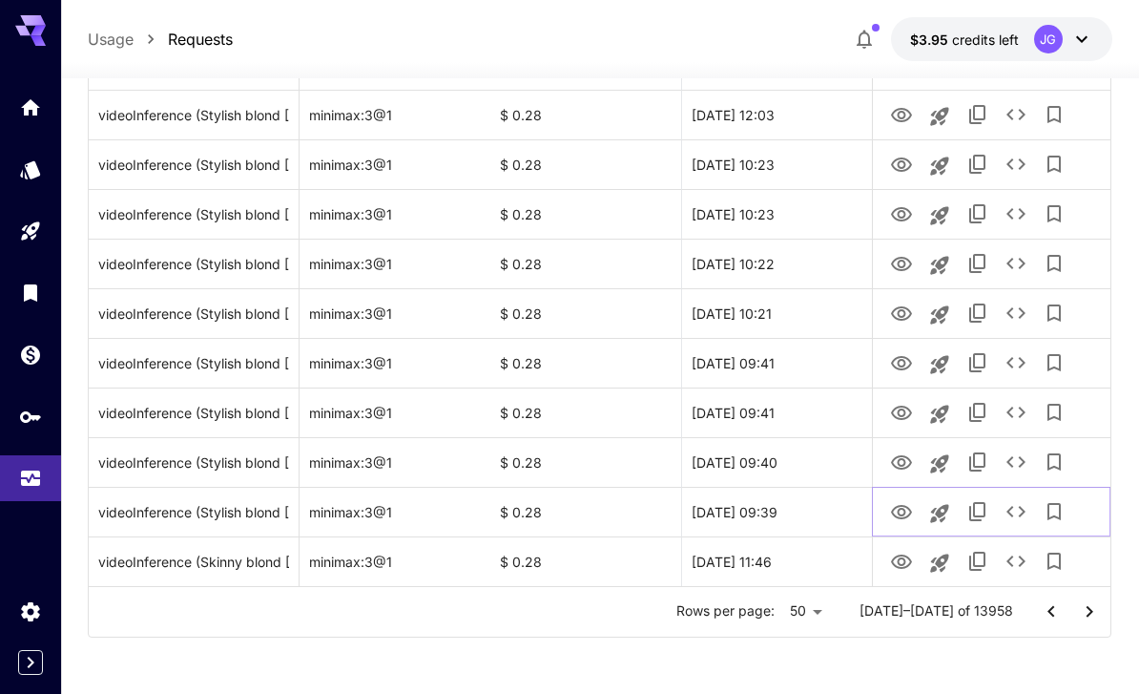
click at [910, 511] on icon "View Video" at bounding box center [901, 512] width 21 height 14
click at [901, 465] on icon "View Video" at bounding box center [901, 462] width 21 height 14
click at [937, 464] on icon "Launch in playground" at bounding box center [939, 463] width 18 height 18
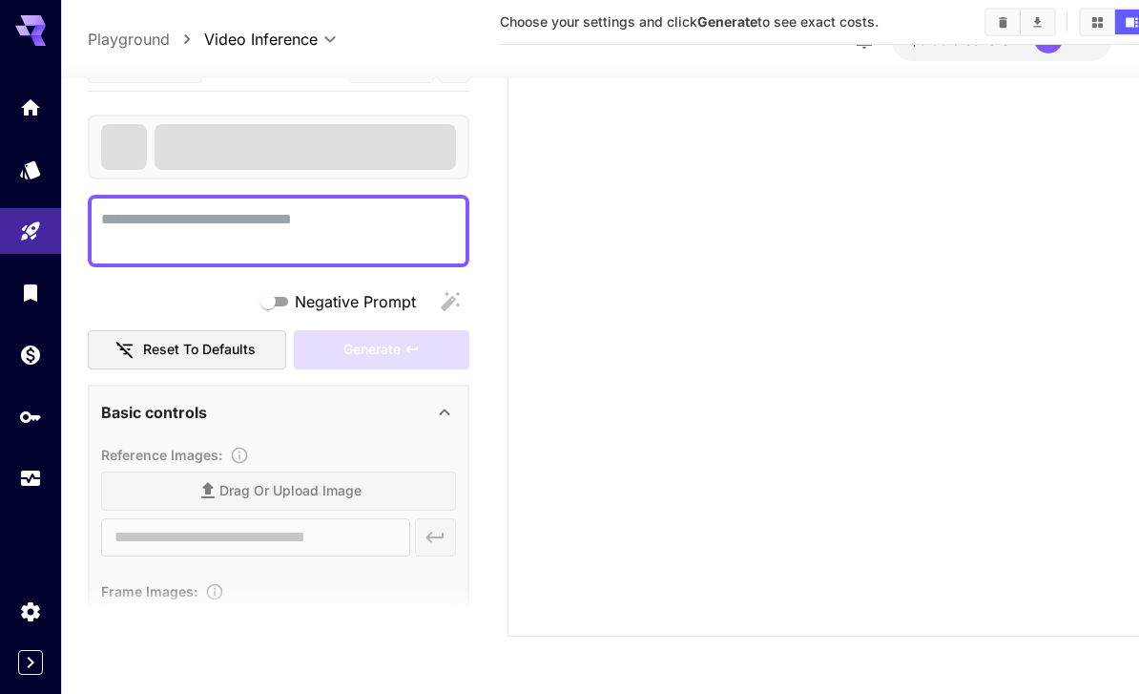
type textarea "**********"
type input "**********"
type input "***"
type input "*"
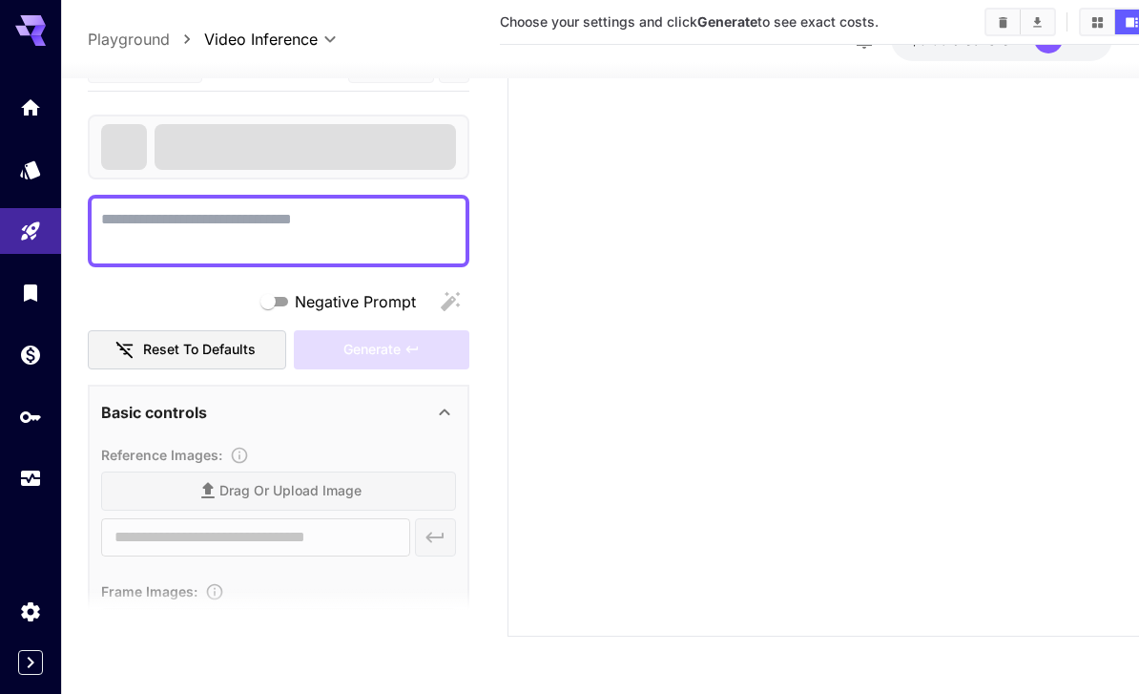
type input "*"
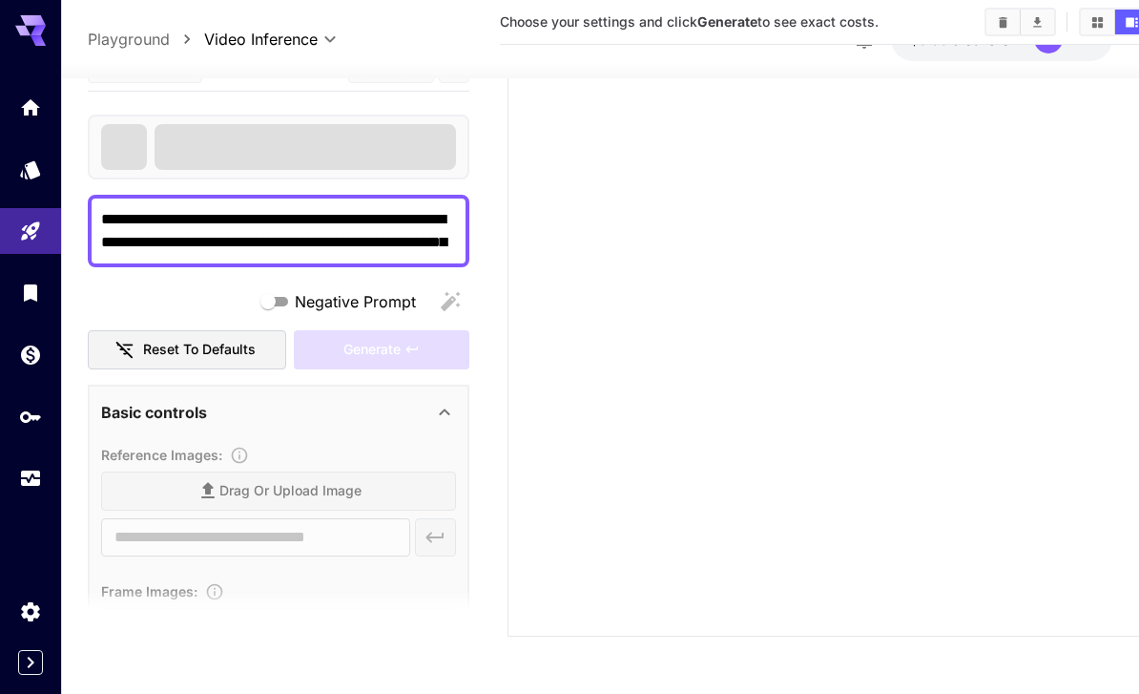
scroll to position [345, 0]
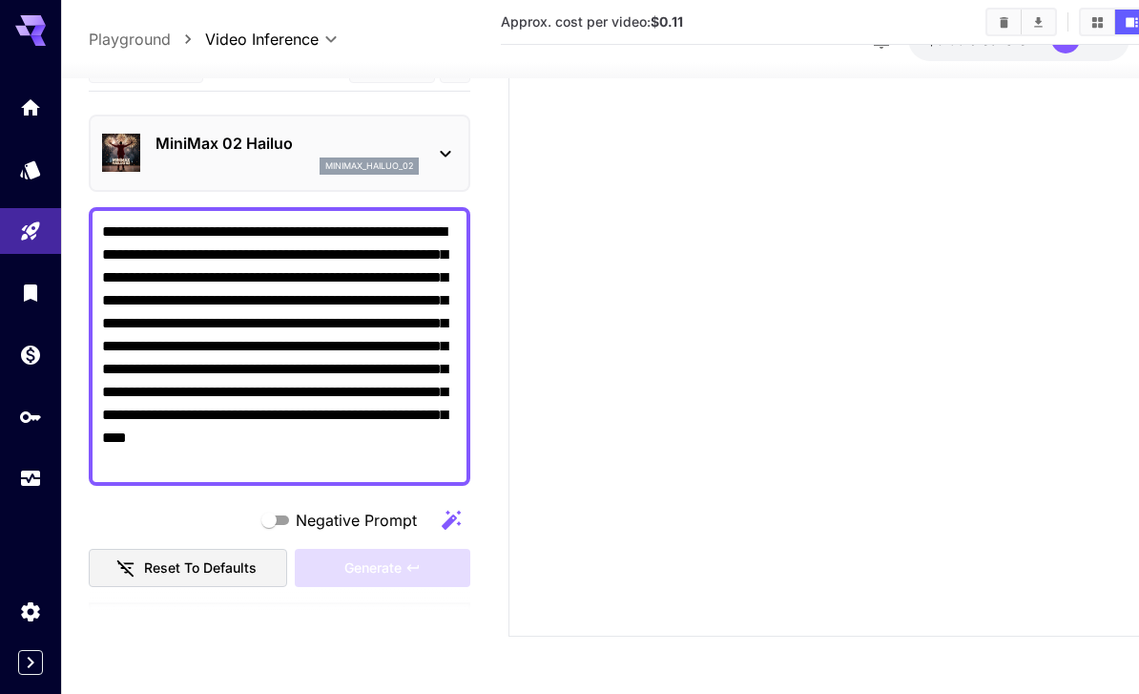
click at [436, 142] on icon at bounding box center [445, 153] width 23 height 23
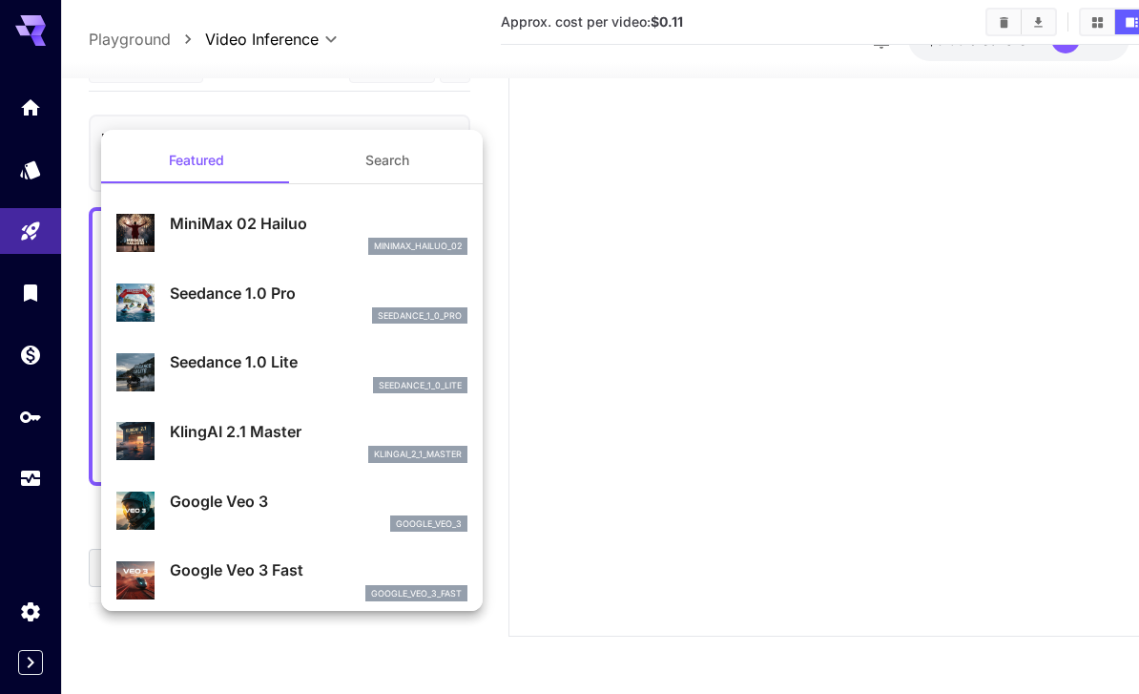
click at [295, 283] on p "Seedance 1.0 Pro" at bounding box center [319, 293] width 298 height 23
type input "**********"
type input "***"
type input "*"
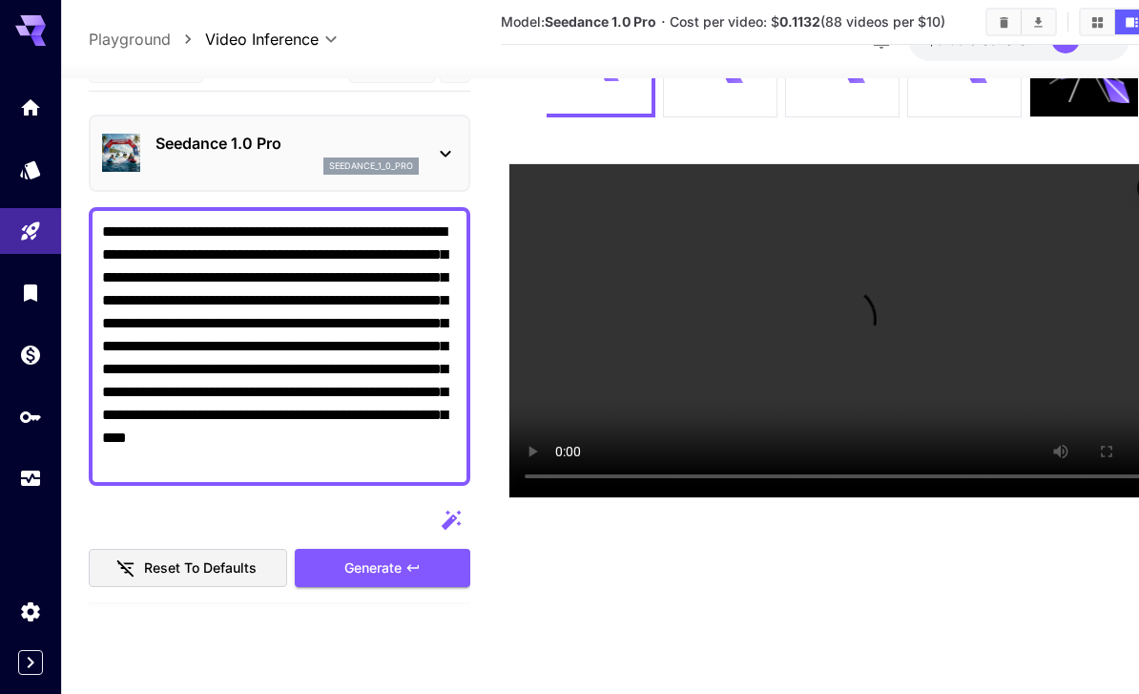
scroll to position [212, 0]
click at [17, 481] on link at bounding box center [30, 478] width 61 height 47
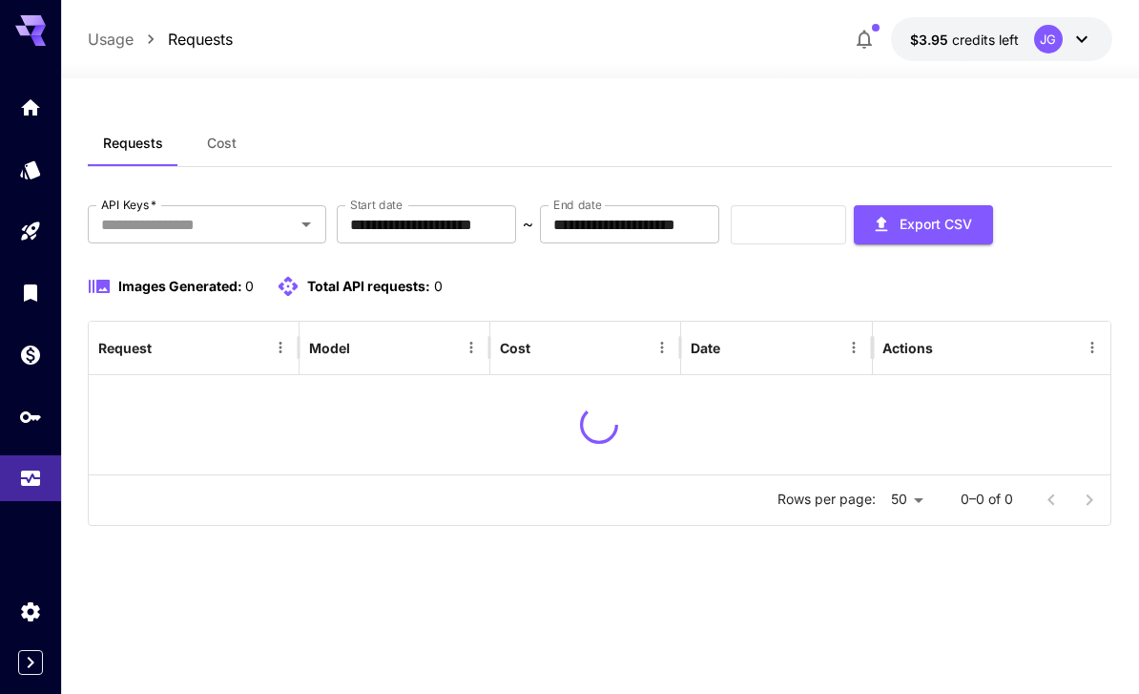
scroll to position [61, 0]
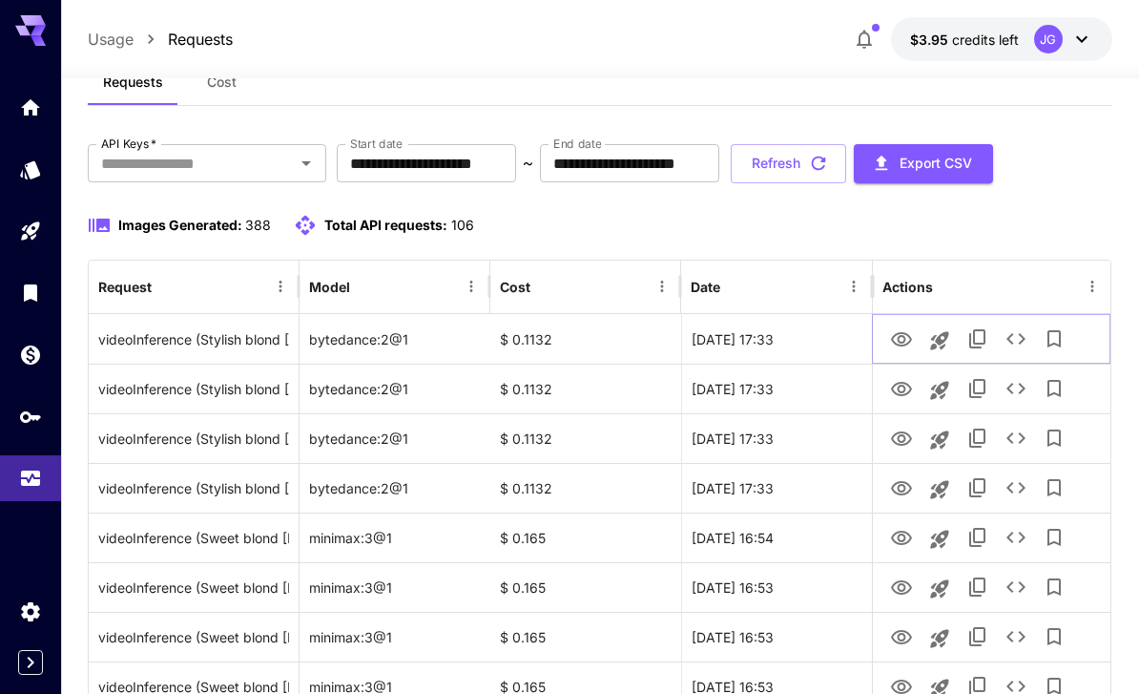
click at [891, 334] on icon "View Video" at bounding box center [901, 339] width 23 height 23
click at [902, 387] on icon "View Video" at bounding box center [901, 389] width 23 height 23
click at [902, 440] on icon "View Video" at bounding box center [901, 439] width 23 height 23
click at [904, 497] on icon "View Video" at bounding box center [901, 488] width 23 height 23
click at [23, 221] on icon "Playground" at bounding box center [30, 230] width 23 height 23
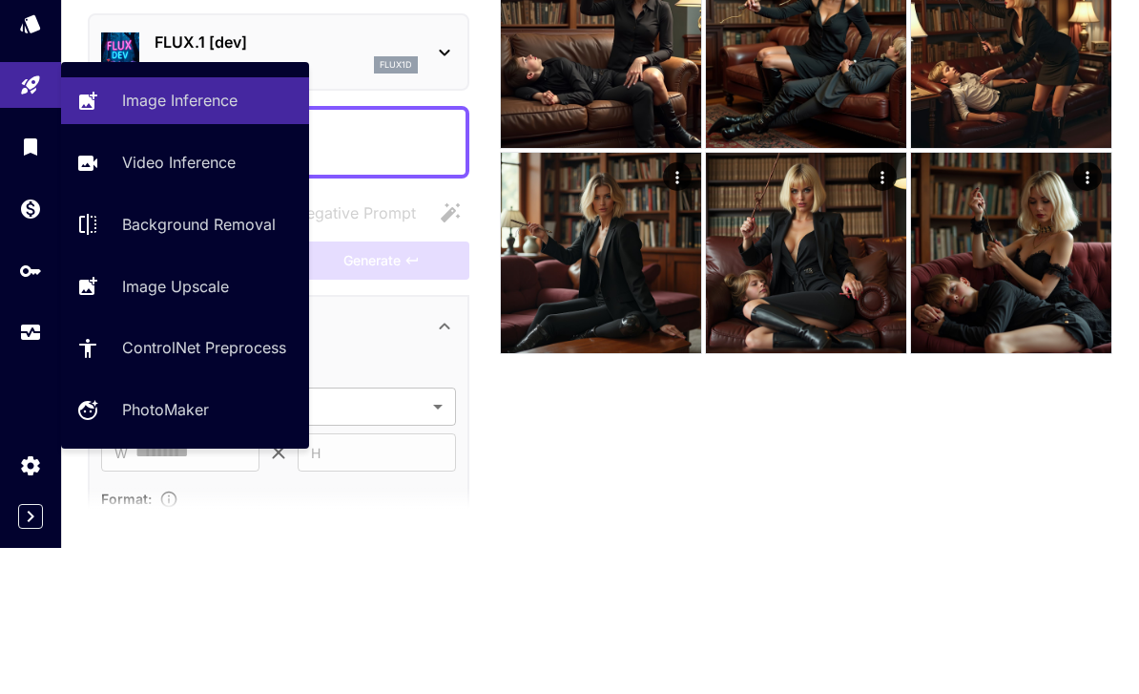
click at [156, 297] on p "Video Inference" at bounding box center [179, 308] width 114 height 23
type input "**********"
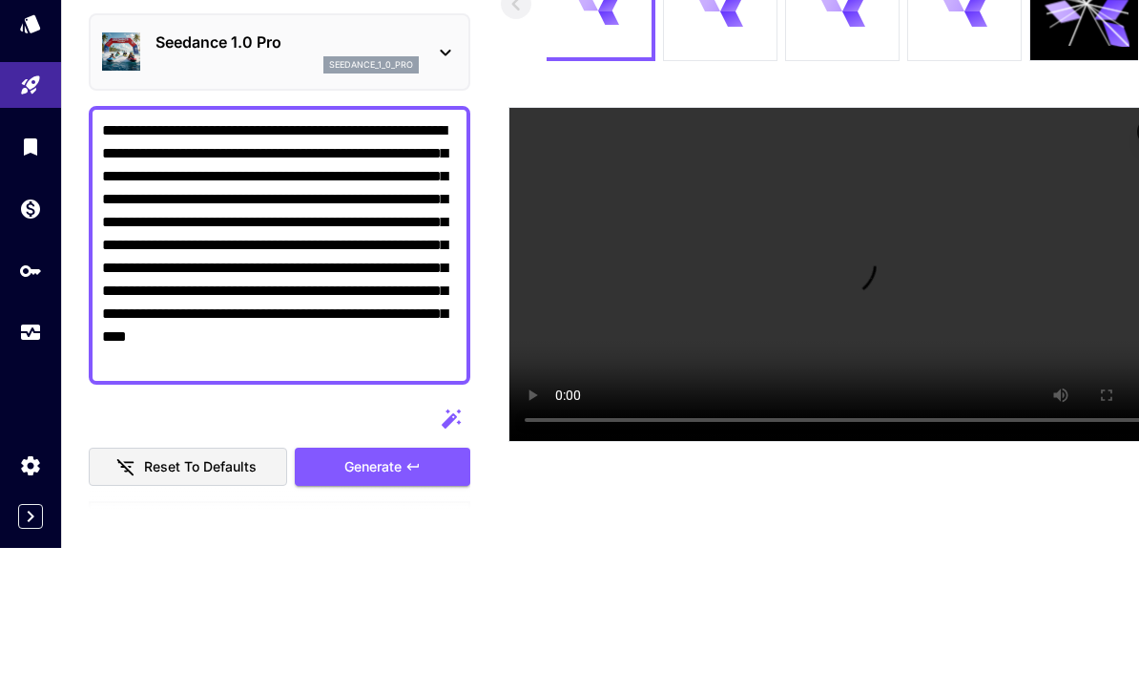
scroll to position [207, 0]
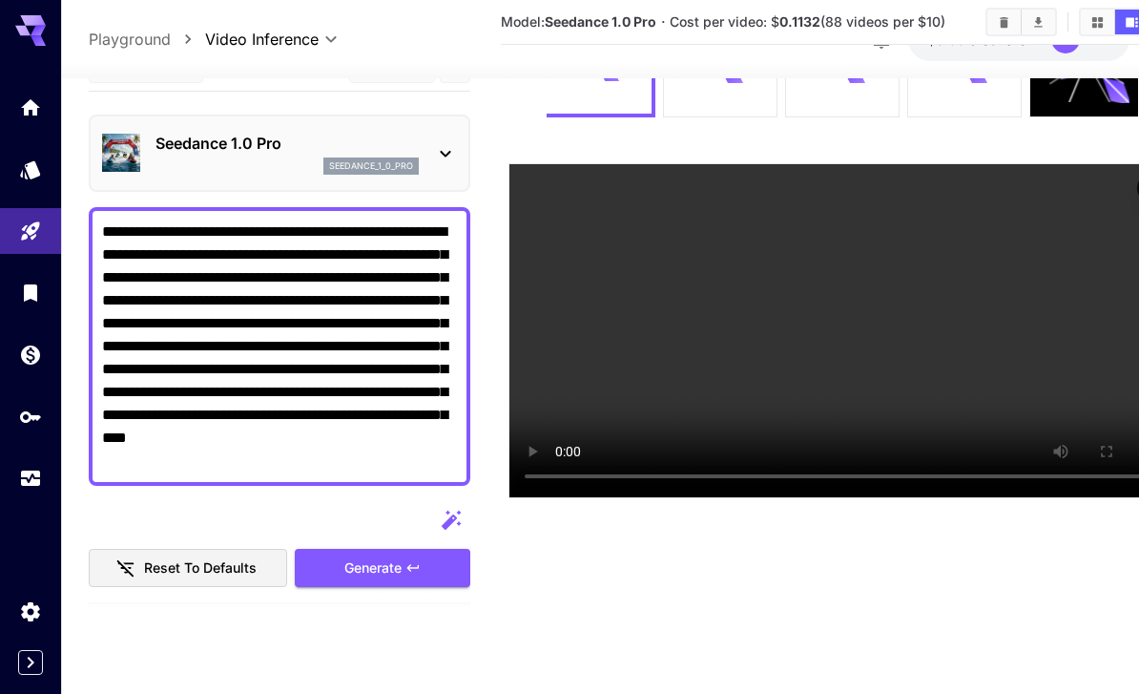
click at [296, 232] on textarea "**********" at bounding box center [279, 346] width 355 height 252
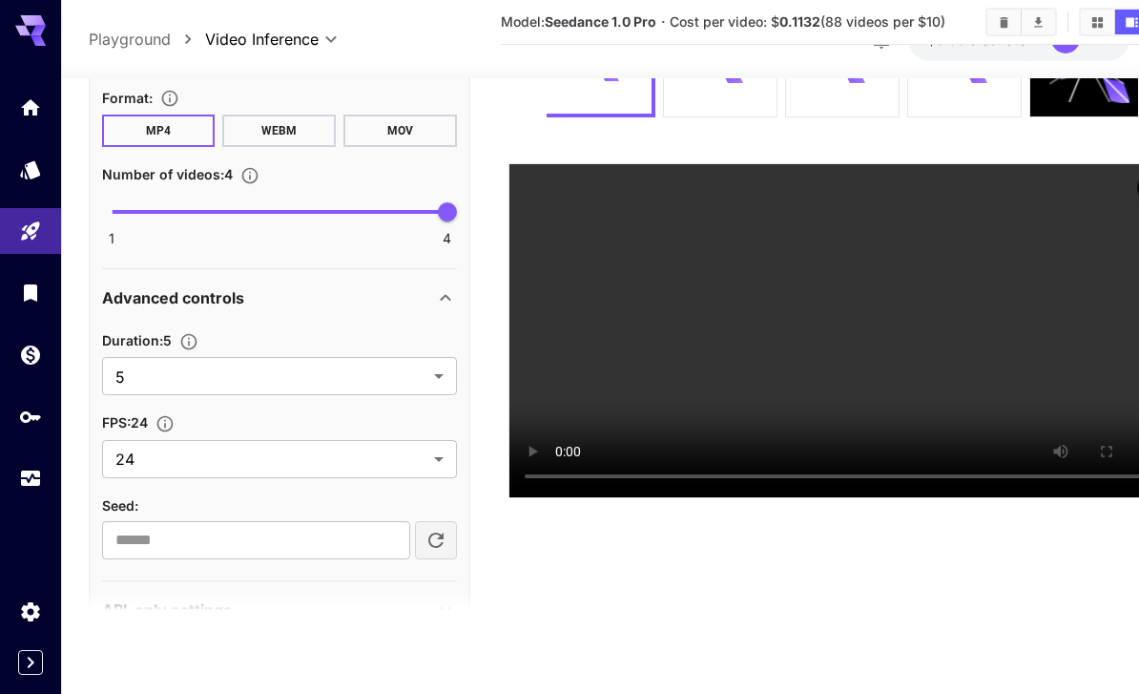
scroll to position [981, 0]
type textarea "**********"
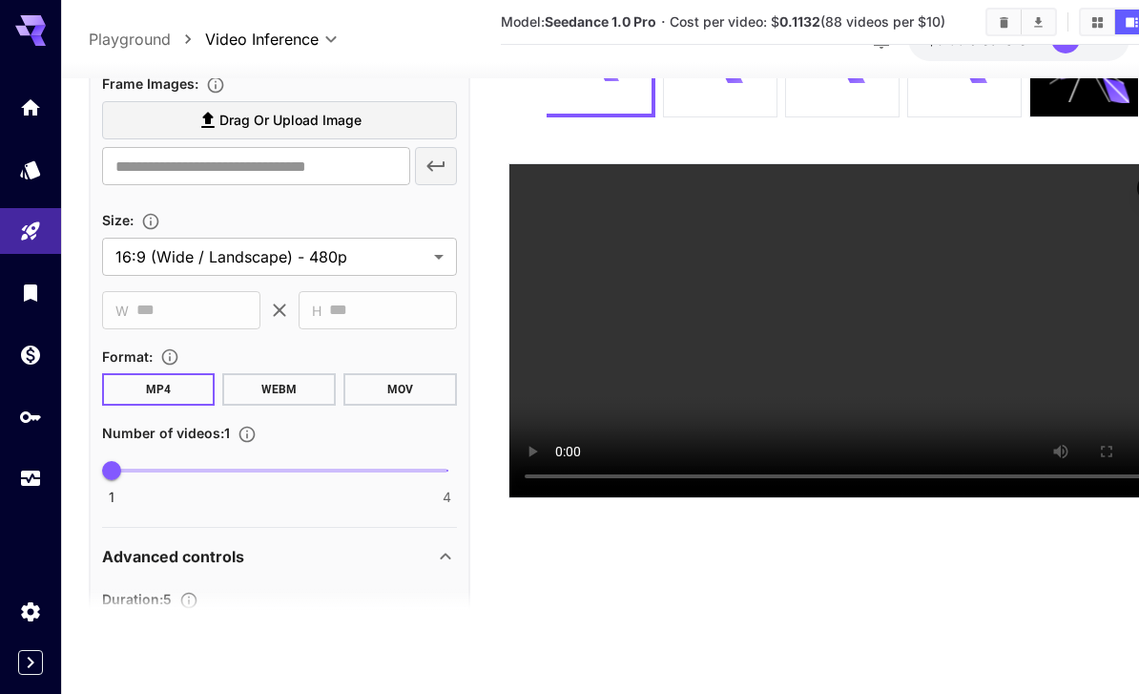
scroll to position [722, 0]
type input "*"
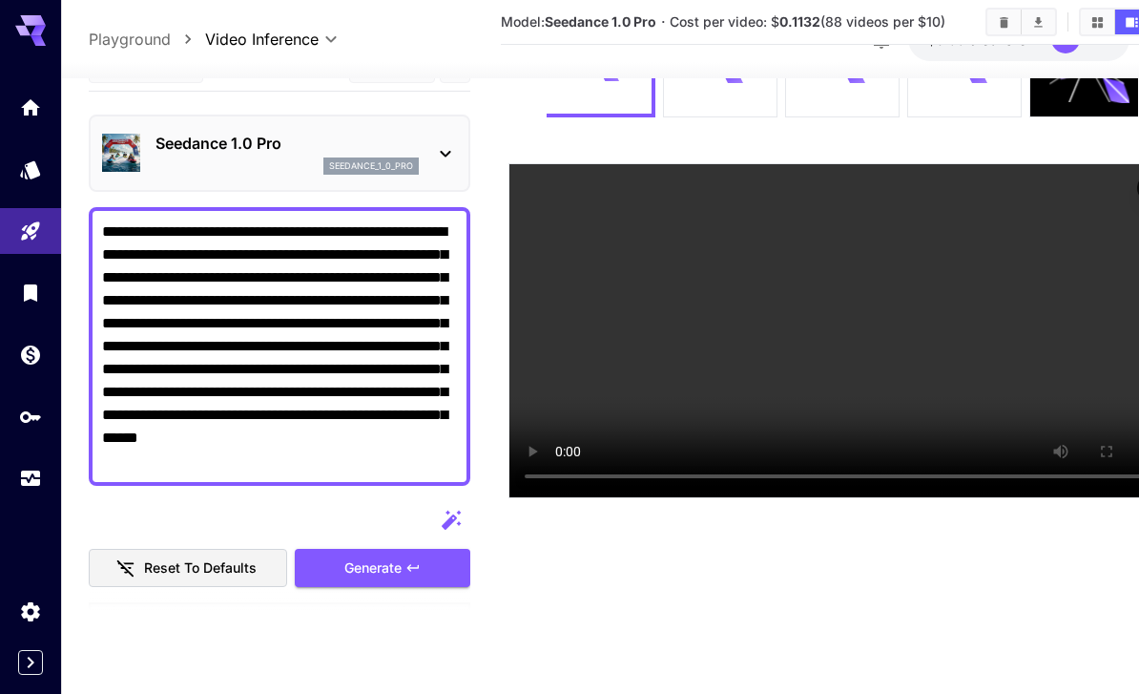
scroll to position [0, 0]
click at [27, 480] on icon "Usage" at bounding box center [30, 482] width 19 height 10
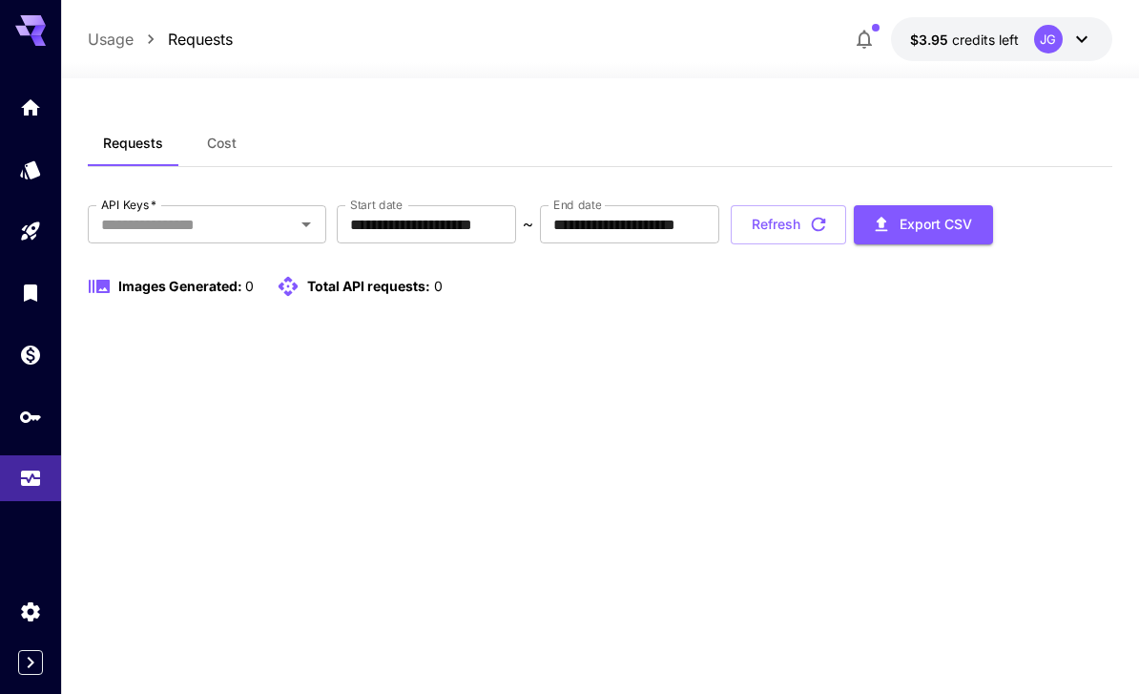
scroll to position [61, 0]
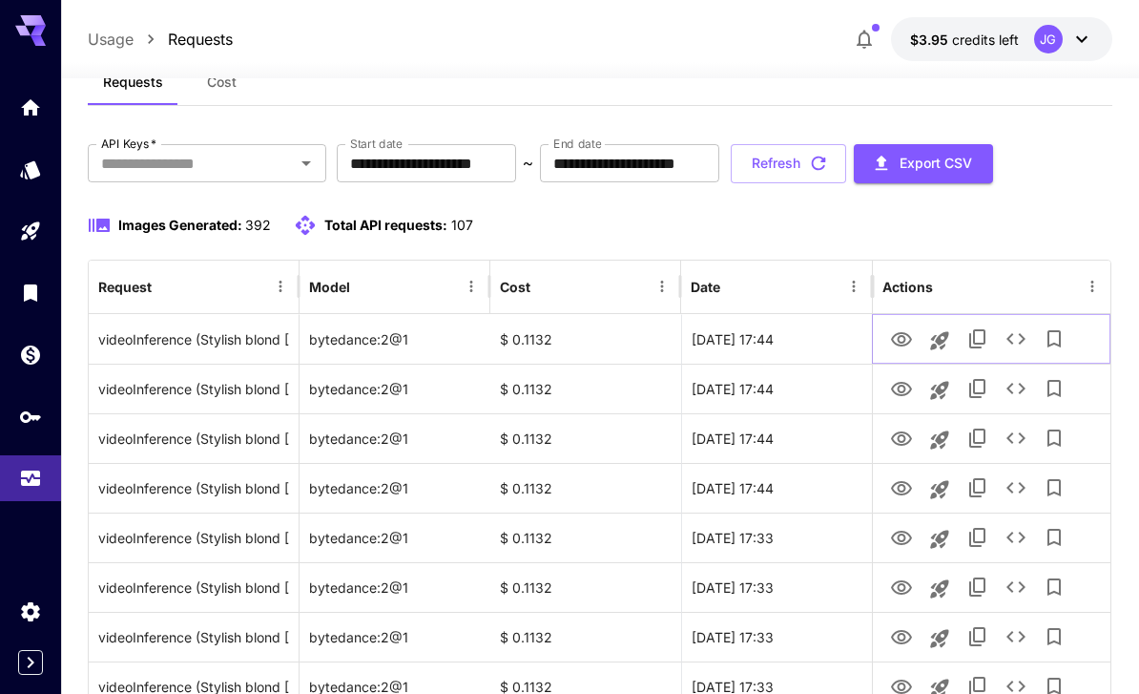
click at [907, 344] on icon "View Video" at bounding box center [901, 339] width 23 height 23
click at [898, 399] on icon "View Video" at bounding box center [901, 389] width 23 height 23
click at [904, 439] on icon "View Video" at bounding box center [901, 438] width 21 height 14
click at [903, 486] on icon "View Video" at bounding box center [901, 488] width 23 height 23
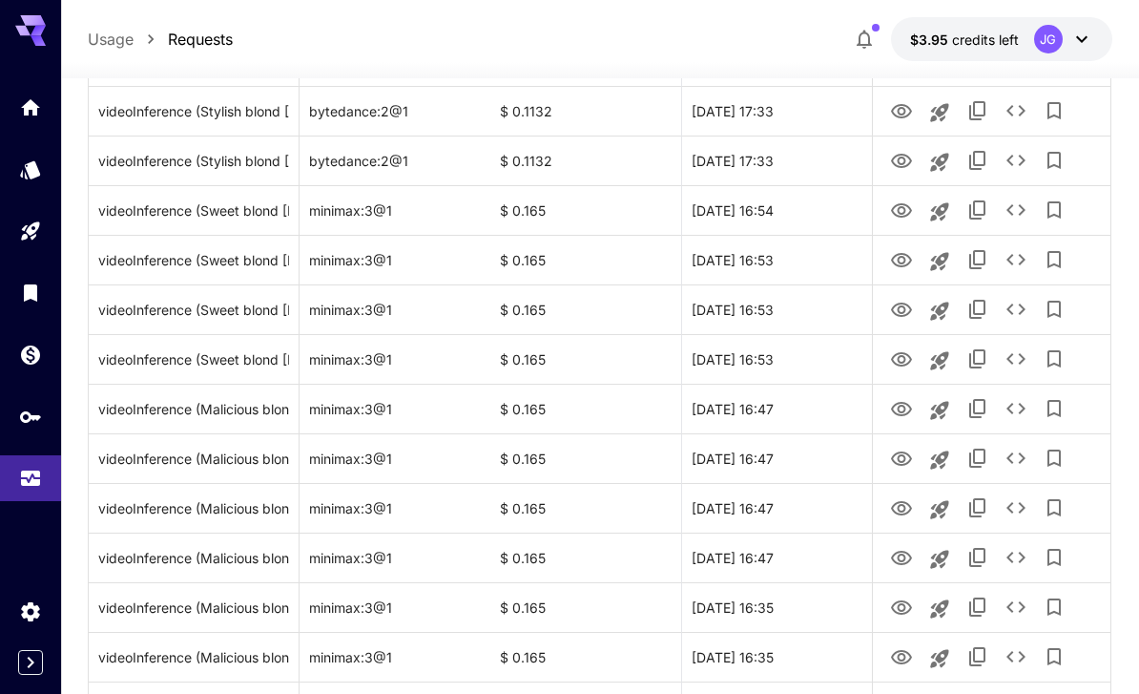
scroll to position [0, 0]
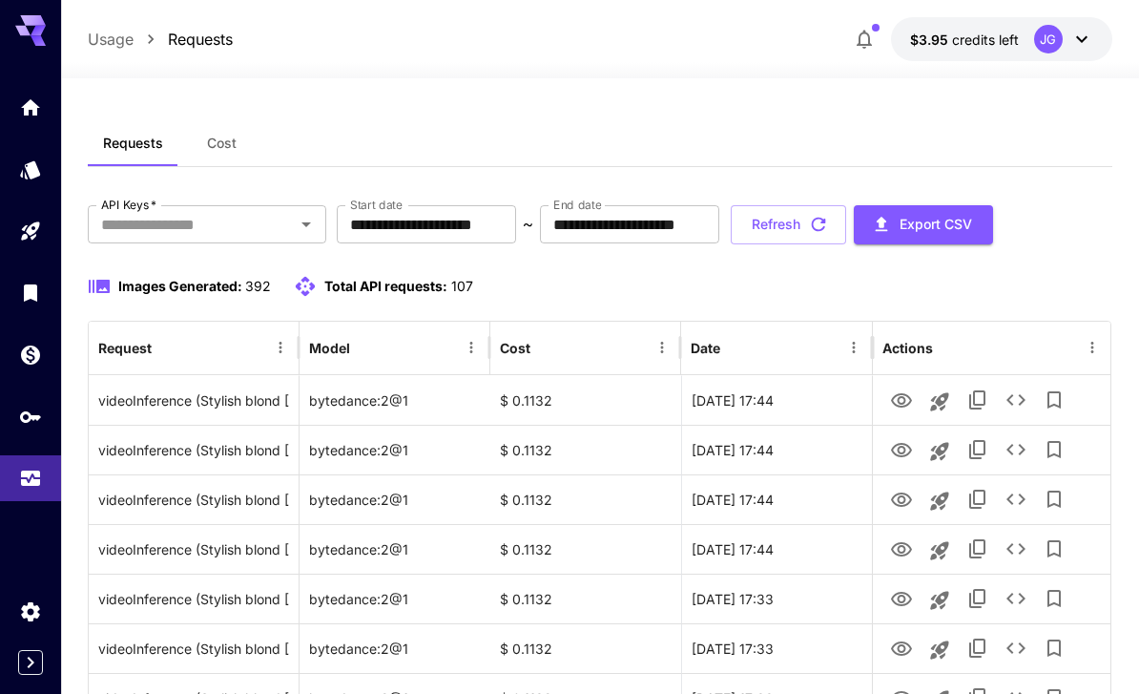
click at [469, 232] on input "**********" at bounding box center [426, 224] width 179 height 38
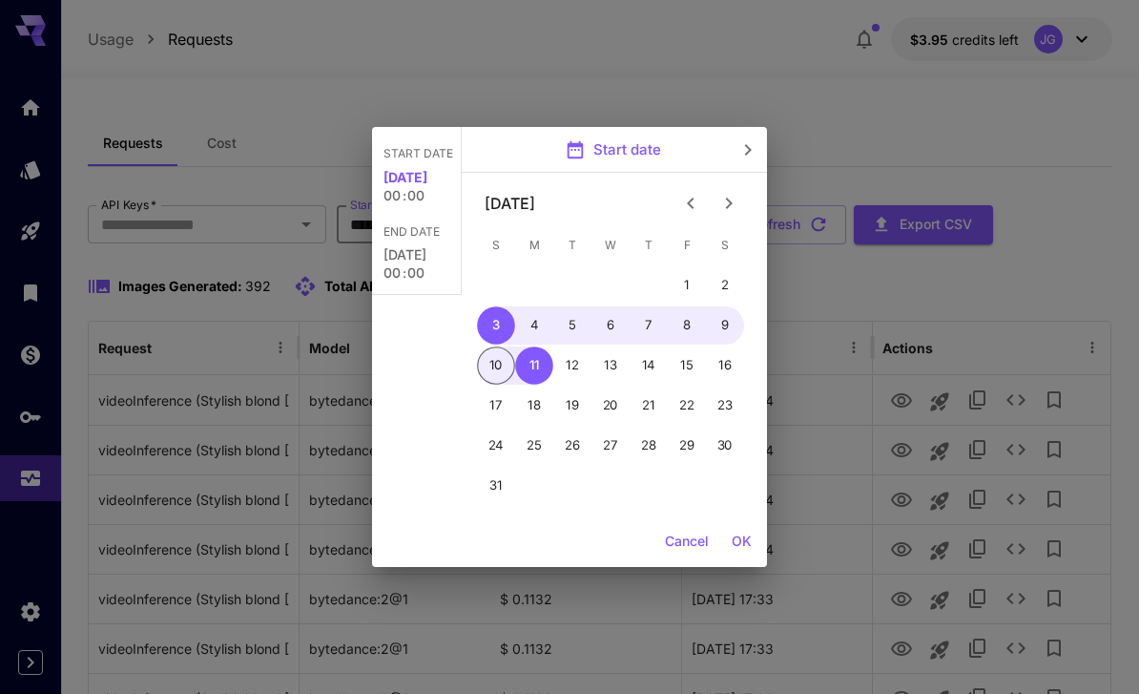
click at [694, 204] on icon "Previous month" at bounding box center [690, 203] width 23 height 23
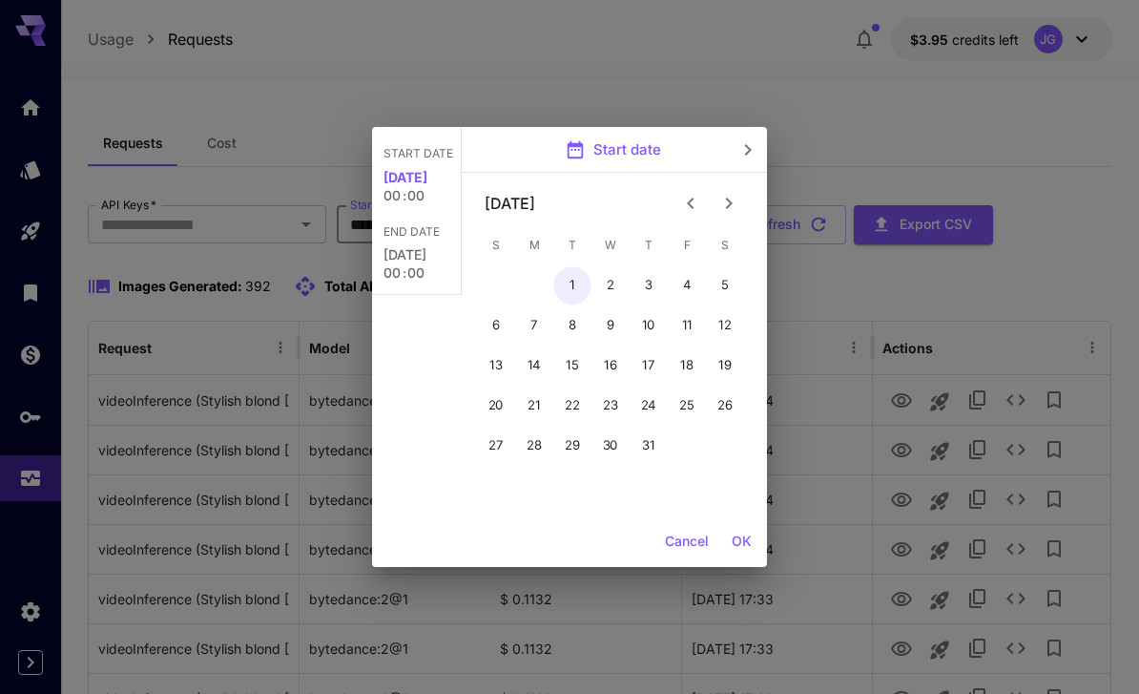
click at [569, 285] on button "1" at bounding box center [572, 285] width 38 height 38
type input "**********"
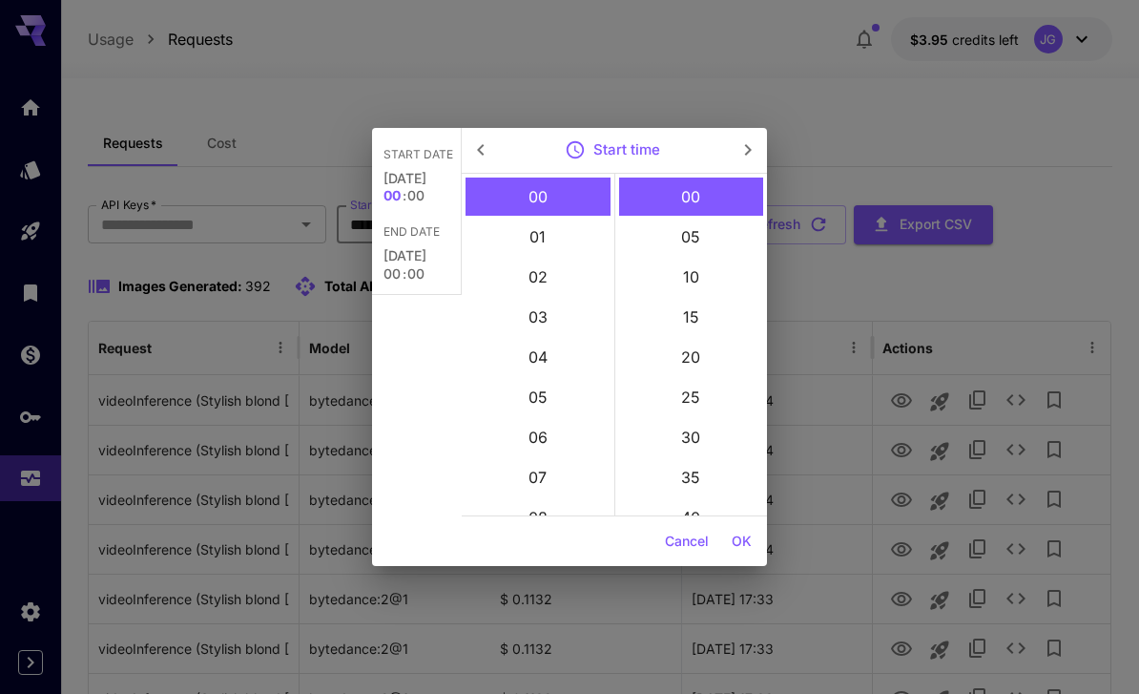
click at [744, 545] on button "OK" at bounding box center [741, 541] width 35 height 35
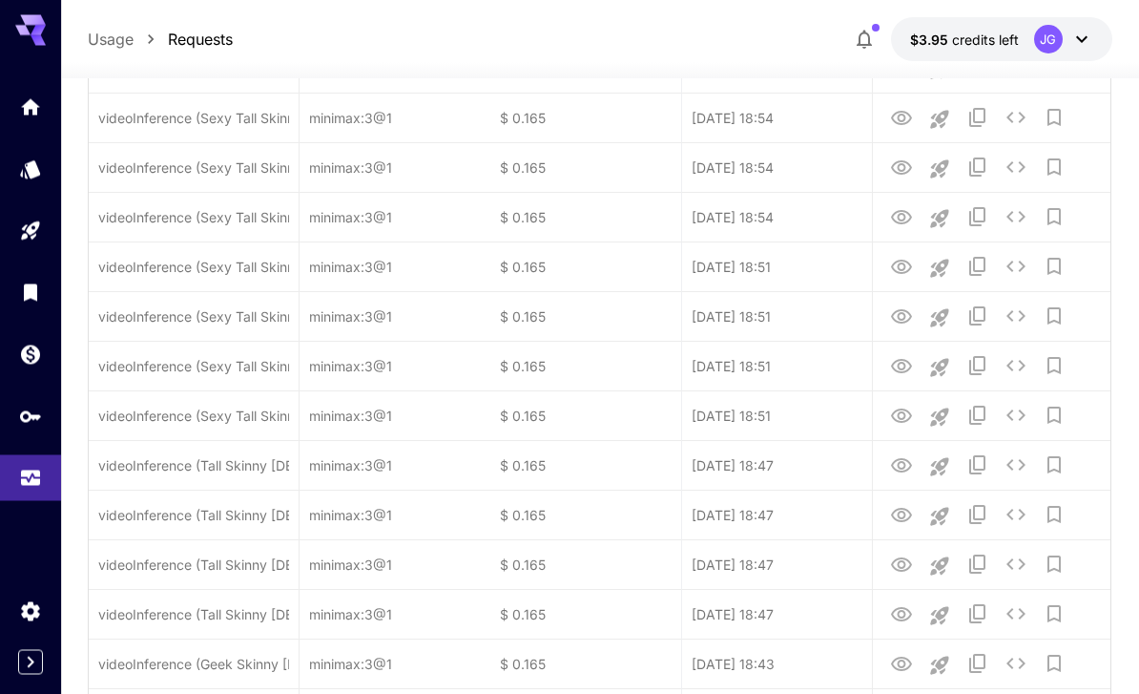
scroll to position [2209, 0]
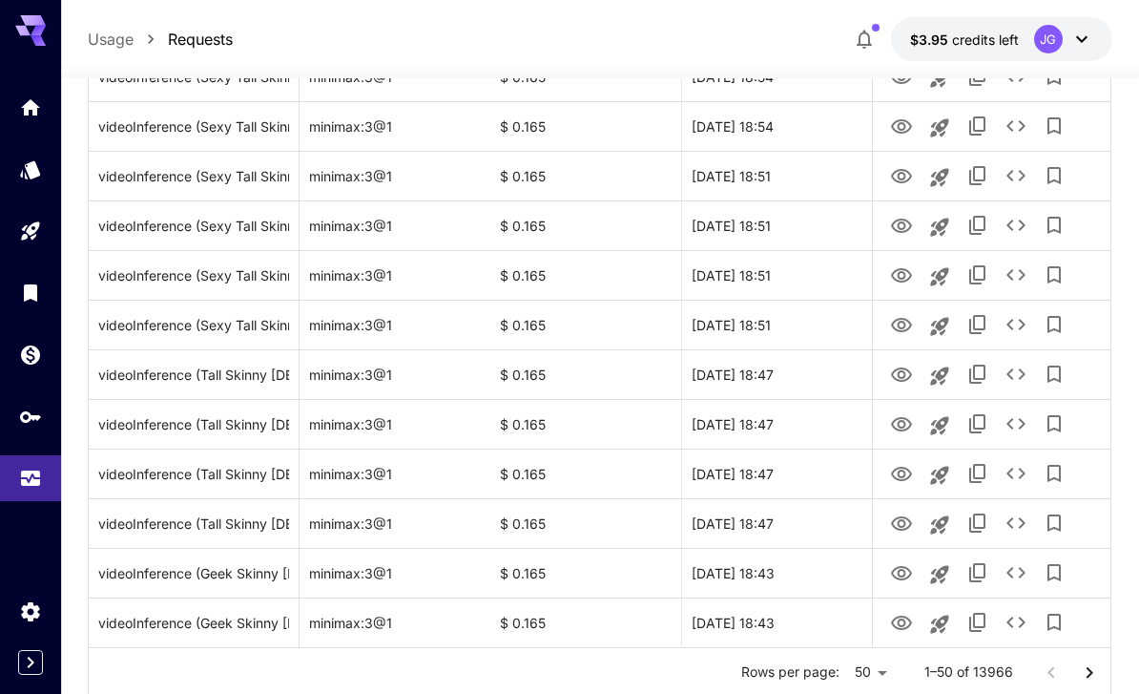
click at [1093, 668] on icon "Go to next page" at bounding box center [1089, 672] width 23 height 23
click at [1092, 668] on icon "Go to next page" at bounding box center [1089, 672] width 23 height 23
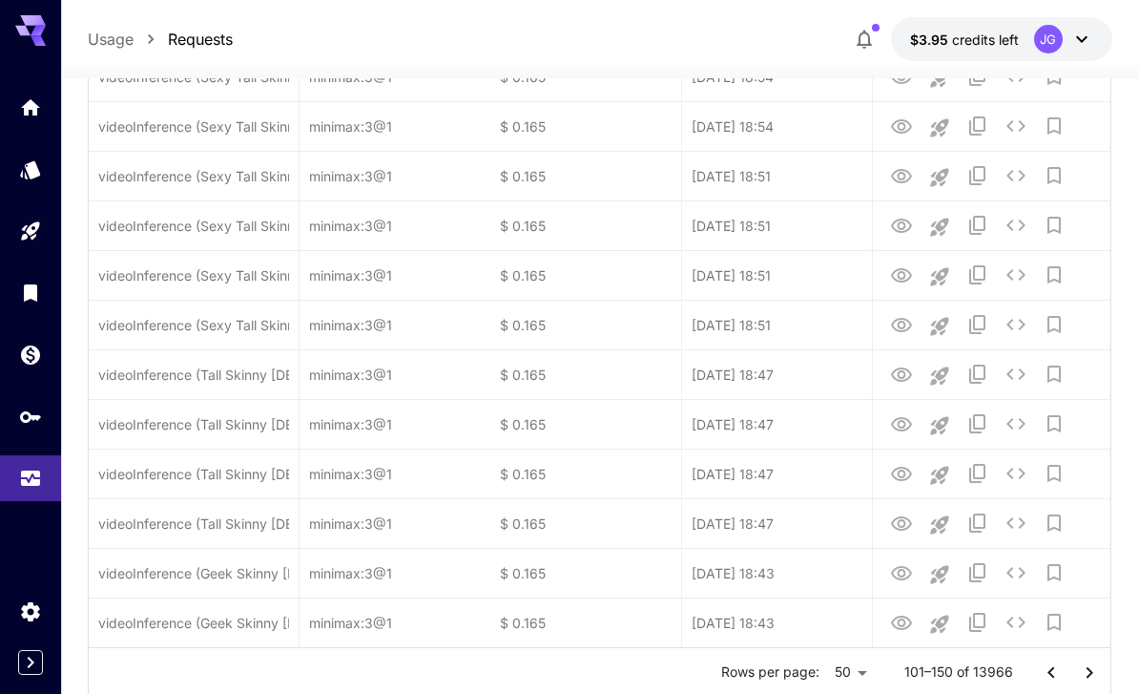
click at [1092, 678] on icon "Go to next page" at bounding box center [1089, 672] width 23 height 23
click at [1091, 678] on icon "Go to next page" at bounding box center [1089, 672] width 23 height 23
click at [1092, 675] on icon "Go to next page" at bounding box center [1089, 672] width 23 height 23
click at [1094, 674] on icon "Go to next page" at bounding box center [1089, 672] width 23 height 23
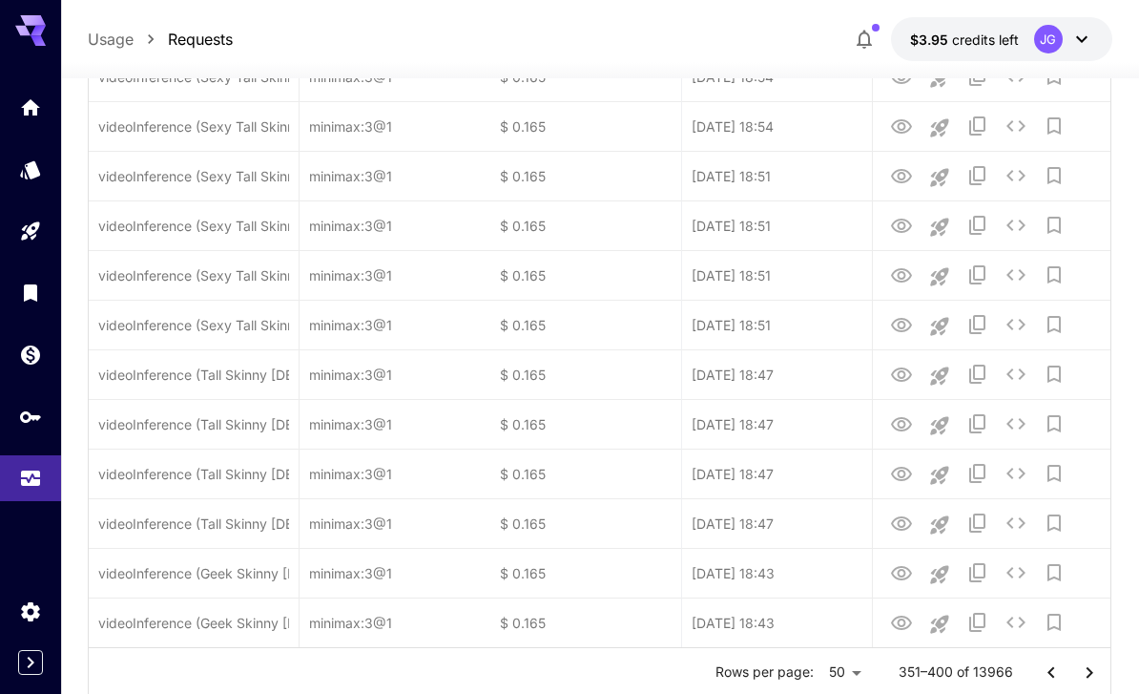
click at [1094, 673] on icon "Go to next page" at bounding box center [1089, 672] width 23 height 23
click at [1091, 675] on icon "Go to next page" at bounding box center [1089, 672] width 23 height 23
click at [1091, 674] on icon "Go to next page" at bounding box center [1089, 671] width 7 height 11
click at [1090, 671] on icon "Go to next page" at bounding box center [1089, 672] width 23 height 23
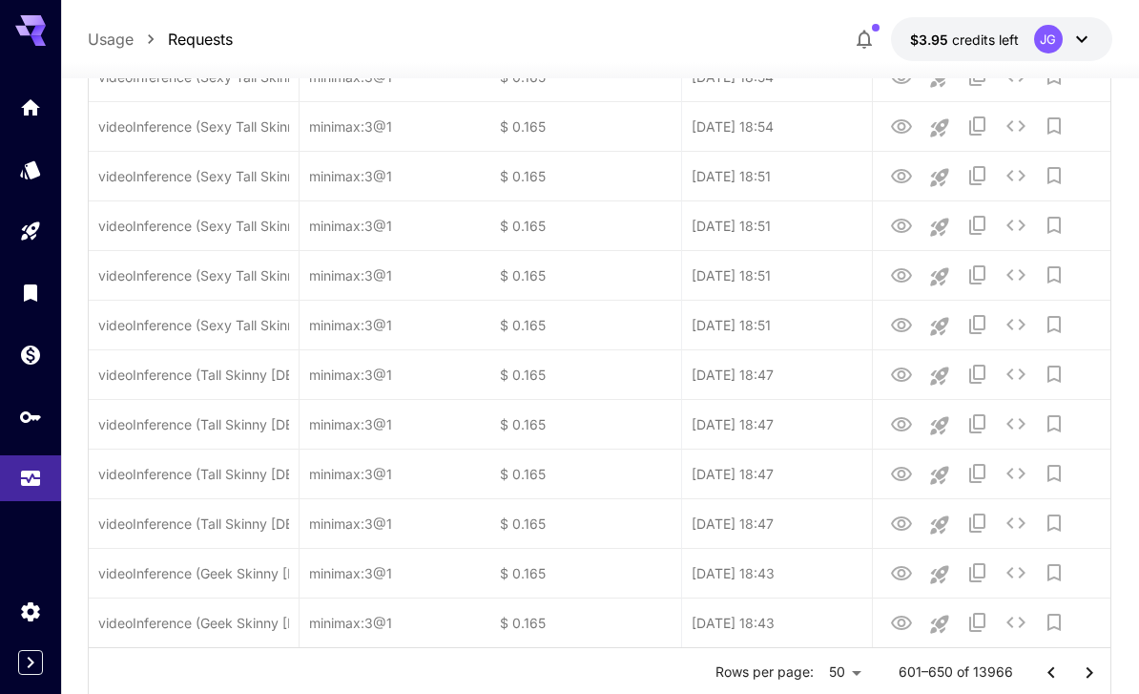
click at [1091, 670] on icon "Go to next page" at bounding box center [1089, 671] width 7 height 11
click at [1090, 670] on icon "Go to next page" at bounding box center [1089, 671] width 7 height 11
click at [1093, 670] on icon "Go to next page" at bounding box center [1089, 672] width 23 height 23
click at [1092, 670] on icon "Go to next page" at bounding box center [1089, 672] width 23 height 23
click at [1093, 670] on icon "Go to next page" at bounding box center [1089, 672] width 23 height 23
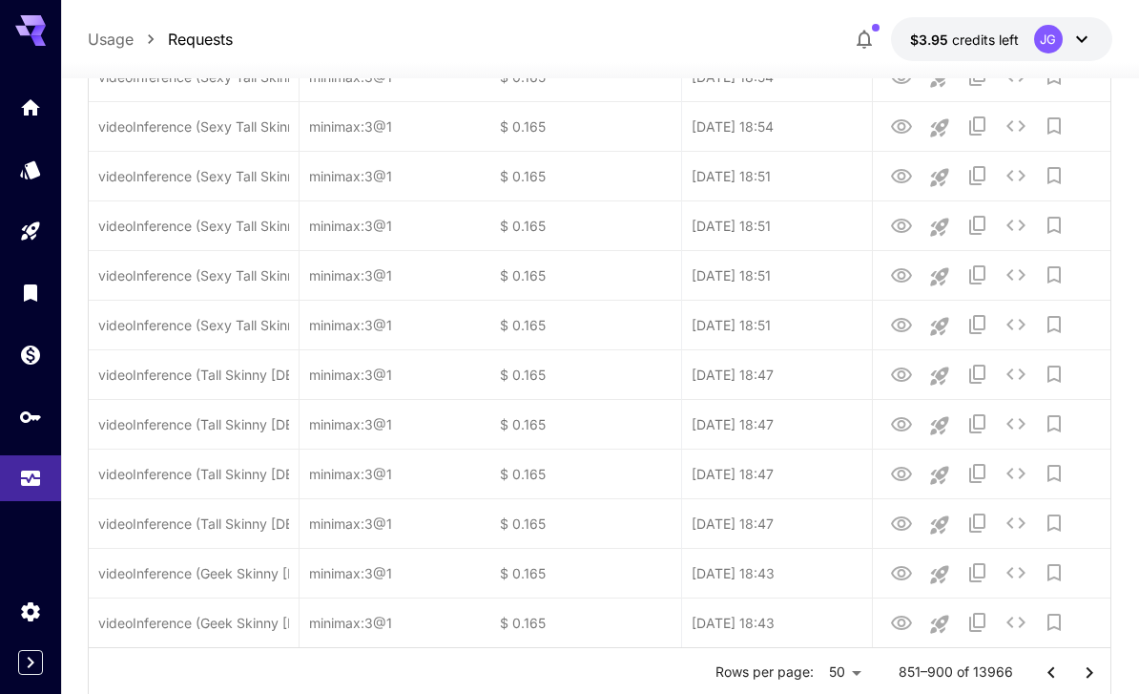
click at [1092, 670] on icon "Go to next page" at bounding box center [1089, 672] width 23 height 23
click at [1095, 673] on icon "Go to next page" at bounding box center [1089, 672] width 23 height 23
click at [1095, 672] on icon "Go to next page" at bounding box center [1089, 672] width 23 height 23
click at [1085, 665] on icon "Go to next page" at bounding box center [1089, 672] width 23 height 23
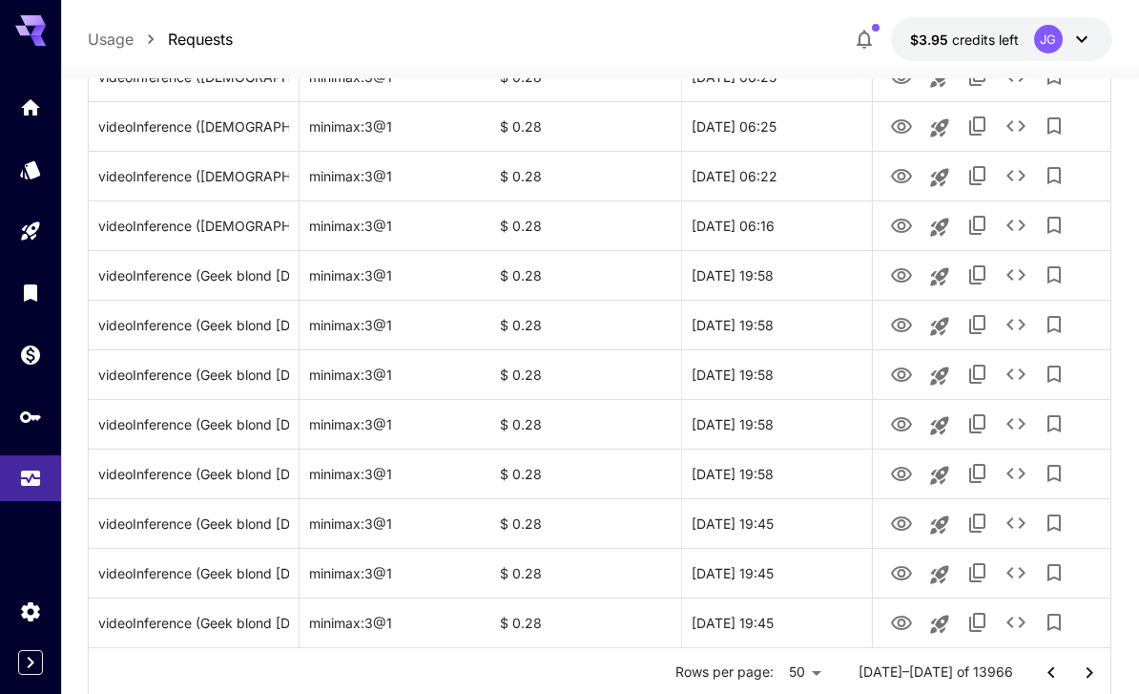
click at [1078, 681] on icon "Go to next page" at bounding box center [1089, 672] width 23 height 23
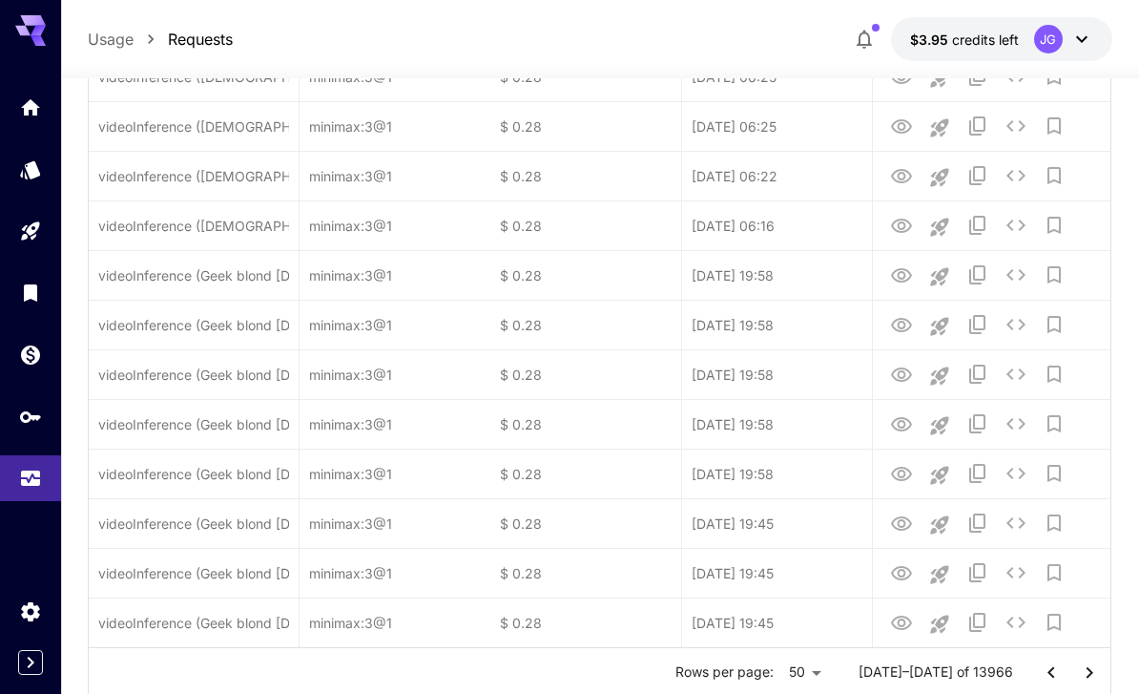
click at [1089, 678] on icon "Go to next page" at bounding box center [1089, 672] width 23 height 23
click at [1095, 679] on icon "Go to next page" at bounding box center [1089, 672] width 23 height 23
click at [1095, 678] on icon "Go to next page" at bounding box center [1089, 672] width 23 height 23
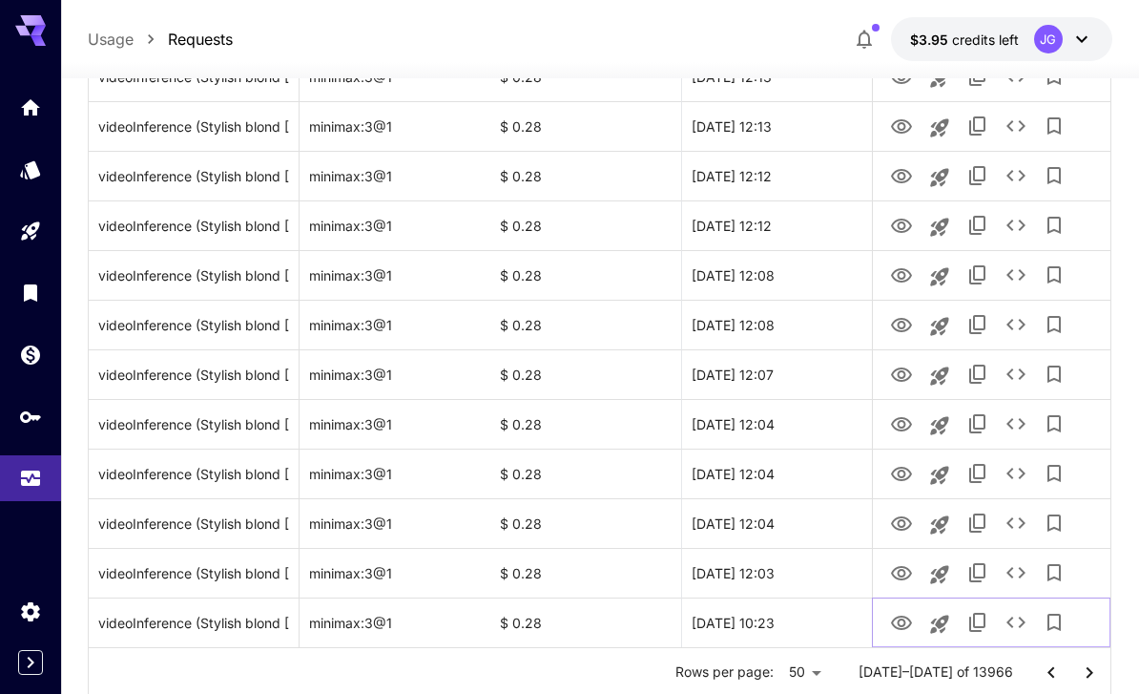
click at [896, 620] on icon "View Video" at bounding box center [901, 623] width 23 height 23
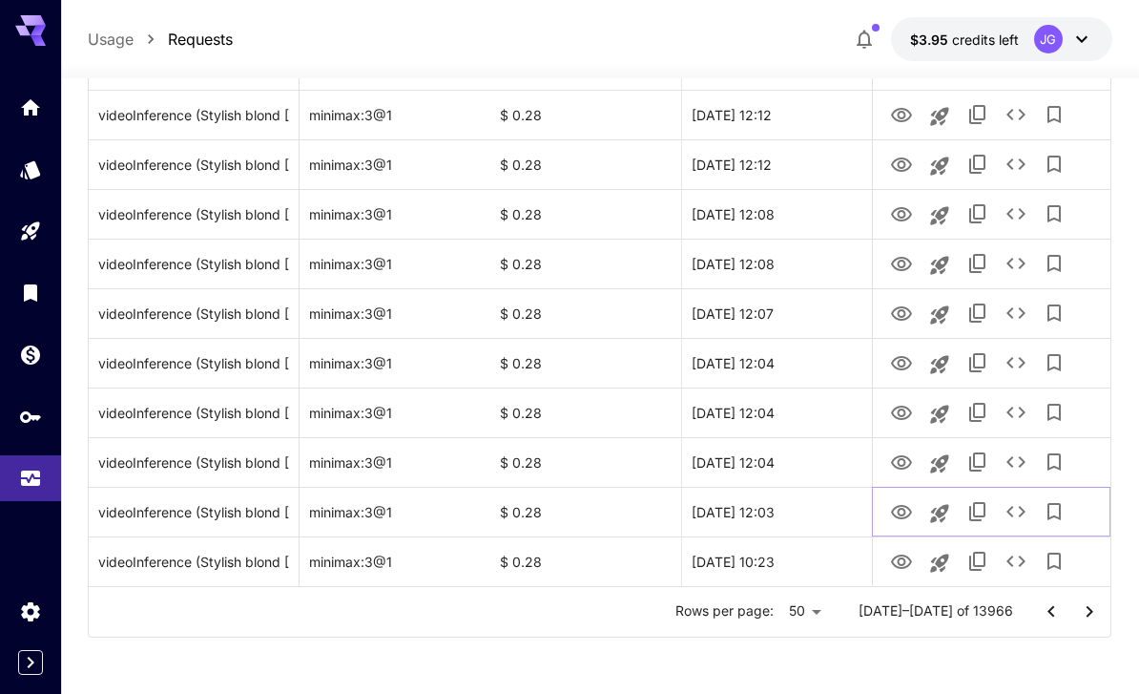
click at [905, 513] on icon "View Video" at bounding box center [901, 512] width 21 height 14
click at [903, 468] on icon "View Video" at bounding box center [901, 462] width 21 height 14
click at [1013, 459] on icon "See details" at bounding box center [1016, 461] width 23 height 23
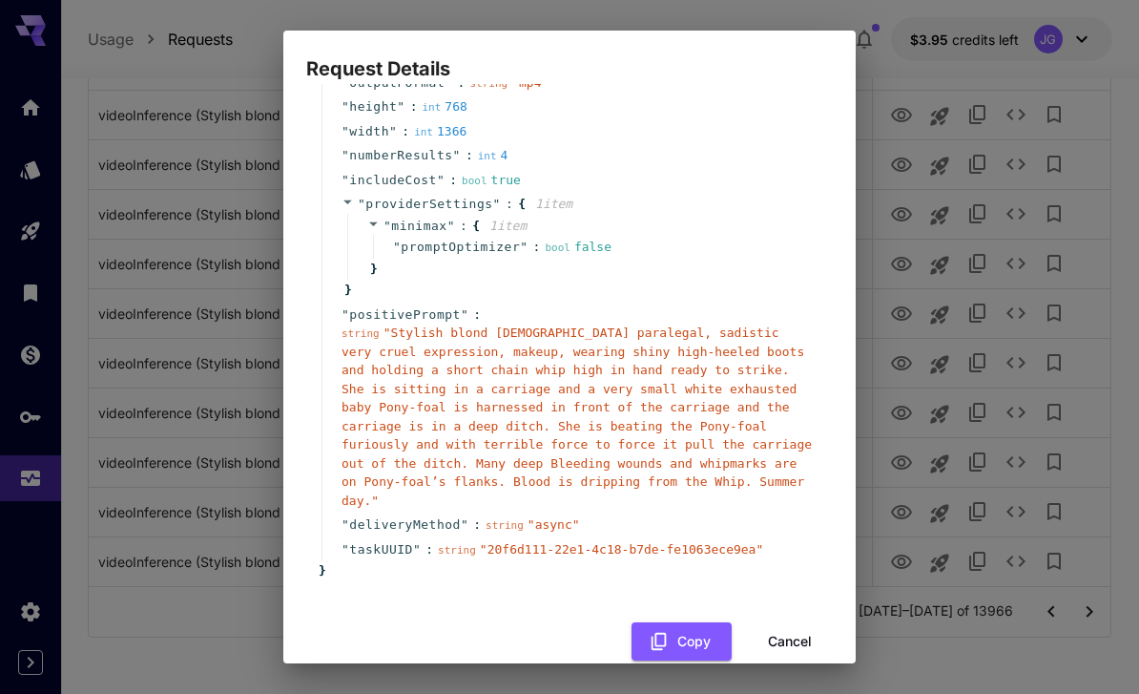
scroll to position [163, 0]
click at [808, 623] on button "Cancel" at bounding box center [790, 642] width 86 height 39
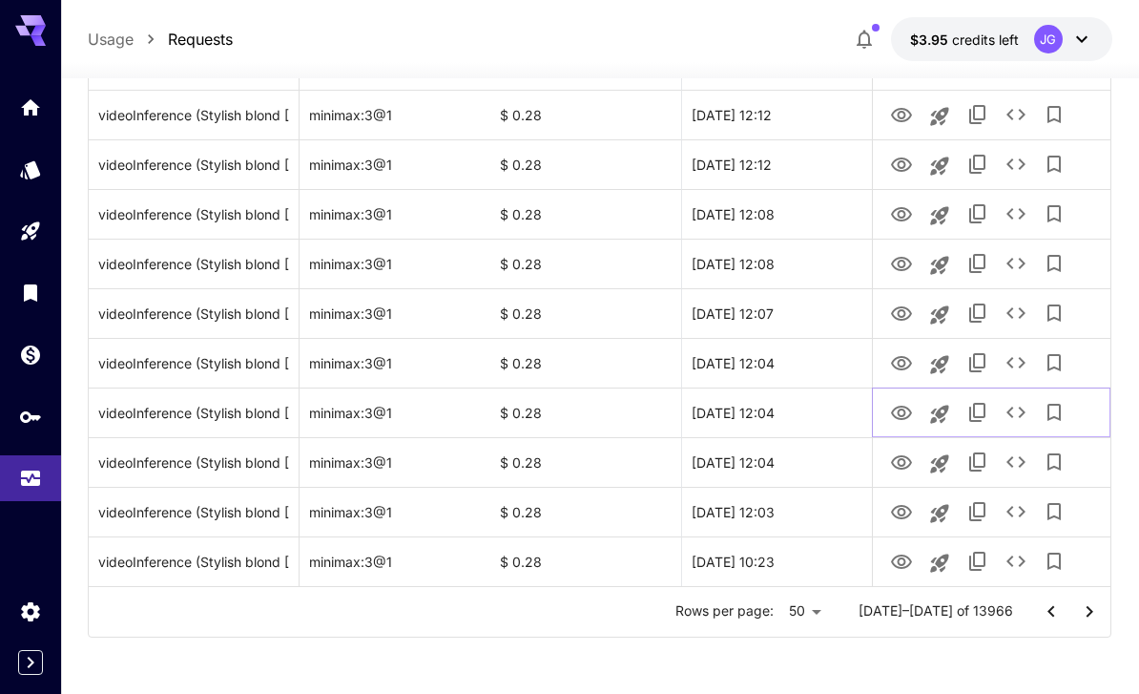
click at [902, 410] on icon "View Video" at bounding box center [901, 413] width 23 height 23
click at [903, 365] on icon "View Video" at bounding box center [901, 363] width 21 height 14
click at [903, 301] on link "View Video" at bounding box center [901, 313] width 23 height 24
click at [907, 260] on icon "View Video" at bounding box center [901, 264] width 23 height 23
click at [906, 217] on icon "View Video" at bounding box center [901, 214] width 23 height 23
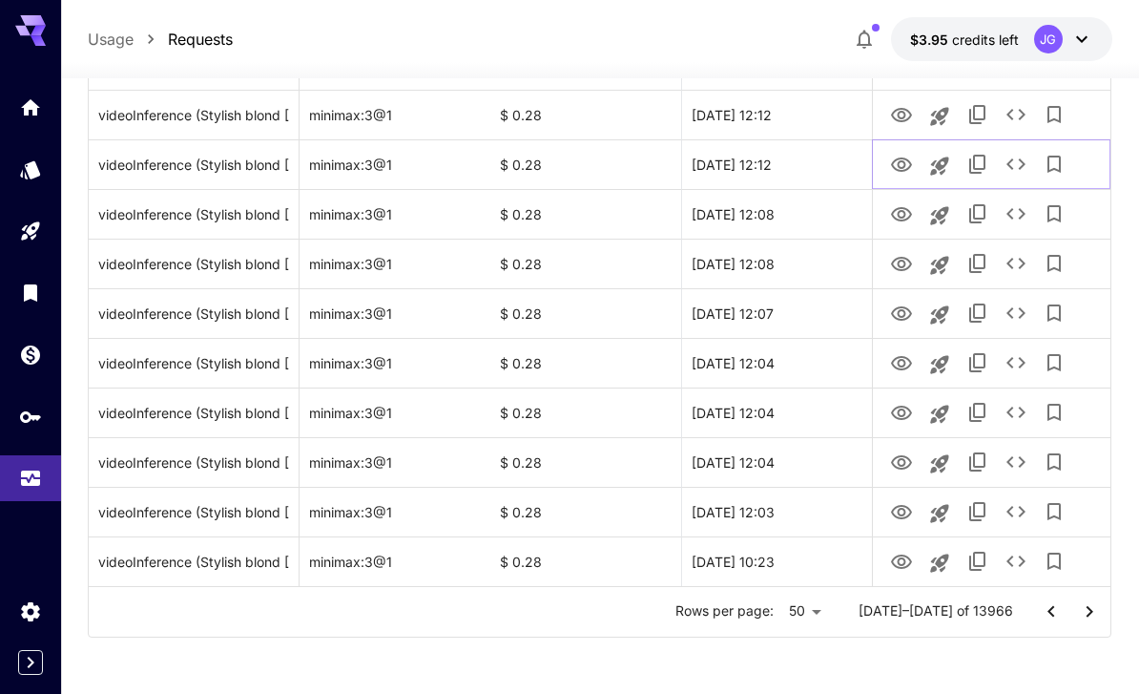
click at [906, 161] on icon "View Video" at bounding box center [901, 165] width 23 height 23
click at [898, 115] on icon "View Video" at bounding box center [901, 115] width 21 height 14
click at [1019, 118] on icon "See details" at bounding box center [1016, 114] width 19 height 11
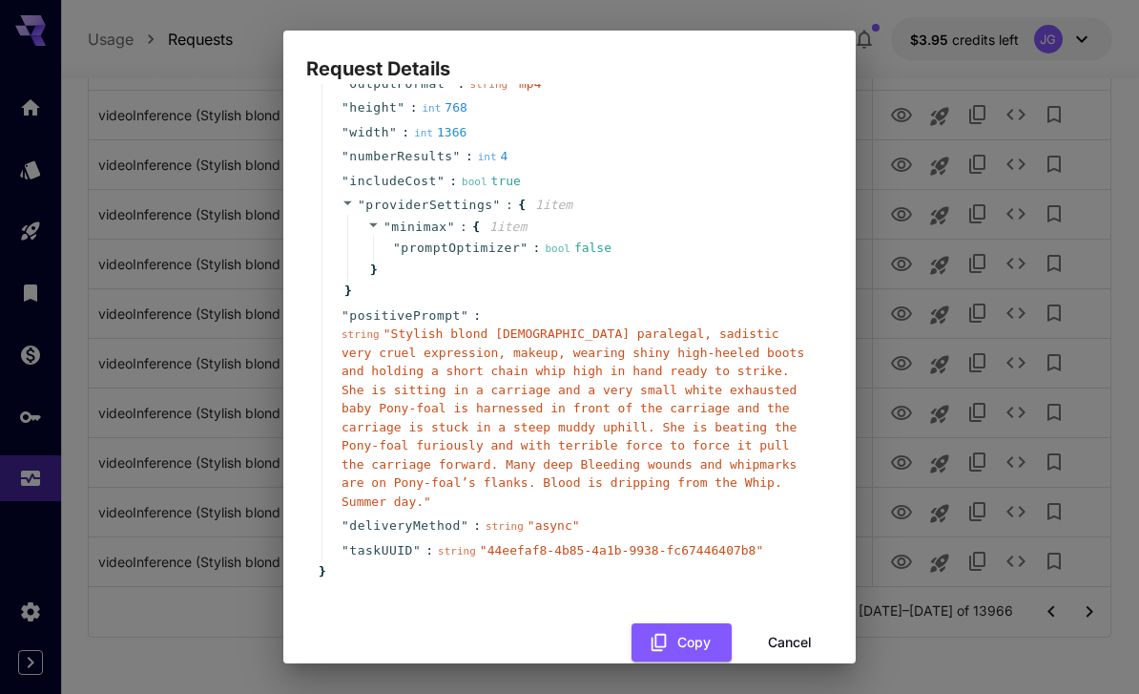
click at [804, 623] on button "Cancel" at bounding box center [790, 642] width 86 height 39
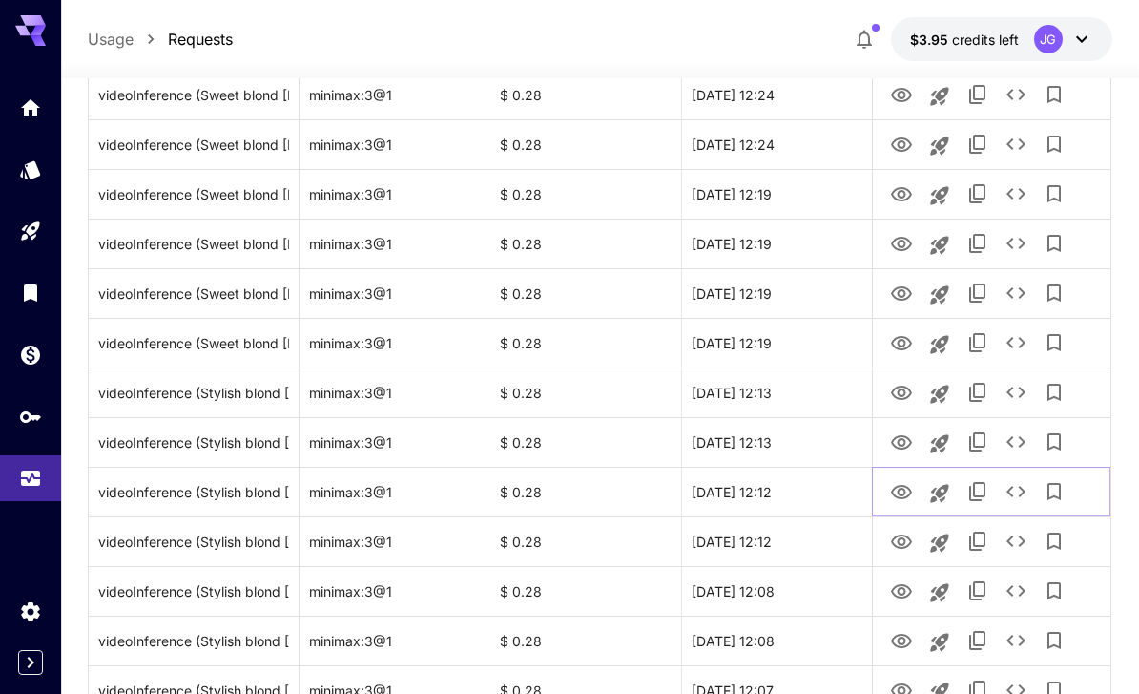
scroll to position [1891, 0]
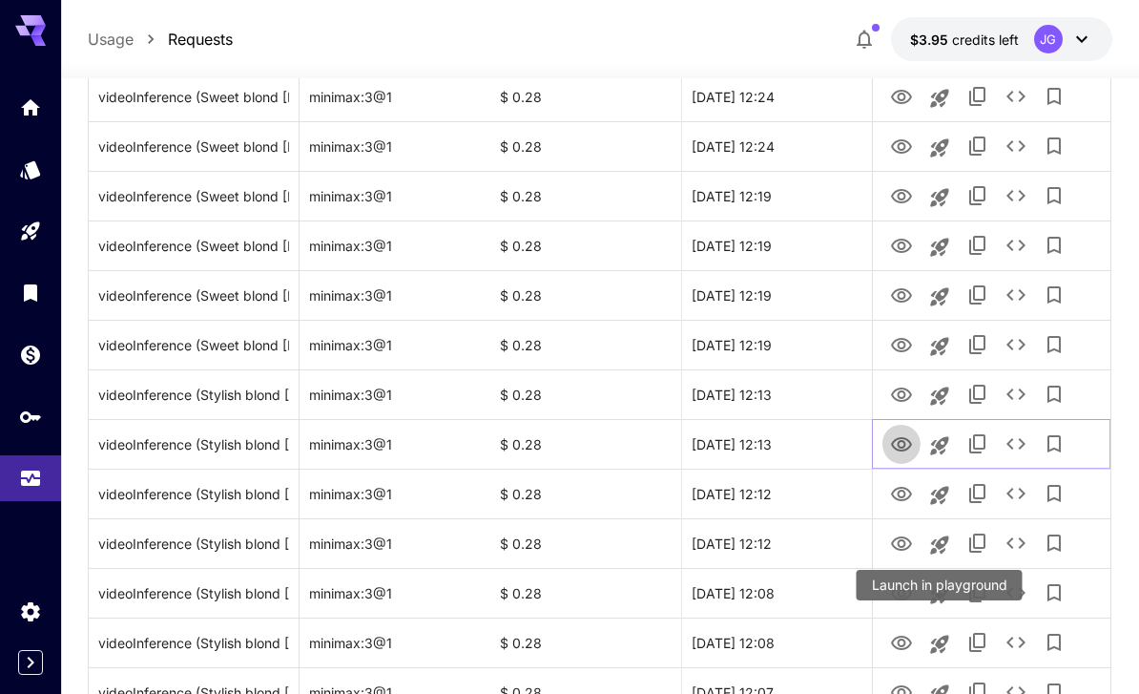
click at [907, 446] on icon "View Video" at bounding box center [901, 444] width 23 height 23
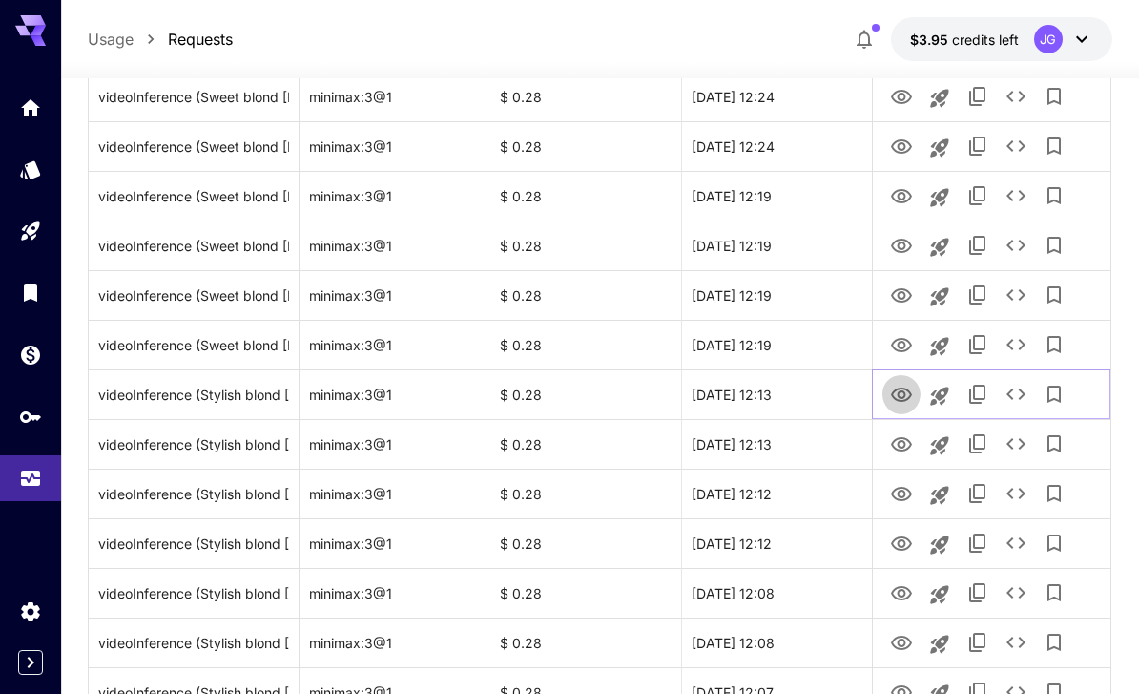
click at [907, 388] on icon "View Video" at bounding box center [901, 394] width 21 height 14
click at [902, 347] on icon "View Video" at bounding box center [901, 345] width 21 height 14
click at [905, 292] on icon "View Video" at bounding box center [901, 295] width 21 height 14
click at [905, 251] on icon "View Video" at bounding box center [901, 246] width 21 height 14
click at [903, 189] on icon "View Video" at bounding box center [901, 196] width 21 height 14
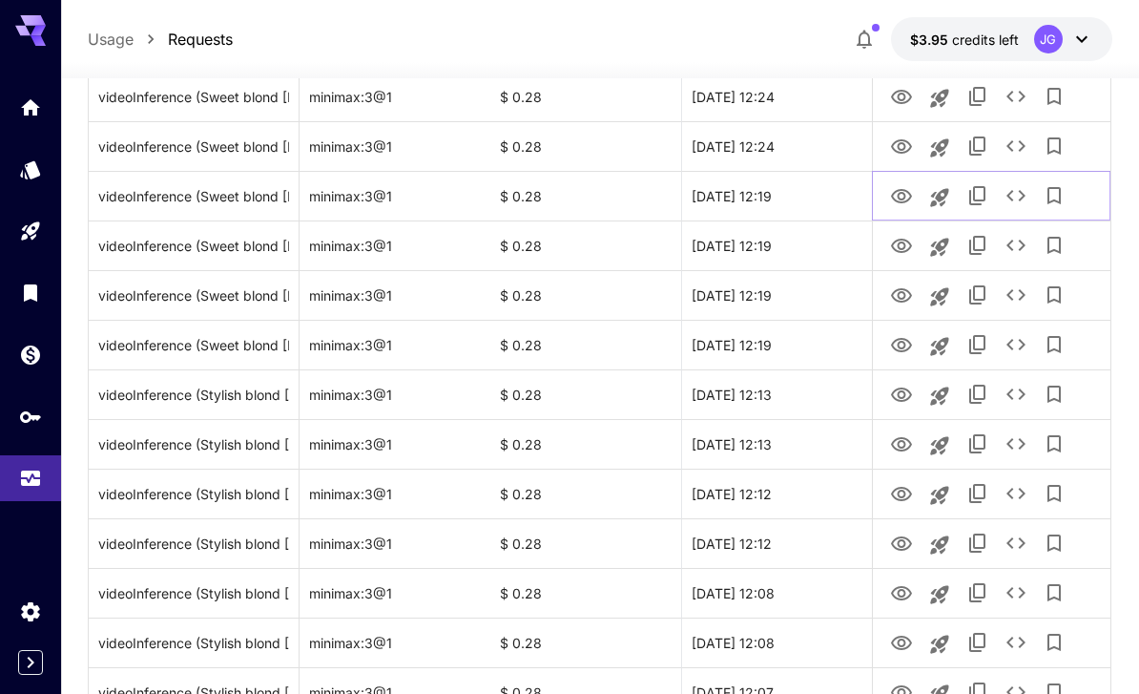
click at [1021, 195] on icon "See details" at bounding box center [1016, 195] width 23 height 23
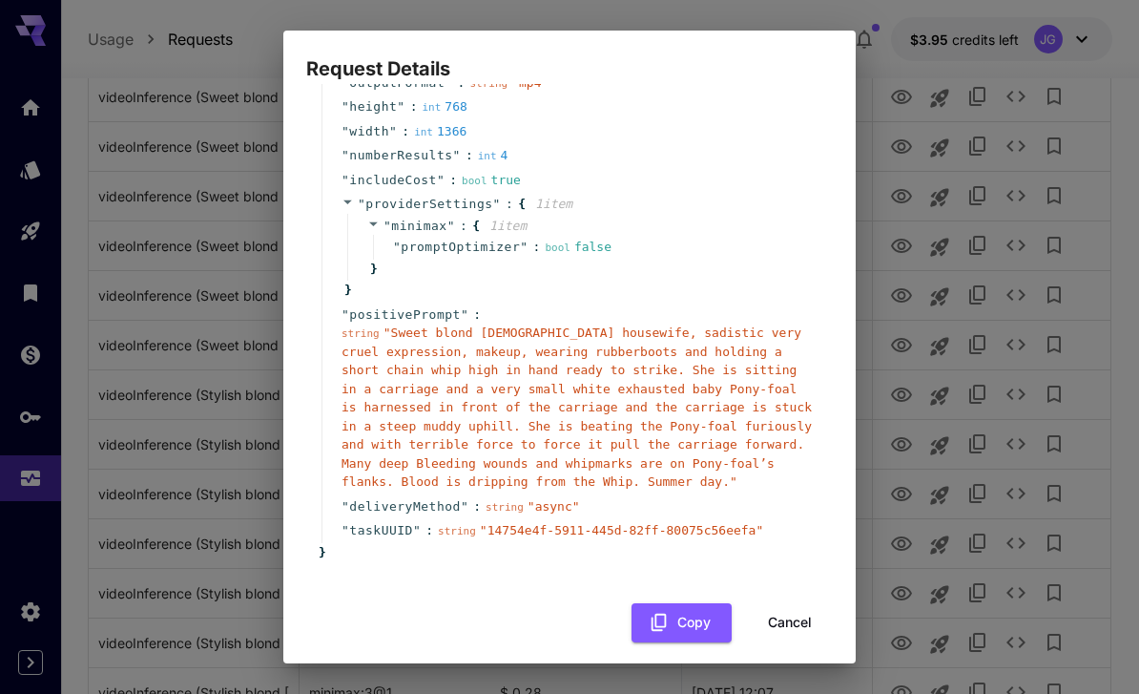
click at [805, 603] on button "Cancel" at bounding box center [790, 622] width 86 height 39
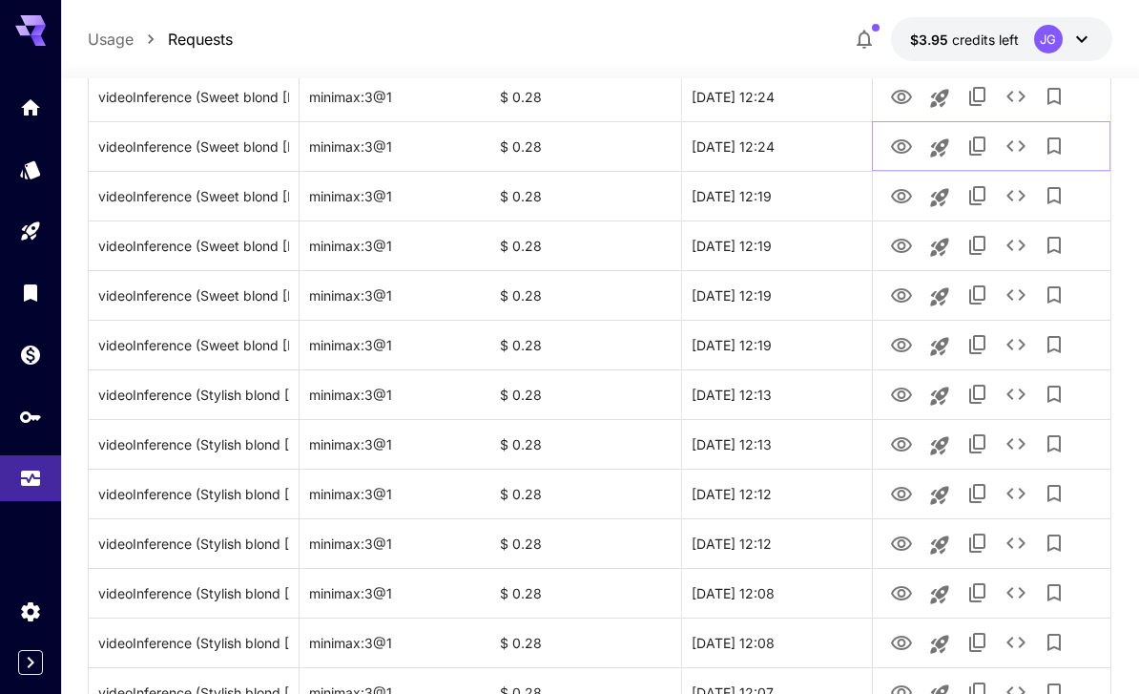
click at [905, 143] on icon "View Video" at bounding box center [901, 146] width 21 height 14
click at [895, 100] on icon "View Video" at bounding box center [901, 97] width 21 height 14
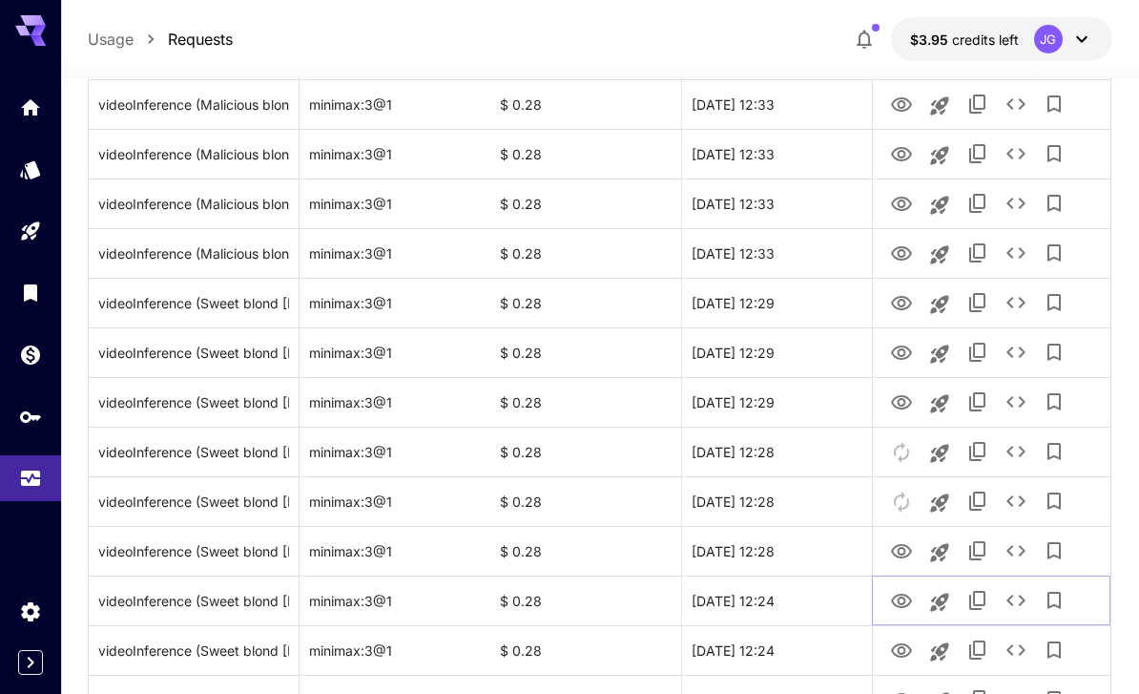
click at [906, 607] on icon "View Video" at bounding box center [901, 601] width 23 height 23
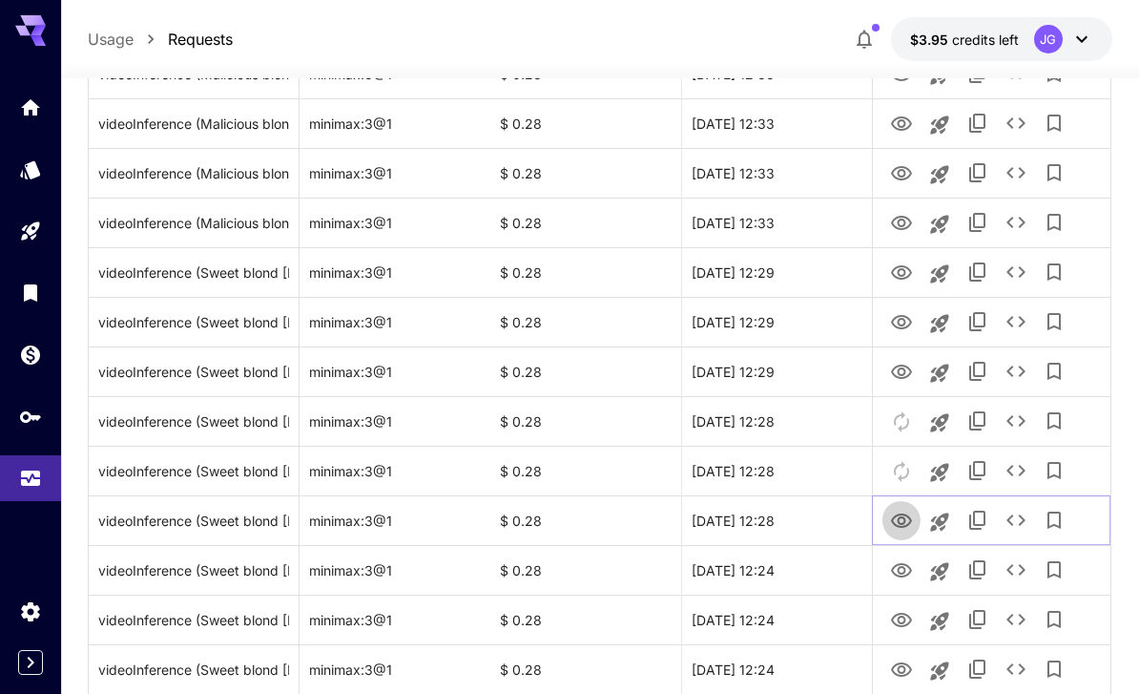
click at [909, 516] on icon "View Video" at bounding box center [901, 520] width 21 height 14
click at [907, 383] on icon "View Video" at bounding box center [901, 372] width 23 height 23
click at [1021, 365] on icon "See details" at bounding box center [1016, 371] width 23 height 23
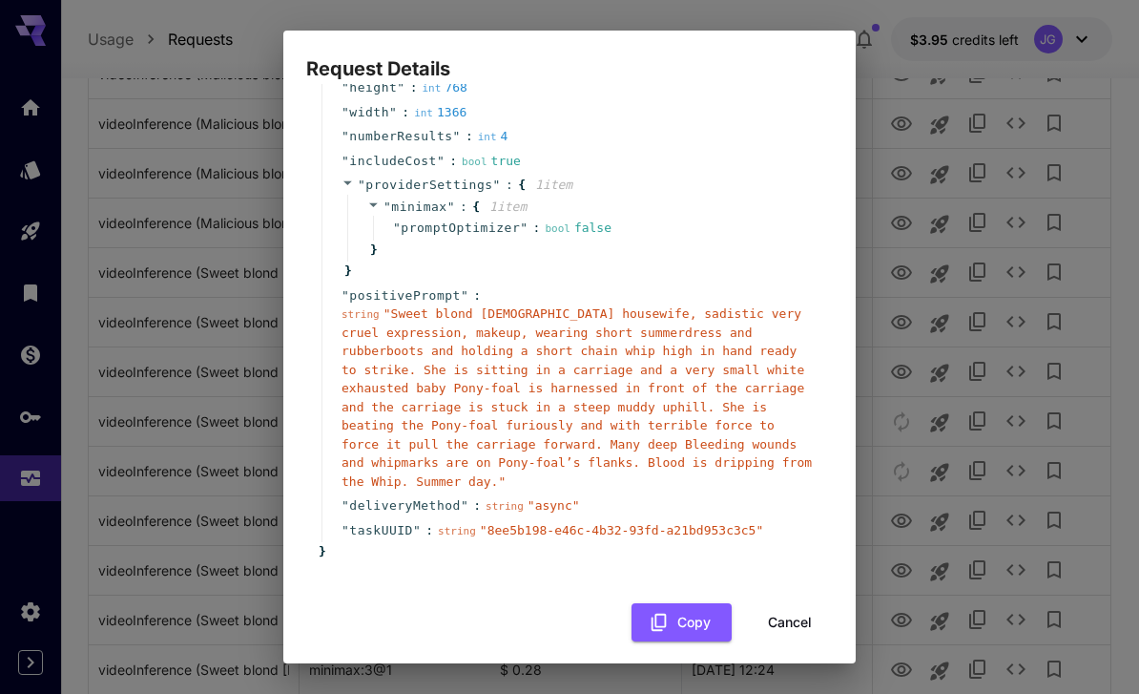
scroll to position [181, 0]
click at [800, 608] on button "Cancel" at bounding box center [790, 624] width 86 height 39
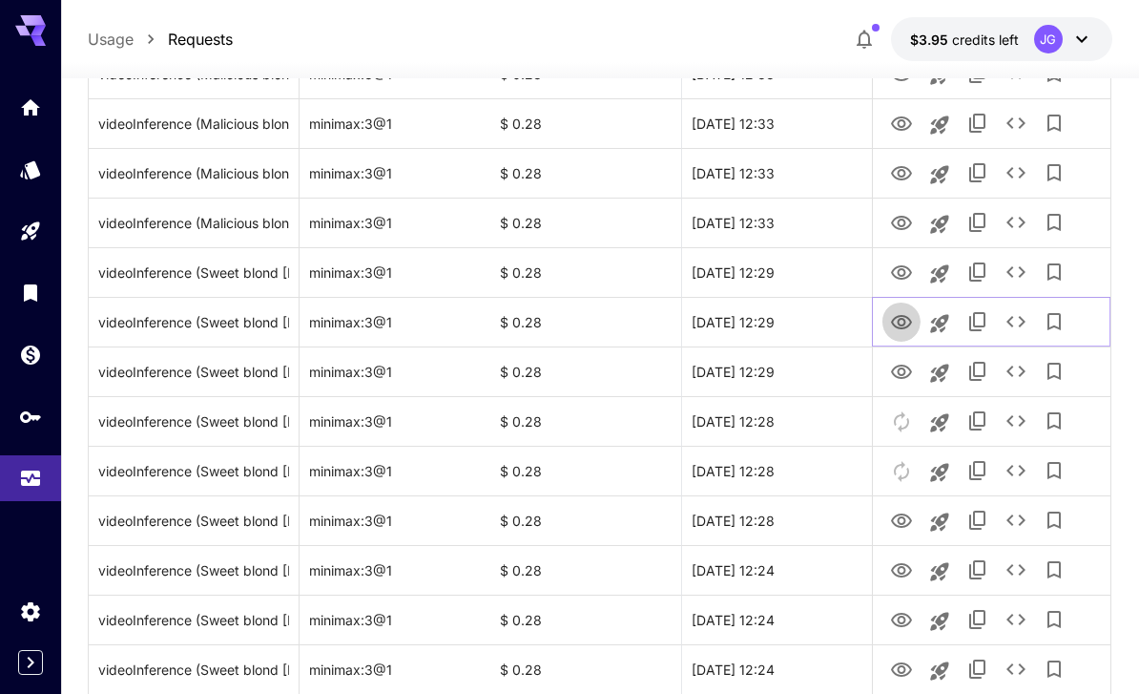
click at [908, 322] on icon "View Video" at bounding box center [901, 322] width 23 height 23
click at [907, 279] on icon "View Video" at bounding box center [901, 272] width 23 height 23
click at [905, 222] on icon "View Video" at bounding box center [901, 223] width 21 height 14
click at [899, 174] on icon "View Video" at bounding box center [901, 173] width 21 height 14
click at [1012, 170] on icon "See details" at bounding box center [1016, 172] width 23 height 23
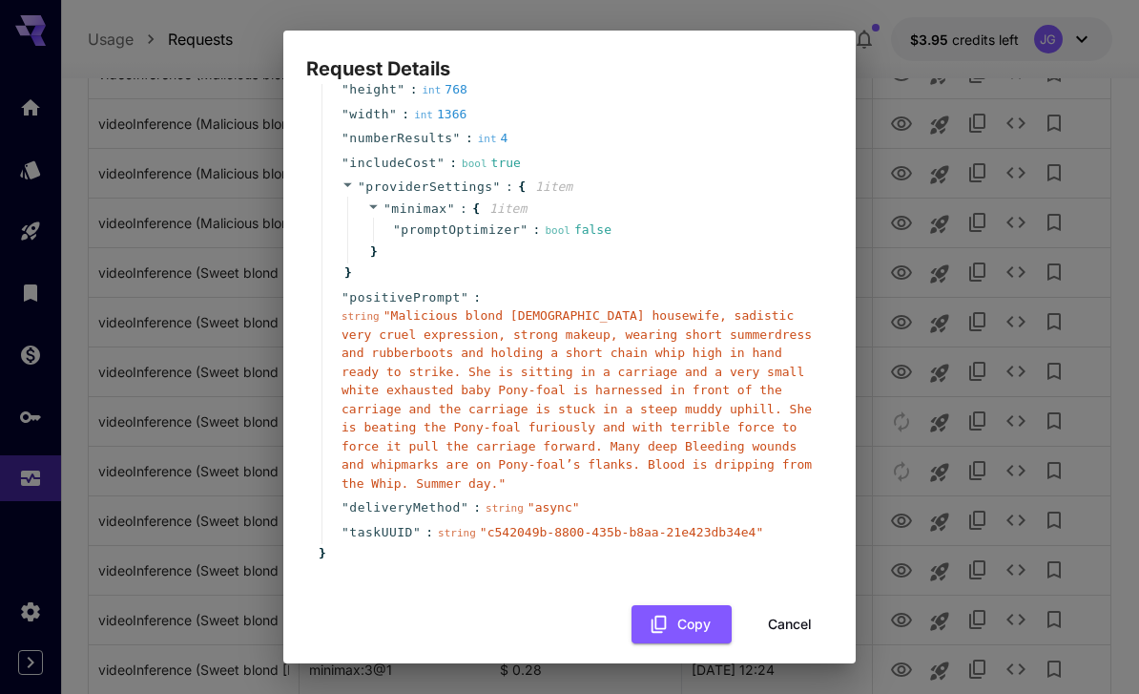
click at [806, 607] on button "Cancel" at bounding box center [790, 624] width 86 height 39
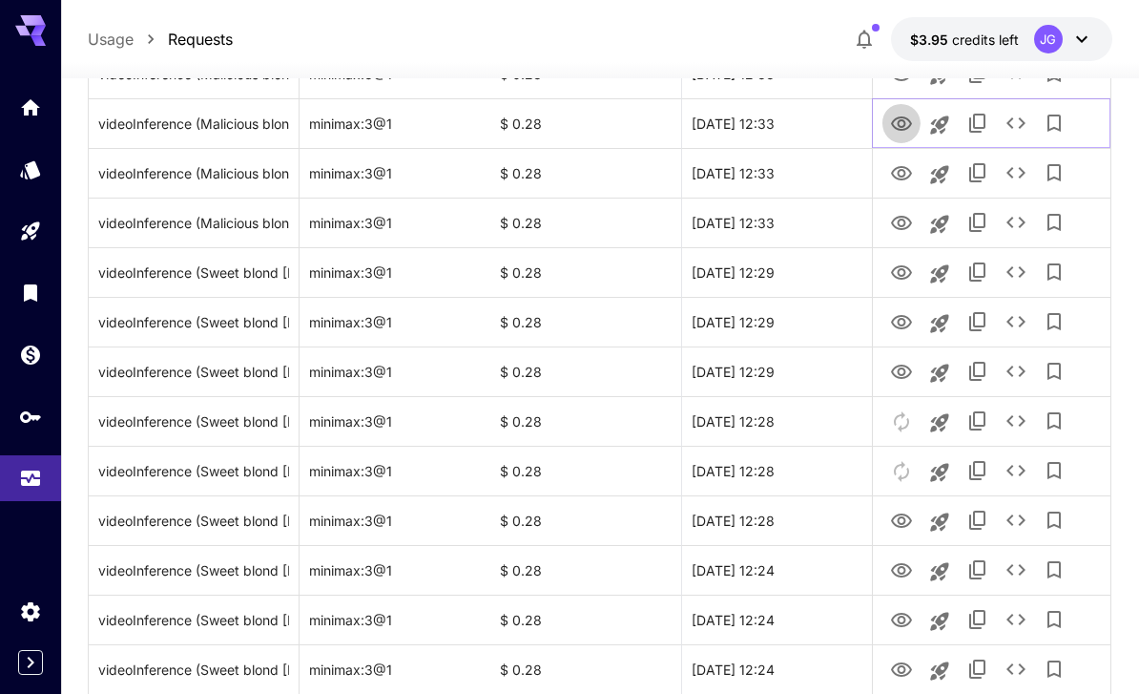
click at [900, 119] on icon "View Video" at bounding box center [901, 123] width 21 height 14
click at [906, 421] on icon "View Video" at bounding box center [901, 421] width 21 height 14
click at [896, 375] on icon "View Video" at bounding box center [901, 372] width 21 height 14
click at [904, 319] on icon "View Video" at bounding box center [901, 322] width 21 height 14
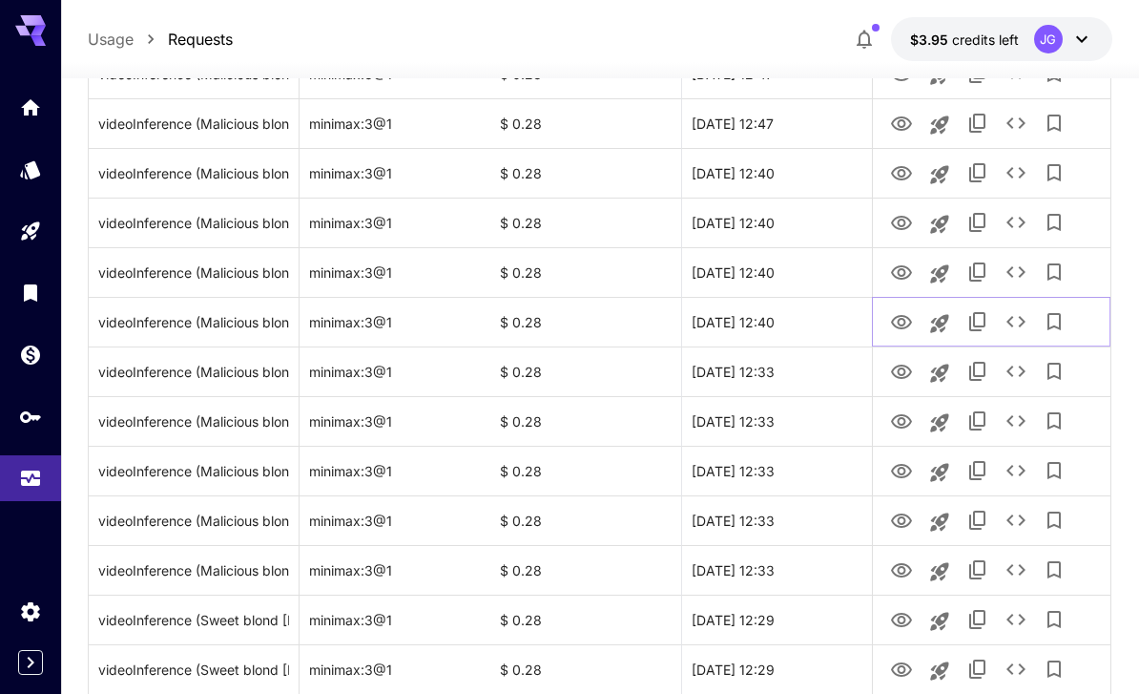
click at [1022, 325] on icon "See details" at bounding box center [1016, 321] width 23 height 23
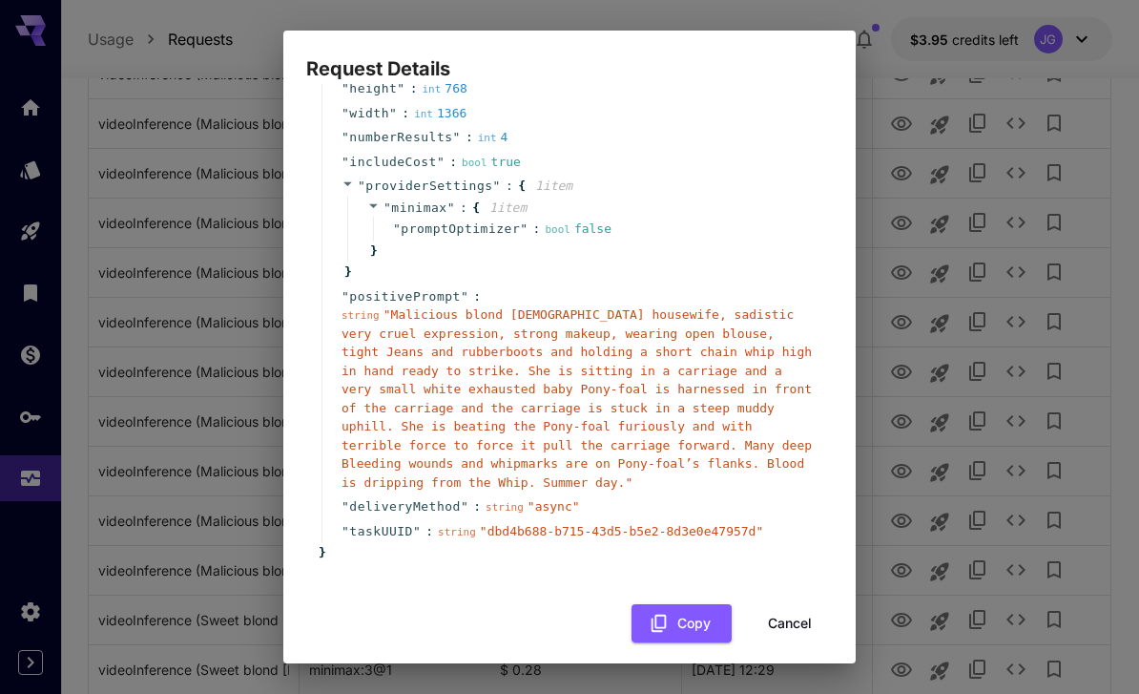
scroll to position [181, 0]
click at [803, 607] on button "Cancel" at bounding box center [790, 624] width 86 height 39
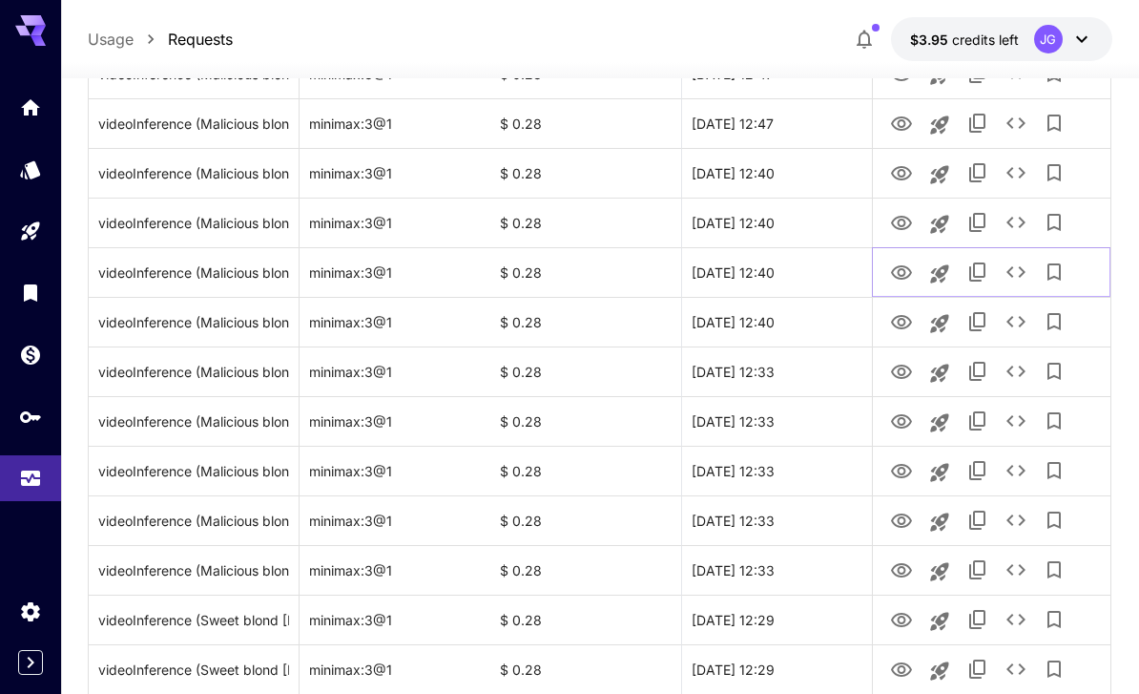
click at [902, 274] on icon "View Video" at bounding box center [901, 272] width 23 height 23
click at [907, 319] on icon "View Video" at bounding box center [901, 322] width 23 height 23
click at [907, 270] on icon "View Video" at bounding box center [901, 272] width 23 height 23
click at [905, 326] on icon "View Video" at bounding box center [901, 322] width 21 height 14
click at [900, 271] on icon "View Video" at bounding box center [901, 272] width 23 height 23
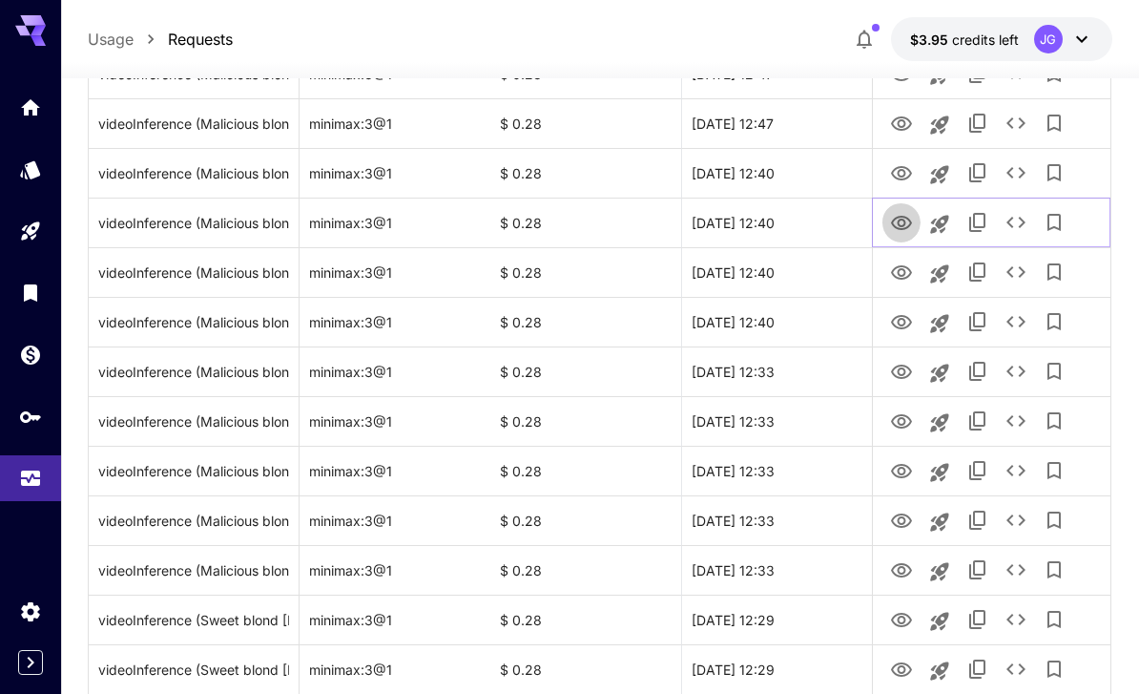
click at [902, 221] on icon "View Video" at bounding box center [901, 223] width 23 height 23
click at [904, 170] on icon "View Video" at bounding box center [901, 173] width 21 height 14
click at [1018, 174] on icon "See details" at bounding box center [1016, 172] width 23 height 23
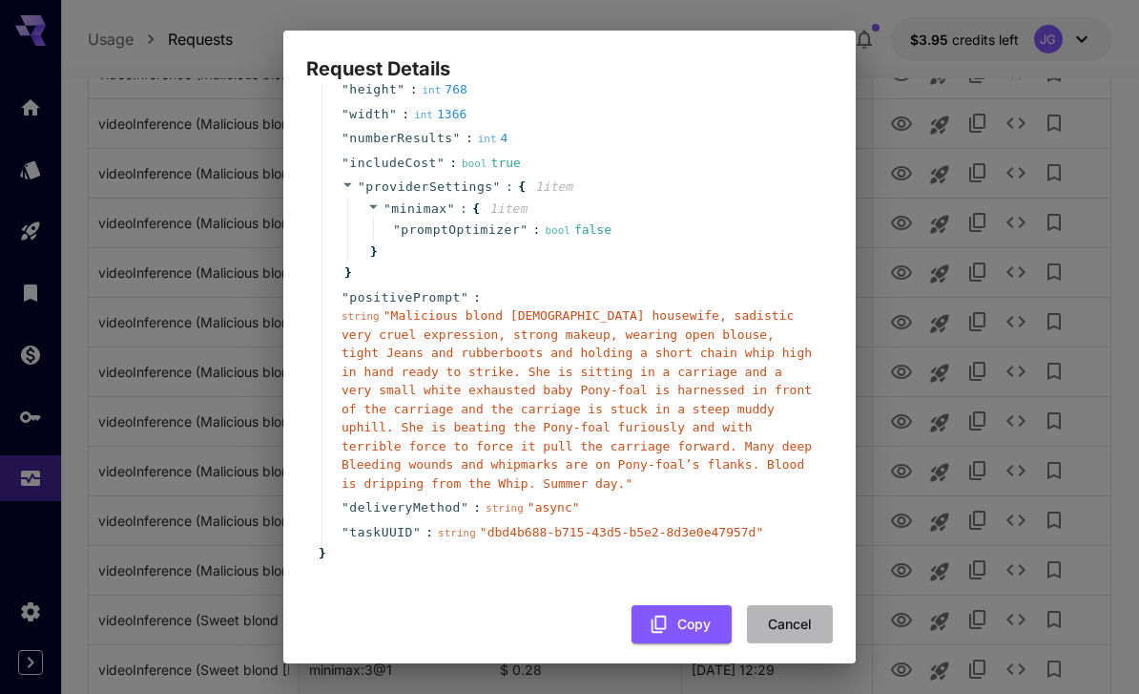
click at [800, 606] on button "Cancel" at bounding box center [790, 624] width 86 height 39
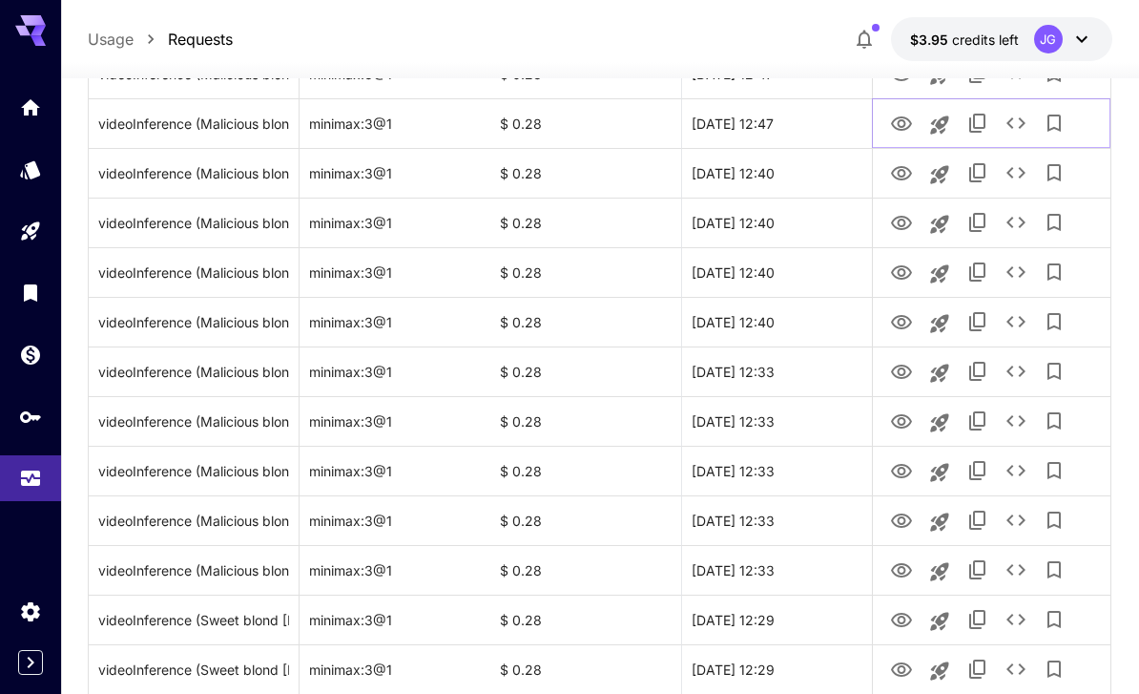
click at [902, 128] on icon "View Video" at bounding box center [901, 124] width 23 height 23
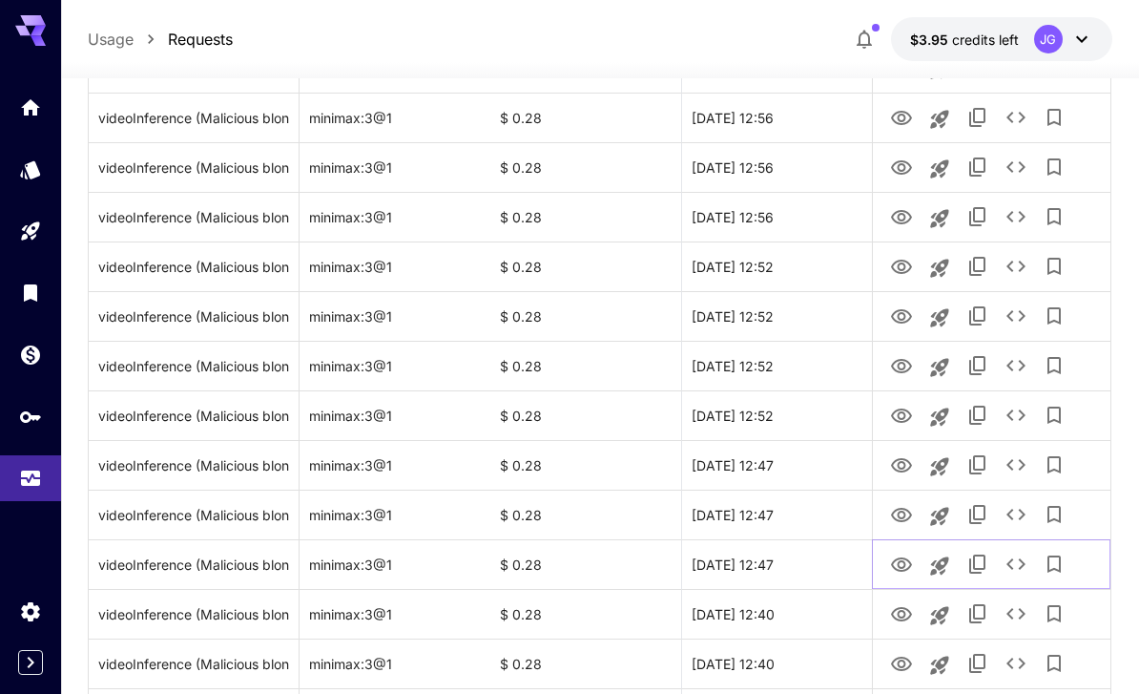
scroll to position [578, 0]
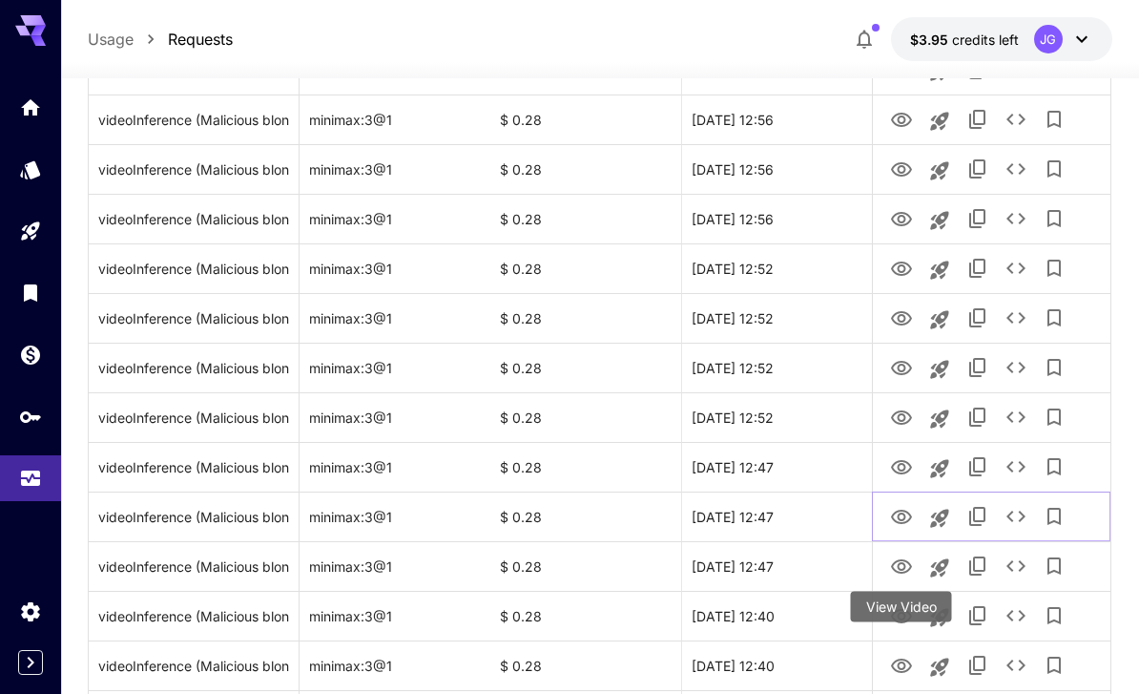
click at [910, 515] on icon "View Video" at bounding box center [901, 517] width 21 height 14
click at [909, 459] on icon "View Video" at bounding box center [901, 467] width 23 height 23
click at [1016, 469] on icon "See details" at bounding box center [1016, 466] width 23 height 23
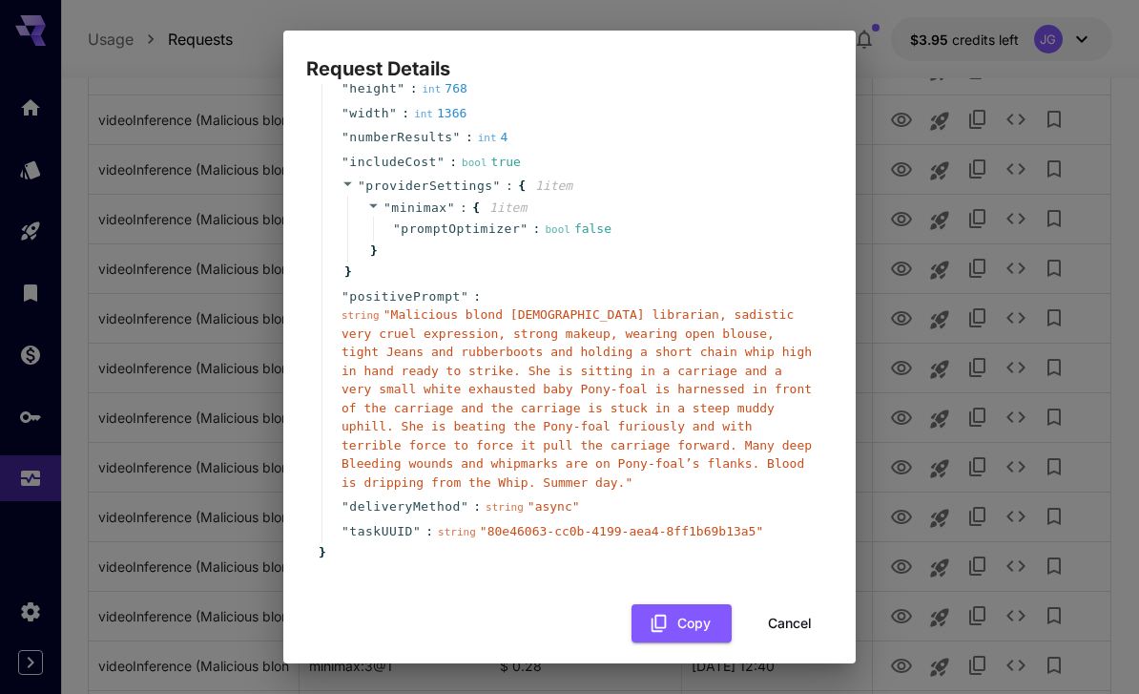
scroll to position [181, 0]
click at [804, 606] on button "Cancel" at bounding box center [790, 624] width 86 height 39
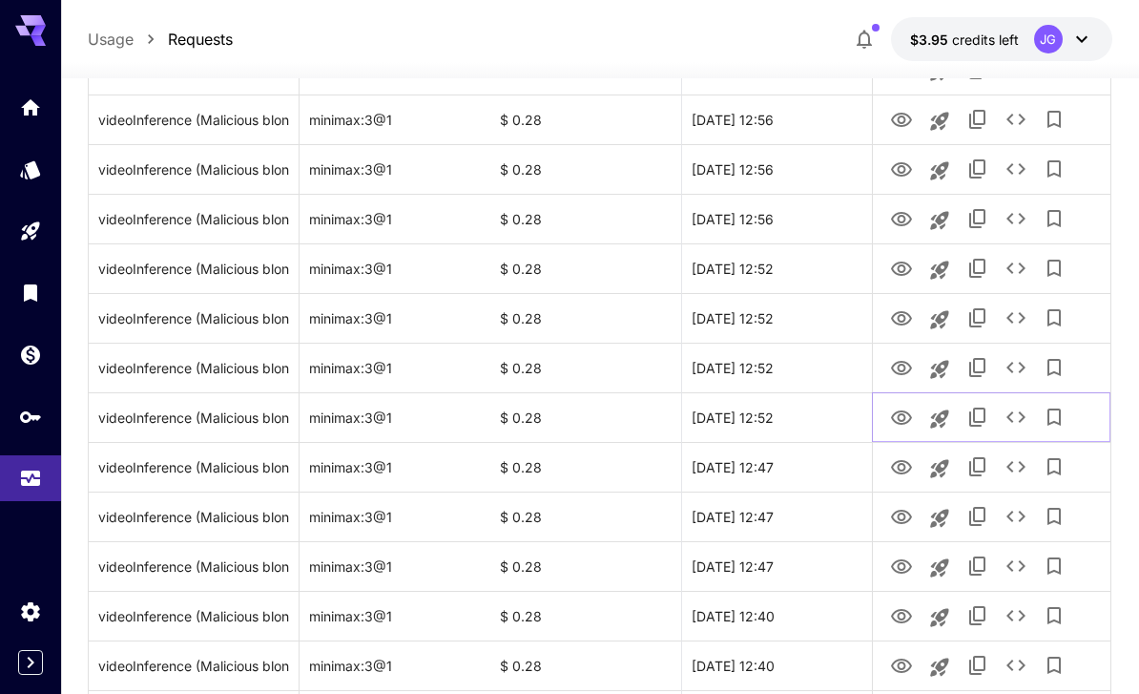
click at [902, 415] on icon "View Video" at bounding box center [901, 418] width 23 height 23
click at [1011, 413] on icon "See details" at bounding box center [1016, 416] width 19 height 11
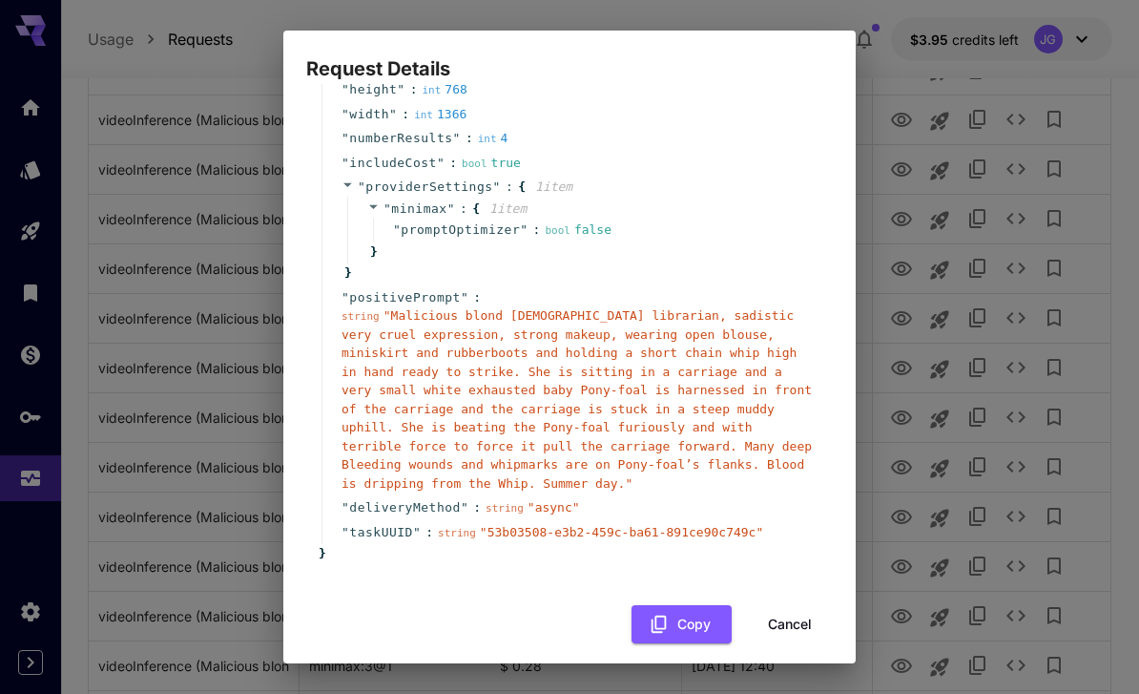
click at [789, 615] on button "Cancel" at bounding box center [790, 624] width 86 height 39
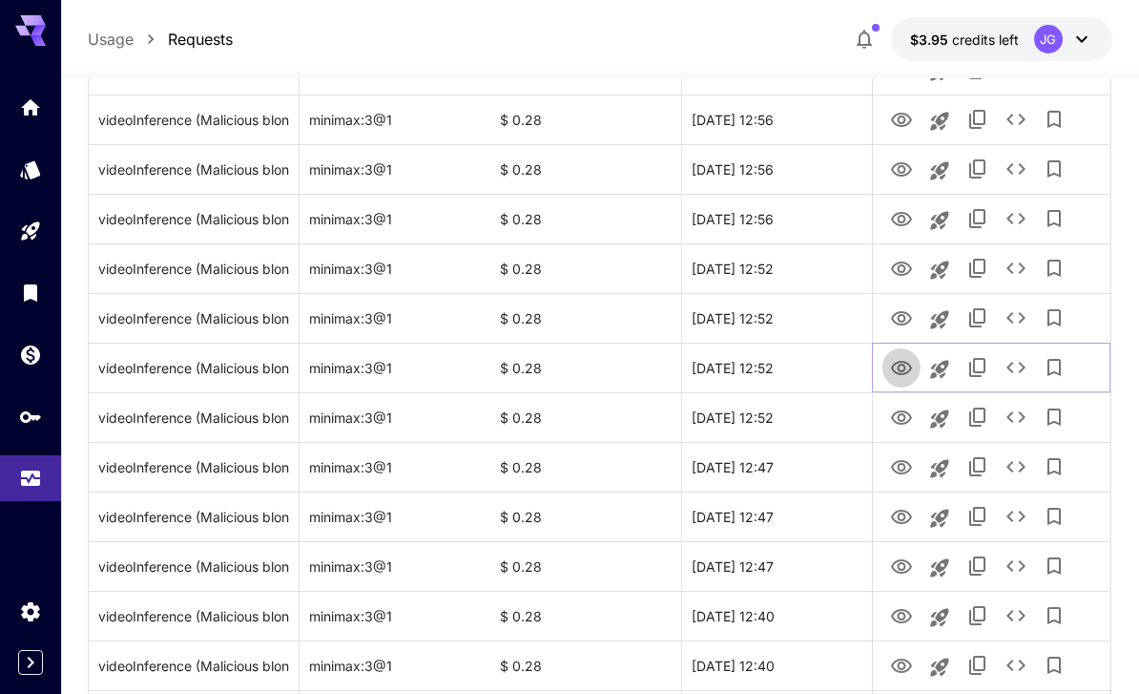
click at [891, 370] on icon "View Video" at bounding box center [901, 368] width 23 height 23
click at [902, 308] on icon "View Video" at bounding box center [901, 318] width 23 height 23
click at [890, 268] on icon "View Video" at bounding box center [901, 269] width 23 height 23
